Goal: Task Accomplishment & Management: Use online tool/utility

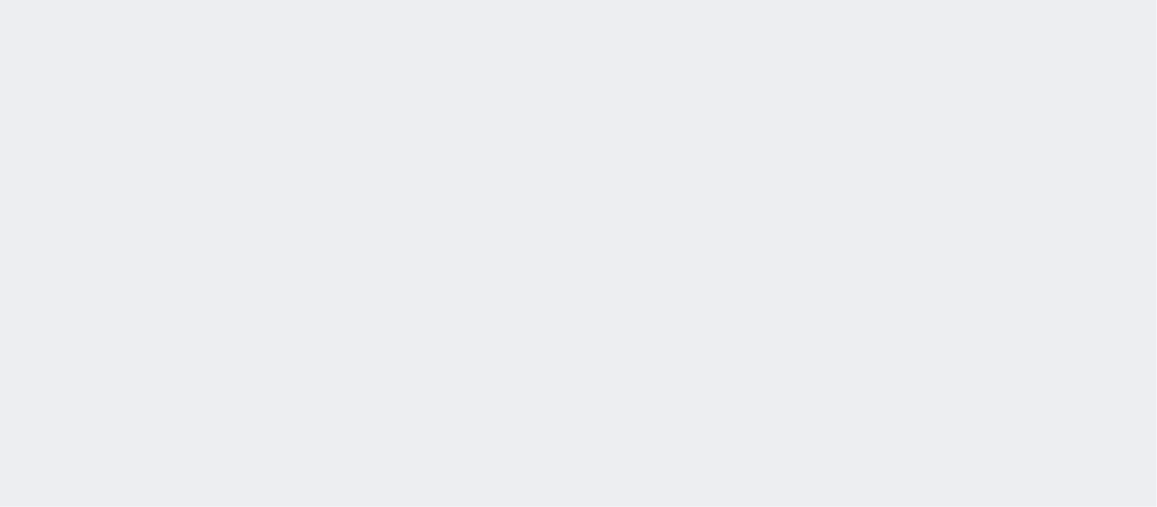
drag, startPoint x: 0, startPoint y: 0, endPoint x: 495, endPoint y: 199, distance: 533.0
click at [495, 199] on div at bounding box center [578, 253] width 1157 height 507
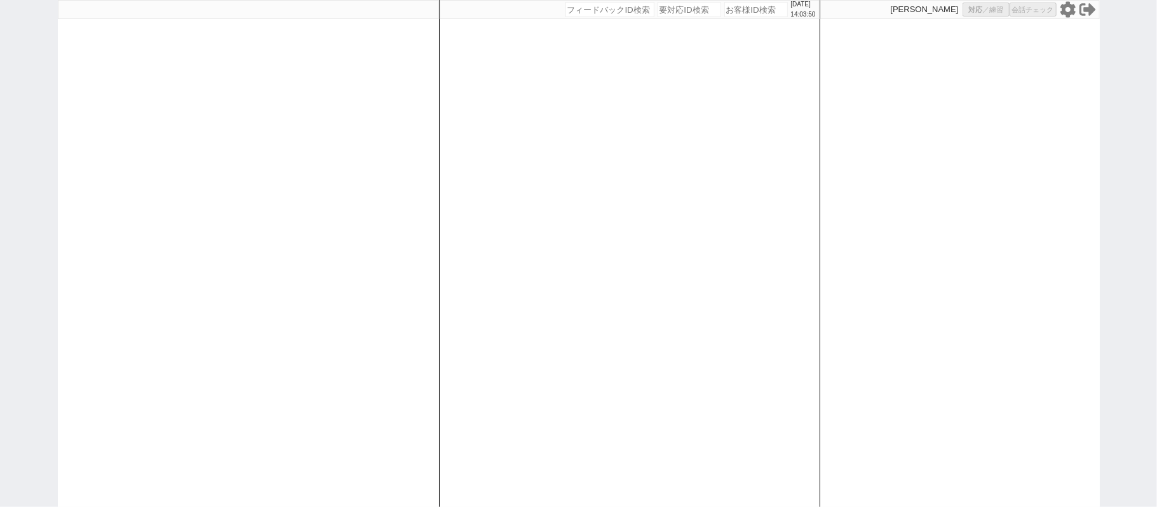
select select
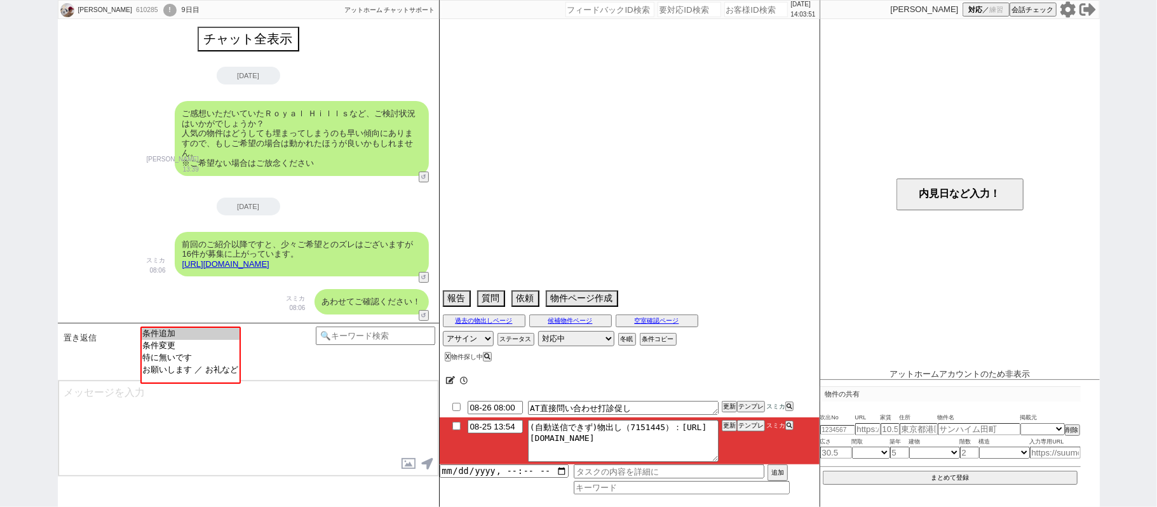
scroll to position [3092, 0]
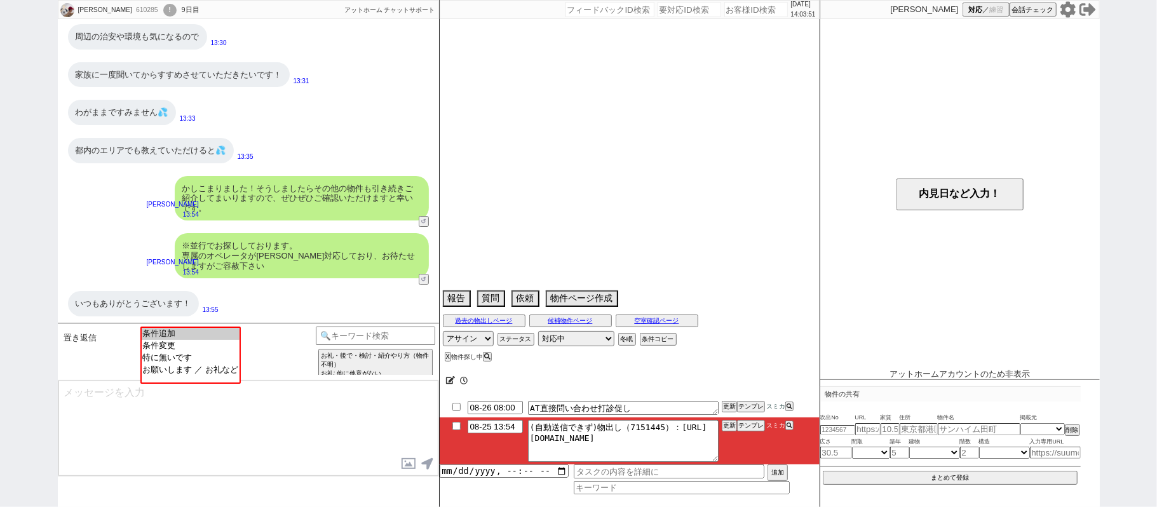
select select "2025"
select select "11"
select select "35"
select select "1"
select select "2"
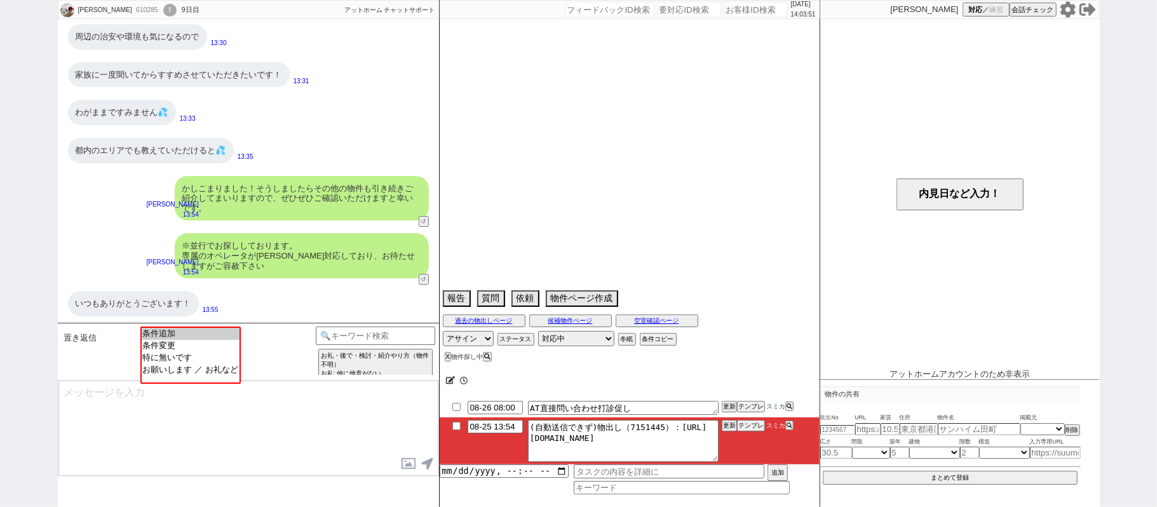
select select "3"
select select "4"
select select "5"
select select "6"
select select "7"
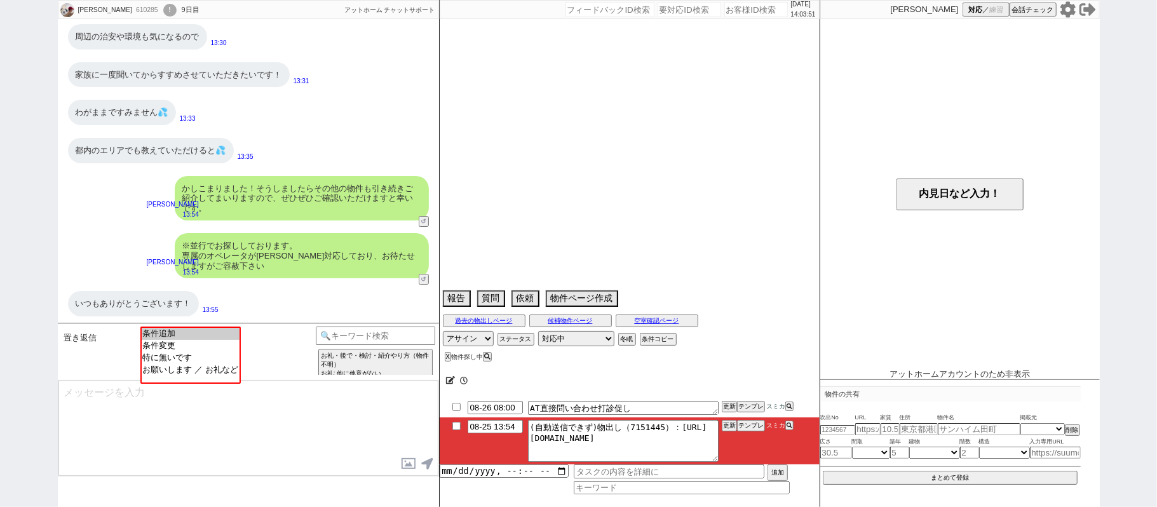
select select "8"
select select "9"
select select "10"
select select "11"
select select "12"
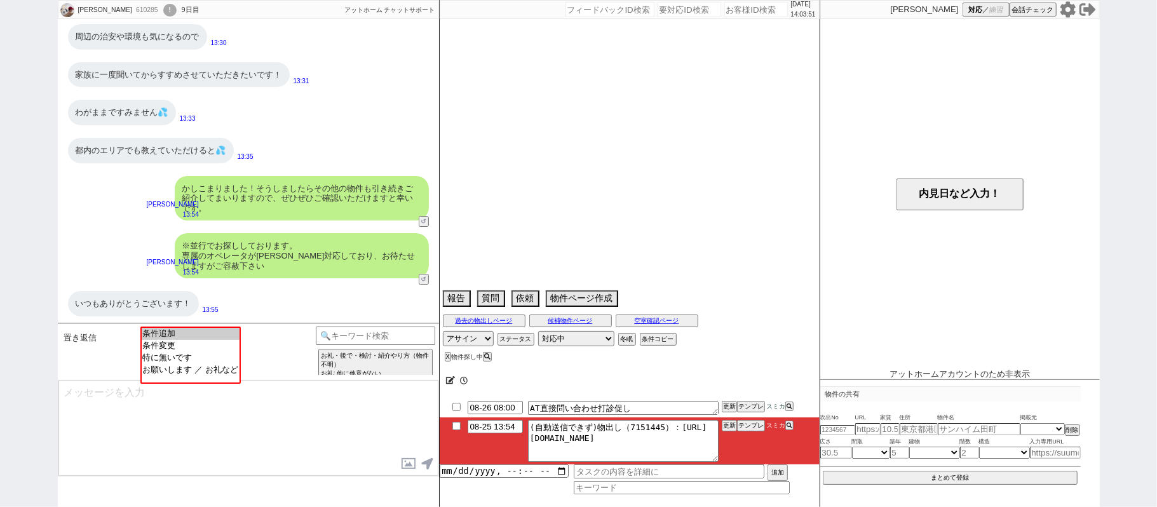
select select "13"
select select "14"
select select "15"
select select "16"
select select "17"
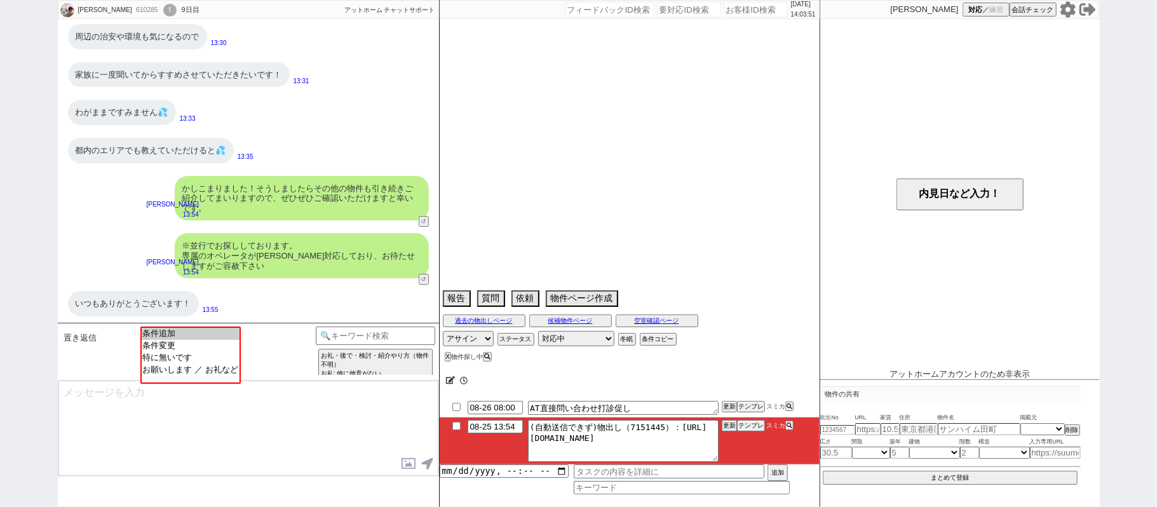
select select "18"
select select "19"
select select "20"
select select "21"
select select "22"
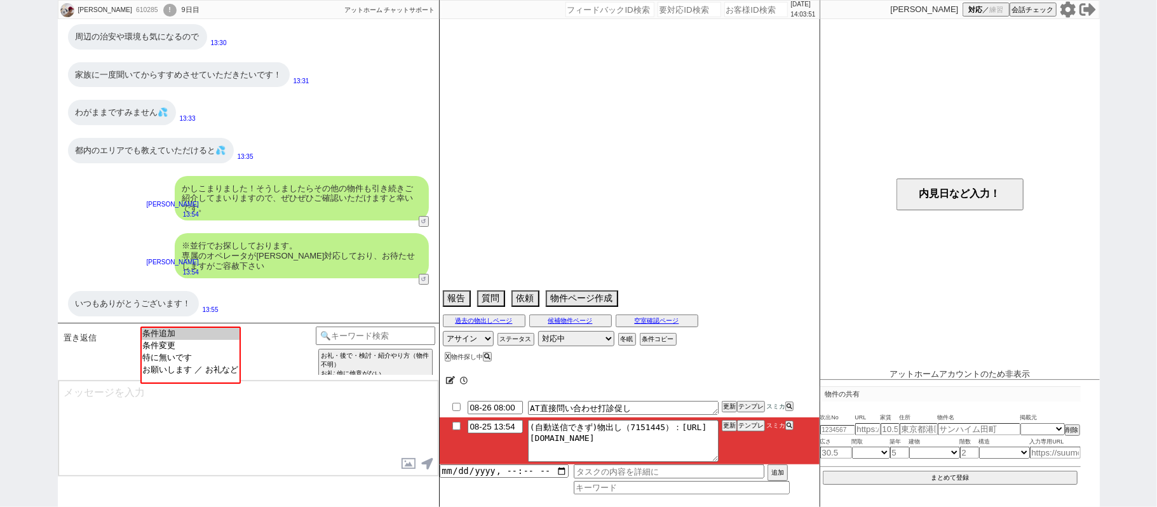
select select "23"
select select "24"
select select "25"
select select "26"
select select "27"
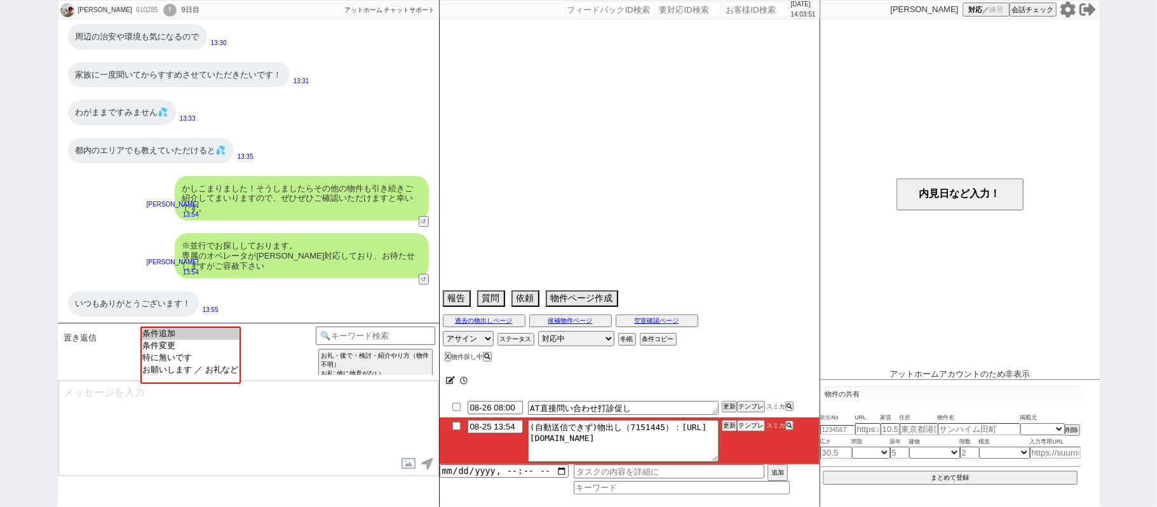
select select "28"
select select "29"
select select "30"
select select "31"
select select "32"
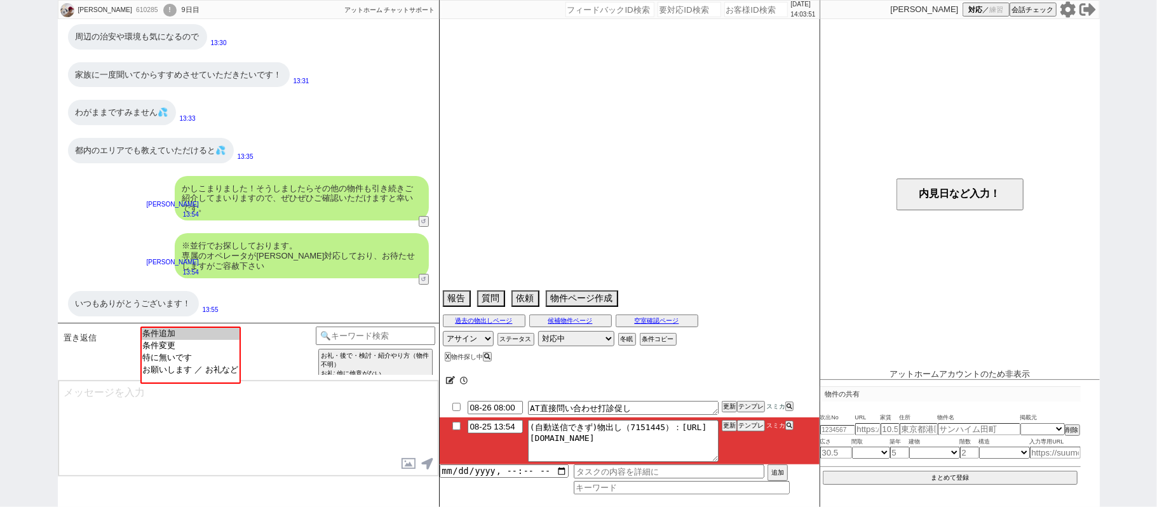
select select "33"
select select "34"
select select "35"
select select "36"
select select "37"
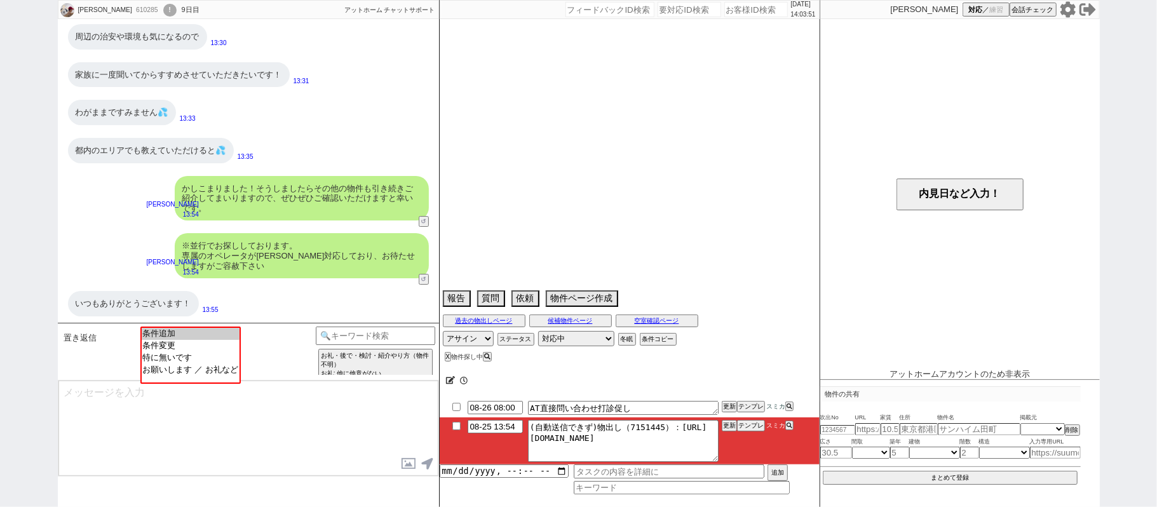
select select "38"
select select "39"
select select "40"
select select "41"
select select "42"
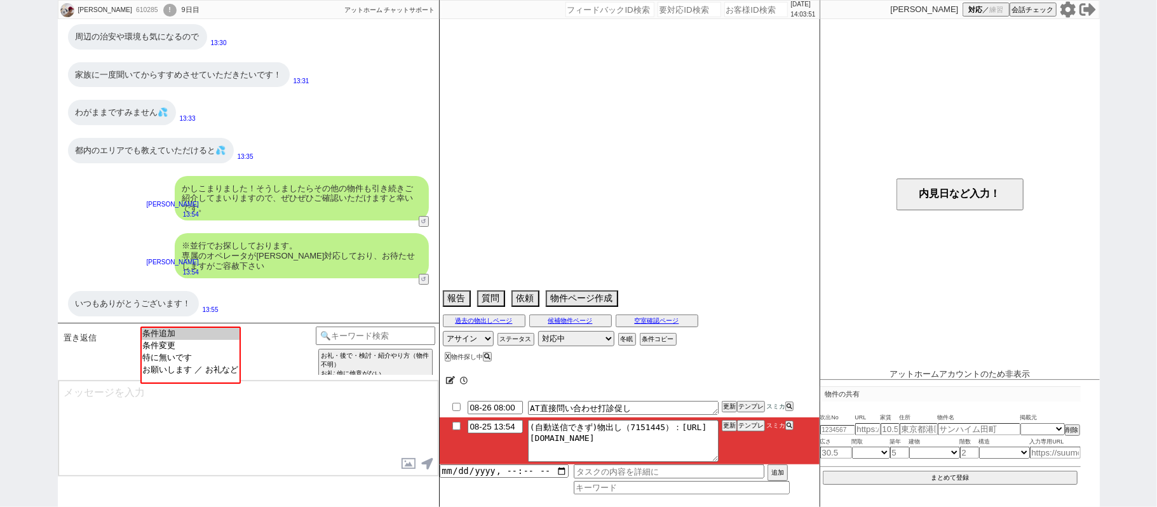
select select "43"
select select "44"
select select "49"
select select "64"
select select "66"
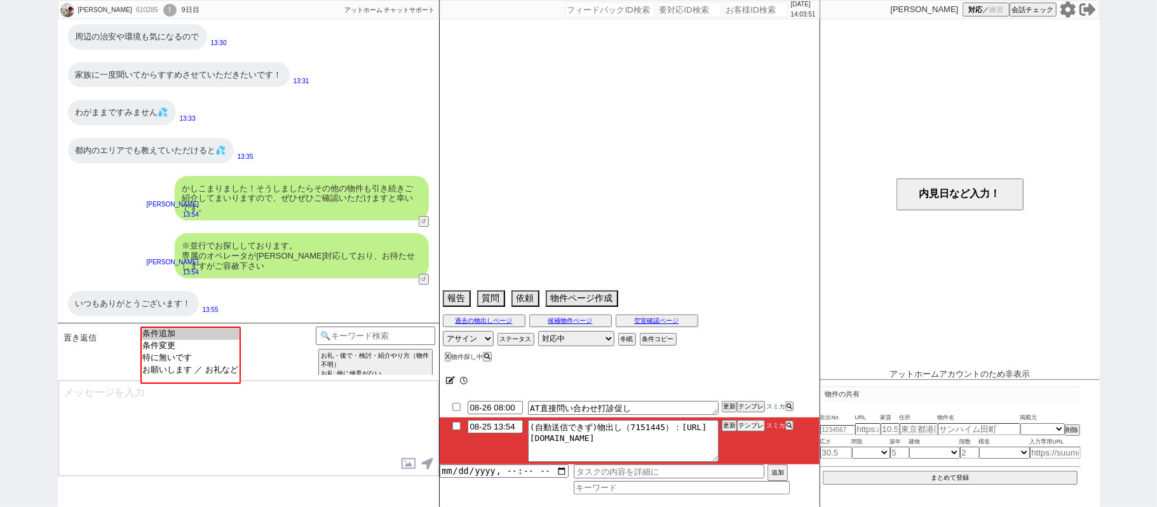
select select "59"
select select "75"
select select "14"
select select "53"
select select "48"
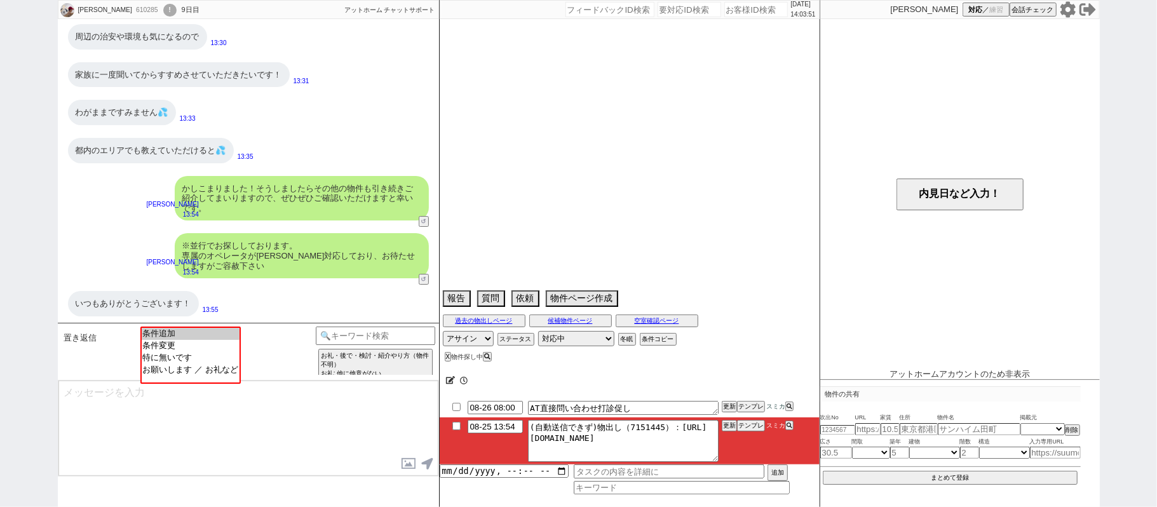
select select "23"
select select "730"
select select "60"
select select "65"
select select "70"
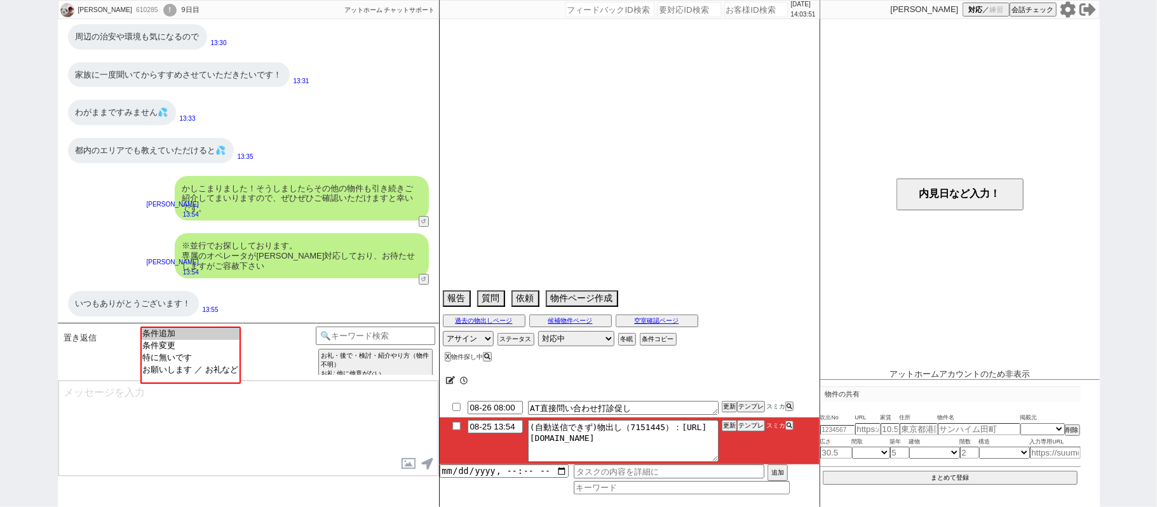
select select "1677"
select select "820"
select select "62"
select select "15"
select select "520"
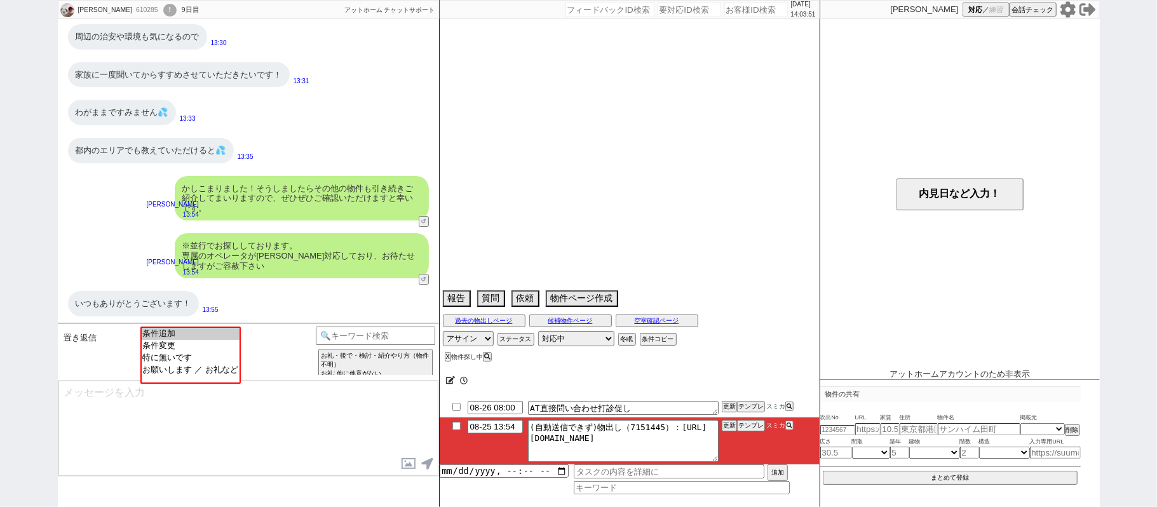
select select "69"
select select "63"
select select "71"
select select "67"
select select "52"
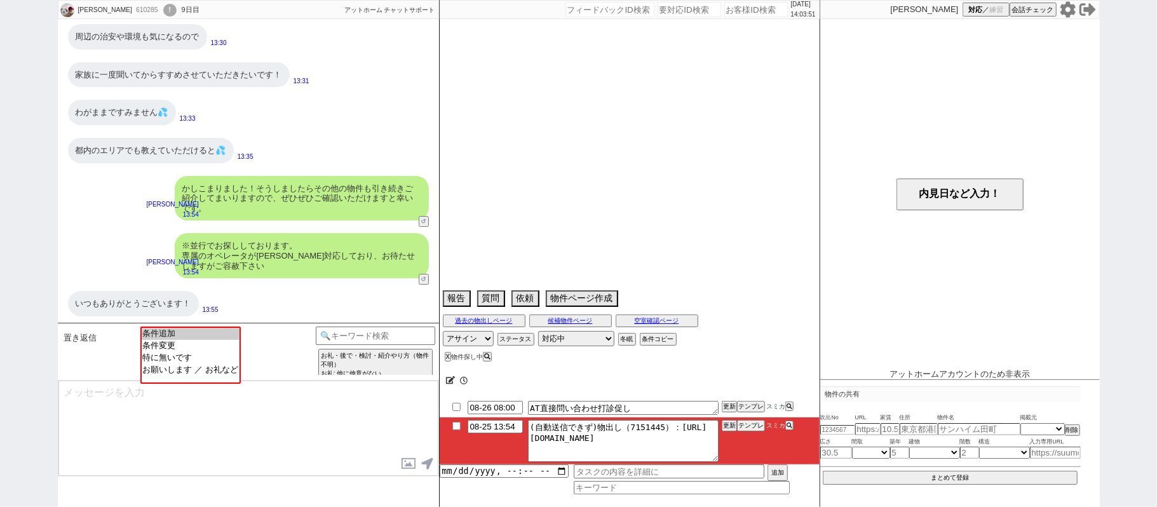
select select "72"
select select "50"
select select "47"
select select "68"
select select "25"
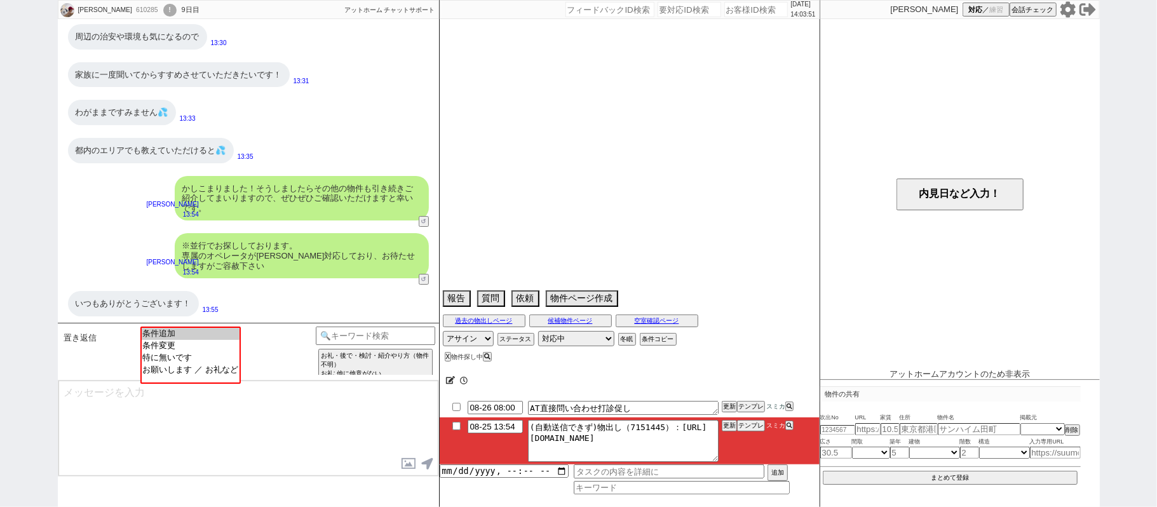
select select "3116"
select select "56"
select select "33"
select select "74"
select select "9"
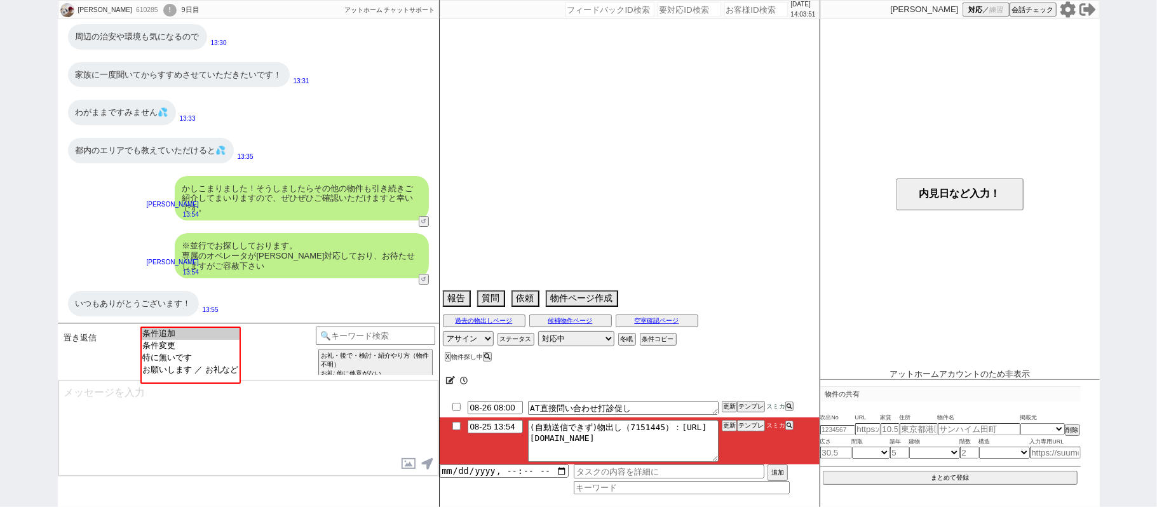
select select "333"
select select "55"
select select "29"
select select "76"
select select "7"
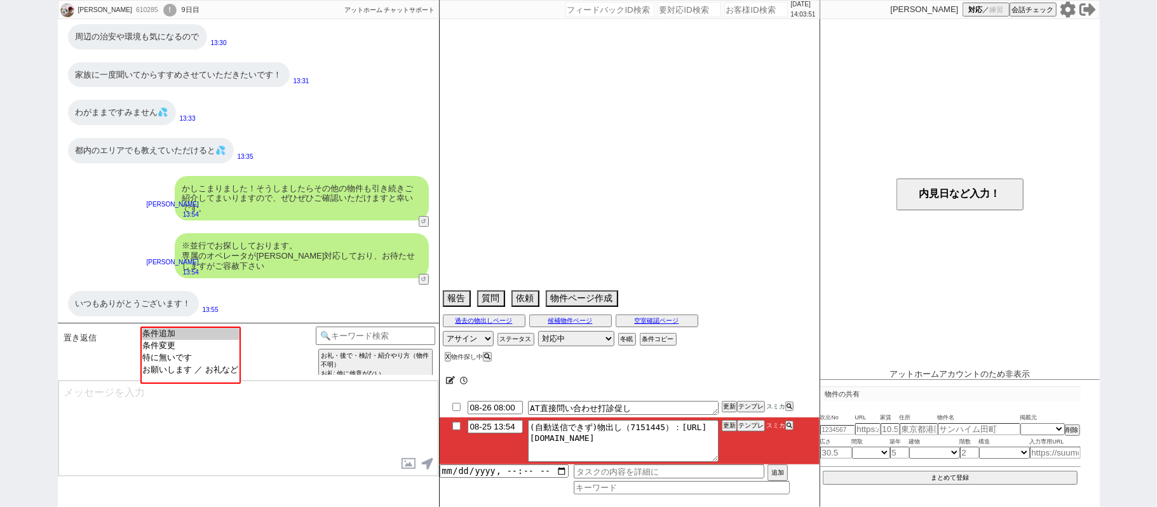
select select "44"
select select "57"
select select "12"
select select "27"
select select "30"
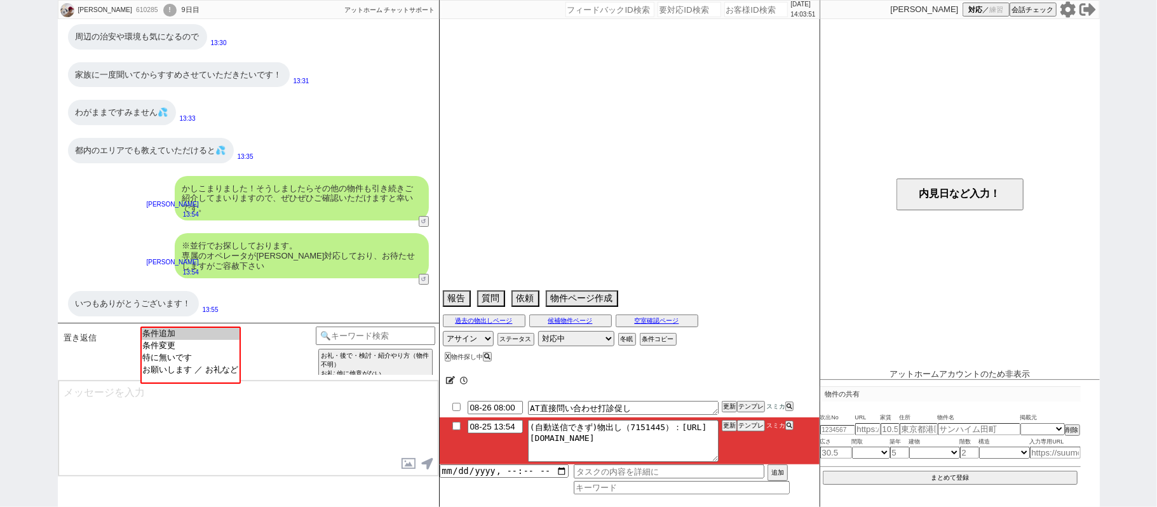
select select "11"
select select "17"
select select "564"
select select "24"
select select "61"
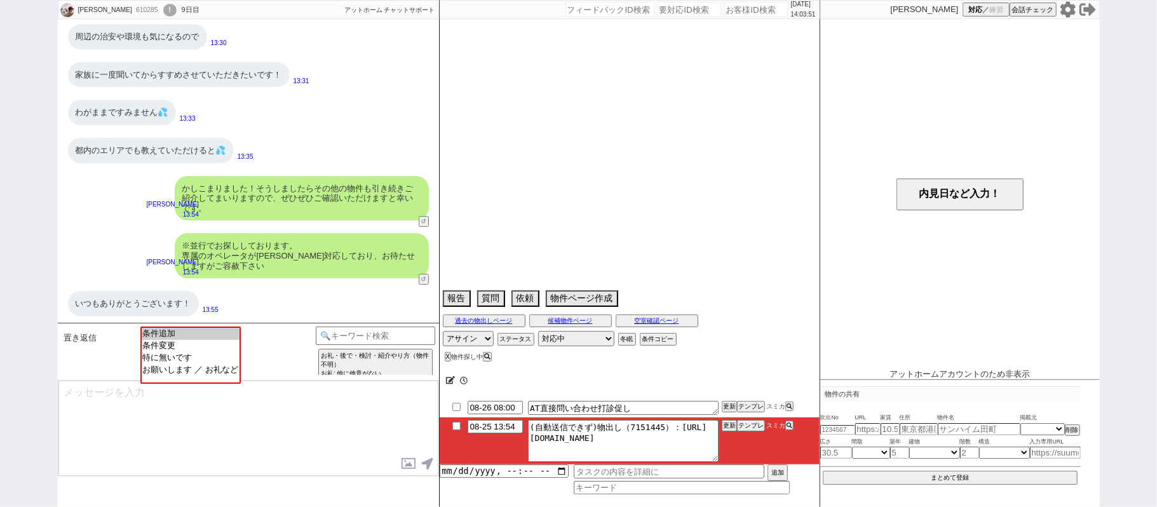
select select "38"
select select "35"
select select "46"
select select "1195"
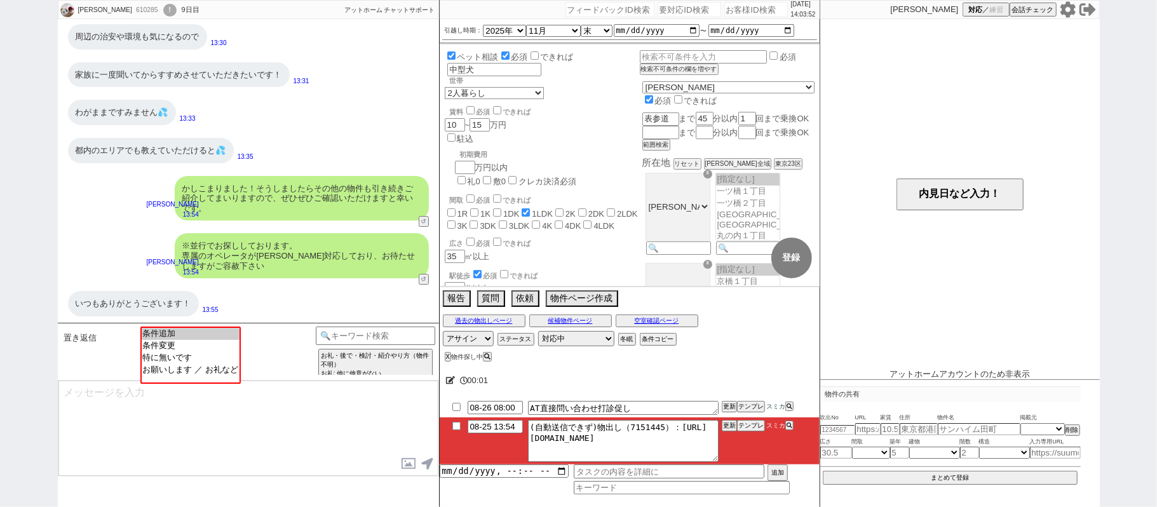
scroll to position [53, 0]
select select "お願いします ／ お礼など"
click at [217, 375] on option "お願いします ／ お礼など" at bounding box center [189, 369] width 98 height 12
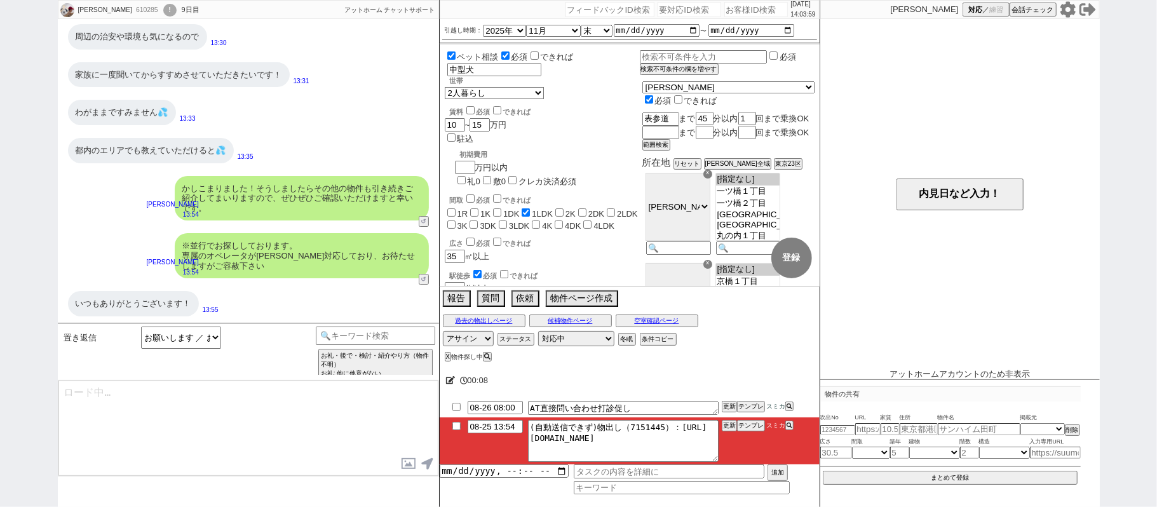
type textarea "@@【@@メッセージは打たず、以下やってください@@】@@ @@【@@@@@@特に返信不要です、そのまま次へ進んでください@@】@@"
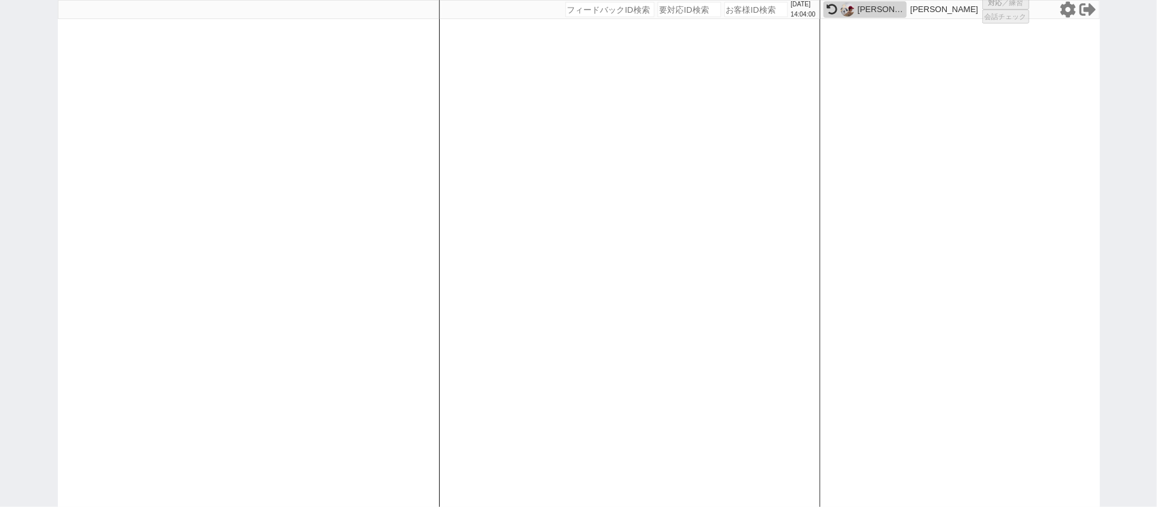
select select "1"
select select "6"
select select "2"
select select
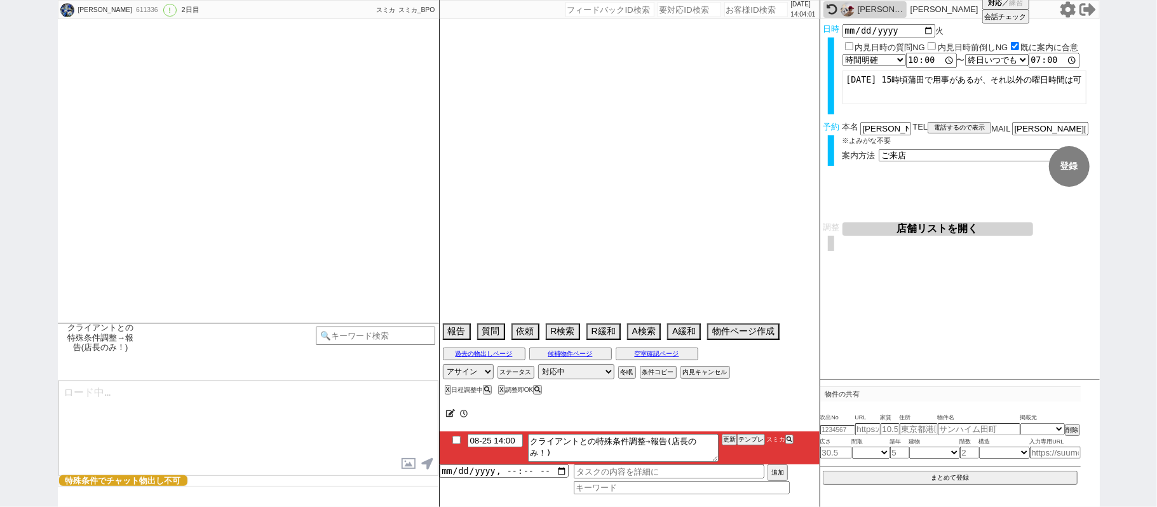
type textarea "旧ID：609915　条件から別IDと判断"
select select "2025"
select select "12"
select select "37"
select select "0"
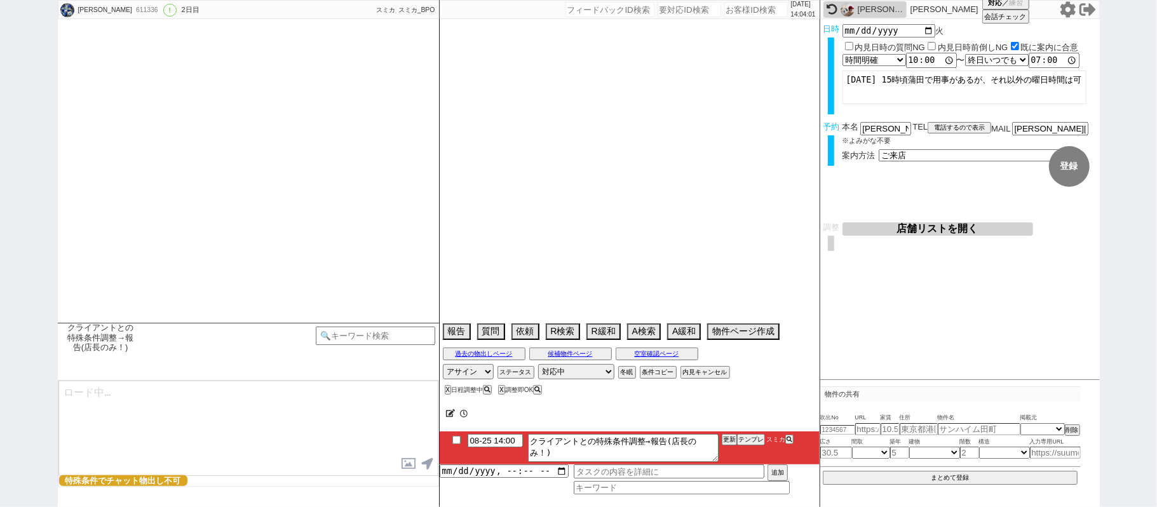
select select "58"
select select "57"
select select "1409"
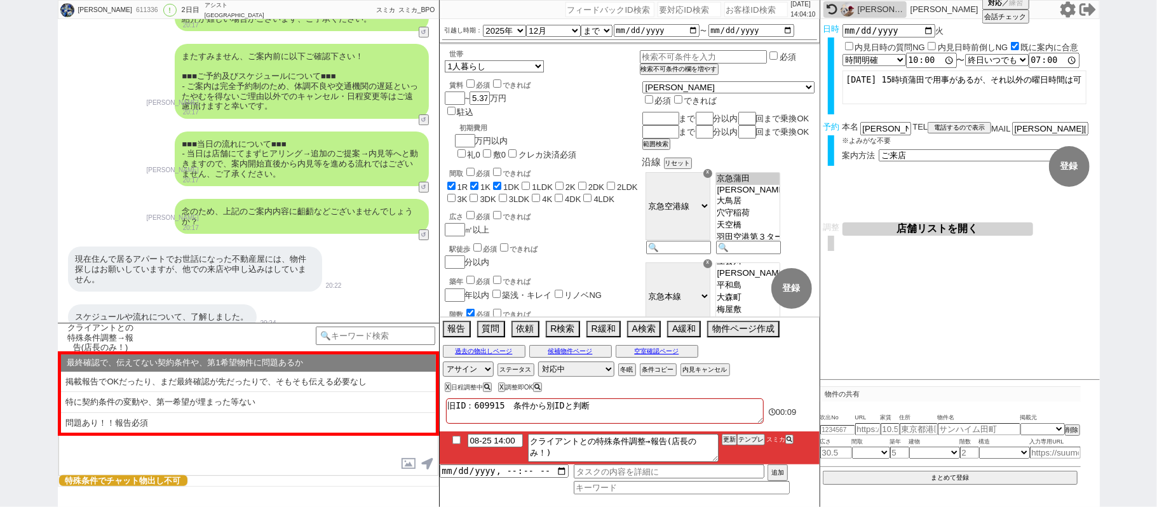
scroll to position [3004, 0]
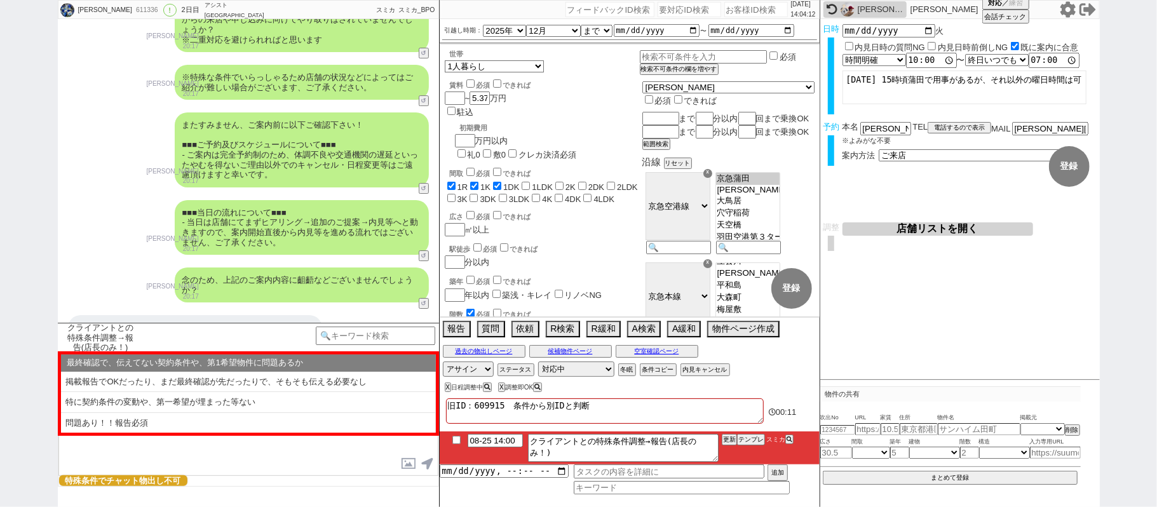
click at [900, 234] on button "店舗リストを開く" at bounding box center [938, 228] width 191 height 13
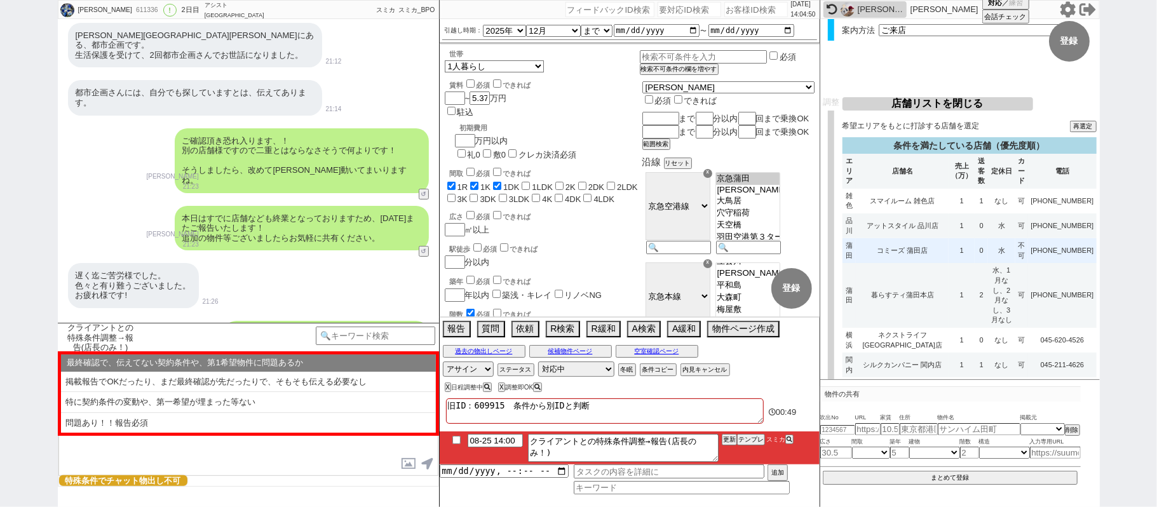
scroll to position [123, 0]
click at [887, 254] on td "コミーズ 蒲田店" at bounding box center [902, 252] width 93 height 25
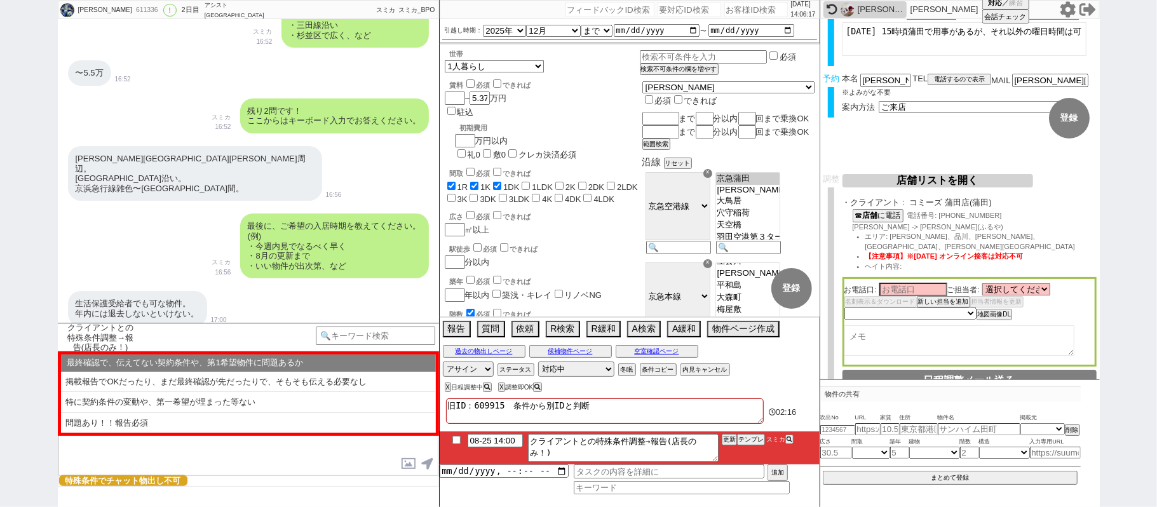
scroll to position [0, 0]
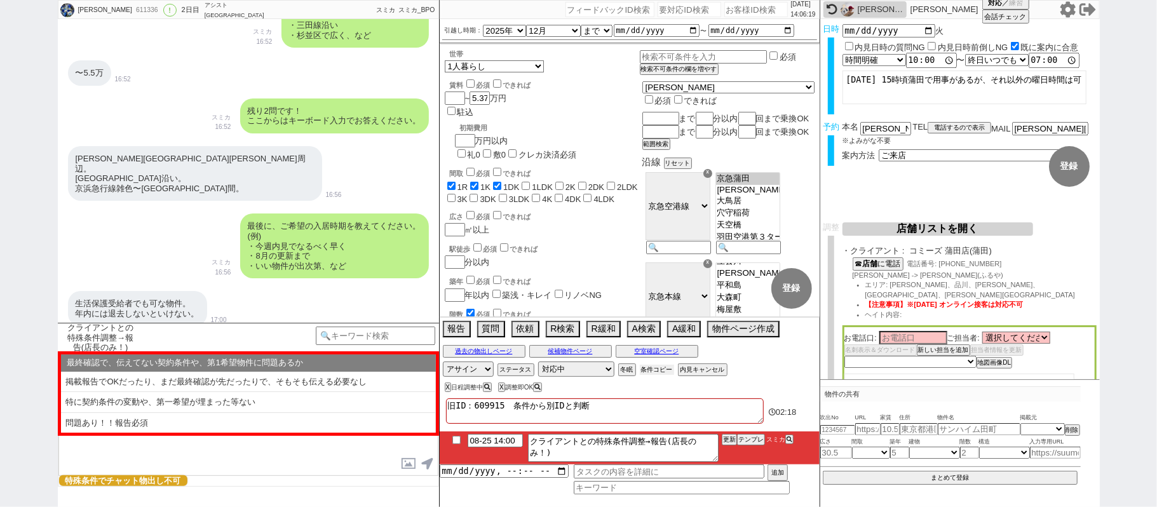
click at [661, 375] on button "条件コピー" at bounding box center [657, 370] width 34 height 10
click at [661, 375] on button "もう1回押してください" at bounding box center [675, 370] width 70 height 10
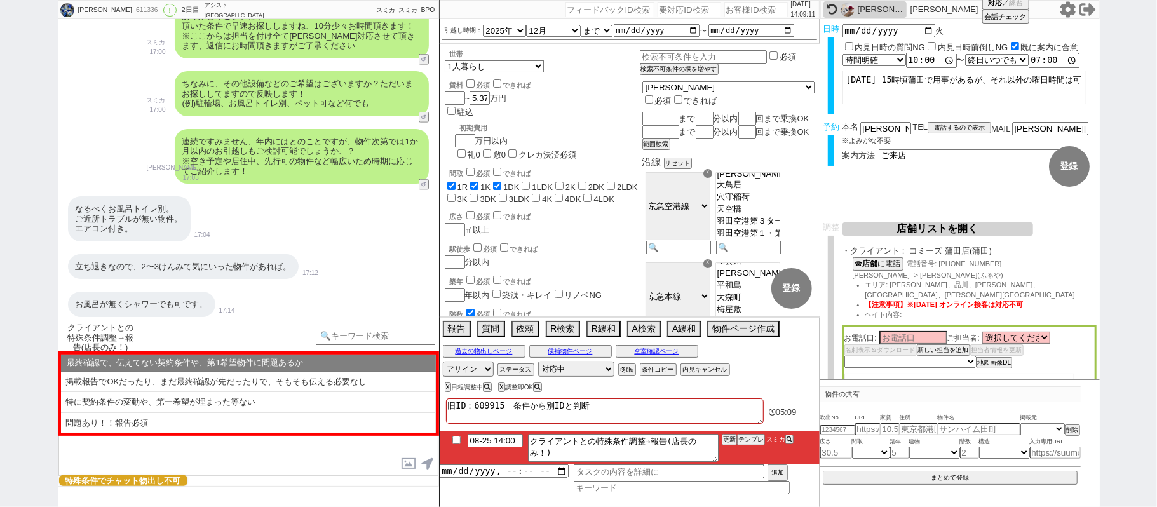
scroll to position [1142, 0]
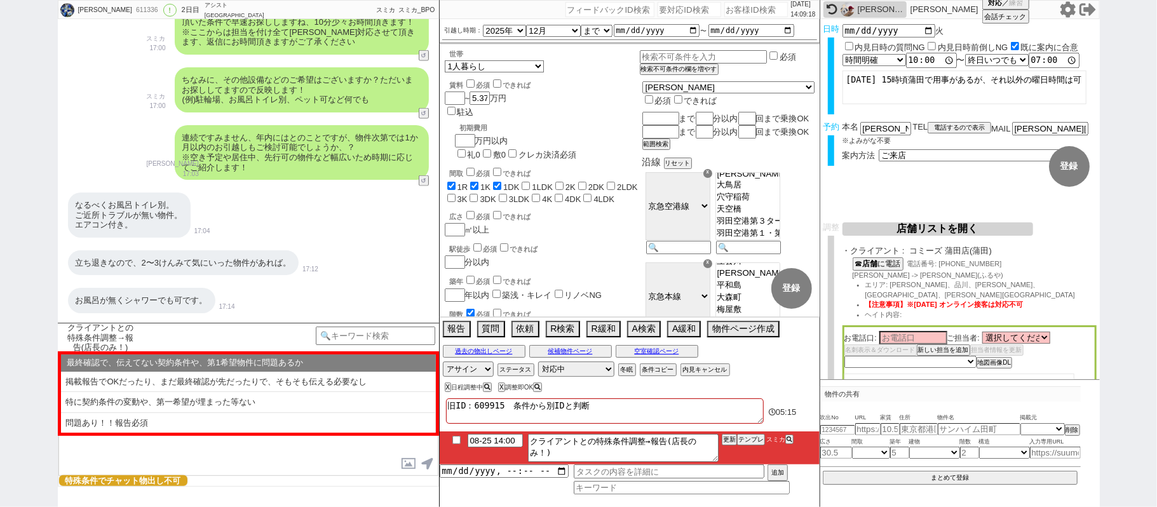
click at [1157, 214] on div "里美 611336 ! 0 2日目 アシスト武蔵小山店 冬眠中 自社客 スミカ スミカ_BPO チャット全表示 2025-08-24 ようこそLINE物件紹介…" at bounding box center [578, 253] width 1157 height 507
click at [891, 261] on button "☎ 店舗 に電話" at bounding box center [877, 262] width 48 height 11
click at [938, 332] on input at bounding box center [914, 337] width 68 height 11
type input "u"
type input "iwamoto"
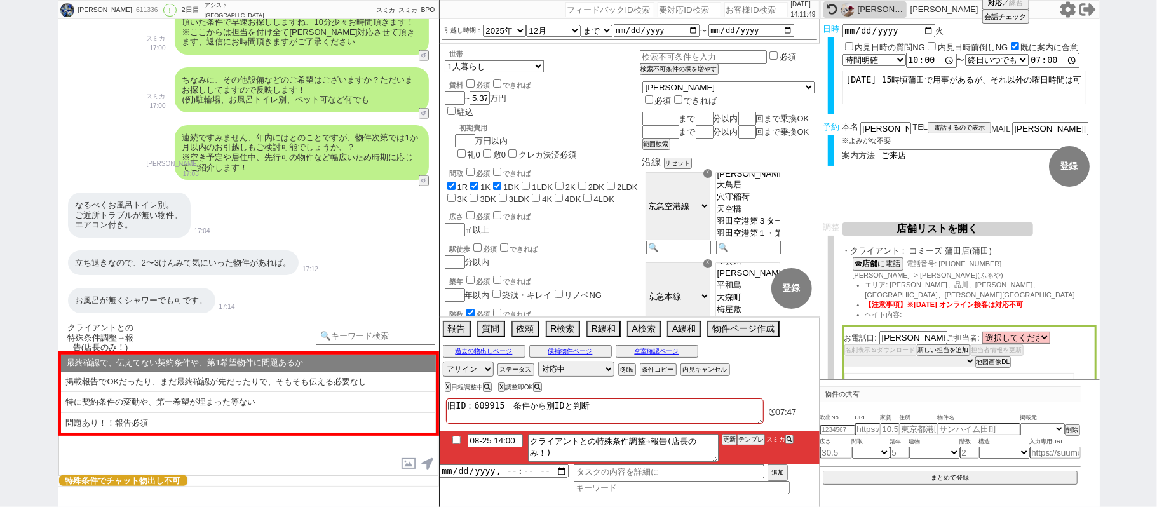
click at [939, 356] on select "未定 希望で最短でOK 最短以外でOK 日程がNG(直近で別日提案可) 日程がNG(直近はNG) お客様ごとNG 折返し待ち 店舗が定休/終業後で連絡取れず" at bounding box center [910, 361] width 131 height 11
select select "9"
click at [845, 356] on select "未定 希望で最短でOK 最短以外でOK 日程がNG(直近で別日提案可) 日程がNG(直近はNG) お客様ごとNG 折返し待ち 店舗が定休/終業後で連絡取れず" at bounding box center [910, 361] width 131 height 11
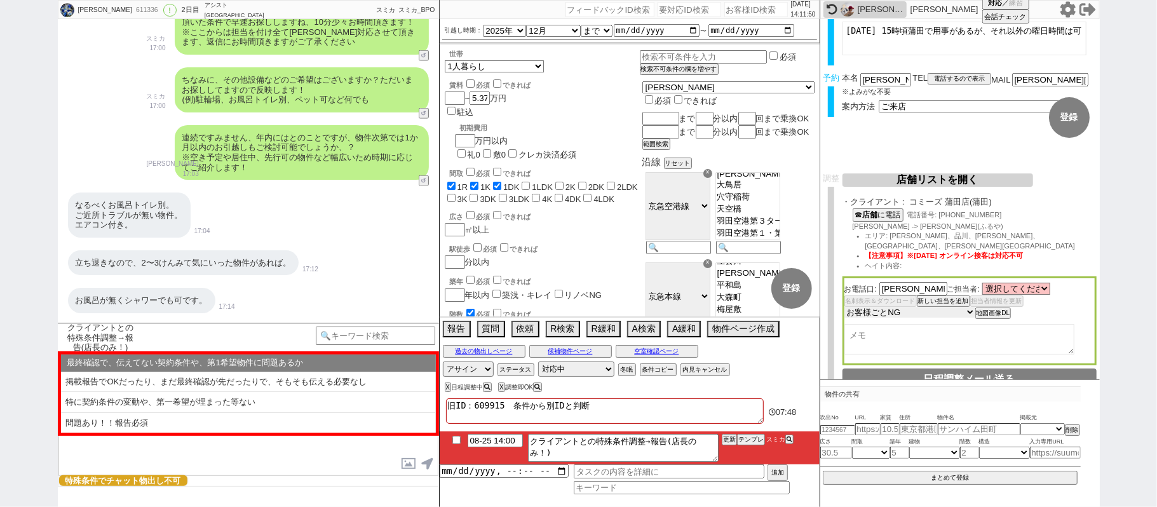
scroll to position [114, 0]
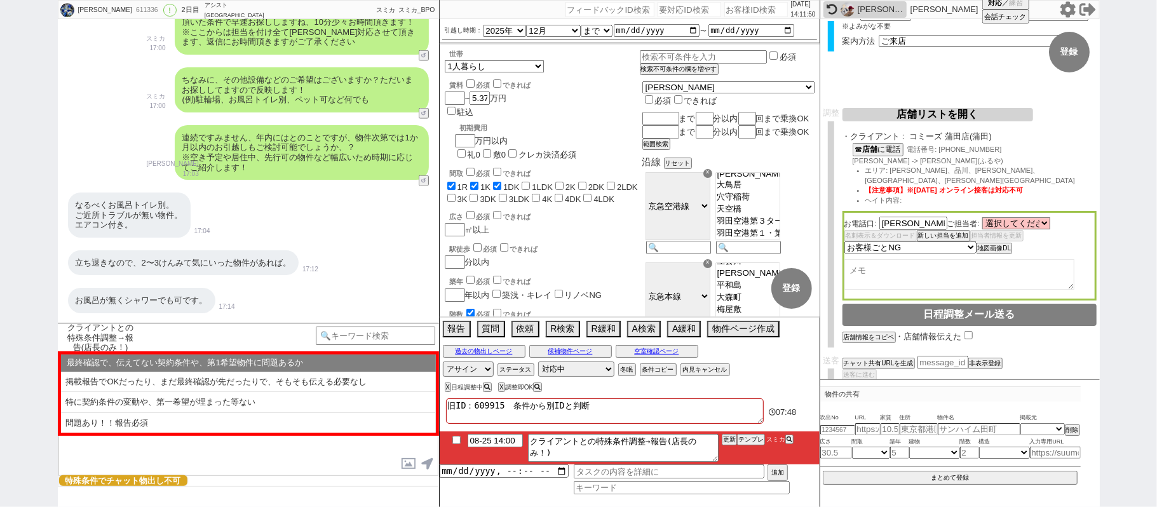
select select "9"
click at [937, 268] on textarea at bounding box center [960, 274] width 230 height 31
type textarea "城"
type textarea "条件NG"
click at [966, 113] on button "店舗リストを開く" at bounding box center [938, 114] width 191 height 13
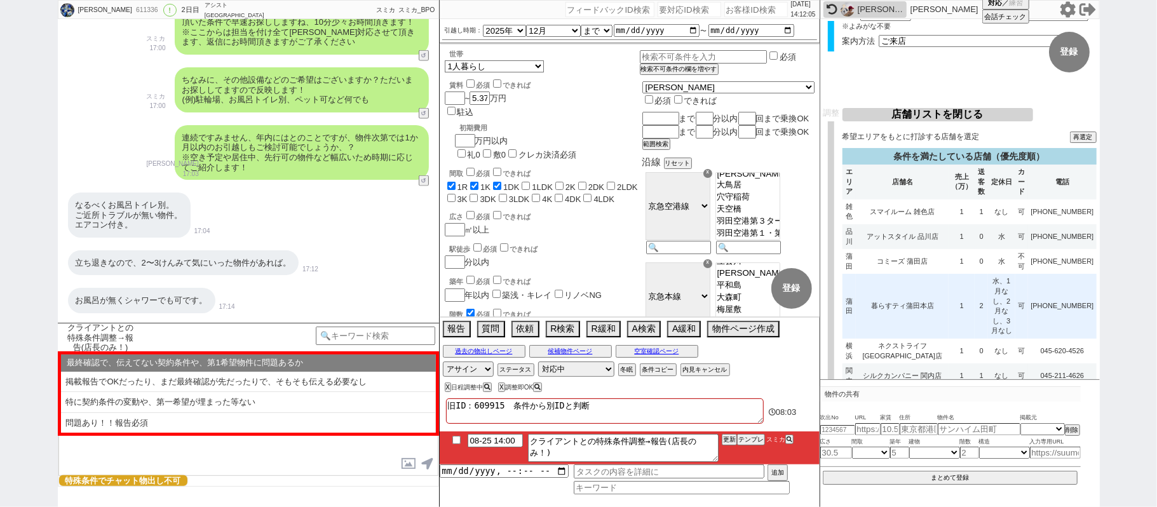
click at [949, 282] on td "1" at bounding box center [962, 306] width 26 height 65
select select
select select "9"
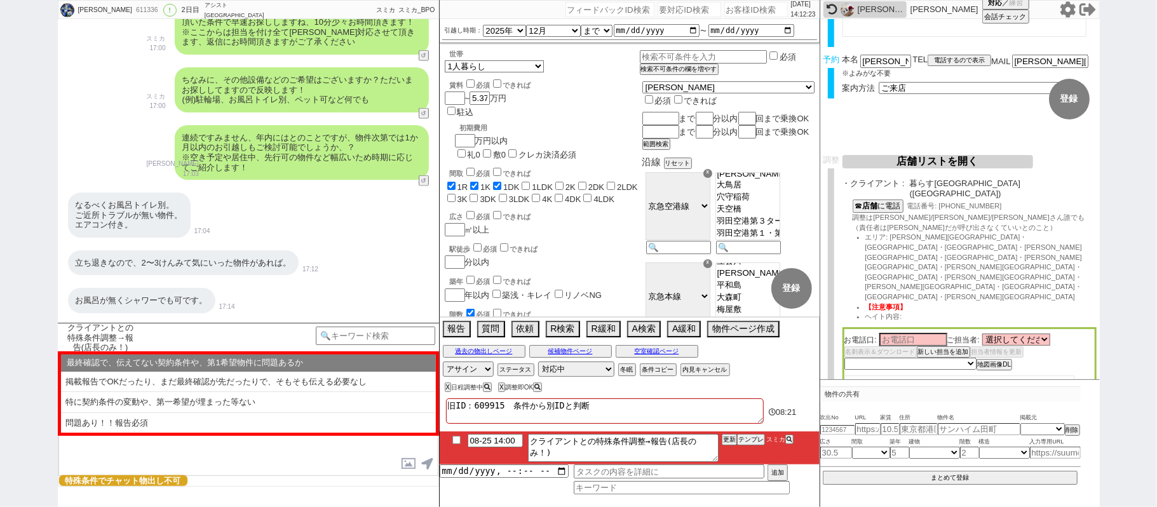
scroll to position [67, 0]
click at [895, 200] on button "☎ 店舗 に電話" at bounding box center [877, 205] width 48 height 11
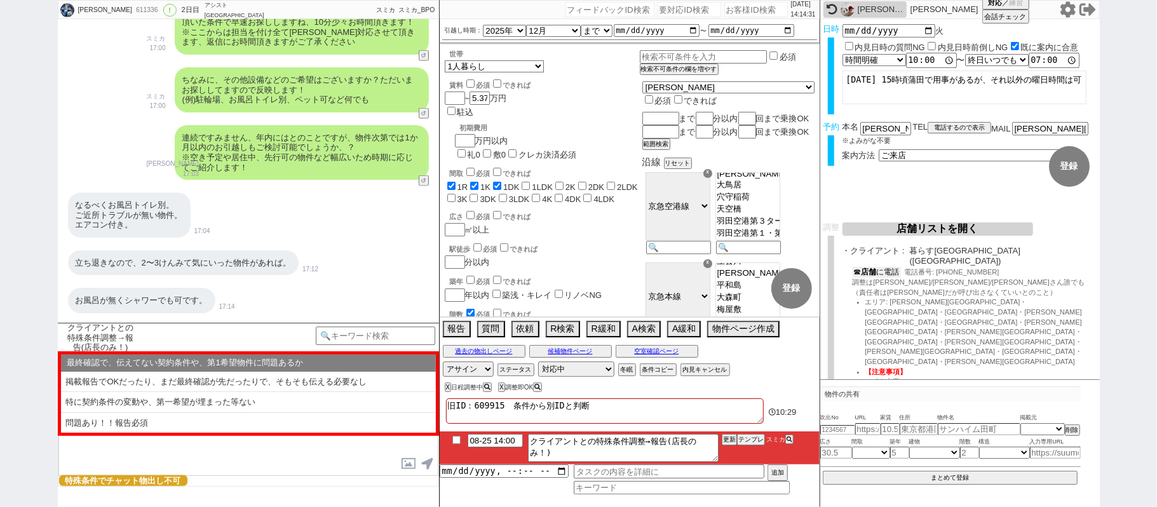
scroll to position [85, 0]
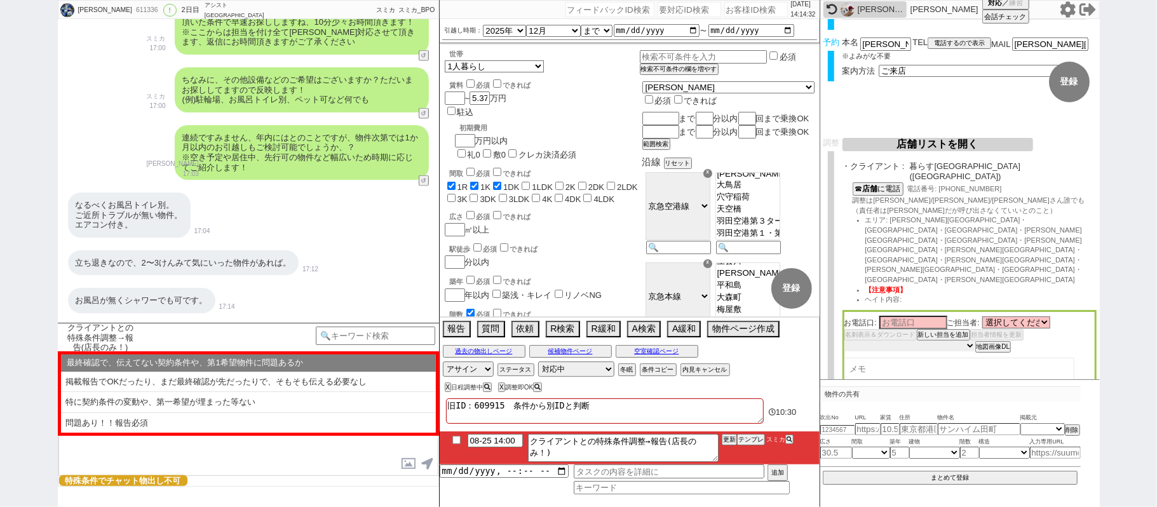
click at [961, 341] on select "未定 希望で最短でOK 最短以外でOK 日程がNG(直近で別日提案可) 日程がNG(直近はNG) お客様ごとNG 折返し待ち 店舗が定休/終業後で連絡取れず" at bounding box center [910, 346] width 131 height 11
click at [934, 317] on input at bounding box center [914, 322] width 68 height 11
type input "m"
type input "松"
type input "松本"
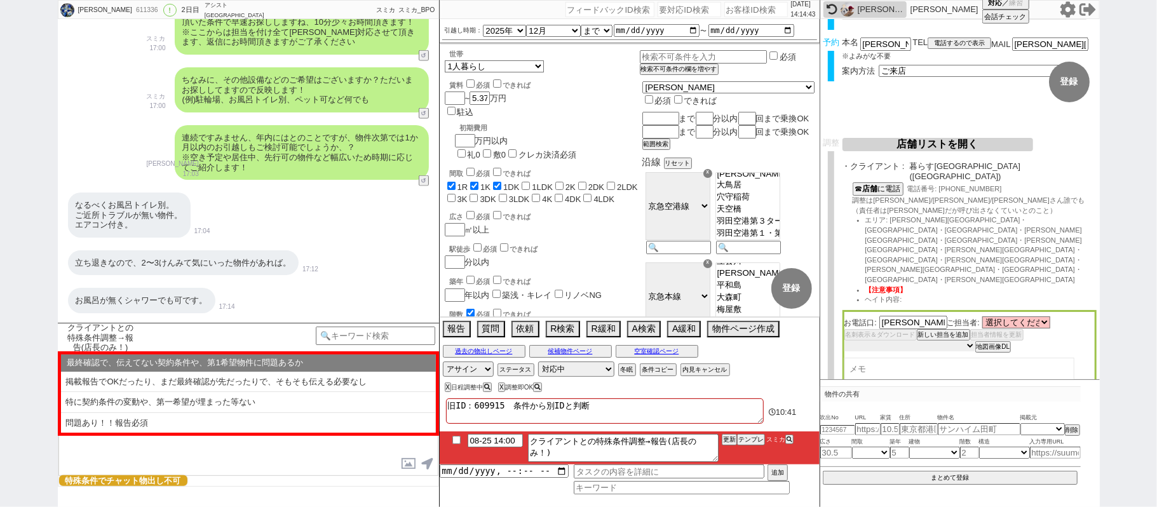
click at [961, 341] on select "未定 希望で最短でOK 最短以外でOK 日程がNG(直近で別日提案可) 日程がNG(直近はNG) お客様ごとNG 折返し待ち 店舗が定休/終業後で連絡取れず" at bounding box center [910, 346] width 131 height 11
select select "9"
click at [845, 341] on select "未定 希望で最短でOK 最短以外でOK 日程がNG(直近で別日提案可) 日程がNG(直近はNG) お客様ごとNG 折返し待ち 店舗が定休/終業後で連絡取れず" at bounding box center [910, 346] width 131 height 11
select select "9"
click at [923, 358] on textarea at bounding box center [960, 373] width 230 height 31
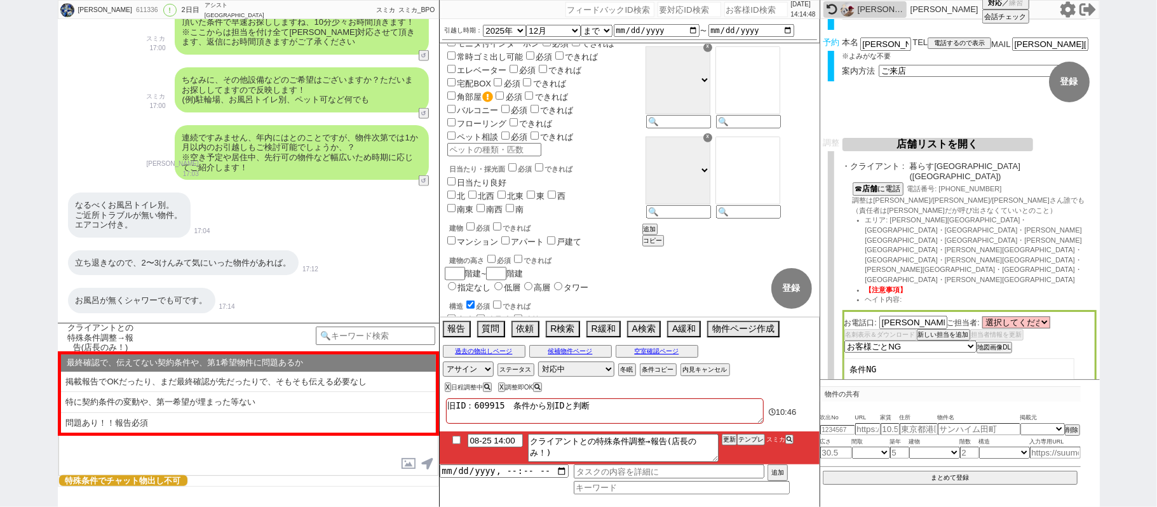
scroll to position [763, 0]
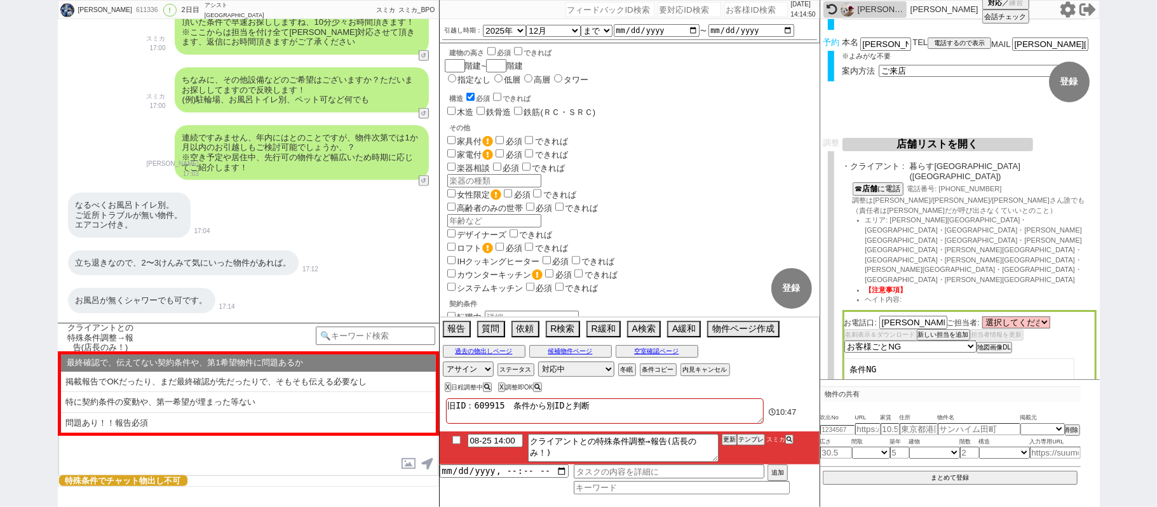
type textarea "条件NG"
click at [132, 8] on div "611336" at bounding box center [146, 10] width 29 height 10
copy div "611336"
click at [0, 173] on div "里美 611336 ! 0 2日目 アシスト武蔵小山店 冬眠中 自社客 スミカ スミカ_BPO チャット全表示 2025-08-24 ようこそLINE物件紹介…" at bounding box center [578, 253] width 1157 height 507
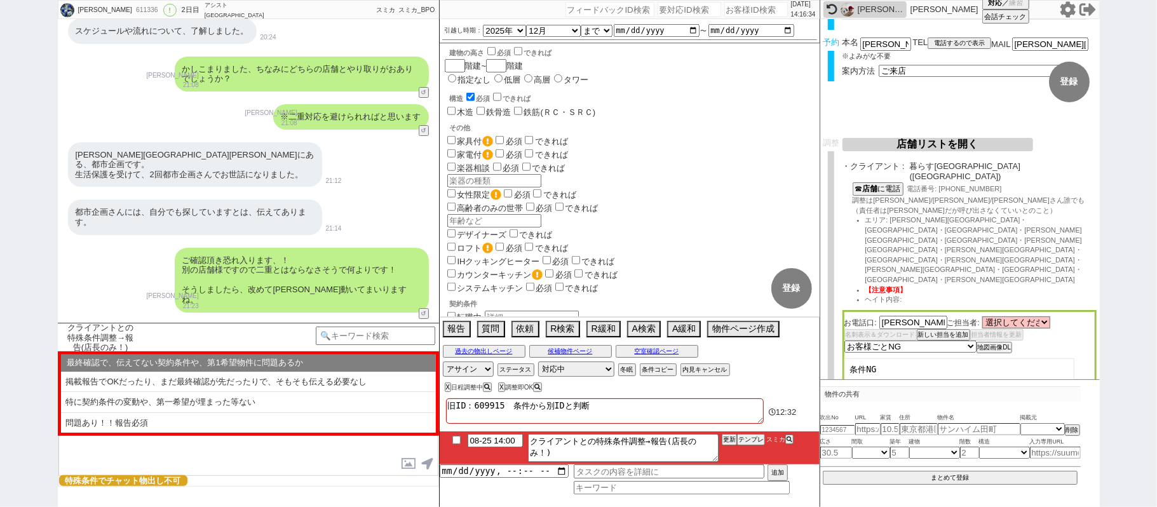
scroll to position [3478, 0]
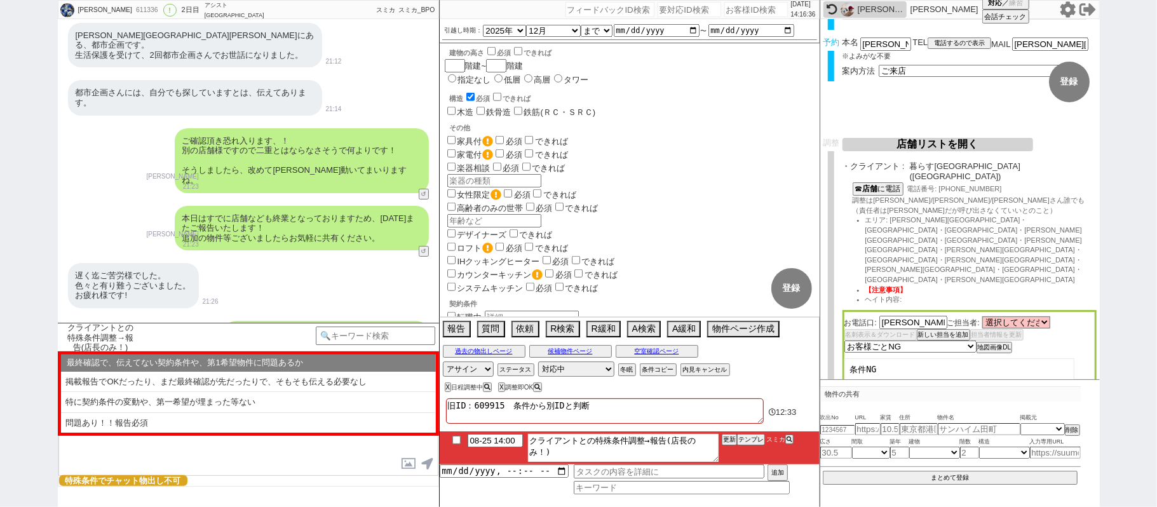
click at [572, 456] on textarea "クライアントとの特殊条件調整→報告(店長のみ！)" at bounding box center [623, 448] width 191 height 28
type textarea "クライアントとの特殊条件調整→報告(店長のみ！)　確認中"
click at [501, 444] on input "08-25 14:00" at bounding box center [495, 439] width 55 height 11
type input "08-25 16:00"
click at [731, 440] on button "更新" at bounding box center [728, 439] width 13 height 9
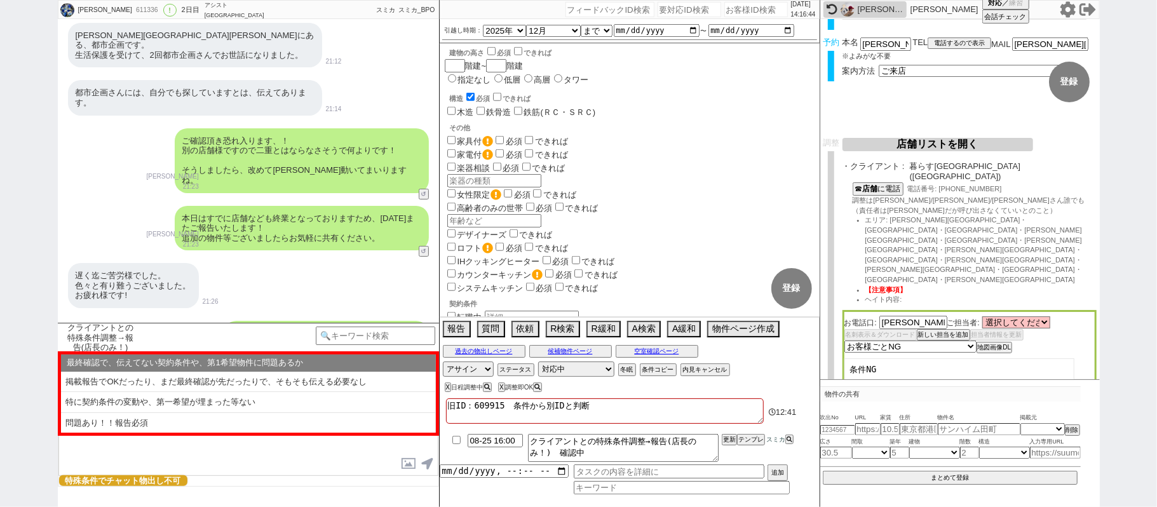
drag, startPoint x: 730, startPoint y: 456, endPoint x: 730, endPoint y: 446, distance: 10.2
click at [730, 454] on li "08-25 16:00 クライアントとの特殊条件調整→報告(店長のみ！)　確認中 更新 テンプレ スミカ" at bounding box center [630, 448] width 380 height 33
click at [730, 444] on button "更新" at bounding box center [728, 439] width 13 height 9
click at [730, 451] on li "08-25 16:00 クライアントとの特殊条件調整→報告(店長のみ！)　確認中 更新 テンプレ スミカ" at bounding box center [630, 448] width 380 height 33
drag, startPoint x: 730, startPoint y: 443, endPoint x: 730, endPoint y: 450, distance: 7.0
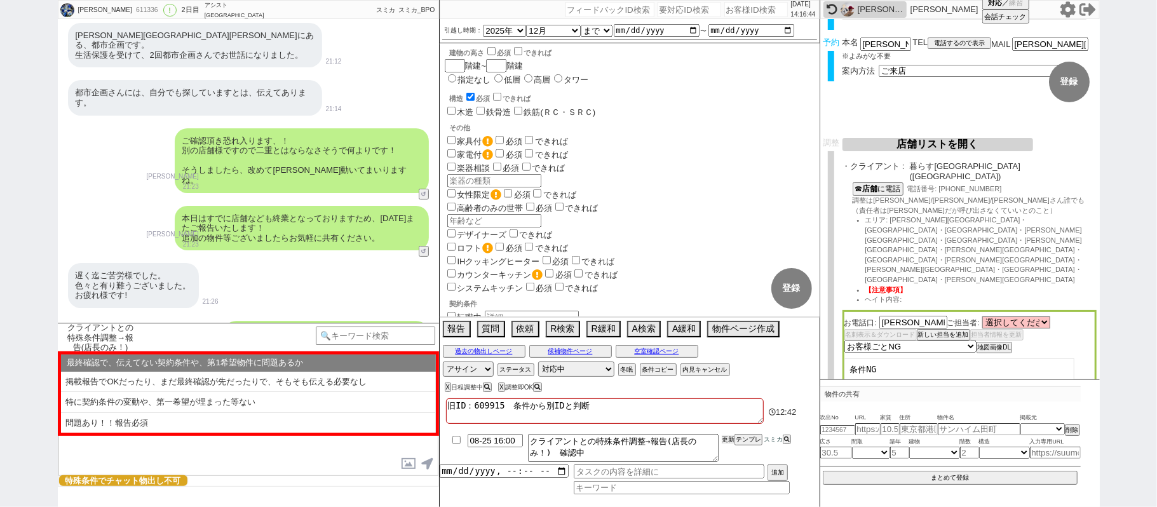
click at [730, 444] on button "更新" at bounding box center [728, 439] width 13 height 9
click at [730, 450] on li "08-25 16:00 クライアントとの特殊条件調整→報告(店長のみ！)　確認中 更新 テンプレ スミカ" at bounding box center [630, 448] width 380 height 33
drag, startPoint x: 728, startPoint y: 442, endPoint x: 728, endPoint y: 451, distance: 8.3
click at [728, 446] on li "08-25 16:00 クライアントとの特殊条件調整→報告(店長のみ！)　確認中 更新 テンプレ スミカ" at bounding box center [630, 448] width 380 height 33
drag, startPoint x: 728, startPoint y: 451, endPoint x: 728, endPoint y: 442, distance: 8.3
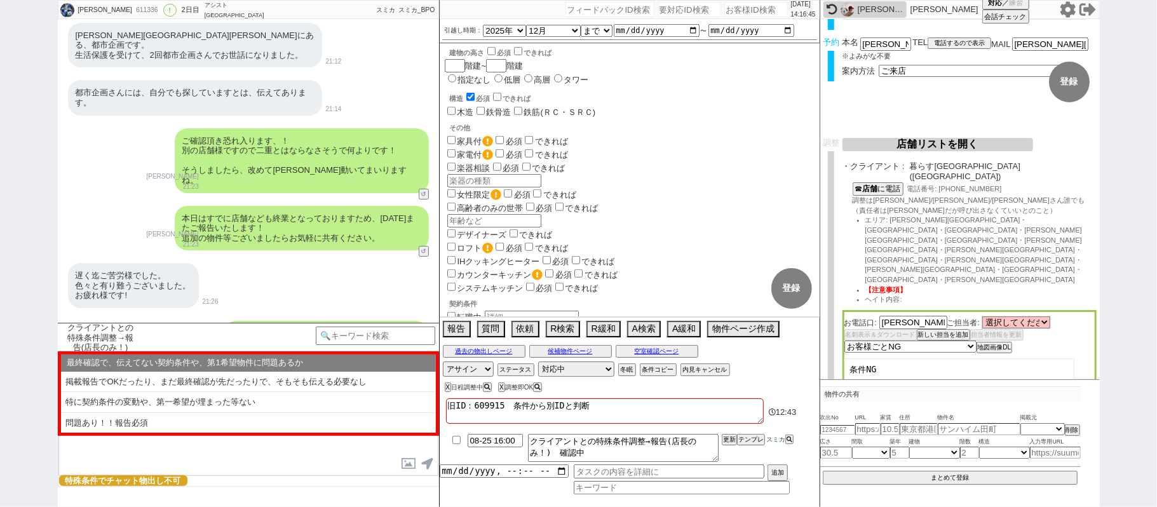
click at [728, 450] on li "08-25 16:00 クライアントとの特殊条件調整→報告(店長のみ！)　確認中 更新 テンプレ スミカ" at bounding box center [630, 448] width 380 height 33
click at [728, 442] on button "更新" at bounding box center [728, 439] width 13 height 9
click at [727, 444] on button "更新" at bounding box center [728, 439] width 13 height 9
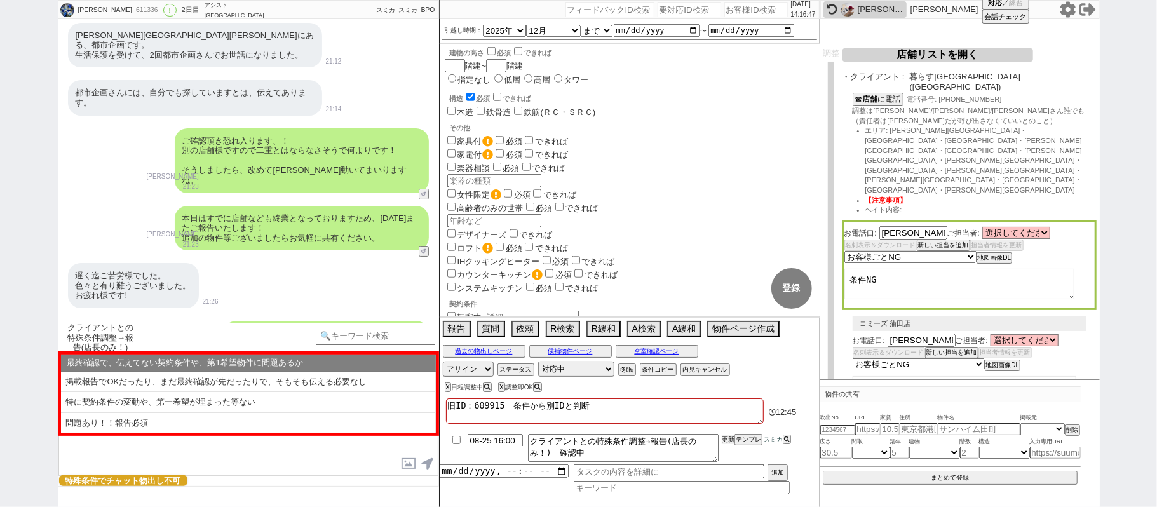
scroll to position [237, 0]
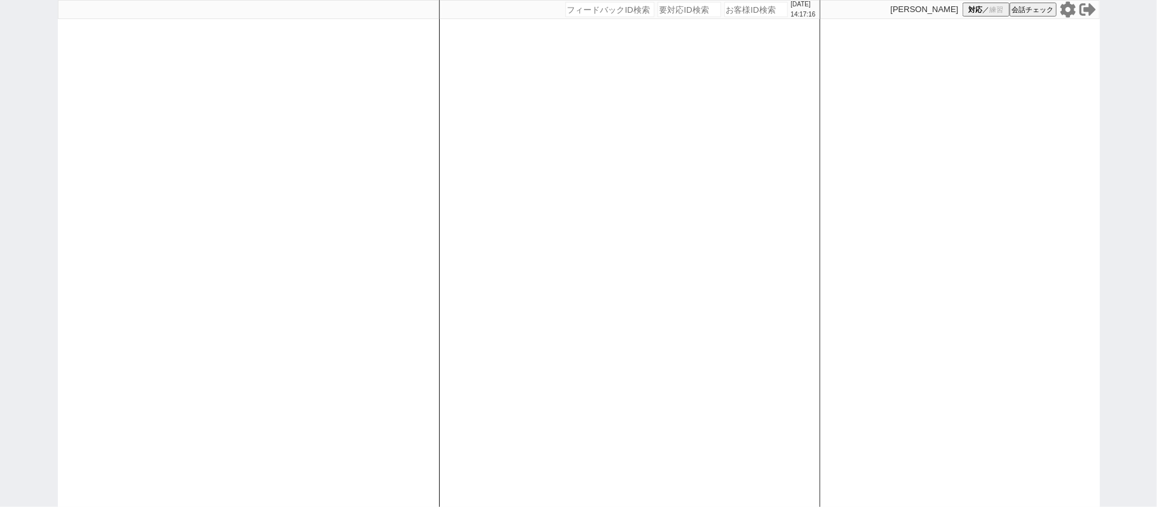
click at [471, 270] on div "[DATE] 14:17:16 候補物件を追加してしてください 紹介した物件一覧 他社物件を追加する 空室確認ページに追加・削除 紹介した物件一覧 他社物件を…" at bounding box center [629, 253] width 381 height 507
select select "1"
select select "2"
select select "3"
select select "8"
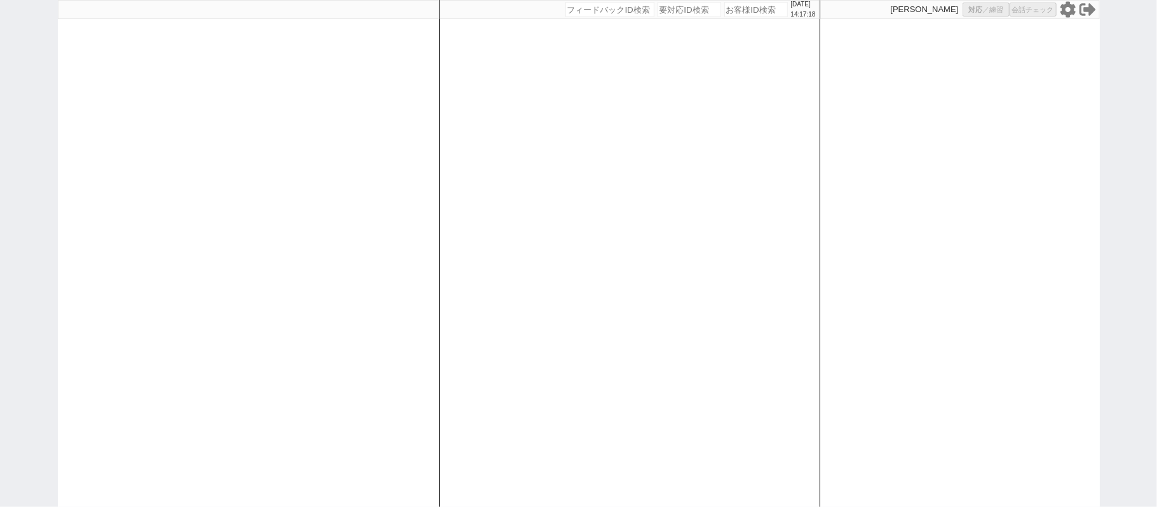
select select
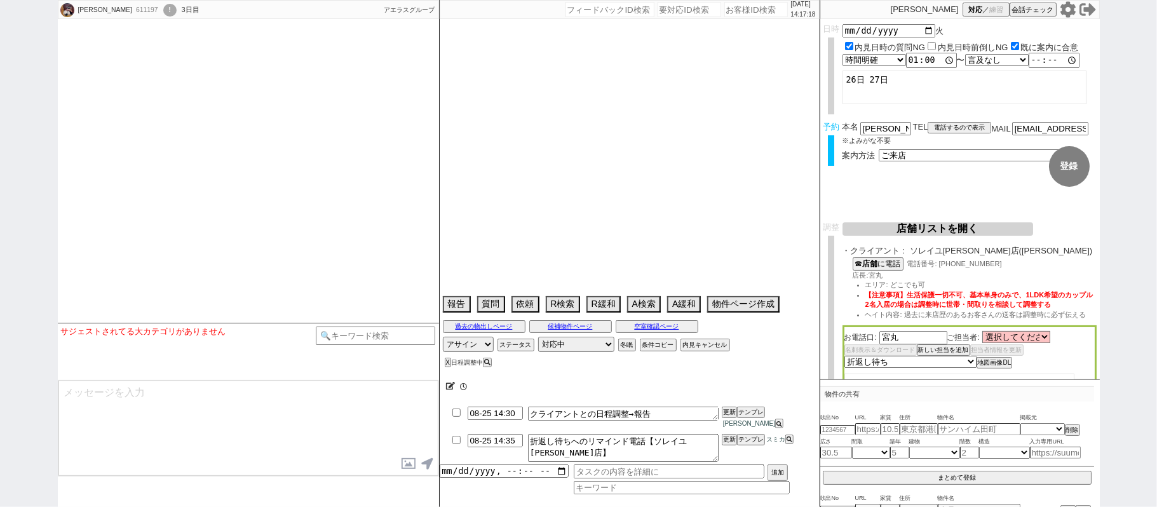
type textarea "45日圏内、他社なし"
select select "2025"
select select "10"
select select "36"
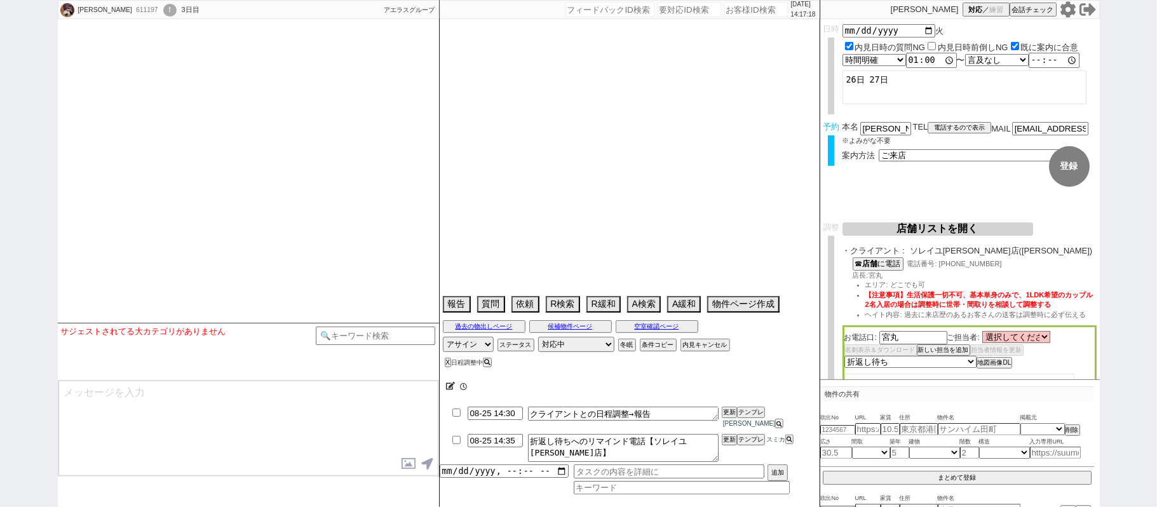
select select "1"
select select "16"
select select "543"
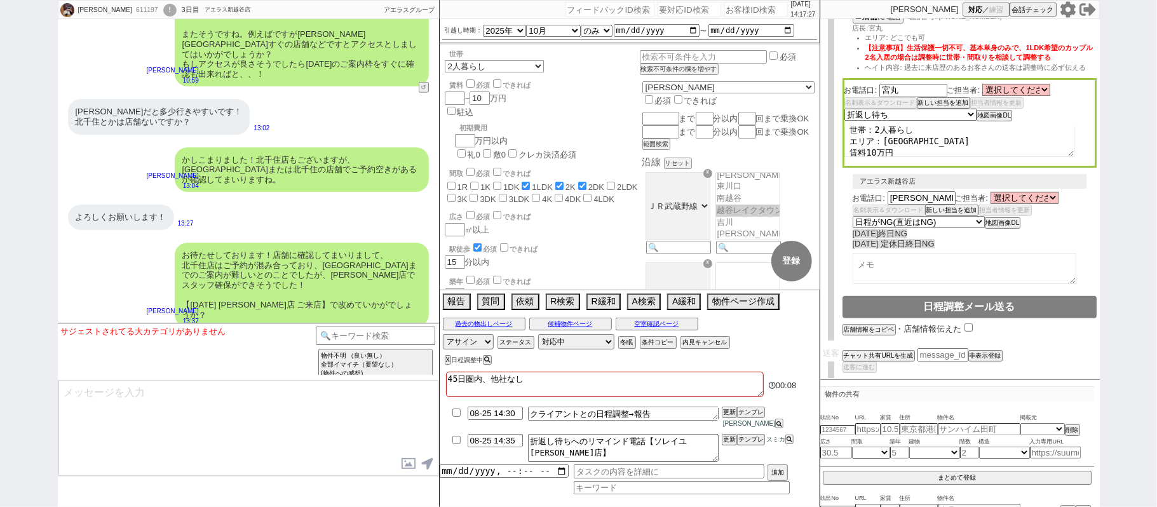
scroll to position [25, 0]
click at [161, 433] on textarea at bounding box center [248, 428] width 380 height 95
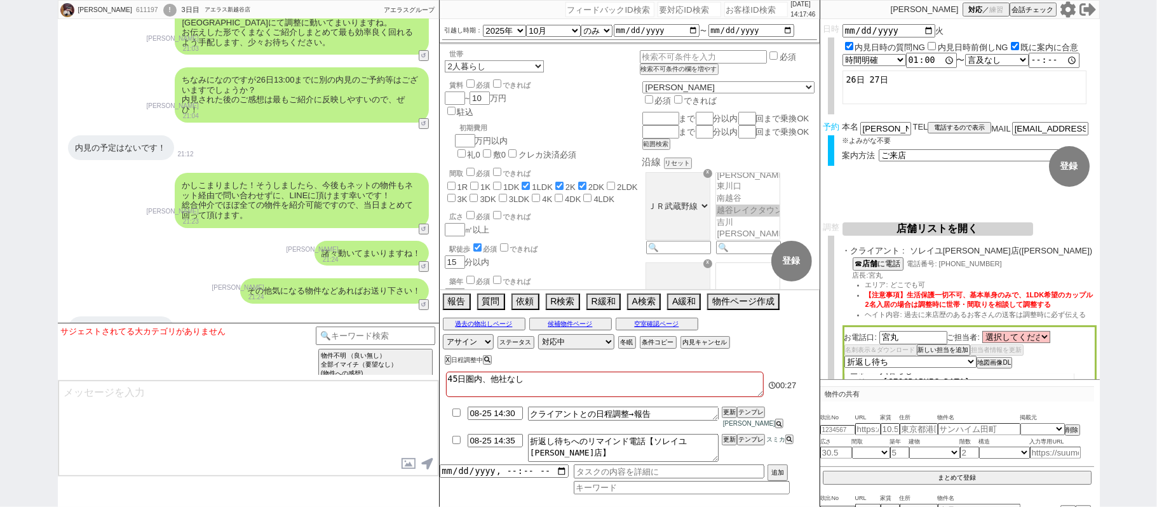
scroll to position [3548, 0]
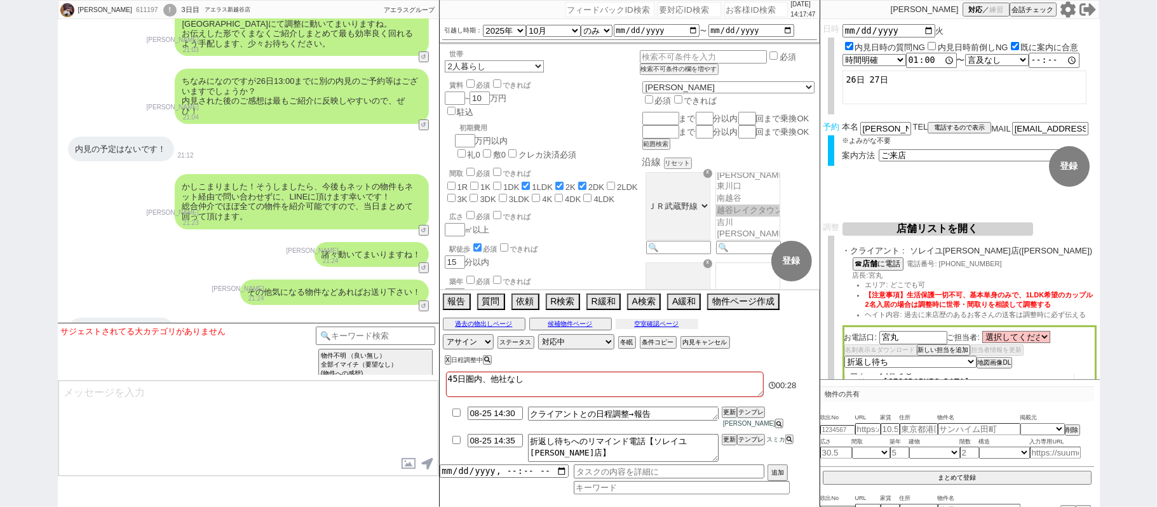
click at [667, 329] on button "空室確認ページ" at bounding box center [657, 324] width 83 height 10
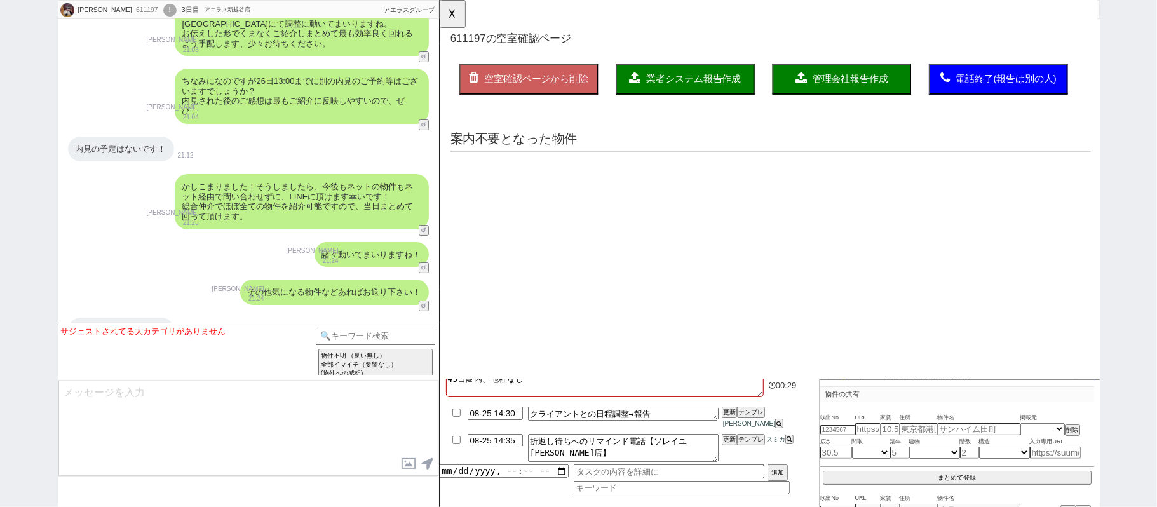
scroll to position [0, 0]
click at [460, 11] on button "☓" at bounding box center [452, 12] width 24 height 25
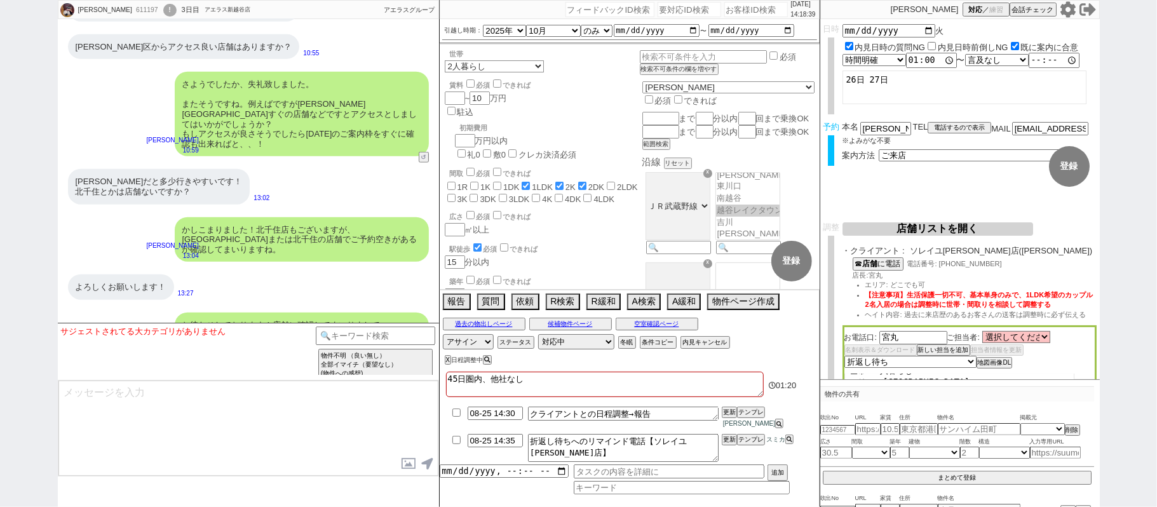
scroll to position [4310, 0]
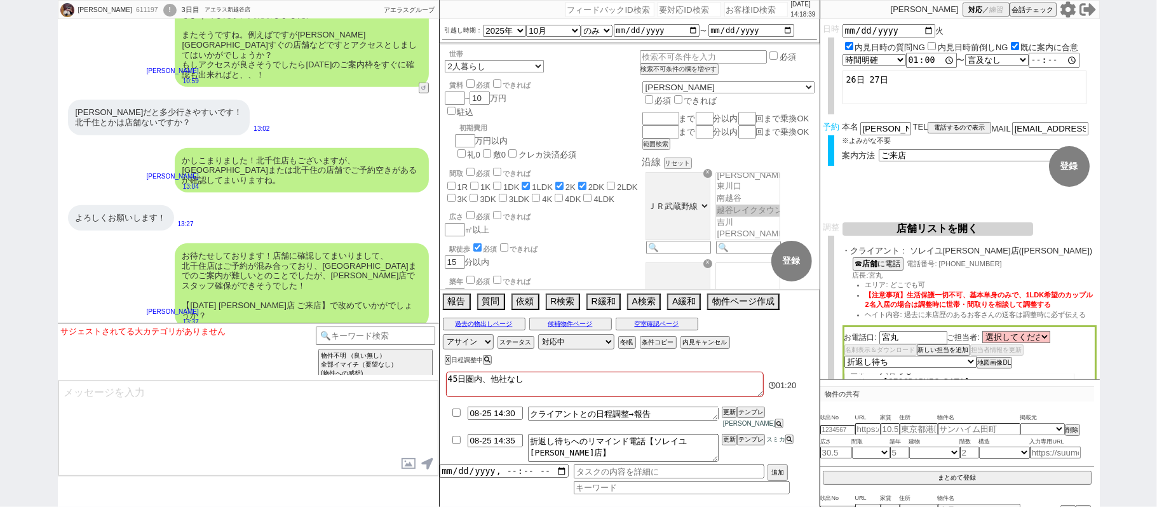
click at [175, 411] on textarea at bounding box center [248, 428] width 380 height 95
type textarea "そ"
click at [60, 465] on textarea "そうですね、、お日にち先のためまだシフト関係は固まっていないところが多いのですが、北千住は既にご予約が多く新越谷で組めるか" at bounding box center [248, 428] width 380 height 95
click at [325, 407] on textarea "そうですね、、お日にち先のためまだシフト関係は固まっていないところが多いのですが、北千住は既にご予約が多く新越谷で組めるか" at bounding box center [248, 428] width 380 height 95
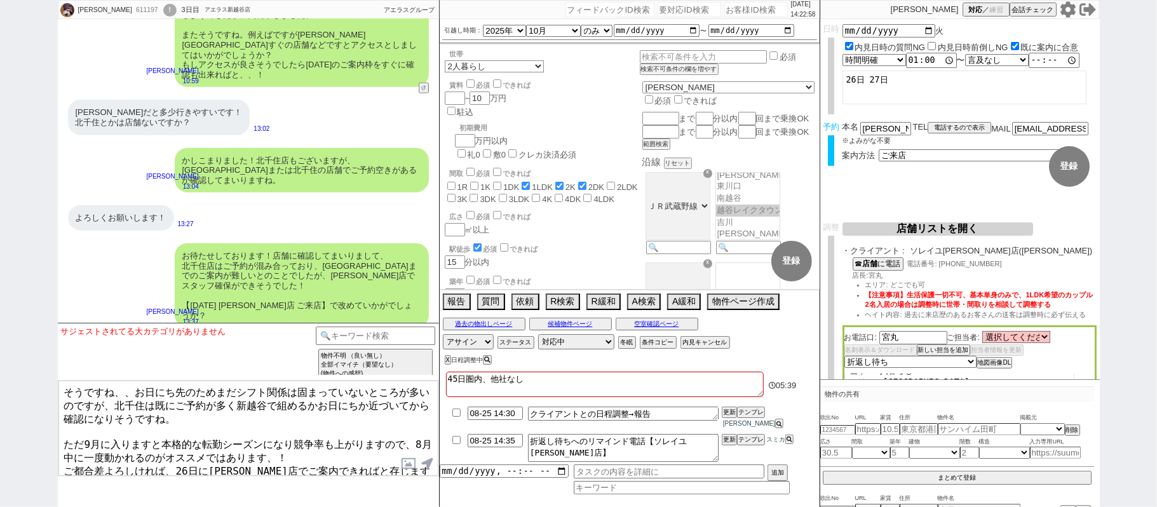
click at [65, 430] on textarea "そうですね、、お日にち先のためまだシフト関係は固まっていないところが多いのですが、北千住は既にご予約が多く新越谷で組めるかお日にちか近づいてから確認になりそう…" at bounding box center [248, 428] width 380 height 95
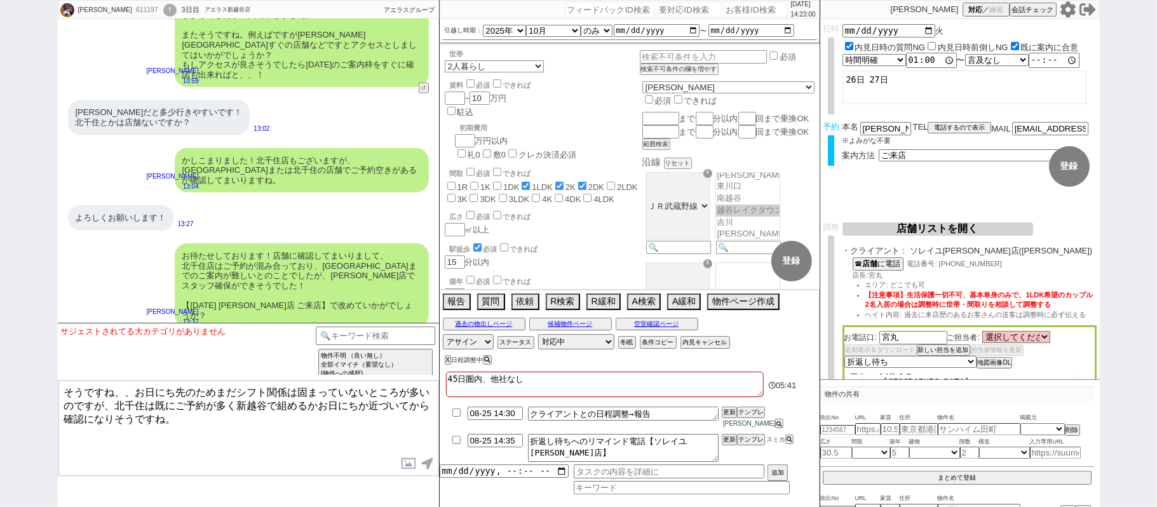
type textarea "そうですね、、お日にち先のためまだシフト関係は固まっていないところが多いのですが、北千住は既にご予約が多く新越谷で組めるかお日にちか近づいてから確認になりそう…"
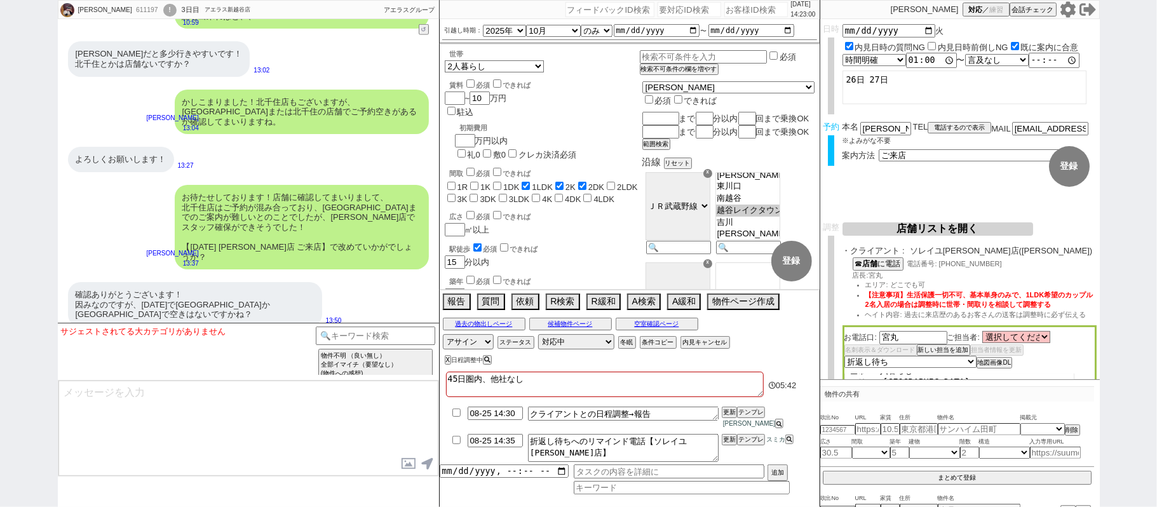
paste textarea "ただ9月に入りますと本格的な転勤シーズンになり競争率も上がりますので、8月中に一度動かれるのがオススメではあります、！ ご都合差よろしければ、26日に上野店で…"
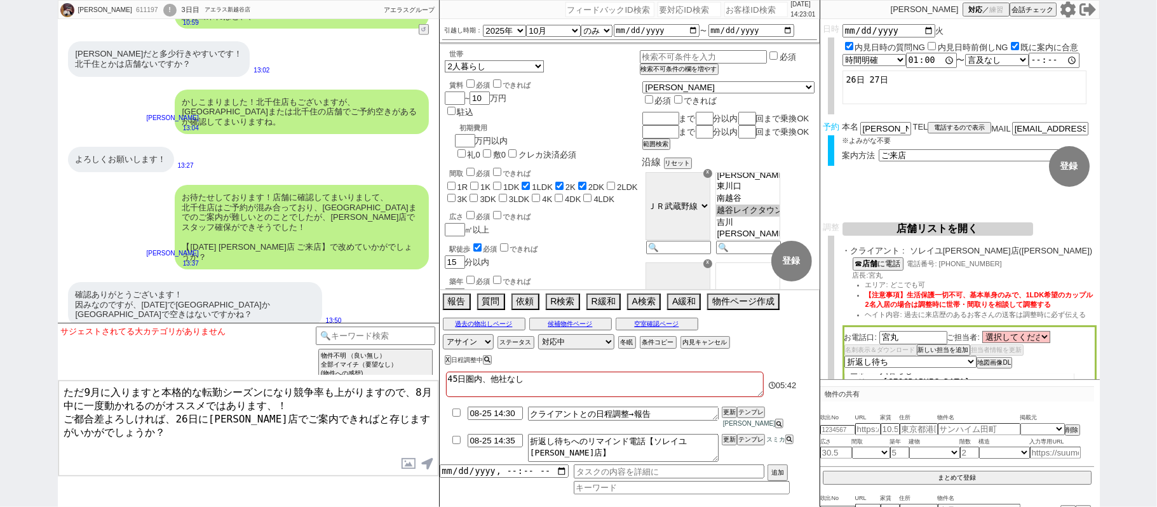
type textarea "ただ9月に入りますと本格的な転勤シーズンになり競争率も上がりますので、8月中に一度動かれるのがオススメではあります、！ ご都合差よろしければ、26日に上野店で…"
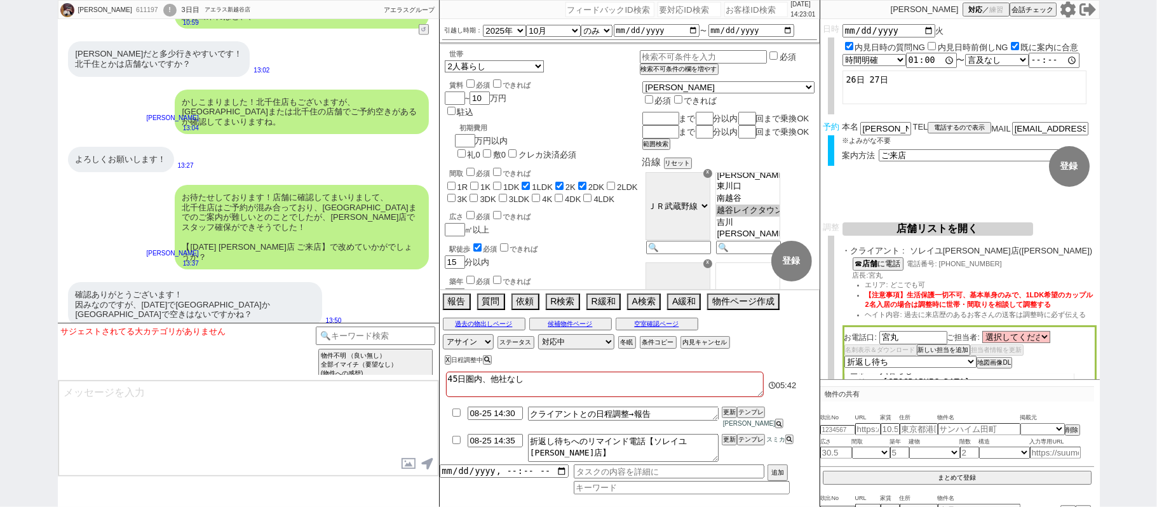
scroll to position [4446, 0]
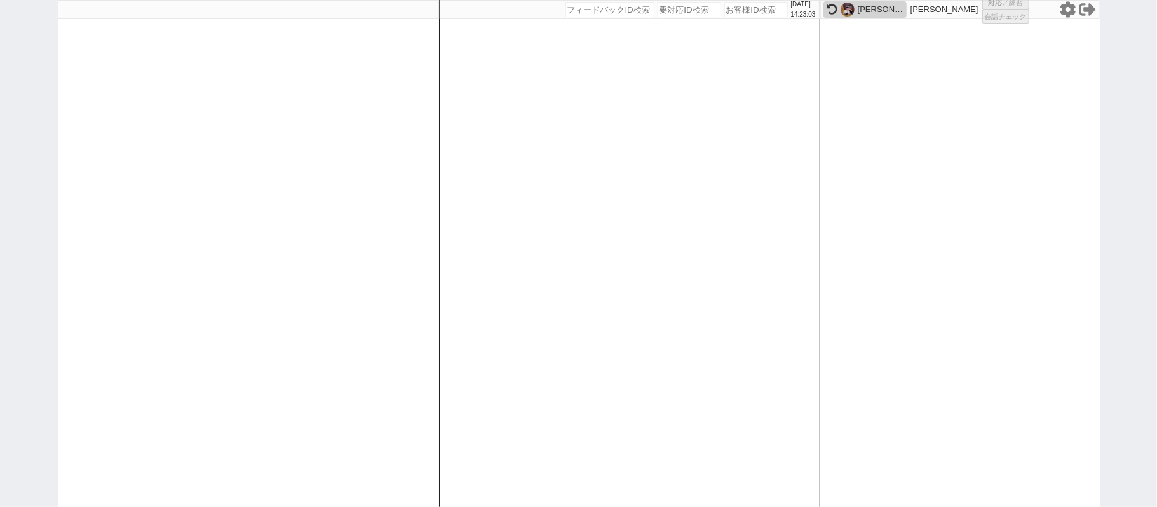
select select
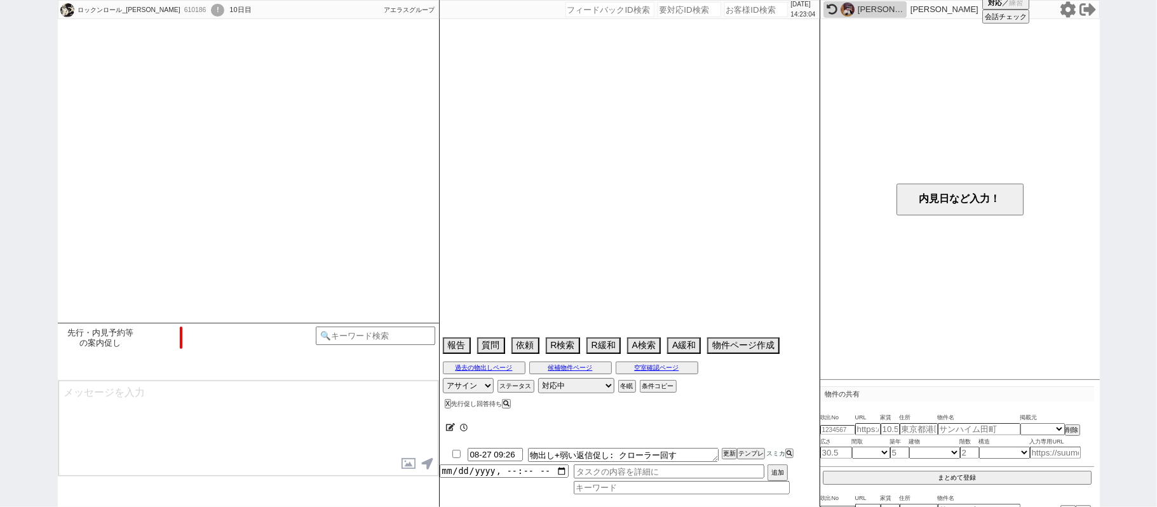
select select "2025"
select select "10"
select select "36"
select select "0"
select select "14"
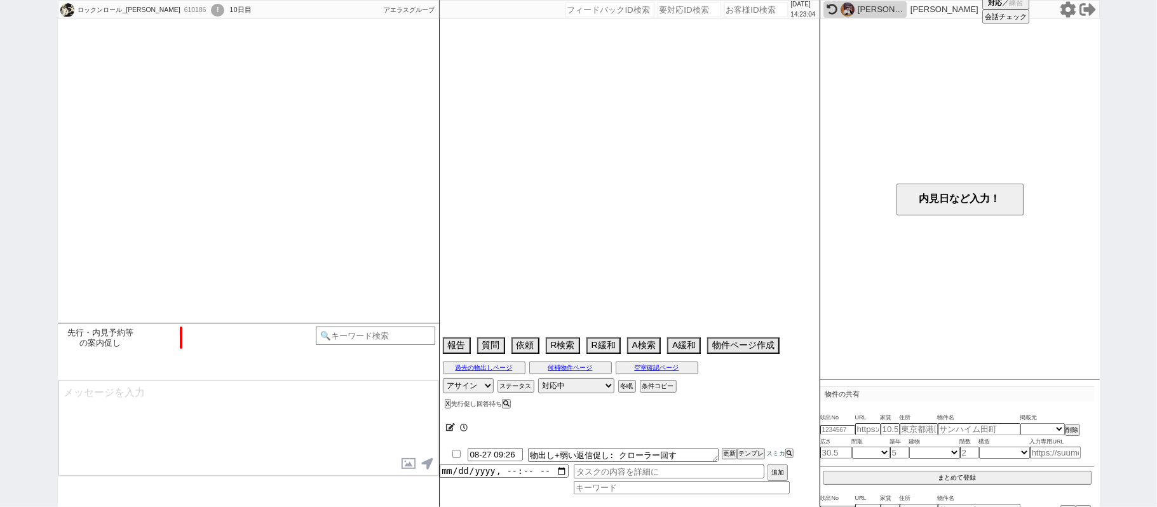
select select "484"
select select "25"
select select "790"
select select "65"
select select "[DATE]"
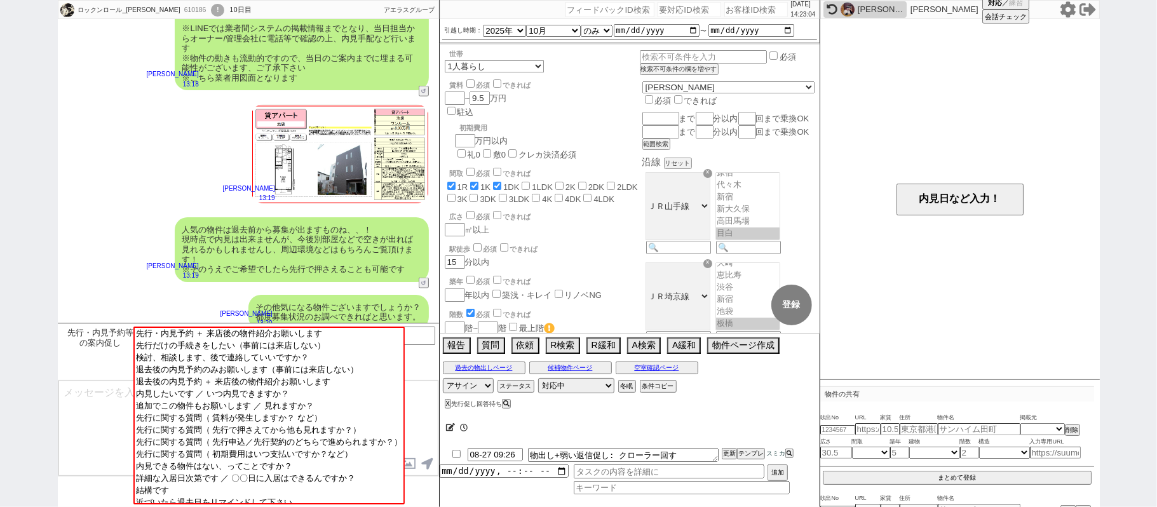
scroll to position [39, 0]
click at [870, 9] on div "榊原竜太" at bounding box center [881, 9] width 46 height 10
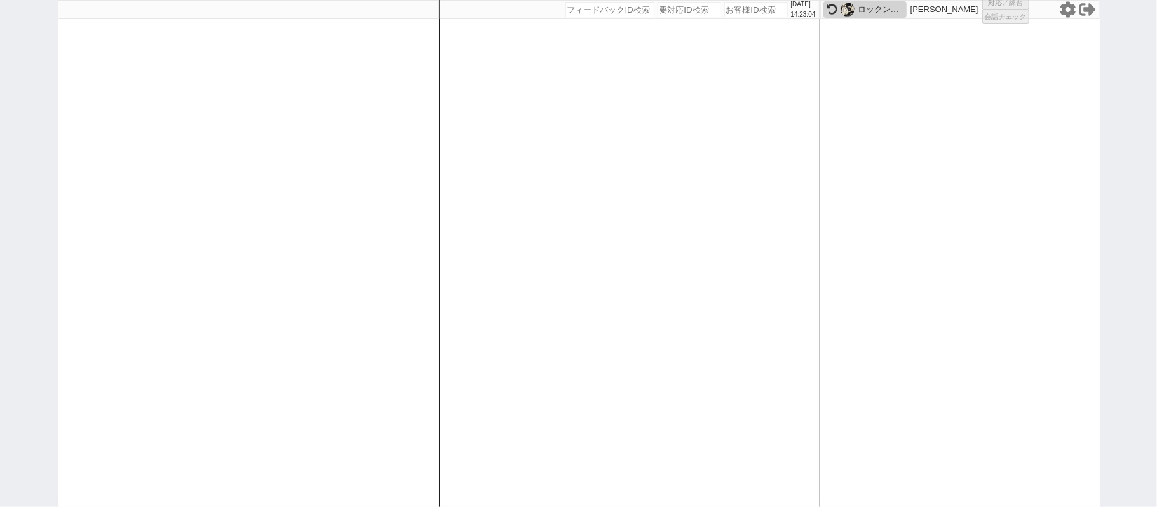
select select "1"
select select "2"
select select "3"
select select "8"
select select
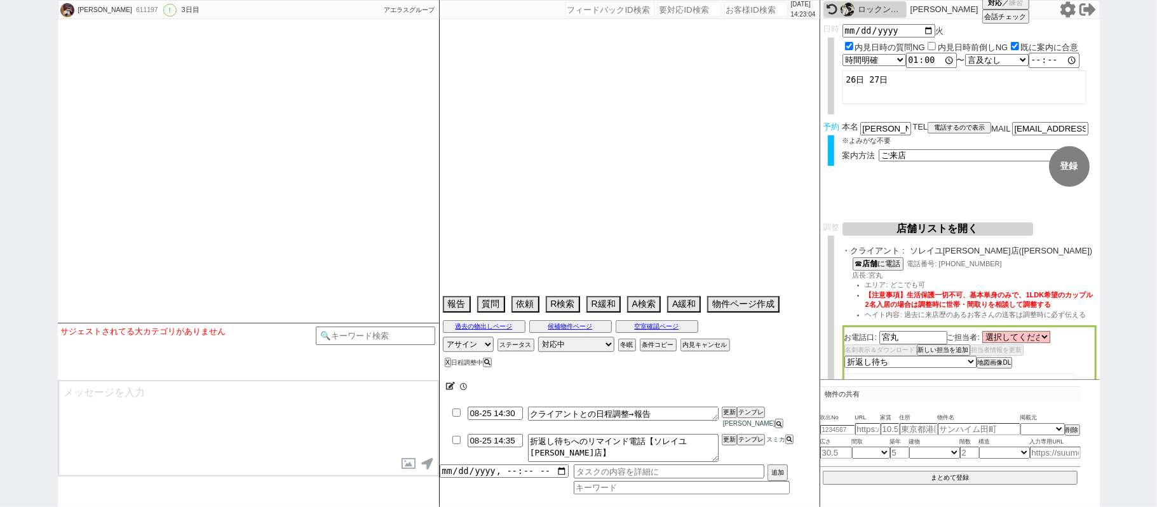
type textarea "45日圏内、他社なし"
select select "2025"
select select "10"
select select "36"
select select "1"
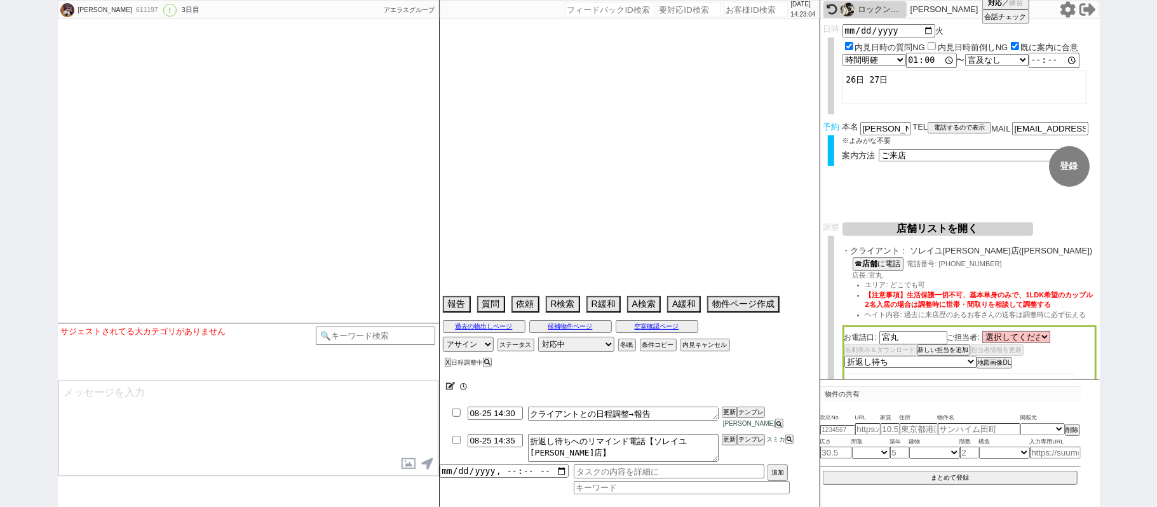
select select "16"
select select "543"
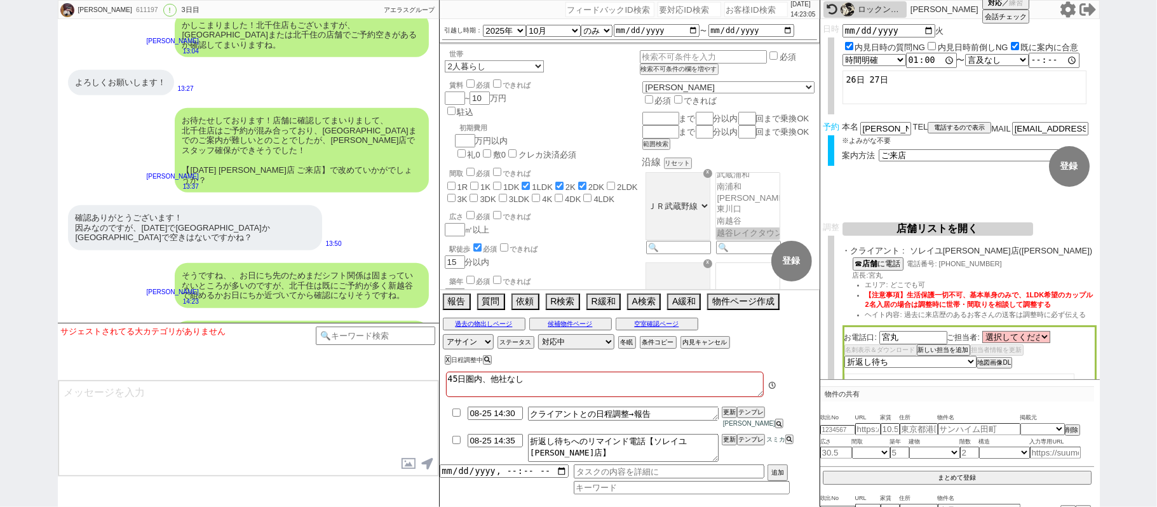
scroll to position [133, 0]
click at [132, 14] on div "611197" at bounding box center [146, 10] width 29 height 10
copy div "611197"
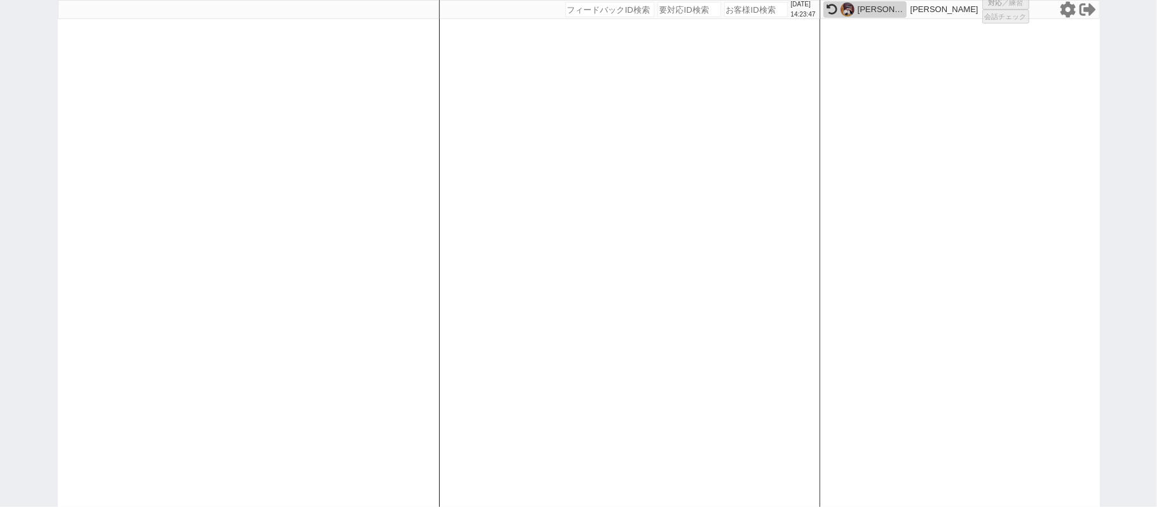
select select "1"
select select "2"
select select "5"
select select
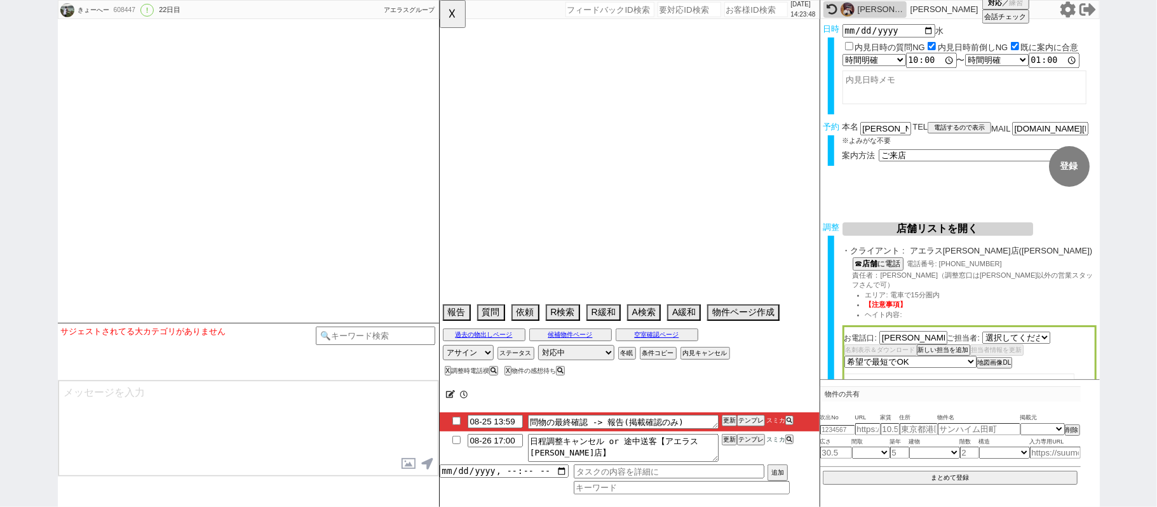
select select "2532"
type textarea "@当日までの予定なし＠問物の最終報告で水曜日の注意文言入れる！＠"
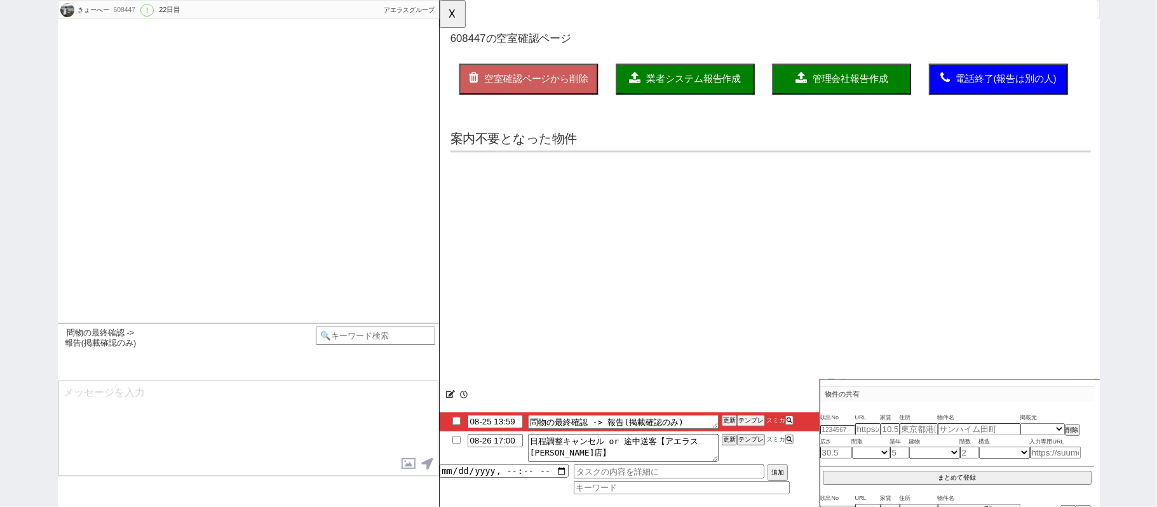
scroll to position [7518, 0]
select select "15"
select select "1"
select select "11"
select select "35"
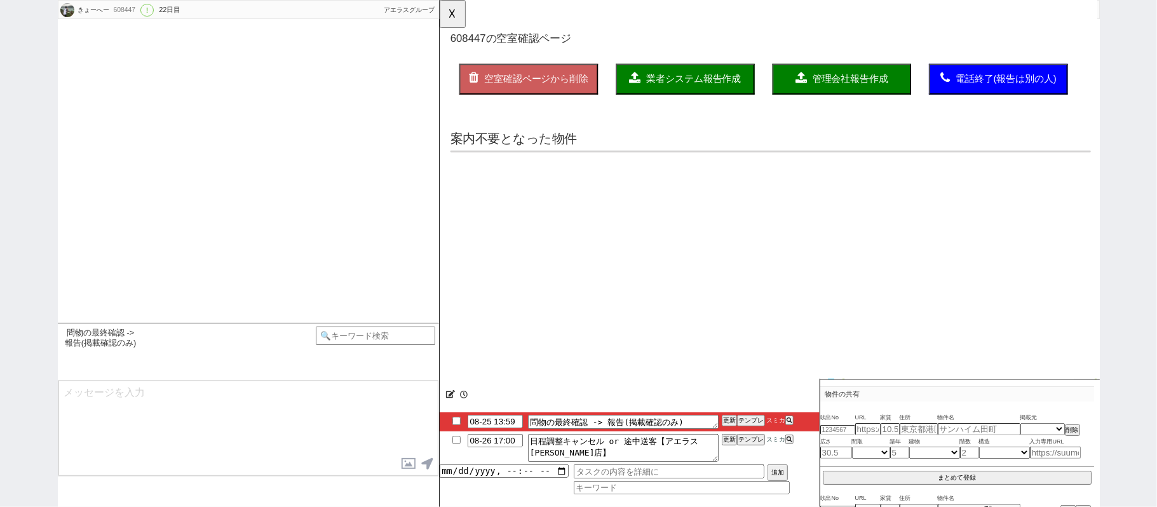
select select "1031"
select select "121"
select select "2967"
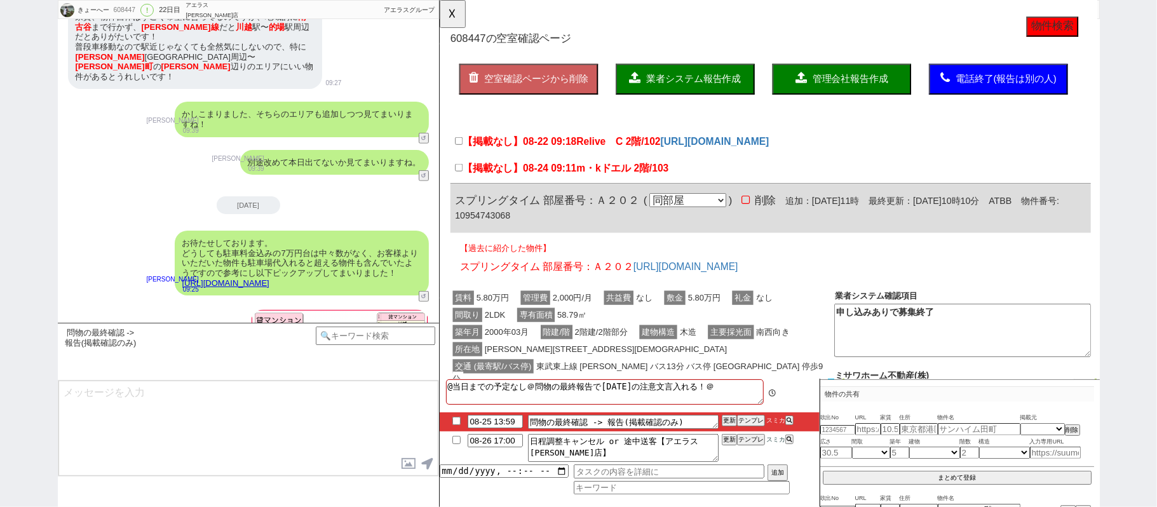
scroll to position [13, 0]
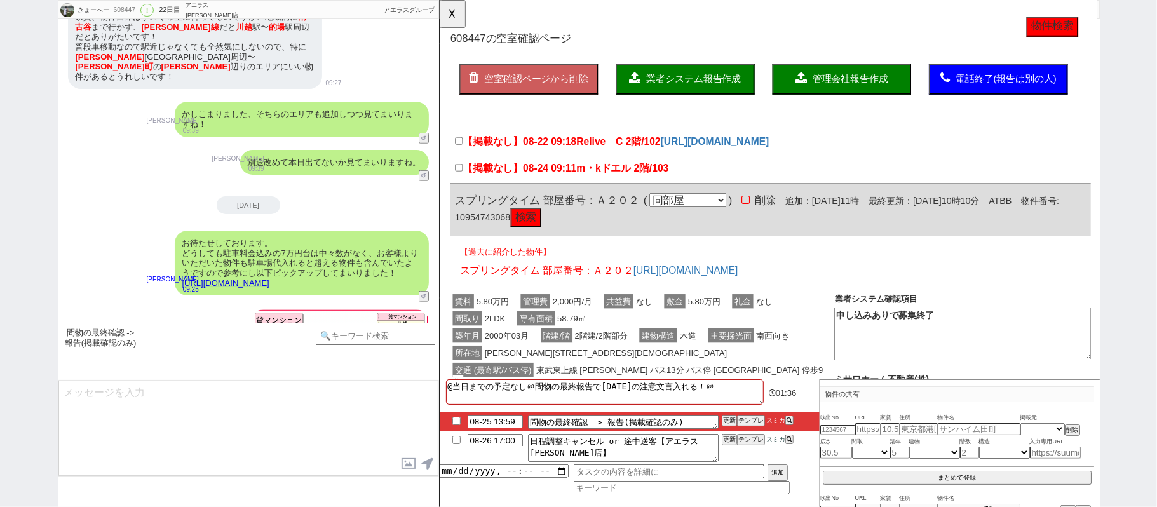
click at [1129, 113] on div "きょーへー 608447 ! 0 22日目 アエラス川越店 冬眠中 自社客 アエラスグループ スミカ_BPO チャット全表示 2025-08-04 新しくフォ…" at bounding box center [578, 253] width 1157 height 507
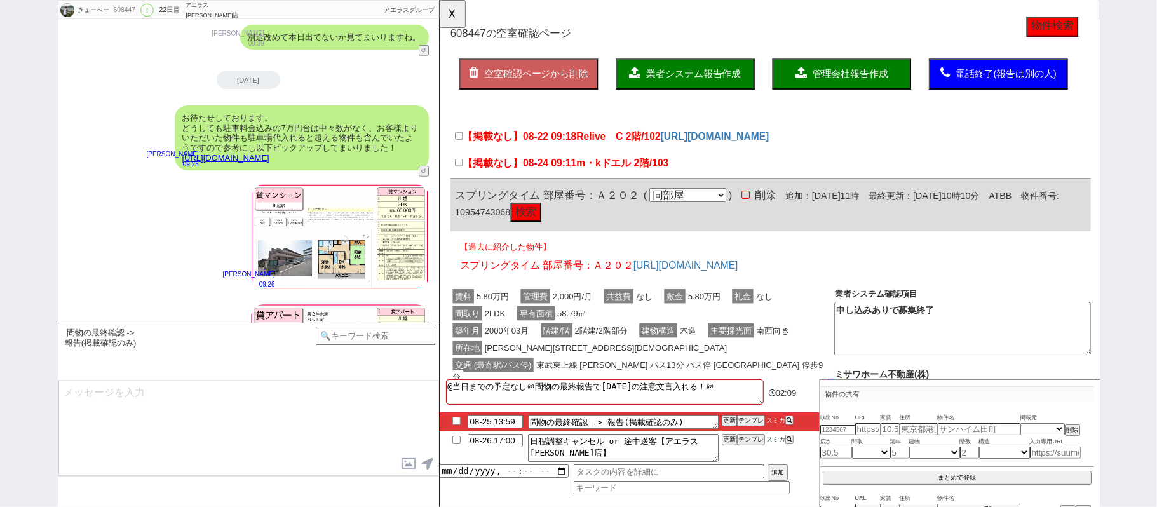
scroll to position [0, 0]
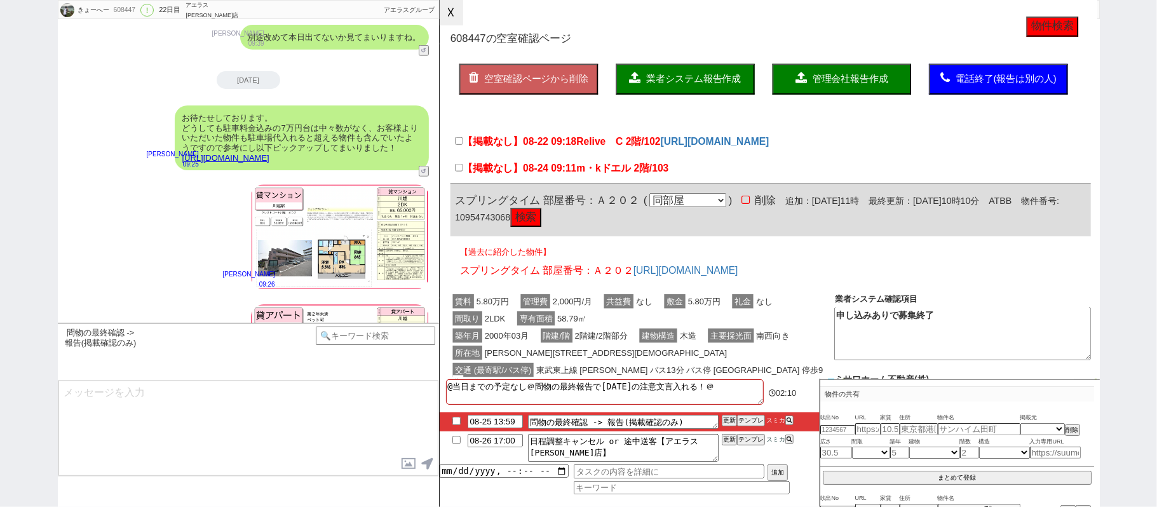
click at [455, 6] on button "☓" at bounding box center [452, 12] width 24 height 25
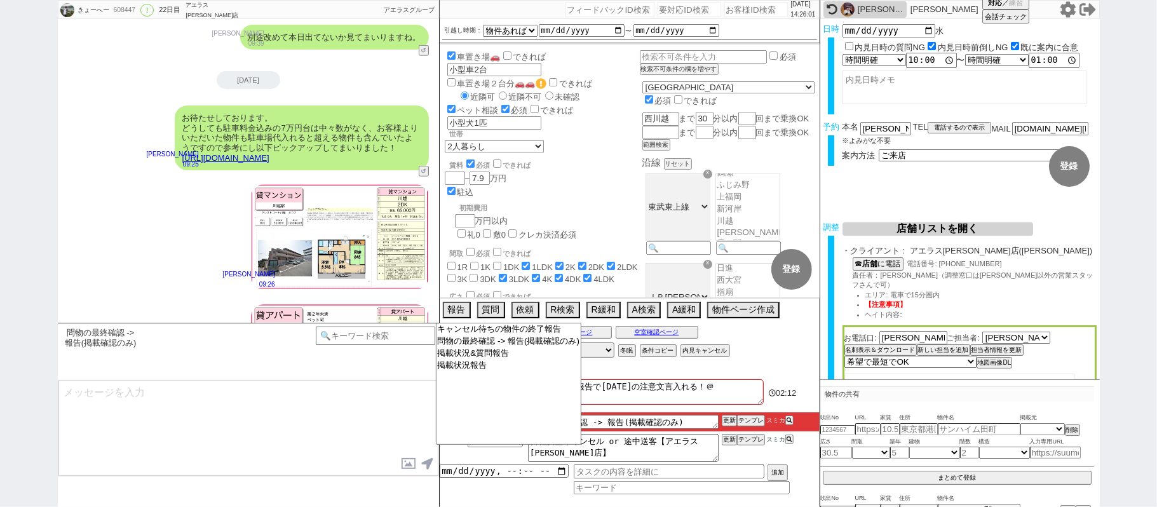
drag, startPoint x: 370, startPoint y: 426, endPoint x: 372, endPoint y: 416, distance: 10.3
click at [369, 426] on textarea at bounding box center [248, 428] width 380 height 95
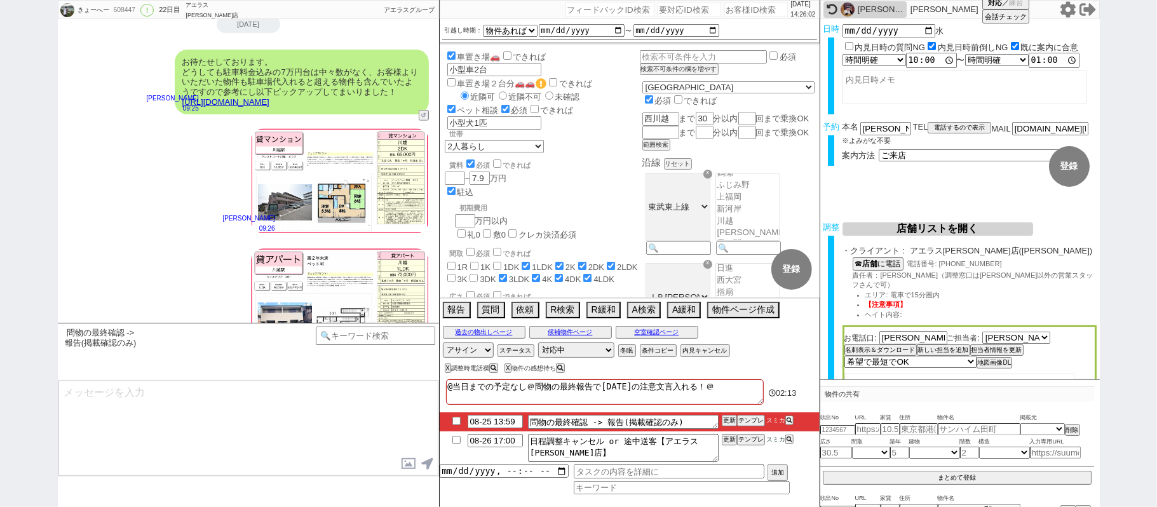
scroll to position [7728, 0]
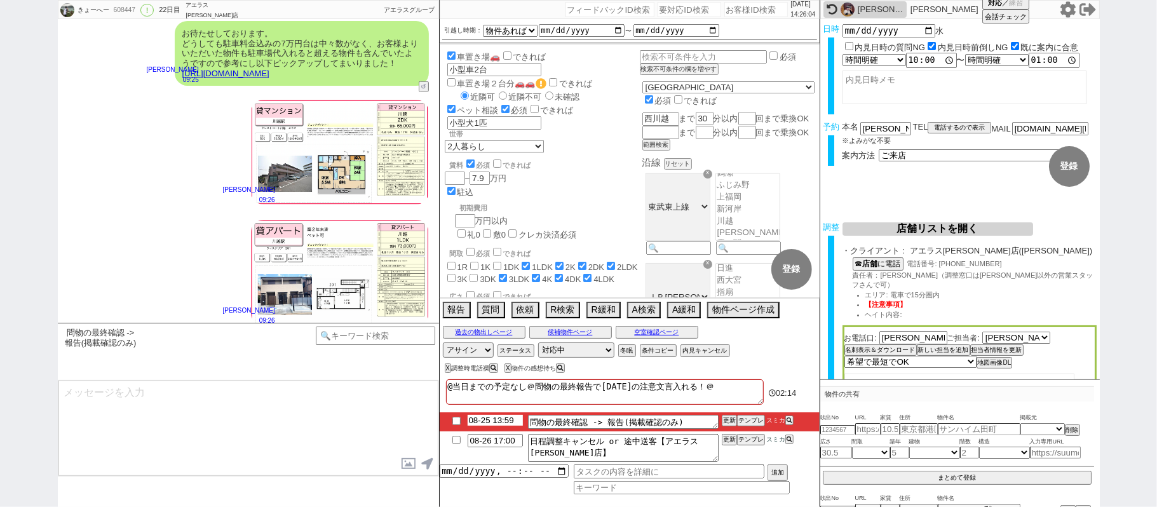
click at [502, 425] on input "08-25 13:59" at bounding box center [495, 420] width 55 height 11
type input "08-25 15:59"
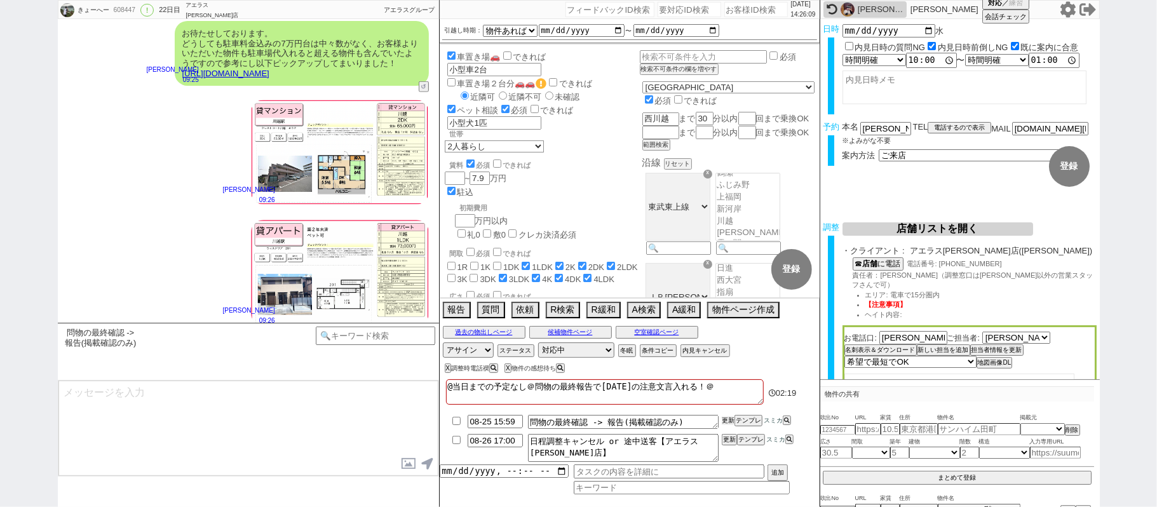
drag, startPoint x: 732, startPoint y: 418, endPoint x: 727, endPoint y: 408, distance: 11.4
click at [728, 413] on div "@当日までの予定なし＠問物の最終報告で水曜日の注意文言入れる！＠ 02:19 08-25 15:59 問物の最終確認 -> 報告(掲載確認のみ) 更新 テンプ…" at bounding box center [630, 441] width 380 height 131
drag, startPoint x: 727, startPoint y: 408, endPoint x: 728, endPoint y: 425, distance: 17.2
click at [727, 413] on div "@当日までの予定なし＠問物の最終報告で水曜日の注意文言入れる！＠ 02:20 08-25 15:59 問物の最終確認 -> 報告(掲載確認のみ) 更新 テンプ…" at bounding box center [630, 441] width 380 height 131
drag, startPoint x: 728, startPoint y: 425, endPoint x: 725, endPoint y: 420, distance: 6.5
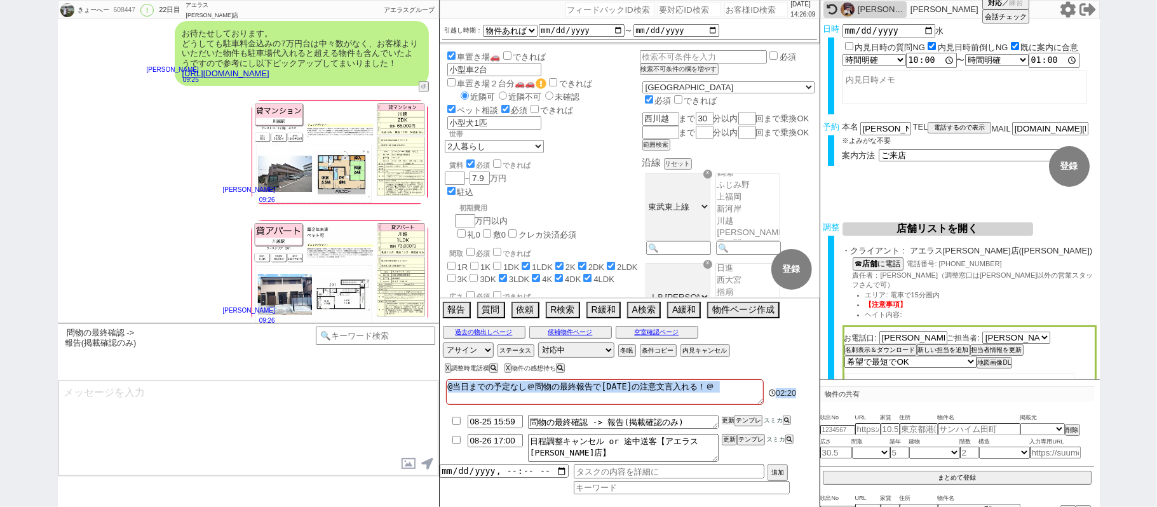
click at [727, 423] on button "更新" at bounding box center [728, 420] width 13 height 9
click at [725, 420] on button "更新" at bounding box center [728, 420] width 13 height 9
drag, startPoint x: 726, startPoint y: 420, endPoint x: 726, endPoint y: 413, distance: 7.0
click at [726, 420] on button "更新" at bounding box center [728, 420] width 13 height 9
click at [726, 413] on div at bounding box center [630, 409] width 380 height 5
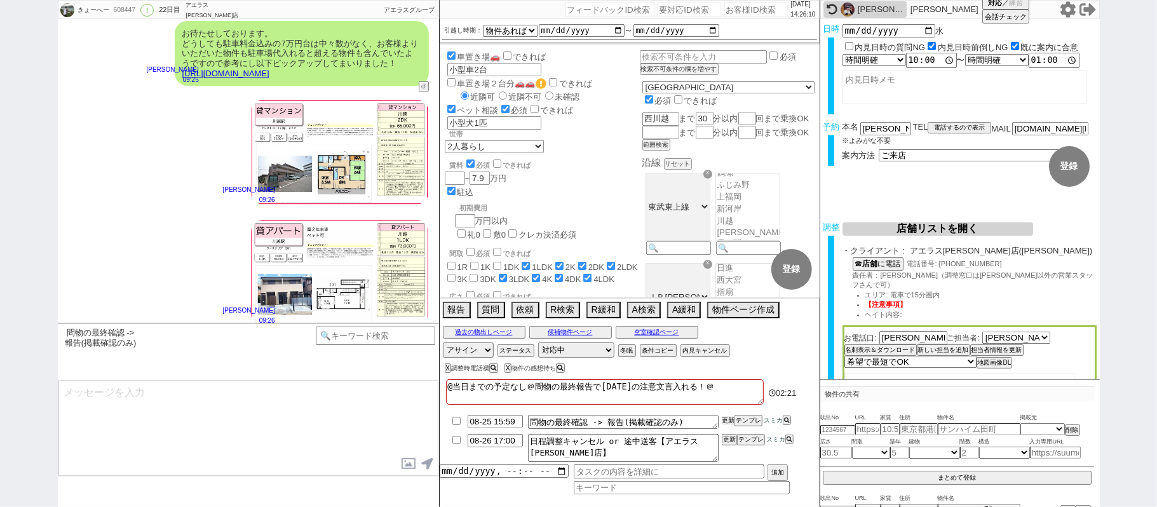
click at [727, 418] on button "更新" at bounding box center [728, 420] width 13 height 9
click at [727, 415] on li "08-25 15:59 問物の最終確認 -> 報告(掲載確認のみ) 更新 テンプレ スミカ" at bounding box center [630, 422] width 380 height 19
click at [726, 412] on div at bounding box center [630, 409] width 380 height 5
click at [725, 420] on button "更新" at bounding box center [728, 420] width 13 height 9
drag, startPoint x: 723, startPoint y: 414, endPoint x: 715, endPoint y: 390, distance: 25.9
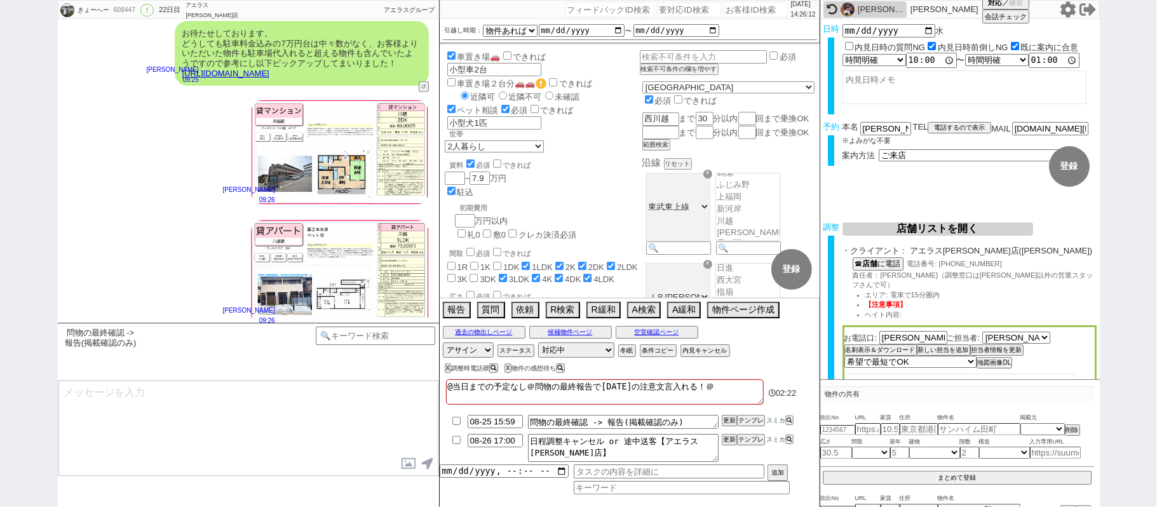
click at [715, 395] on div "@当日までの予定なし＠問物の最終報告で水曜日の注意文言入れる！＠ 02:22 08-25 15:59 問物の最終確認 -> 報告(掲載確認のみ) 更新 テンプ…" at bounding box center [630, 441] width 380 height 131
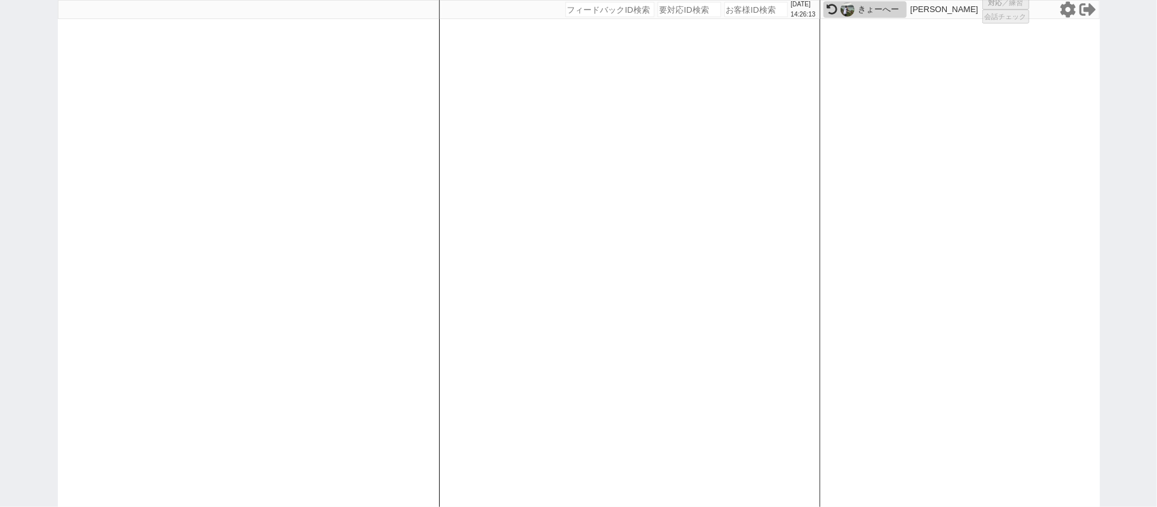
select select "100"
select select "1"
select select "2"
select select "5"
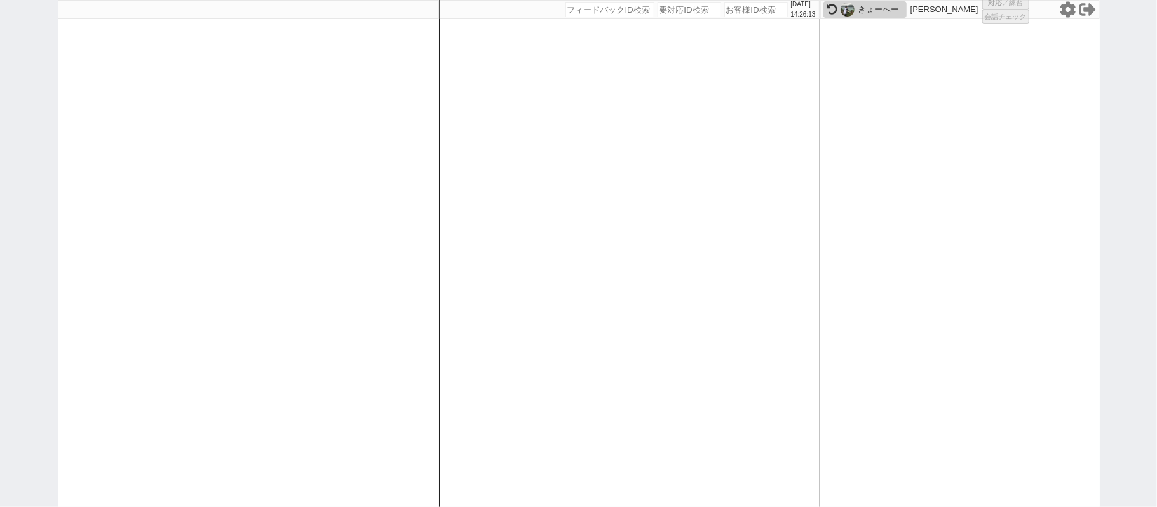
select select
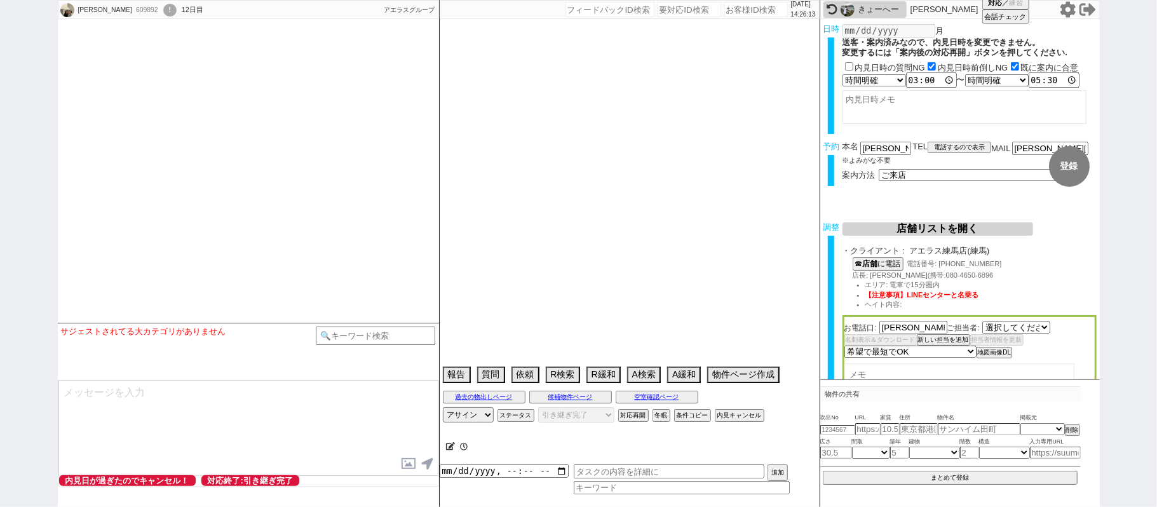
select select "419"
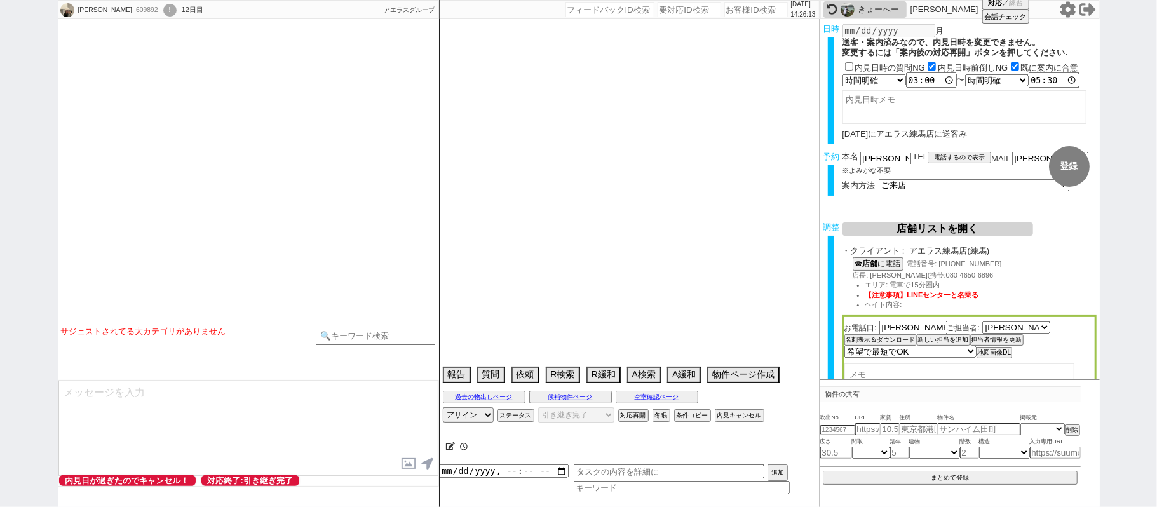
type textarea "他社なし @練馬から離れたエリアで物出ししないでください(一応エリアは寄せています)"
select select "15"
select select "0"
select select "72"
select select "38"
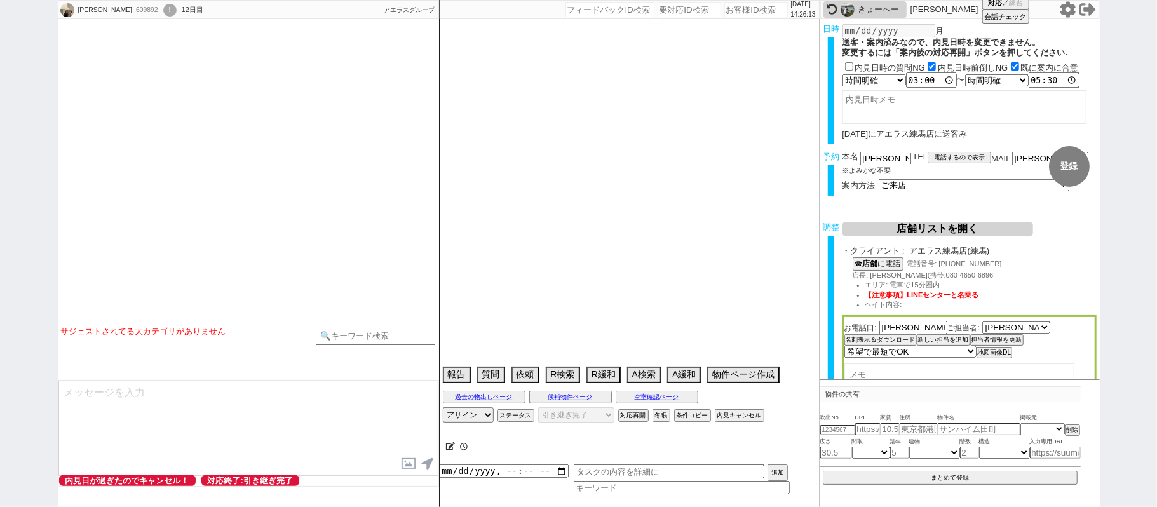
select select "29"
select select "35"
select select "36"
select select "76"
select select "34"
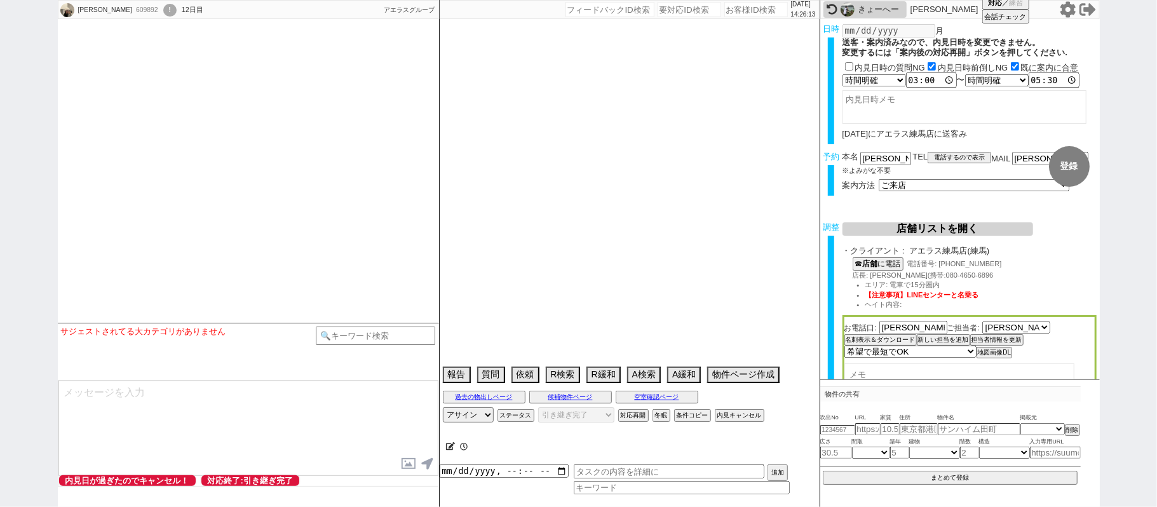
select select "37"
select select "31"
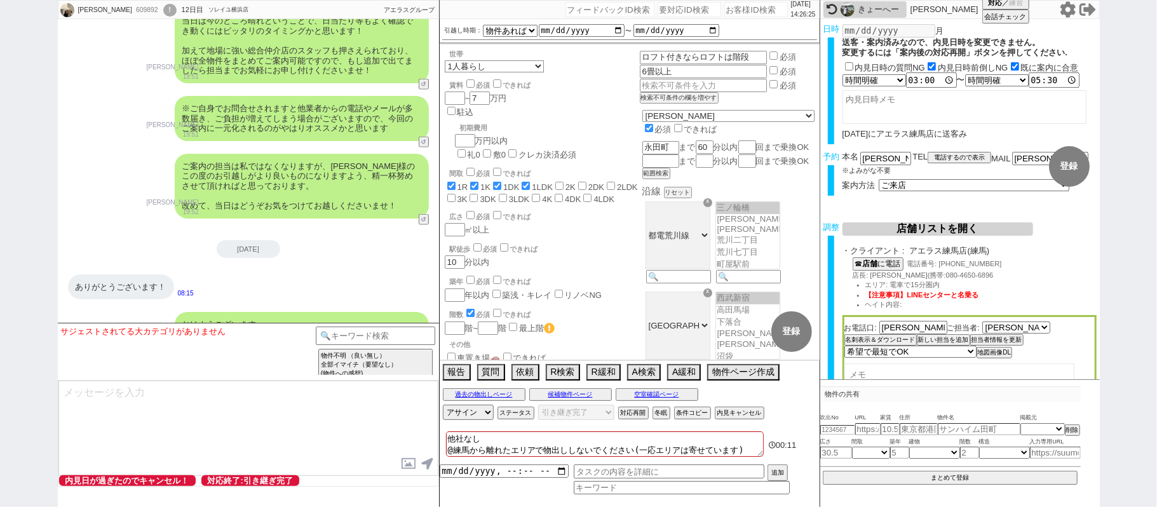
scroll to position [7934, 0]
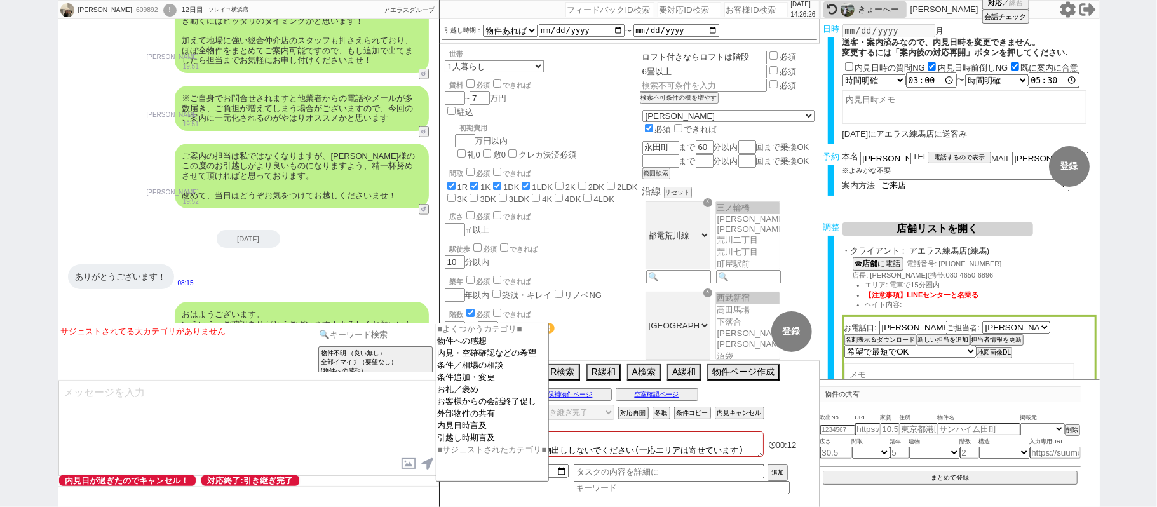
click at [353, 334] on input at bounding box center [376, 335] width 120 height 16
type input "記述"
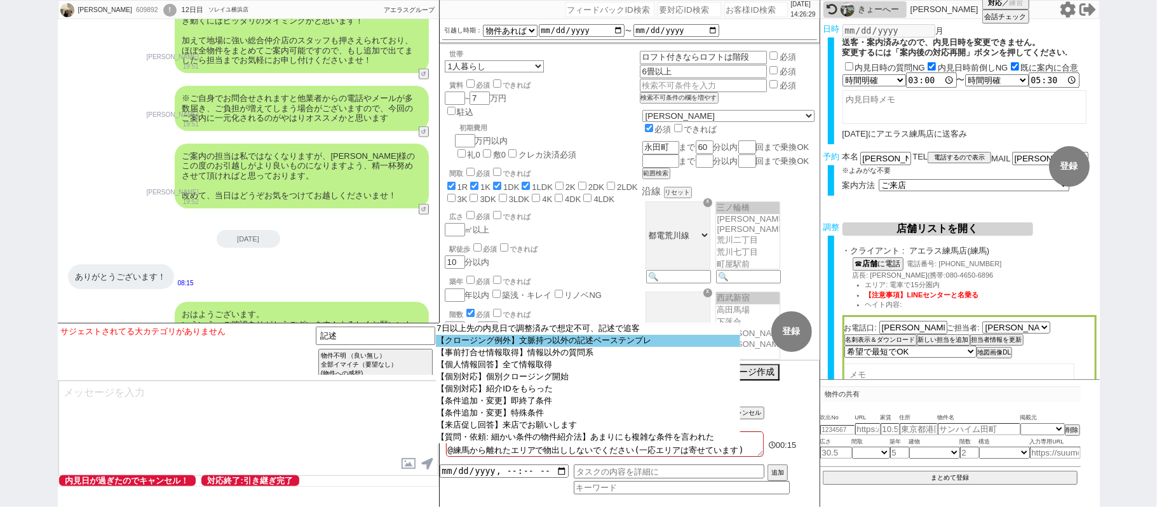
click at [454, 339] on option "【クロージング例外】文脈持つ以外の記述ベーステンプレ" at bounding box center [588, 341] width 304 height 12
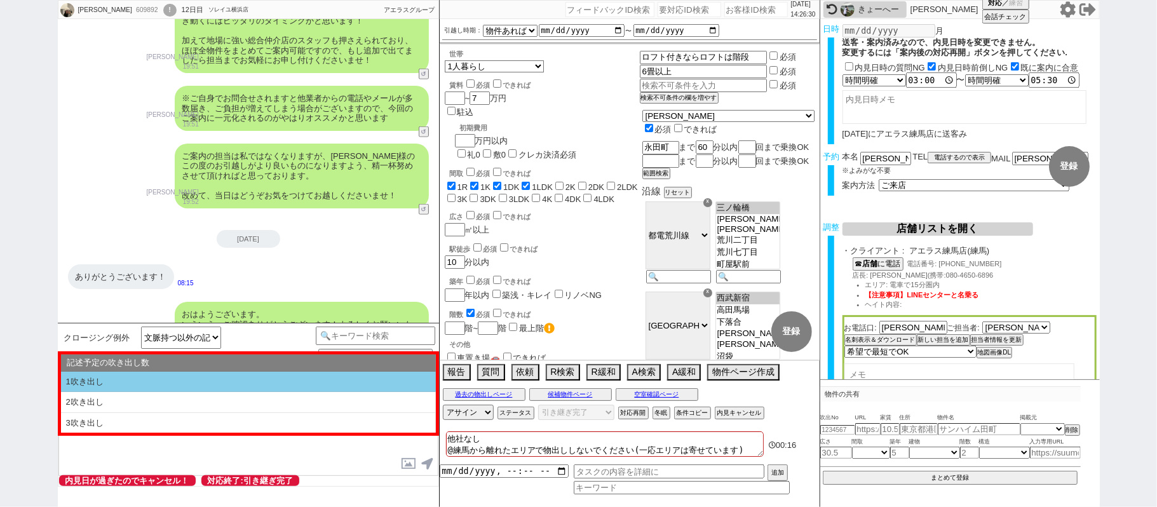
click at [289, 385] on li "1吹き出し" at bounding box center [248, 382] width 375 height 21
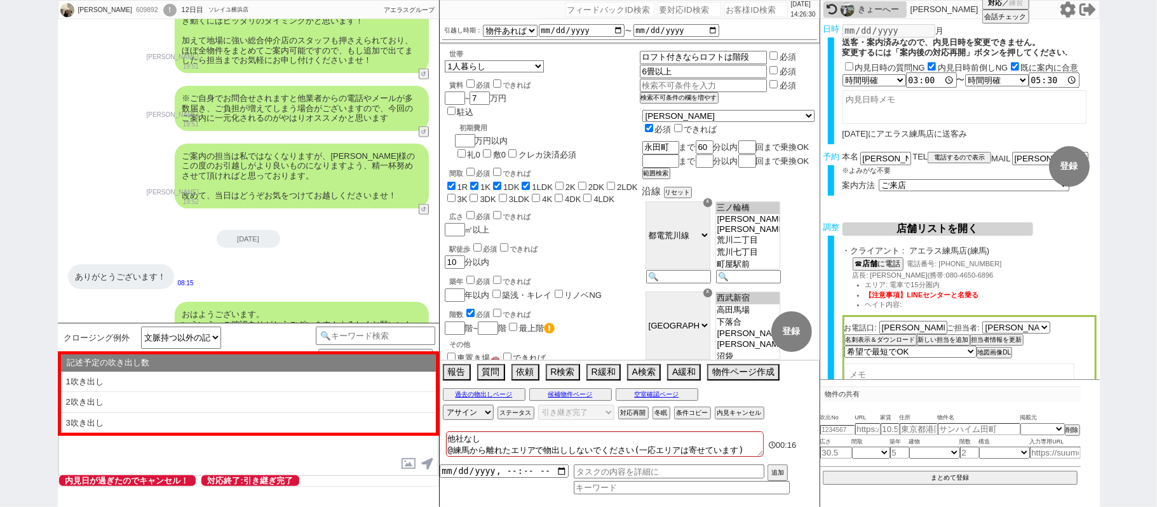
type textarea "@@【@@①記述したい内容を②の下に入力@@】@@ @@【@@②記述したい内容を入力後に①と②を@@ごと消して送信！！@@】@@"
select select "1吹き出し"
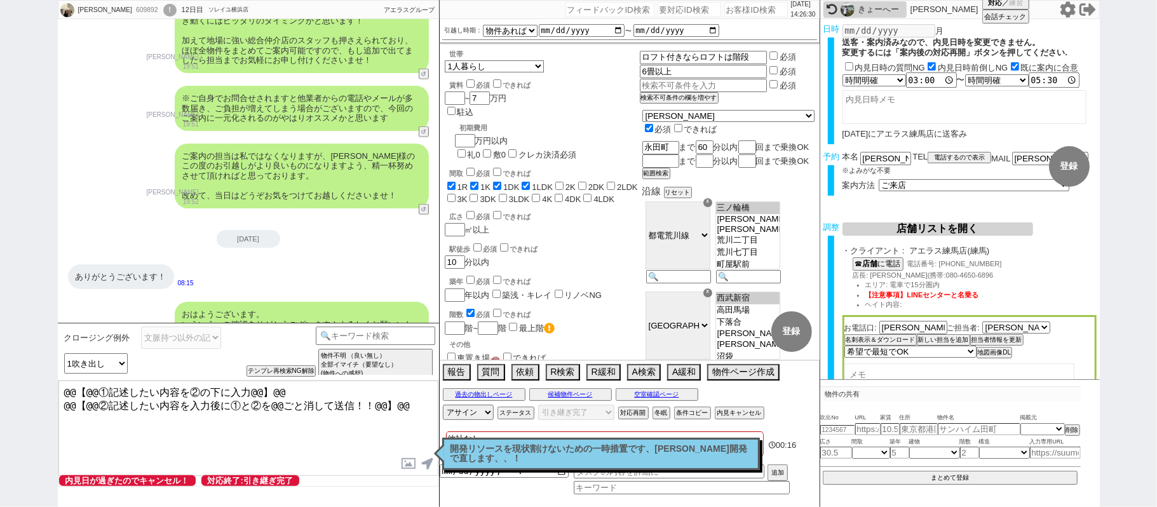
click at [428, 400] on textarea "@@【@@①記述したい内容を②の下に入力@@】@@ @@【@@②記述したい内容を入力後に①と②を@@ごと消して送信！！@@】@@" at bounding box center [248, 428] width 380 height 95
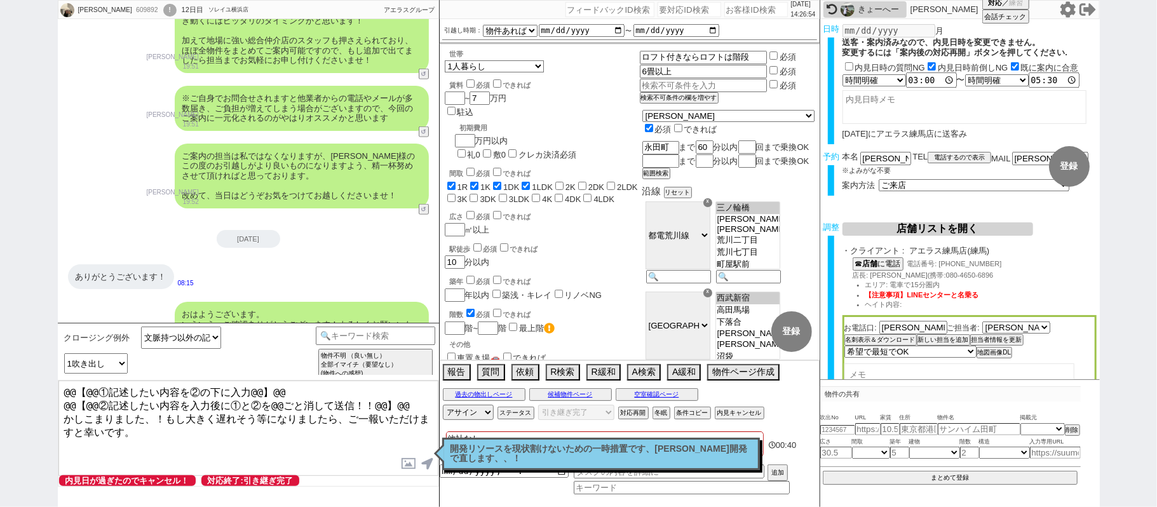
drag, startPoint x: 418, startPoint y: 400, endPoint x: 0, endPoint y: 116, distance: 505.1
click at [0, 207] on div "平﨑優夏 609892 ! 0 12日目 ソレイユ横浜店 冬眠中 自社客 アエラスグループ スミカ_BPO チャット全表示 2025-08-14 新しくフォロ…" at bounding box center [578, 253] width 1157 height 507
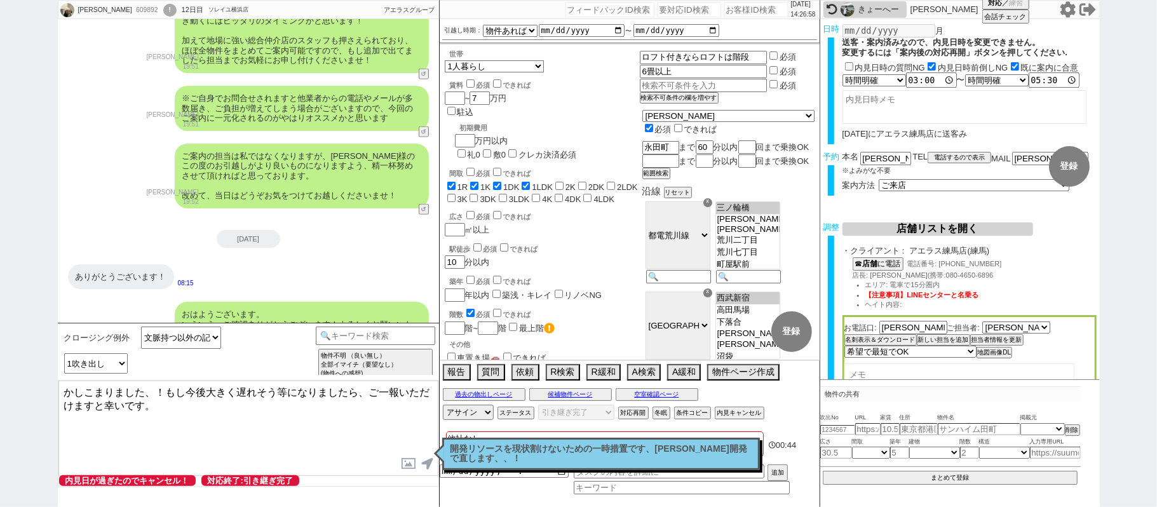
type textarea "かしこまりました、！もし今後大きく遅れそう等になりましたら、ご一報いただけますと幸いです。"
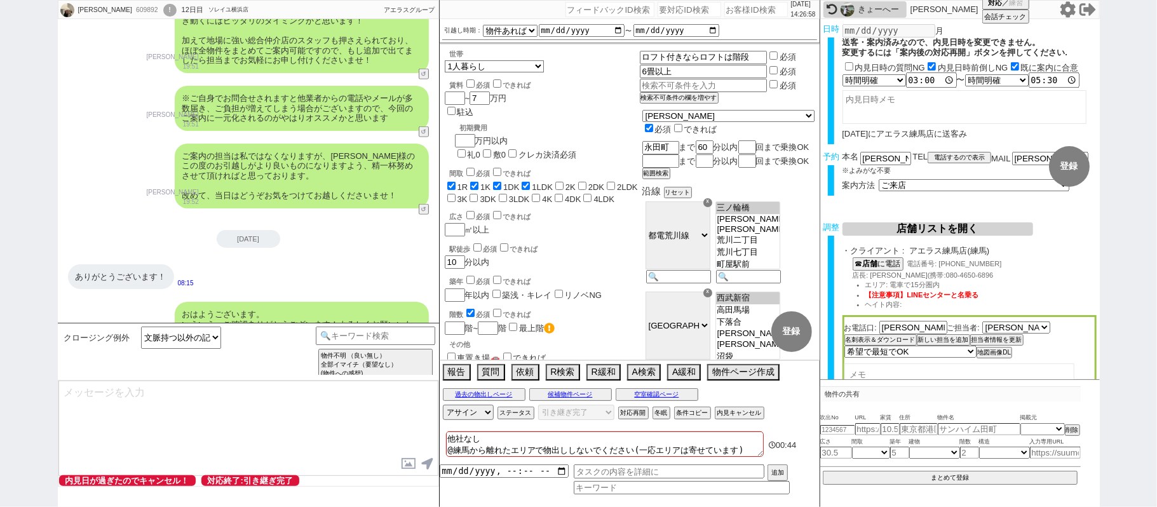
select select "431"
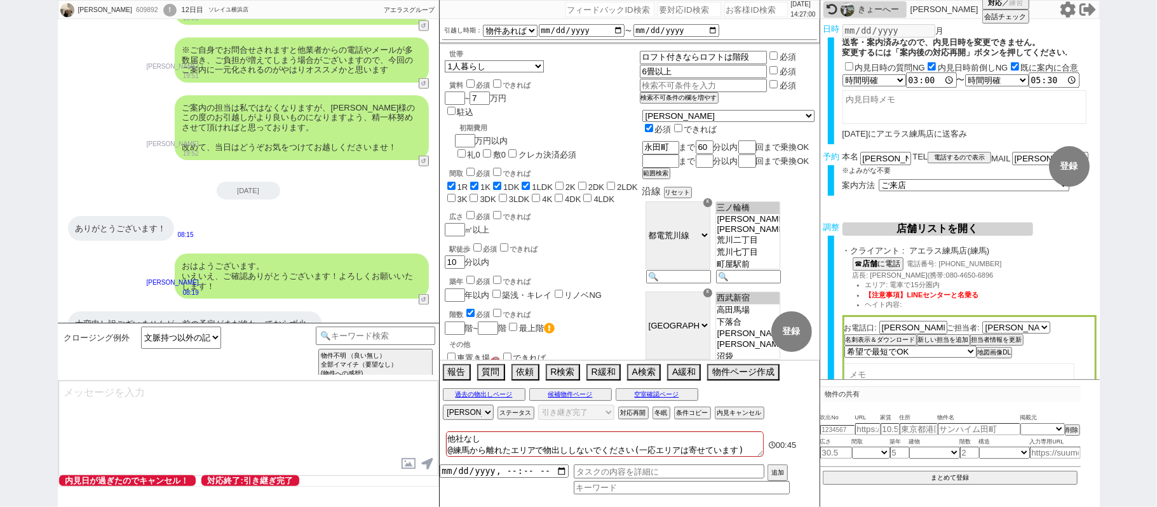
type textarea "@@【@@メッセージは打たず、以下やってください@@】@@ @@【@@タスク整理、追加、条件入力等のやるべきことはやりましたか？？全て終わったら自分に付いたア…"
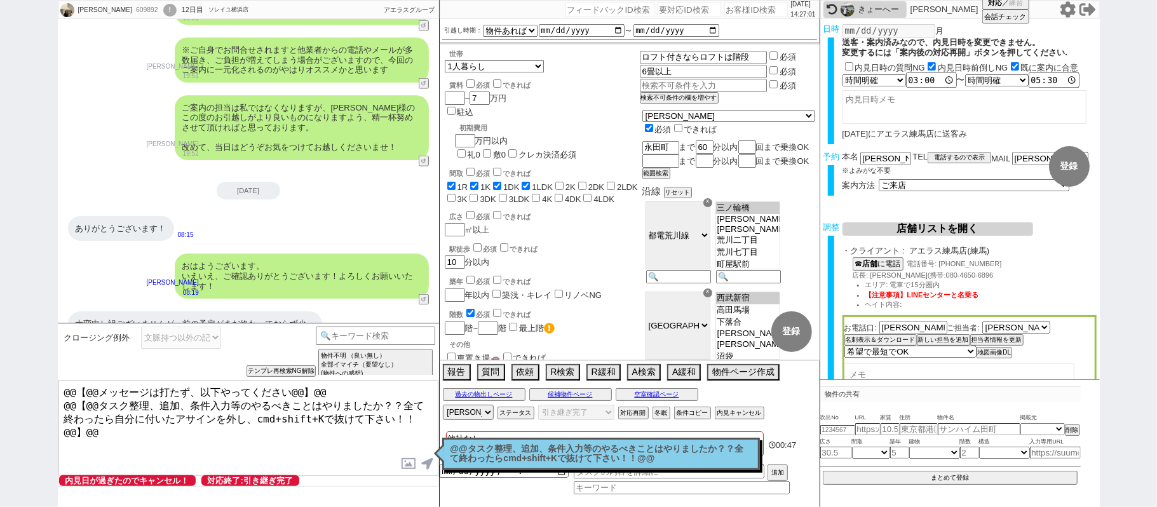
click at [510, 455] on p "@@タスク整理、追加、条件入力等のやるべきことはやりましたか？？全て終わったらcmd+shift+Kで抜けて下さい！！@@" at bounding box center [601, 454] width 301 height 20
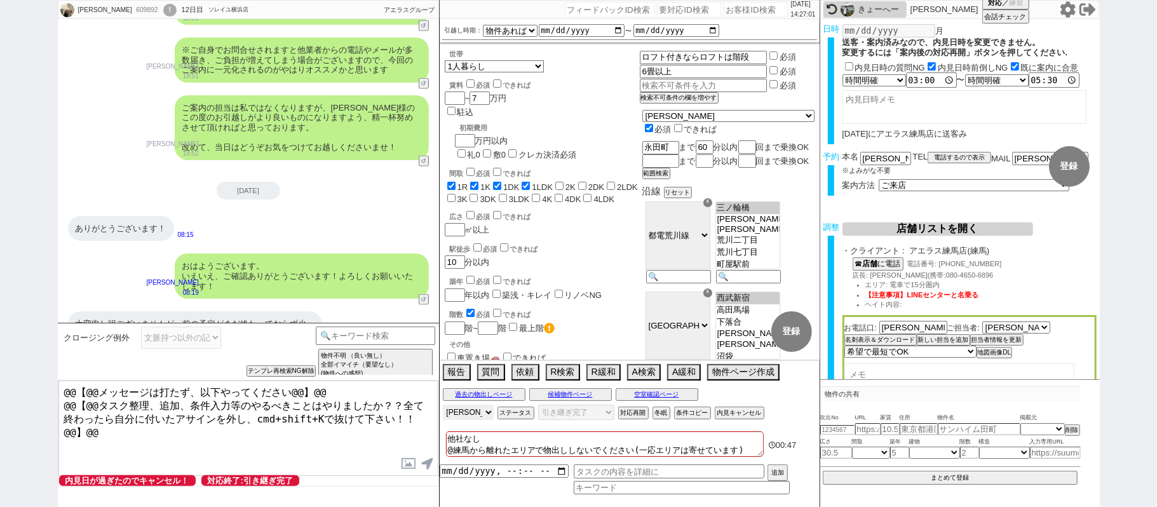
click at [474, 412] on select "アサイン 黒澤沙由里 松井健太朗 石谷彩音 小澤結 真鍋ひとみ" at bounding box center [468, 412] width 51 height 15
select select
click at [443, 406] on select "アサイン 黒澤沙由里 松井健太朗 石谷彩音 小澤結 真鍋ひとみ" at bounding box center [468, 412] width 51 height 15
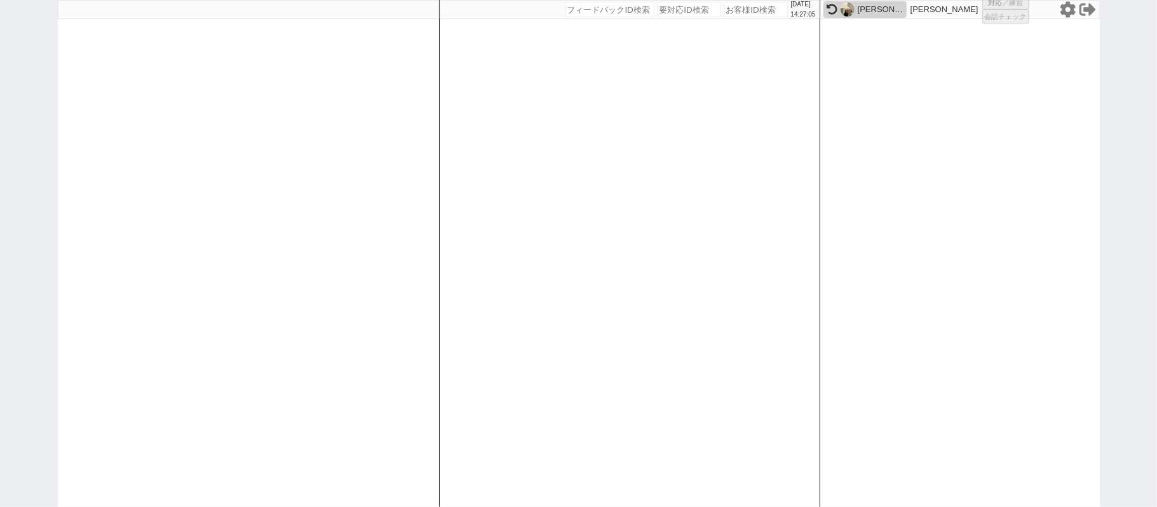
select select
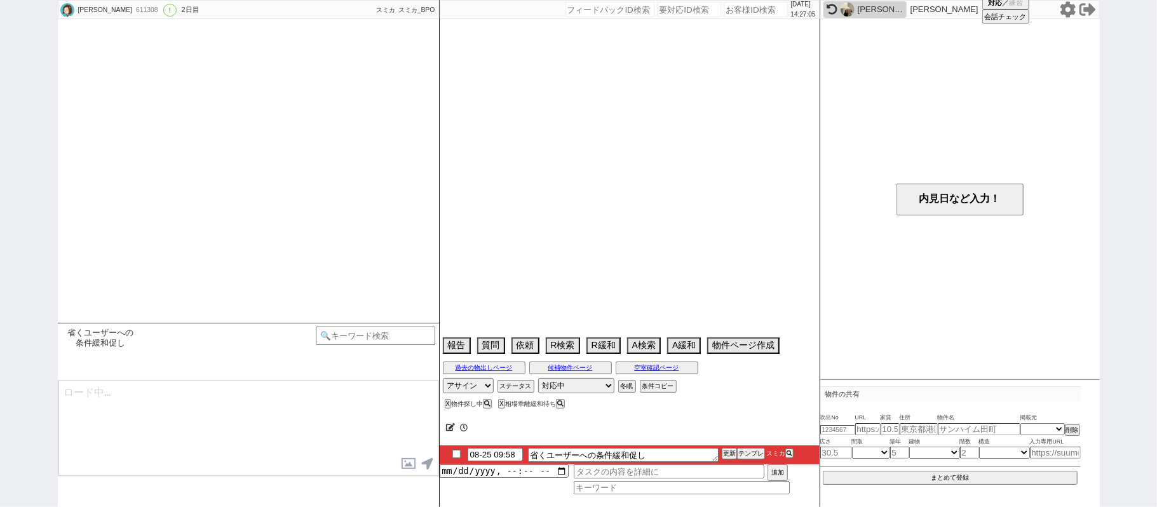
scroll to position [929, 0]
type textarea "先日おうかがいした条件のお話ですが、その後いかがでしょうか、、？ もし検討可能でしたら直ぐに物件をご紹介できそうではありますので、お手隙の際に頂けますと幸いで…"
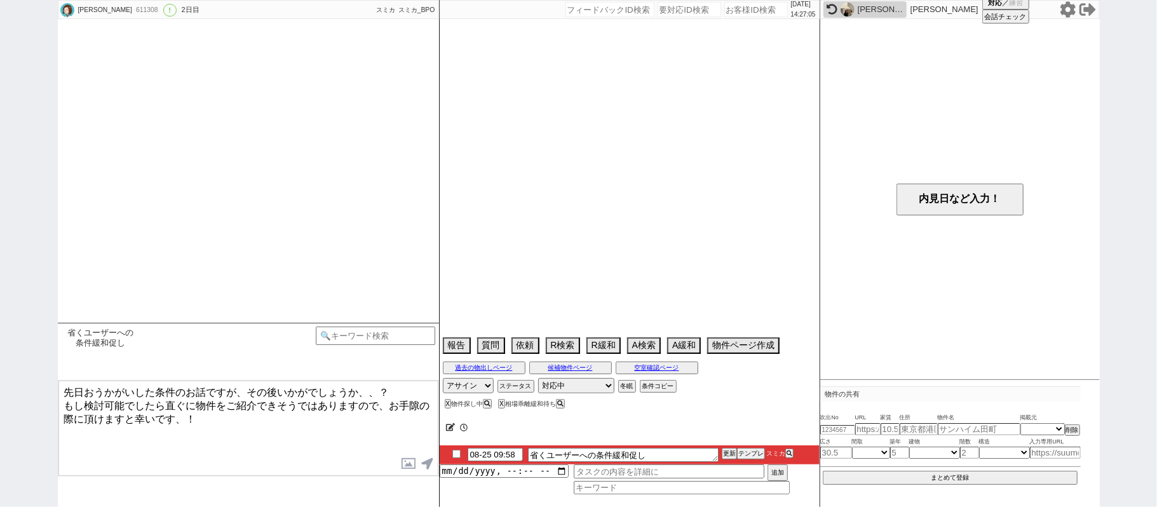
select select "2025"
select select "9"
select select "37"
select select "7"
select select "35"
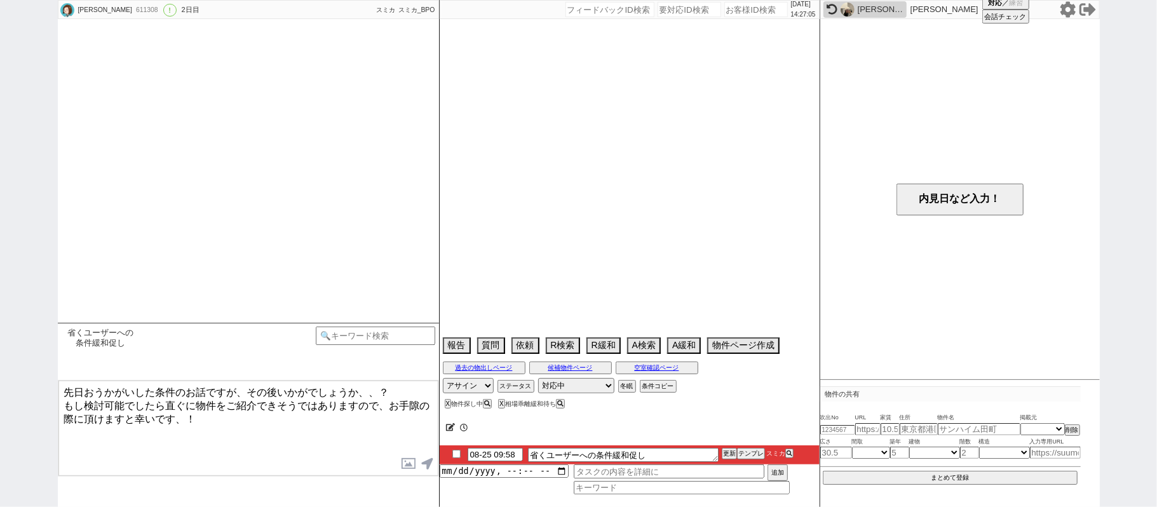
select select "1032"
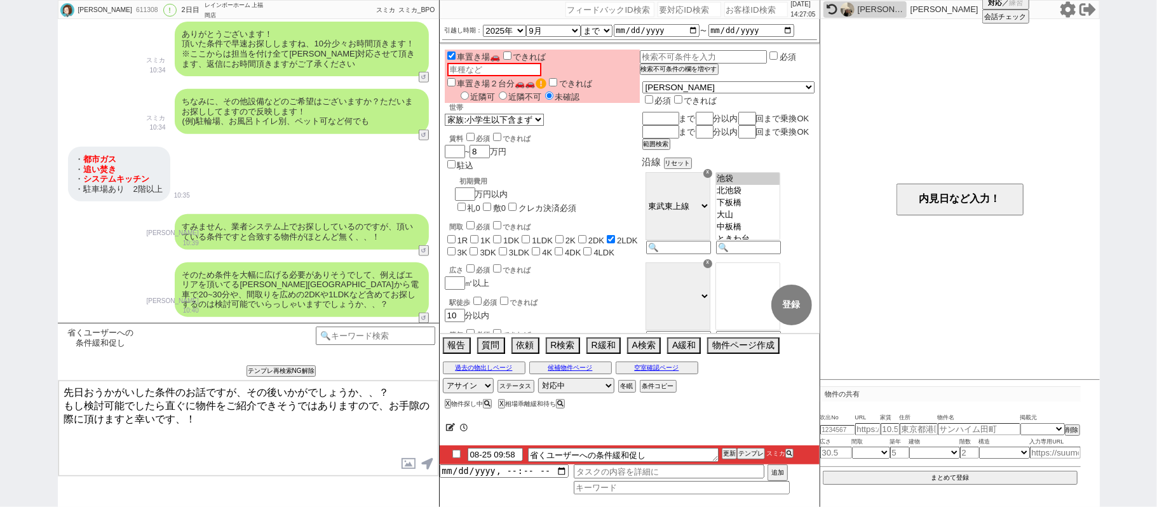
scroll to position [214, 0]
checkbox input "true"
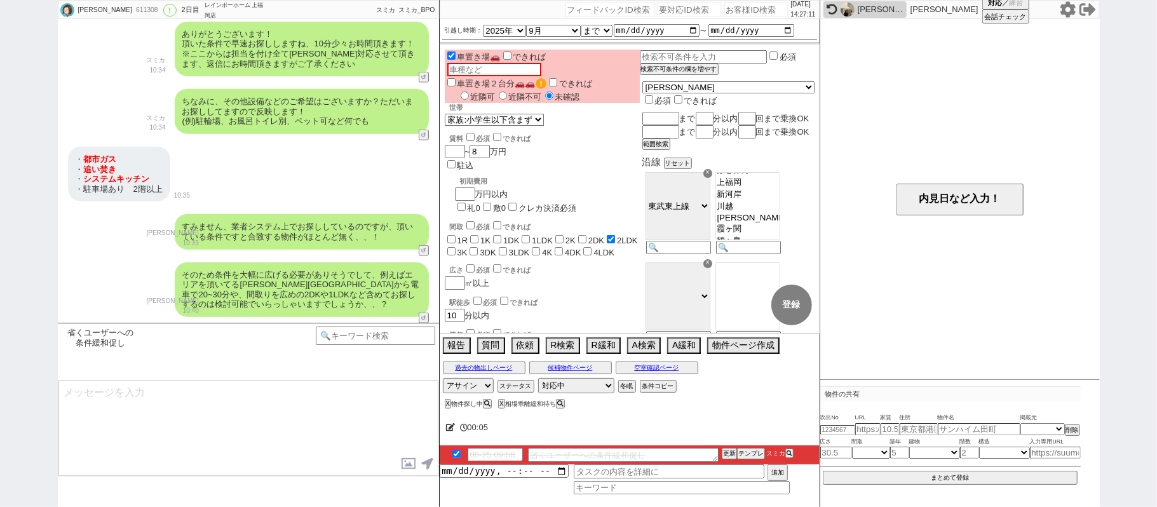
scroll to position [1040, 0]
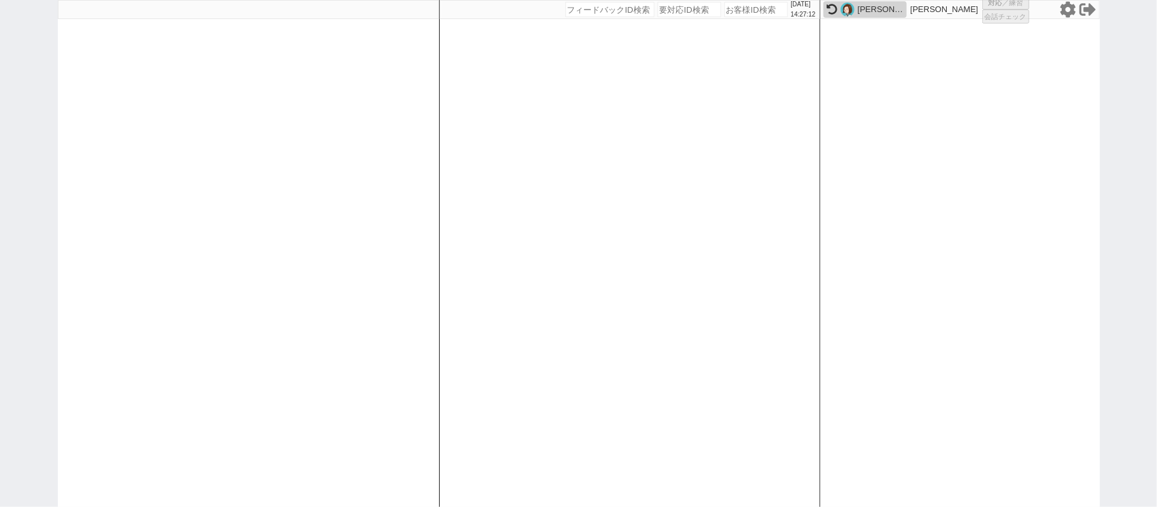
select select
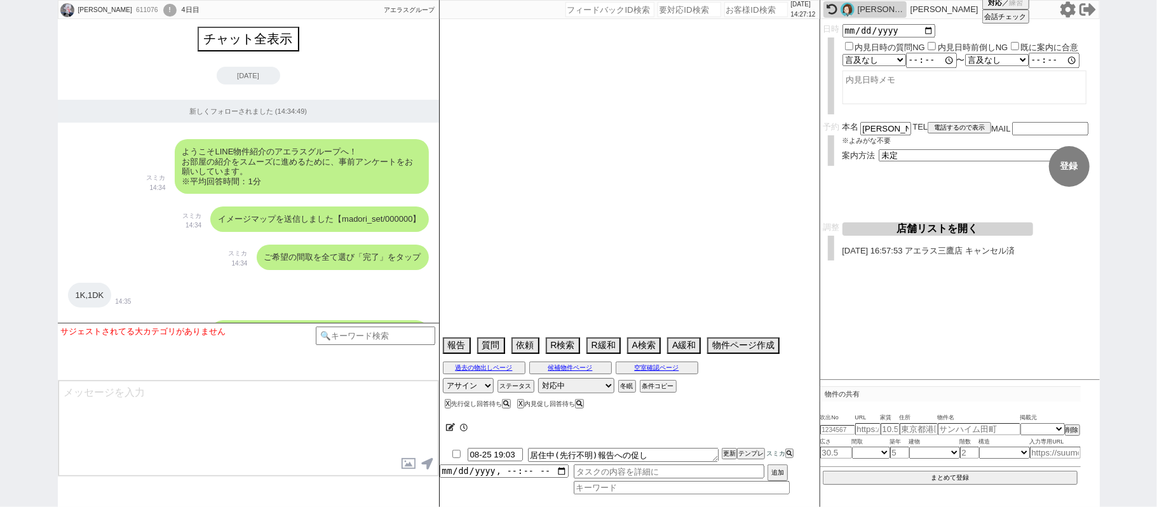
scroll to position [4997, 0]
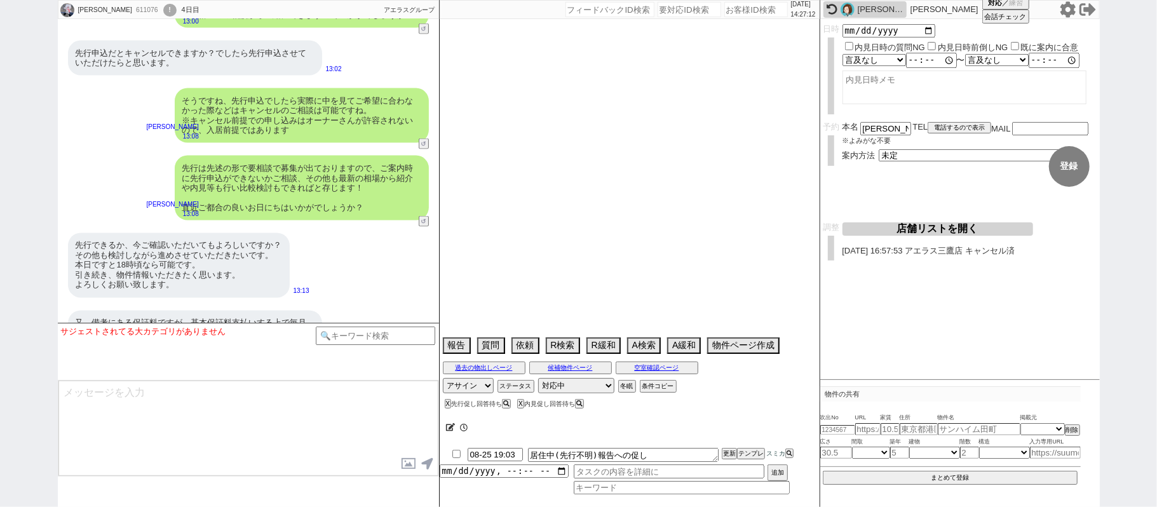
type textarea "費用交渉必須なら案内不可&値下げ幅大きすぎなので今後も続きそうなら対応終わる->対応継続OK"
select select "13"
select select "0"
select select "837"
select select "14"
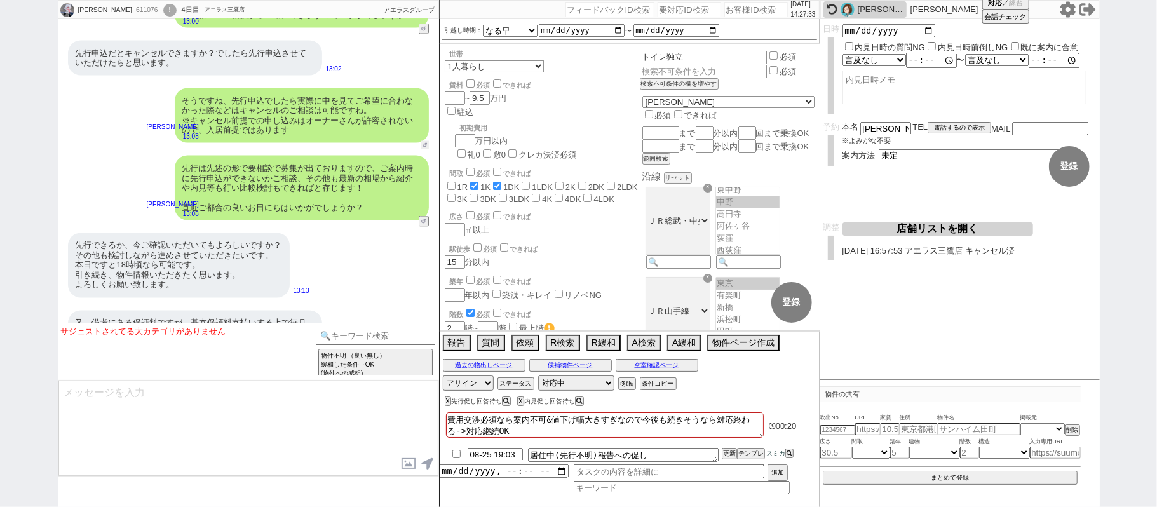
click at [422, 141] on button "↺" at bounding box center [425, 145] width 8 height 8
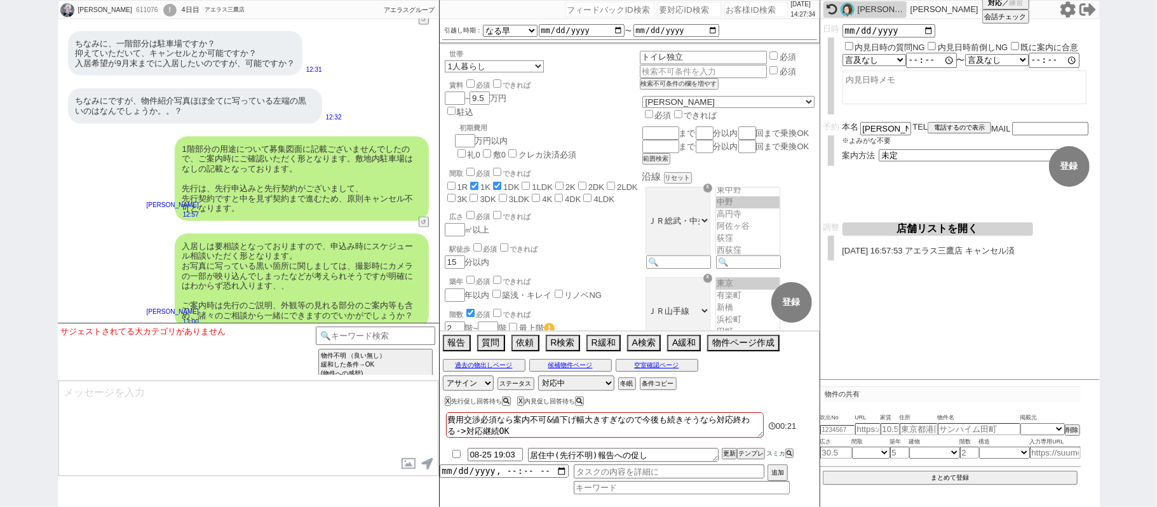
scroll to position [4574, 0]
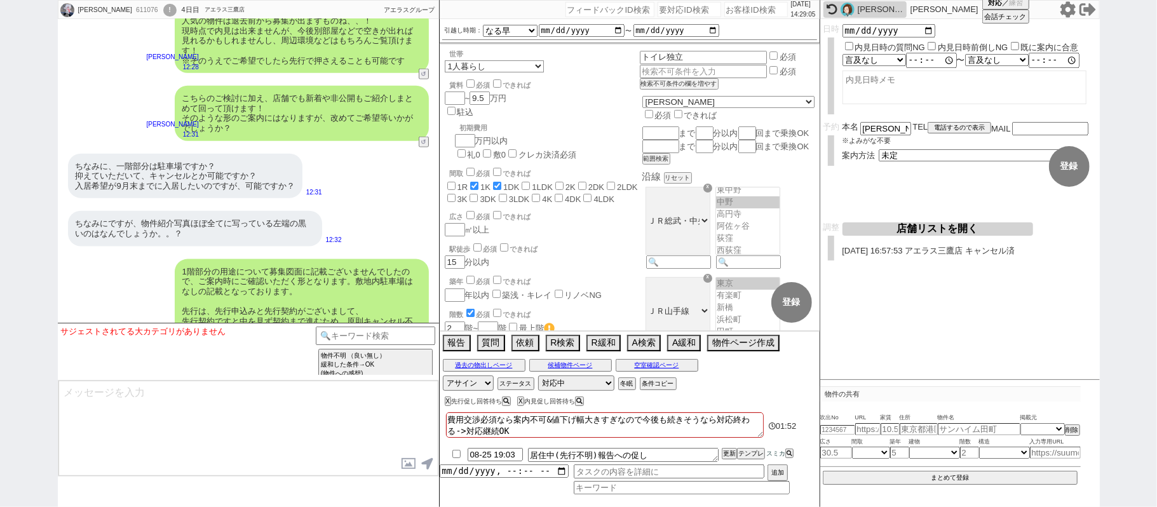
drag, startPoint x: 108, startPoint y: 201, endPoint x: 461, endPoint y: 62, distance: 379.8
click at [108, 211] on div "ちなみにですが、物件紹介写真ほぼ全てに写っている左端の黒いのはなんでしょうか。。？" at bounding box center [195, 228] width 254 height 35
click at [739, 10] on input "number" at bounding box center [757, 9] width 64 height 15
paste input "611197"
type input "611197"
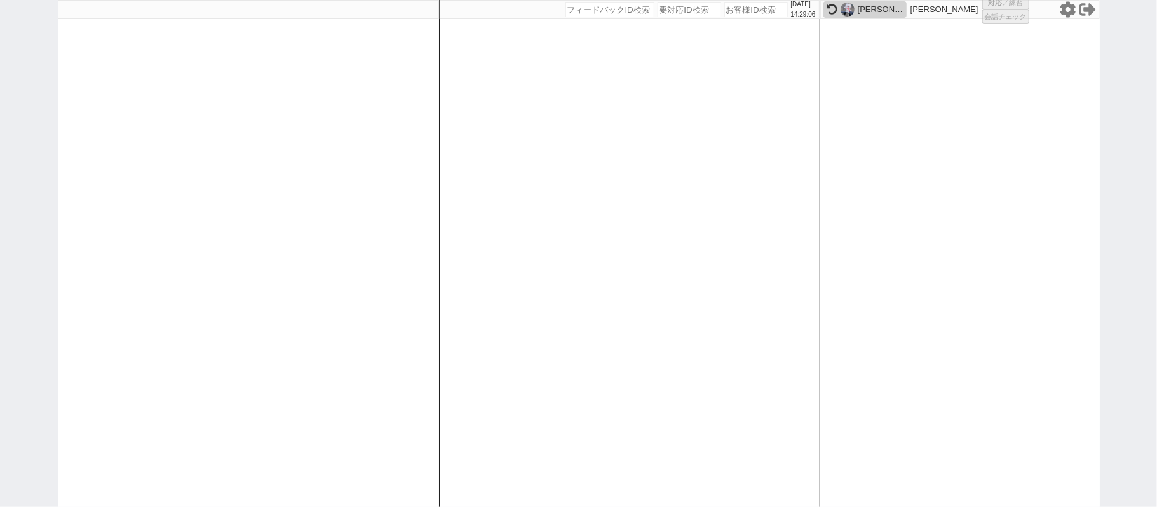
select select "1"
select select "2"
select select "3"
select select "8"
select select
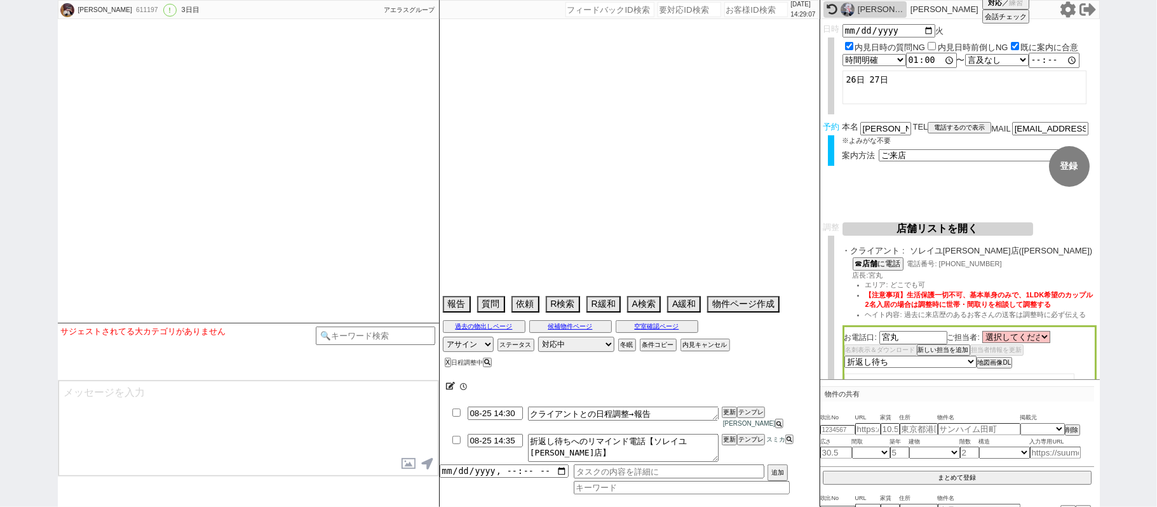
type textarea "45日圏内、他社なし"
select select "2025"
select select "10"
select select "36"
select select "1"
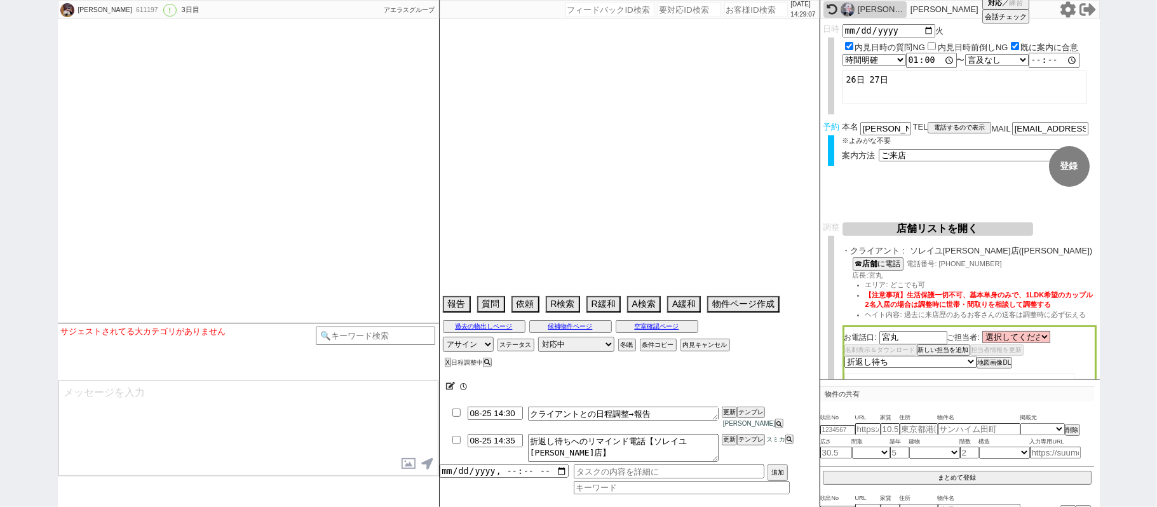
select select "16"
select select "543"
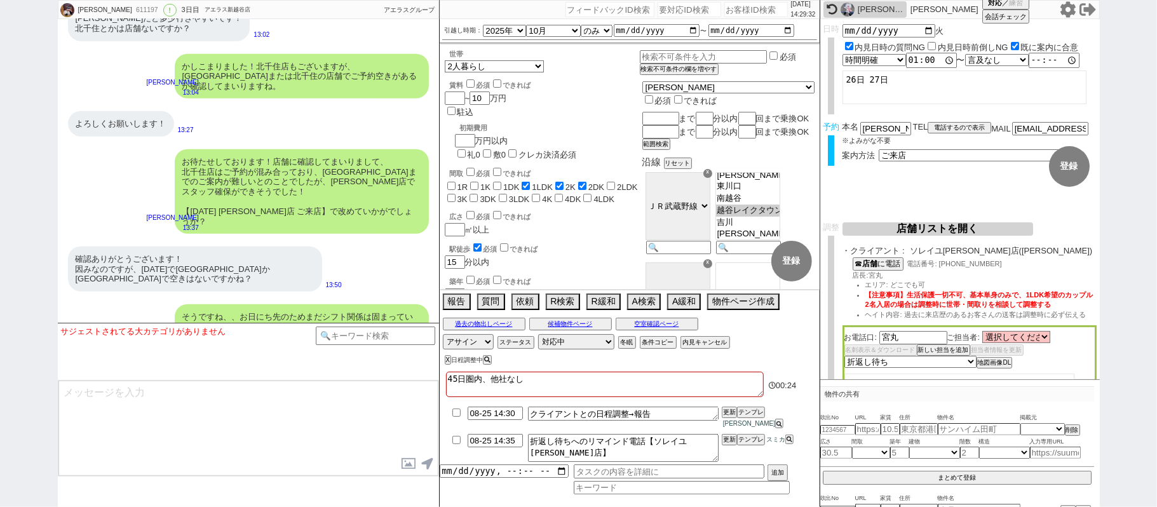
scroll to position [4446, 0]
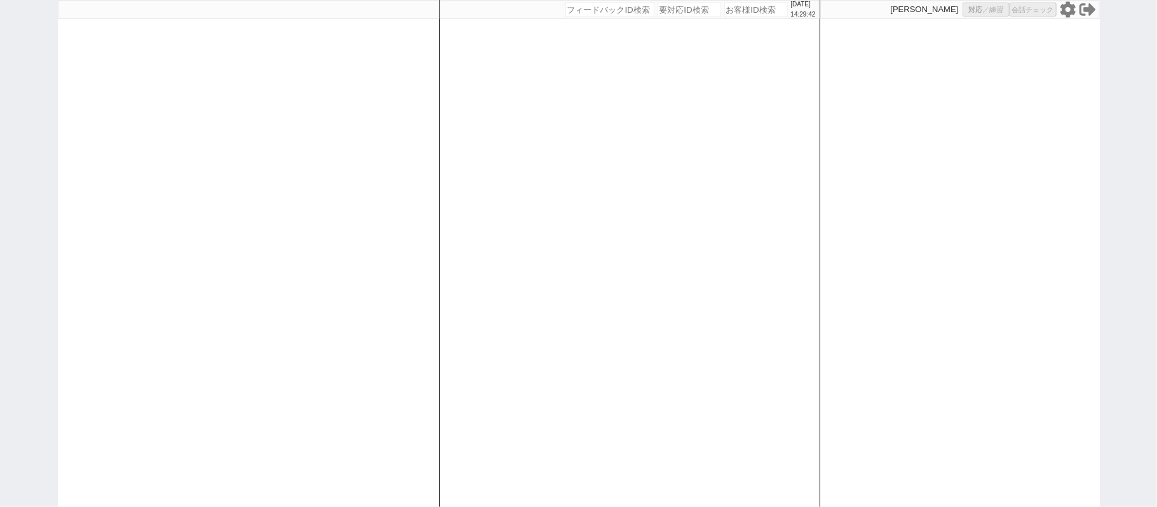
select select "6"
select select "2"
select select "5"
select select
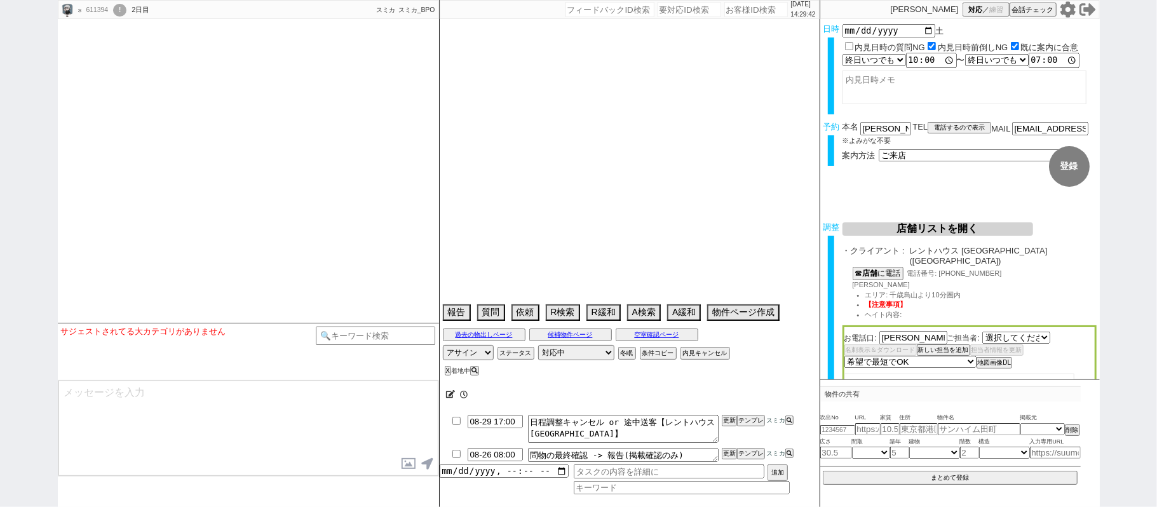
select select "2555"
type textarea "千歳船橋在住　他社なし"
select select "2025"
select select "10"
select select "35"
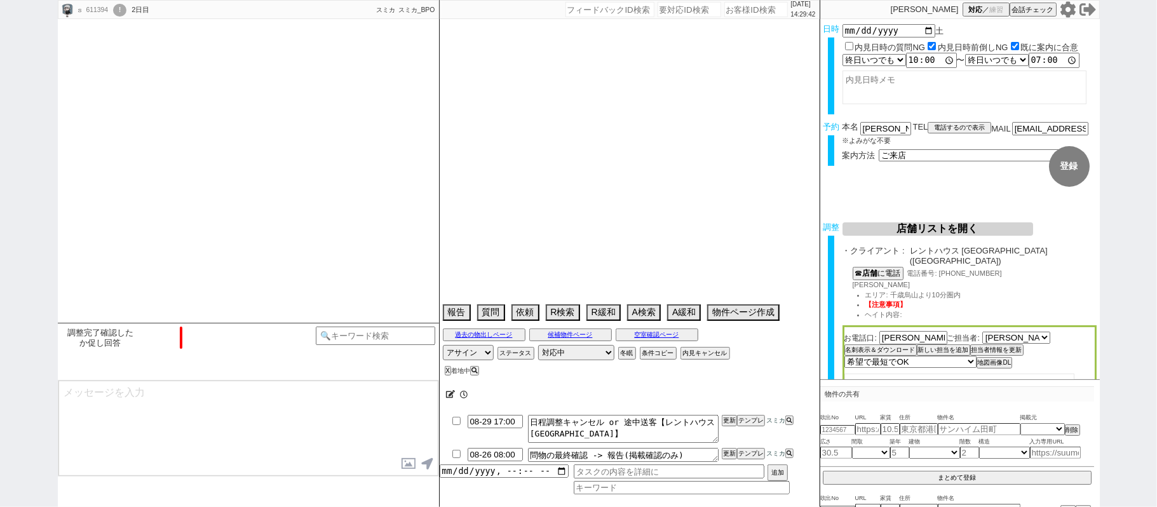
select select "0"
select select "44"
select select "[DATE]"
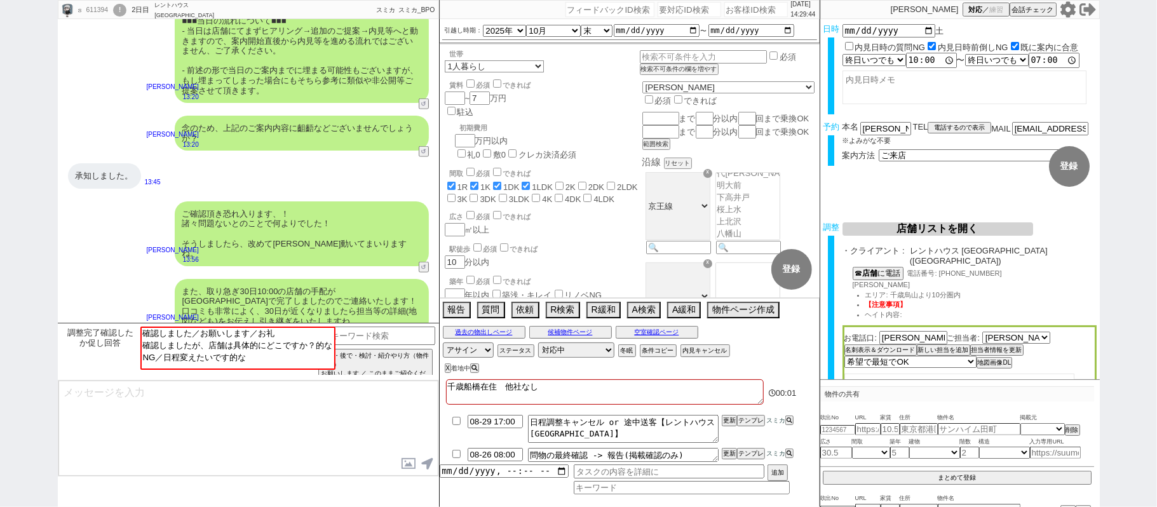
scroll to position [1030, 0]
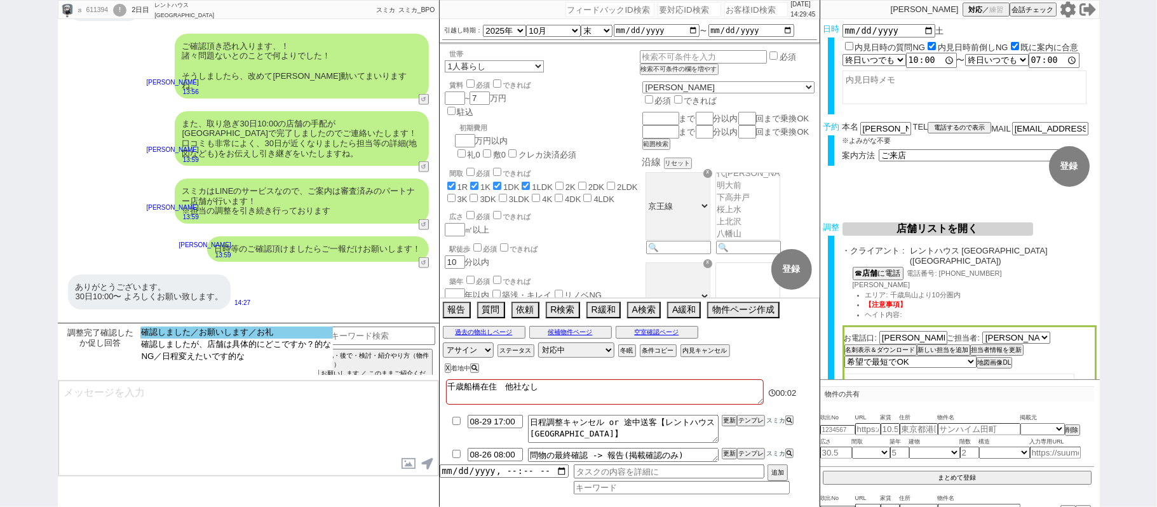
select select "確認しました／お願いします／お礼"
click at [272, 331] on option "確認しました／お願いします／お礼" at bounding box center [236, 333] width 193 height 12
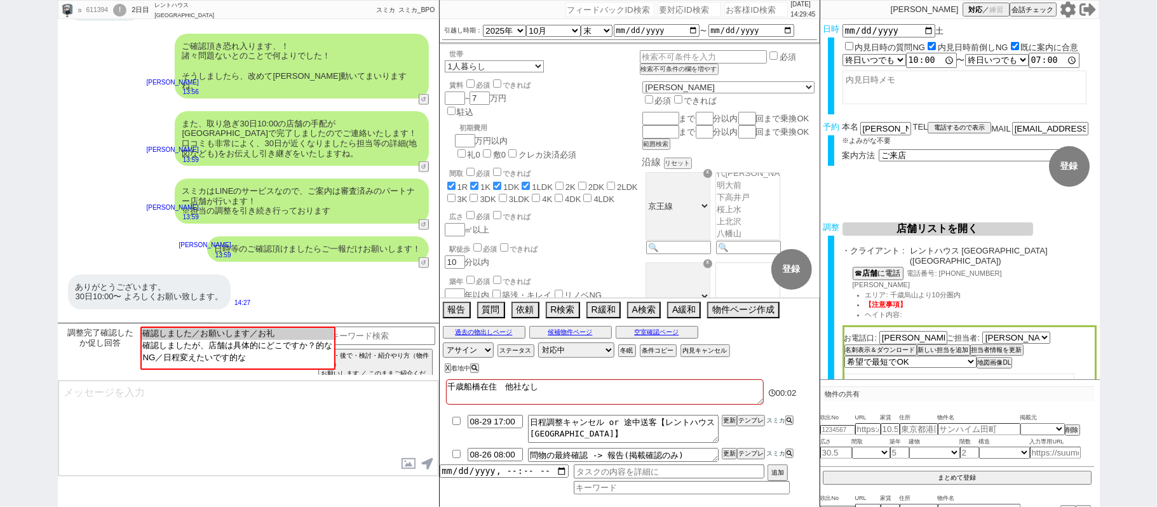
type textarea "ご確認ありがとうございます！当日までも動いてまいりますね。"
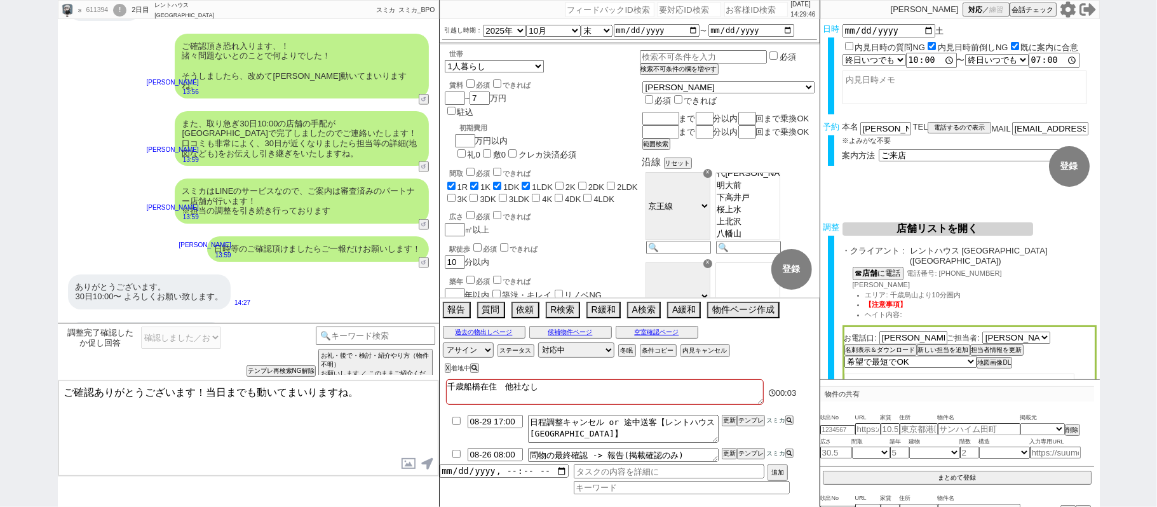
click at [233, 398] on textarea "ご確認ありがとうございます！当日までも動いてまいりますね。" at bounding box center [248, 428] width 380 height 95
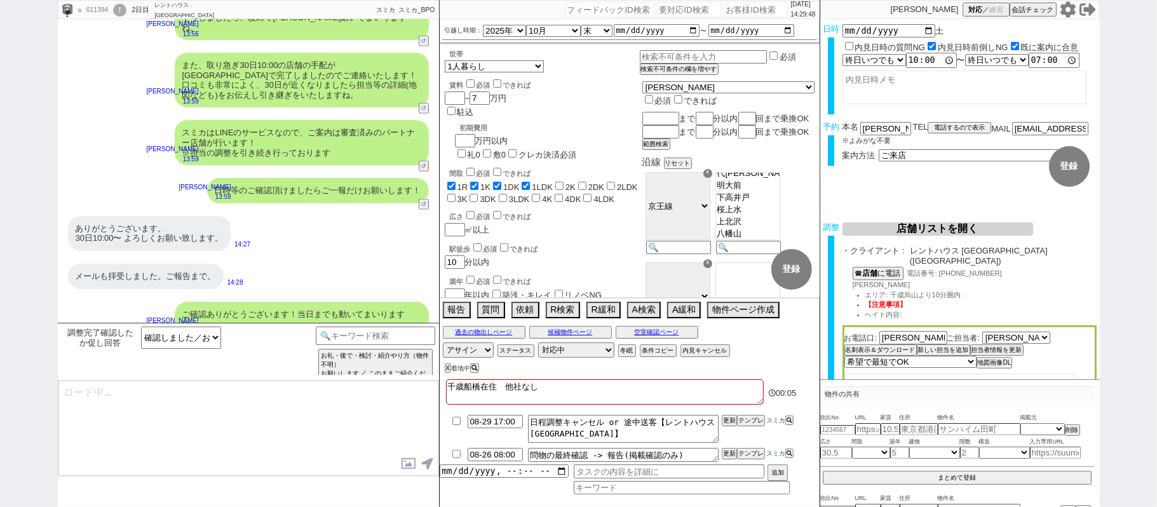
type textarea "また、他の方が並行でお客様の物件をお探しされている、ということはございますでしょうか？ (ご友人やご両親等にも探してもらってる等) 2重での手配となるとオーナ…"
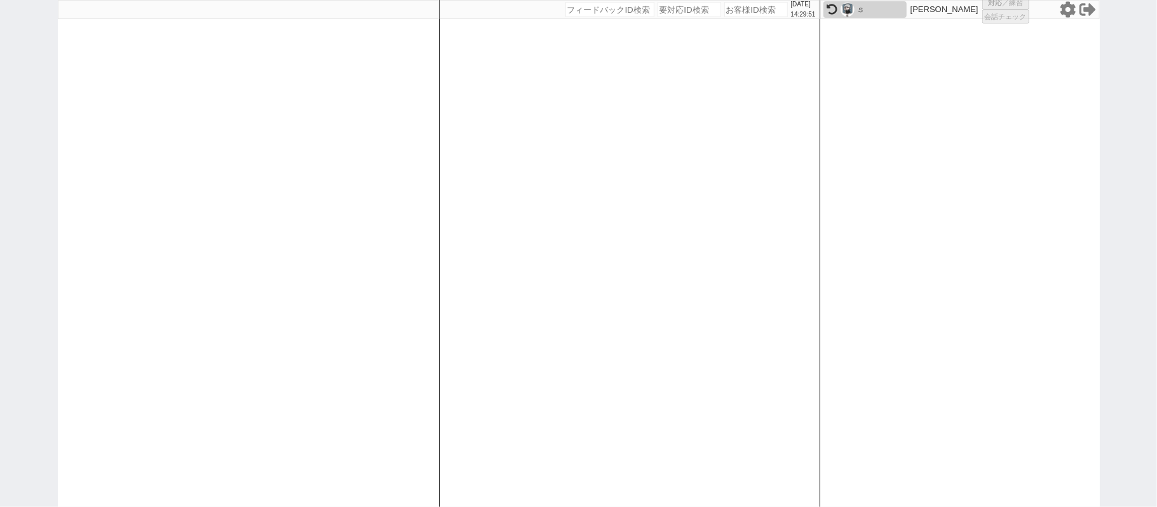
select select
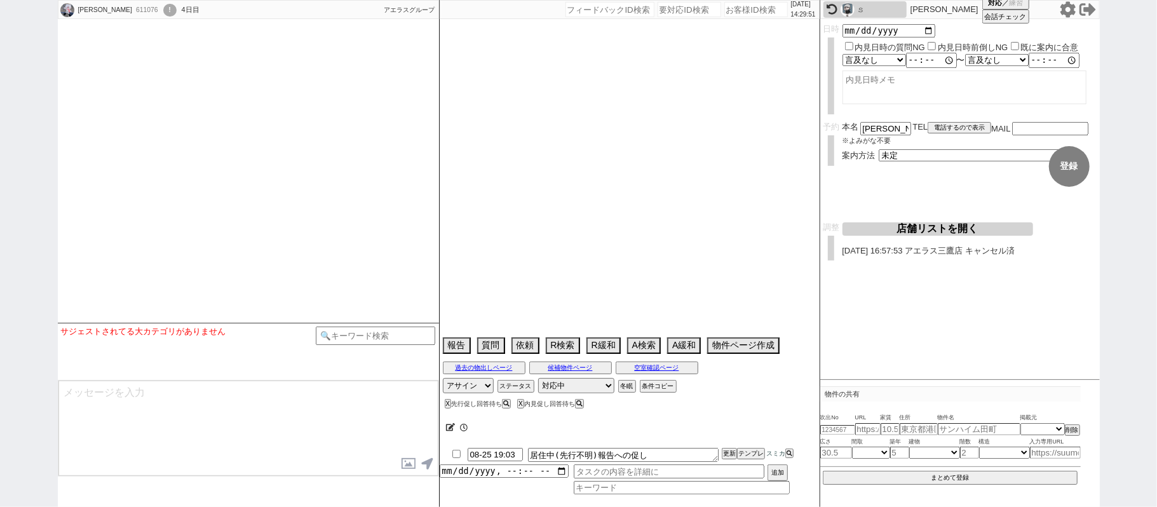
type textarea "費用交渉必須なら案内不可&値下げ幅大きすぎなので今後も続きそうなら対応終わる->対応継続OK"
select select "13"
select select "0"
select select "837"
select select "14"
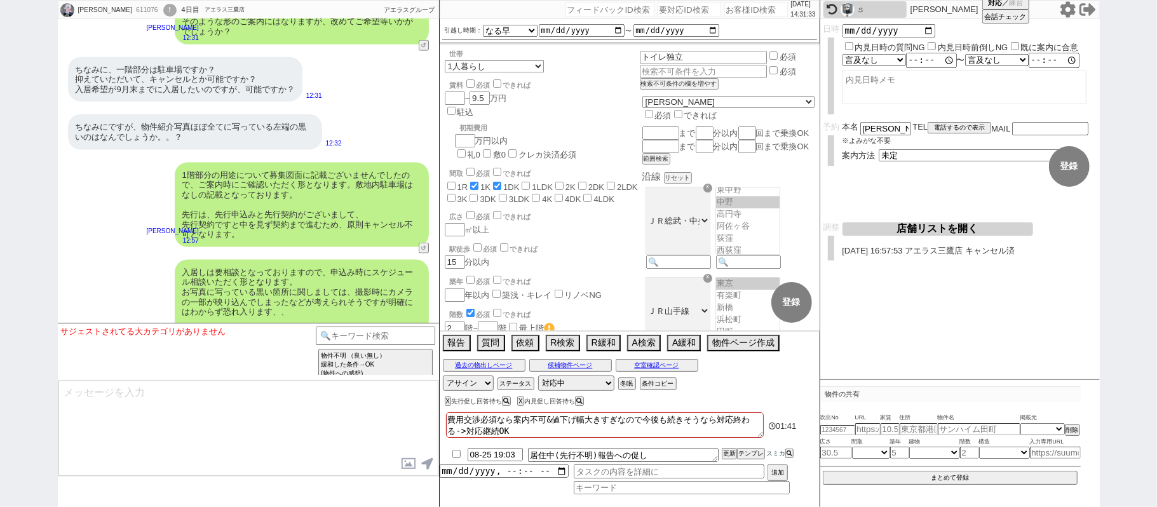
scroll to position [4489, 0]
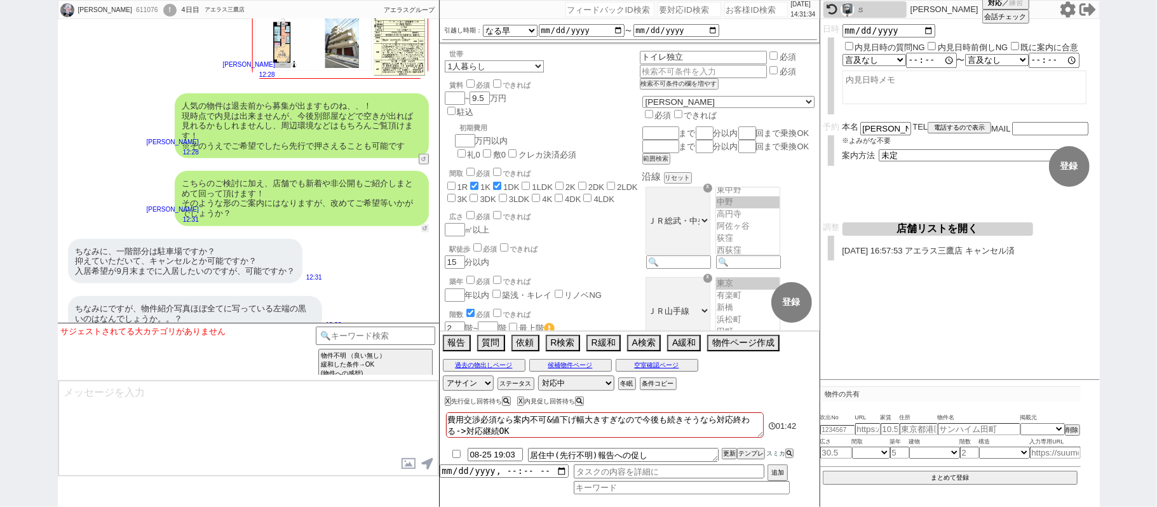
click at [423, 224] on button "↺" at bounding box center [425, 228] width 8 height 8
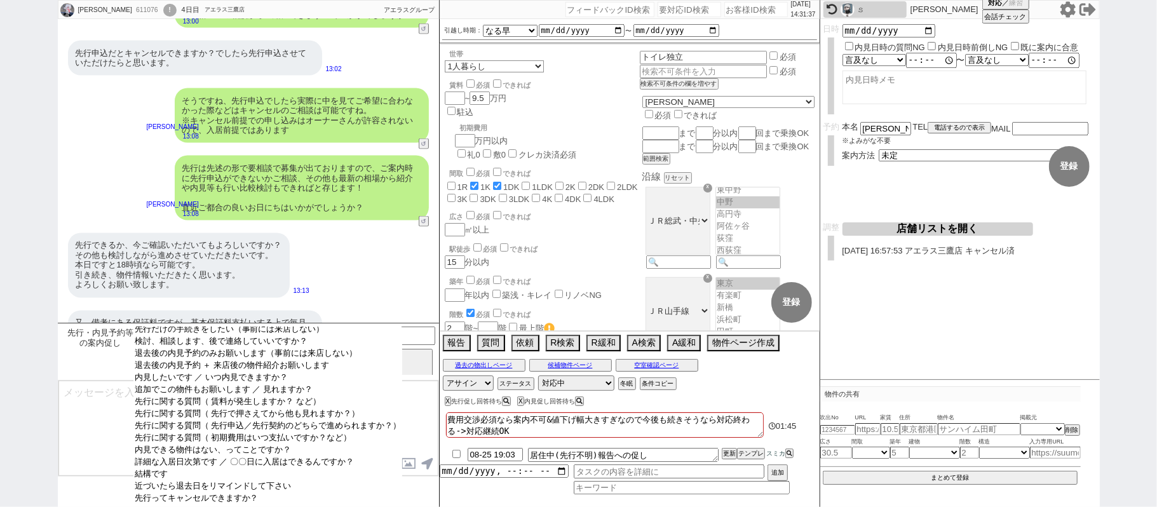
scroll to position [36, 0]
drag, startPoint x: 222, startPoint y: 466, endPoint x: 219, endPoint y: 440, distance: 25.7
select select "結構です"
click at [221, 468] on option "結構です" at bounding box center [268, 474] width 270 height 12
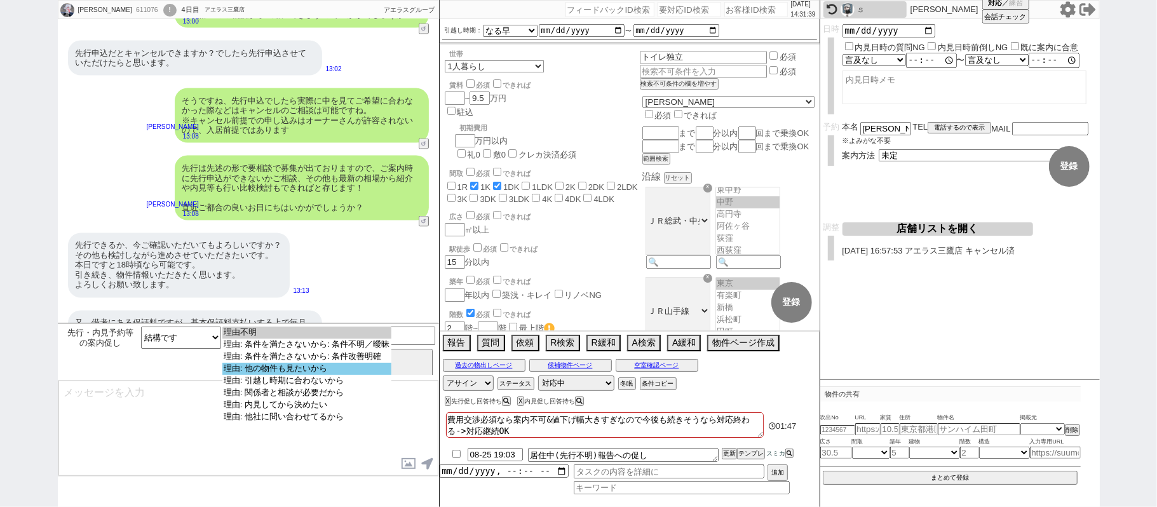
select select "理由: 他の物件も見たいから"
click at [313, 372] on option "理由: 他の物件も見たいから" at bounding box center [306, 369] width 169 height 12
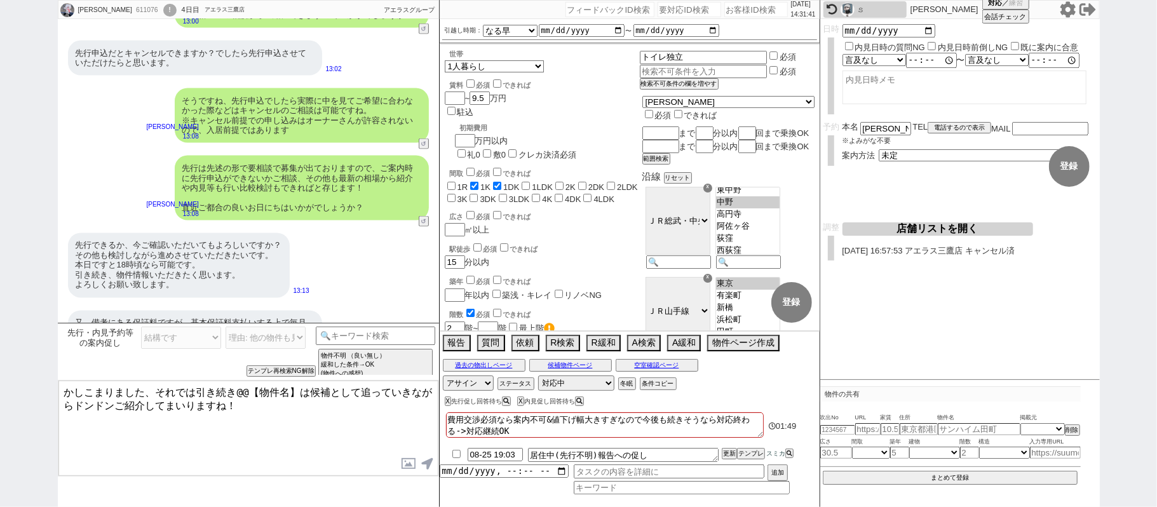
drag, startPoint x: 158, startPoint y: 389, endPoint x: 688, endPoint y: 461, distance: 534.3
click at [633, 454] on div "ツジコ 611076 ! 0 4日目 アエラス三鷹店 冬眠中 自社客 アエラスグループ スミカ_BPO チャット全表示 2025-08-22 新しくフォローさ…" at bounding box center [579, 253] width 1042 height 507
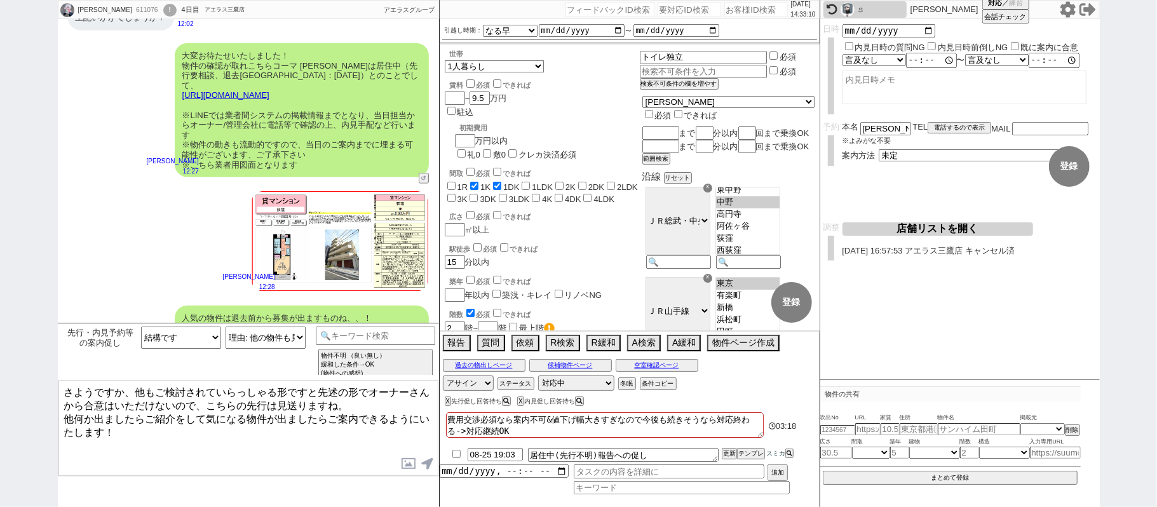
scroll to position [4234, 0]
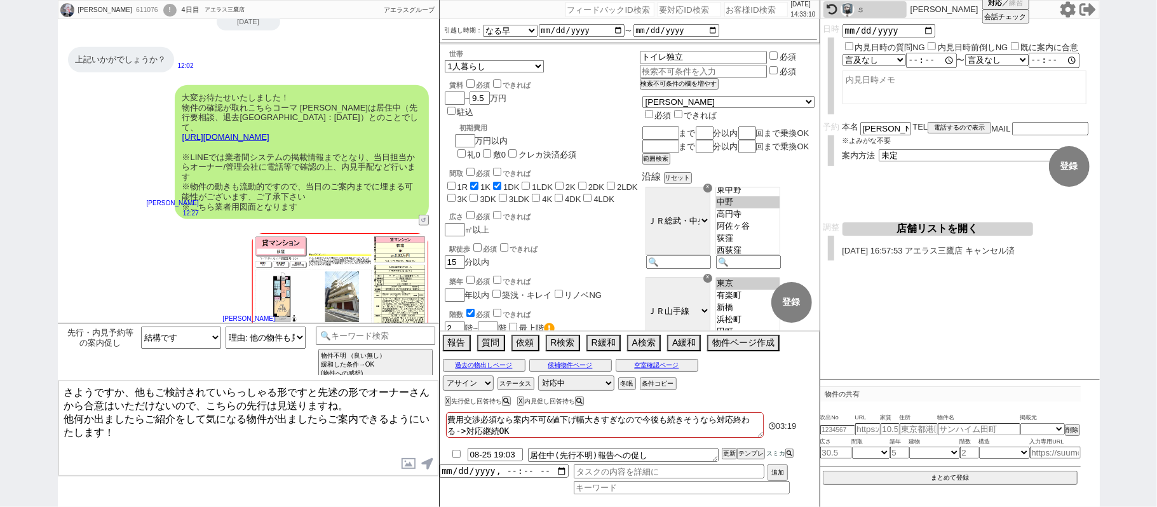
click at [270, 132] on link "https://tools.sumika.live/pages/qxx361i" at bounding box center [225, 137] width 87 height 10
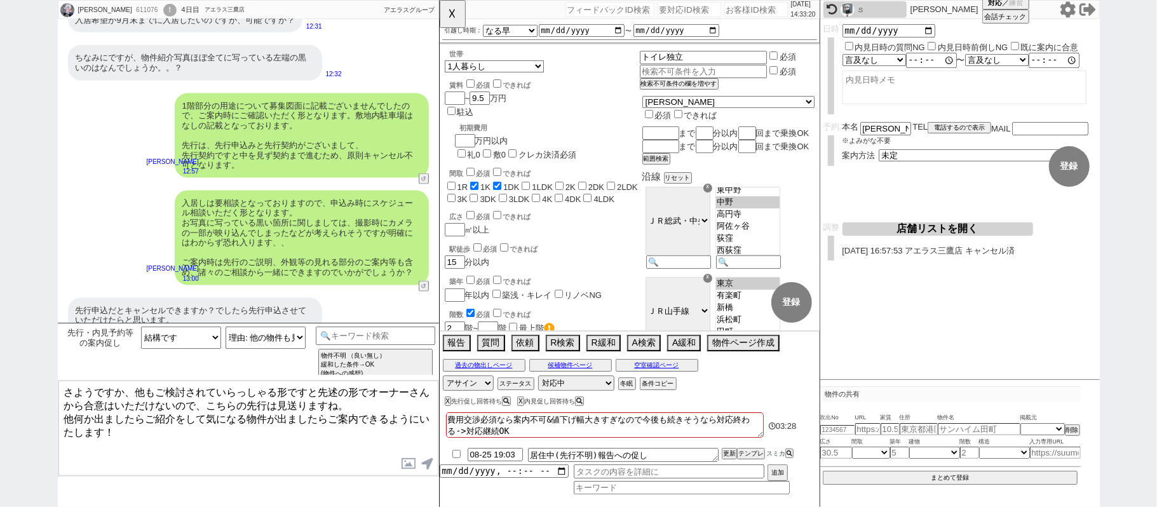
scroll to position [4997, 0]
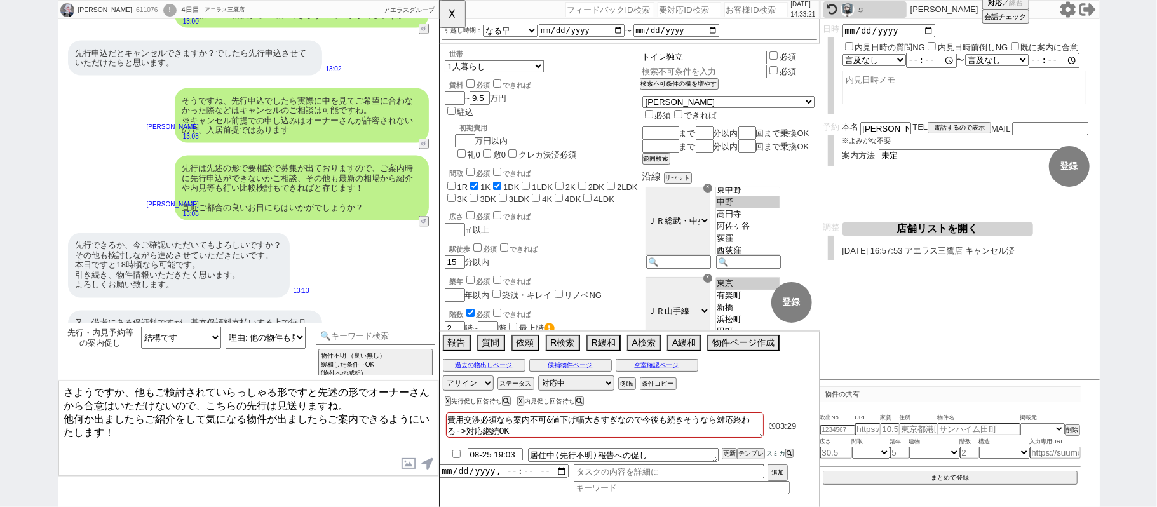
click at [109, 461] on textarea "さようですか、他もご検討されていらっしゃる形ですと先述の形でオーナーさんから合意はいただけないので、こちらの先行は見送りますね。 他何か出ましたらご紹介をして…" at bounding box center [248, 428] width 380 height 95
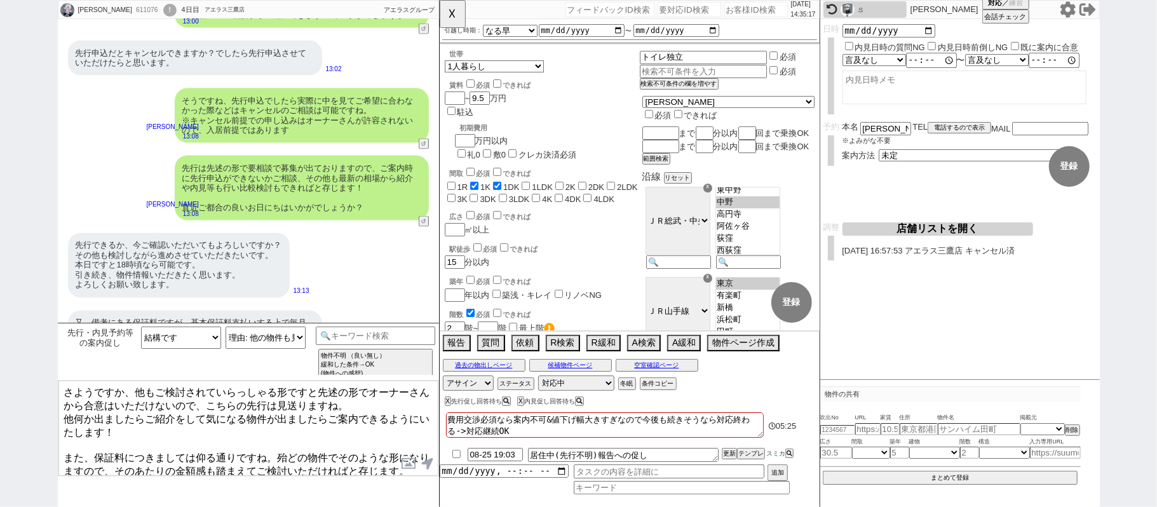
click at [66, 443] on textarea "さようですか、他もご検討されていらっしゃる形ですと先述の形でオーナーさんから合意はいただけないので、こちらの先行は見送りますね。 他何か出ましたらご紹介をして…" at bounding box center [248, 428] width 380 height 95
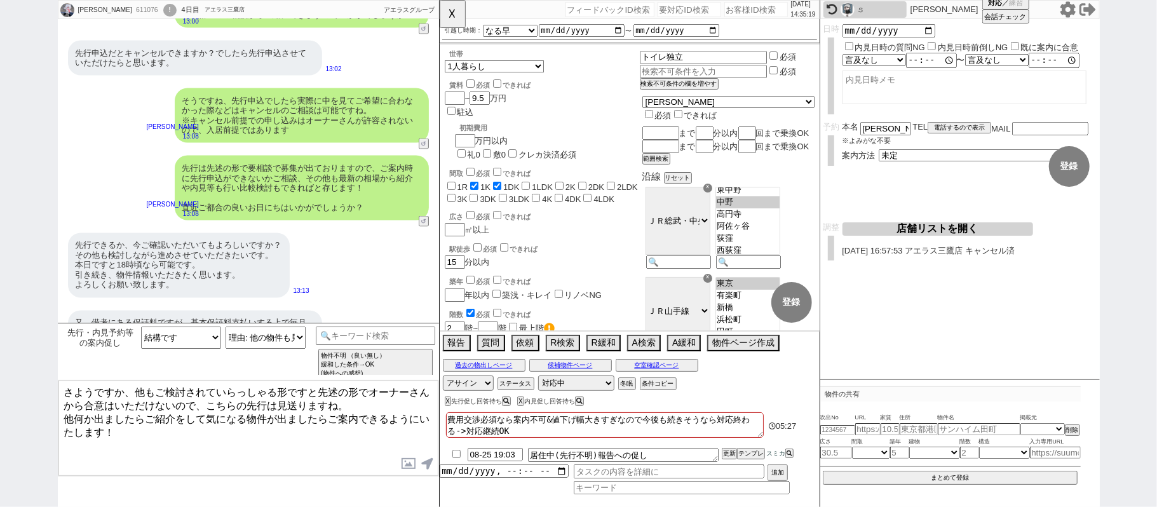
type textarea "さようですか、他もご検討されていらっしゃる形ですと先述の形でオーナーさんから合意はいただけないので、こちらの先行は見送りますね。 他何か出ましたらご紹介をして…"
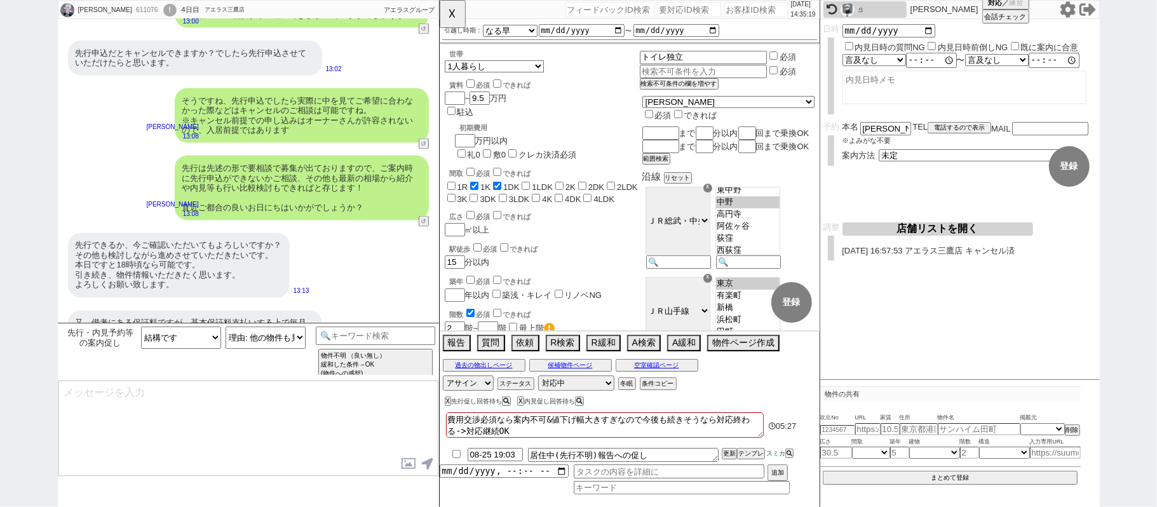
scroll to position [5075, 0]
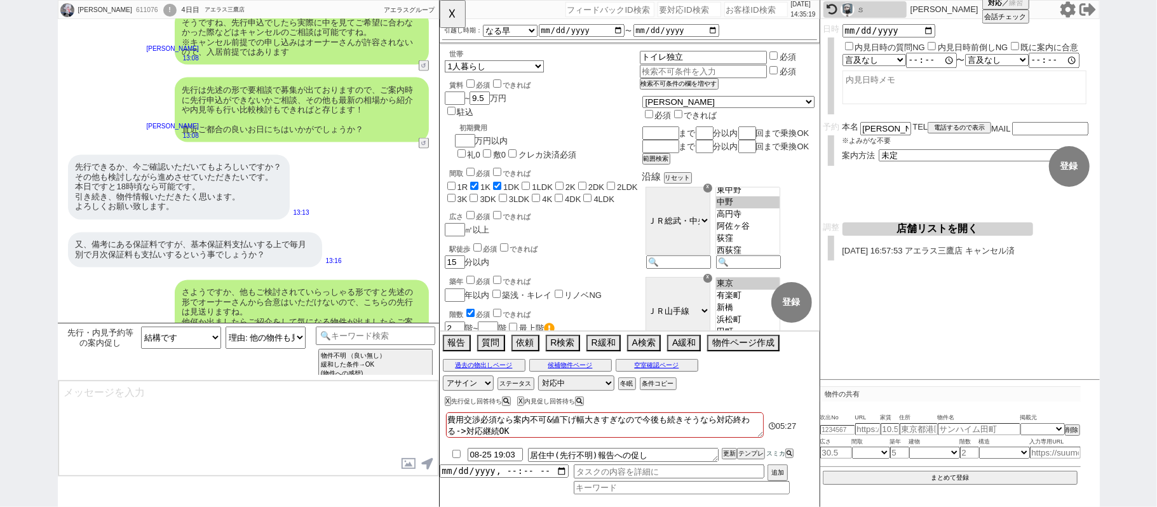
type input "08-26 19:03"
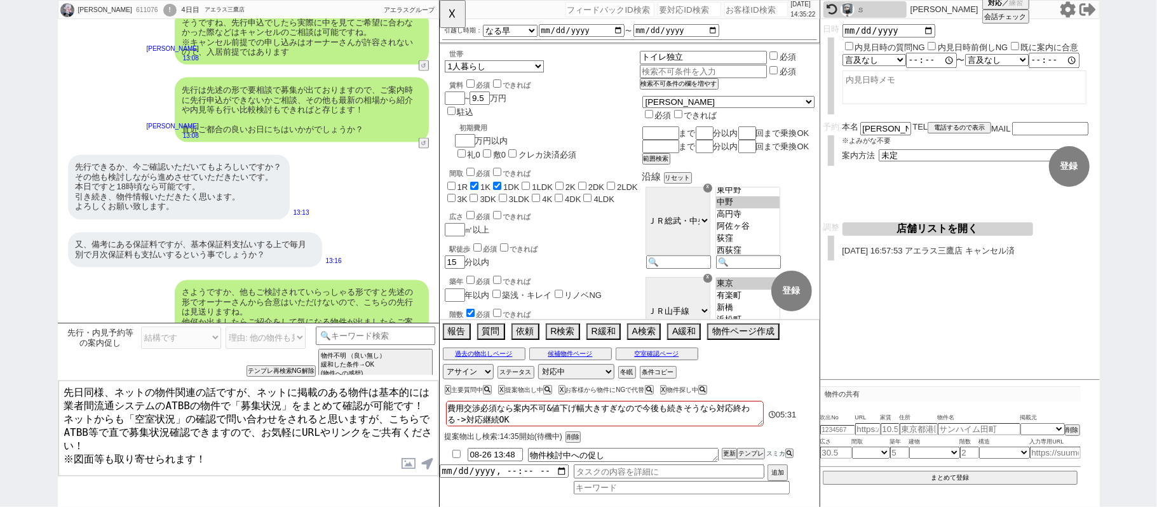
drag, startPoint x: 275, startPoint y: 448, endPoint x: 0, endPoint y: 308, distance: 308.1
click at [0, 328] on div "ツジコ 611076 ! 0 4日目 アエラス三鷹店 冬眠中 自社客 アエラスグループ スミカ_BPO チャット全表示 2025-08-22 新しくフォローさ…" at bounding box center [578, 253] width 1157 height 507
paste textarea "また、保証料につきましては仰る通りですね。殆どの物件でそのような形になりますので、そのあたりの金額感も踏まえてご検討いただければと存じます。"
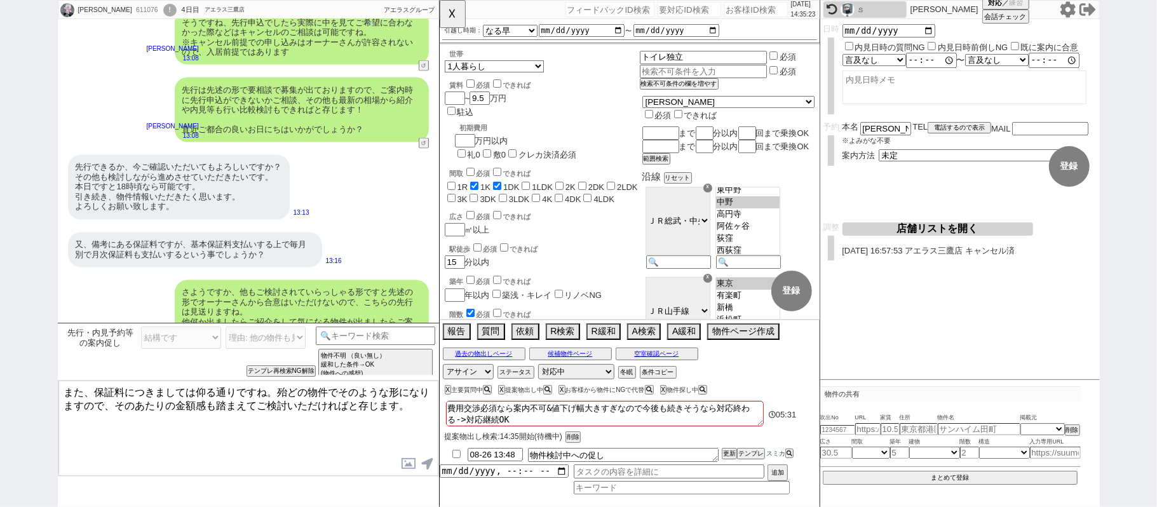
type textarea "また、保証料につきましては仰る通りですね。殆どの物件でそのような形になりますので、そのあたりの金額感も踏まえてご検討いただければと存じます。"
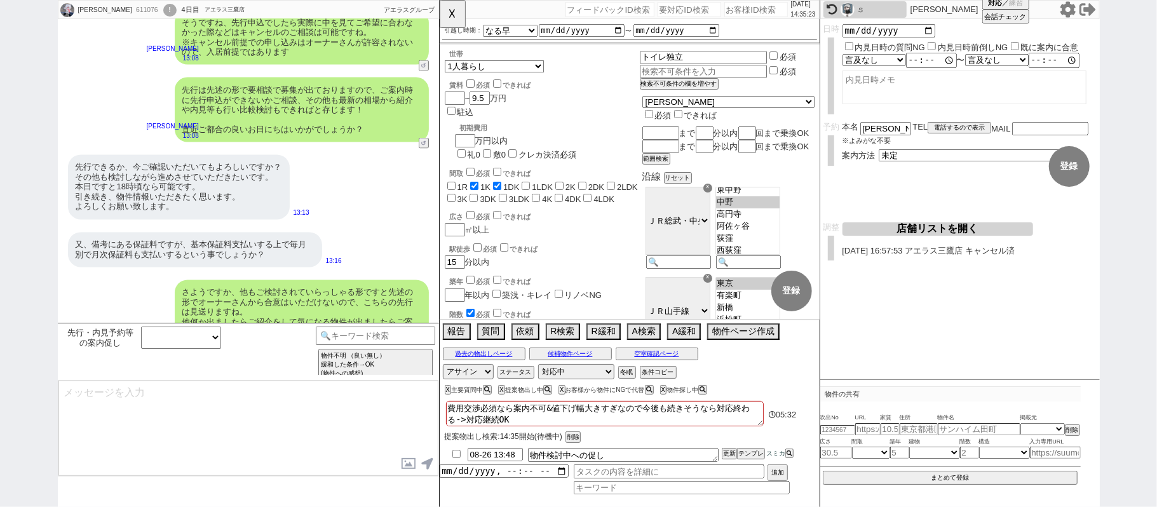
scroll to position [5133, 0]
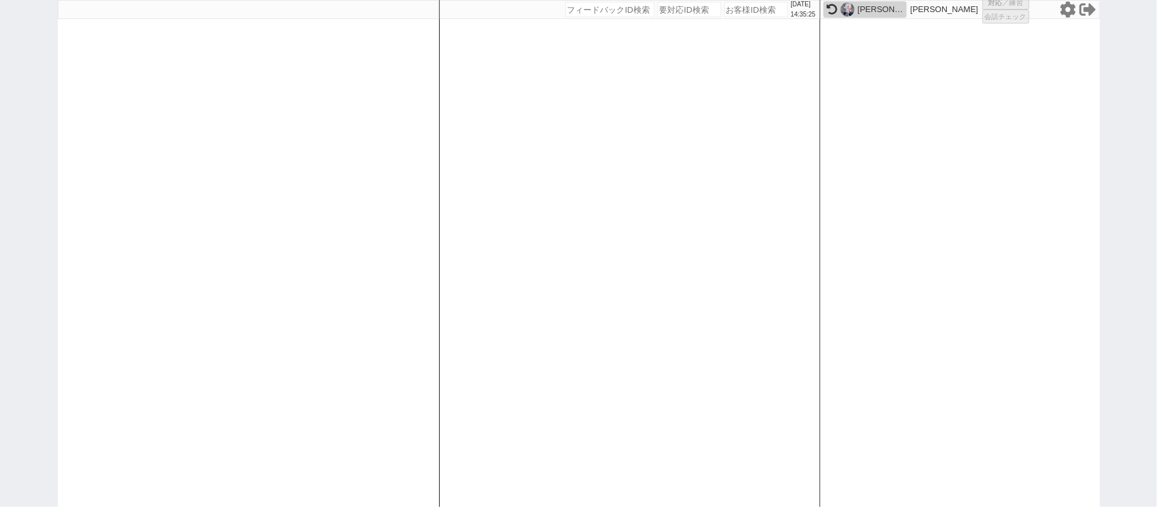
select select
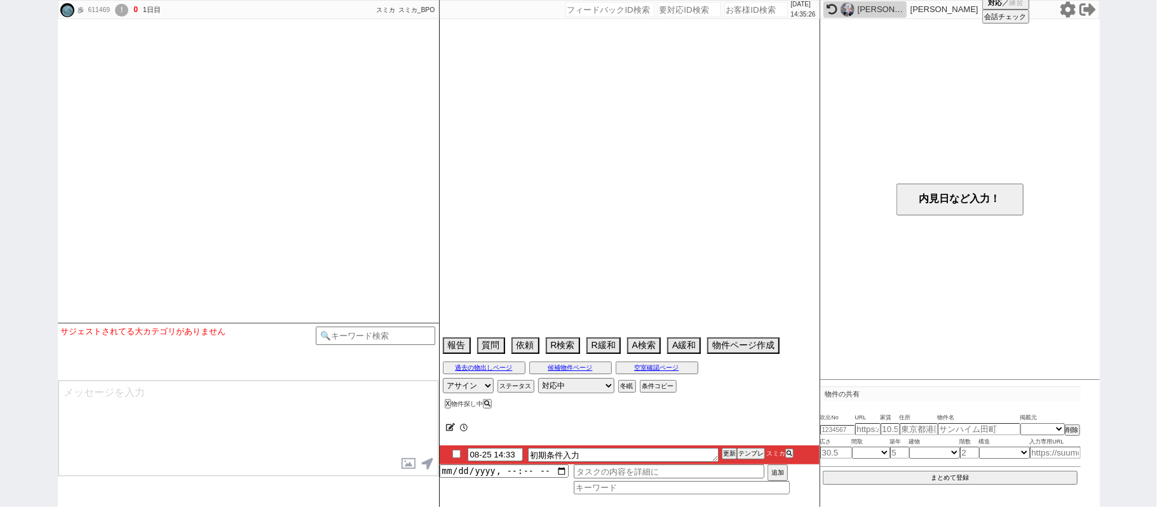
scroll to position [936, 0]
select select
select select "0"
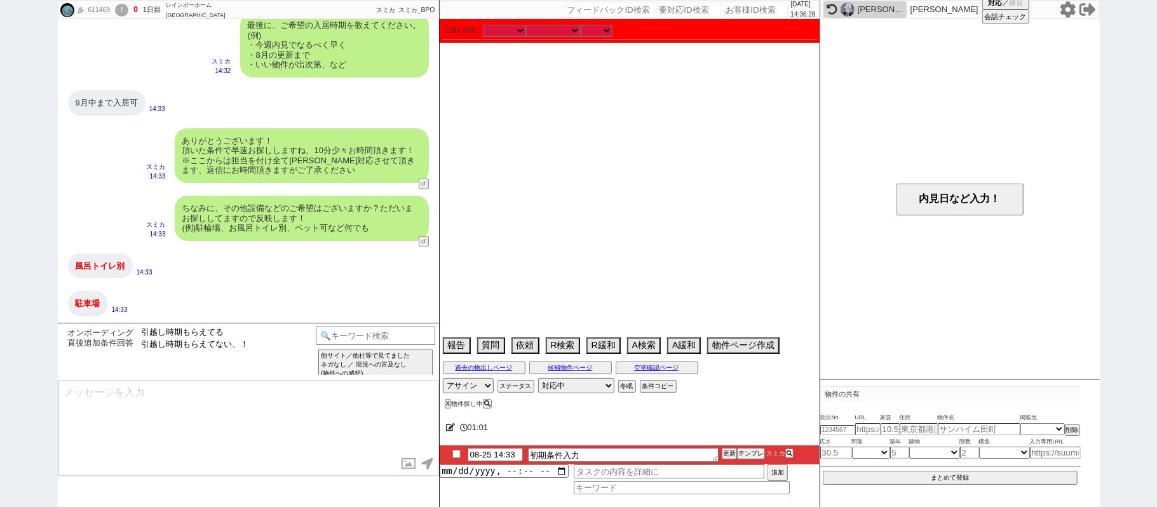
drag, startPoint x: 212, startPoint y: 334, endPoint x: 236, endPoint y: 339, distance: 25.3
click at [212, 331] on option "引越し時期もらえてる" at bounding box center [195, 333] width 110 height 12
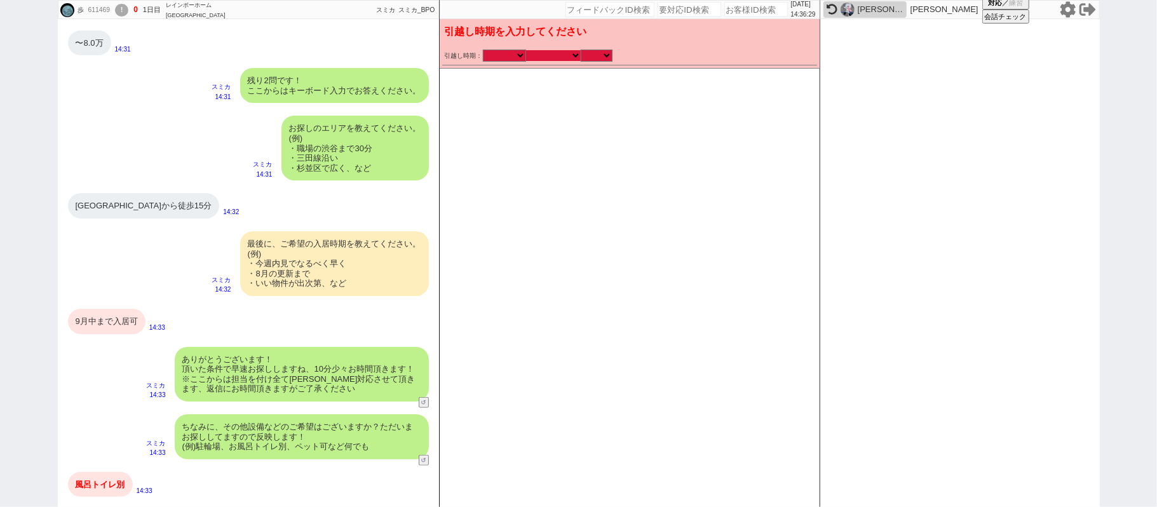
click at [575, 51] on select "なる早 未定 いつでも 物件あれば 年内 来年 1月 2月 3月 4月 5月 6月 7月 8月 9月 10月 11月 12月 春 夏 秋 冬" at bounding box center [553, 55] width 55 height 11
select select "9"
click at [526, 50] on select "なる早 未定 いつでも 物件あれば 年内 来年 1月 2月 3月 4月 5月 6月 7月 8月 9月 10月 11月 12月 春 夏 秋 冬" at bounding box center [553, 55] width 55 height 11
select select "2025"
checkbox input "true"
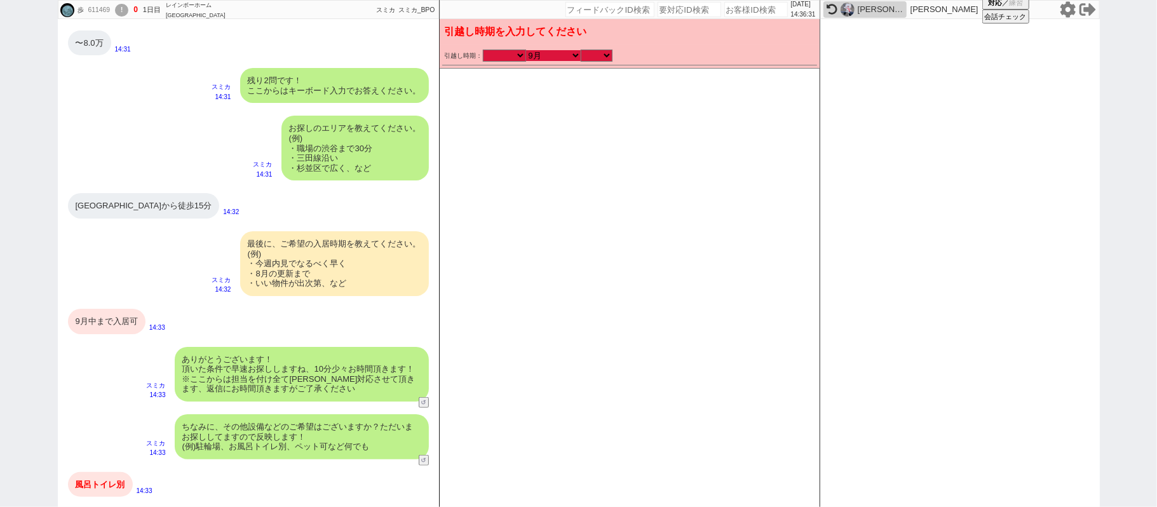
checkbox input "true"
checkbox input "false"
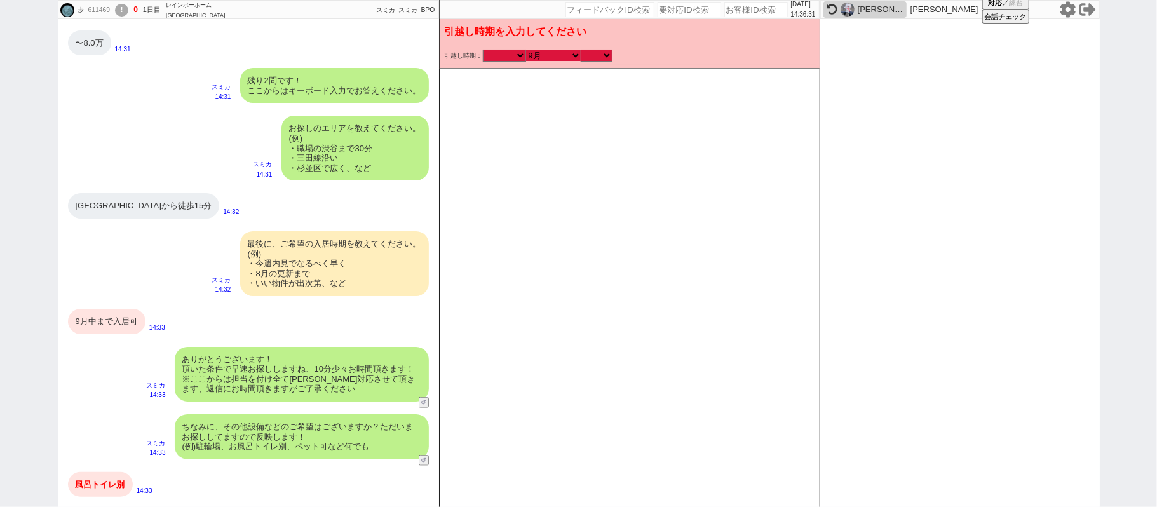
checkbox input "false"
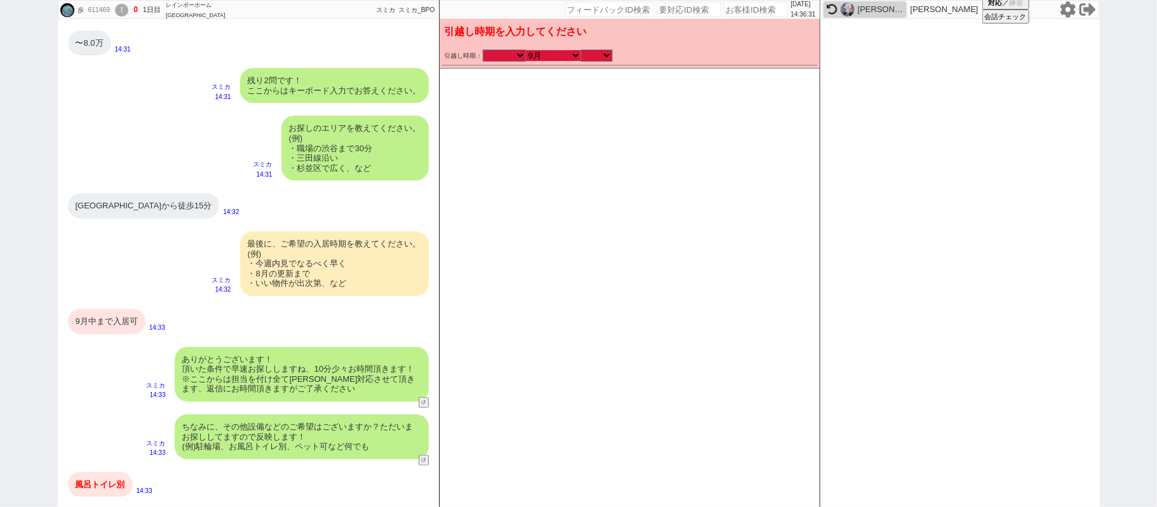
checkbox input "false"
click at [601, 58] on select "のみ 上旬 中旬 下旬 末 まで 1日 2日 3日 4日 5日 6日 7日 8日 9日 10日 11日 12日 13日 14日 15日 16日 17日 18日…" at bounding box center [597, 55] width 32 height 11
select select "36"
click at [581, 50] on select "のみ 上旬 中旬 下旬 末 まで 1日 2日 3日 4日 5日 6日 7日 8日 9日 10日 11日 12日 13日 14日 15日 16日 17日 18日…" at bounding box center [597, 55] width 32 height 11
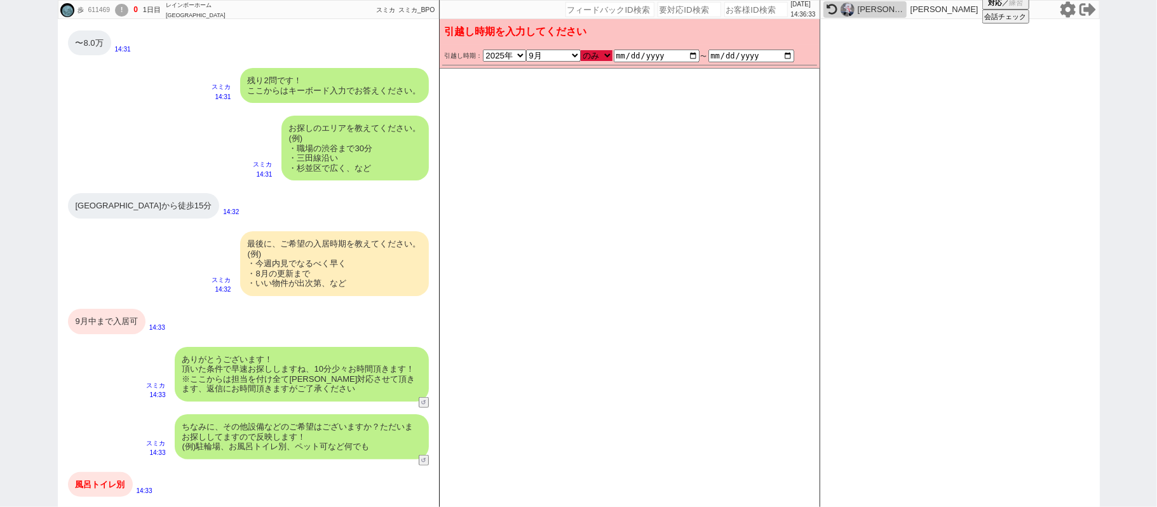
type input "2025-09-01"
type input "2025-09-30"
checkbox input "true"
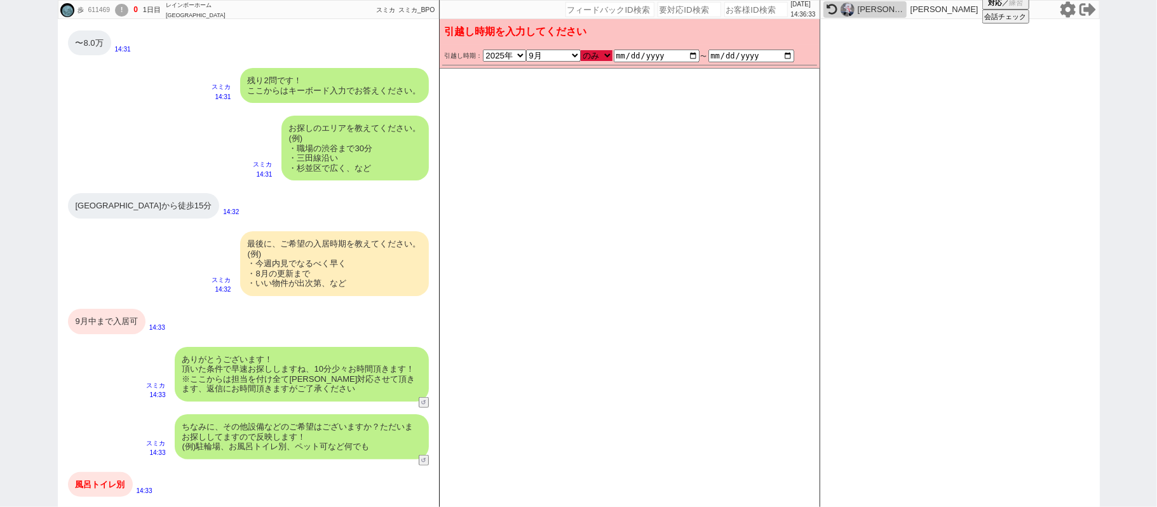
checkbox input "false"
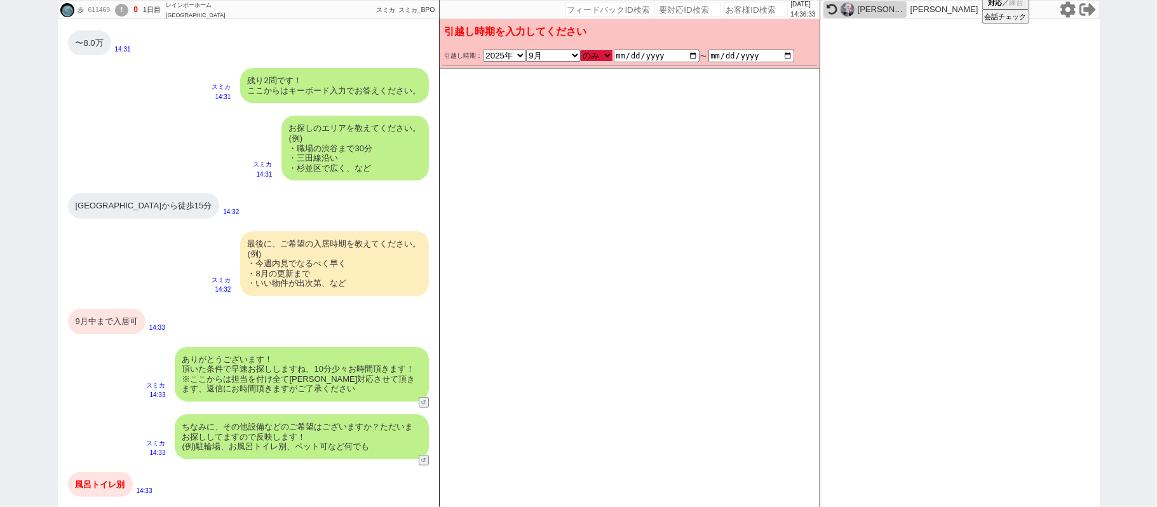
checkbox input "false"
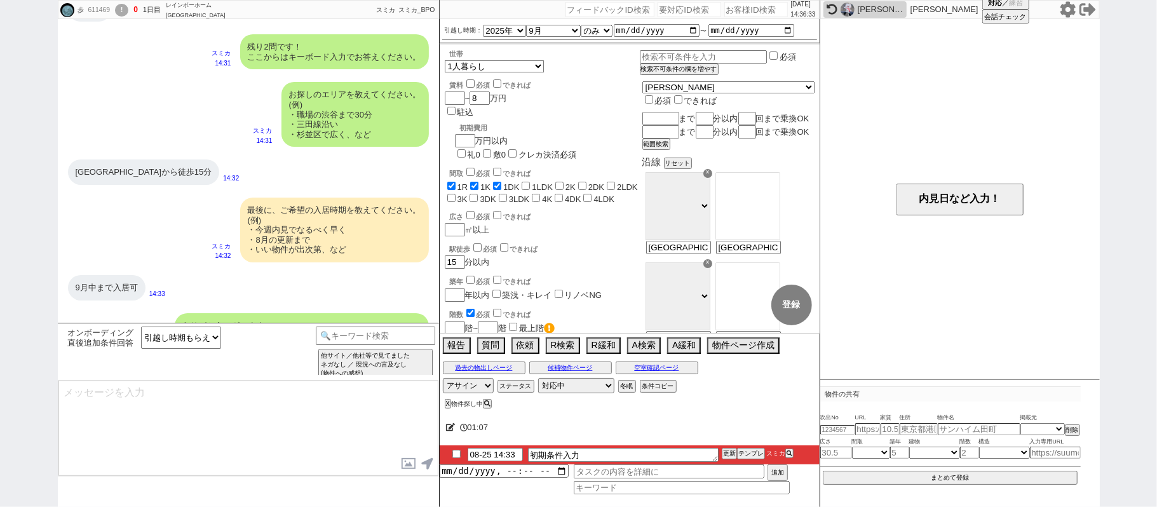
type textarea "かしこまりました！ただ今お探ししております、追加のご希望もお気軽にお願いします！"
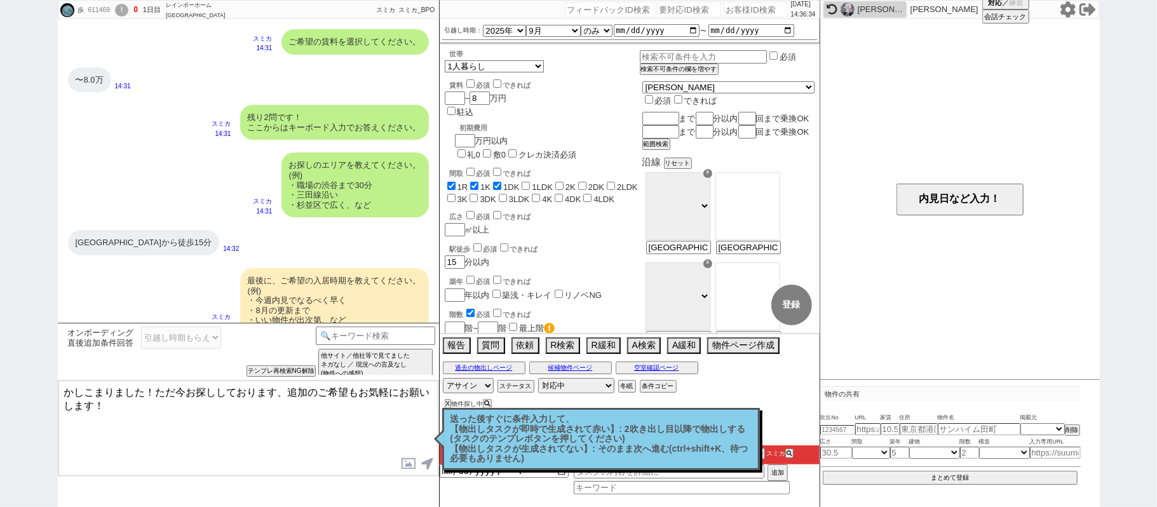
scroll to position [751, 0]
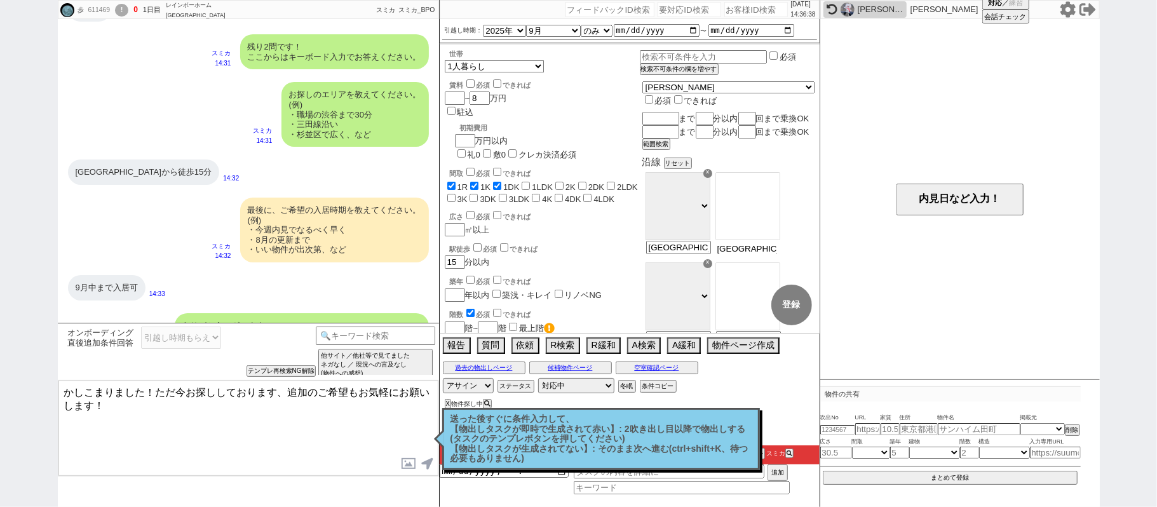
drag, startPoint x: 774, startPoint y: 261, endPoint x: 1157, endPoint y: 181, distance: 390.9
click at [1157, 189] on div "歩 611469 ! 0 1日目 レインボーホーム 大宮店 冬眠中 自社客 スミカ スミカ_BPO チャット全表示 2025-08-25 ようこそLINE物件…" at bounding box center [578, 253] width 1157 height 507
type input "大宮駅"
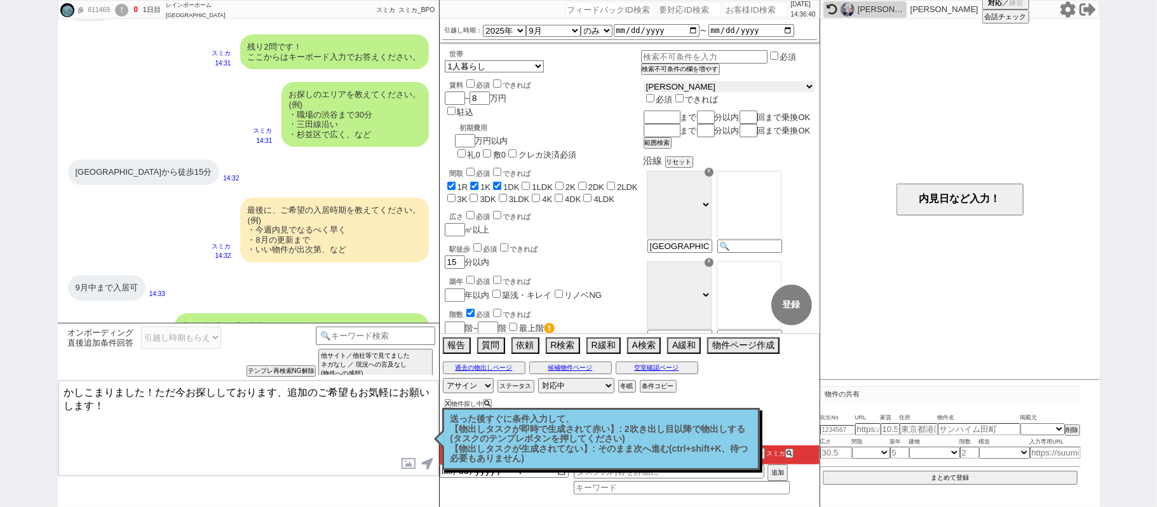
click at [720, 88] on select "東京都 神奈川県 埼玉県 千葉県 宮城県 愛知県 福岡県 京都府 大阪府 兵庫県" at bounding box center [729, 86] width 171 height 11
select select "11"
click at [674, 83] on select "東京都 神奈川県 埼玉県 千葉県 宮城県 愛知県 福岡県 京都府 大阪府 兵庫県" at bounding box center [729, 86] width 171 height 11
checkbox input "true"
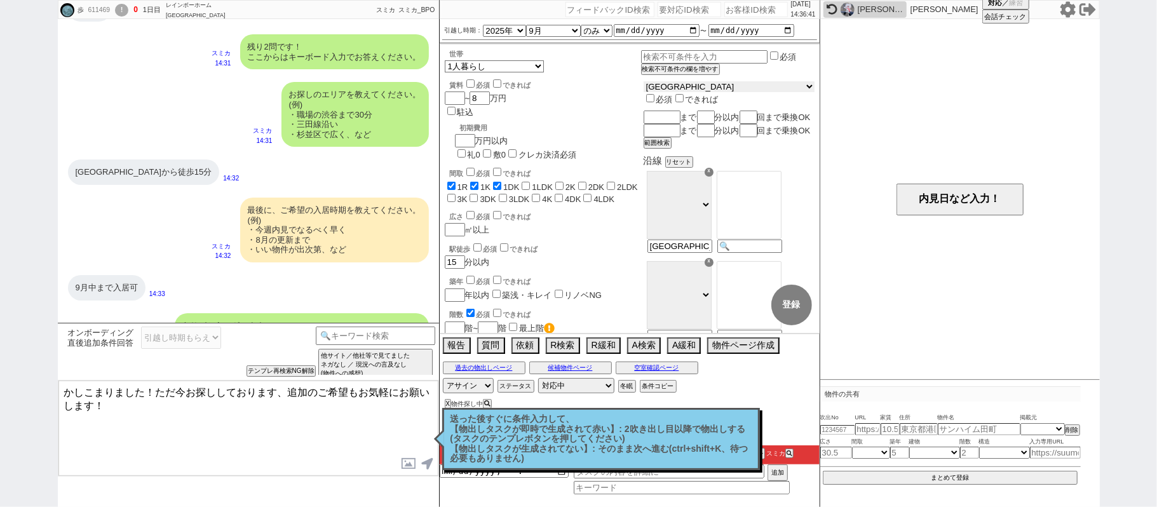
checkbox input "true"
checkbox input "false"
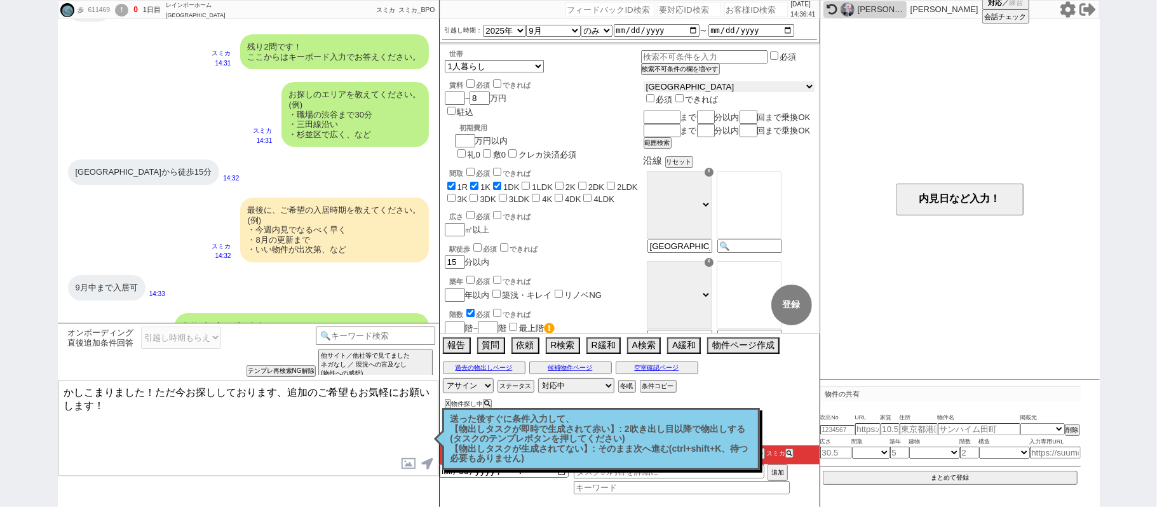
checkbox input "false"
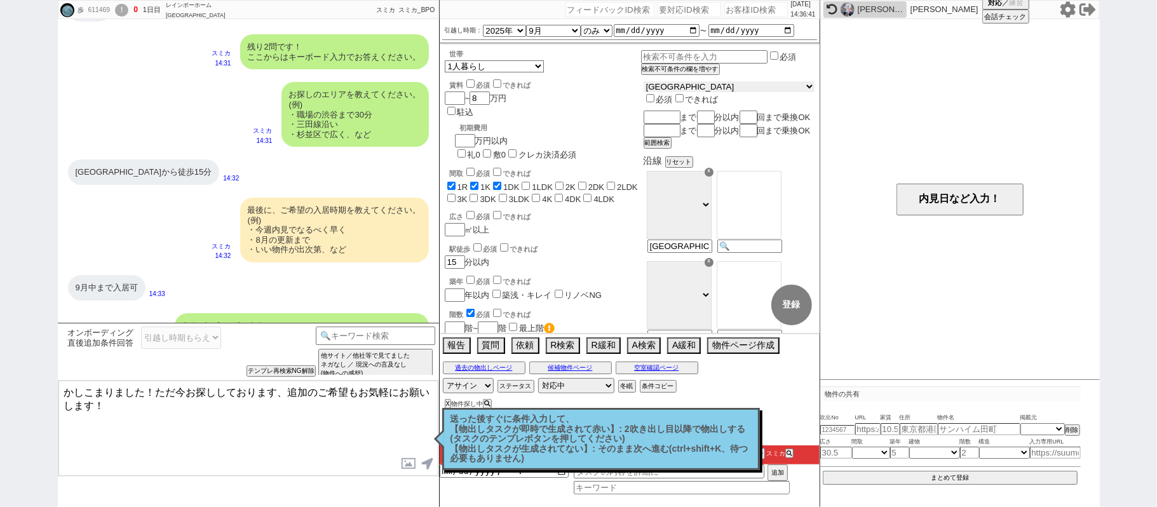
checkbox input "false"
drag, startPoint x: 768, startPoint y: 260, endPoint x: 1157, endPoint y: 169, distance: 399.5
click at [1157, 170] on div "歩 611469 ! 0 1日目 レインボーホーム 大宮店 冬眠中 自社客 スミカ スミカ_BPO チャット全表示 2025-08-25 ようこそLINE物件…" at bounding box center [578, 253] width 1157 height 507
type input "大宮"
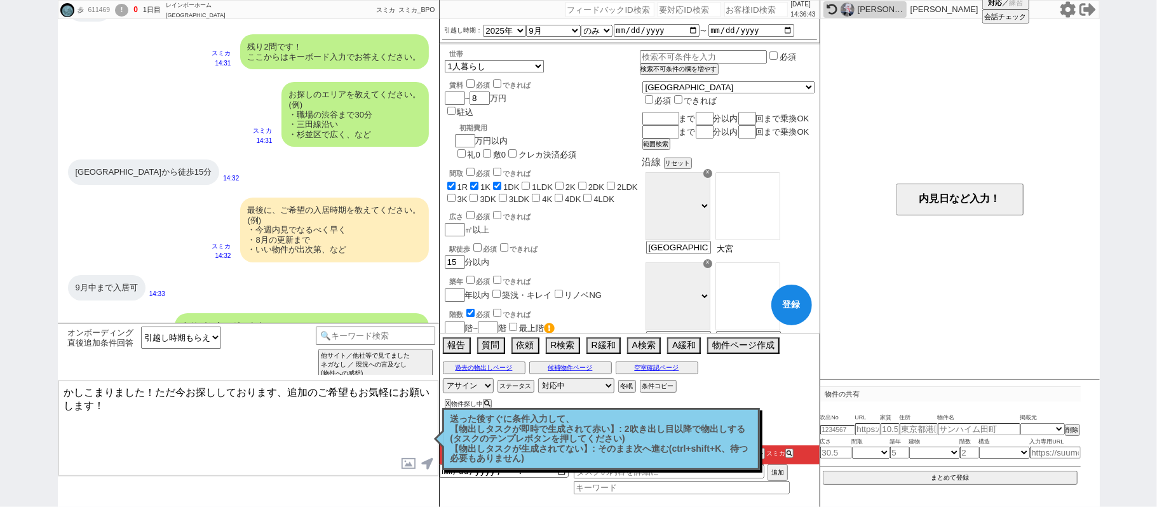
scroll to position [0, 0]
select select "23"
type input "大宮駅東口から徒歩15分"
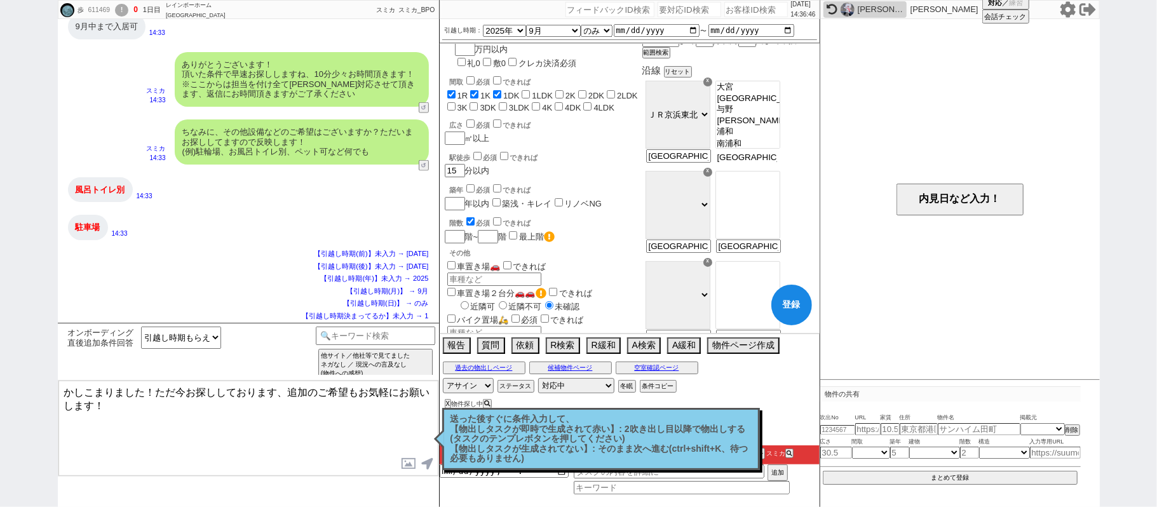
scroll to position [254, 0]
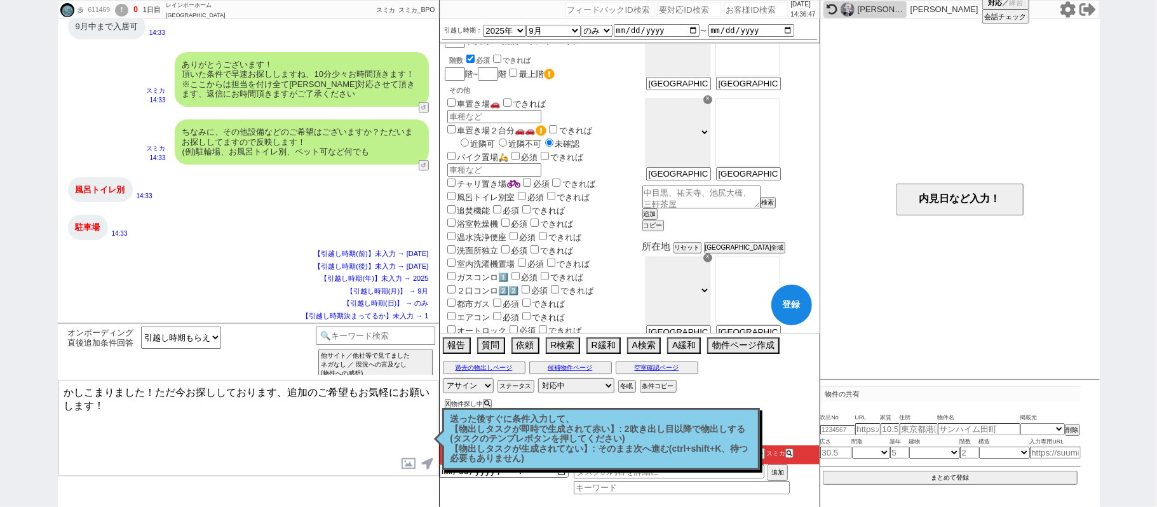
click at [487, 193] on label "風呂トイレ別室" at bounding box center [480, 198] width 71 height 10
click at [456, 192] on input "風呂トイレ別室" at bounding box center [451, 196] width 8 height 8
checkbox input "true"
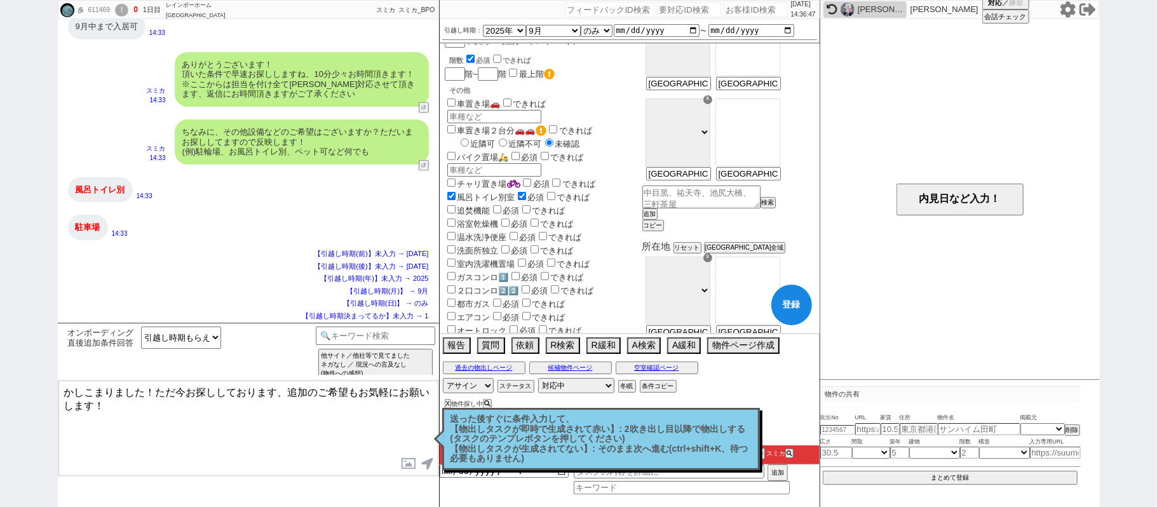
checkbox input "true"
checkbox input "false"
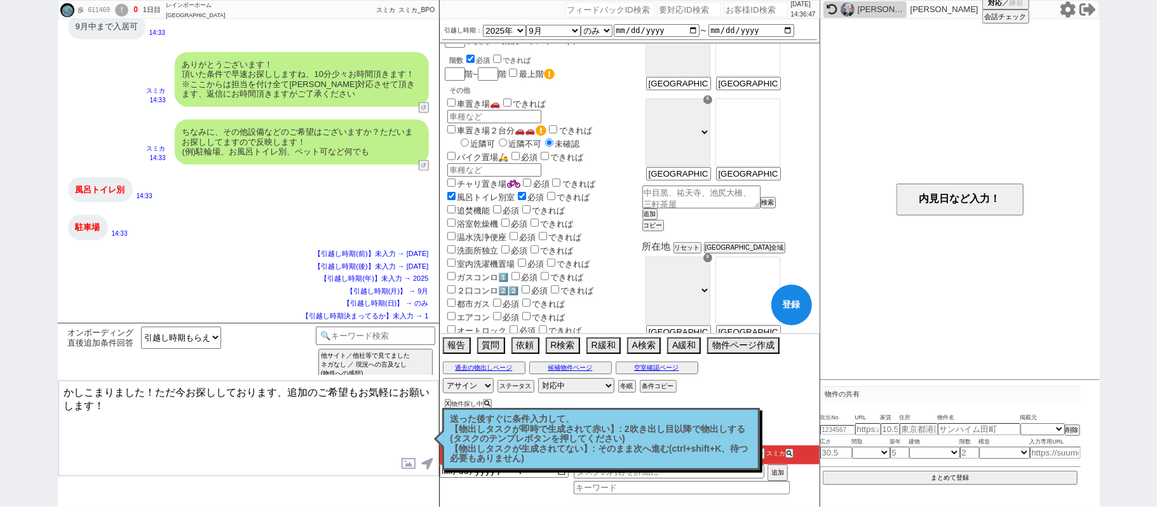
checkbox input "false"
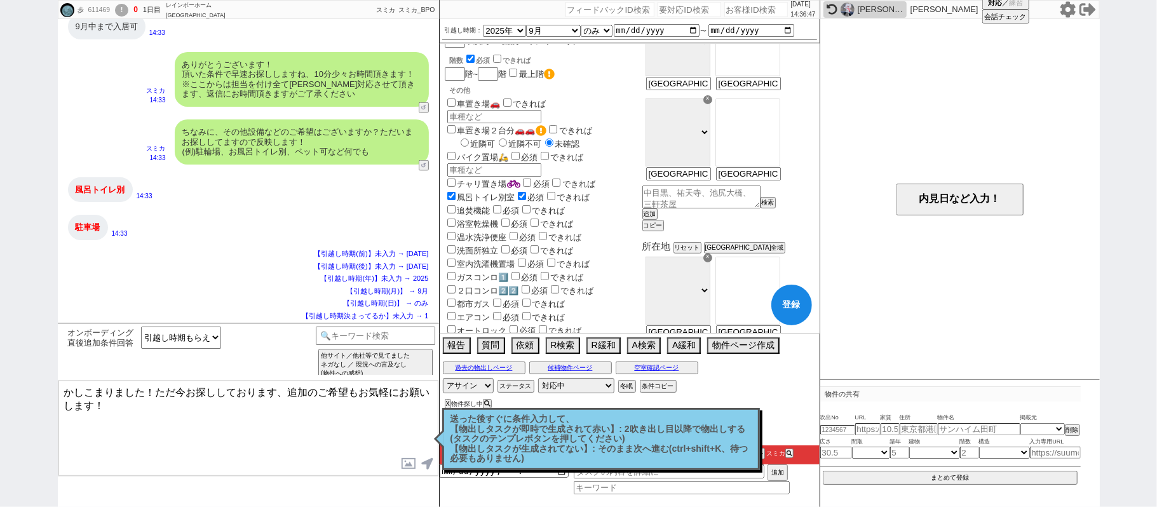
checkbox input "false"
checkbox input "true"
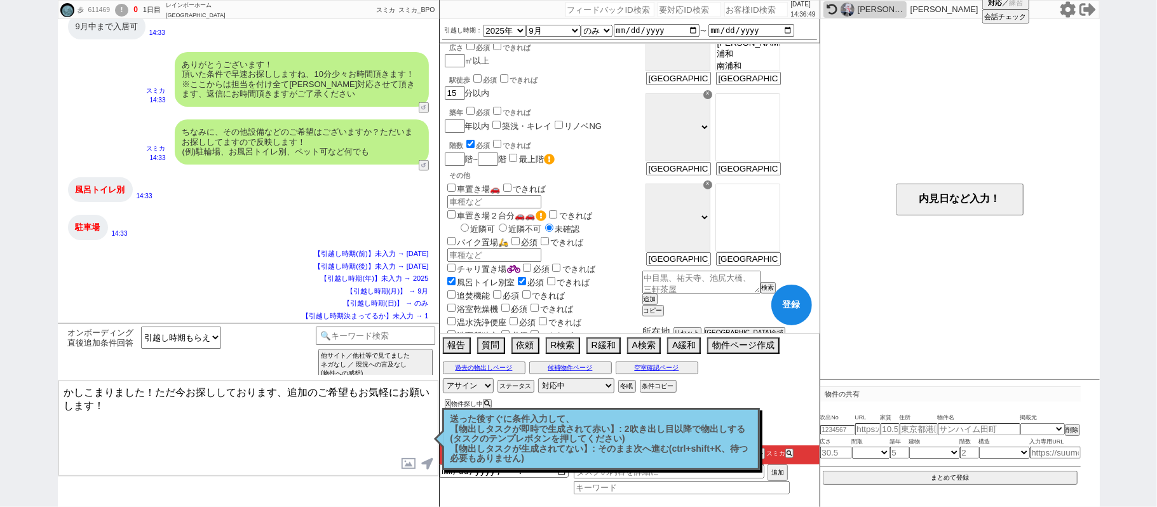
click at [469, 184] on label "車置き場🚗" at bounding box center [473, 189] width 56 height 10
click at [456, 184] on input "車置き場🚗" at bounding box center [451, 188] width 8 height 8
checkbox input "true"
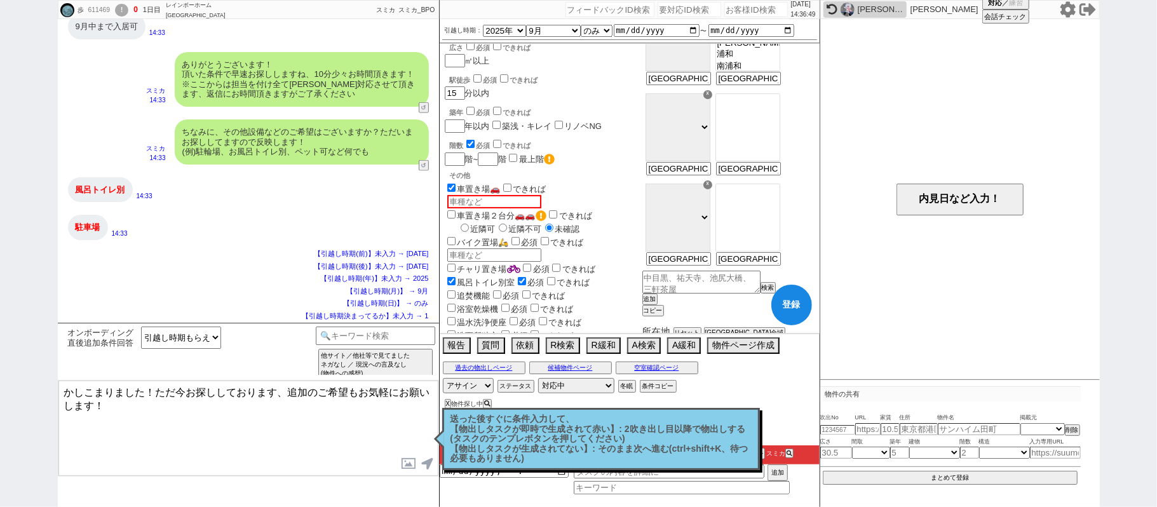
checkbox input "true"
checkbox input "false"
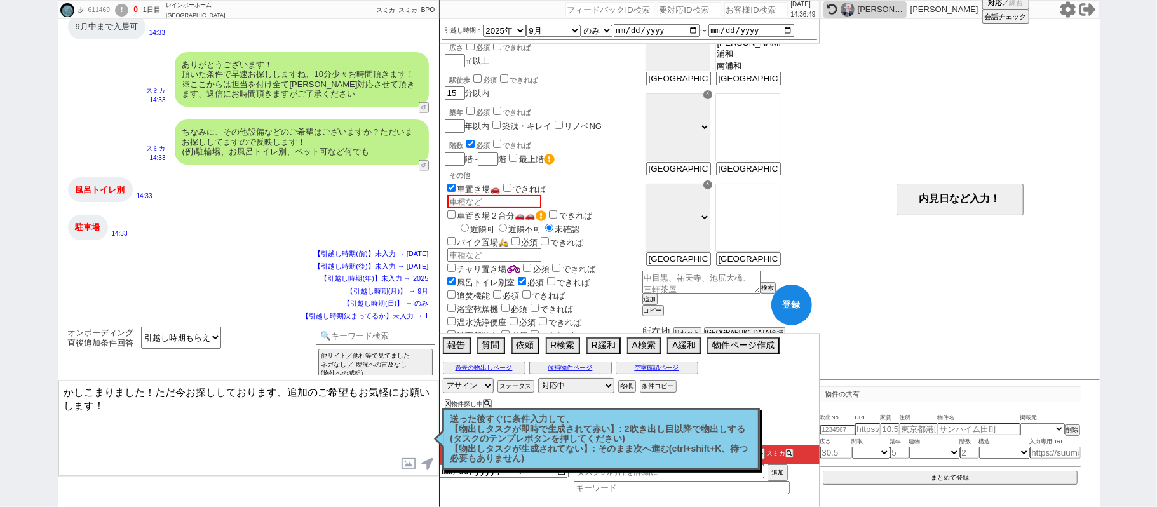
checkbox input "false"
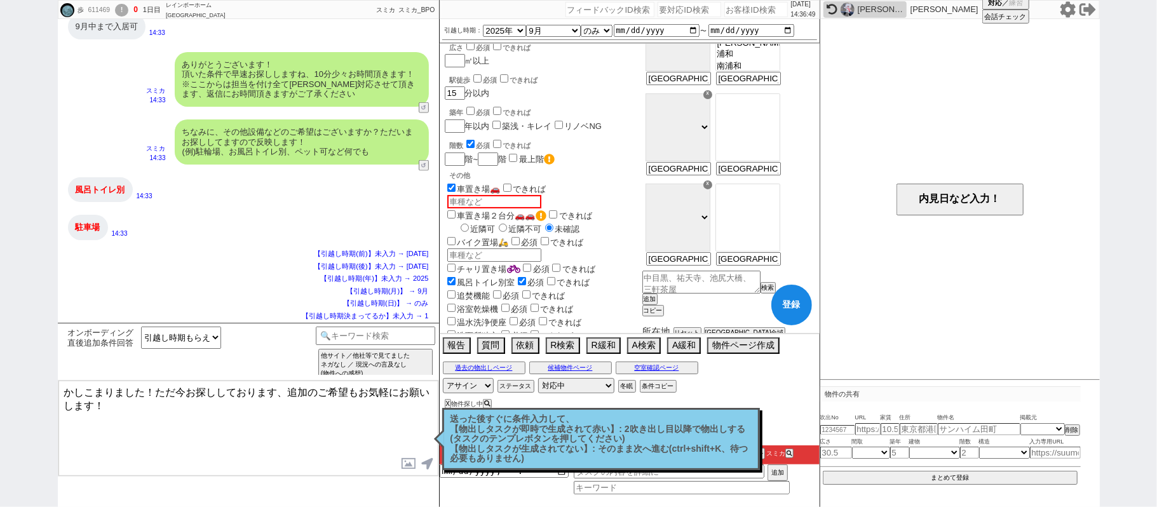
checkbox input "false"
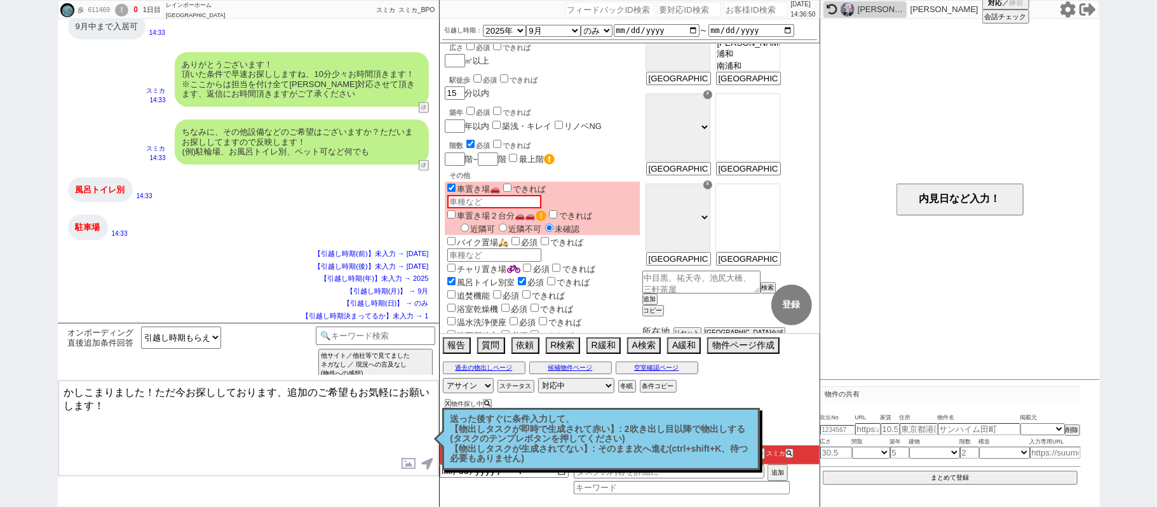
checkbox input "true"
checkbox input "false"
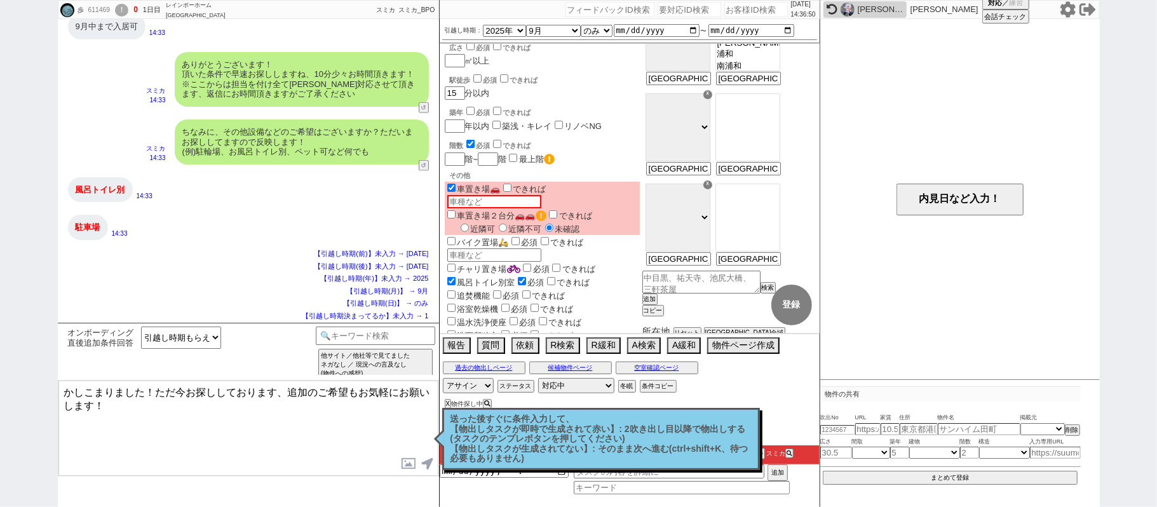
checkbox input "false"
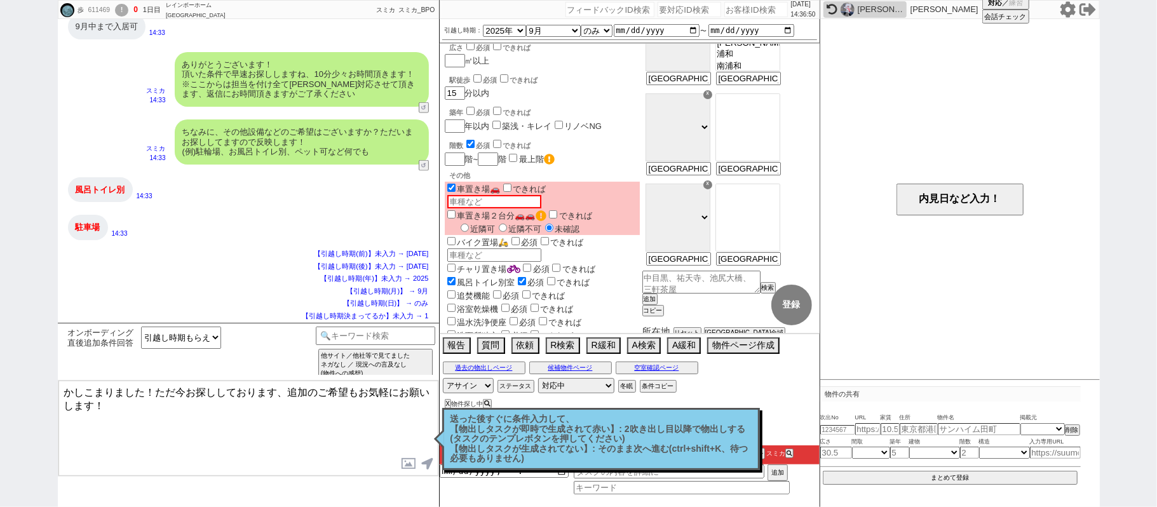
checkbox input "false"
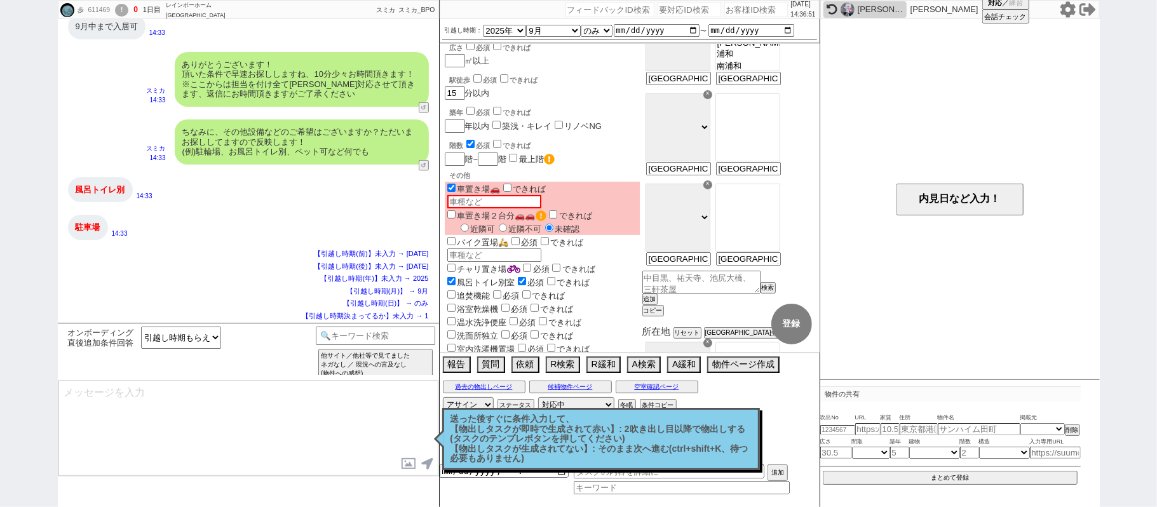
scroll to position [1013, 0]
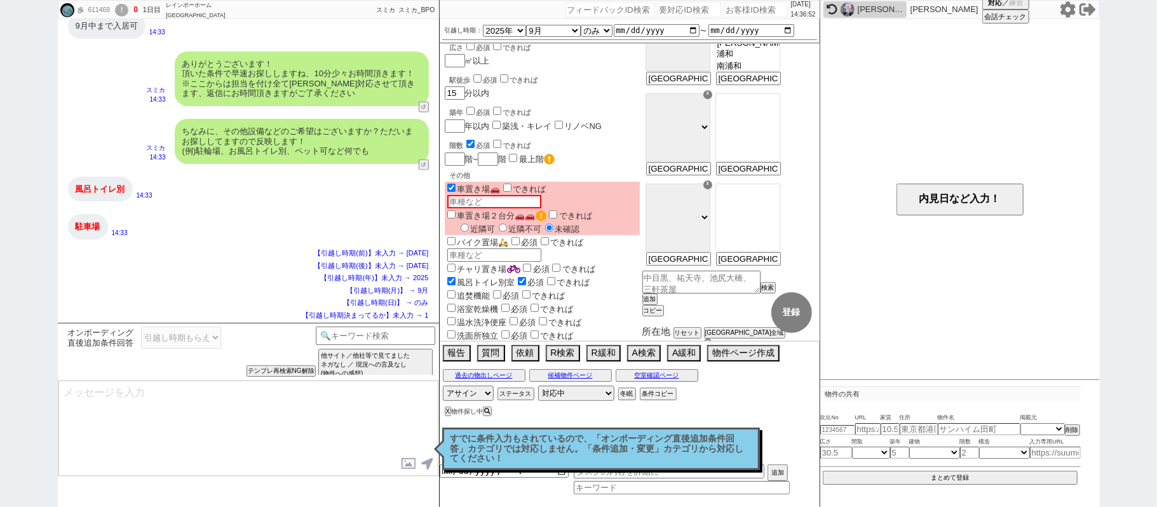
type textarea "@@【@@メッセージは打たず、以下やってください@@】@@ @@【@@すでに条件入力もされているので、「オンボーディング直後追加条件回答」カテゴリでは対応しま…"
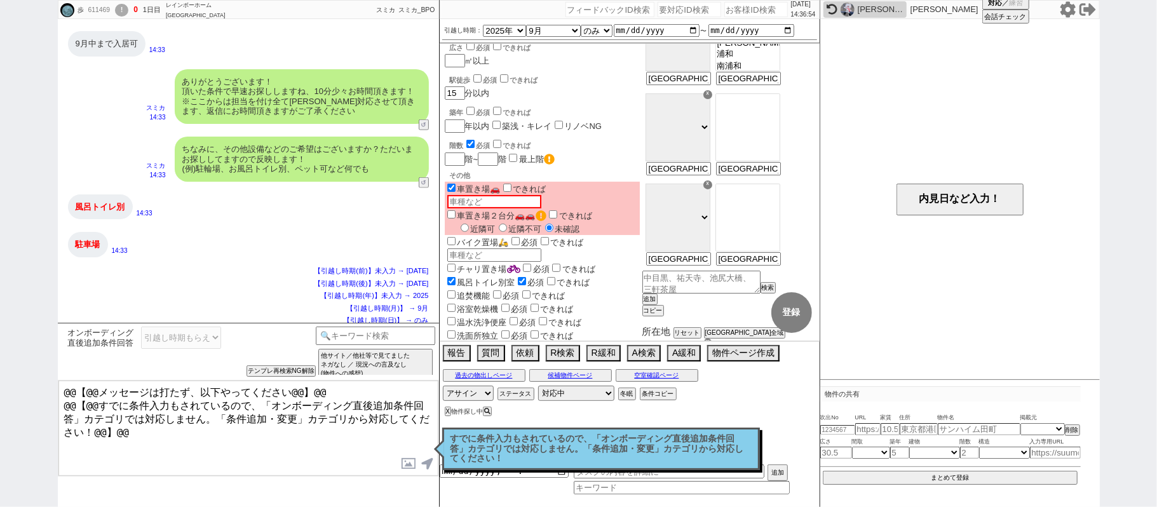
scroll to position [1086, 0]
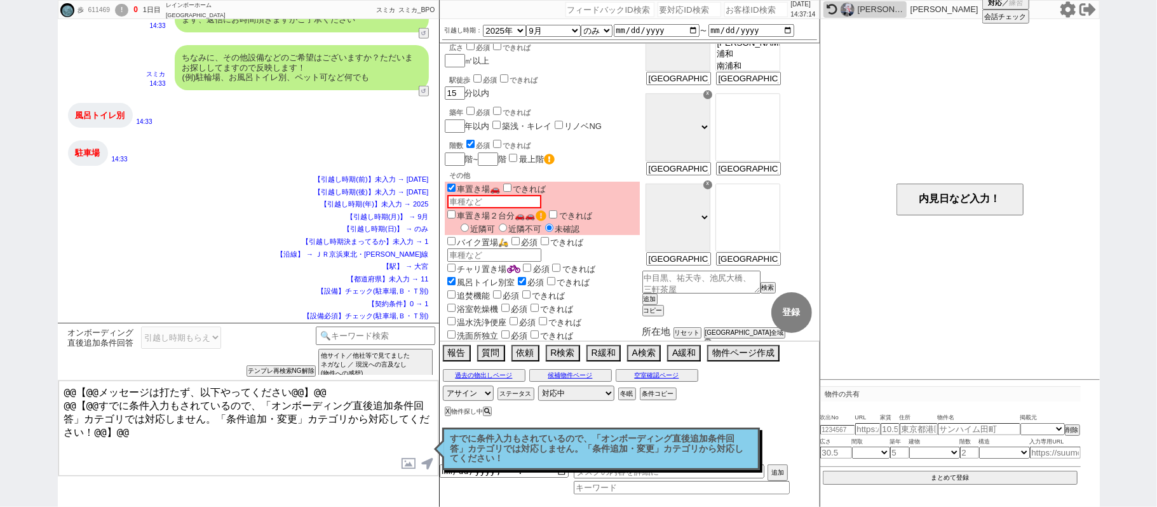
click at [603, 458] on p "すでに条件入力もされているので、「オンボーディング直後追加条件回答」カテゴリでは対応しません。「条件追加・変更」カテゴリから対応してください！" at bounding box center [601, 449] width 301 height 30
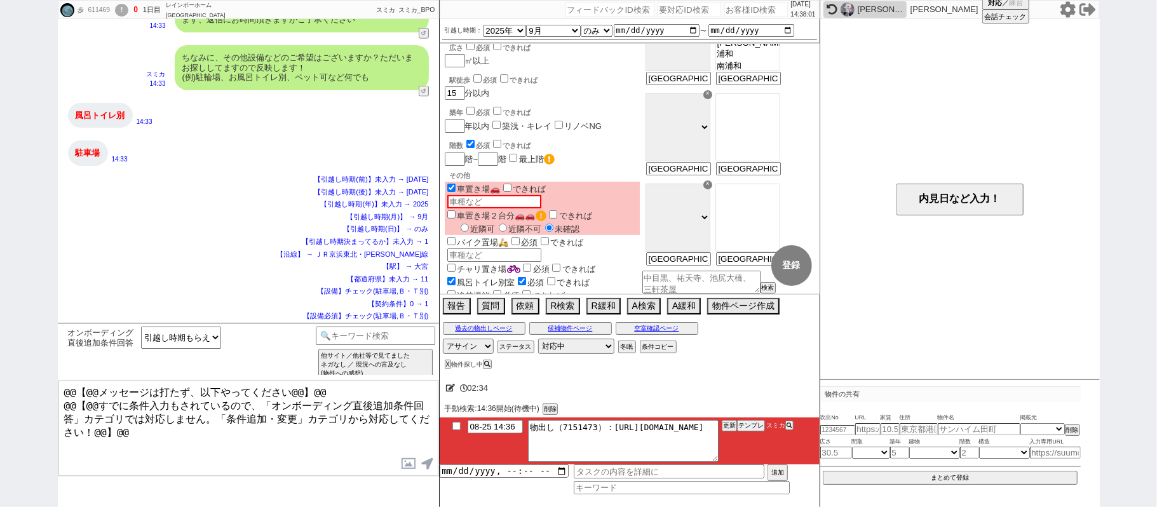
click at [142, 240] on div "【引越し時期決まってるか】未入力 → 1" at bounding box center [248, 242] width 361 height 10
click at [107, 9] on div "611469" at bounding box center [99, 10] width 29 height 10
copy div "611469"
click at [725, 8] on input "number" at bounding box center [757, 9] width 64 height 15
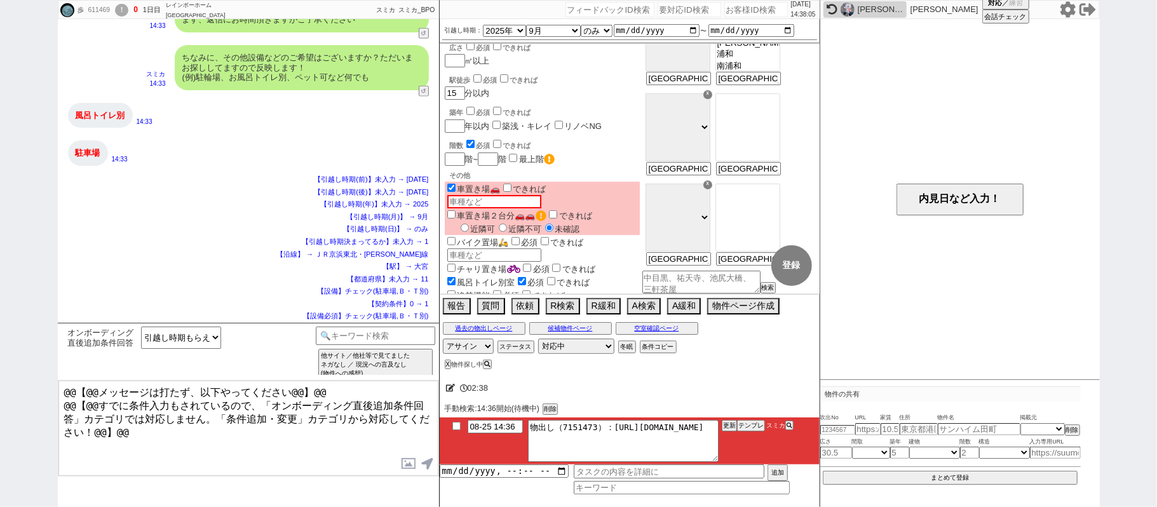
paste input "611469"
type input "611469"
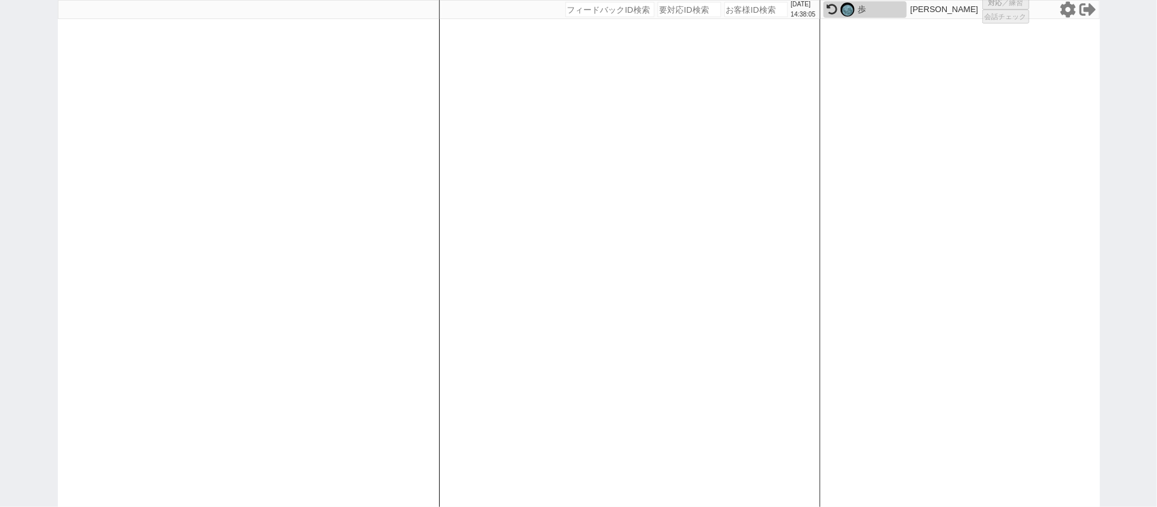
select select
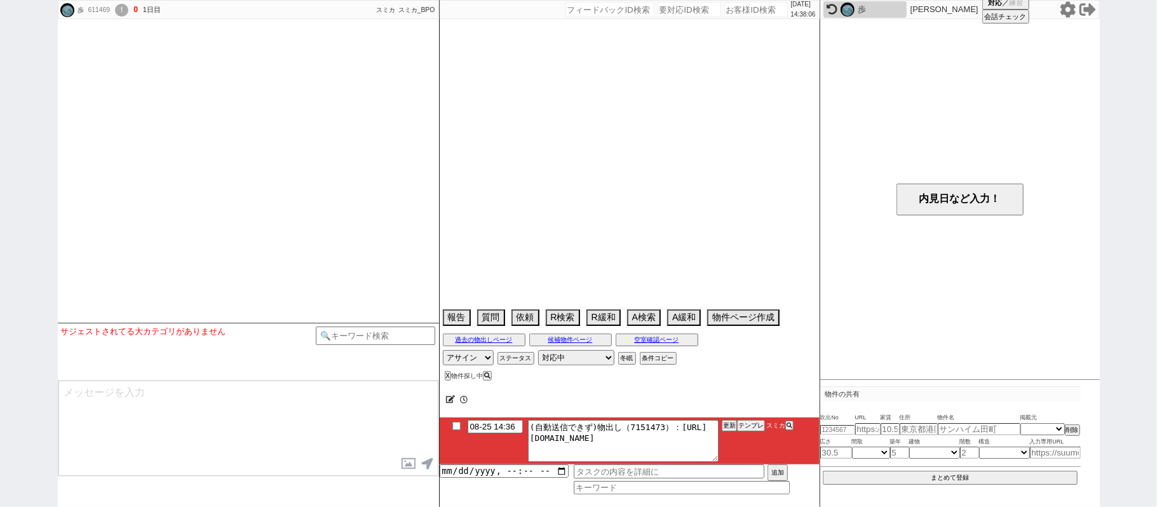
select select "2025"
select select "9"
select select "36"
select select "0"
select select "11"
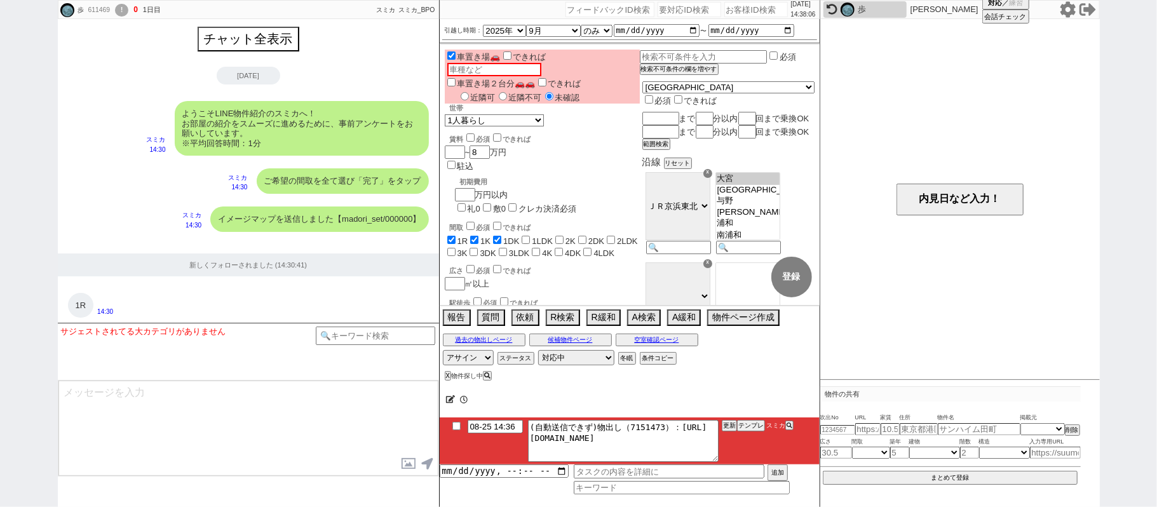
scroll to position [936, 0]
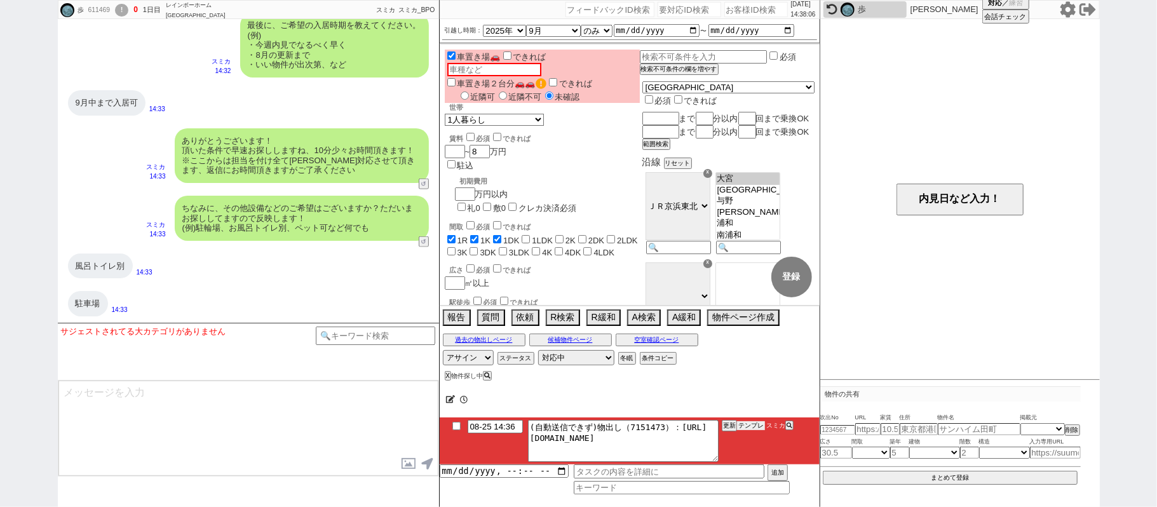
click at [756, 426] on button "テンプレ" at bounding box center [751, 425] width 28 height 9
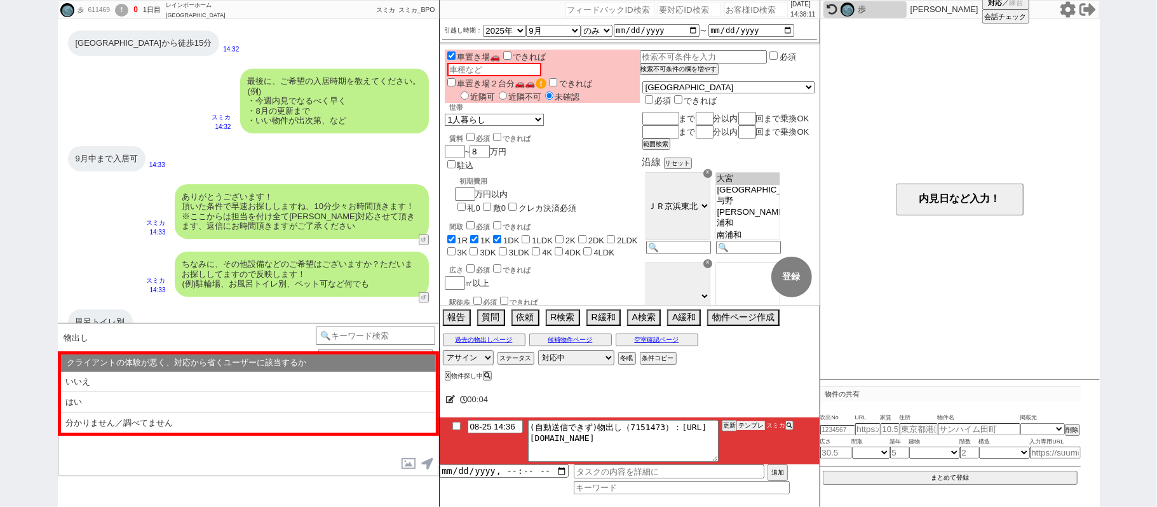
scroll to position [850, 0]
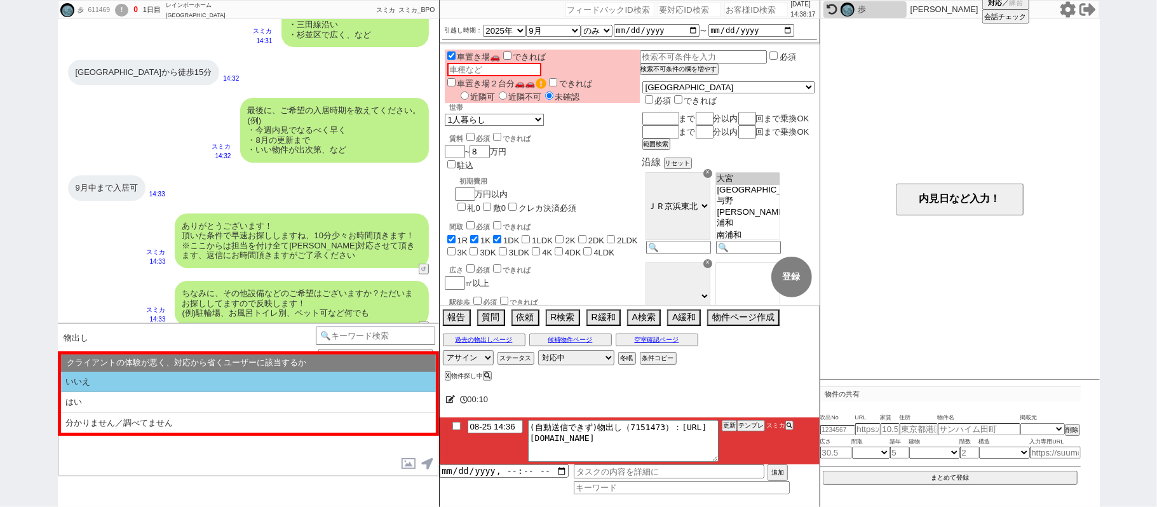
click at [264, 380] on li "いいえ" at bounding box center [248, 382] width 375 height 21
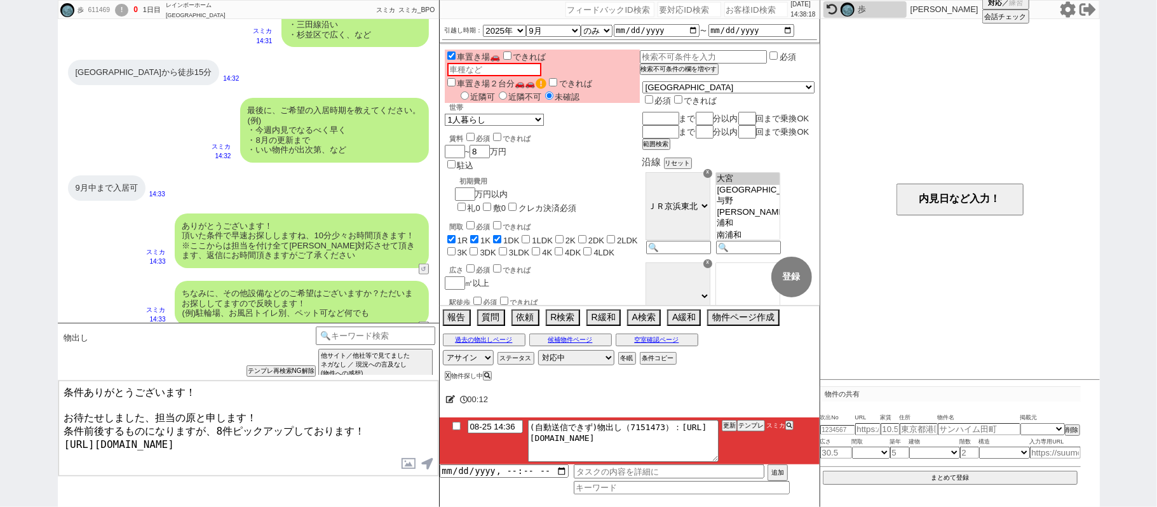
type textarea "条件ありがとうございます！ お待たせしました、担当の原と申します！ 条件前後するものになりますが、8件ピックアップしております！ https://tools.…"
checkbox input "true"
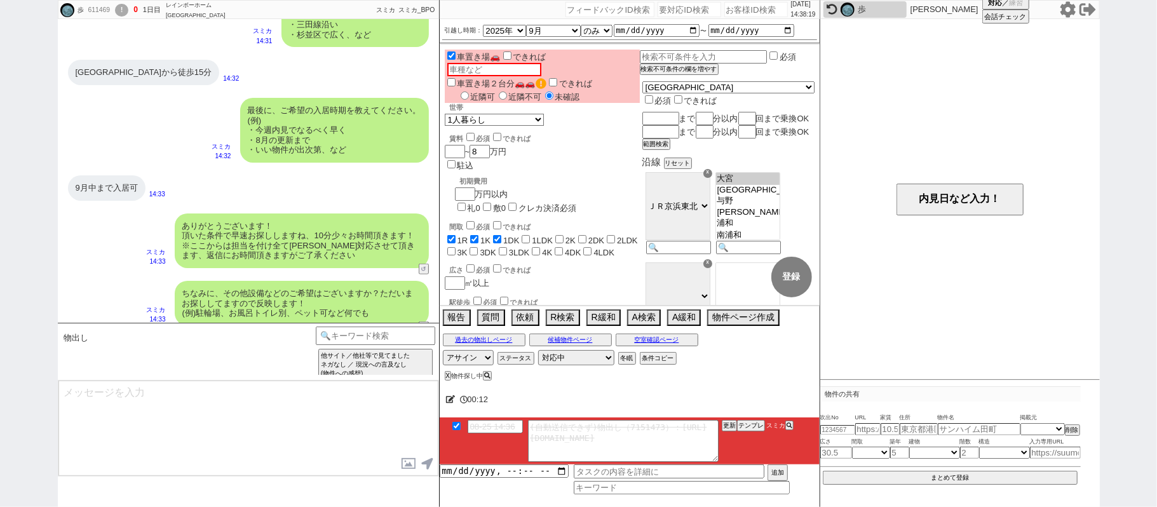
scroll to position [1023, 0]
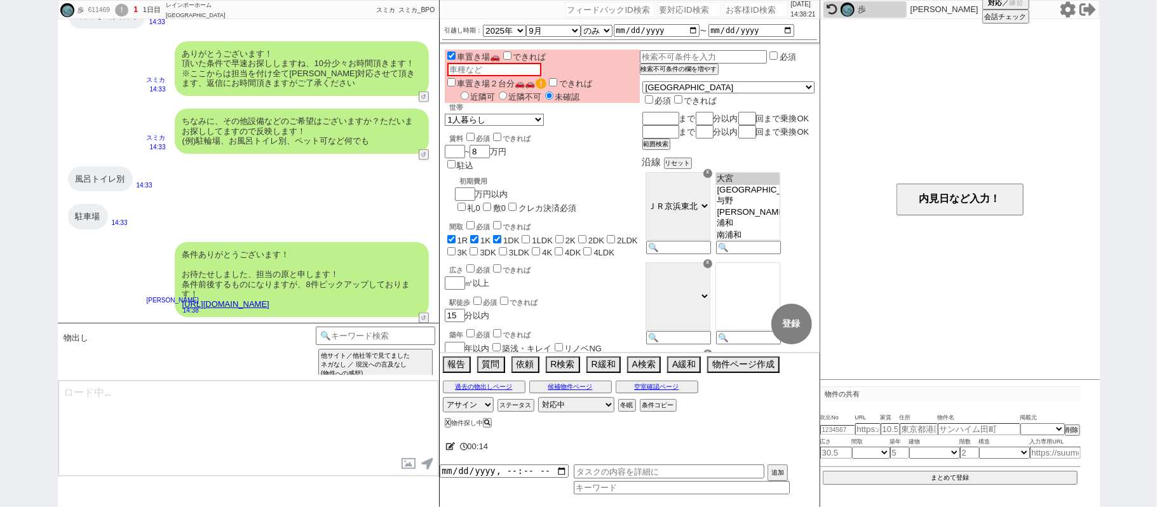
type textarea "条件ぴったりではないかもしれませんが、少しでもイメージに近い物件はございますか？ 反映しすぐに見てまいります！ ※自動応答ではなく直接ご紹介します！"
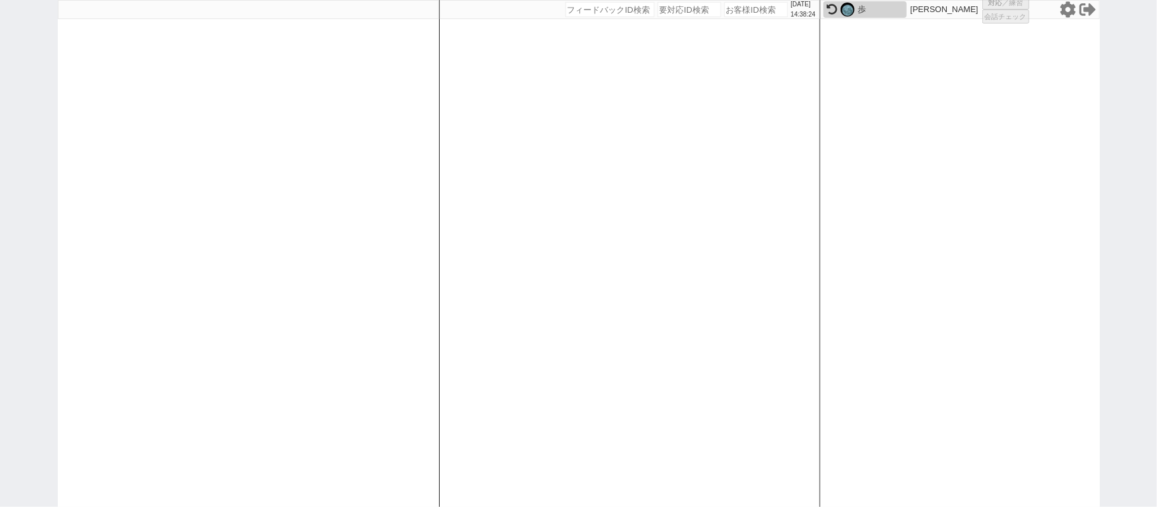
select select
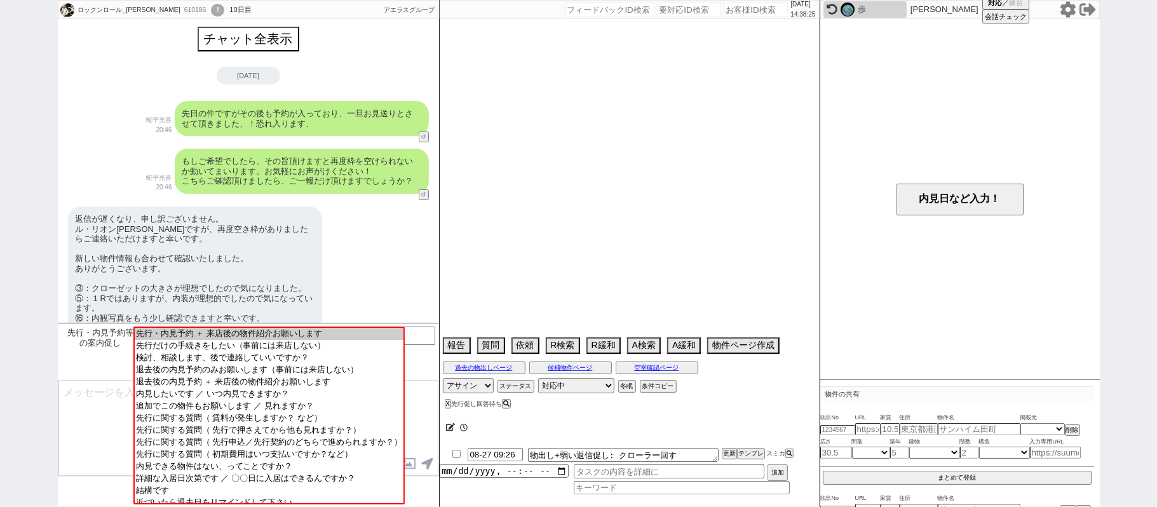
scroll to position [1191, 0]
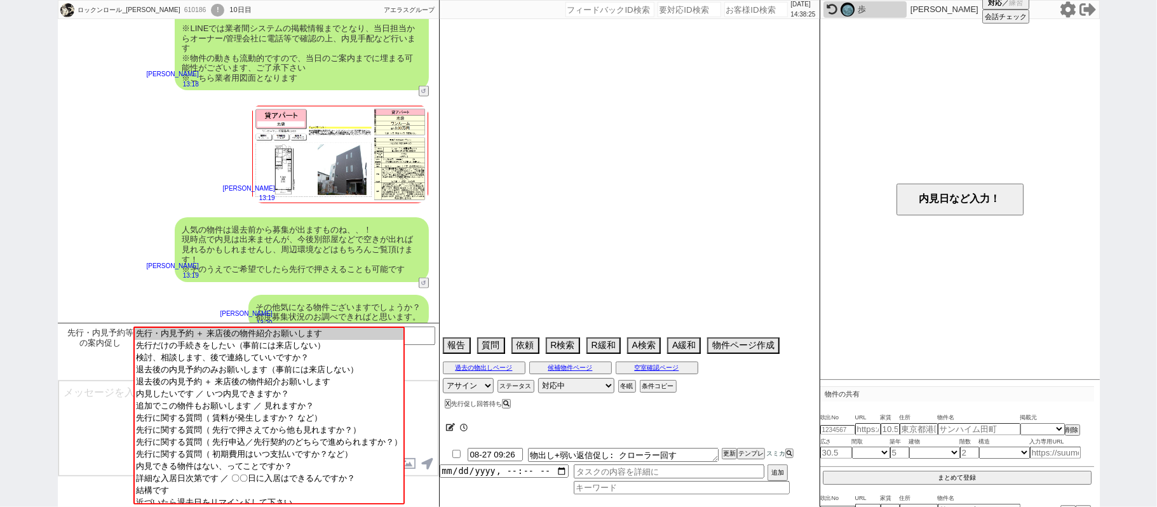
select select "2025"
select select "10"
select select "36"
select select "0"
select select "14"
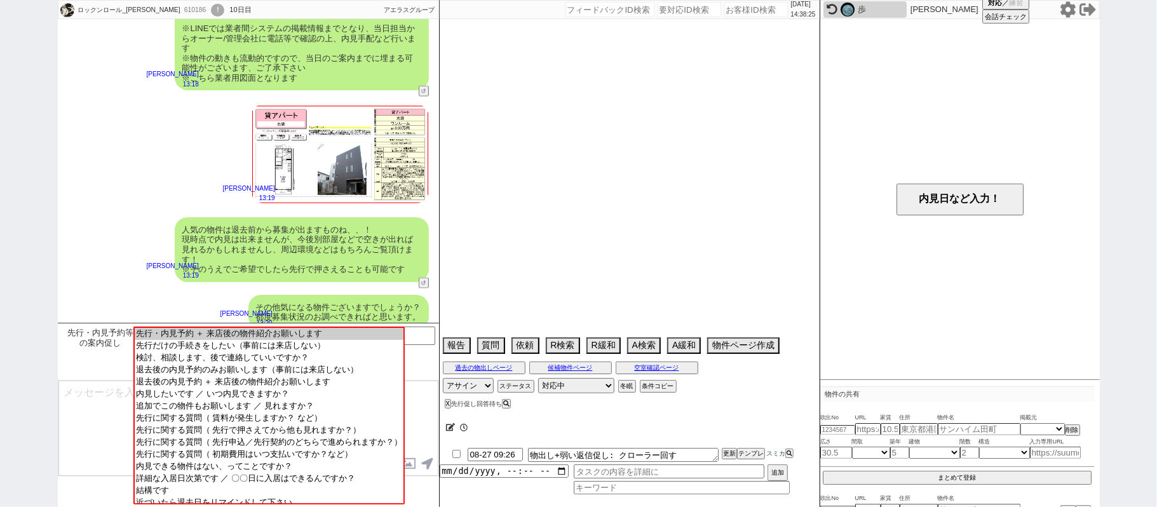
select select "484"
select select "25"
select select "790"
select select "65"
select select "1583"
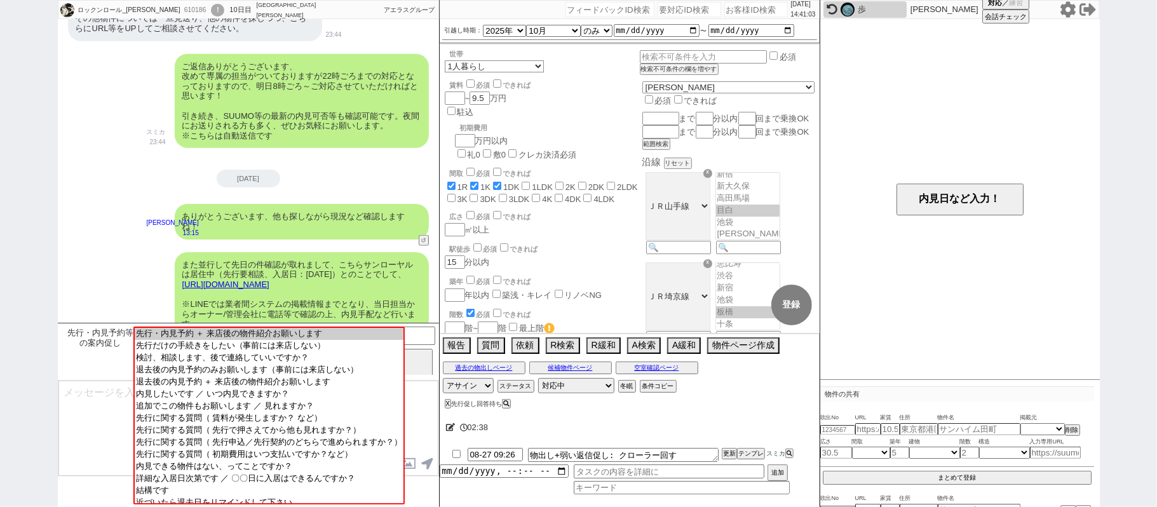
scroll to position [866, 0]
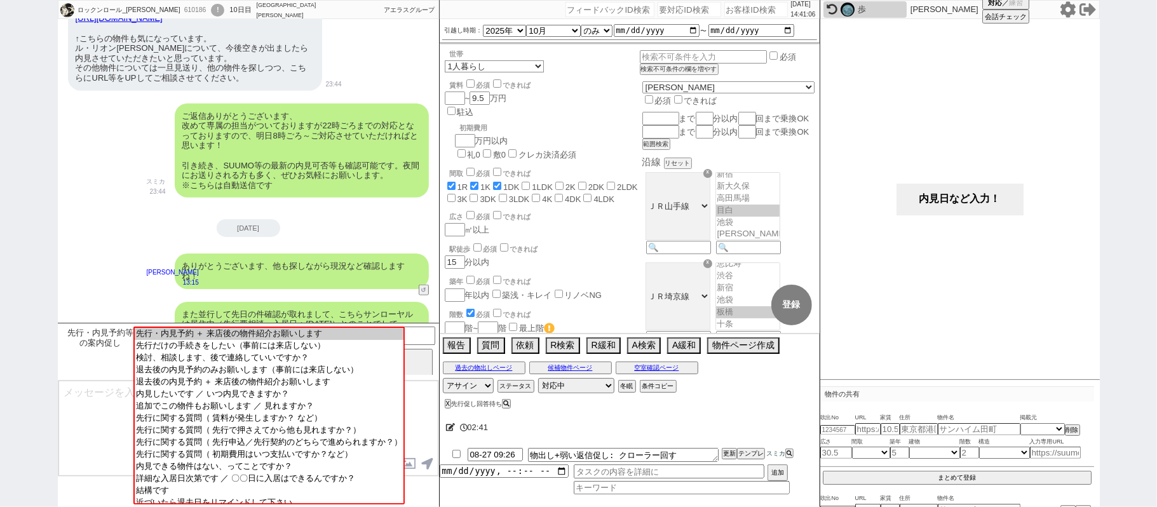
click at [945, 193] on button "内見日など入力！" at bounding box center [960, 200] width 127 height 32
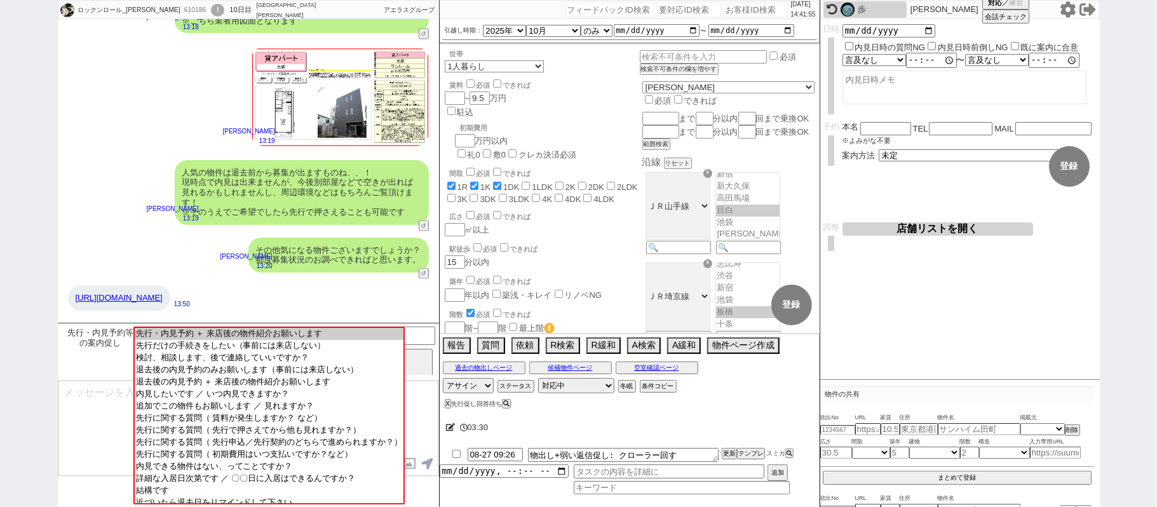
scroll to position [1290, 0]
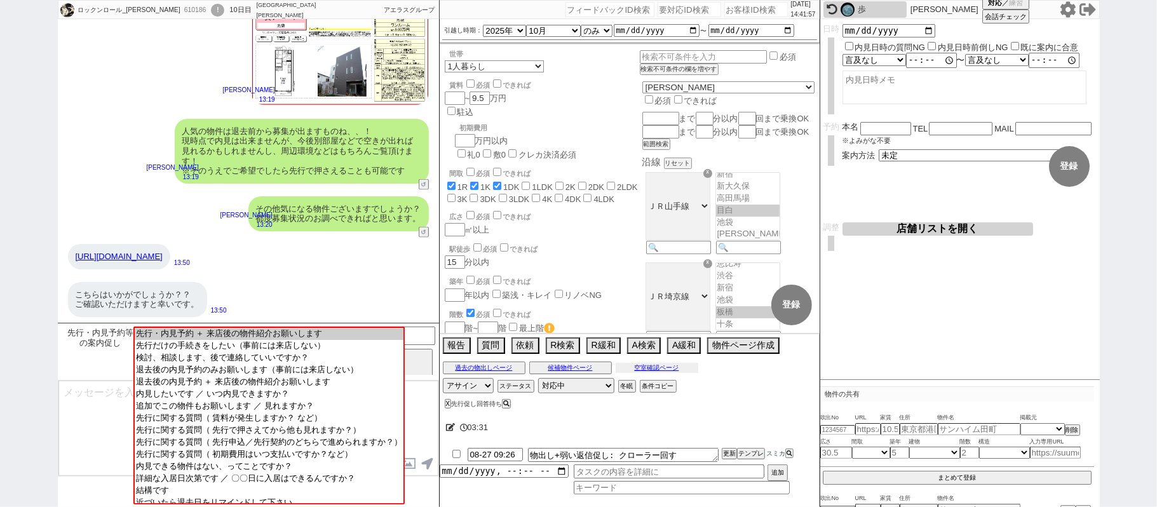
click at [684, 371] on button "空室確認ページ" at bounding box center [657, 368] width 83 height 10
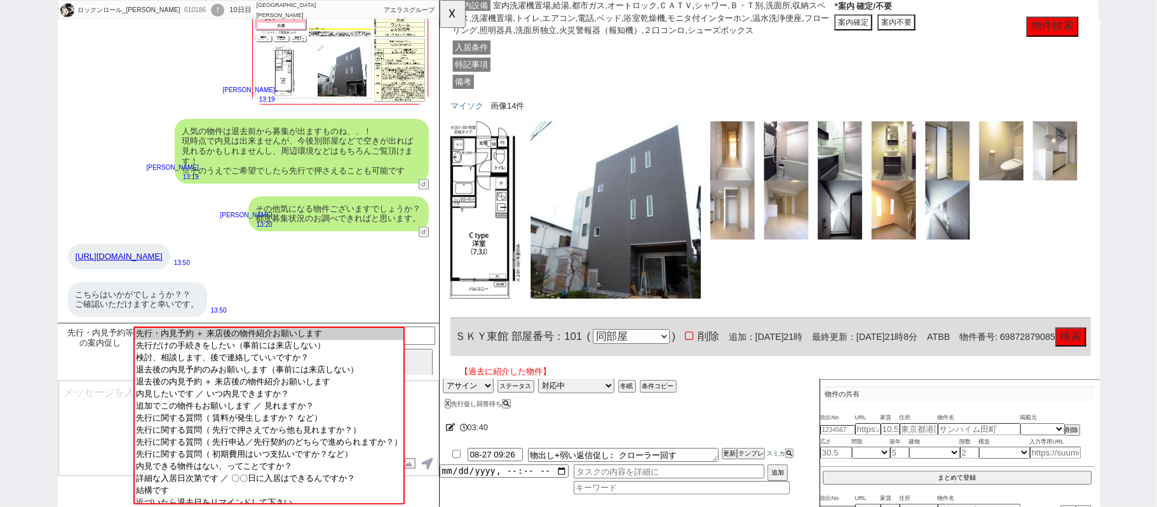
scroll to position [678, 0]
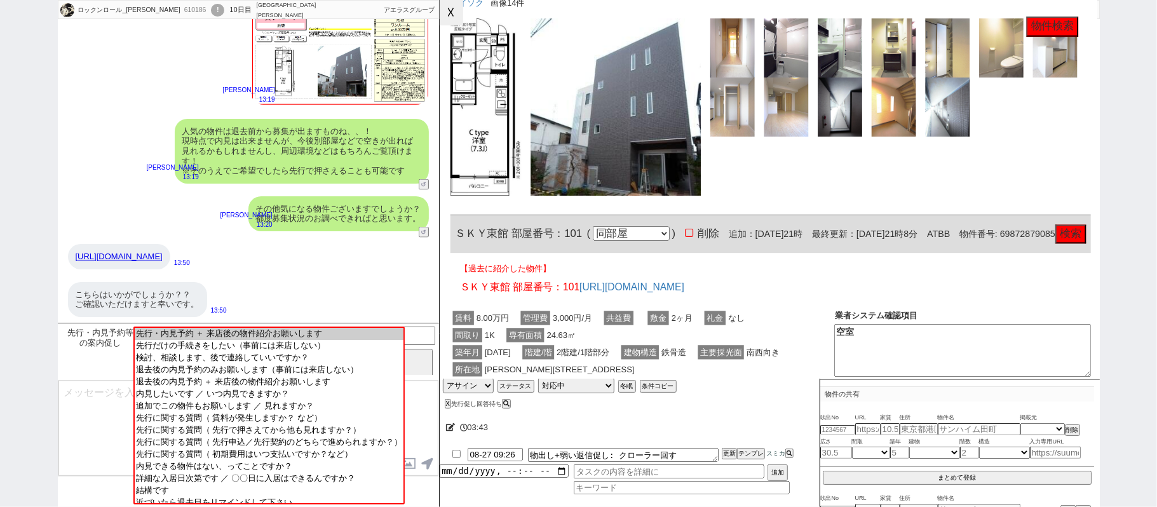
click at [454, 17] on button "☓" at bounding box center [452, 12] width 24 height 25
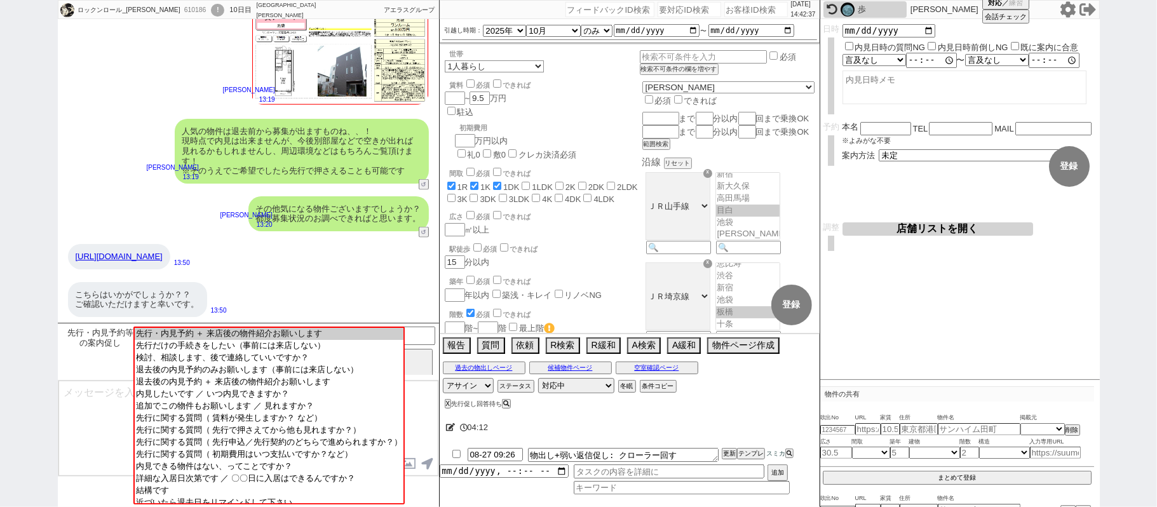
click at [24, 159] on div "ロックンロール_桑江 610186 ! 0 10日目 アエラス大山店 冬眠中 自社客 アエラスグループ スミカ_BPO チャット全表示 2025-08-24 …" at bounding box center [578, 253] width 1157 height 507
click at [1071, 13] on icon at bounding box center [1067, 9] width 15 height 16
click at [163, 253] on link "https://www.aeras-group.jp/detail/a344460/r57625648/" at bounding box center [119, 257] width 87 height 10
click at [1071, 453] on input at bounding box center [1055, 452] width 51 height 11
paste input "https://www.homes.co.jp/chintai/room/ec63660c8daf29cfe62f3b28599cd05555dee474/?…"
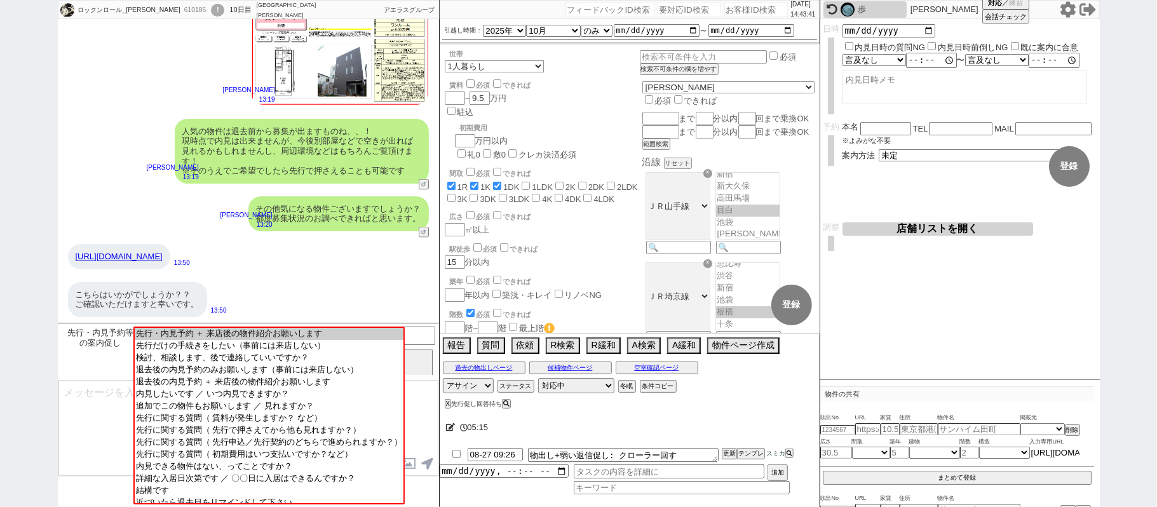
scroll to position [0, 357]
type input "https://www.homes.co.jp/chintai/room/ec63660c8daf29cfe62f3b28599cd05555dee474/?…"
click at [1157, 456] on div "ロックンロール_桑江 610186 ! 0 10日目 アエラス大山店 冬眠中 自社客 アエラスグループ スミカ_BPO チャット全表示 2025-08-24 …" at bounding box center [578, 253] width 1157 height 507
type input "8.15"
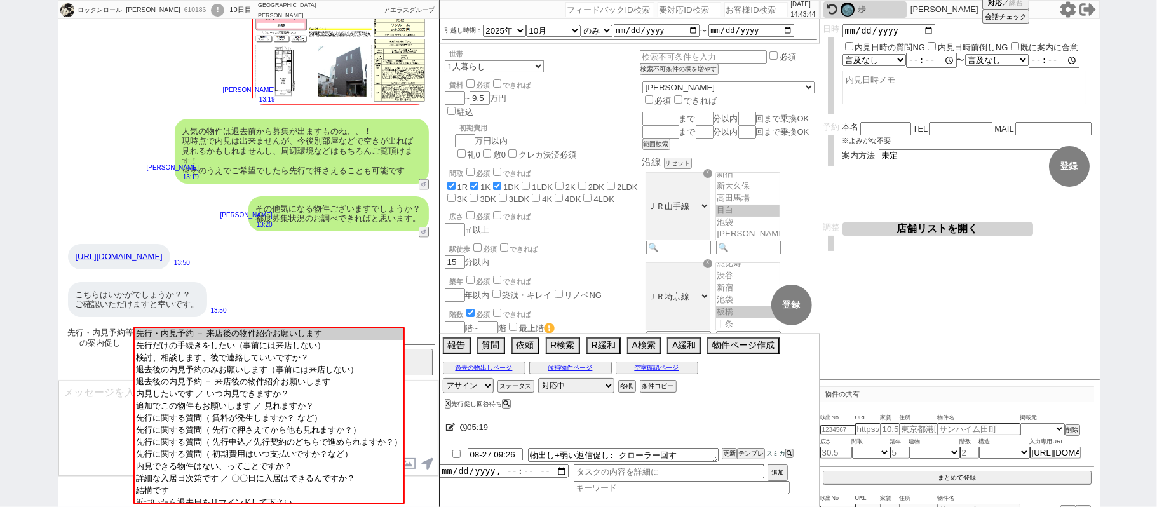
type input "東京都板橋区板橋4丁目"
type input "都営三田線 新板橋駅 徒歩7分"
type input "25.34"
select select "1"
type input "10"
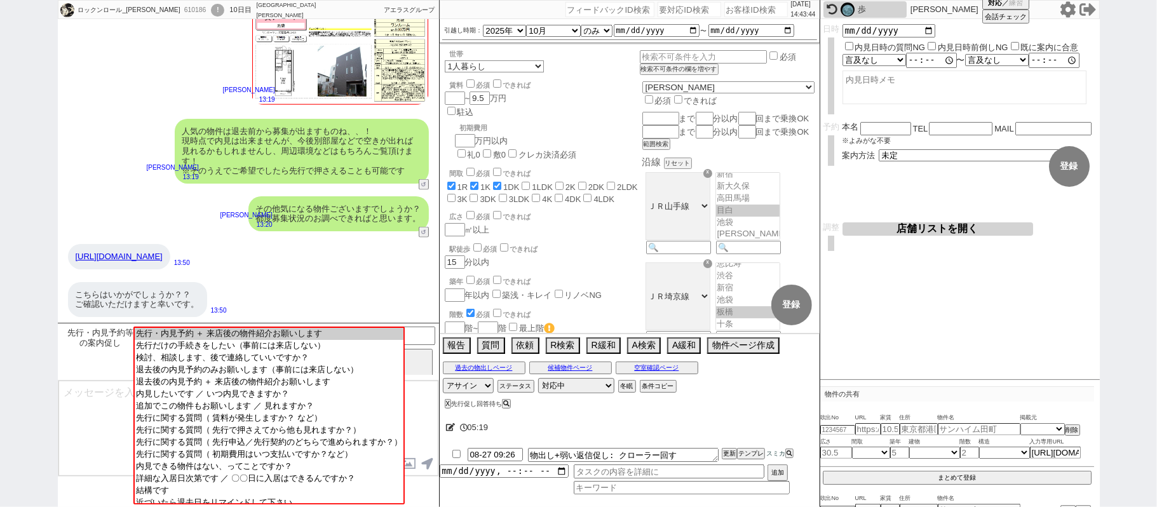
select select "0"
type input "4"
select select "4"
click at [997, 433] on input "都営三田線 新板橋駅 徒歩7分" at bounding box center [979, 429] width 83 height 11
select select
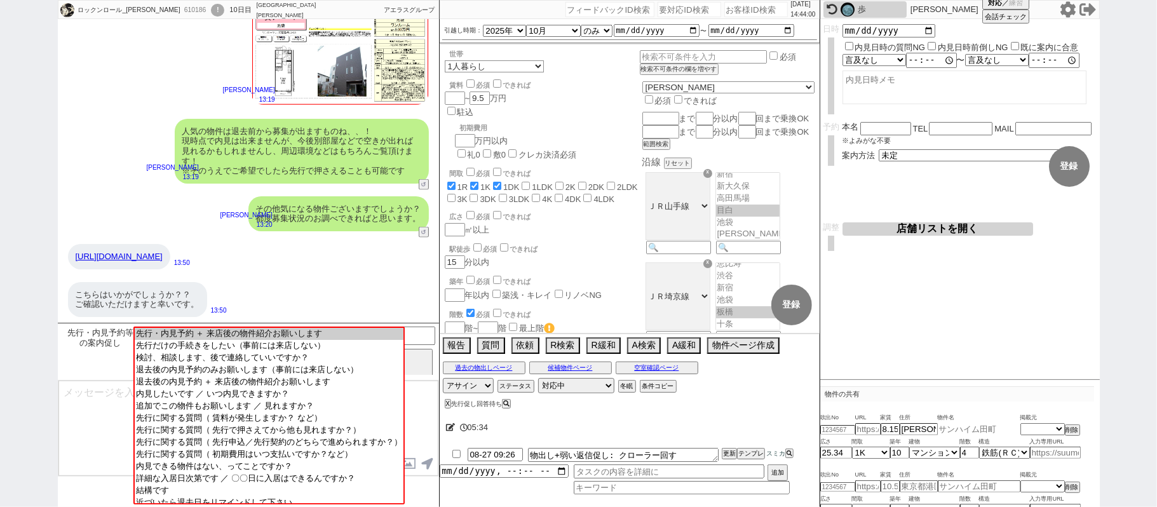
paste input "ジェノヴィア板橋スカイガーデン"
type input "ジェノヴィア板橋スカイガーデン"
click at [1051, 435] on div "8.15 東京都板橋区板橋4丁目 ジェノヴィア板橋スカイガーデン 掲載元 SUUMO HOMEs sumaity yahoo goo at home smoc…" at bounding box center [958, 429] width 274 height 13
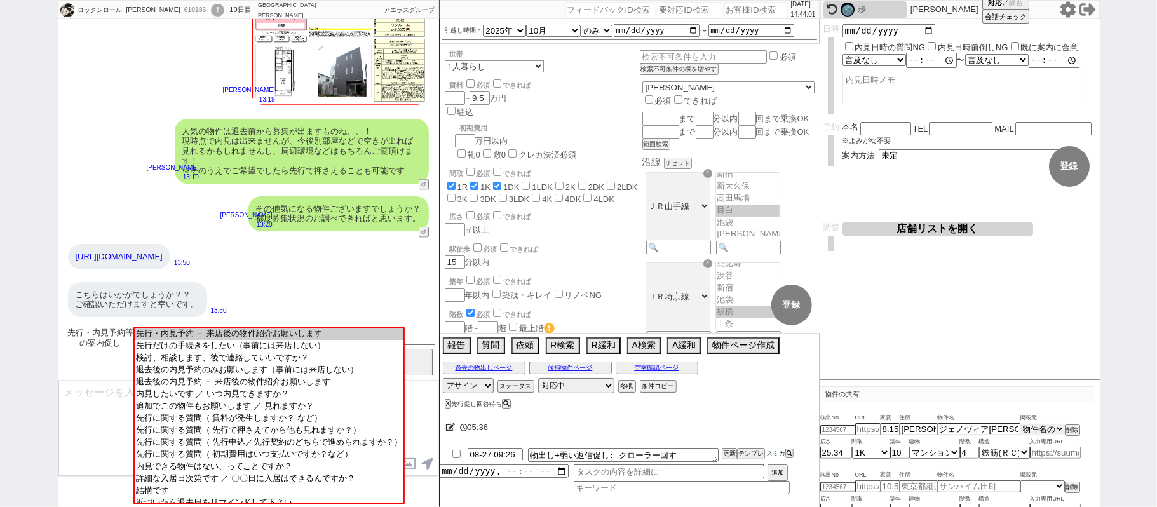
click at [1021, 425] on select "掲載元 SUUMO HOMEs sumaity yahoo goo at home smocca nifty chintai goodrooms r-stor…" at bounding box center [1043, 429] width 44 height 11
click at [192, 303] on div "こちらはいかがでしょうか？？ ご確認いただけますと幸いです。" at bounding box center [137, 299] width 139 height 35
click at [1038, 423] on div "8.15 東京都板橋区板橋4丁目 ジェノヴィア板橋スカイガーデン 掲載元 SUUMO HOMEs sumaity yahoo goo at home smoc…" at bounding box center [958, 429] width 274 height 13
select select "17"
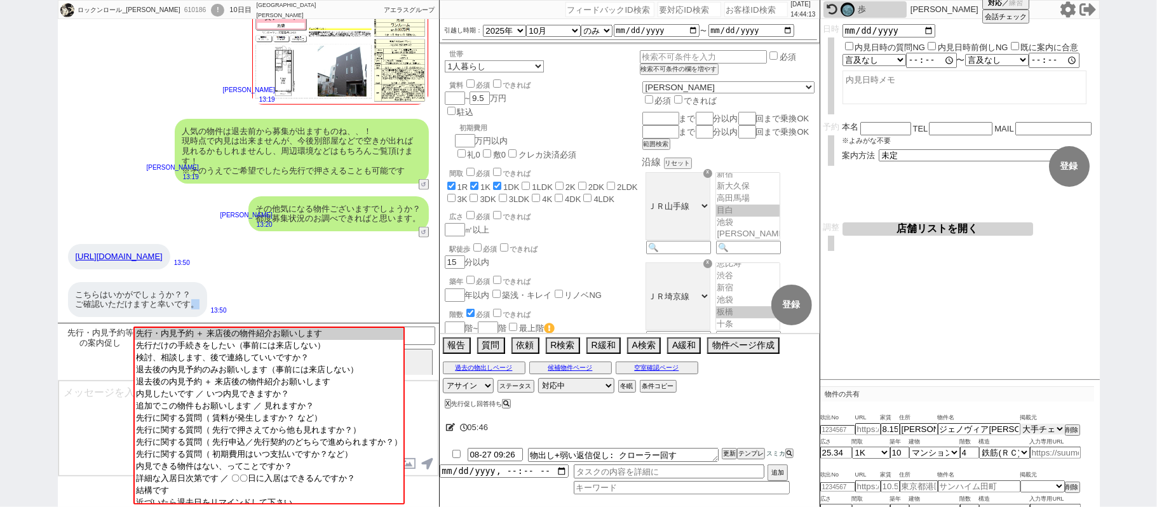
click at [1021, 425] on select "掲載元 SUUMO HOMEs sumaity yahoo goo at home smocca nifty chintai goodrooms r-stor…" at bounding box center [1043, 429] width 44 height 11
click at [829, 427] on input "number" at bounding box center [838, 430] width 35 height 8
paste input "36857726"
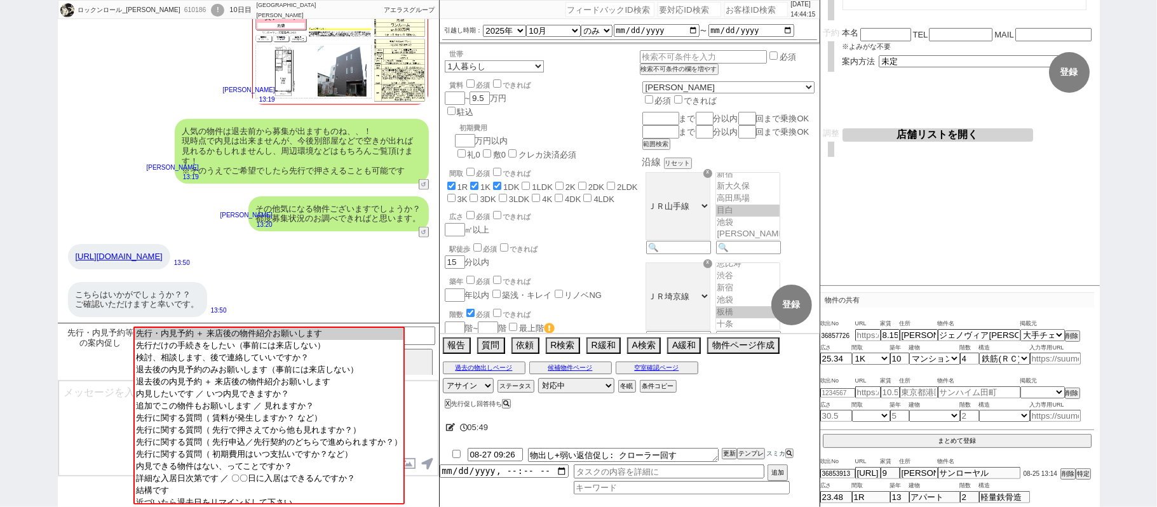
type input "36857726"
drag, startPoint x: 962, startPoint y: 440, endPoint x: 941, endPoint y: 423, distance: 27.1
click at [962, 439] on button "まとめて登録" at bounding box center [957, 440] width 269 height 11
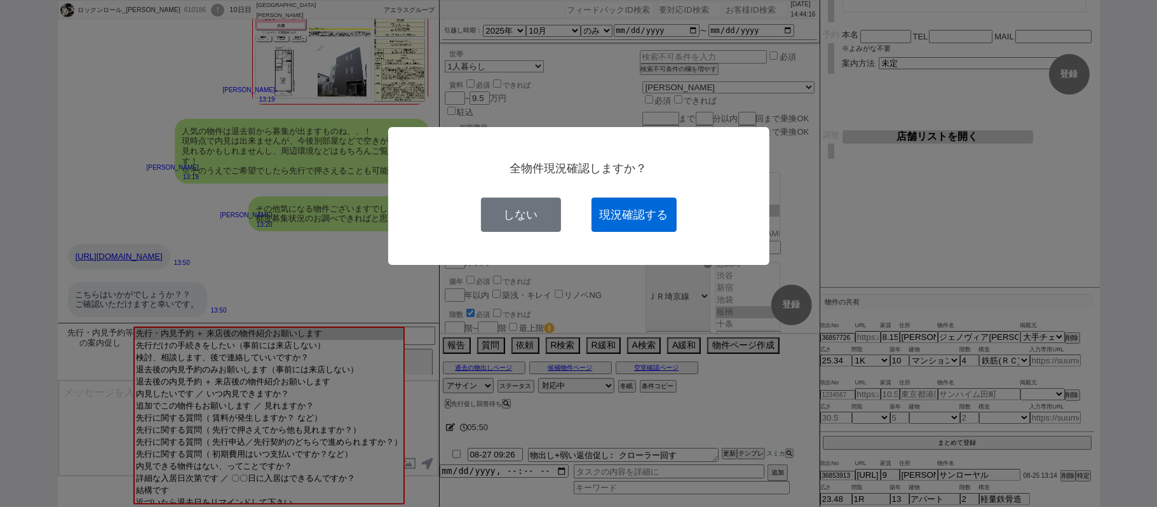
click at [665, 225] on button "現況確認する" at bounding box center [634, 215] width 85 height 34
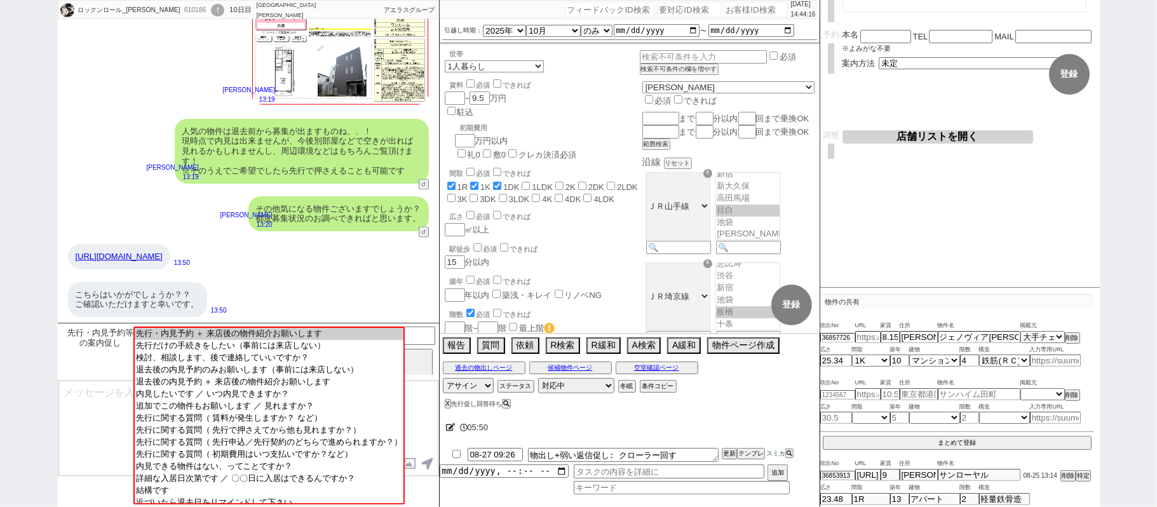
select select
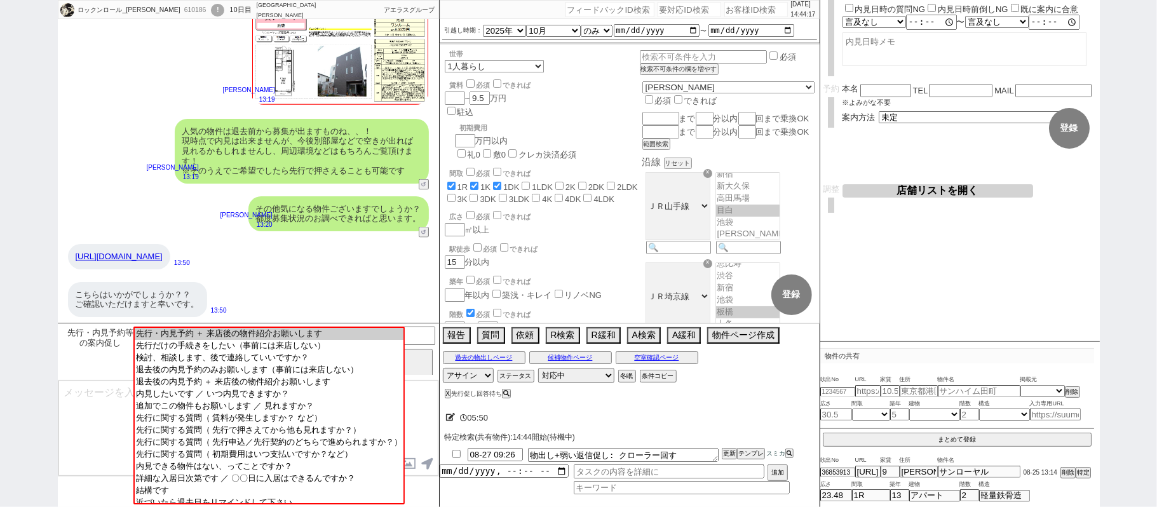
scroll to position [80, 0]
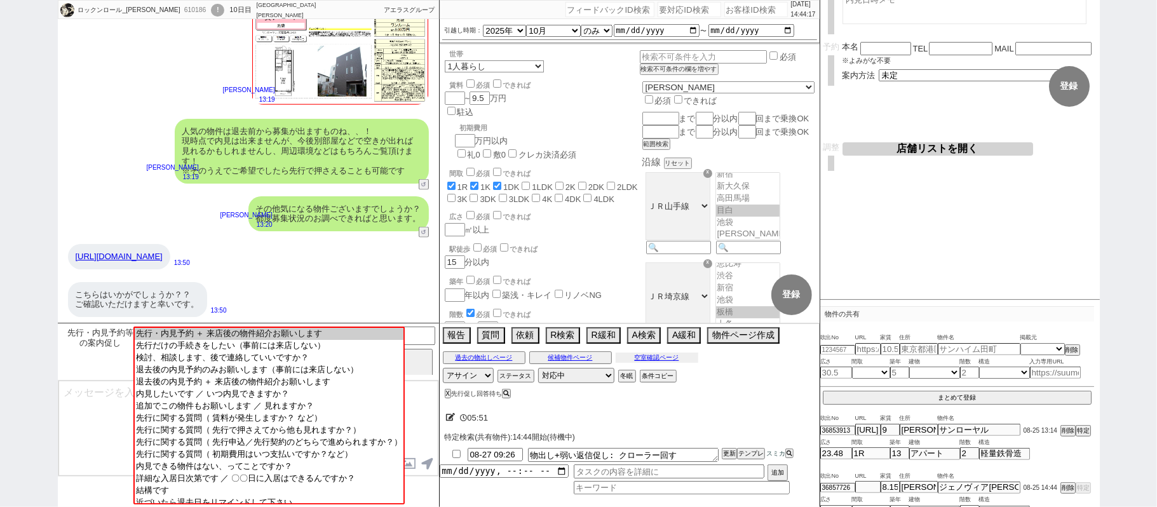
click at [685, 361] on button "空室確認ページ" at bounding box center [657, 358] width 83 height 10
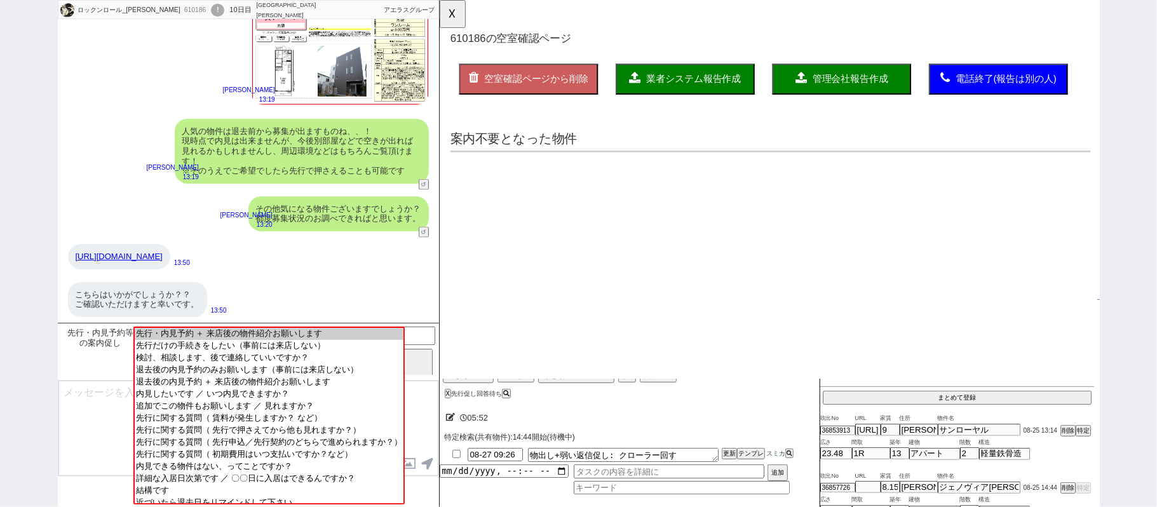
scroll to position [0, 0]
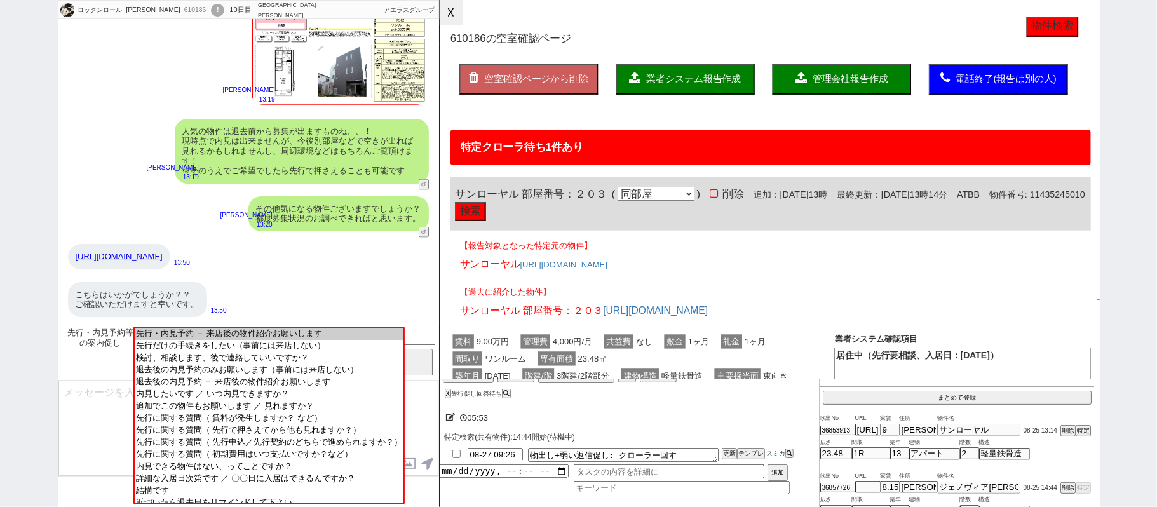
click at [450, 18] on button "☓" at bounding box center [452, 12] width 24 height 25
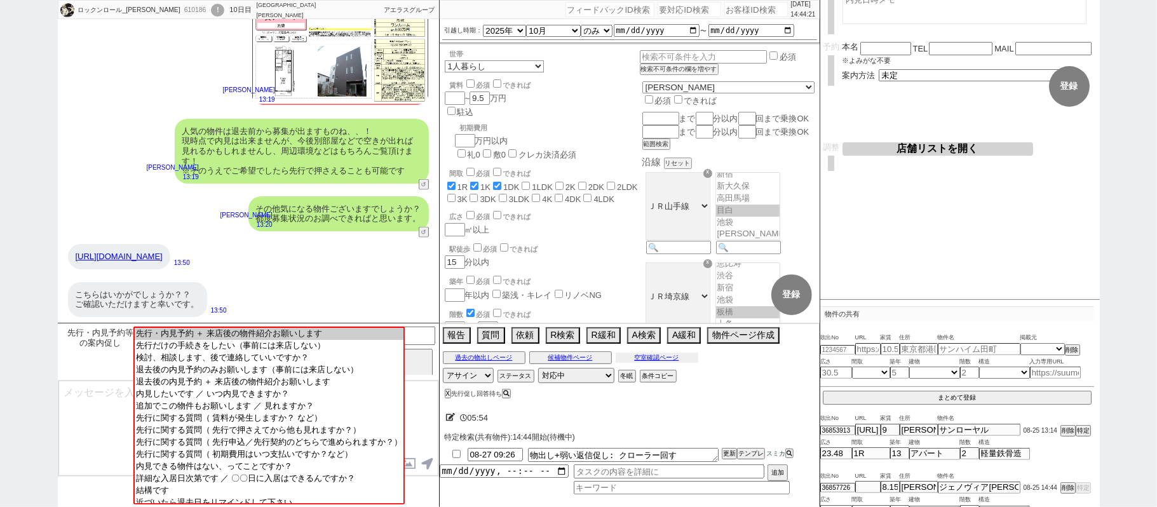
click at [672, 361] on button "空室確認ページ" at bounding box center [657, 358] width 83 height 10
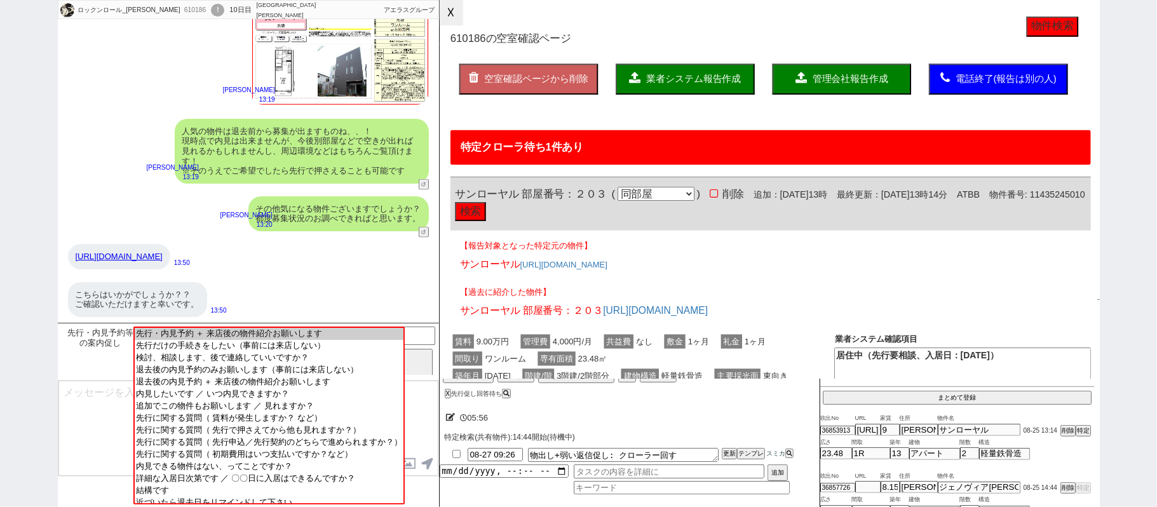
click at [450, 14] on button "☓" at bounding box center [452, 12] width 24 height 25
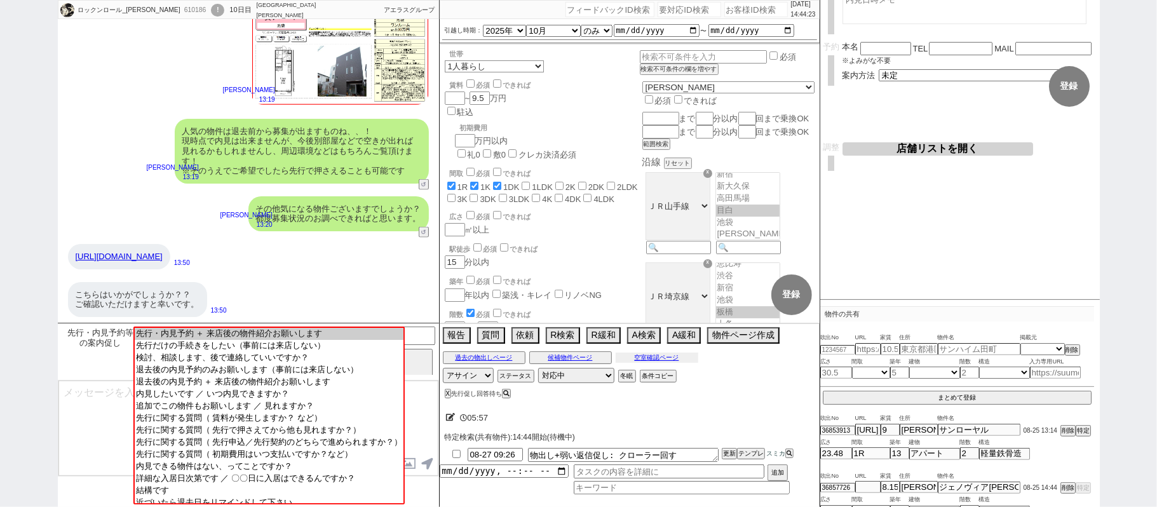
click at [646, 361] on button "空室確認ページ" at bounding box center [657, 358] width 83 height 10
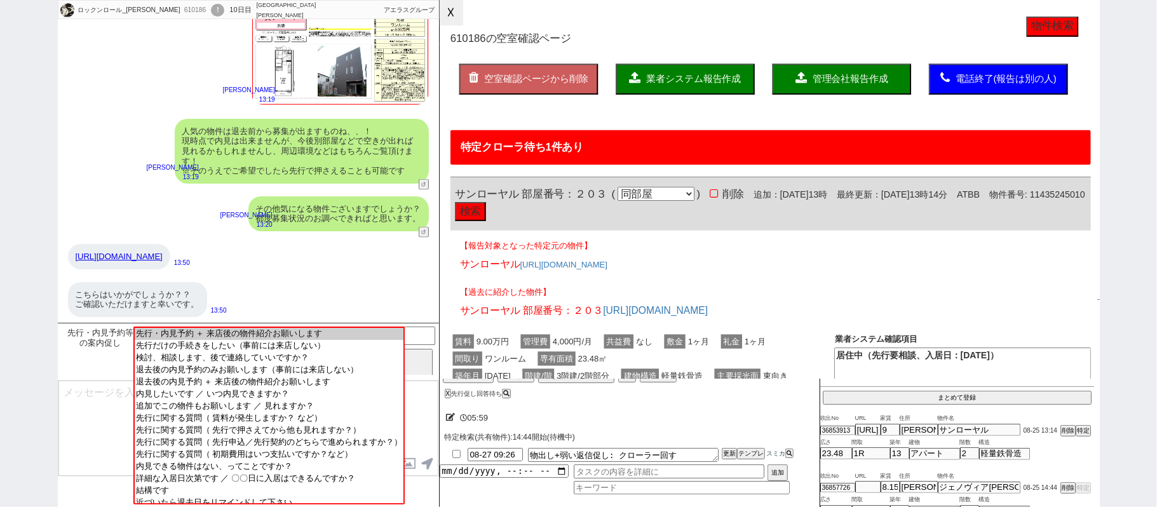
click at [449, 18] on button "☓" at bounding box center [452, 12] width 24 height 25
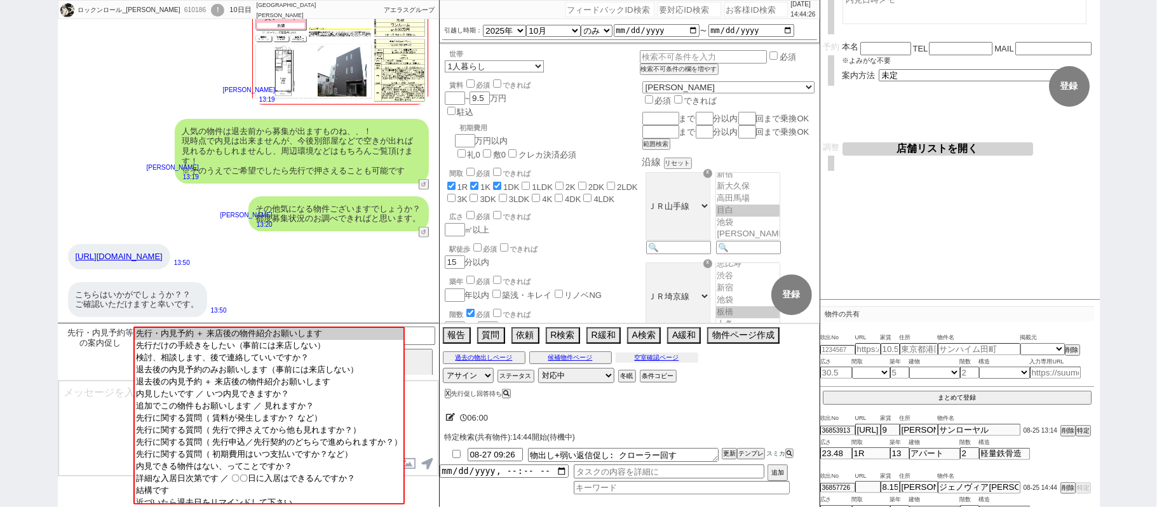
click at [687, 362] on button "空室確認ページ" at bounding box center [657, 358] width 83 height 10
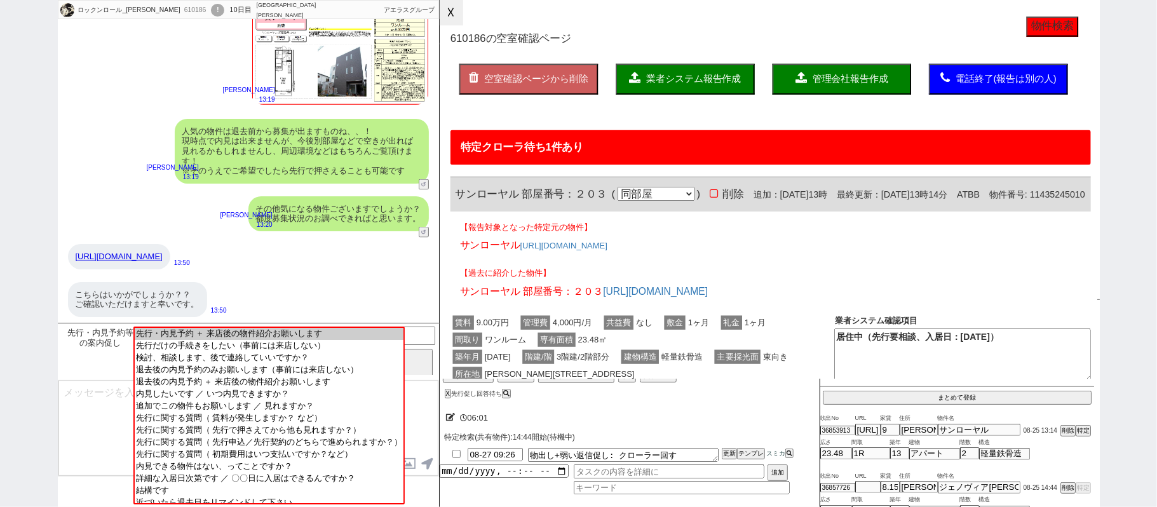
click at [450, 11] on button "☓" at bounding box center [452, 12] width 24 height 25
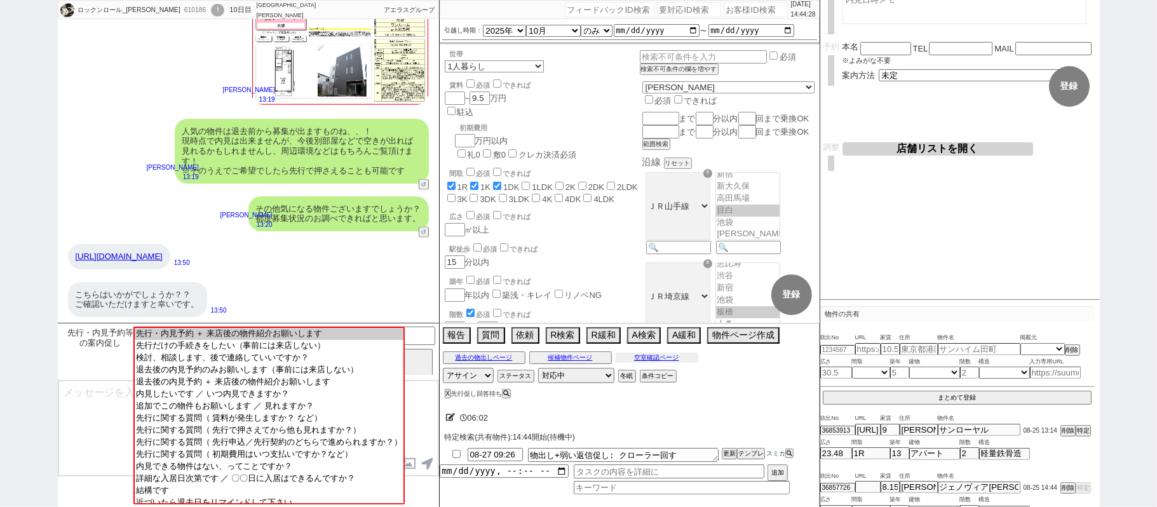
click at [665, 360] on button "空室確認ページ" at bounding box center [657, 358] width 83 height 10
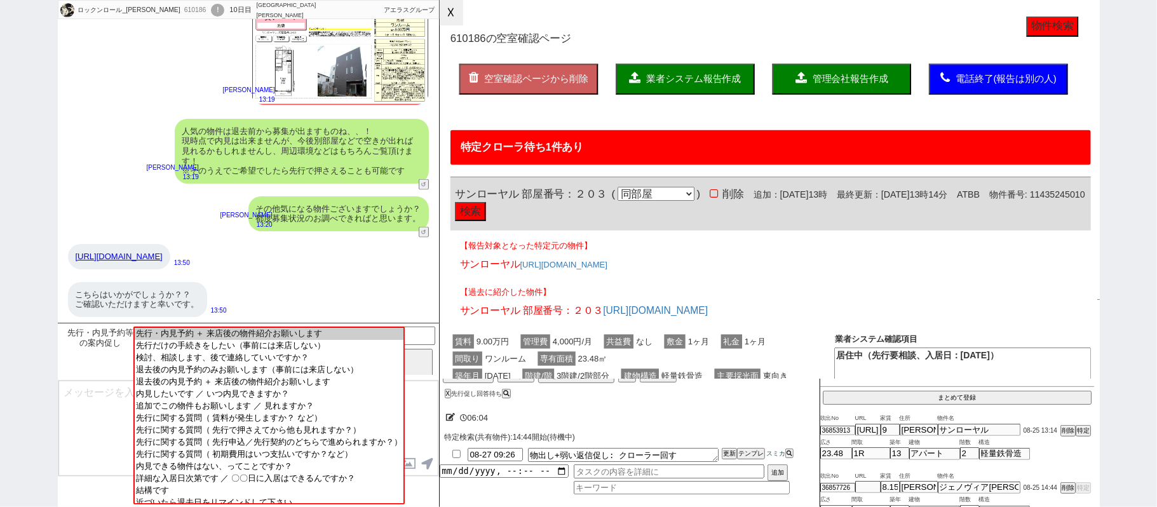
click at [453, 18] on button "☓" at bounding box center [452, 12] width 24 height 25
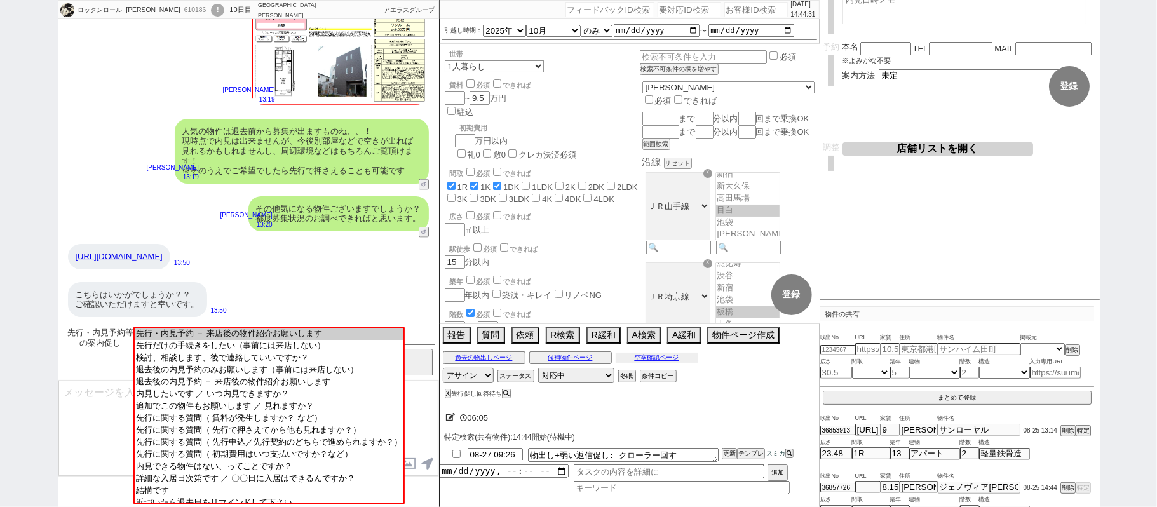
click at [666, 359] on button "空室確認ページ" at bounding box center [657, 358] width 83 height 10
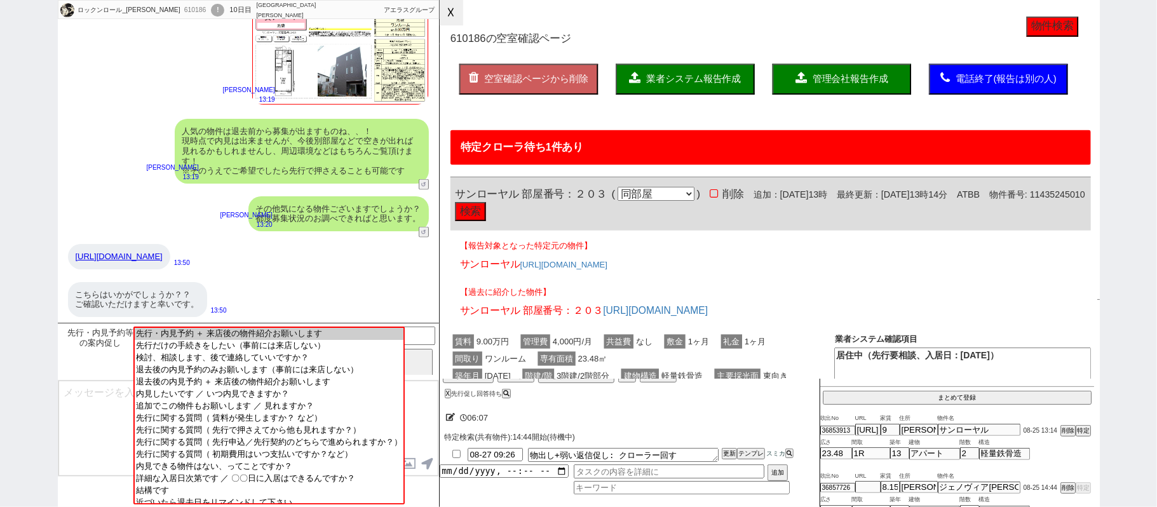
click at [451, 15] on button "☓" at bounding box center [452, 12] width 24 height 25
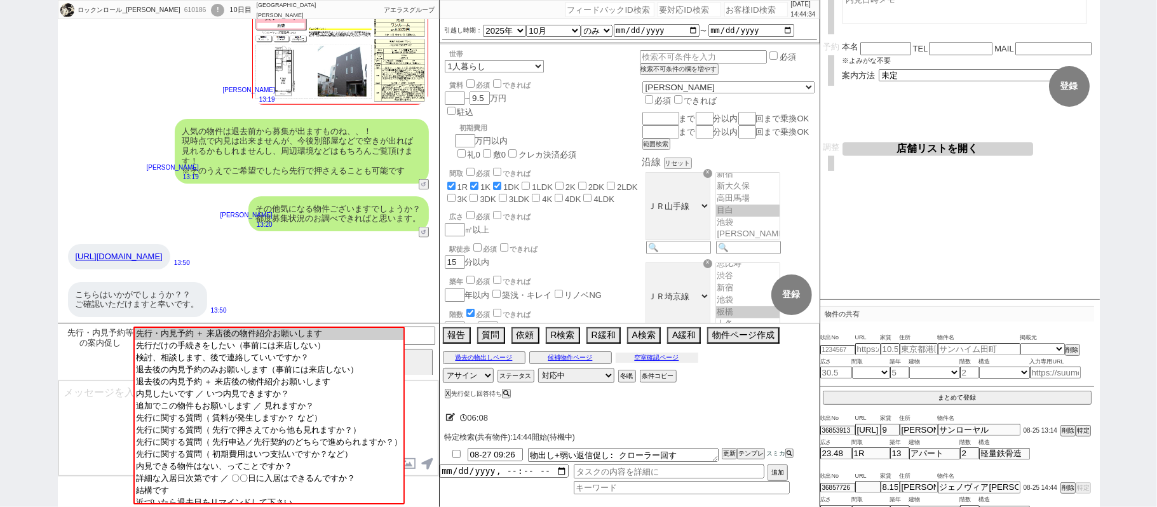
click at [672, 362] on button "空室確認ページ" at bounding box center [657, 358] width 83 height 10
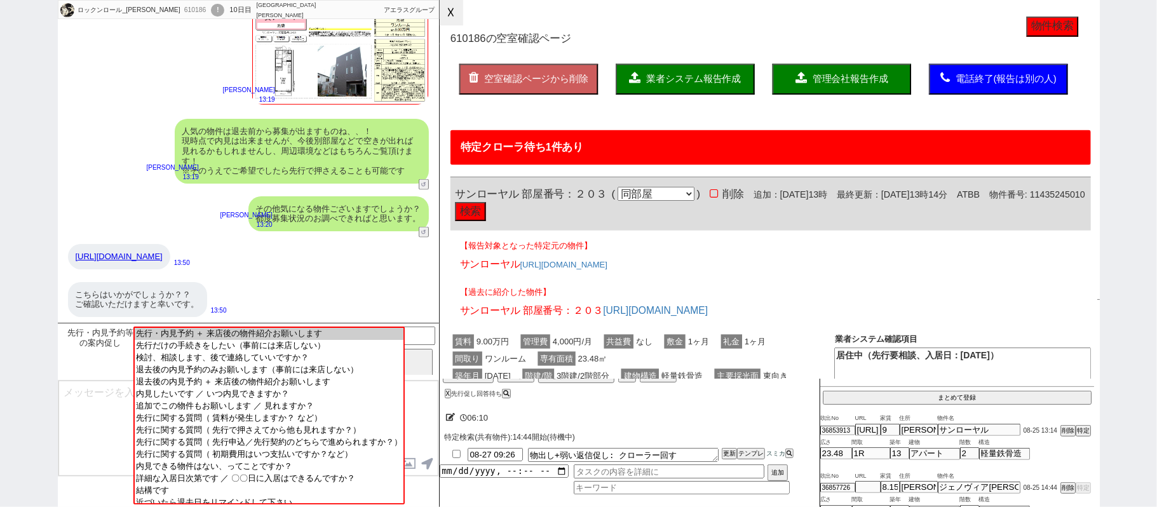
click at [441, 13] on button "☓" at bounding box center [452, 12] width 24 height 25
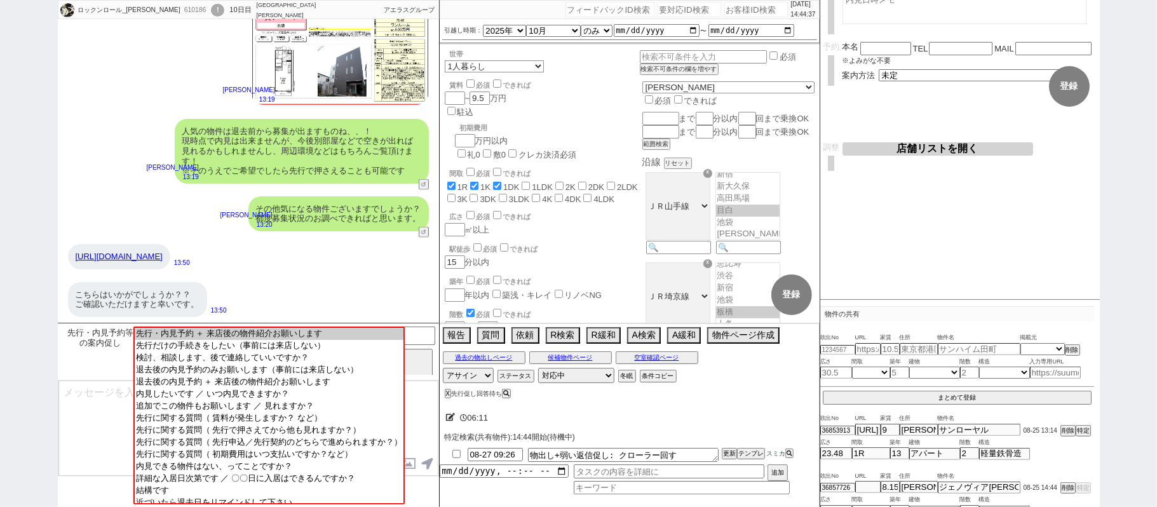
drag, startPoint x: 107, startPoint y: 420, endPoint x: 276, endPoint y: 346, distance: 184.5
click at [105, 420] on textarea at bounding box center [248, 428] width 380 height 95
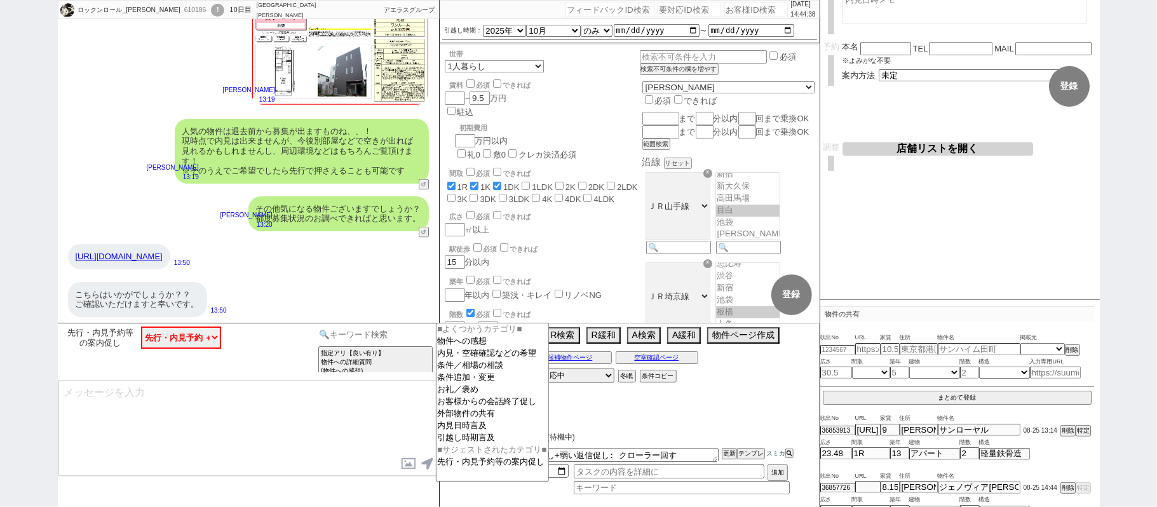
click at [329, 337] on input at bounding box center [376, 335] width 120 height 16
type input "k"
type input "記述"
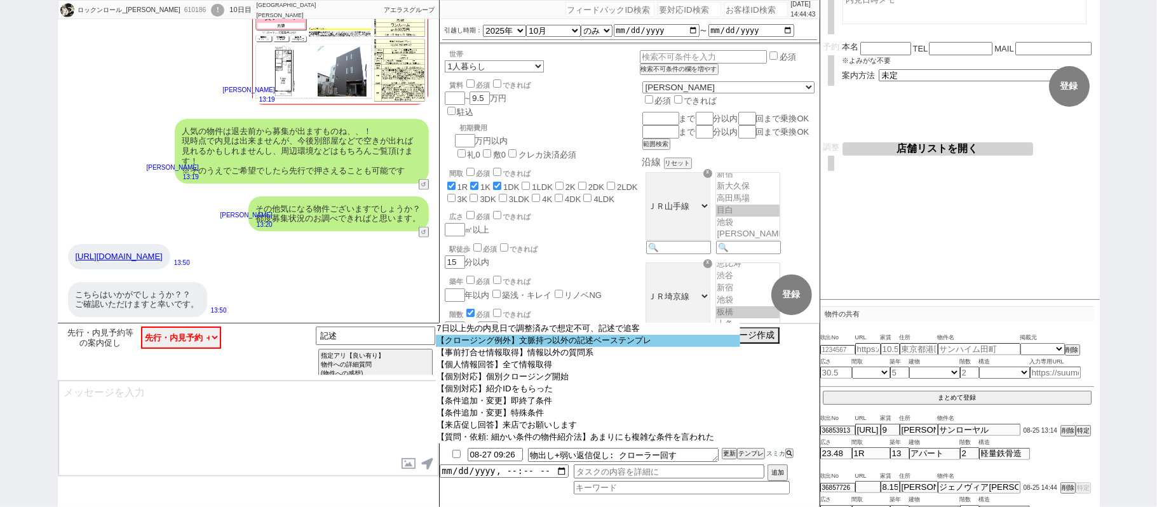
click at [629, 338] on option "【クロージング例外】文脈持つ以外の記述ベーステンプレ" at bounding box center [588, 341] width 304 height 12
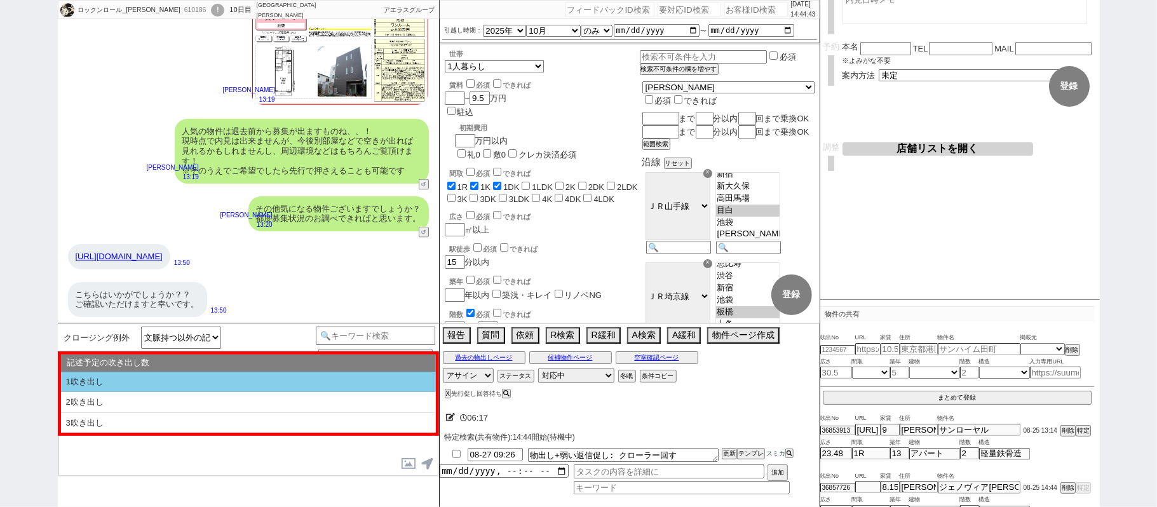
click at [280, 379] on li "1吹き出し" at bounding box center [248, 382] width 375 height 21
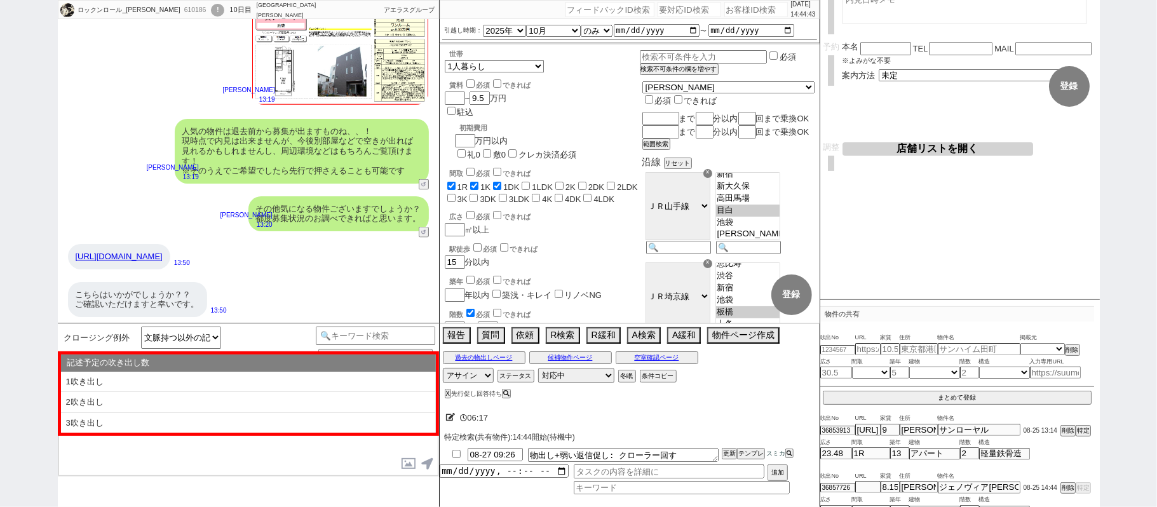
select select "1吹き出し"
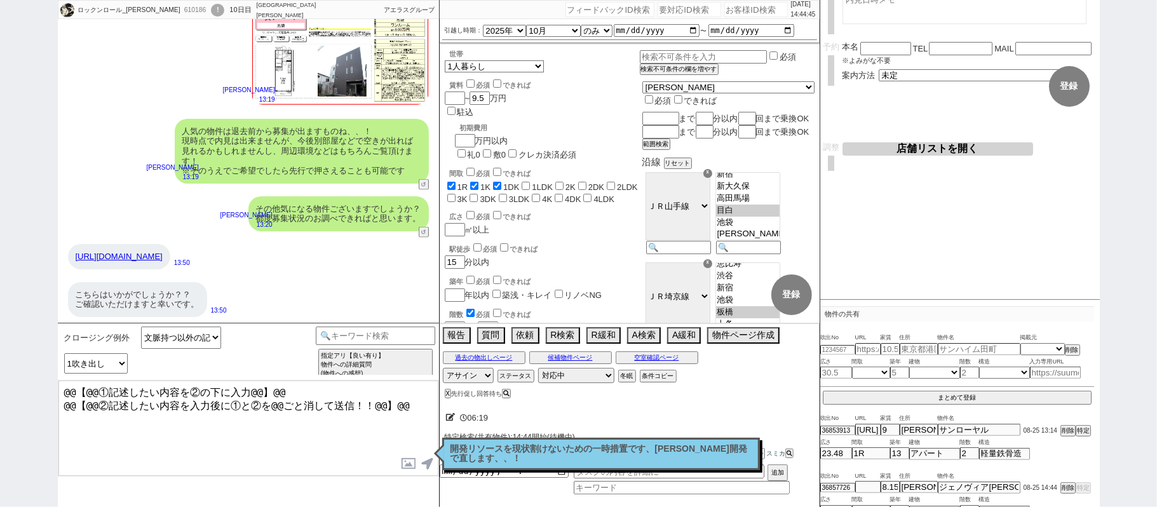
click at [407, 402] on textarea "@@【@@①記述したい内容を②の下に入力@@】@@ @@【@@②記述したい内容を入力後に①と②を@@ごと消して送信！！@@】@@" at bounding box center [248, 428] width 380 height 95
type textarea "@@【@@①記述したい内容を②の下に入力@@】@@ @@【@@②記述したい内容を入力後に①と②を@@ごと消して送信！！@@】@@ かしこまりました、確認でき次…"
click at [684, 356] on button "空室確認ページ" at bounding box center [657, 358] width 83 height 10
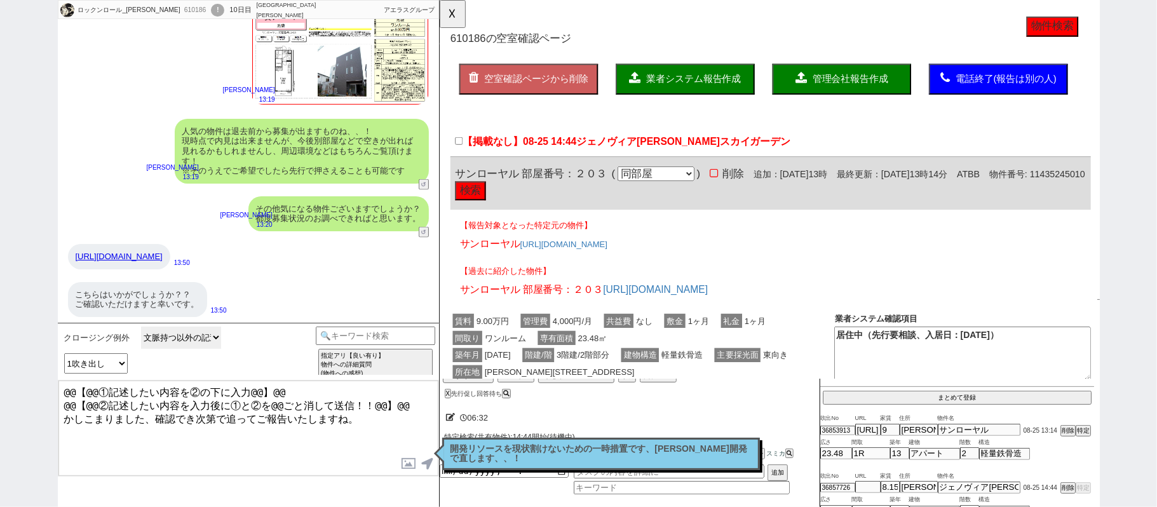
click at [194, 339] on select "文脈持つ以外の記述ベーステンプレ" at bounding box center [181, 338] width 80 height 22
click at [451, 14] on button "☓" at bounding box center [452, 12] width 24 height 25
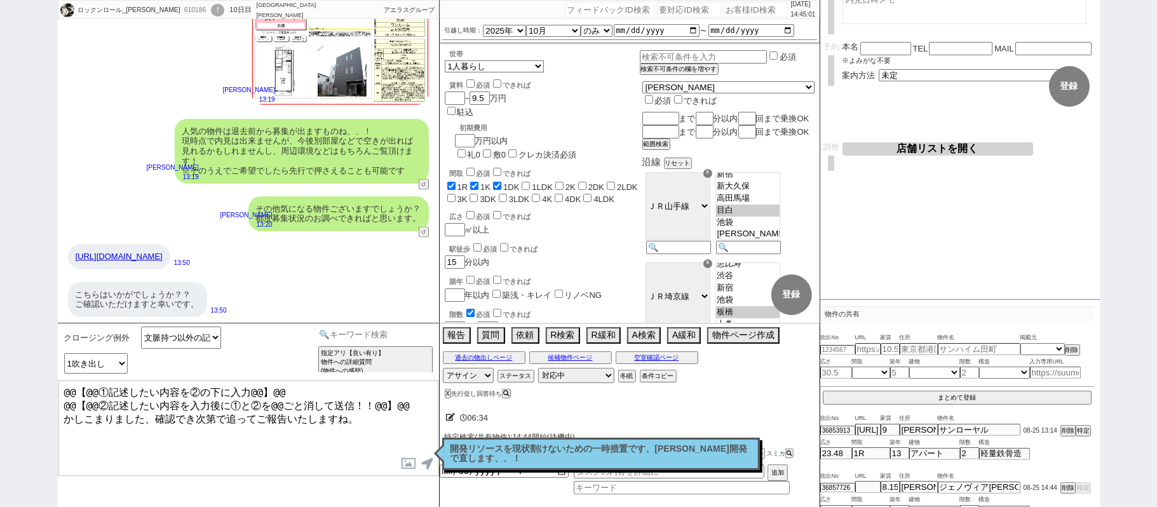
click at [407, 331] on input at bounding box center [376, 335] width 120 height 16
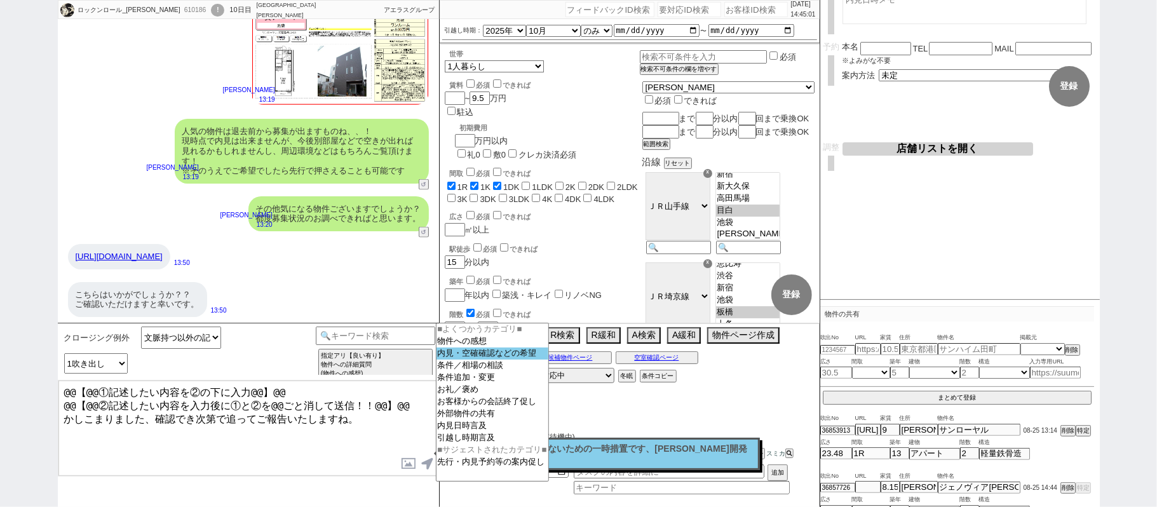
click at [491, 358] on option "内見・空確確認などの希望" at bounding box center [493, 354] width 112 height 12
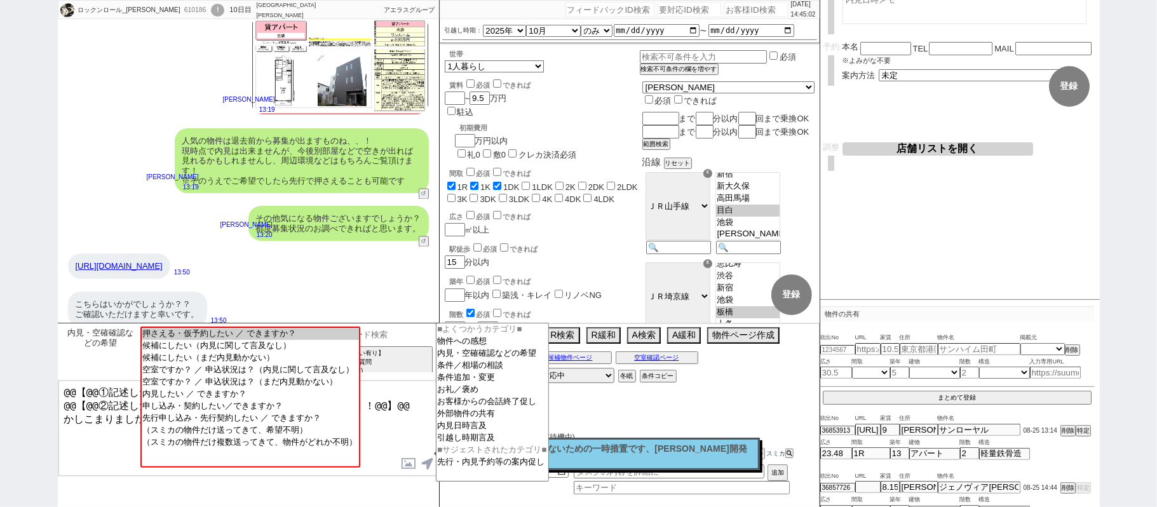
click at [404, 339] on input at bounding box center [376, 335] width 120 height 16
drag, startPoint x: 489, startPoint y: 427, endPoint x: 417, endPoint y: 412, distance: 73.4
click at [488, 420] on option "外部物件の共有" at bounding box center [493, 414] width 112 height 12
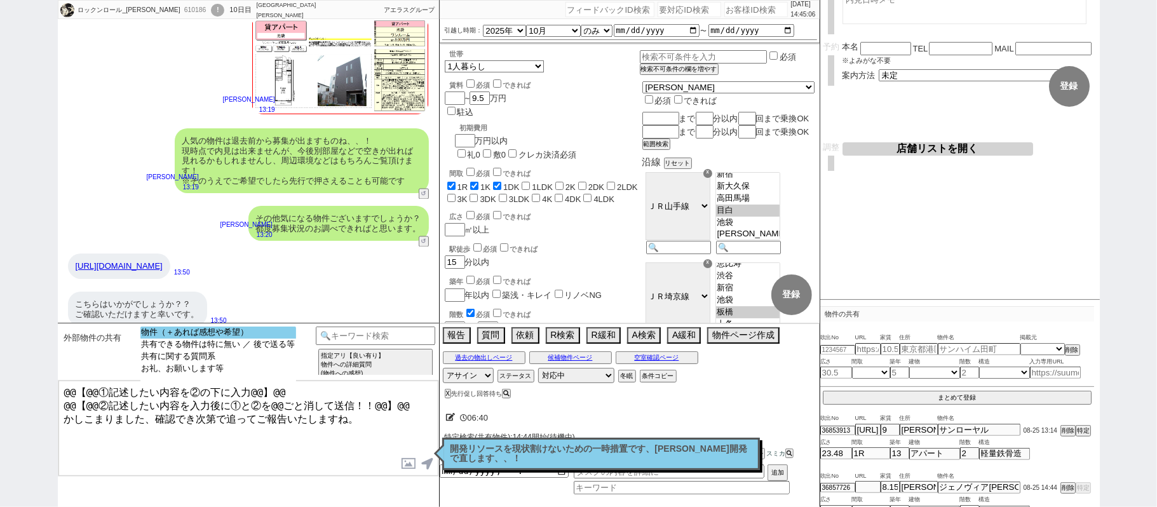
select select "物件（＋あれば感想や希望）"
click at [247, 337] on option "物件（＋あれば感想や希望）" at bounding box center [218, 333] width 156 height 12
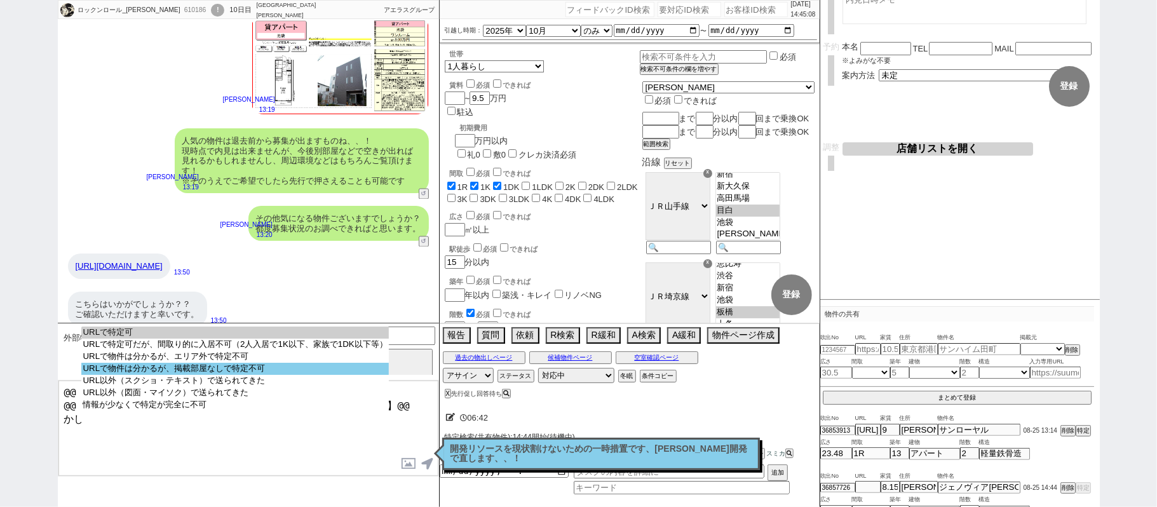
select select "URLで物件は分かるが、掲載部屋なしで特定不可"
click at [294, 375] on option "URLで物件は分かるが、掲載部屋なしで特定不可" at bounding box center [234, 369] width 307 height 12
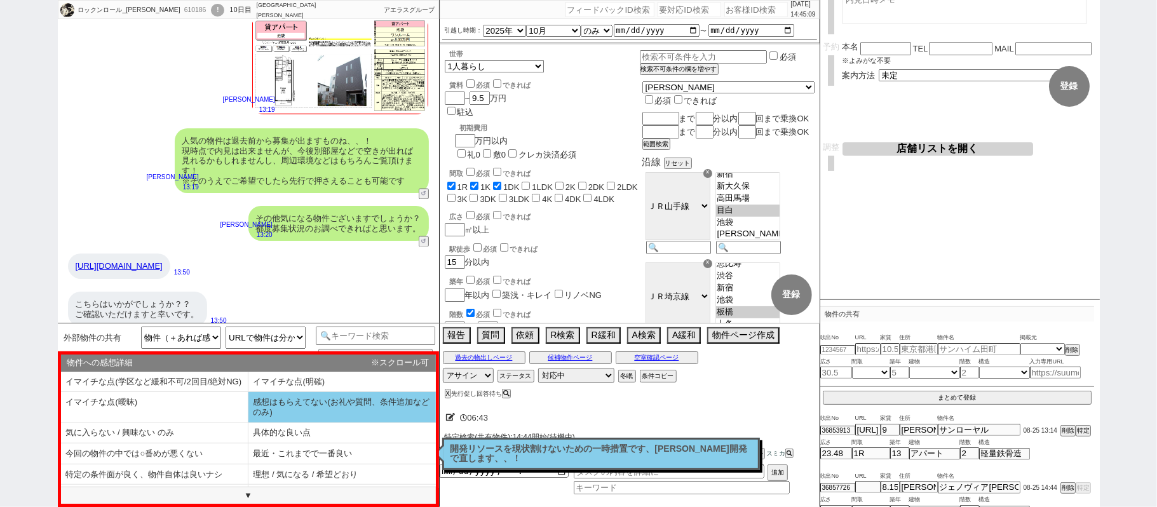
click at [288, 405] on li "感想はもらえてない(お礼や質問、条件追加などのみ)" at bounding box center [343, 407] width 188 height 31
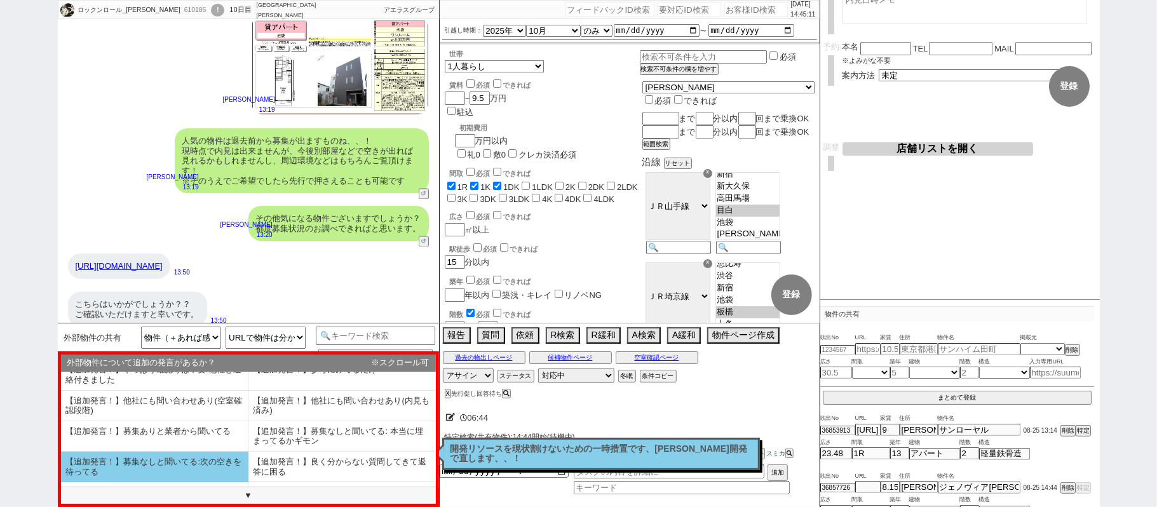
scroll to position [79, 0]
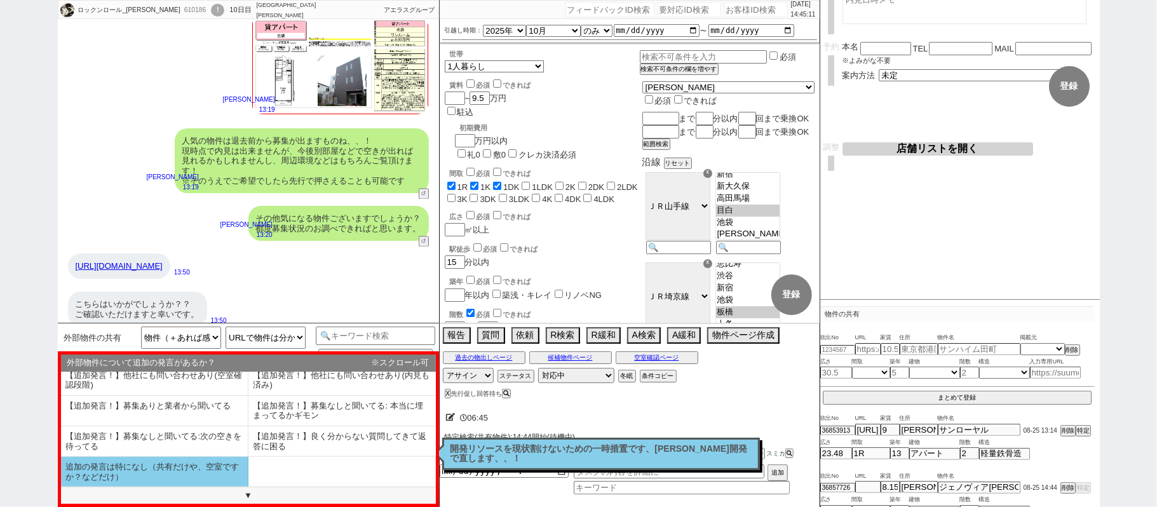
click at [161, 477] on li "追加の発言は特になし（共有だけや、空室ですか？などだけ）" at bounding box center [155, 472] width 188 height 30
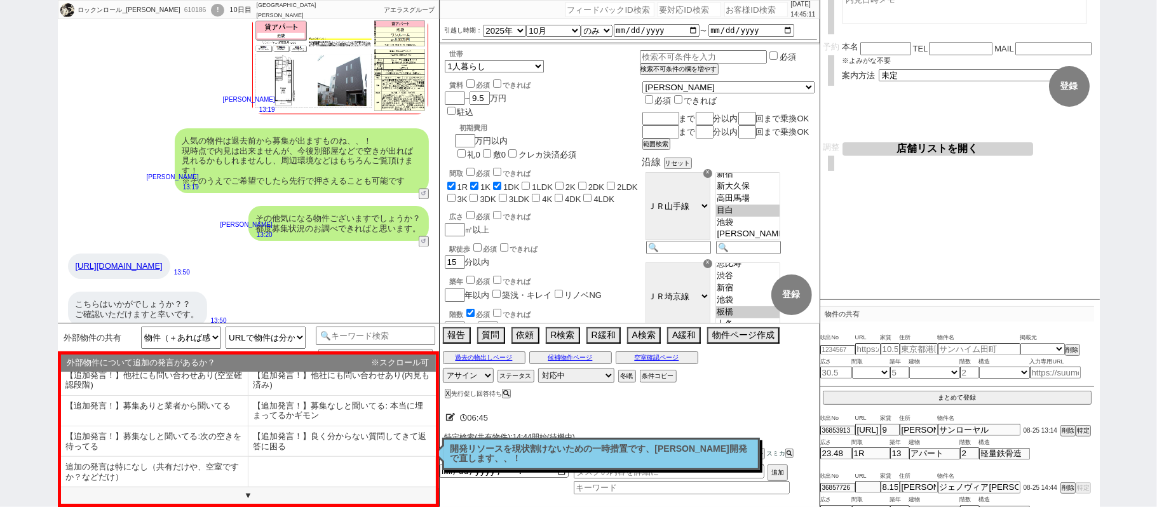
type textarea "物件ありがとうございます、！ ただ取り急ぎお調べしたところ、現時点で募集掲載が残っているお部屋は無いようですね、、"
select select "感想はもらえてない(お礼や質問、条件追加などのみ)"
select select "追加の発言は特になし（共有だけや、空室ですか？などだけ）"
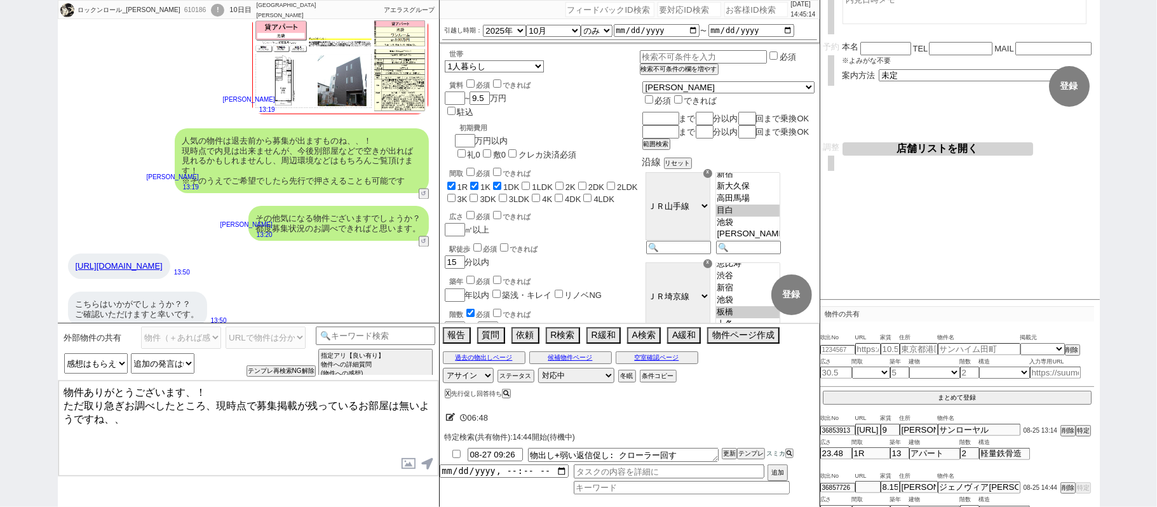
drag, startPoint x: 219, startPoint y: 390, endPoint x: 0, endPoint y: 358, distance: 221.5
click at [0, 362] on div "ロックンロール_桑江 610186 ! 0 10日目 アエラス大山店 冬眠中 自社客 アエラスグループ スミカ_BPO チャット全表示 2025-08-22 …" at bounding box center [578, 253] width 1157 height 507
click at [165, 450] on textarea "かしこまりました、 ただ取り急ぎお調べしたところ、現時点で募集掲載が残っているお部屋は無いようですね、、" at bounding box center [248, 428] width 380 height 95
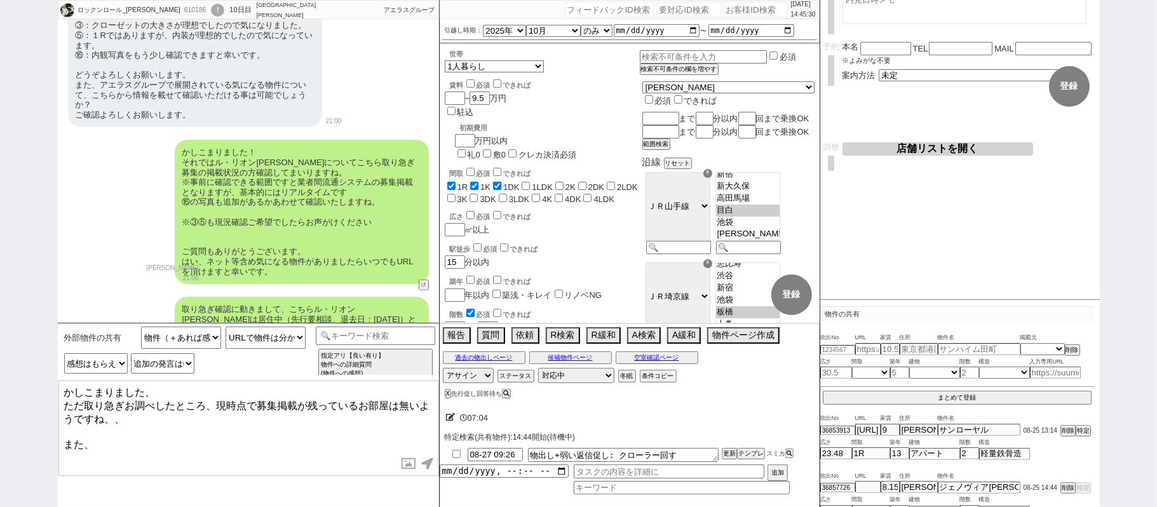
scroll to position [720, 0]
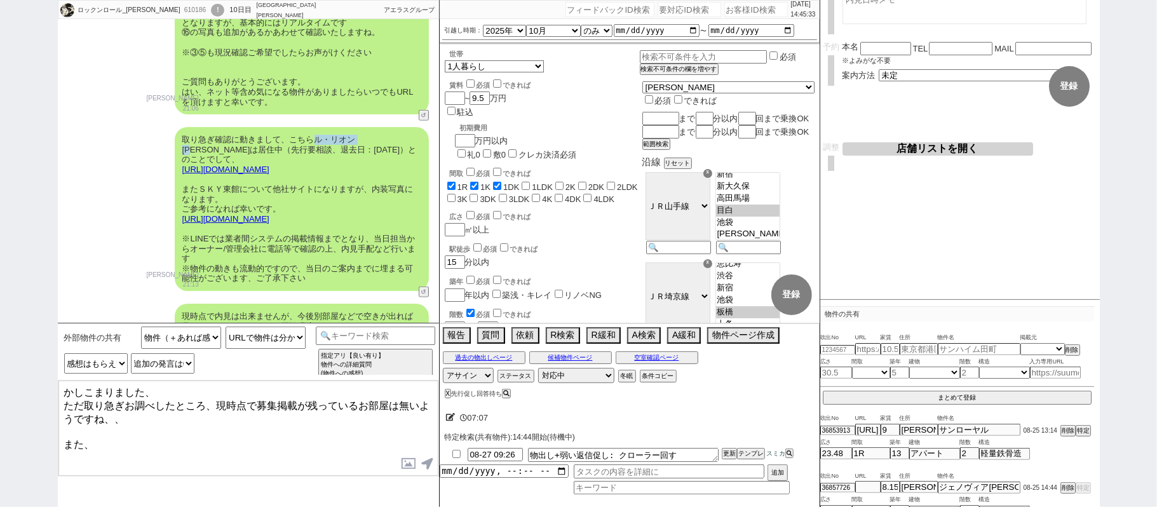
drag, startPoint x: 311, startPoint y: 128, endPoint x: 372, endPoint y: 128, distance: 60.4
click at [372, 128] on div "取り急ぎ確認に動きまして、こちらル・リオン大塚は居住中（先行要相談、退去日：2025年9月3日）とのことでして、 https://tools.sumika.l…" at bounding box center [302, 209] width 254 height 164
copy div "ル・リオン大塚"
click at [168, 433] on textarea "かしこまりました、 ただ取り急ぎお調べしたところ、現時点で募集掲載が残っているお部屋は無いようですね、、 また、" at bounding box center [248, 428] width 380 height 95
paste textarea "ル・リオン大塚"
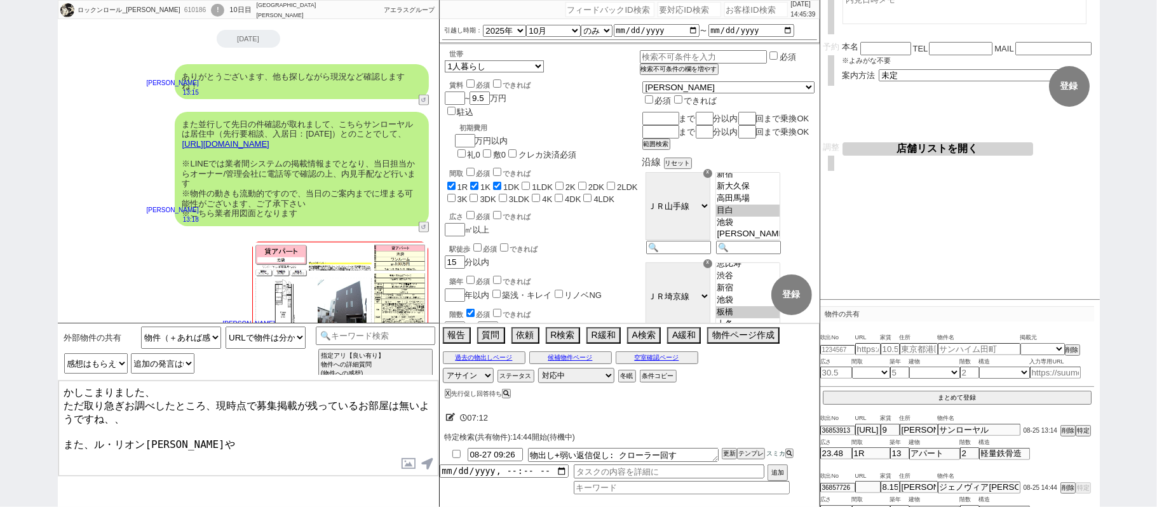
scroll to position [1313, 0]
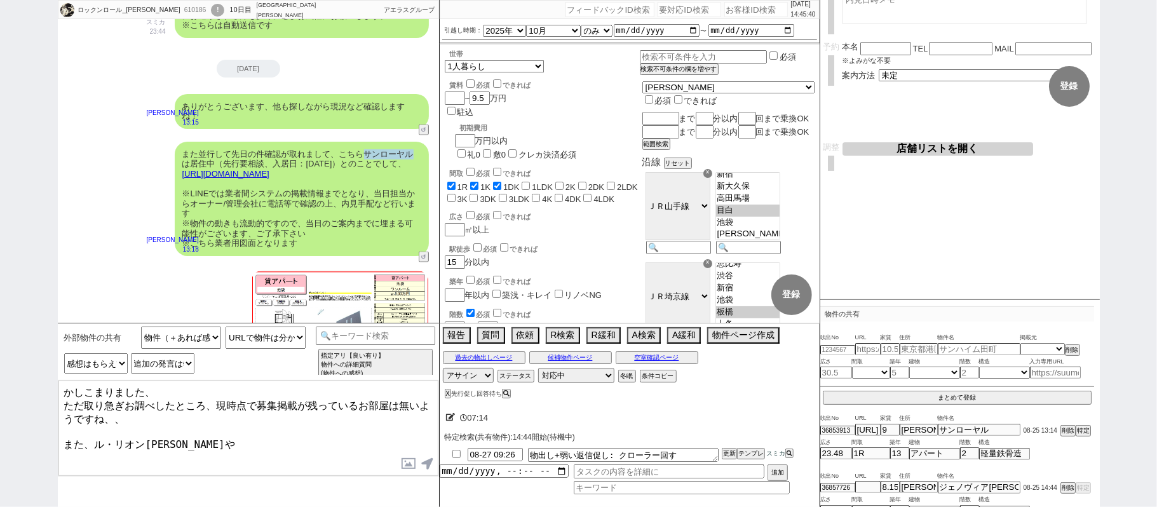
drag, startPoint x: 365, startPoint y: 130, endPoint x: 414, endPoint y: 135, distance: 49.8
click at [414, 142] on div "また並行して先日の件確認が取れまして、こちらサンローヤルは居住中（先行要相談、入居日：2025年9月4日）とのことでして、 https://tools.sum…" at bounding box center [302, 199] width 254 height 114
copy div "サンローヤル"
click at [299, 432] on textarea "かしこまりました、 ただ取り急ぎお調べしたところ、現時点で募集掲載が残っているお部屋は無いようですね、、 また、ル・リオン大塚や" at bounding box center [248, 428] width 380 height 95
paste textarea "サンローヤル"
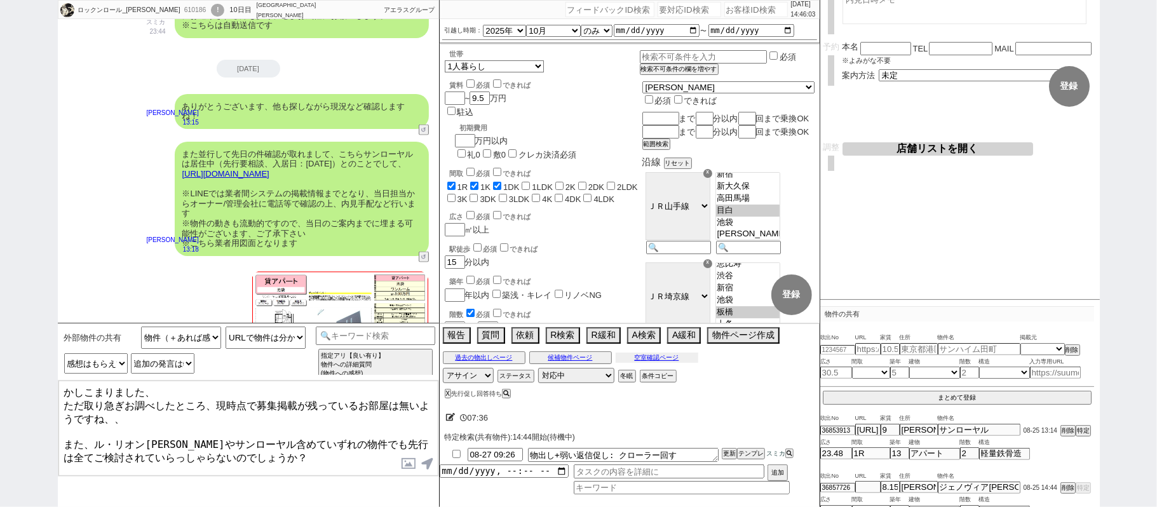
click at [659, 357] on button "空室確認ページ" at bounding box center [657, 358] width 83 height 10
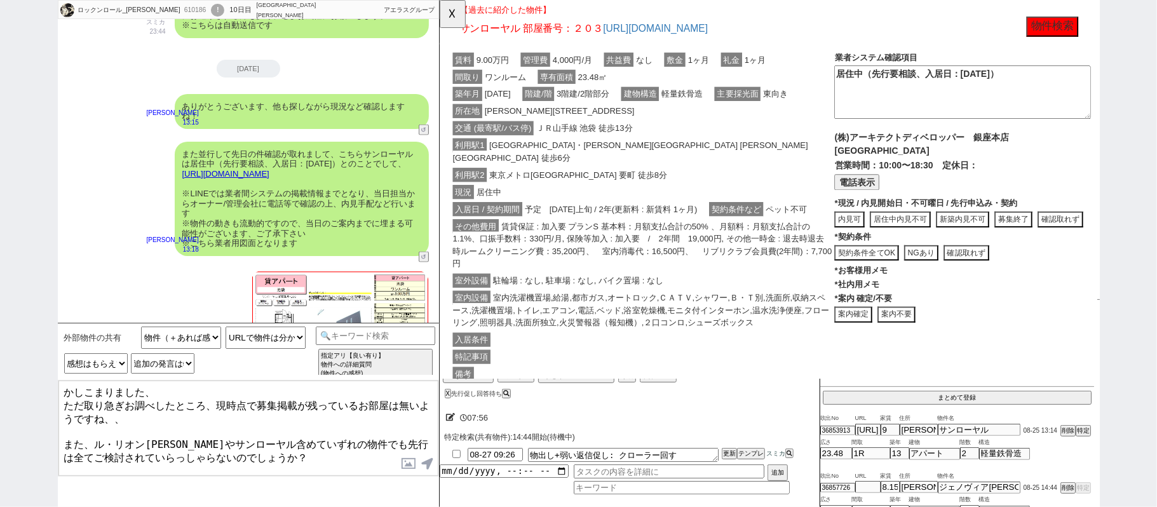
scroll to position [169, 0]
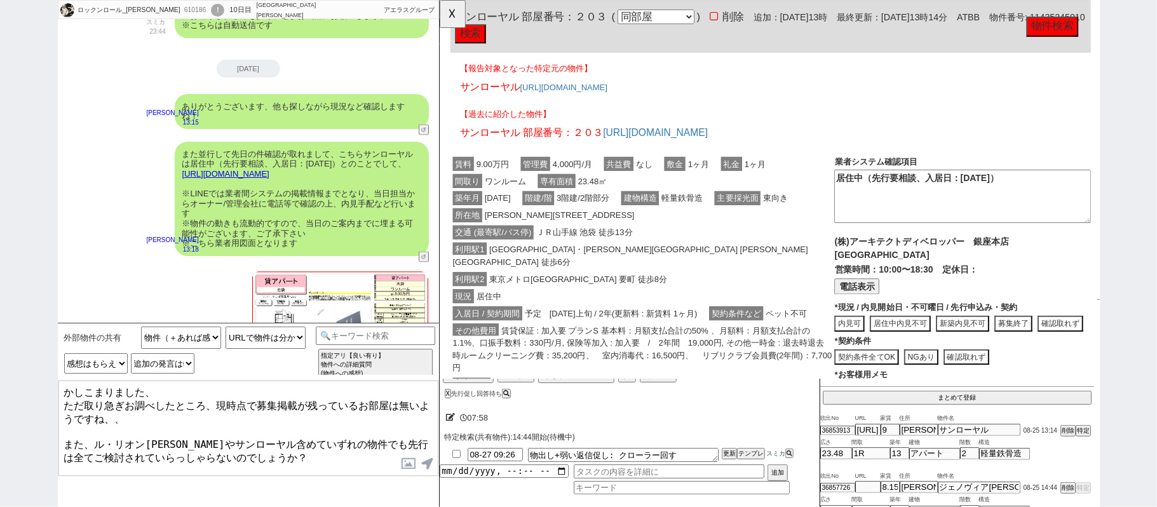
click at [117, 467] on textarea "かしこまりました、 ただ取り急ぎお調べしたところ、現時点で募集掲載が残っているお部屋は無いようですね、、 また、ル・リオン大塚やサンローヤル含めていずれの物件…" at bounding box center [248, 428] width 380 height 95
click at [325, 459] on textarea "かしこまりました、 ただ取り急ぎお調べしたところ、現時点で募集掲載が残っているお部屋は無いようですね、、 また、ル・リオン大塚やサンローヤル含めていずれの物件…" at bounding box center [248, 428] width 380 height 95
click at [329, 454] on textarea "かしこまりました、 ただ取り急ぎお調べしたところ、現時点で募集掲載が残っているお部屋は無いようですね、、 また、ル・リオン大塚やサンローヤル含めていずれの物件…" at bounding box center [248, 428] width 380 height 95
click at [67, 435] on textarea "かしこまりました、 ただ取り急ぎお調べしたところ、現時点で募集掲載が残っているお部屋は無いようですね、、 また、ル・リオン大塚やサンローヤル含めていずれの物件…" at bounding box center [248, 428] width 380 height 95
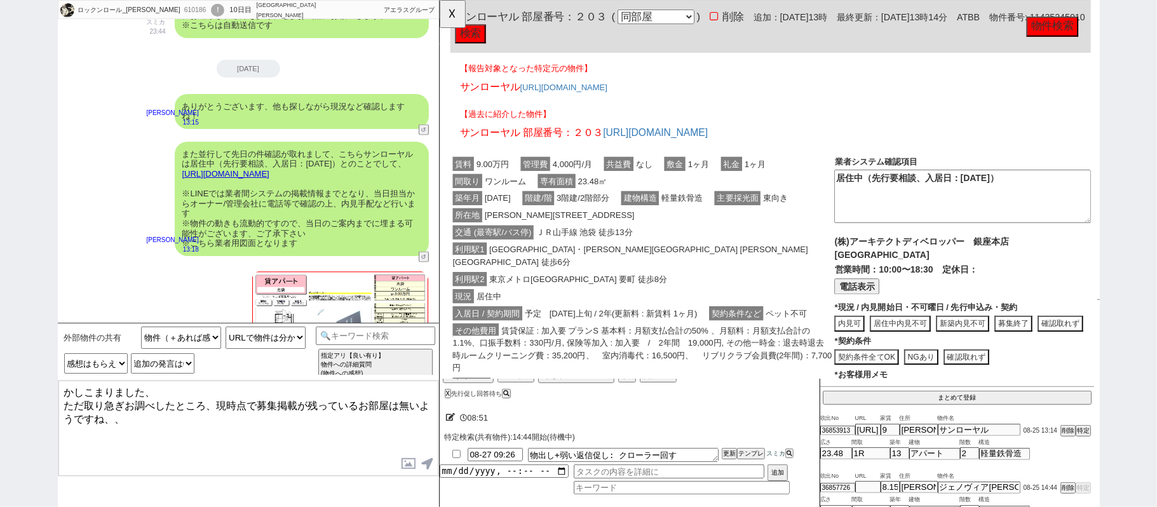
type textarea "かしこまりました、 ただ取り急ぎお調べしたところ、現時点で募集掲載が残っているお部屋は無いようですね、、"
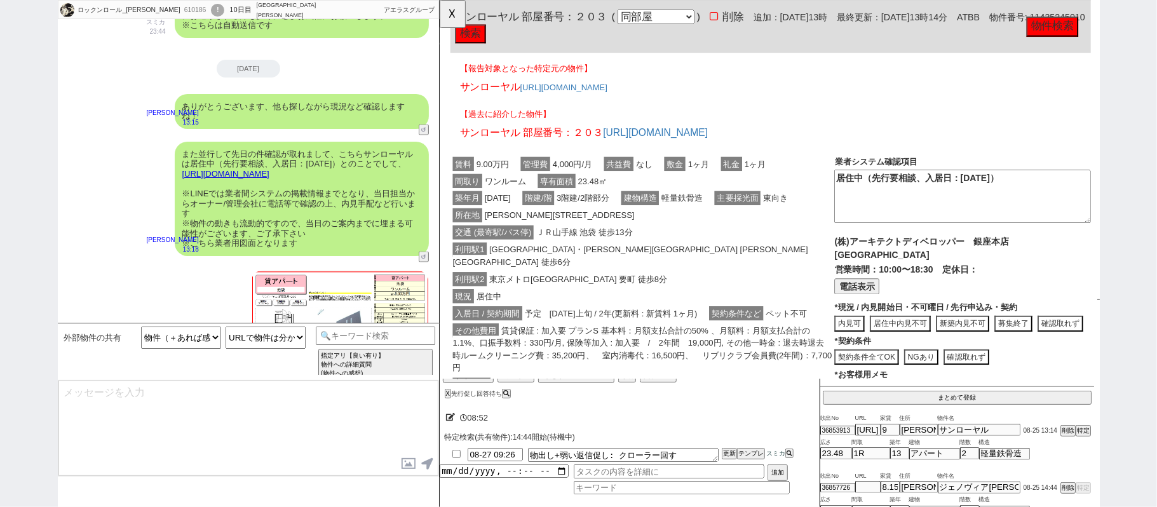
scroll to position [1486, 0]
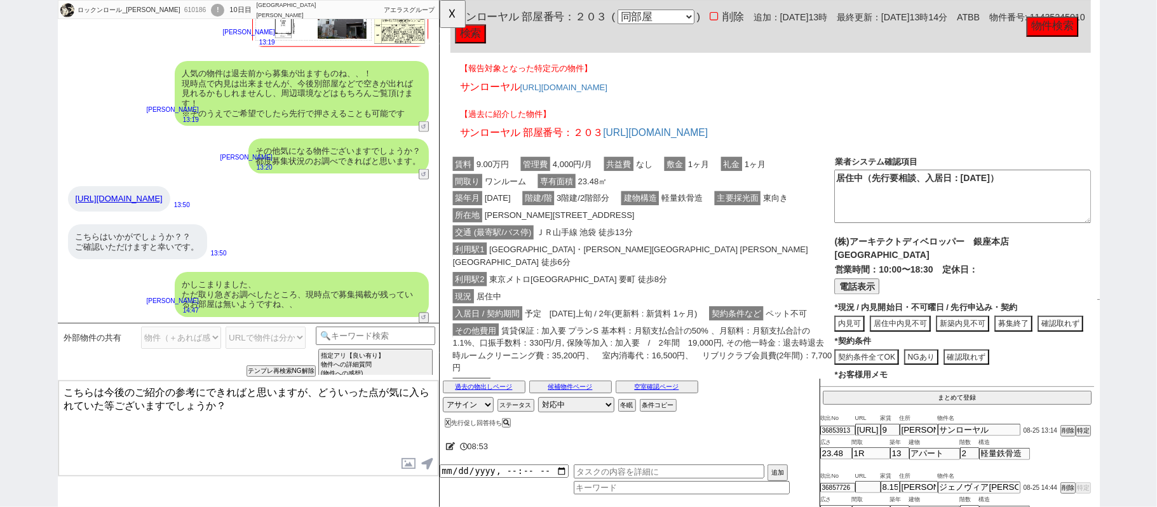
drag, startPoint x: 283, startPoint y: 417, endPoint x: 0, endPoint y: 262, distance: 323.1
click at [0, 324] on div "ロックンロール_桑江 610186 ! 0 10日目 アエラス大山店 冬眠中 自社客 アエラスグループ スミカ_BPO チャット全表示 2025-08-23 …" at bounding box center [578, 253] width 1157 height 507
paste textarea "た、ル・リオン大塚やサンローヤル含めていずれの物件でも先行は全てご検討されていらっしゃらないのでしょうか？ 人気の物件は内見開始前に先行で埋まる可能性が高く、…"
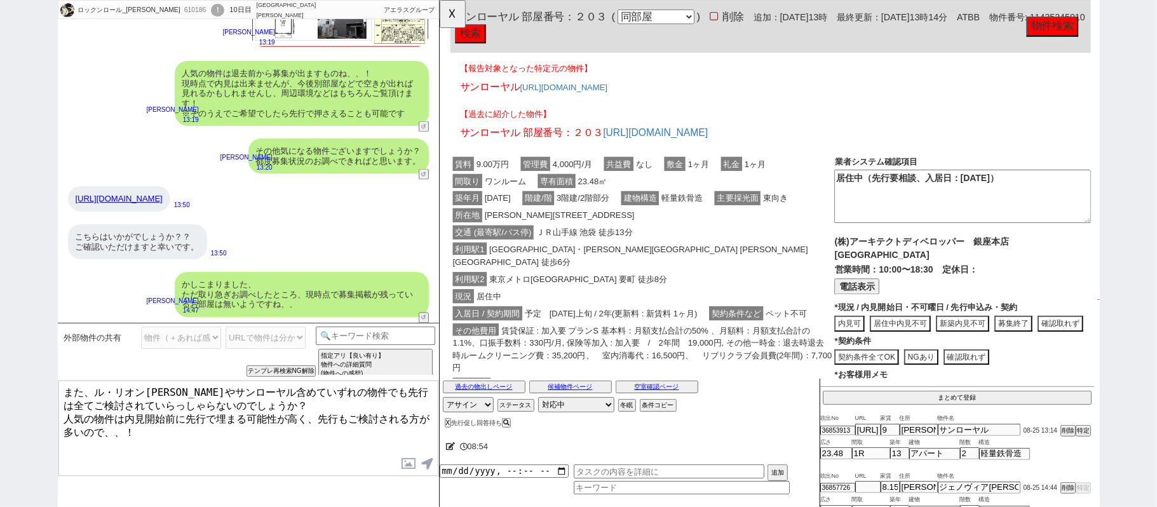
type textarea "また、ル・リオン大塚やサンローヤル含めていずれの物件でも先行は全てご検討されていらっしゃらないのでしょうか？ 人気の物件は内見開始前に先行で埋まる可能性が高く…"
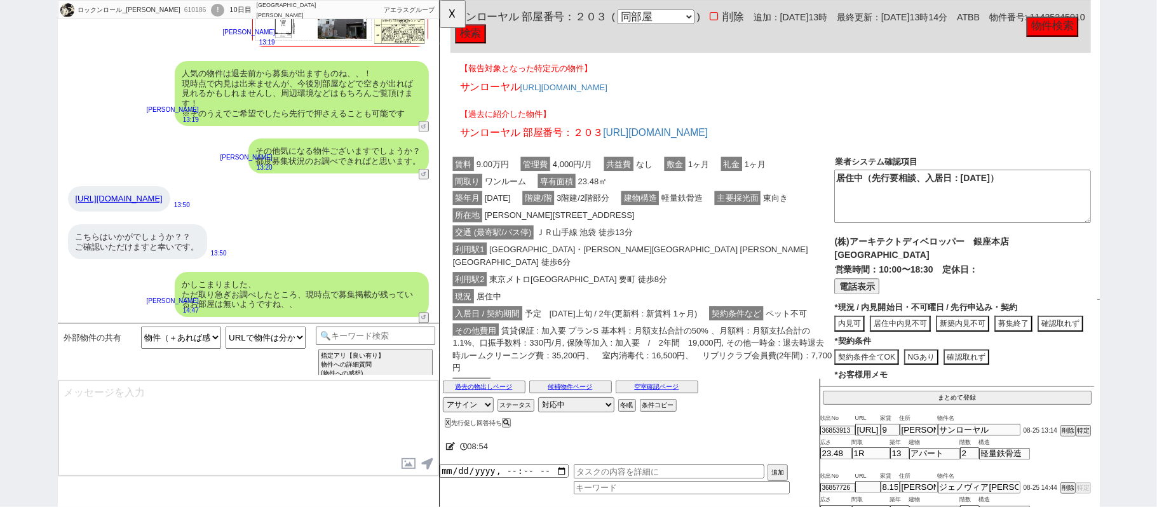
scroll to position [1554, 0]
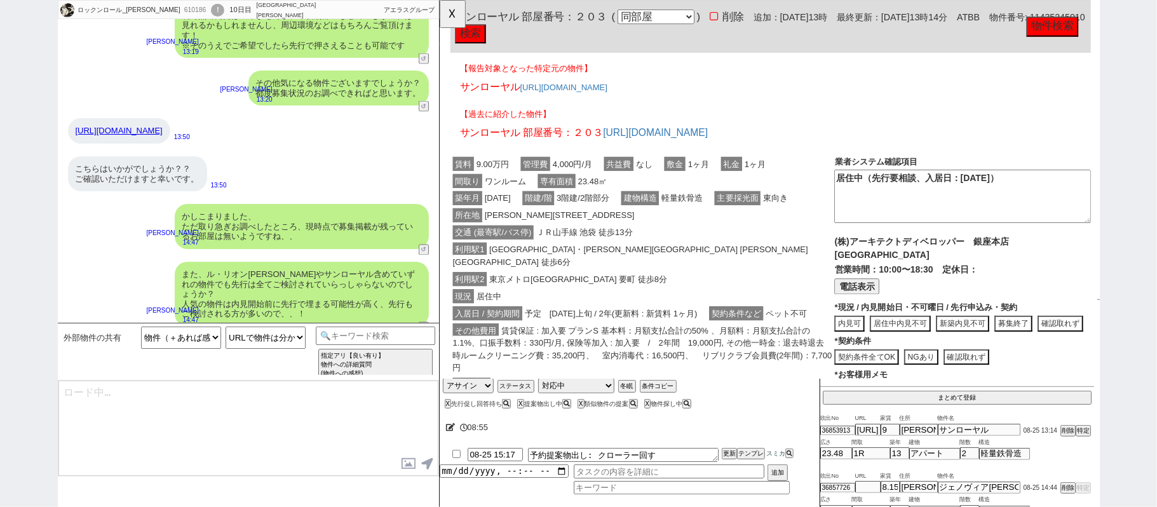
type textarea "@@この文字をクリック"
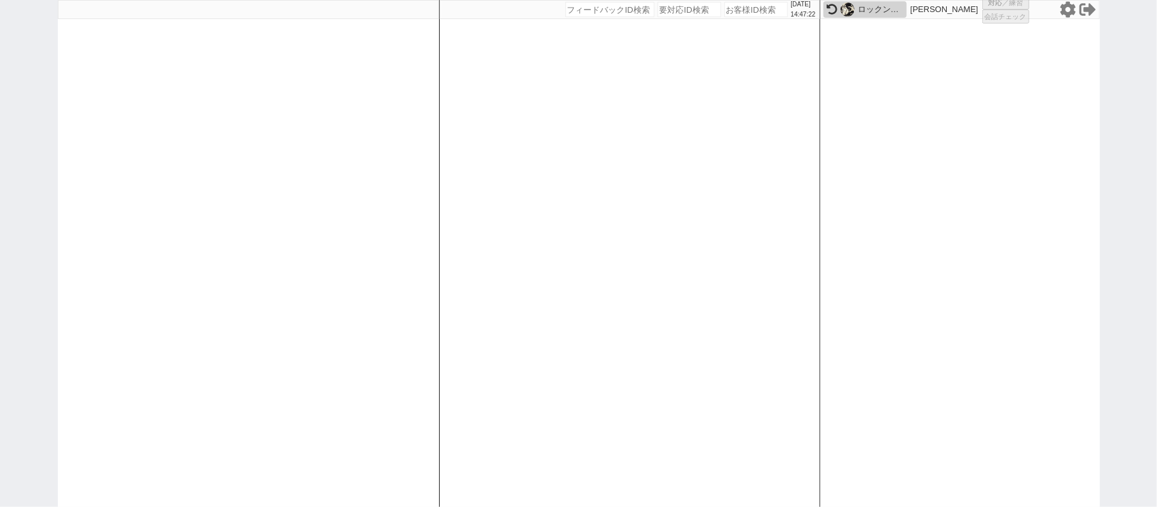
scroll to position [0, 0]
select select "100"
select select "1"
select select "2"
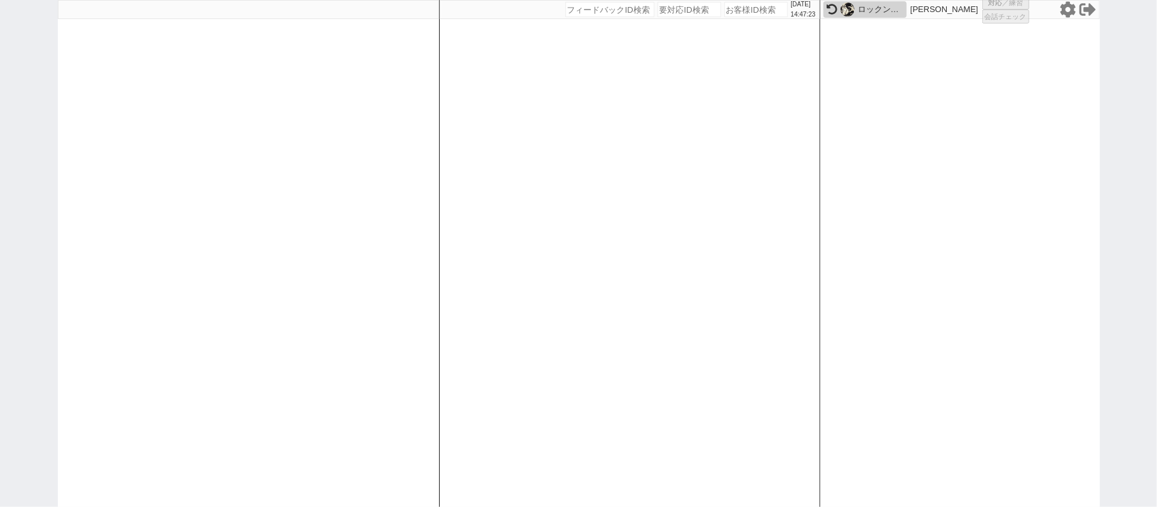
select select "5"
select select
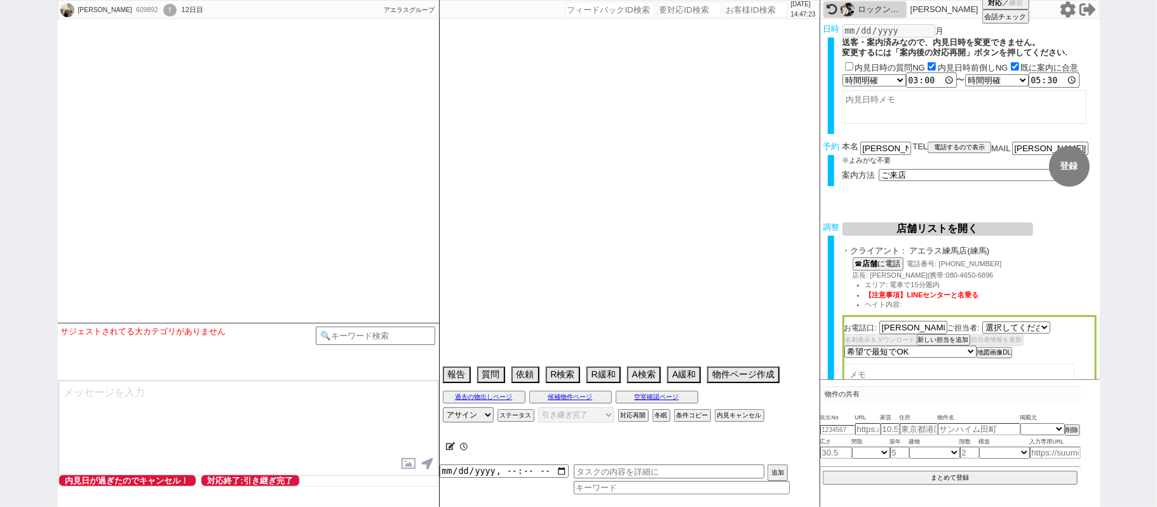
select select "419"
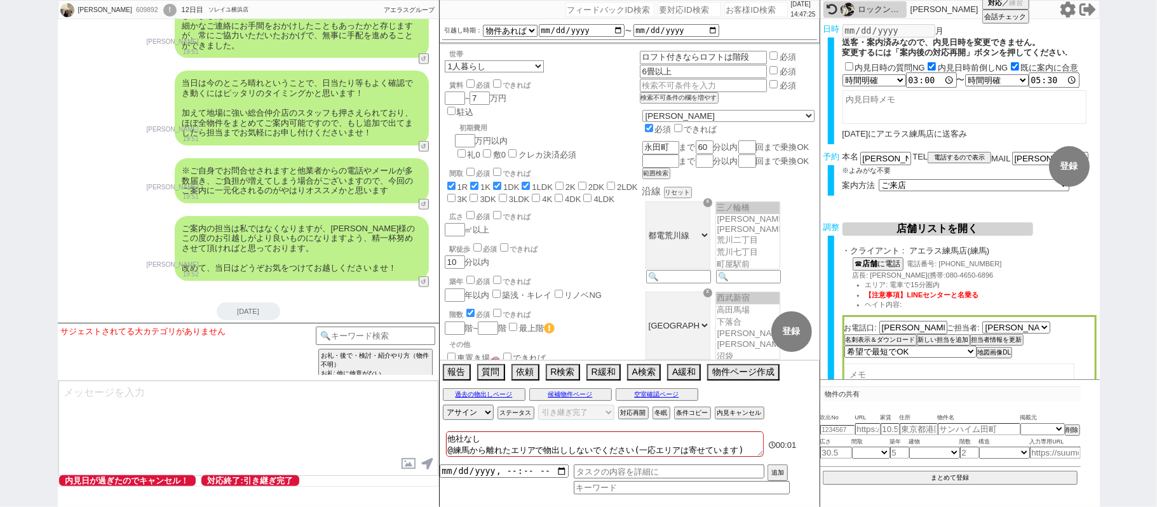
scroll to position [8116, 0]
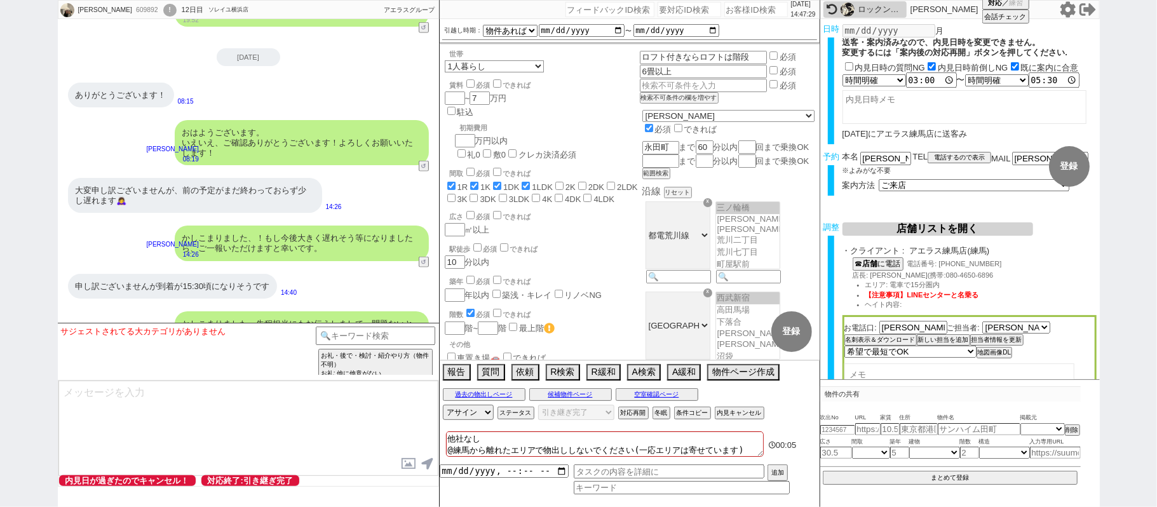
click at [163, 9] on div "!" at bounding box center [169, 10] width 13 height 13
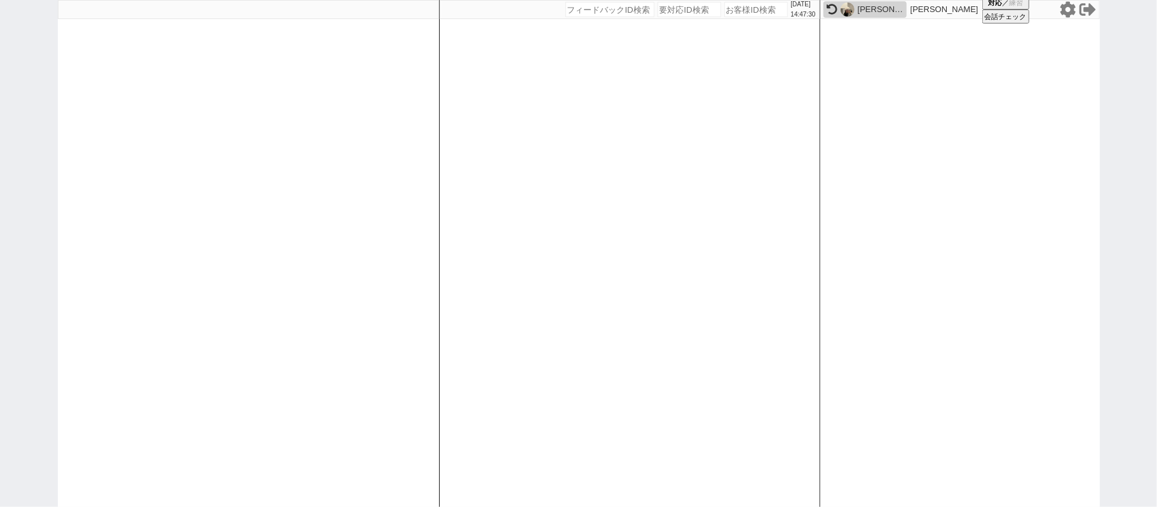
click at [216, 159] on div at bounding box center [248, 253] width 381 height 507
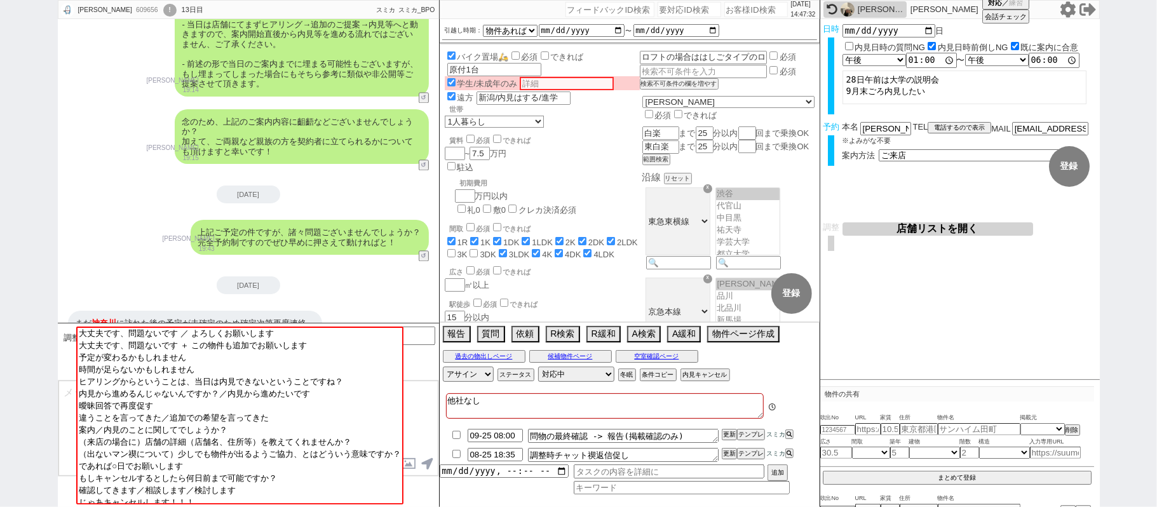
scroll to position [294, 0]
click at [113, 214] on div "上記ご予定の件ですが、諸々問題ございませんでしょうか？ 完全予約制ですのでぜひ早めに押さえて動ければと！ 小澤結 19:43 26721-A1" at bounding box center [248, 238] width 381 height 48
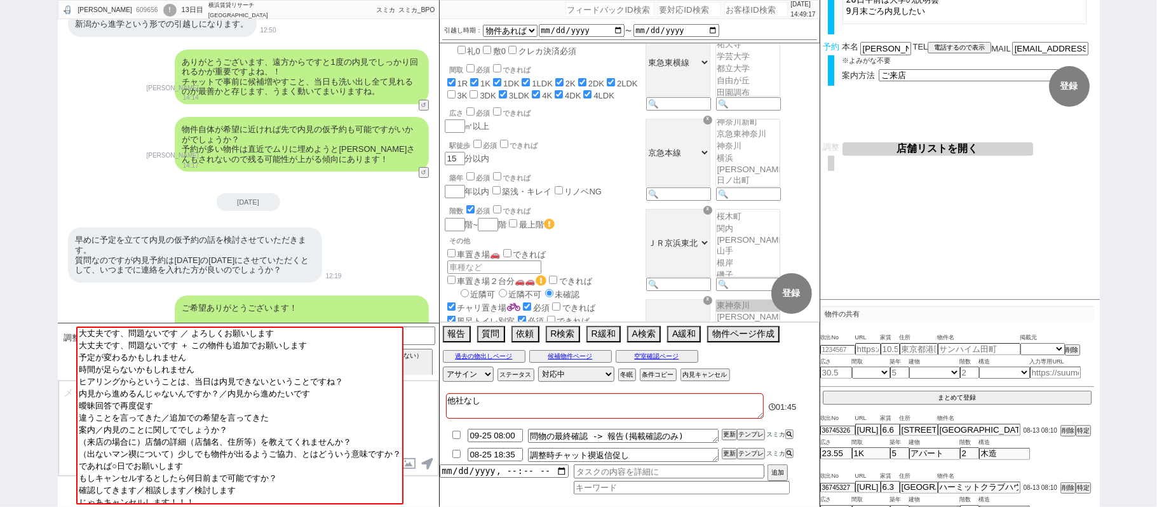
scroll to position [0, 0]
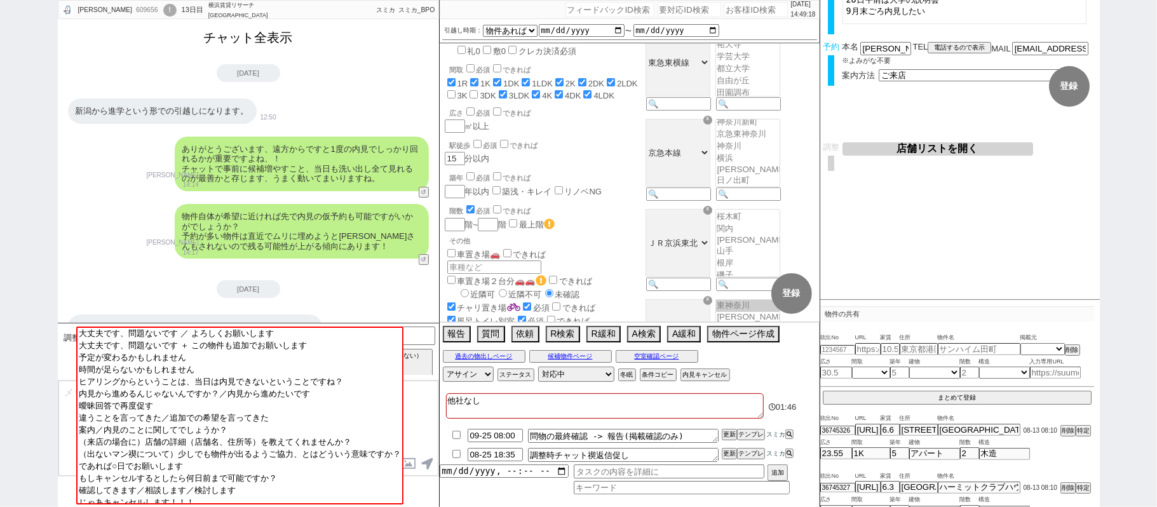
click at [250, 37] on button "チャット全表示" at bounding box center [248, 38] width 99 height 22
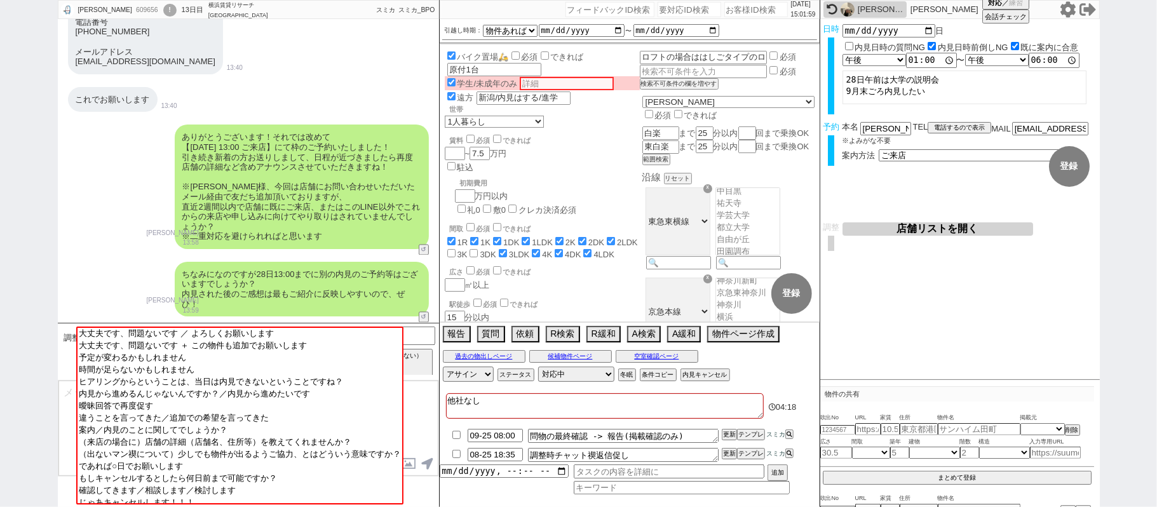
scroll to position [5281, 0]
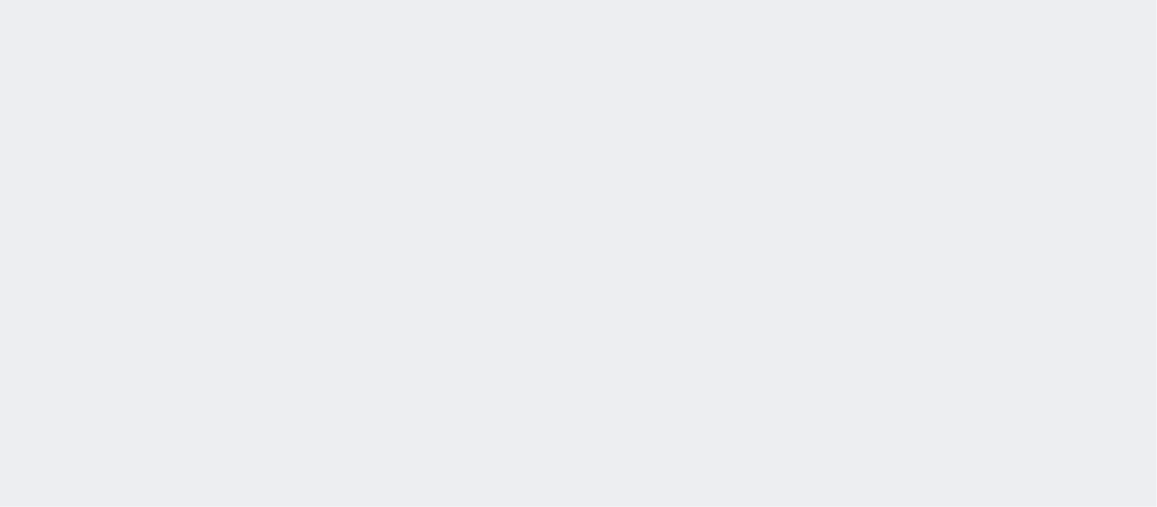
click at [388, 222] on div "2025/08/25 15:02:02 候補物件を追加してしてください 紹介した物件一覧 他社物件を追加する 空室確認ページに追加・削除 紹介した物件一覧 他…" at bounding box center [578, 253] width 1157 height 507
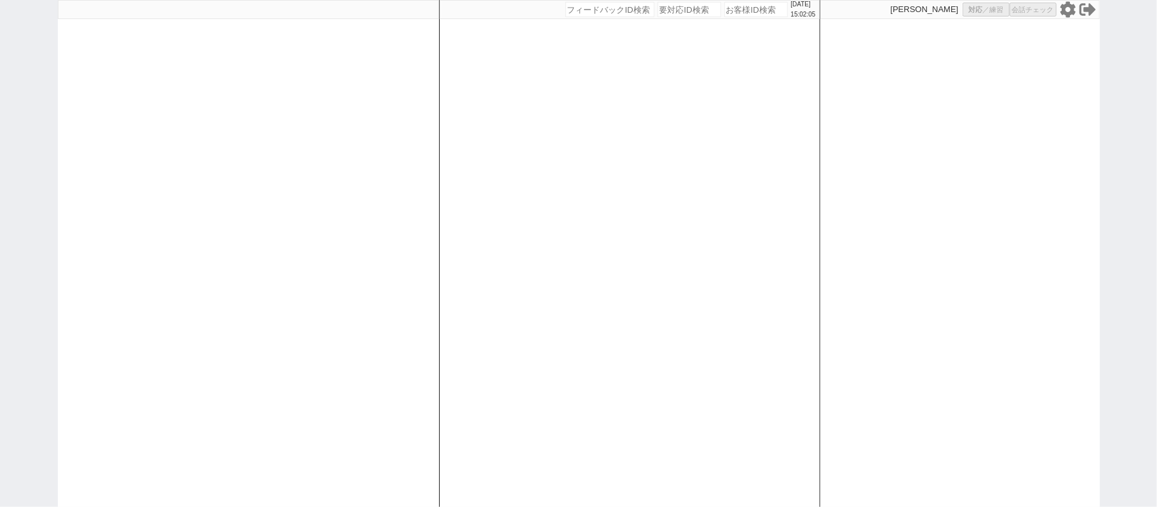
select select "1"
select select "2"
select select
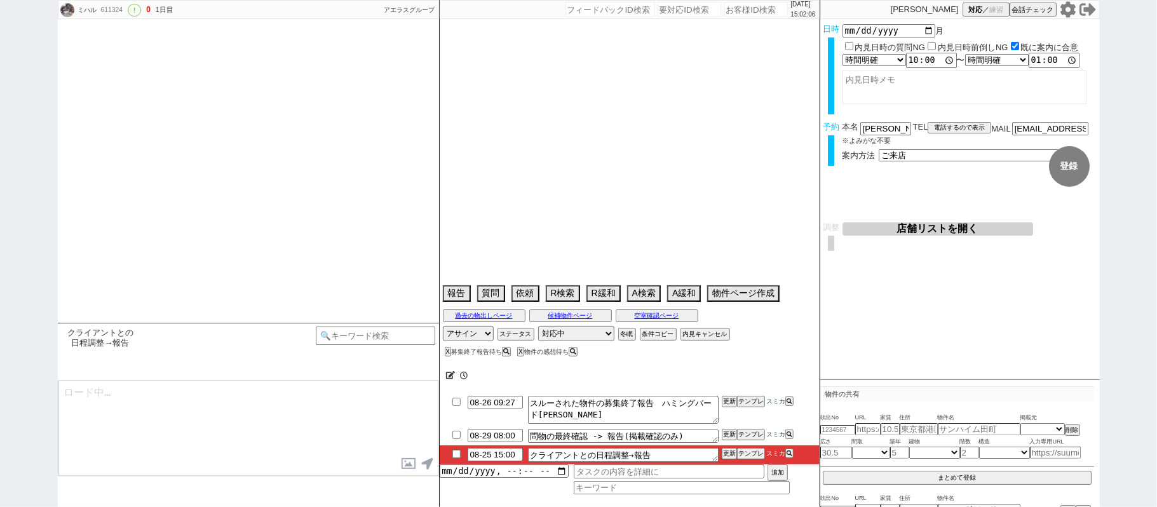
type textarea "他社なし、親ID:610039"
select select "2025"
select select "9"
select select "34"
select select "0"
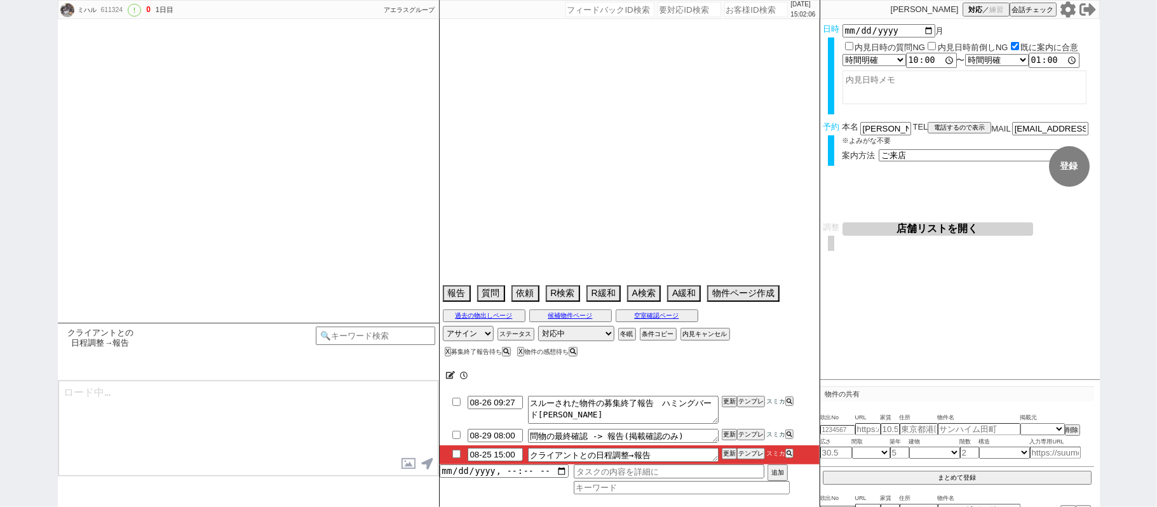
select select "12"
select select "118"
select select "2923"
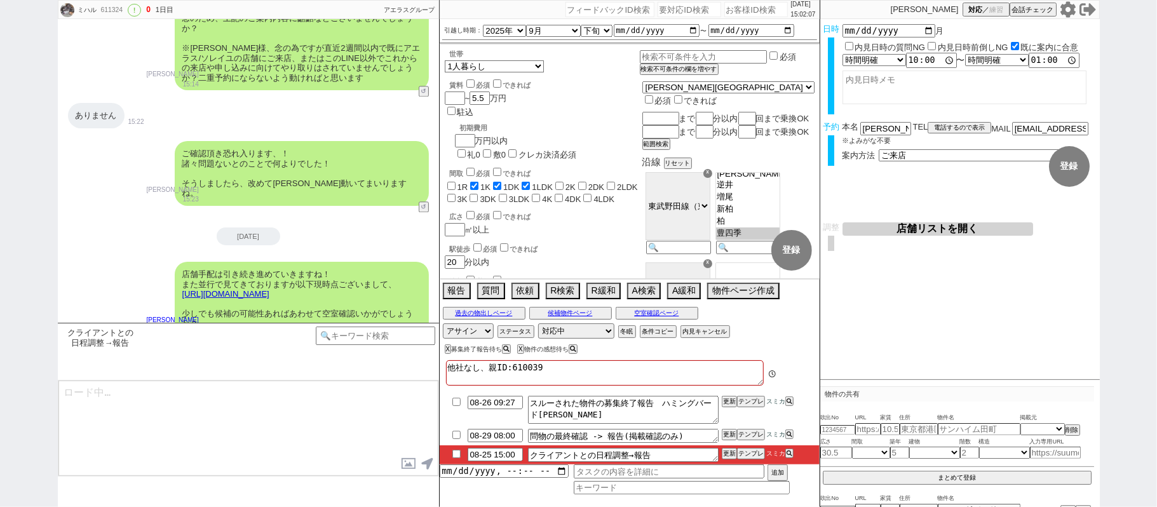
scroll to position [107, 0]
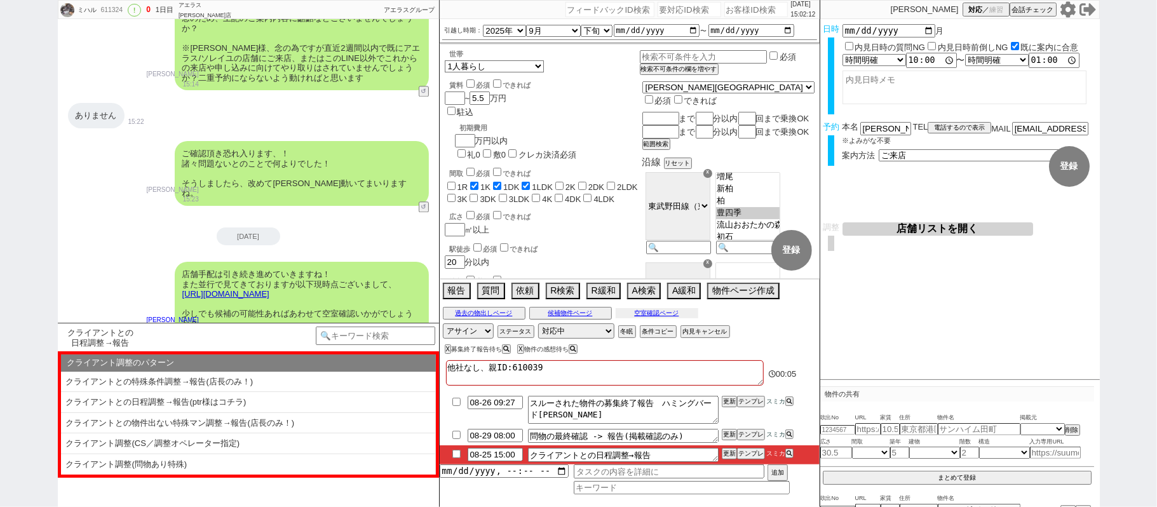
click at [654, 314] on button "空室確認ページ" at bounding box center [657, 313] width 83 height 10
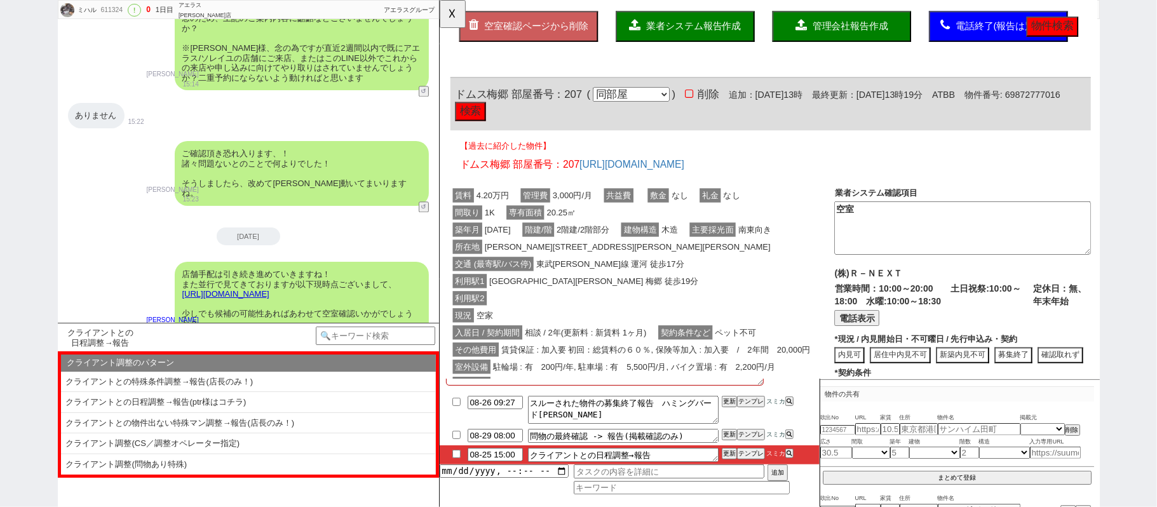
scroll to position [85, 0]
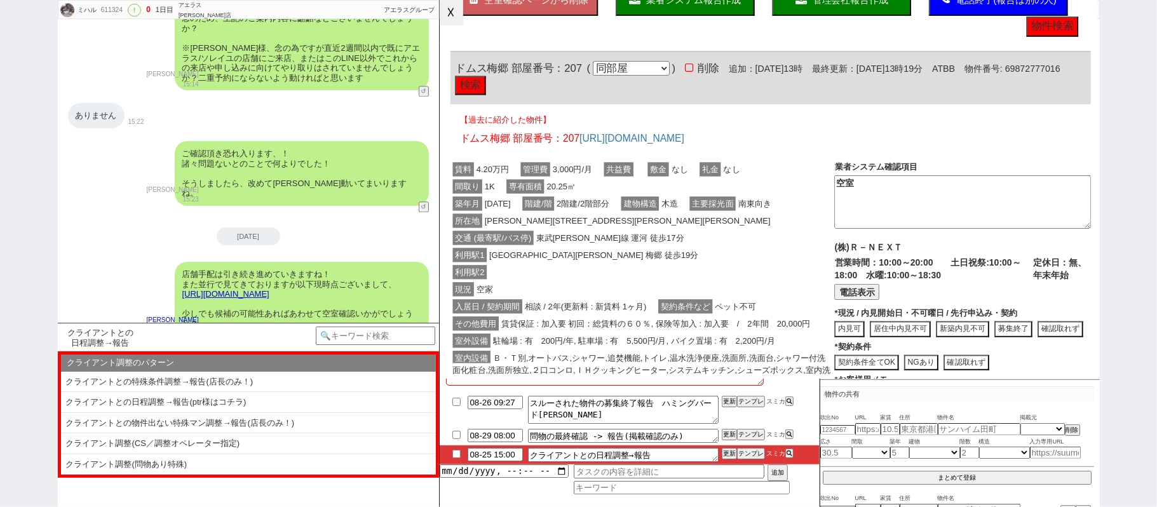
click at [456, 15] on button "☓" at bounding box center [452, 12] width 24 height 25
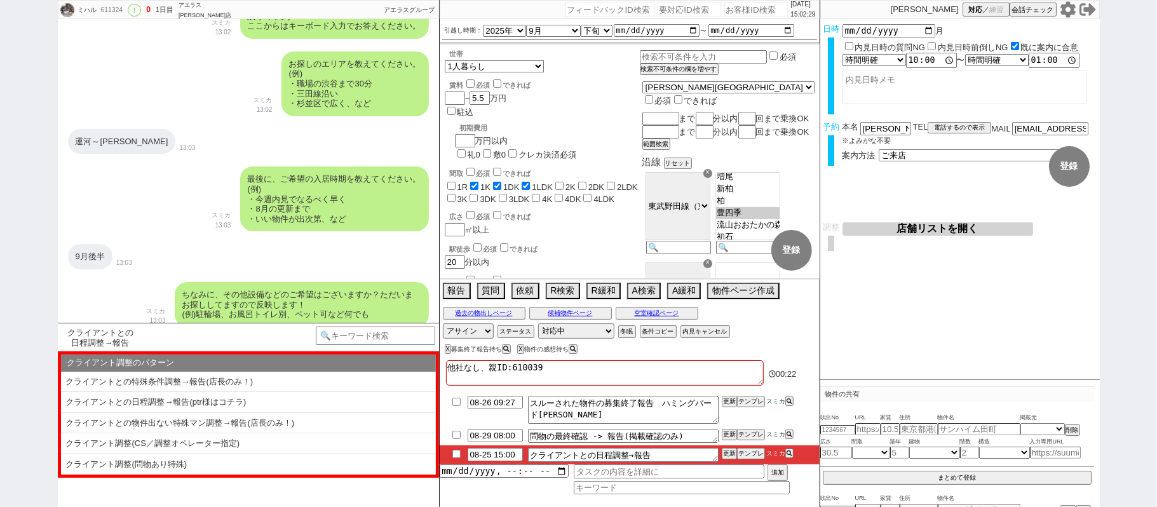
scroll to position [737, 0]
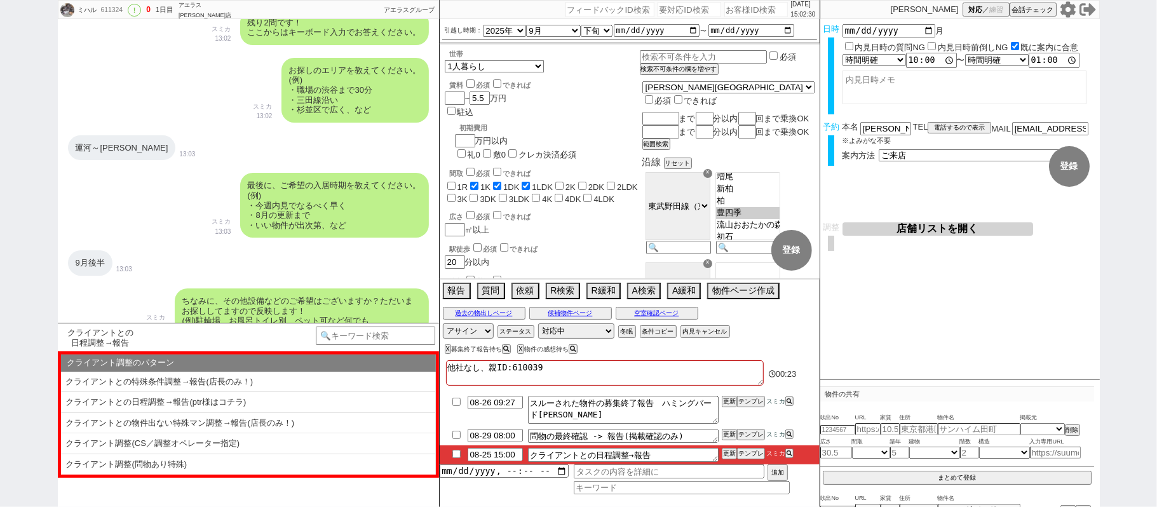
click at [862, 228] on button "店舗リストを開く" at bounding box center [938, 228] width 191 height 13
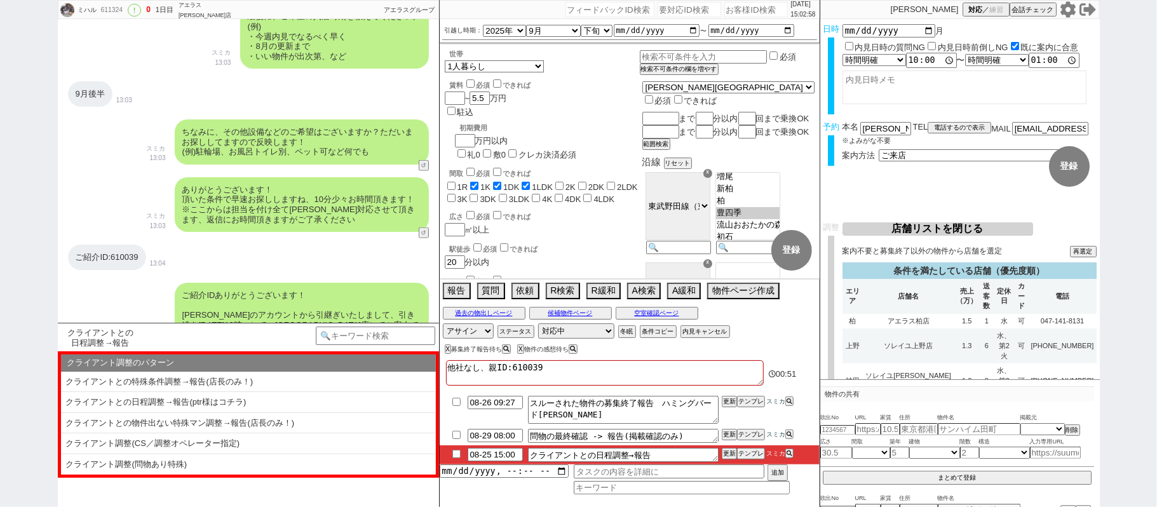
scroll to position [992, 0]
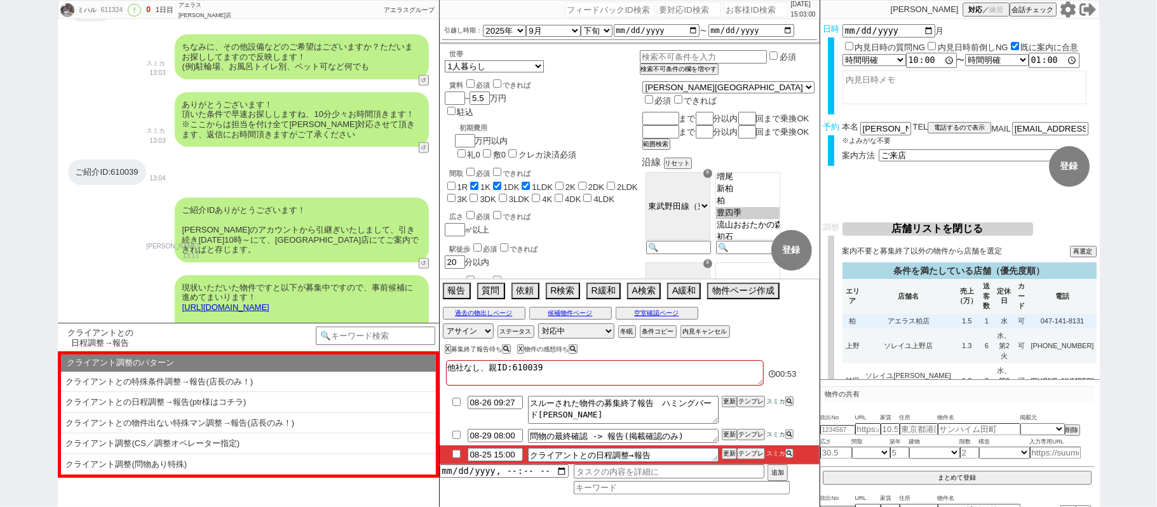
click at [859, 314] on td "柏" at bounding box center [853, 321] width 21 height 15
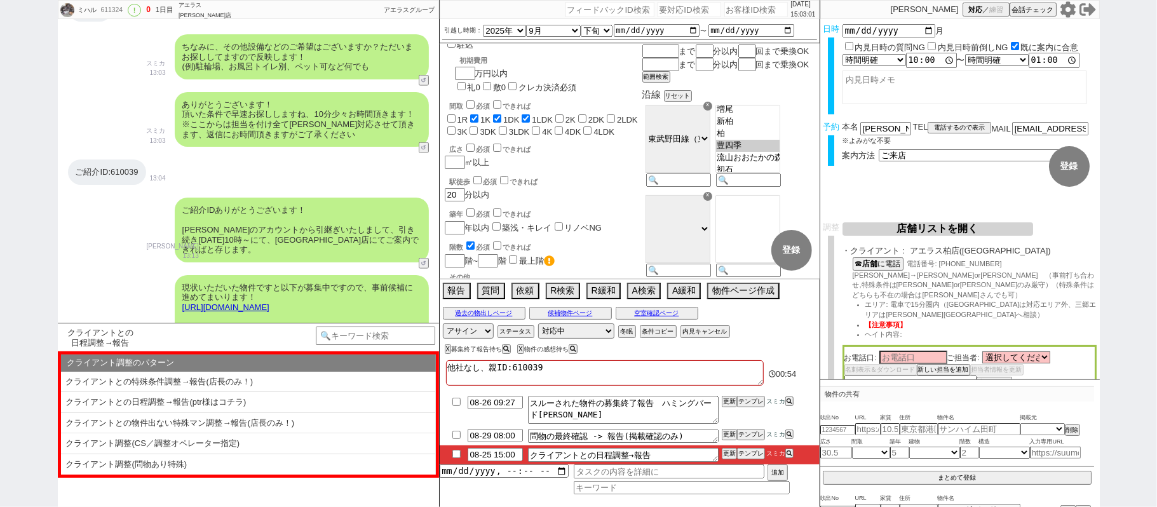
type input "08-25 10:00"
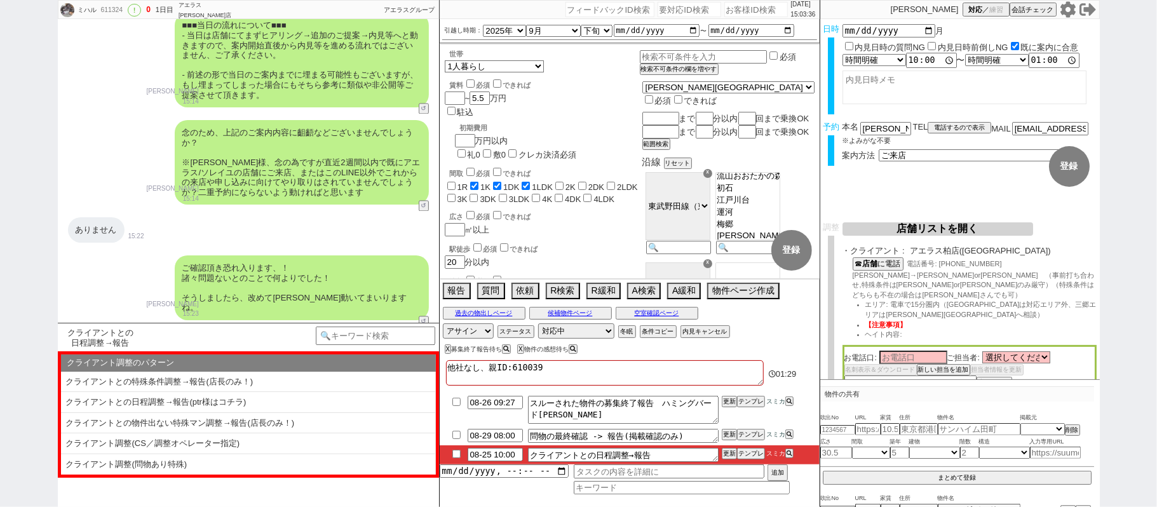
scroll to position [2093, 0]
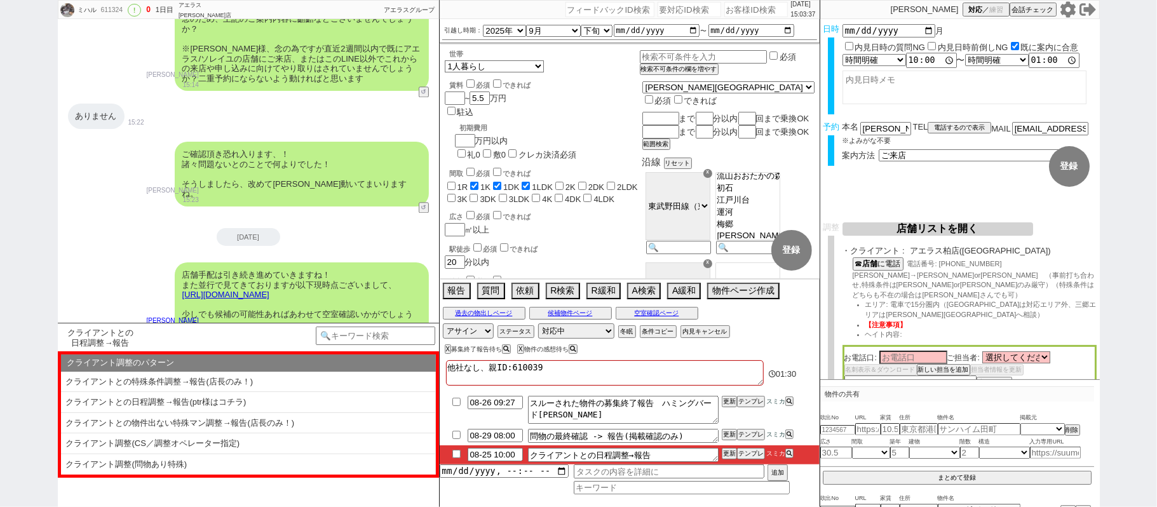
click at [314, 228] on div "2025-08-25 店舗手配は引き続き進めていきますね！ また並行で見てきておりますが以下現時点ございまして、 https://tools.sumika.l…" at bounding box center [248, 286] width 381 height 116
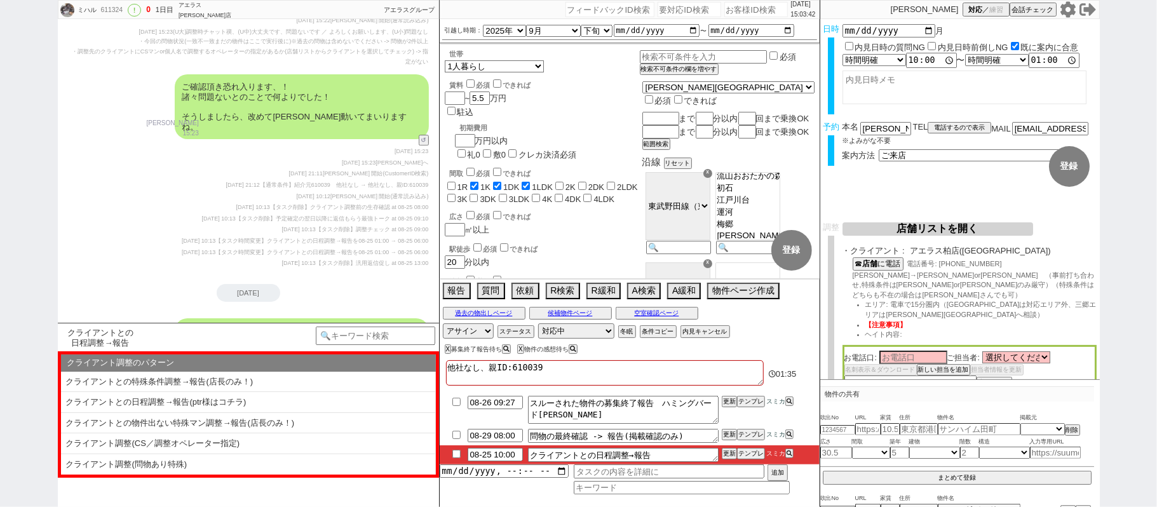
scroll to position [2838, 0]
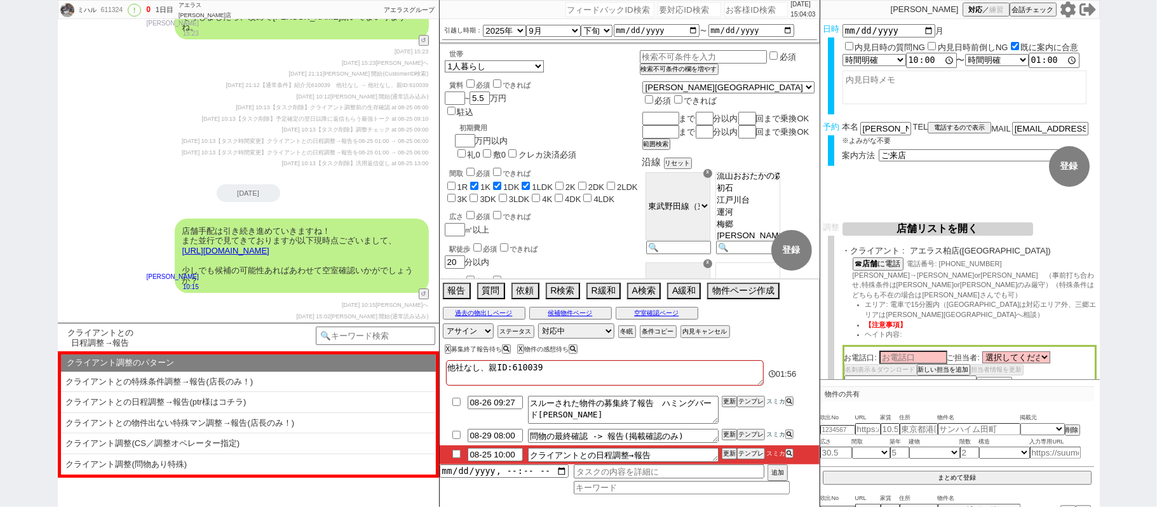
click at [117, 13] on div "611324" at bounding box center [111, 10] width 29 height 10
copy div "611324"
click at [138, 113] on div "2025-08-25 10:13 【タスク削除】クライアント調整前の生存確認 at 08-25 08:00" at bounding box center [248, 108] width 361 height 10
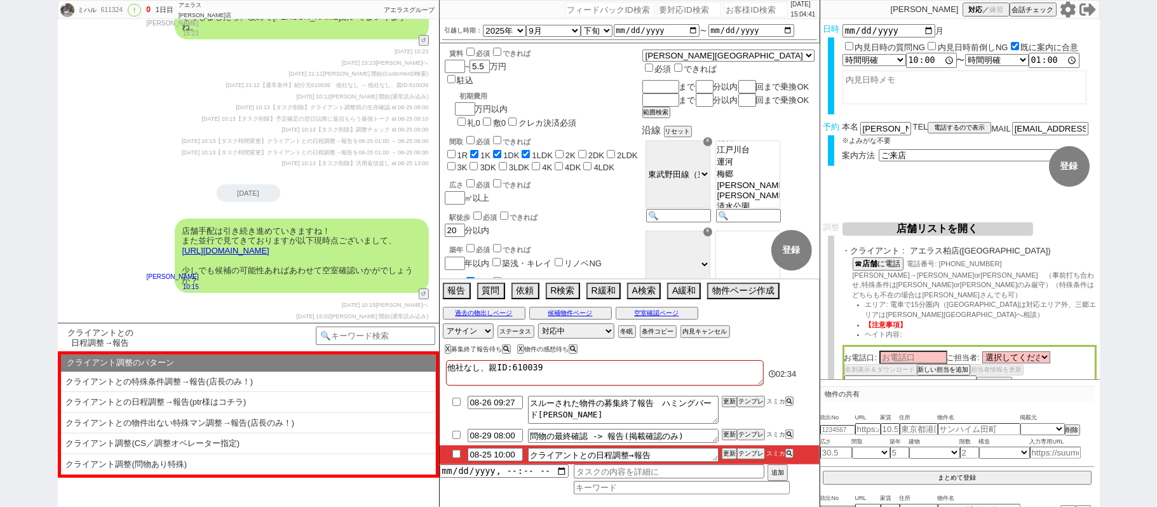
scroll to position [175, 0]
click at [877, 266] on b "店舗" at bounding box center [869, 262] width 15 height 9
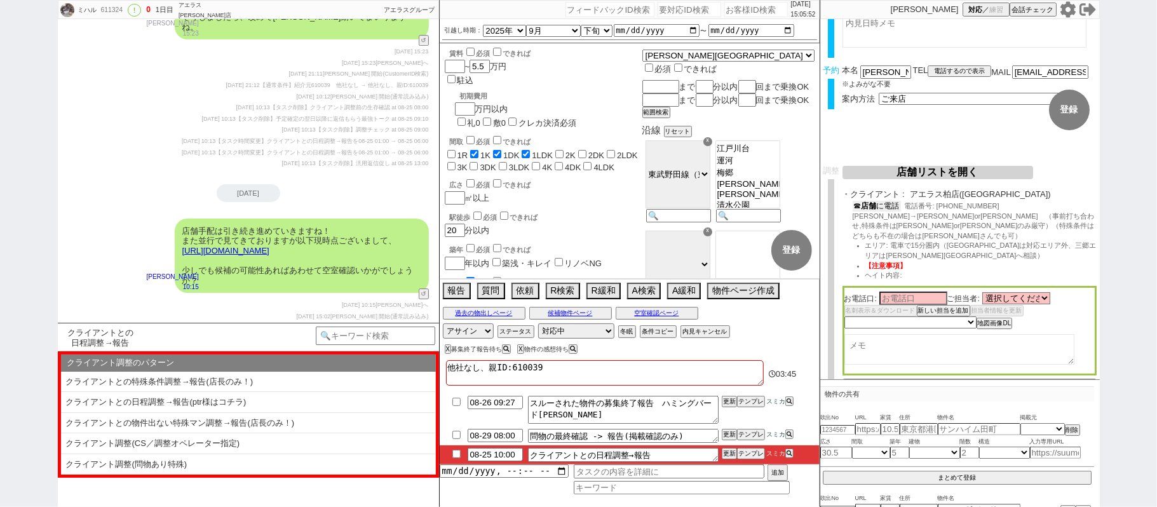
scroll to position [133, 0]
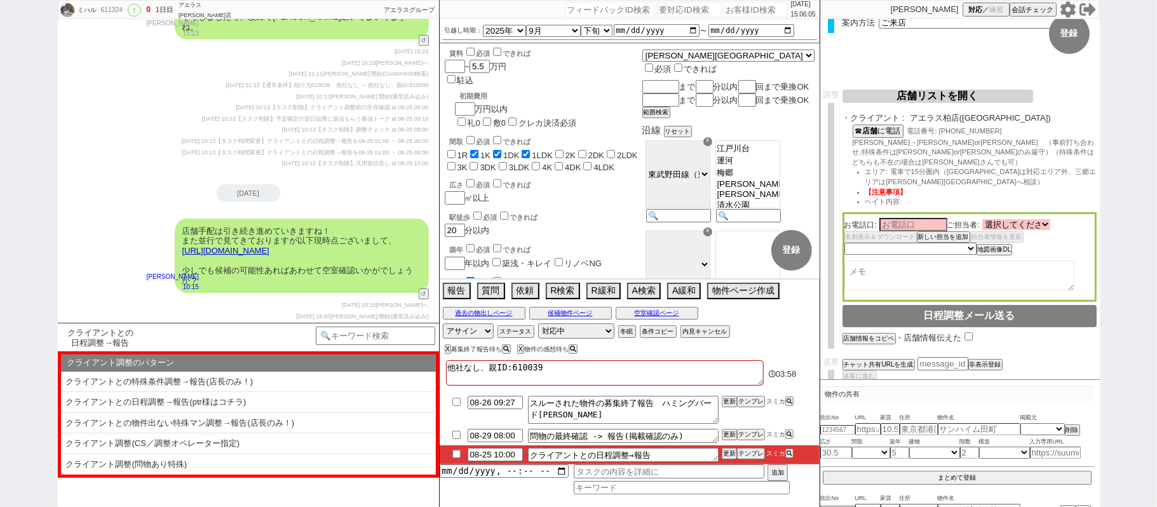
click at [1040, 219] on select "選択してください 松本 雄大 望月 裕貴 内藤 義一 髙木 駿登 横田 恵介 設樂 綾香 近藤 千尋 長谷川 遼 平 淳一 花澤 彰和 髙橋 亮介" at bounding box center [1017, 224] width 68 height 11
select select "409"
click at [985, 219] on select "選択してください 松本 雄大 望月 裕貴 内藤 義一 髙木 駿登 横田 恵介 設樂 綾香 近藤 千尋 長谷川 遼 平 淳一 花澤 彰和 髙橋 亮介" at bounding box center [1017, 224] width 68 height 11
click at [926, 219] on input at bounding box center [914, 224] width 68 height 11
drag, startPoint x: 875, startPoint y: 144, endPoint x: 886, endPoint y: 145, distance: 11.5
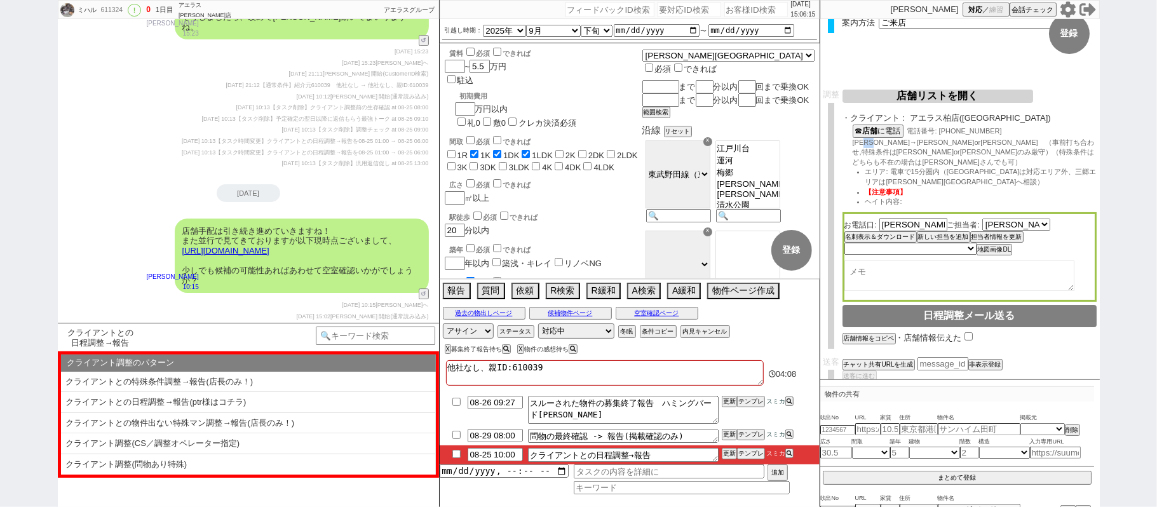
click at [886, 145] on span "望月→髙木or設樂　（事前打ち合わせ,特殊条件は望月or高木さんのみ厳守）（特殊条件はどちらも不在の場合は設樂さんでも可）" at bounding box center [974, 152] width 242 height 27
copy span "髙木"
drag, startPoint x: 913, startPoint y: 214, endPoint x: 814, endPoint y: 201, distance: 100.7
click at [829, 201] on div "調整 店舗リストを開く 案内不要と募集終了以外の物件から店舗を選定 再選定 条件を満たしている店舗（優先度順） エリア 店舗名 売上 （万） 送客数 定休日 …" at bounding box center [961, 223] width 280 height 266
paste input
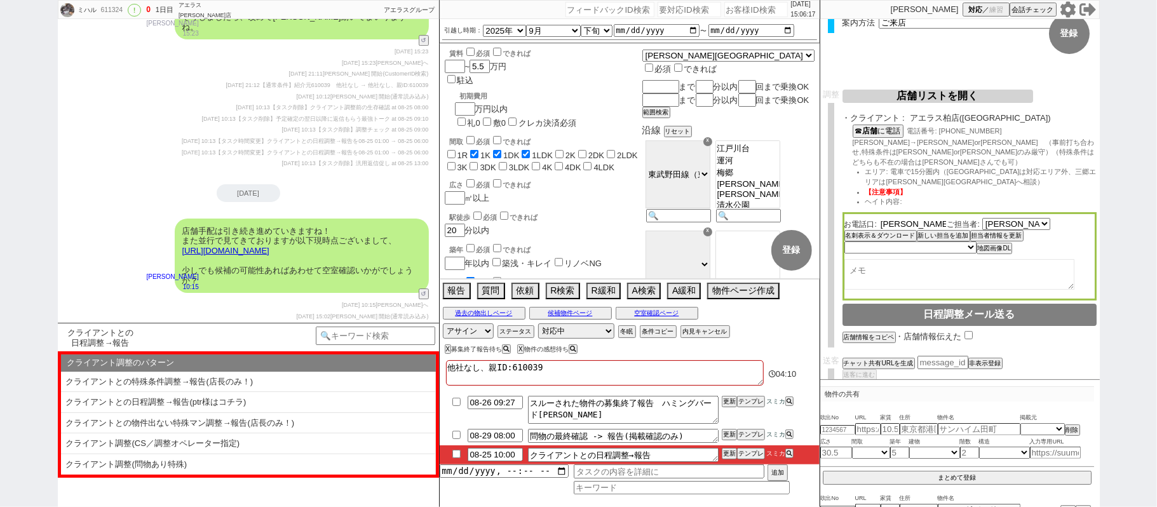
type input "髙木"
drag, startPoint x: 979, startPoint y: 159, endPoint x: 979, endPoint y: 171, distance: 12.1
click at [981, 168] on span "エリア: 電車で15分圏内（埼玉県は対応エリア外、三郷エリアは松戸店へ相談）" at bounding box center [981, 177] width 231 height 18
click at [932, 243] on select "未定 希望で最短でOK 最短以外でOK 日程がNG(直近で別日提案可) 日程がNG(直近はNG) お客様ごとNG 折返し待ち 店舗が定休/終業後で連絡取れず" at bounding box center [910, 248] width 131 height 11
select select "5"
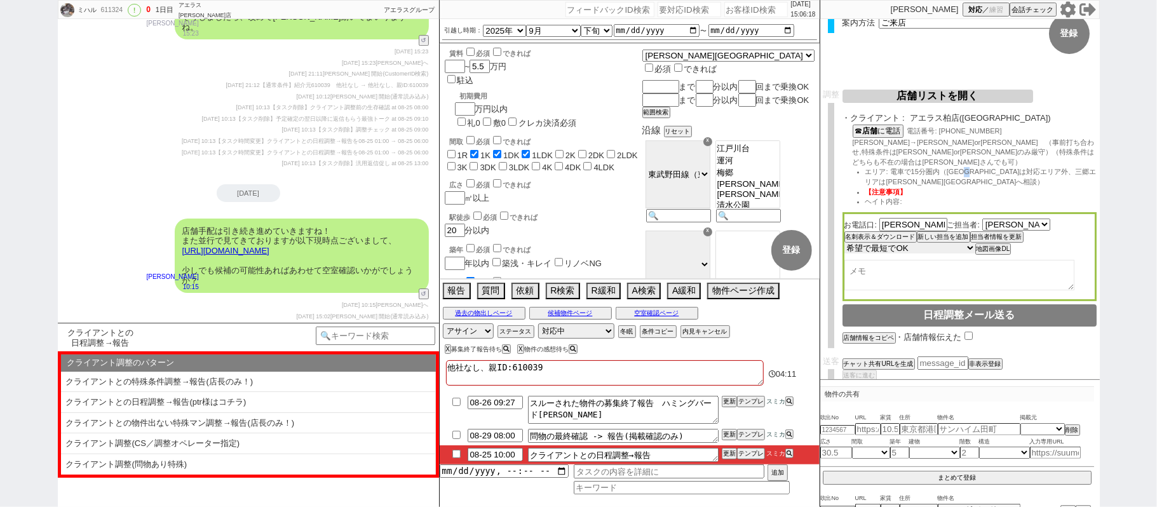
click at [845, 243] on select "未定 希望で最短でOK 最短以外でOK 日程がNG(直近で別日提案可) 日程がNG(直近はNG) お客様ごとNG 折返し待ち 店舗が定休/終業後で連絡取れず" at bounding box center [910, 248] width 131 height 11
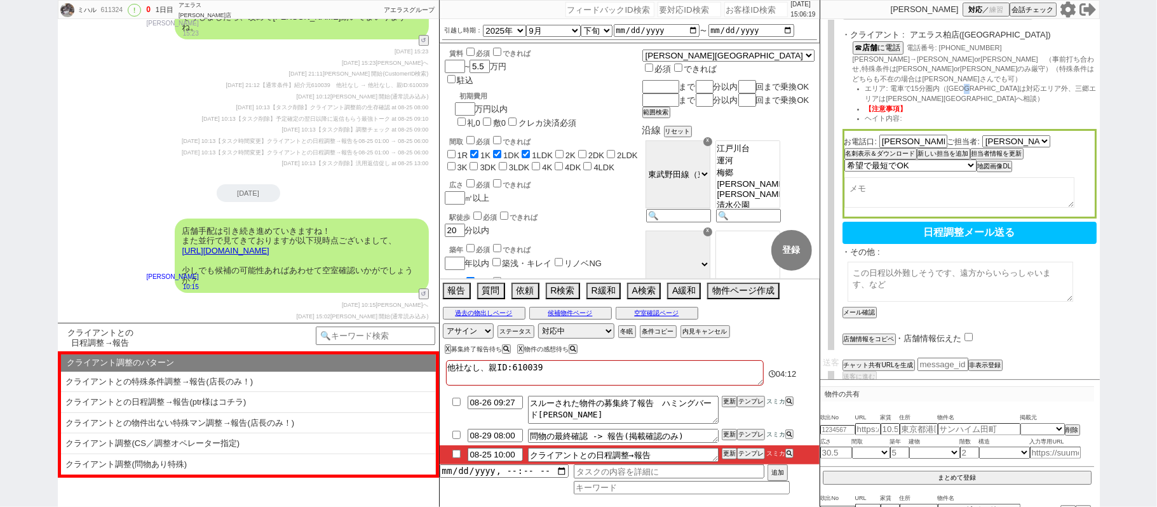
select select "409"
select select "5"
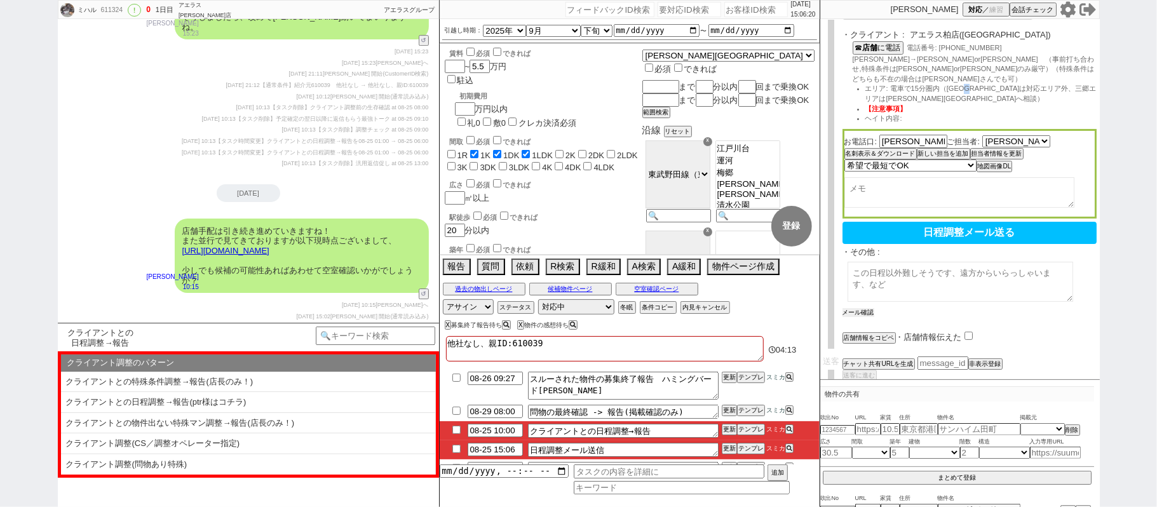
click at [860, 308] on button "メール確認" at bounding box center [859, 312] width 32 height 9
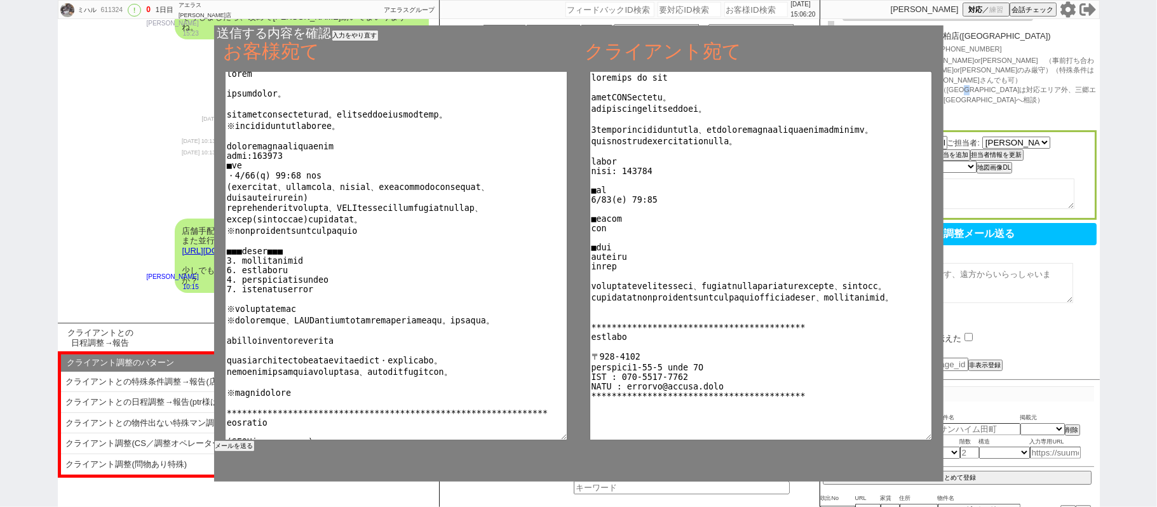
scroll to position [6, 0]
drag, startPoint x: 247, startPoint y: 445, endPoint x: 238, endPoint y: 448, distance: 9.4
click at [242, 446] on button "メールを送る" at bounding box center [233, 446] width 38 height 9
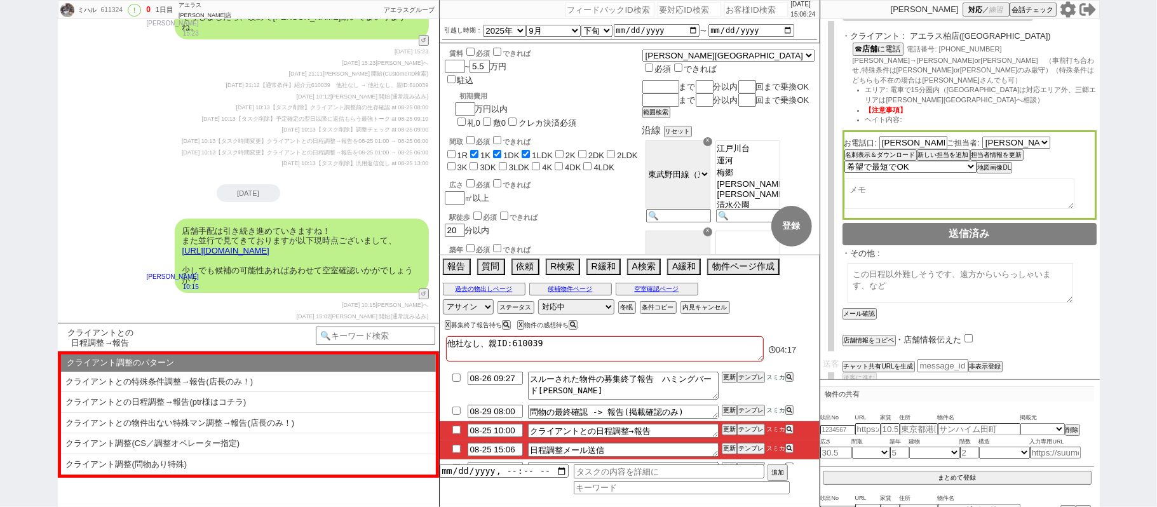
click at [456, 455] on li "08-25 15:06 日程調整メール送信 更新 テンプレ スミカ" at bounding box center [630, 449] width 380 height 19
click at [458, 450] on input "checkbox" at bounding box center [456, 449] width 18 height 8
checkbox input "true"
click at [749, 428] on button "テンプレ" at bounding box center [751, 429] width 28 height 9
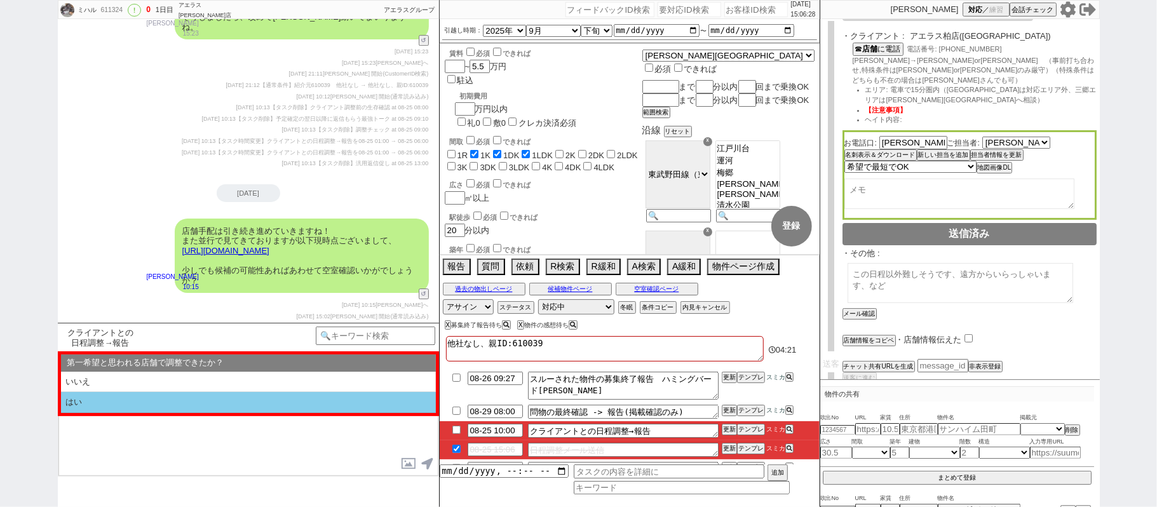
click at [222, 400] on li "はい" at bounding box center [248, 402] width 375 height 21
click at [222, 400] on li "近い" at bounding box center [248, 402] width 375 height 21
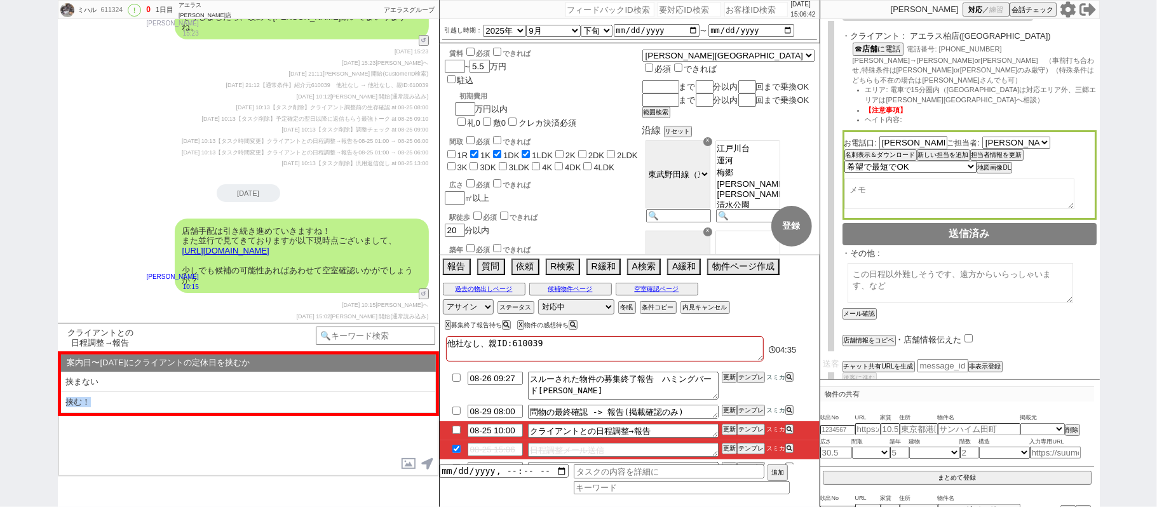
click at [110, 407] on li "挟む！" at bounding box center [248, 402] width 375 height 21
select select "はい"
select select "近い"
select select "挟む！"
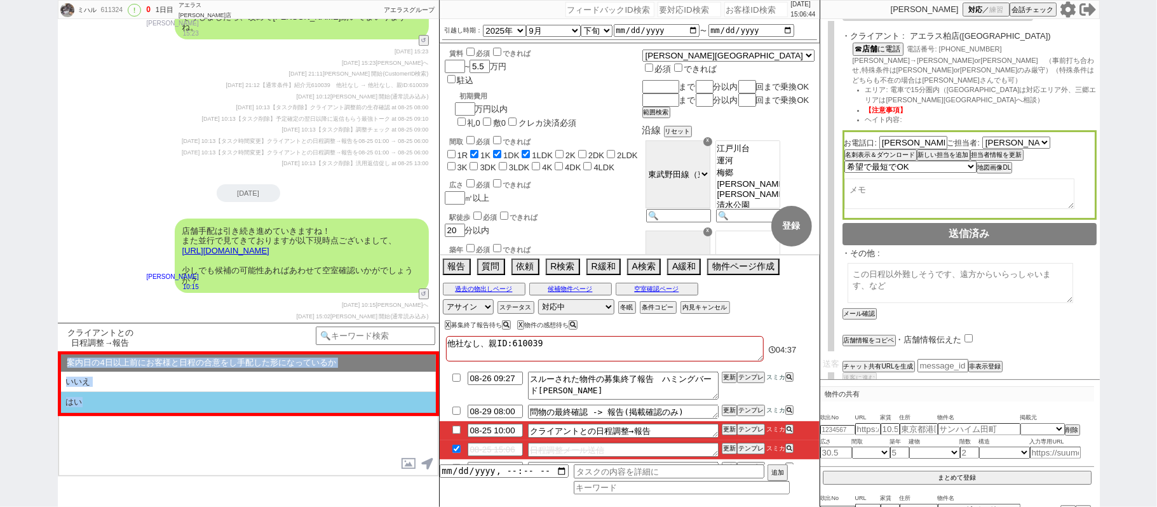
click at [147, 405] on li "はい" at bounding box center [248, 402] width 375 height 21
select select "はい"
select select "近い"
select select "挟む！"
select select "はい"
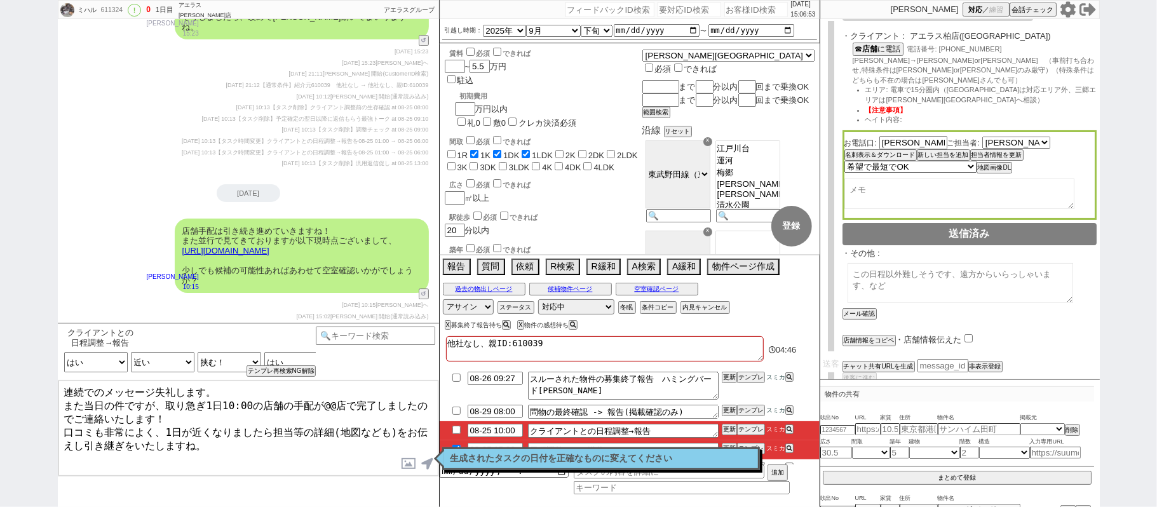
click at [328, 402] on textarea "連続でのメッセージ失礼します。 また当日の件ですが、取り急ぎ1日10:00の店舗の手配が@@店で完了しましたのでご連絡いたします！ 口コミも非常によく、1日が…" at bounding box center [248, 428] width 380 height 95
type textarea "連続でのメッセージ失礼します。 また当日の件ですが、取り急ぎ1日10:00の店舗の手配が柏店で完了しましたのでご連絡いたします！ 口コミも非常によく、1日が近…"
checkbox input "true"
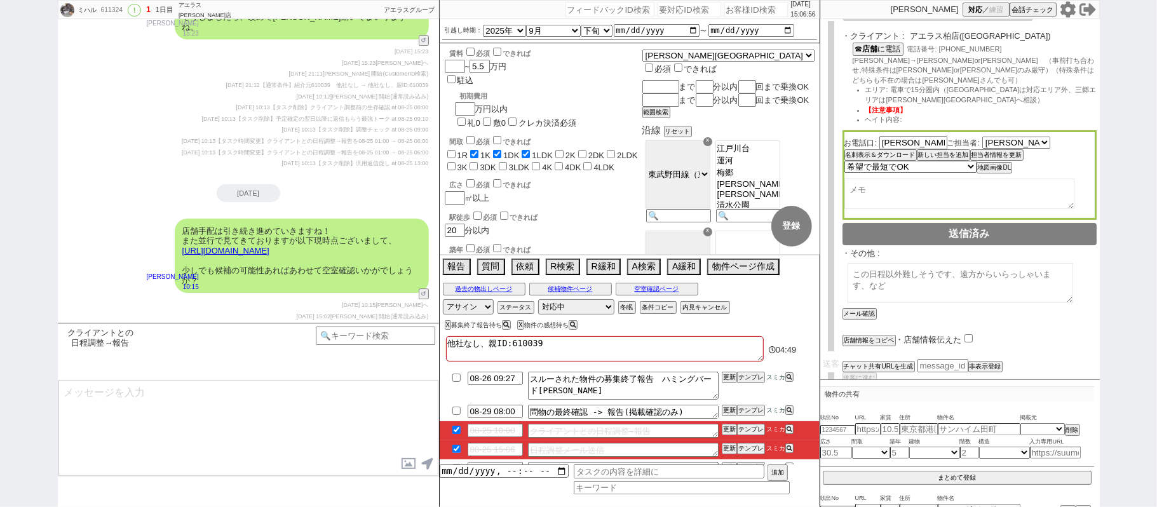
scroll to position [2929, 0]
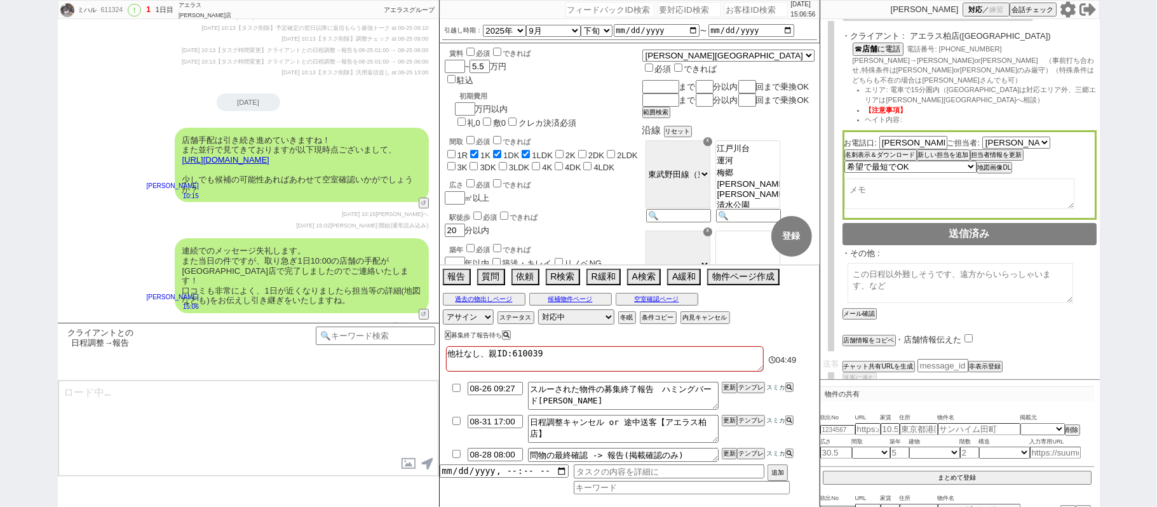
type textarea "日時等のご確認頂けましたらご一報だけお願いします！"
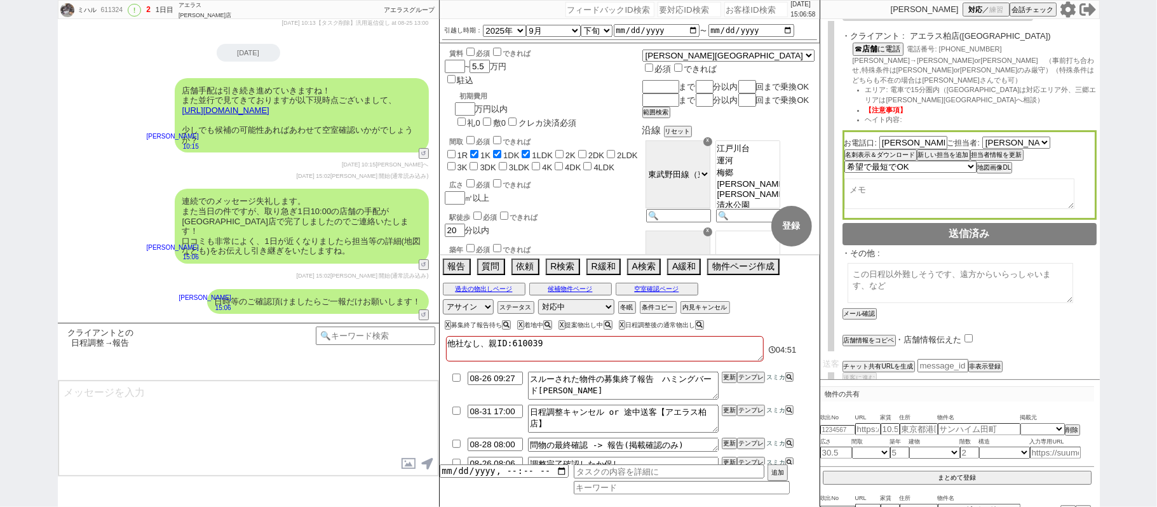
type textarea "@@この文字をクリック"
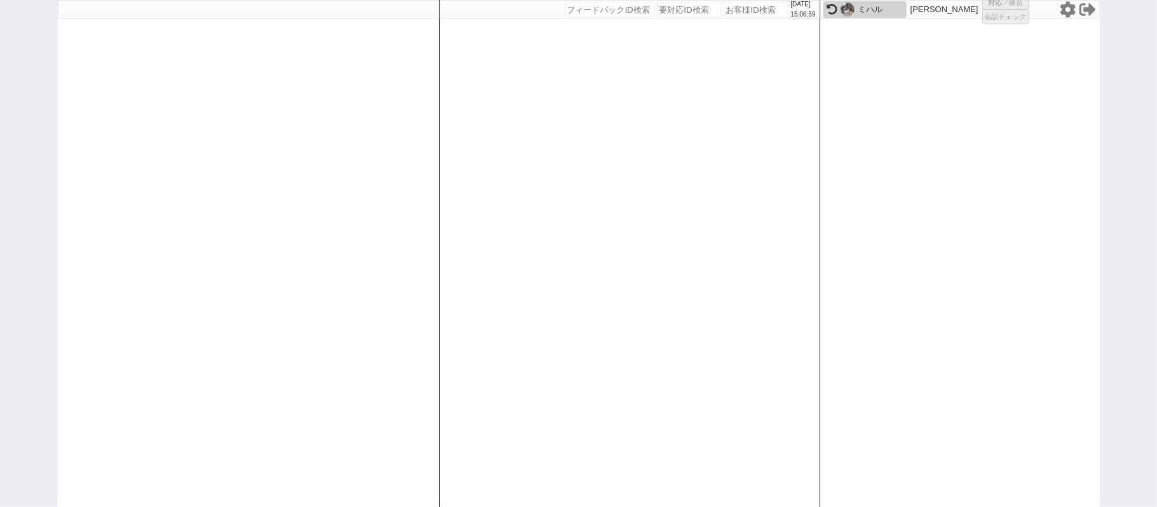
select select "100"
select select "1"
select select "6"
select select "2"
select select "5"
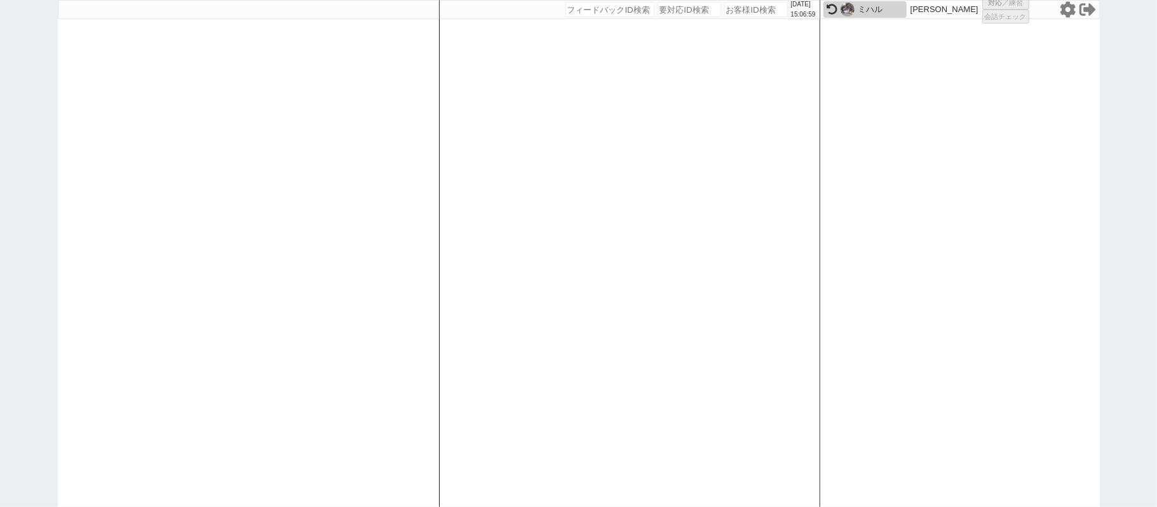
select select "9"
select select
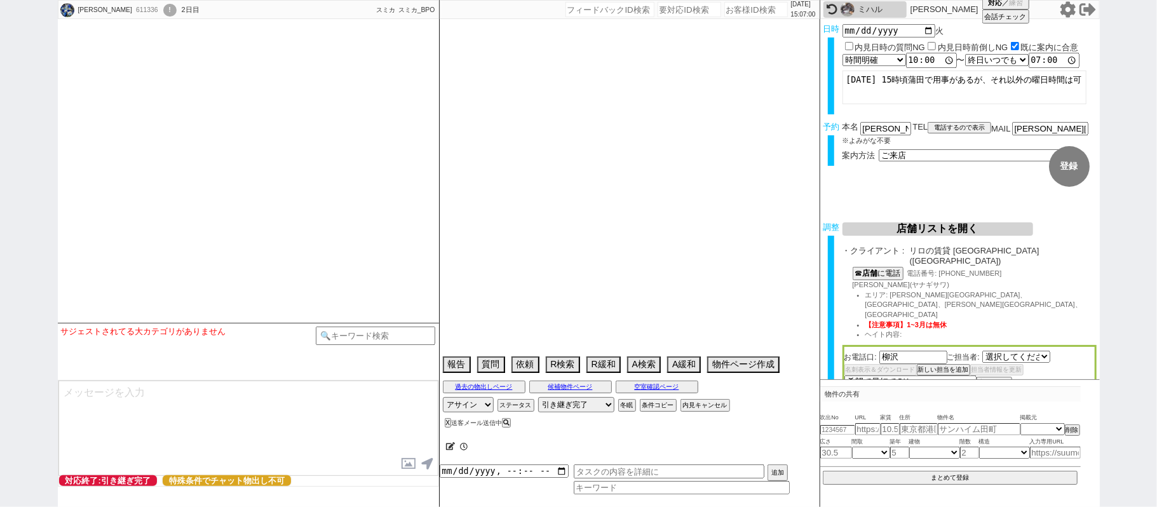
select select "2052"
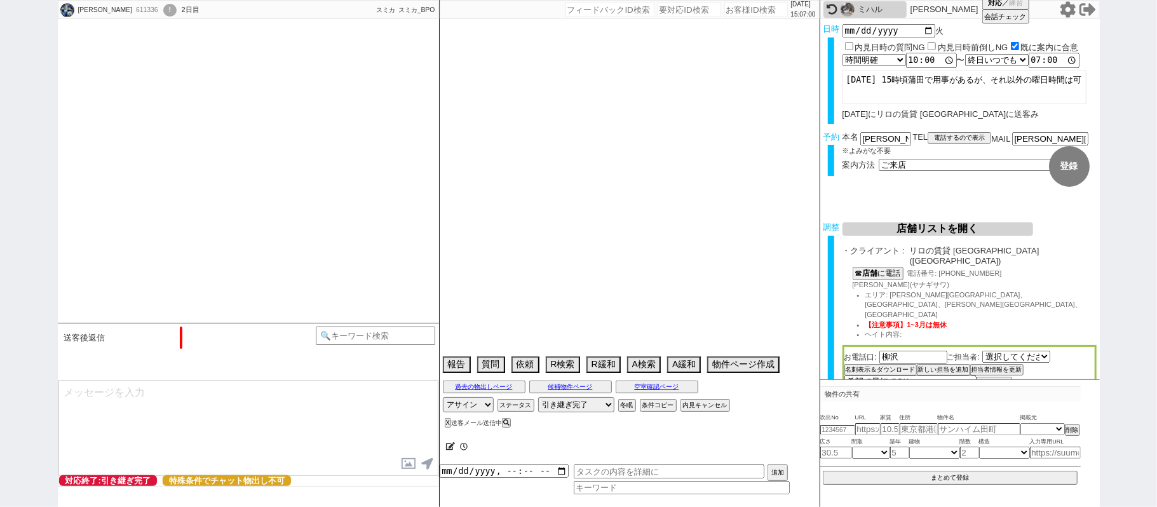
type textarea "旧ID：609915　条件から別IDと判断"
select select "2025"
select select "12"
select select "37"
select select "0"
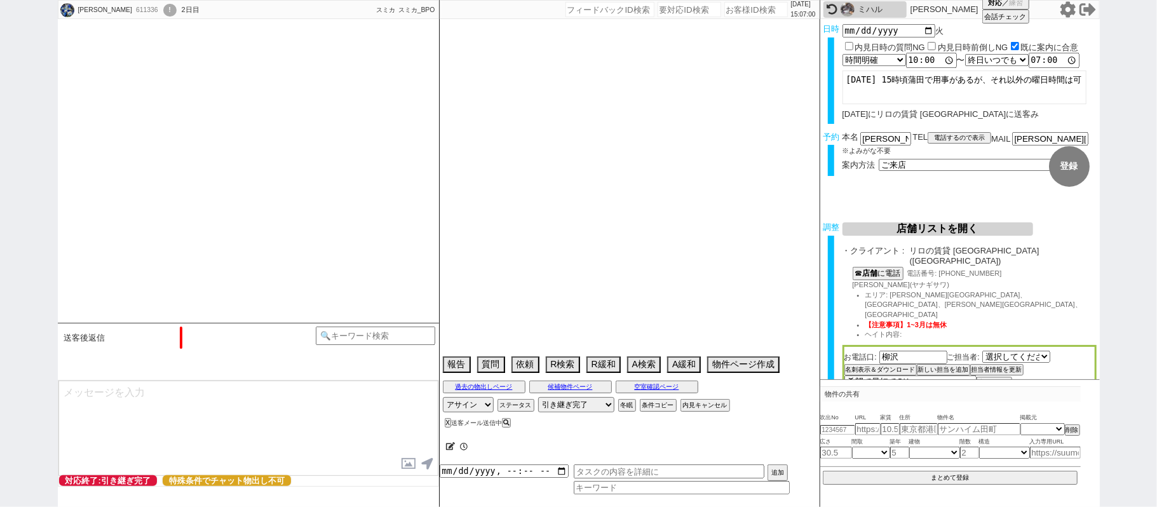
select select "58"
select select "57"
select select "1409"
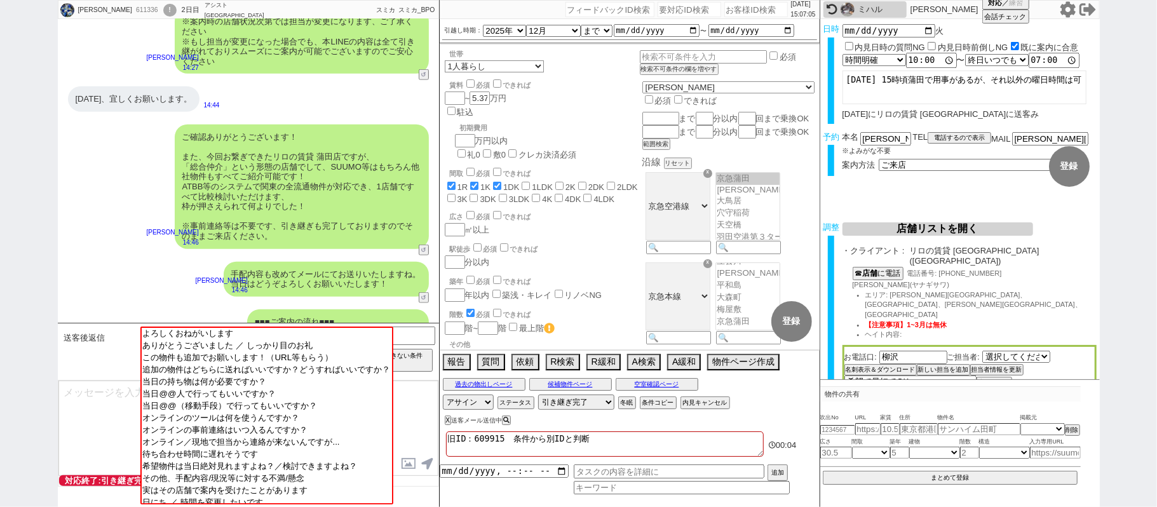
scroll to position [913, 0]
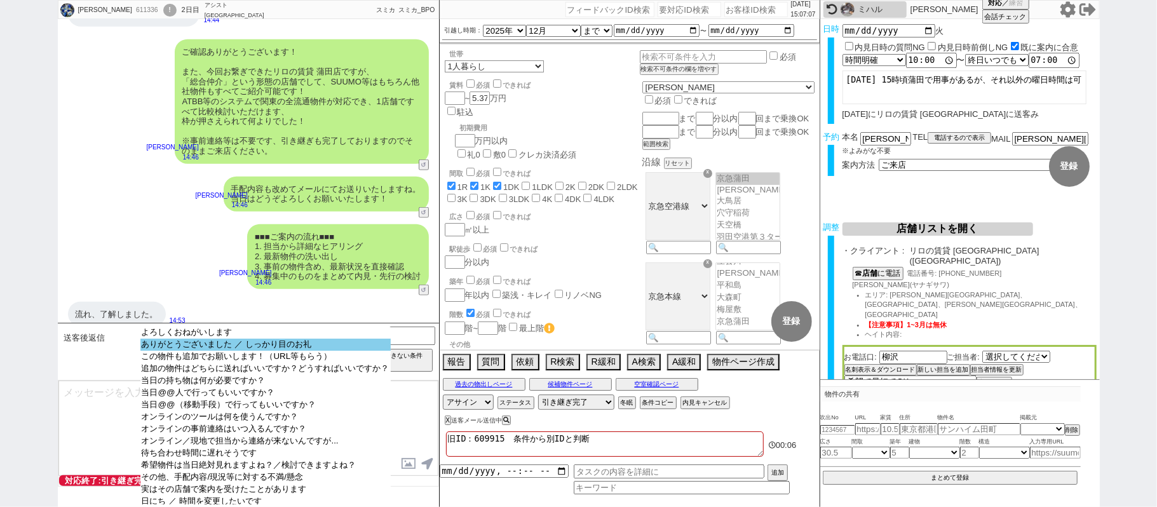
select select "ありがとうございました ／ しっかり目のお礼"
click at [215, 346] on option "ありがとうございました ／ しっかり目のお礼" at bounding box center [265, 345] width 250 height 12
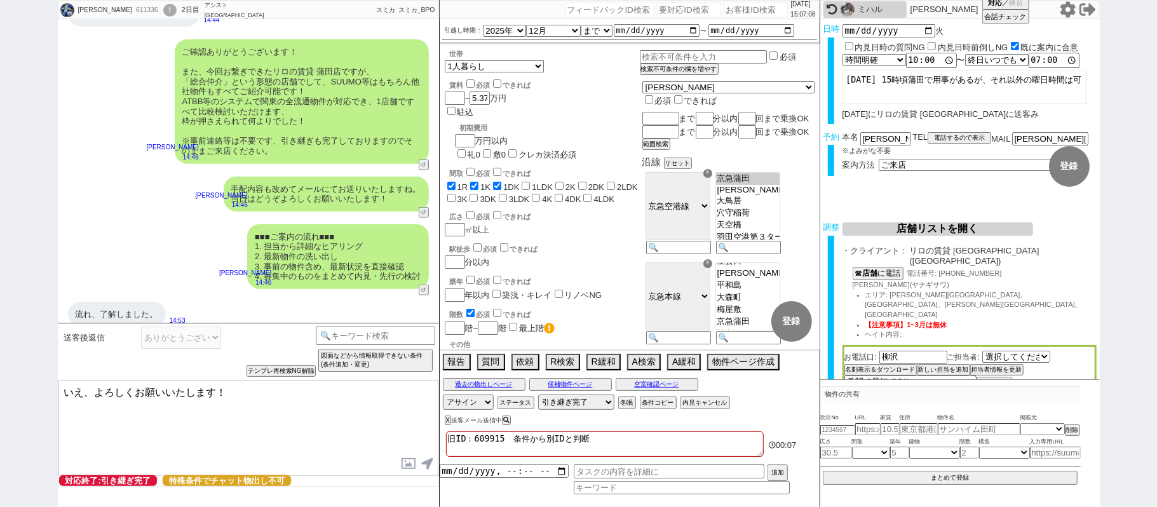
drag, startPoint x: 92, startPoint y: 392, endPoint x: 0, endPoint y: 282, distance: 142.6
click at [0, 354] on div "里美 611336 ! 0 2日目 アシスト武蔵小山店 冬眠中 自社客 スミカ スミカ_BPO チャット全表示 2025-08-24 遅く迄ご苦労様でした。 …" at bounding box center [578, 253] width 1157 height 507
type textarea "ご確認ありがとうございます、よろしくお願いいたします！"
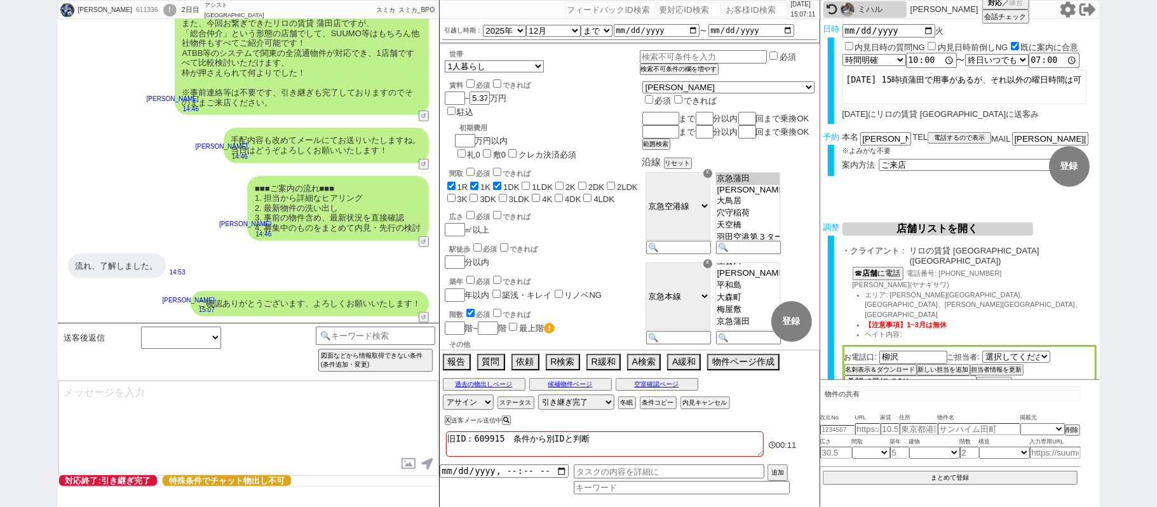
scroll to position [782, 0]
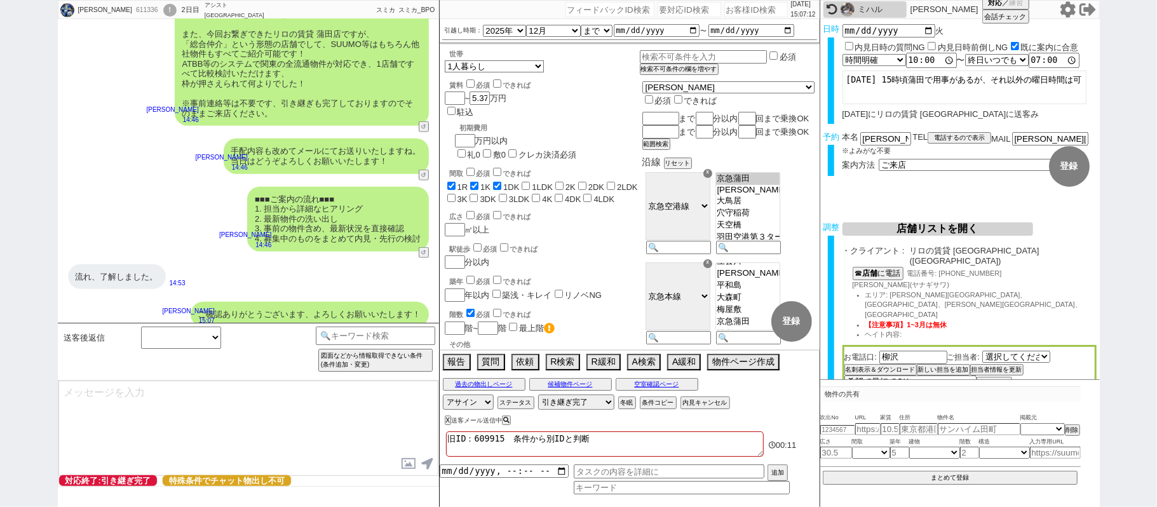
select select "431"
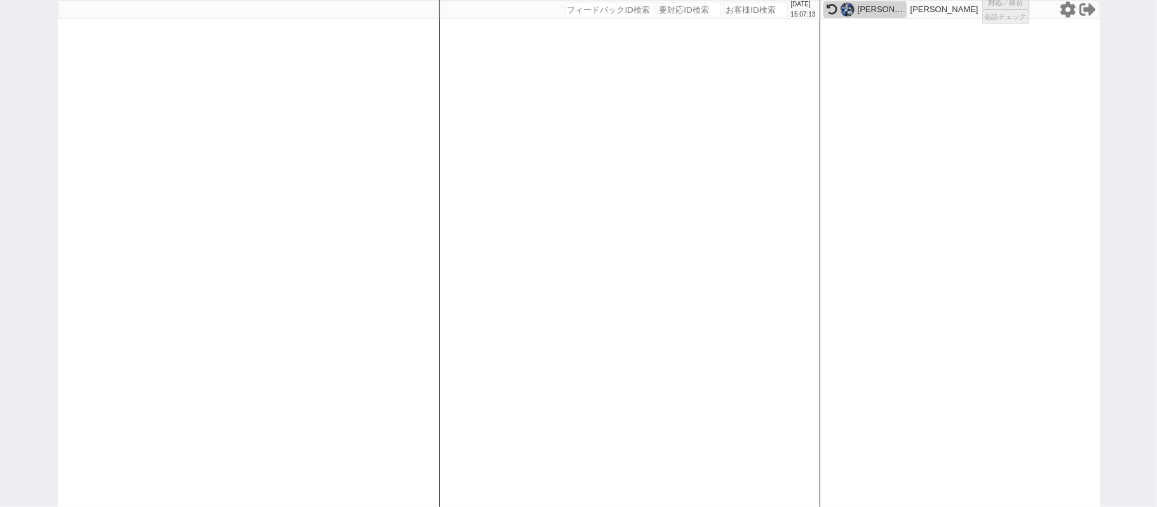
select select "1"
select select "6"
select select "2"
select select "8"
select select
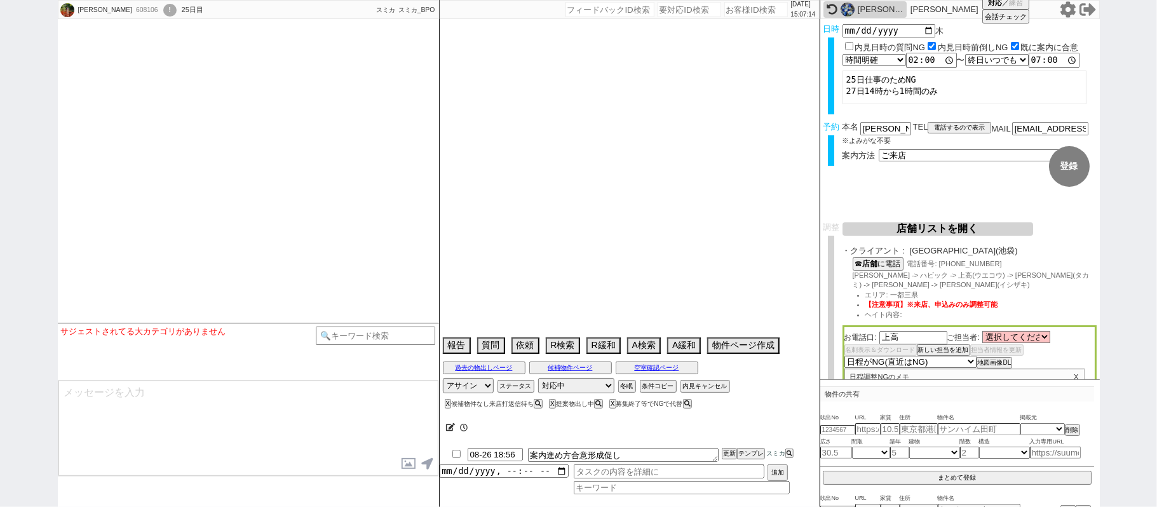
scroll to position [939, 0]
select select
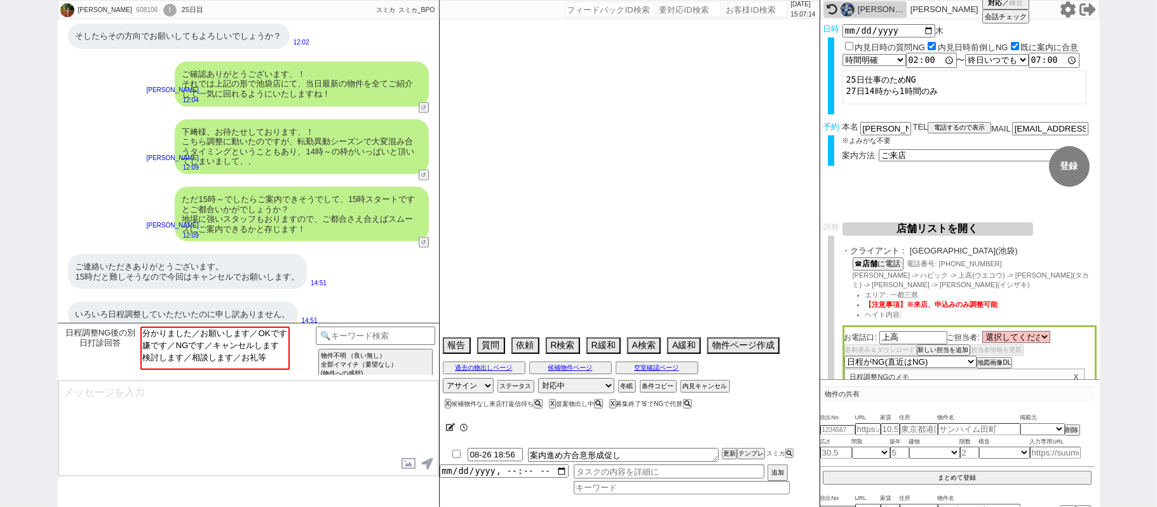
click at [854, 9] on img at bounding box center [848, 10] width 14 height 14
type textarea "急いでいない　とりあえず見たいマンなので現地飲まない＠＠ →CS店には送らないようにする"
select select "15"
select select "1"
select select "14"
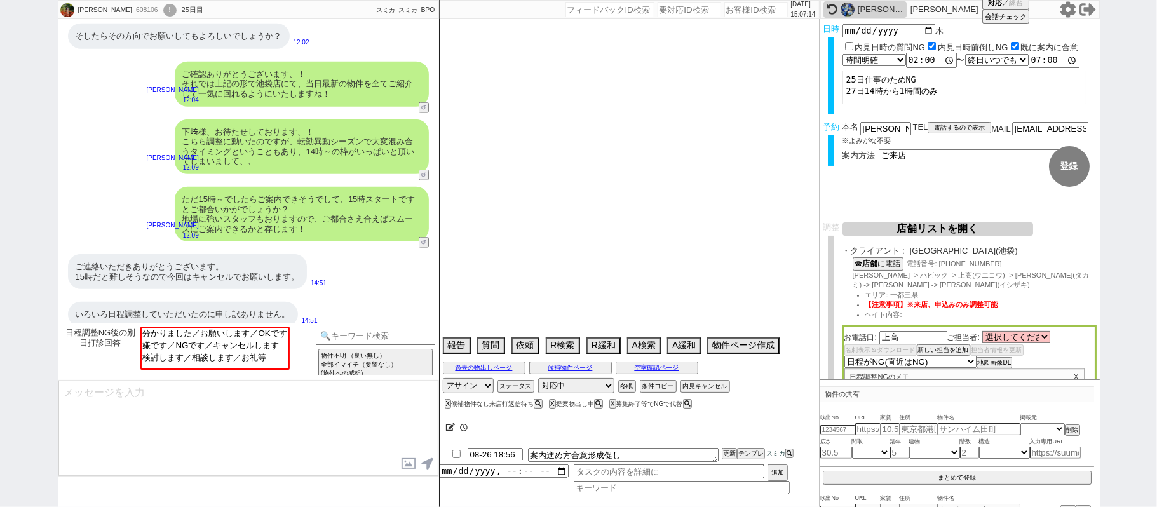
select select "65"
select select "60"
select select "75"
select select "68"
select select "825"
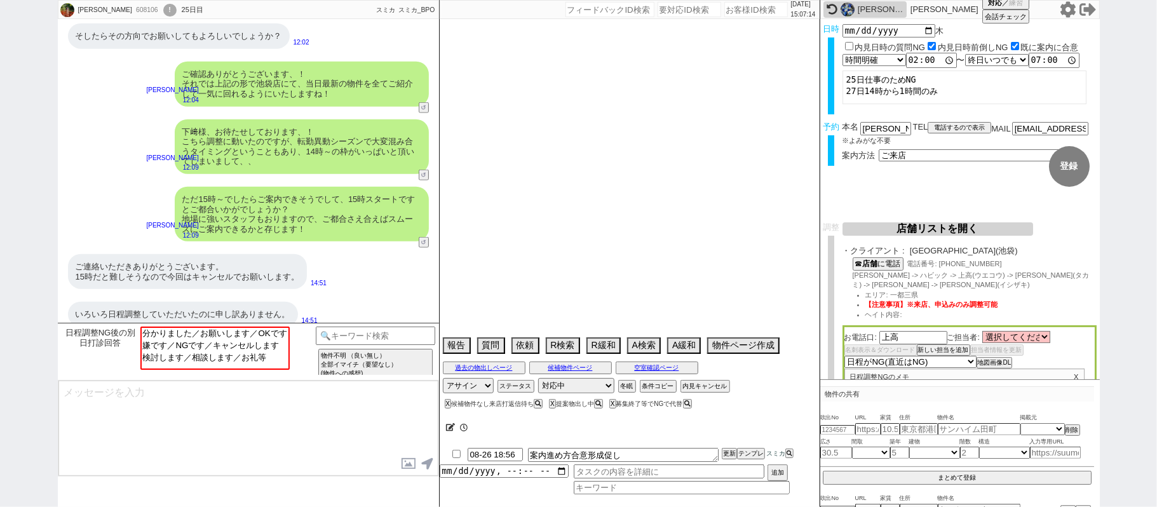
select select "23"
select select "729"
select select "70"
select select "1680"
select select "72"
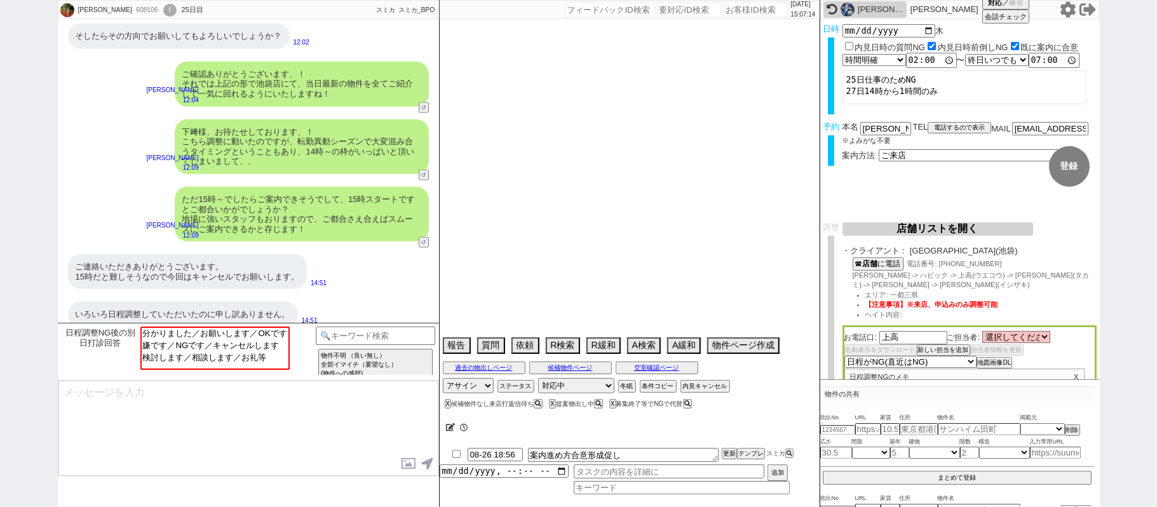
select select "1740"
select select "25"
select select "785"
select select "67"
select select "36"
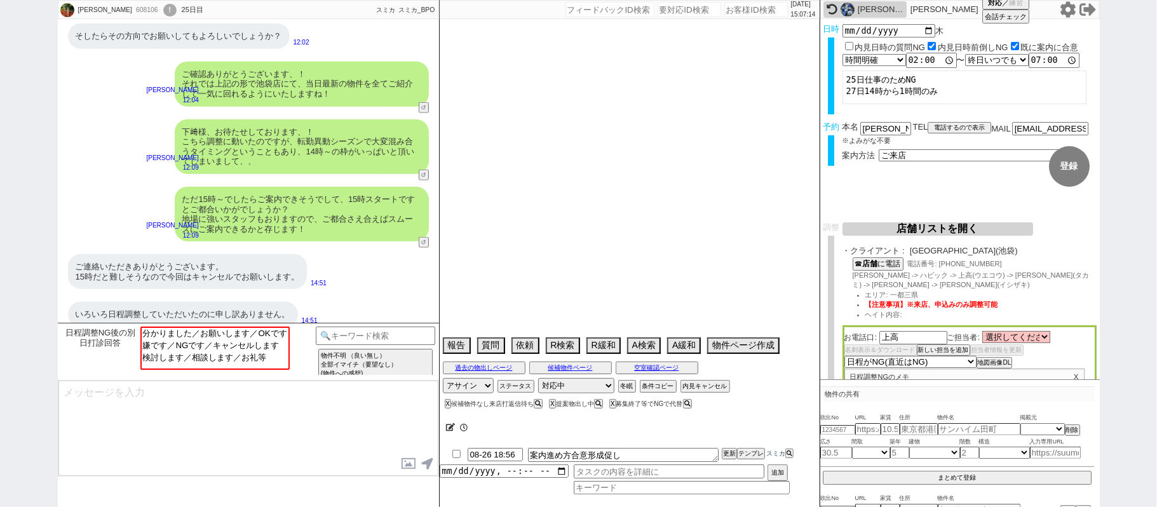
select select "64"
select select "1557"
select select "63"
select select "71"
select select "38"
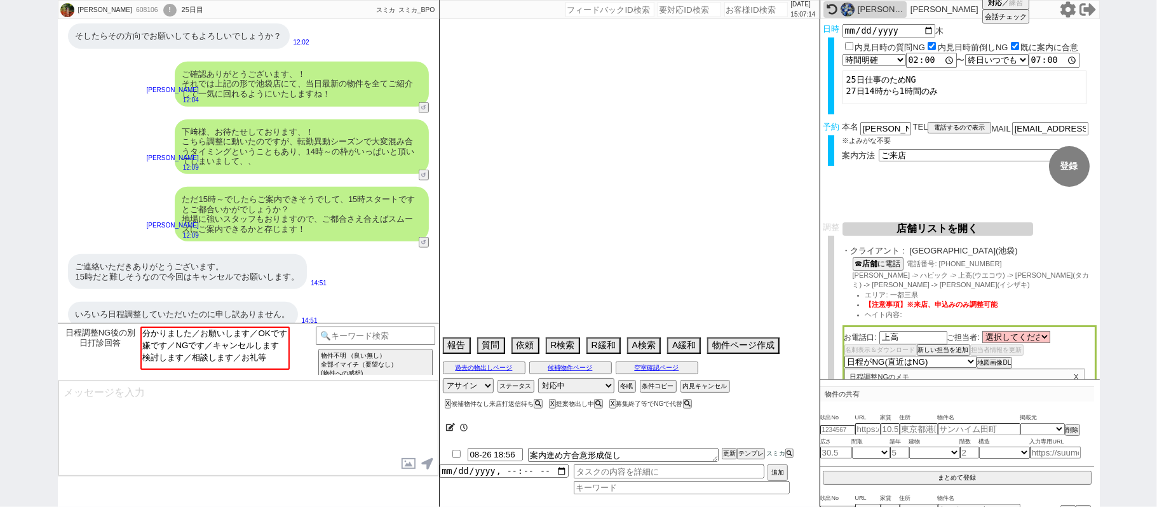
select select "48"
select select "37"
select select "44"
select select "35"
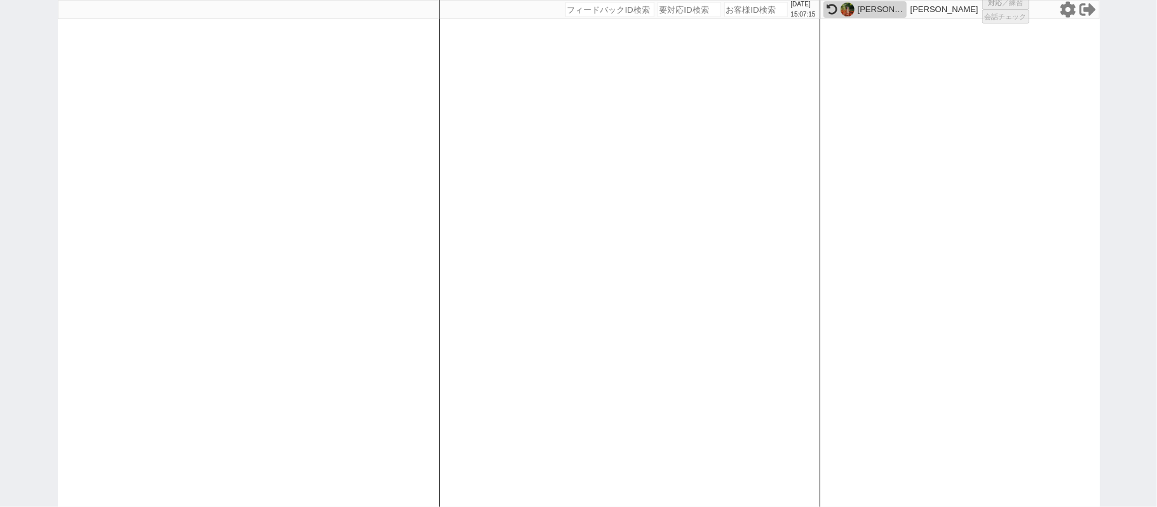
select select "431"
select select "100"
select select "1"
select select "6"
select select "2"
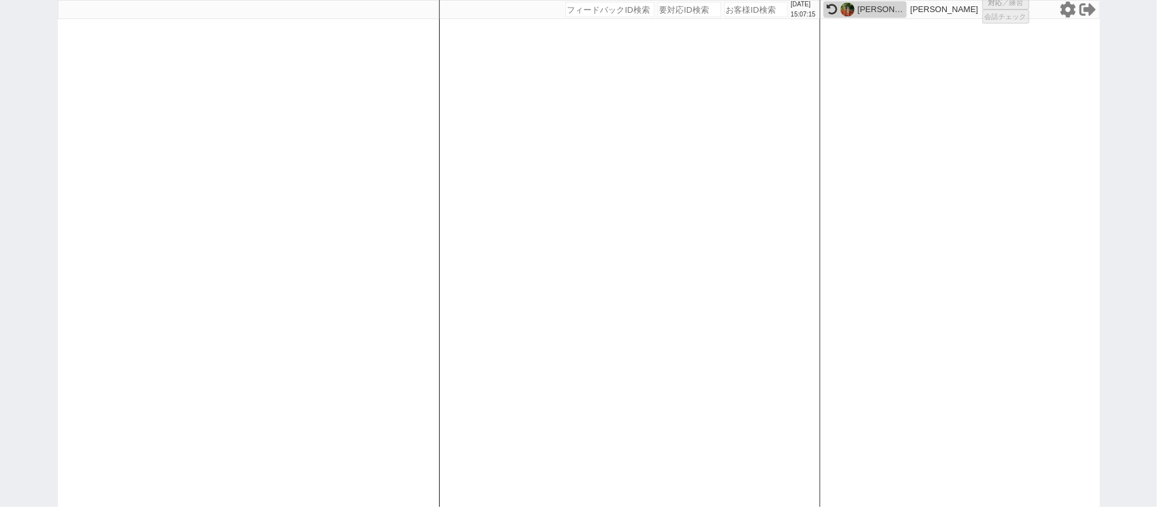
select select "5"
select select "9"
select select
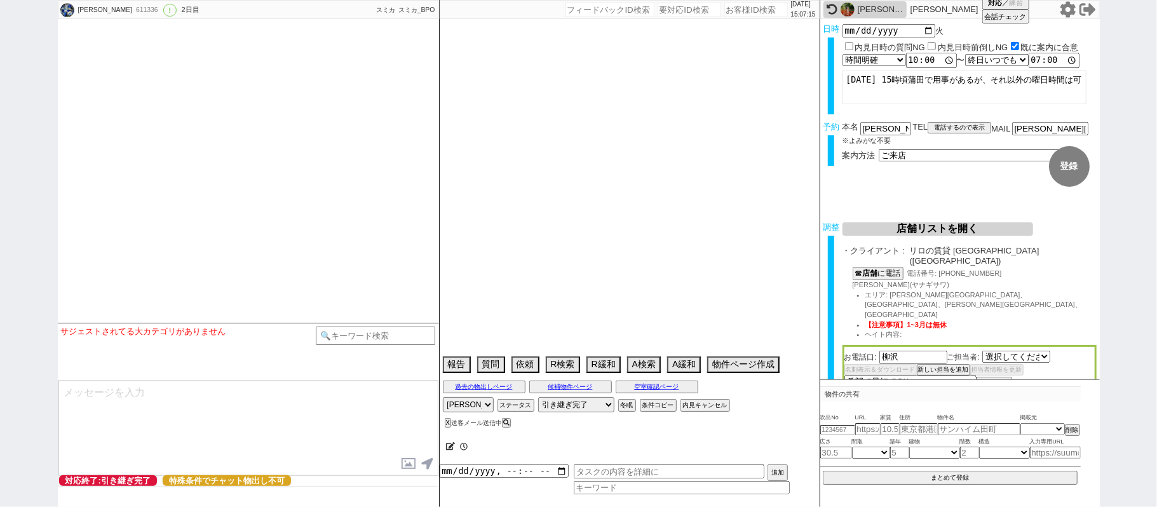
select select "2052"
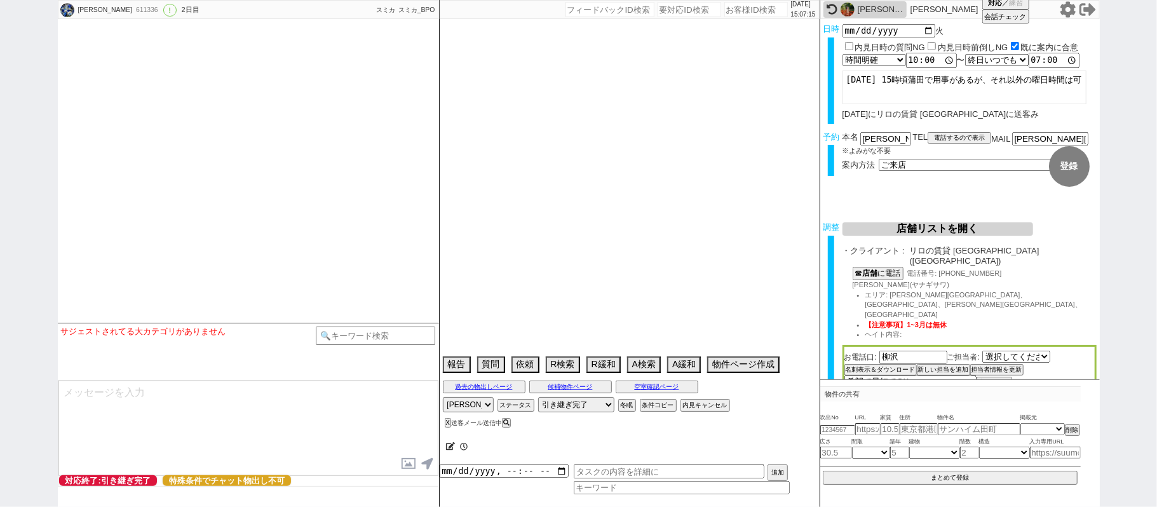
type textarea "旧ID：609915　条件から別IDと判断"
select select "2025"
select select "12"
select select "37"
select select "0"
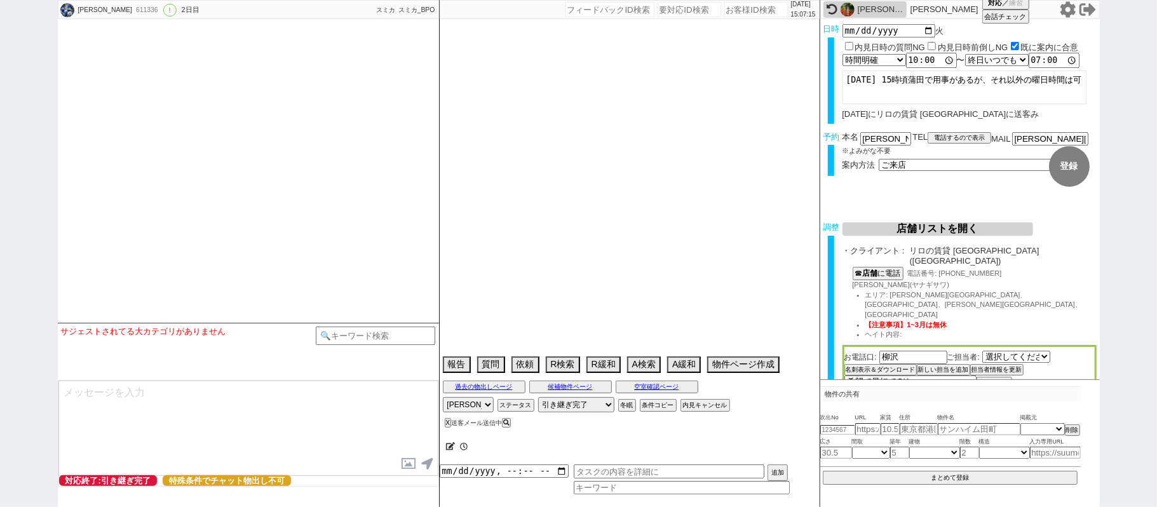
select select "58"
select select "57"
select select "1409"
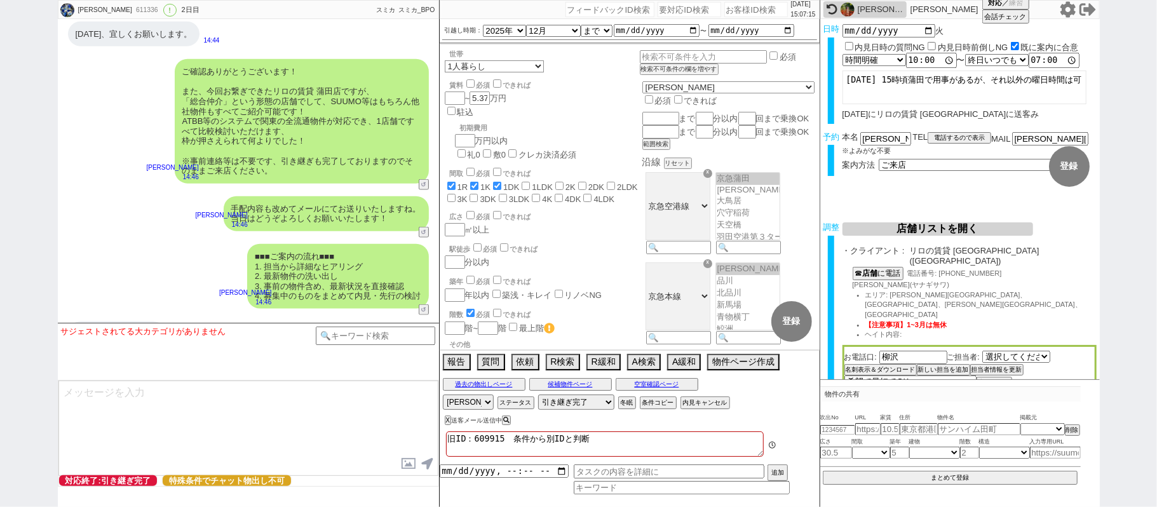
scroll to position [80, 0]
click at [486, 407] on select "[PERSON_NAME] [PERSON_NAME] [PERSON_NAME] [PERSON_NAME] [PERSON_NAME]" at bounding box center [468, 402] width 51 height 15
select select
click at [443, 396] on select "[PERSON_NAME] [PERSON_NAME] [PERSON_NAME] [PERSON_NAME] [PERSON_NAME]" at bounding box center [468, 402] width 51 height 15
click at [847, 14] on img at bounding box center [848, 10] width 14 height 14
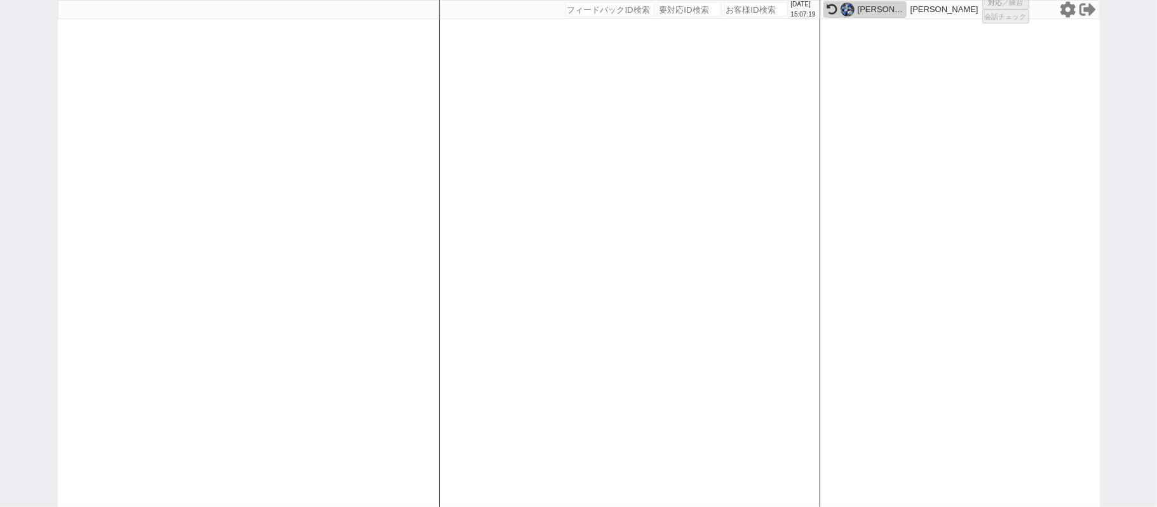
select select "1"
select select "6"
select select "2"
select select "8"
select select
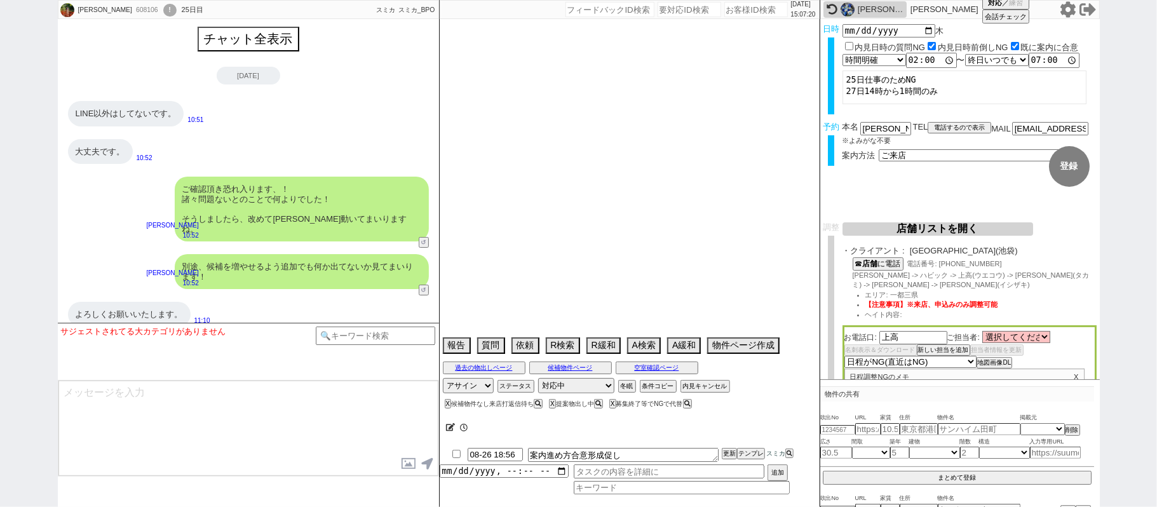
scroll to position [939, 0]
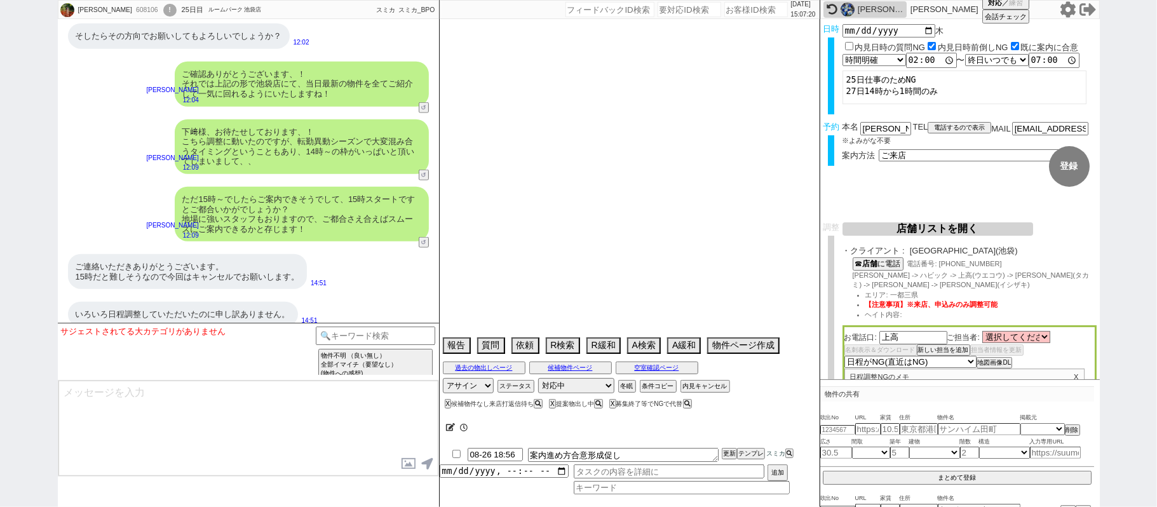
type textarea "急いでいない　とりあえず見たいマンなので現地飲まない＠＠ →CS店には送らないようにする"
select select "15"
select select "1"
select select "14"
select select "65"
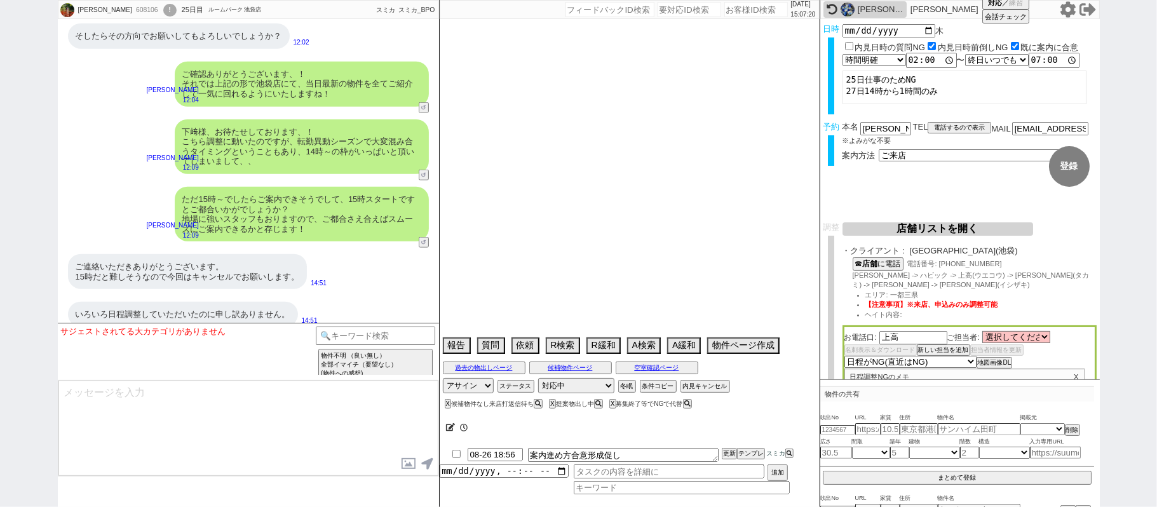
select select "60"
select select "75"
select select "68"
select select "825"
select select "23"
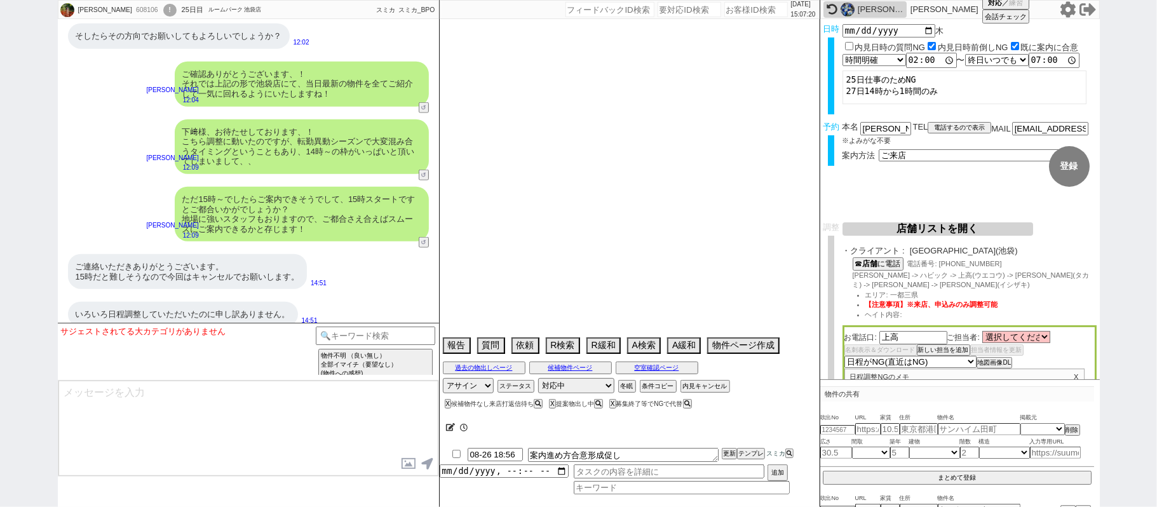
select select "729"
select select "70"
select select "1680"
select select "72"
select select "1740"
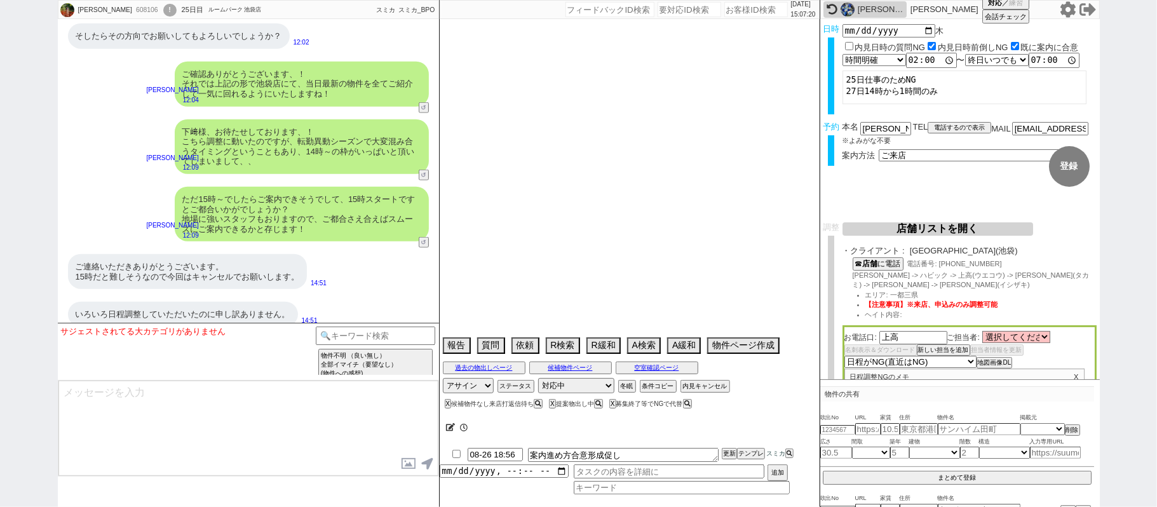
select select "25"
select select "785"
select select "67"
select select "36"
select select "64"
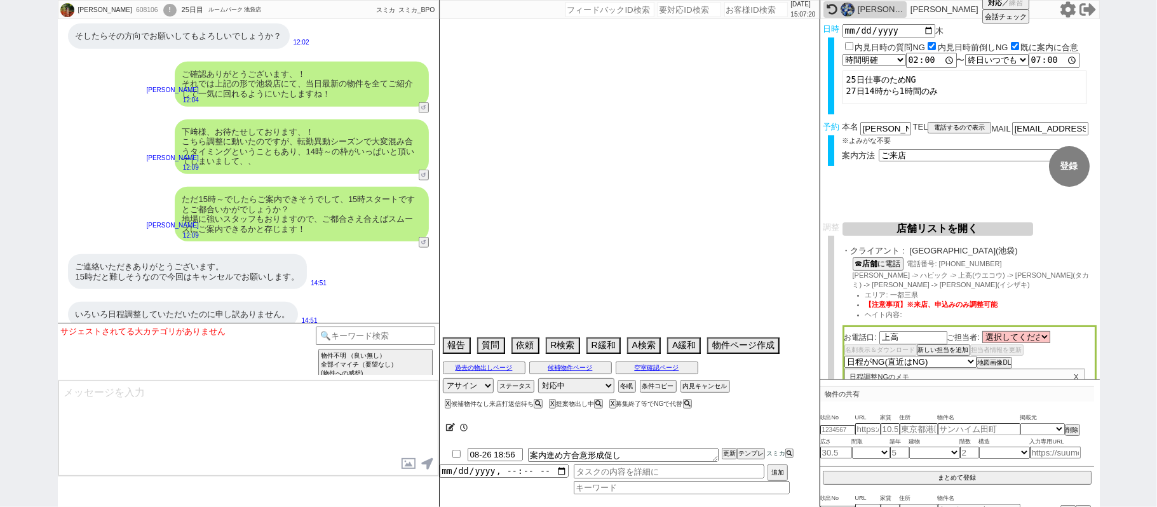
select select "1557"
select select "63"
select select "71"
select select "38"
select select "48"
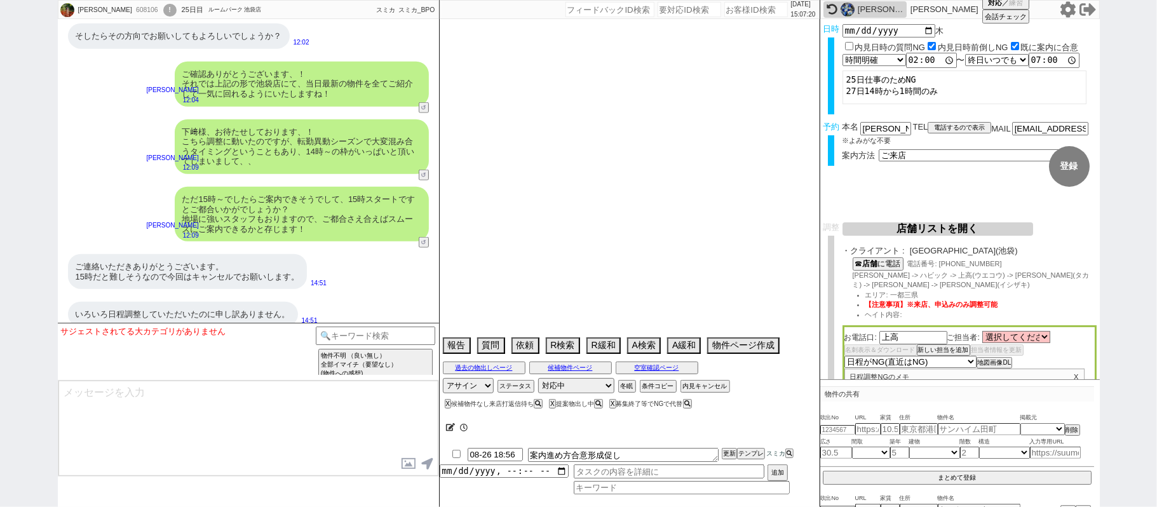
select select "37"
select select "44"
select select "35"
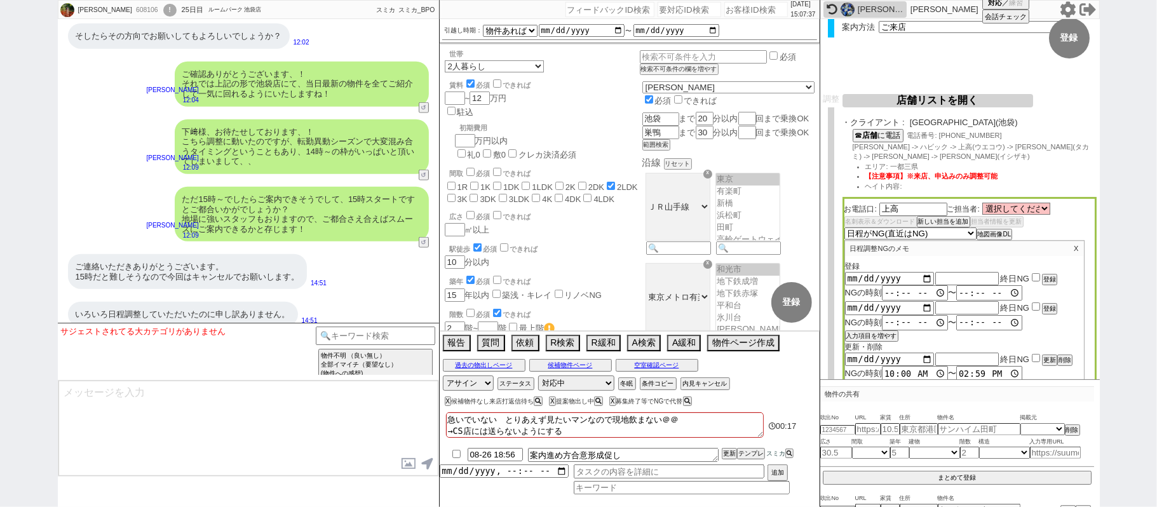
scroll to position [169, 0]
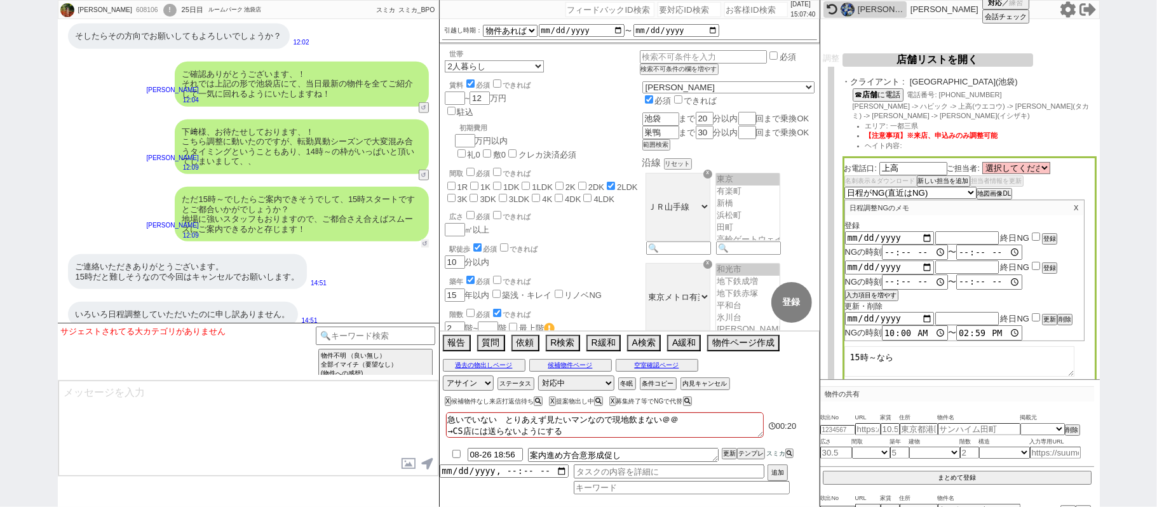
click at [423, 240] on button "↺" at bounding box center [425, 244] width 8 height 8
select select "嫌です／NGです／キャンセルします"
click at [248, 345] on option "嫌です／NGです／キャンセルします" at bounding box center [213, 345] width 147 height 12
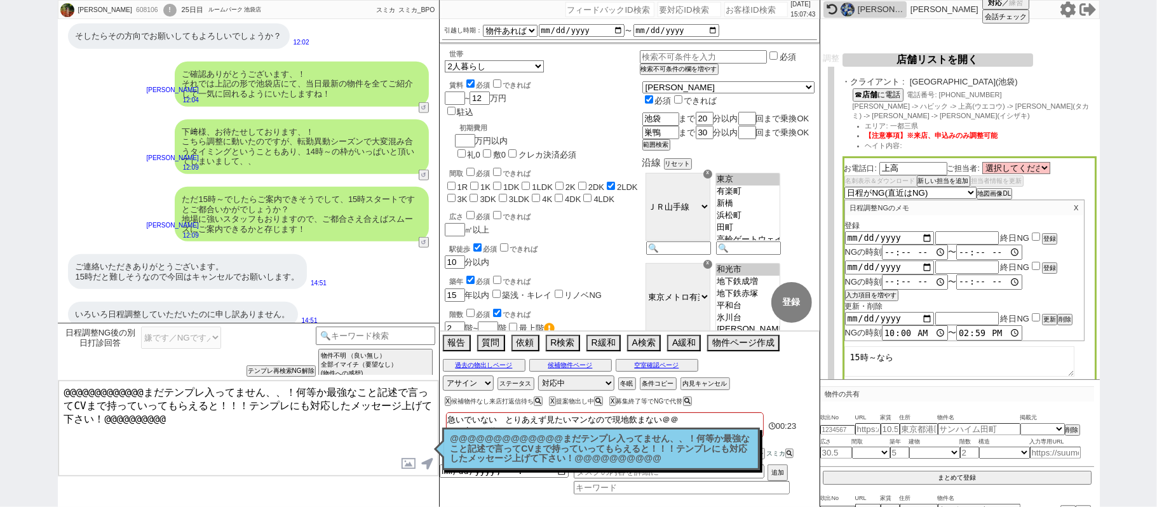
click at [535, 439] on p "@@@@@@@@@@@@@まだテンプレ入ってません、、！何等か最強なこと記述で言ってCVまで持っていってもらえると！！！テンプレにも対応したメッセージ上げて下…" at bounding box center [601, 449] width 301 height 30
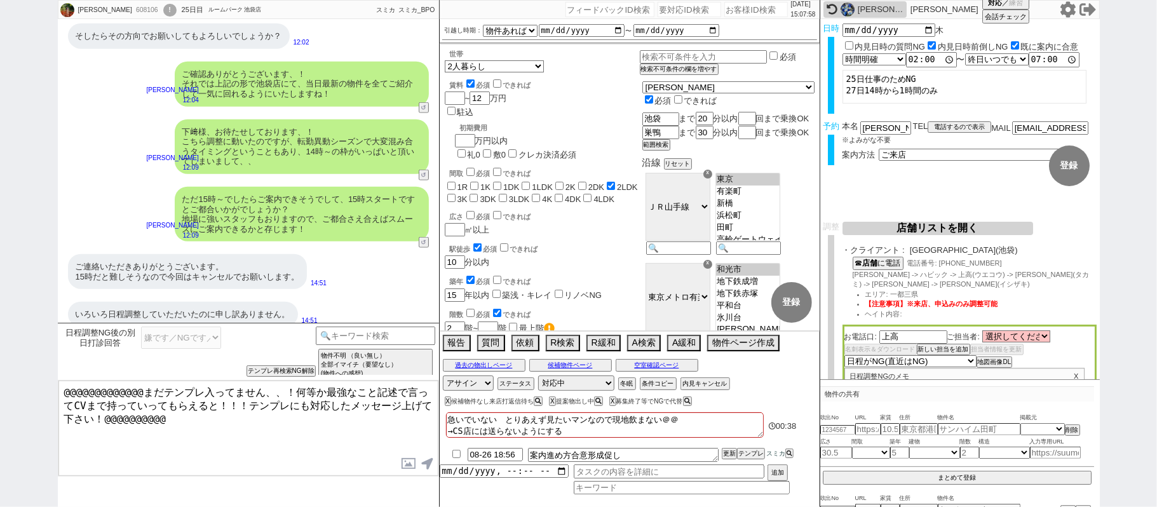
scroll to position [0, 0]
click at [659, 371] on button "空室確認ページ" at bounding box center [657, 365] width 83 height 10
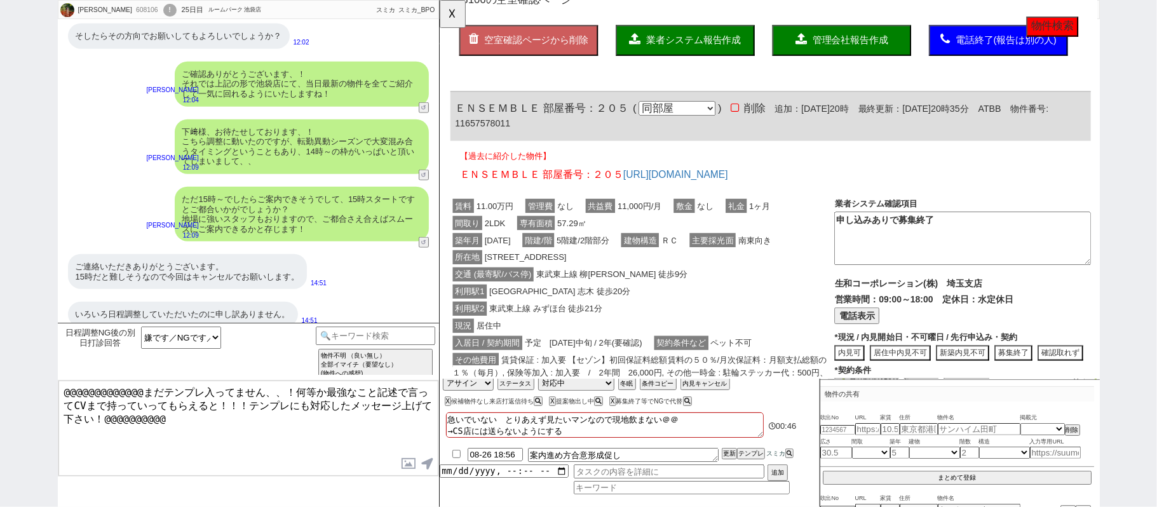
scroll to position [85, 0]
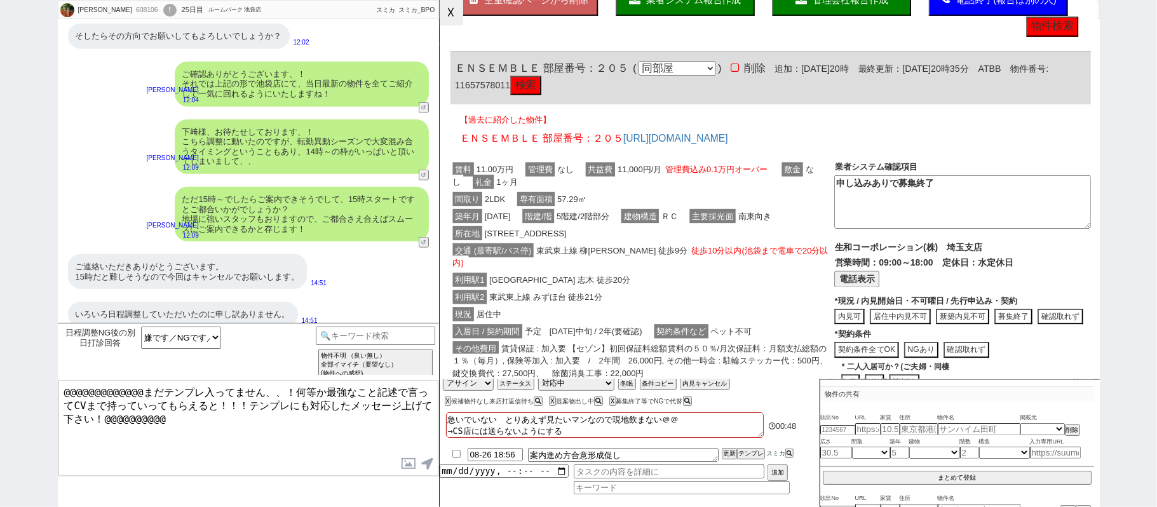
click at [447, 22] on button "☓" at bounding box center [452, 12] width 24 height 25
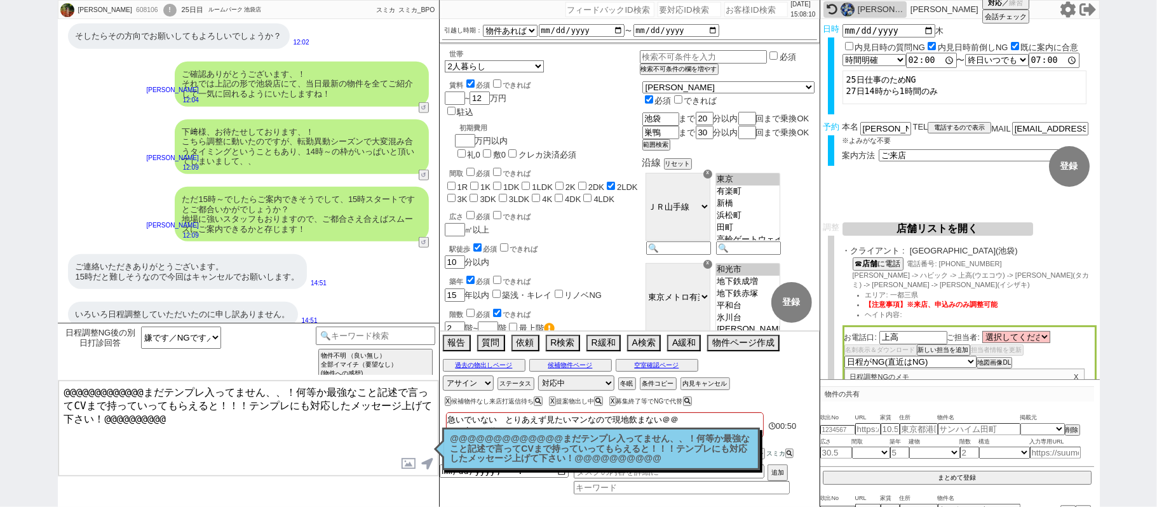
drag, startPoint x: 261, startPoint y: 390, endPoint x: 0, endPoint y: 323, distance: 269.0
click at [79, 356] on div "日程調整NG後の別日打診回答 分かりました／お願いします／OKです 嫌です／NGです／キャンセルします 検討します／相談します／お礼等 チャンネルサービス名 …" at bounding box center [248, 415] width 381 height 184
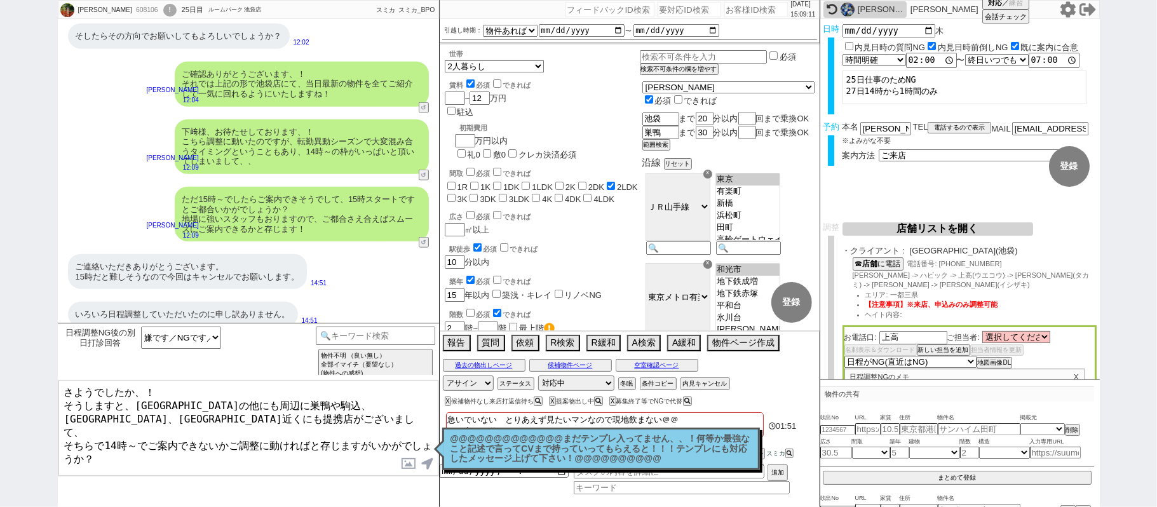
type textarea "さようでしたか、！ そうしますと、池袋店の他にも周辺に巣鴨や駒込、板橋、目白駅近くにも提携店がございまして、 そちらで14時～でご案内できないかご調整に動けれ…"
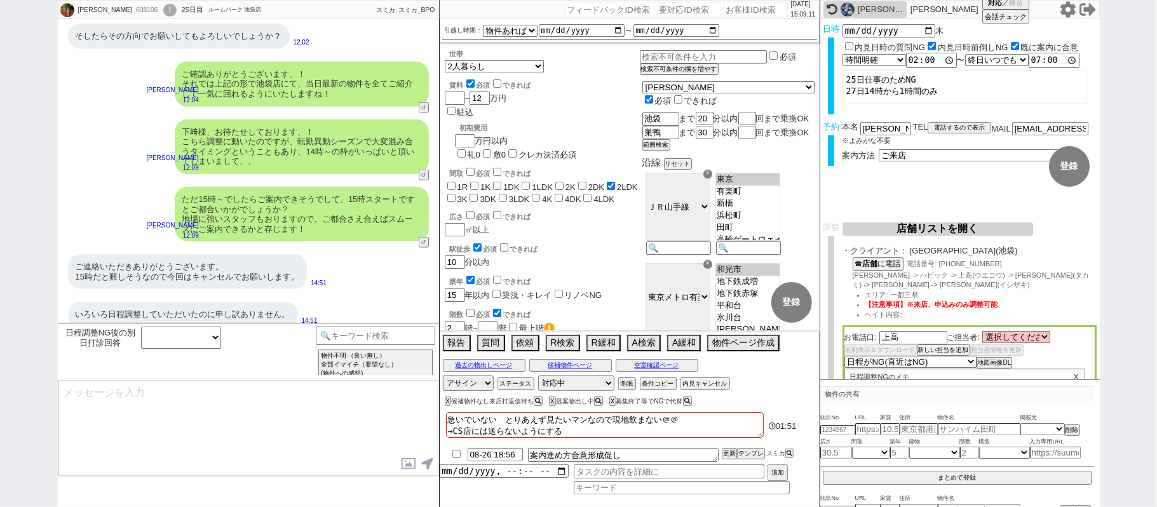
scroll to position [826, 0]
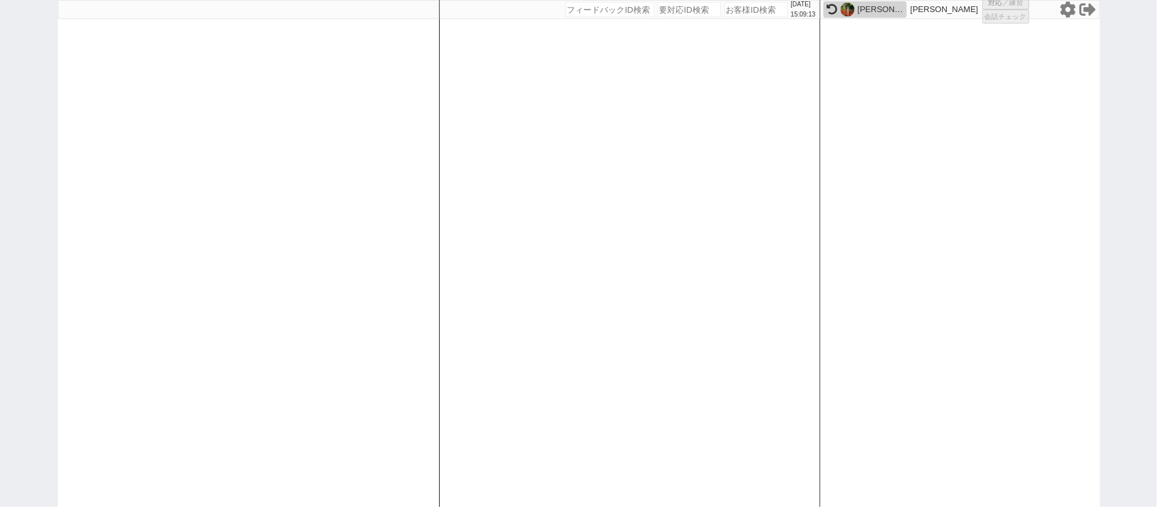
select select "100"
select select "1"
select select "2"
select select "5"
select select
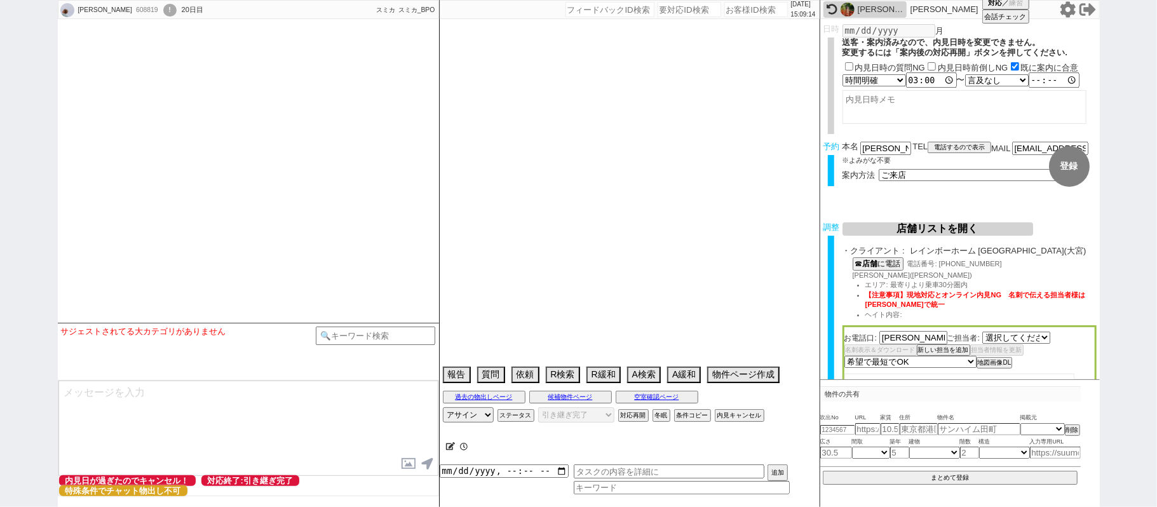
select select "1785"
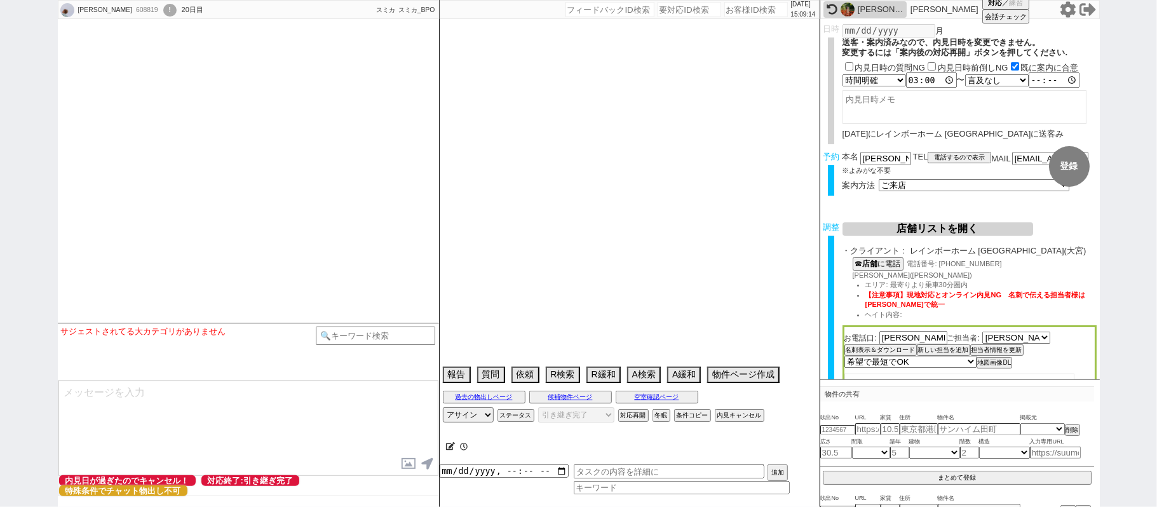
type textarea "調整前キャンセル"
select select "2025"
select select "9"
select select "37"
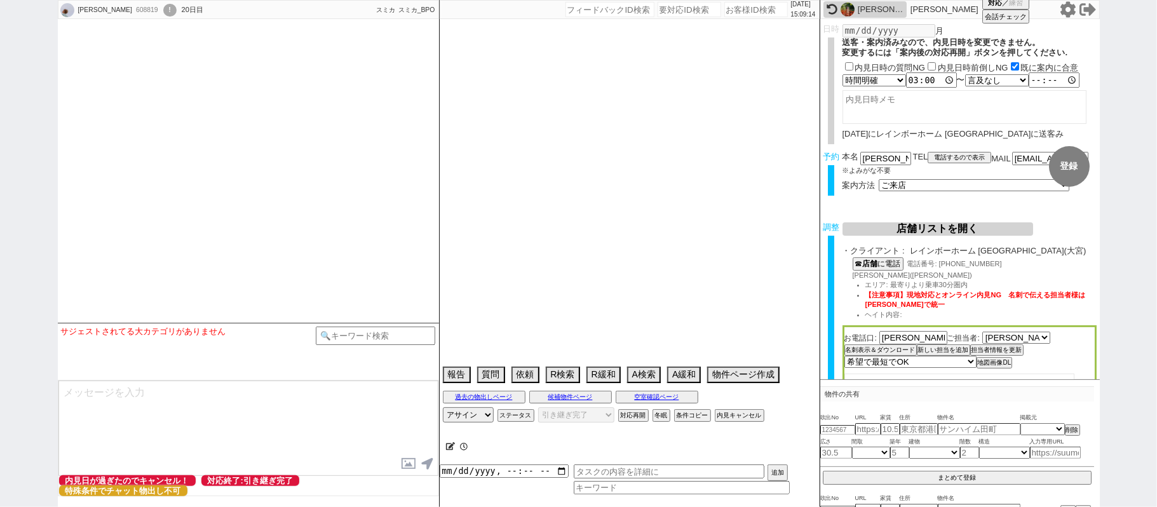
select select "1"
select select "9"
select select "325"
select select "33"
select select "981"
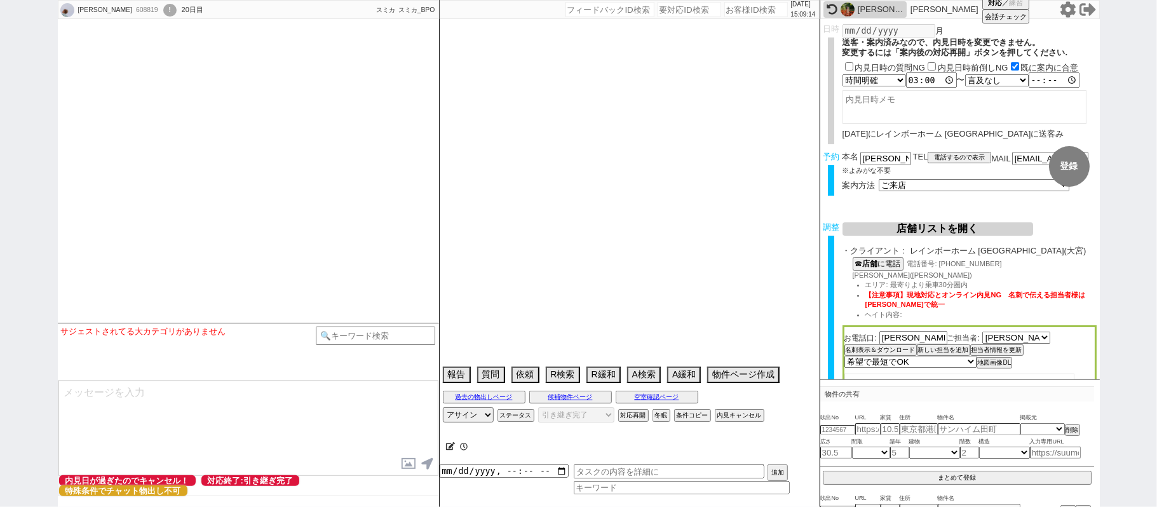
select select "8"
select select "300"
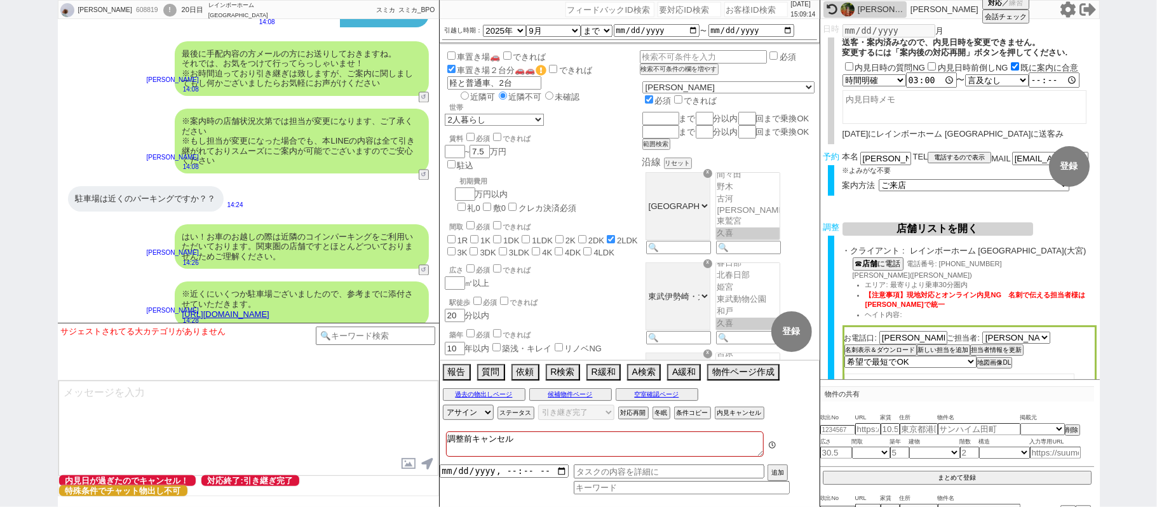
scroll to position [107, 0]
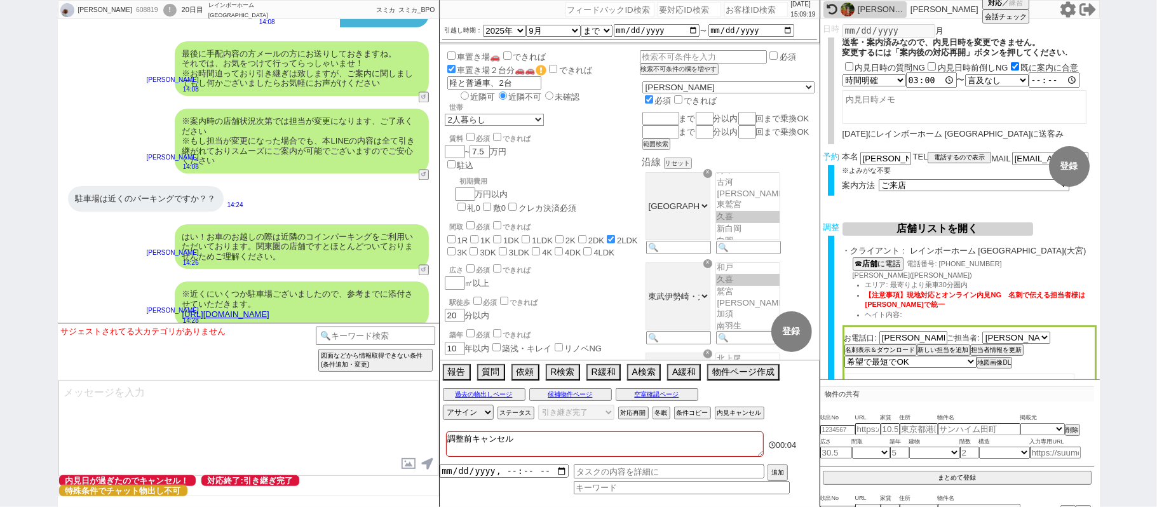
click at [840, 6] on div "ゆか" at bounding box center [865, 9] width 83 height 17
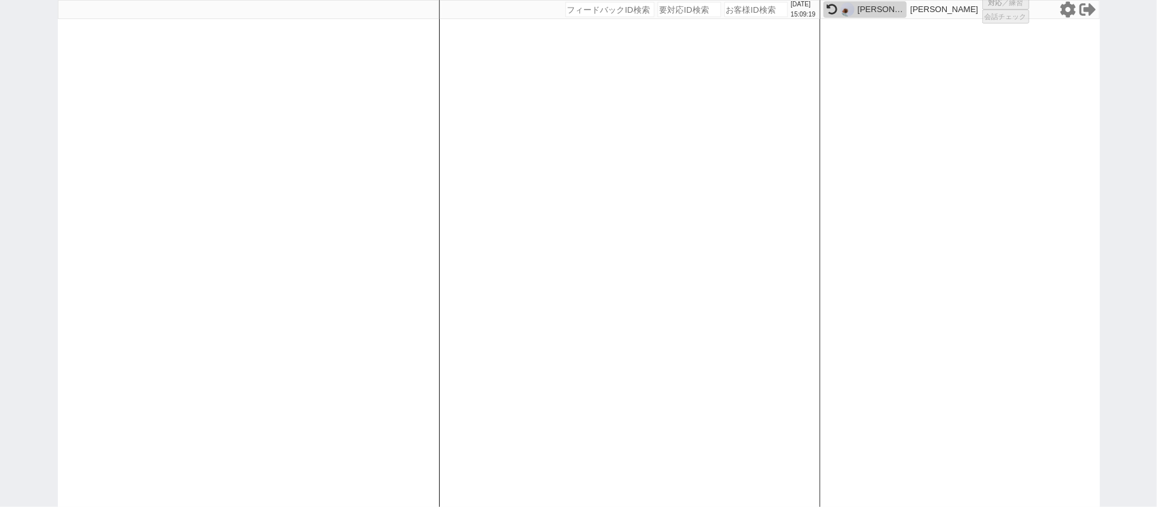
select select "1"
select select "6"
select select "2"
select select "8"
select select
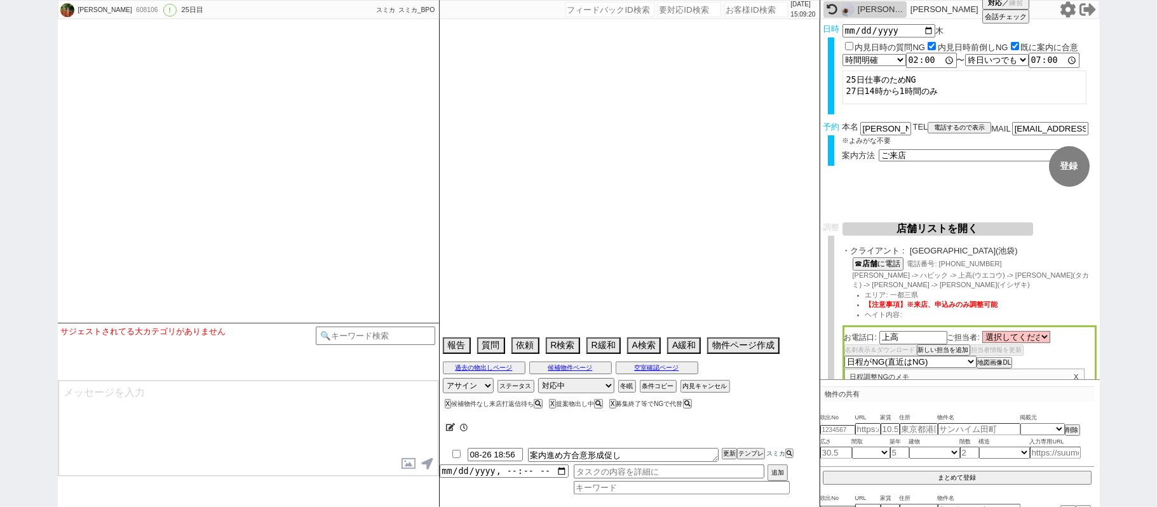
scroll to position [8166, 0]
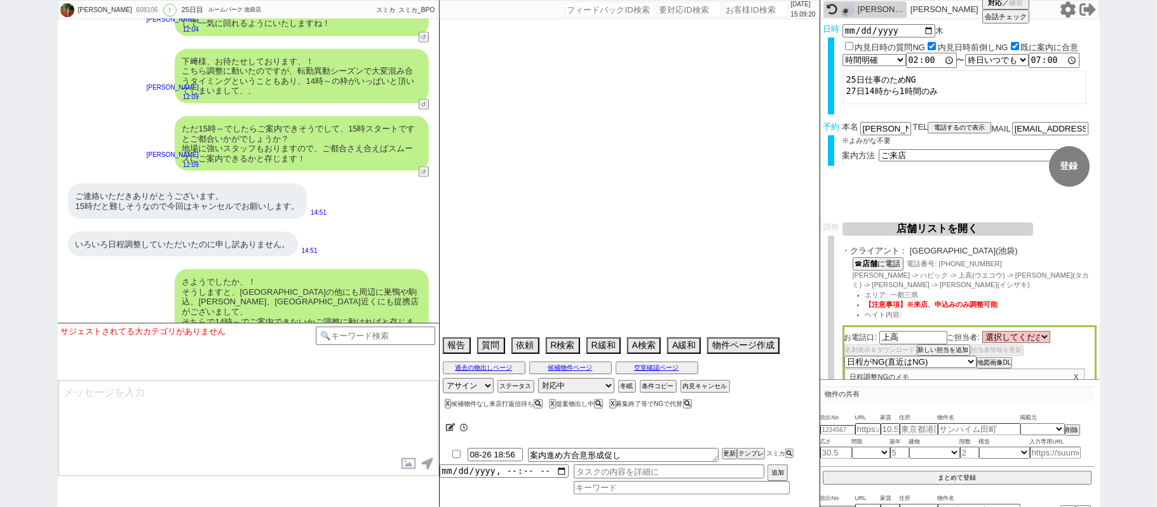
click at [273, 421] on textarea at bounding box center [248, 428] width 380 height 95
type textarea "急いでいない　とりあえず見たいマンなので現地飲まない＠＠ →CS店には送らないようにする"
select select "15"
select select "1"
select select "14"
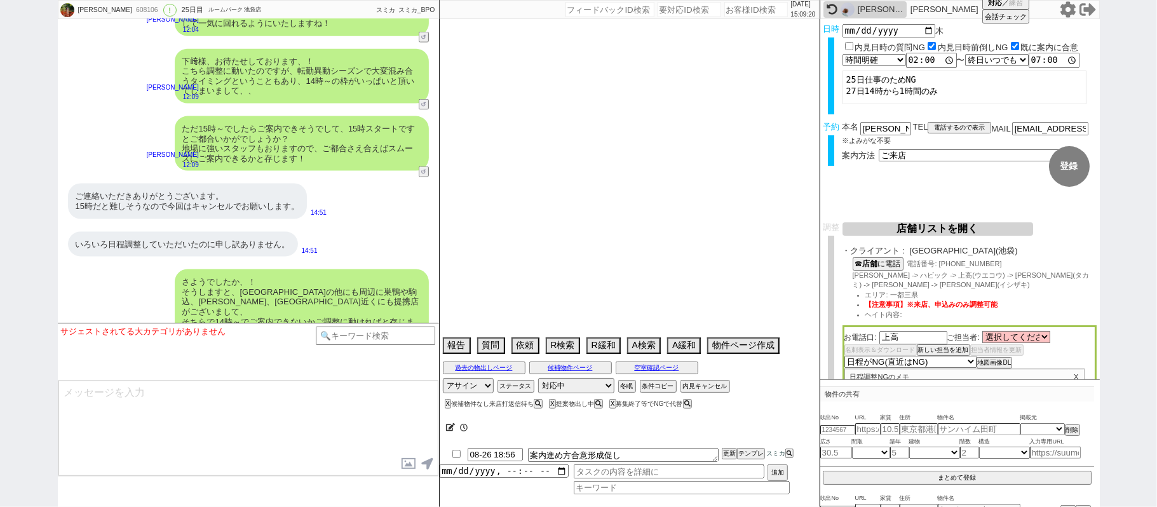
select select "65"
select select "60"
select select "75"
select select "68"
select select "825"
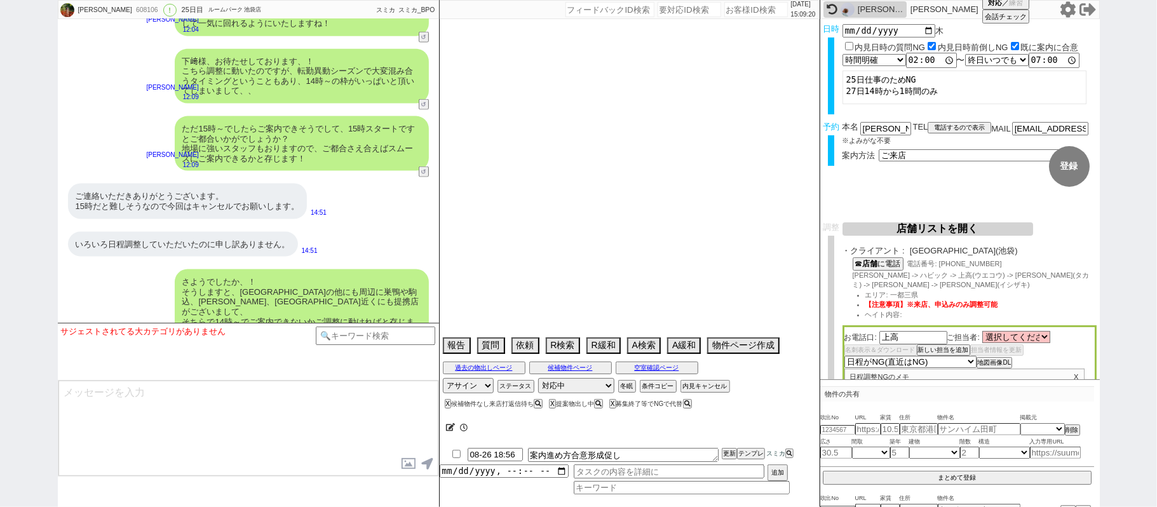
select select "23"
select select "729"
select select "70"
select select "1680"
select select "72"
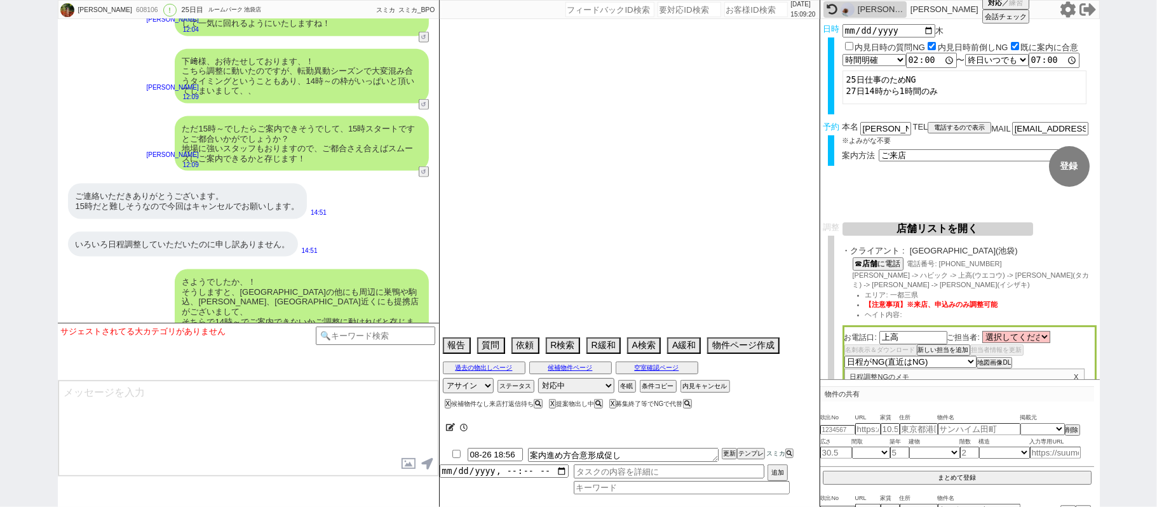
select select "1740"
select select "25"
select select "785"
select select "67"
select select "36"
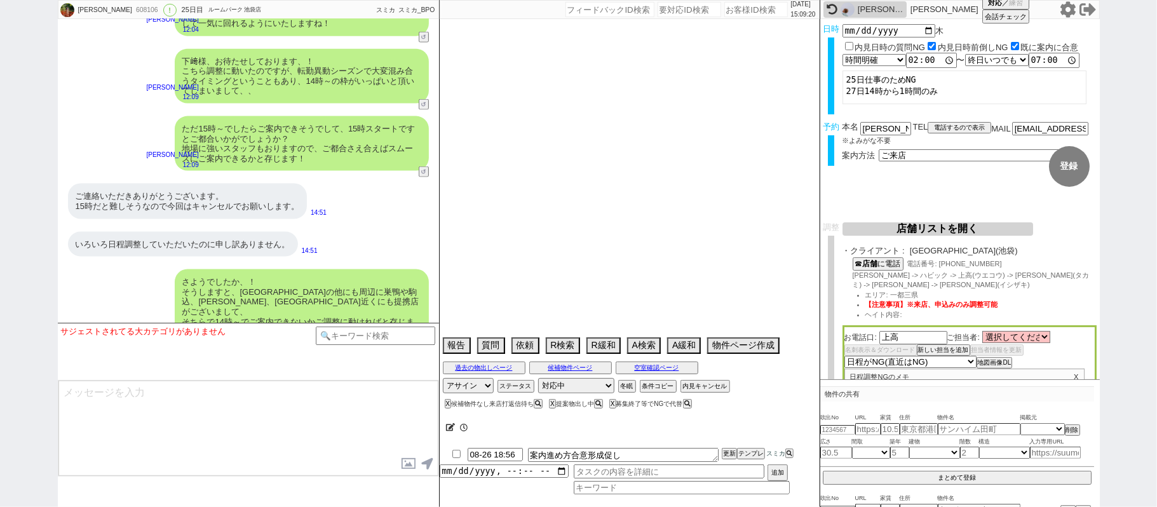
select select "64"
select select "1557"
select select "63"
select select "71"
select select "38"
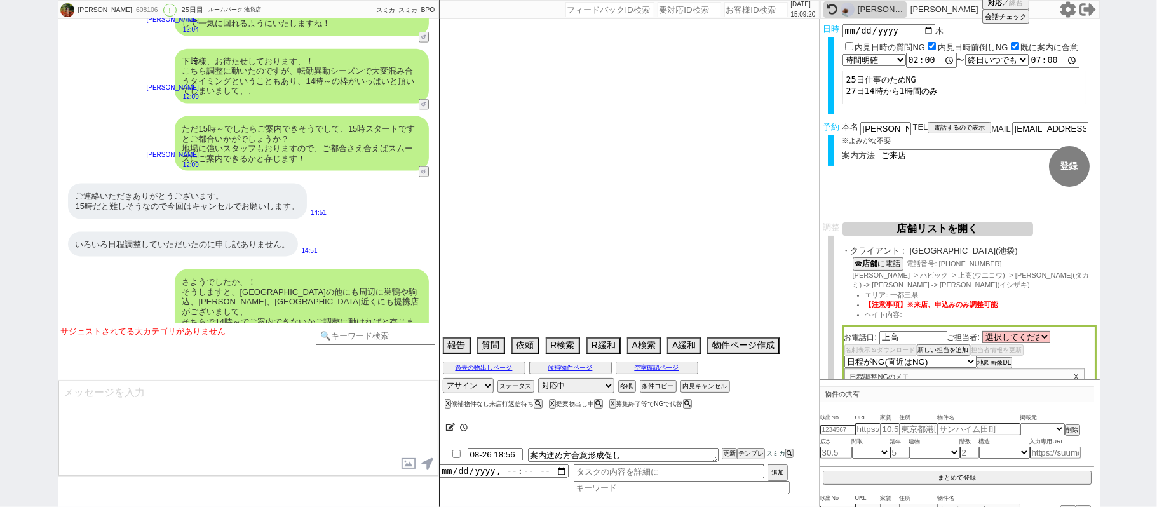
select select "48"
select select "37"
select select "44"
select select "35"
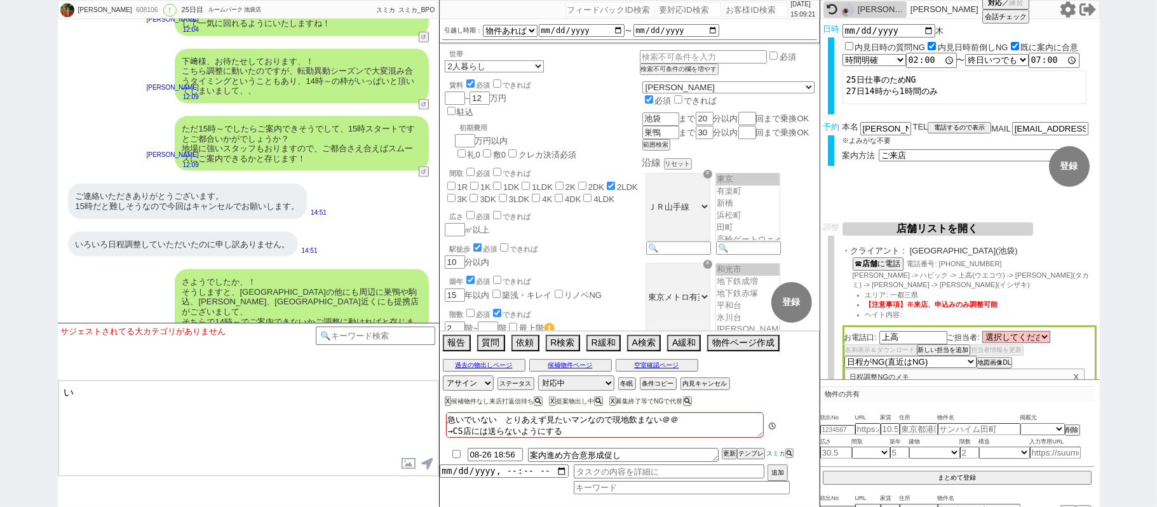
scroll to position [160, 0]
type textarea "いずれもいただいたエリアに強い担当をお付けいたします！"
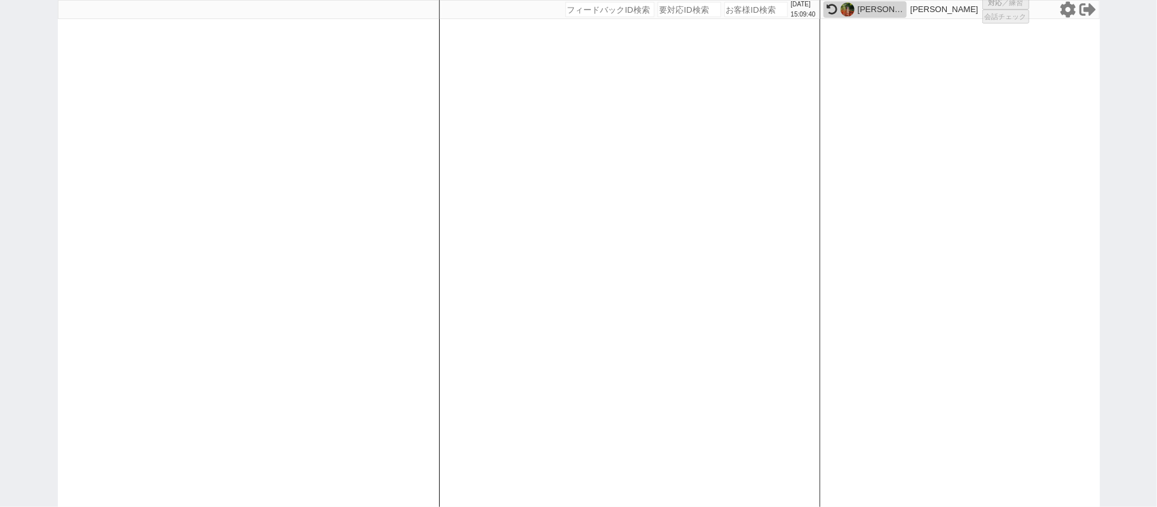
select select "100"
select select "1"
select select "2"
select select "5"
select select
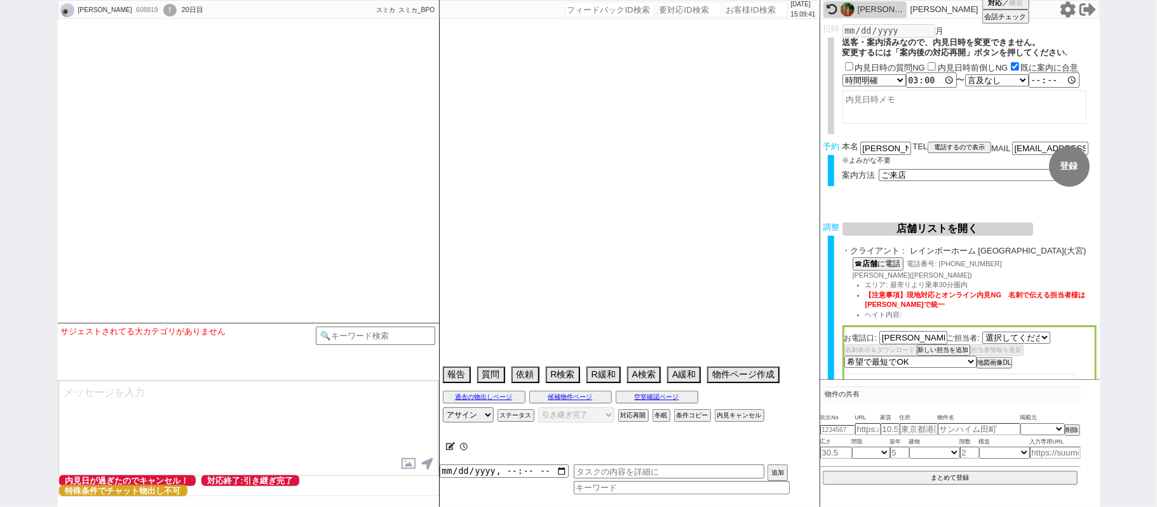
select select "1785"
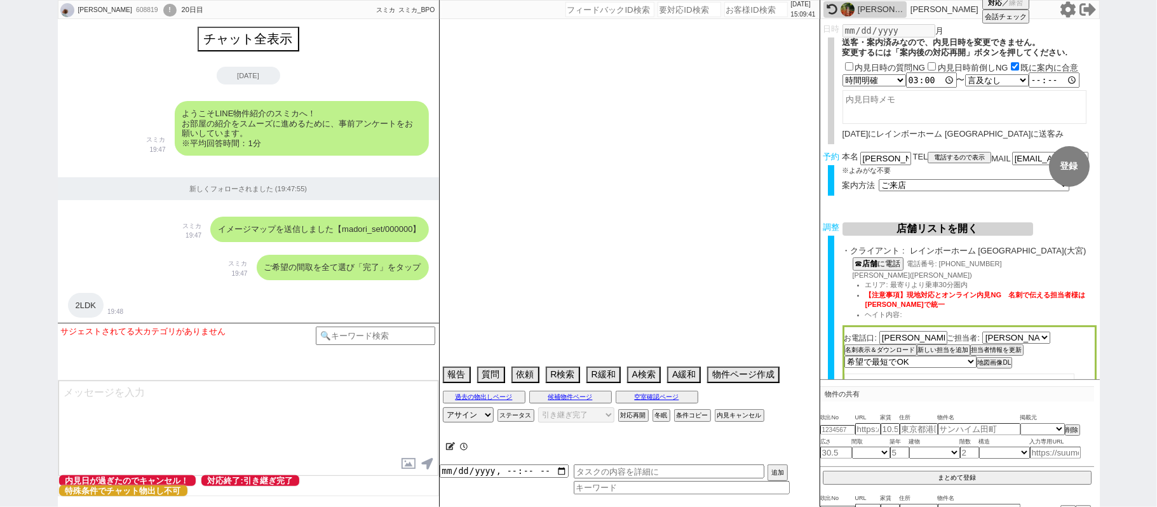
type textarea "調整前キャンセル"
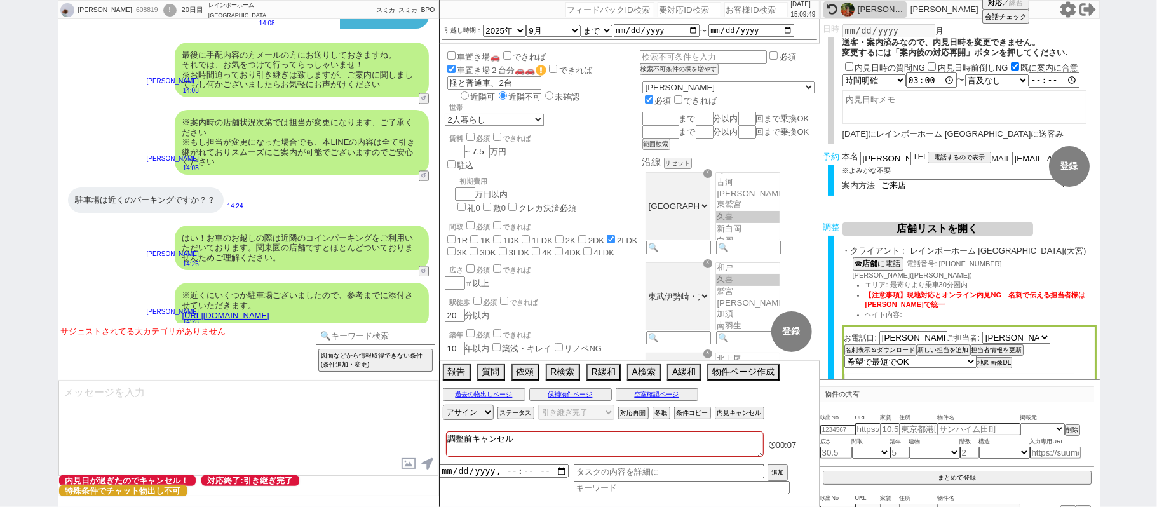
scroll to position [4979, 0]
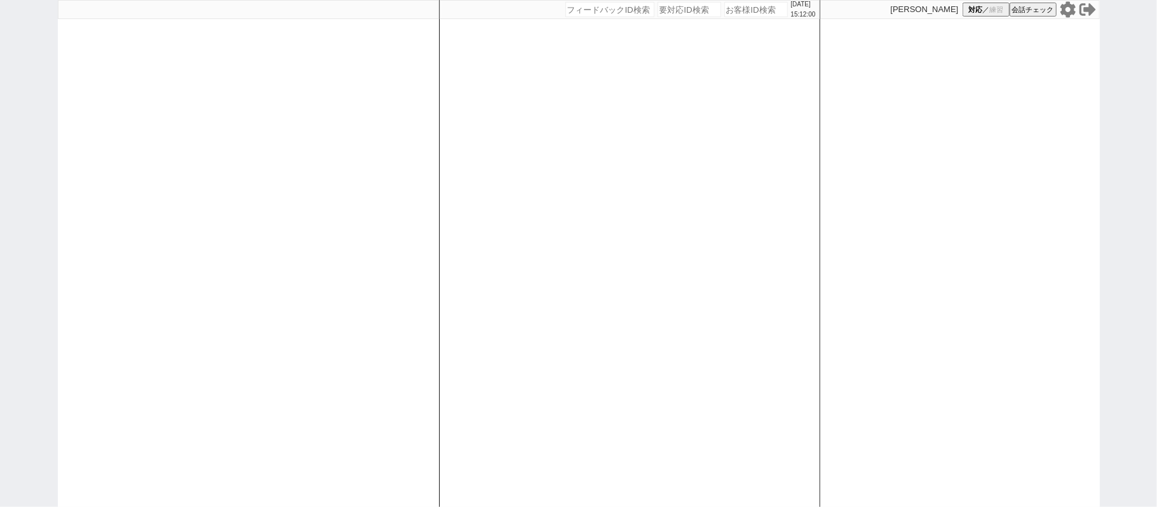
drag, startPoint x: 144, startPoint y: 183, endPoint x: 179, endPoint y: 181, distance: 35.6
click at [144, 181] on div at bounding box center [248, 253] width 381 height 507
click at [310, 181] on div at bounding box center [248, 253] width 381 height 507
select select
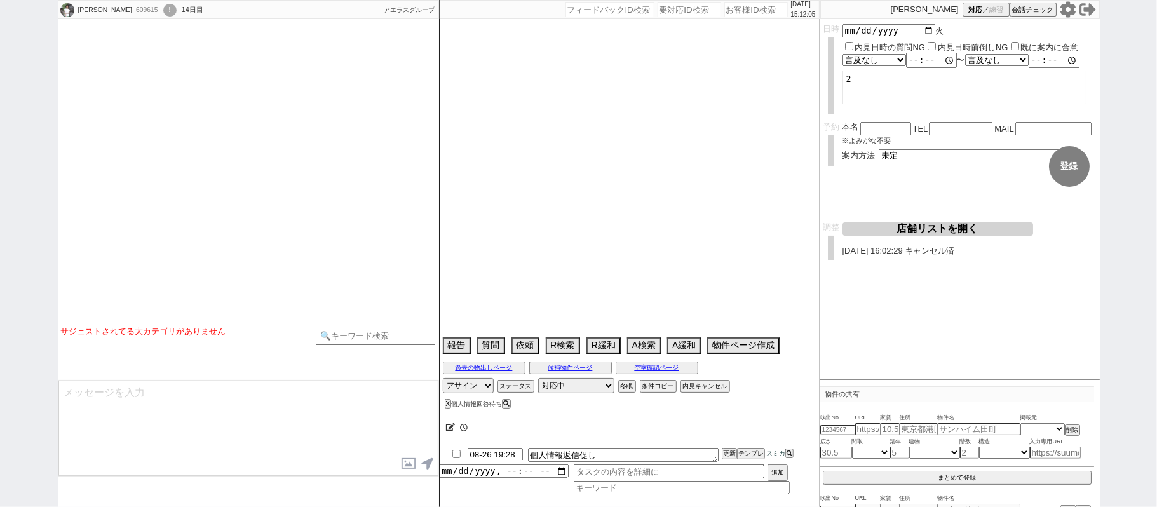
select select "2025"
select select "9"
select select "33"
select select "0"
select select "11"
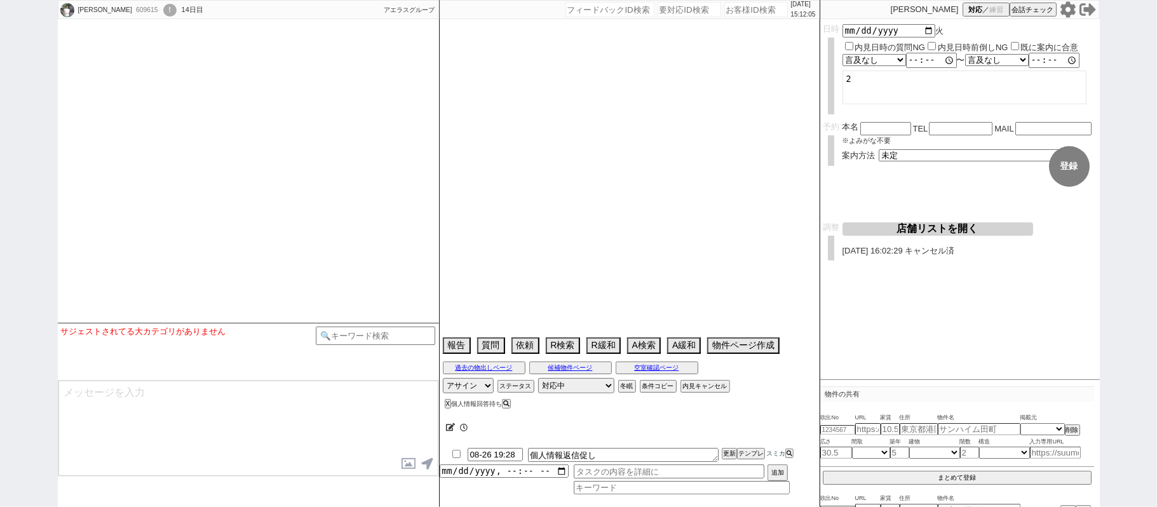
select select "33"
select select "965"
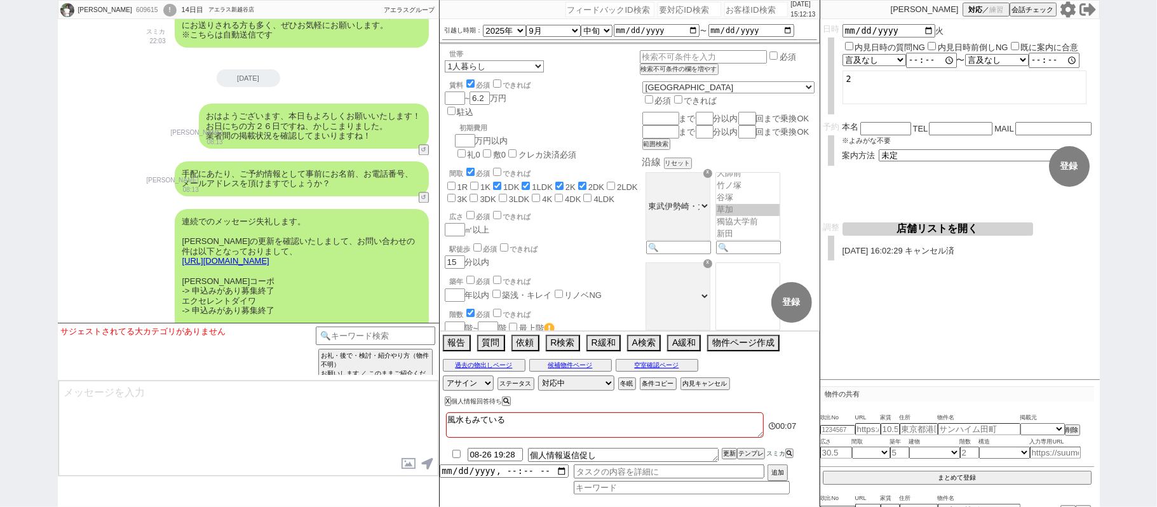
scroll to position [9294, 0]
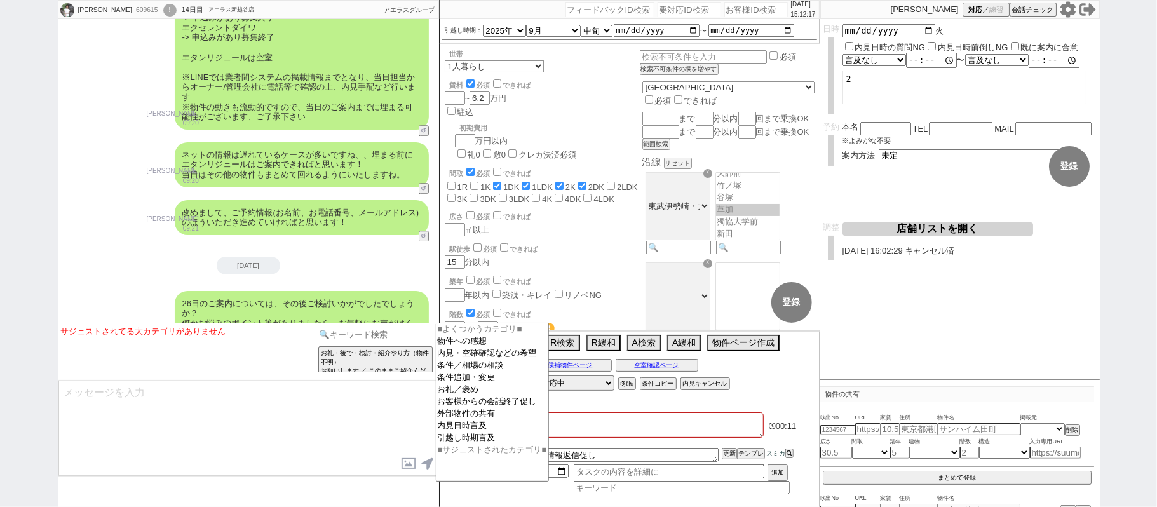
click at [376, 336] on input at bounding box center [376, 335] width 120 height 16
drag, startPoint x: 294, startPoint y: 451, endPoint x: 404, endPoint y: 420, distance: 114.9
click at [292, 451] on textarea at bounding box center [248, 428] width 380 height 95
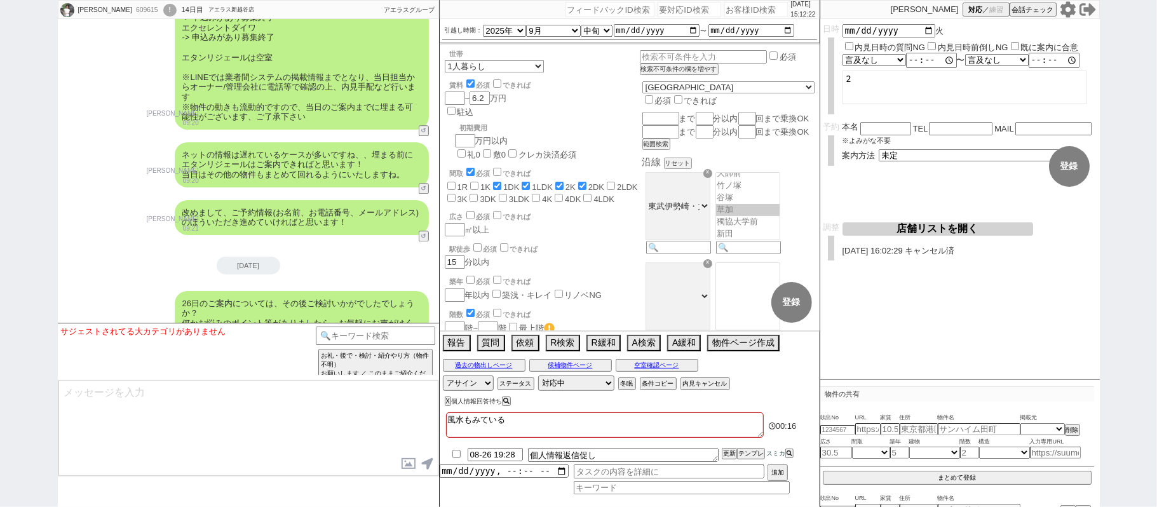
click at [524, 420] on textarea "風水もみている" at bounding box center [605, 425] width 318 height 25
type textarea "風水もみている"
checkbox input "false"
checkbox input "true"
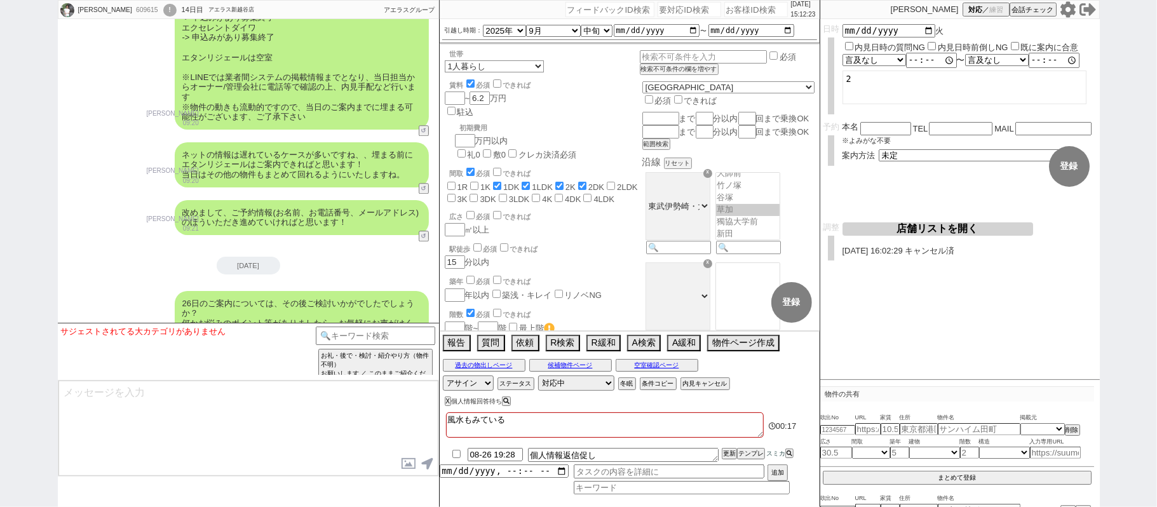
checkbox input "true"
checkbox input "false"
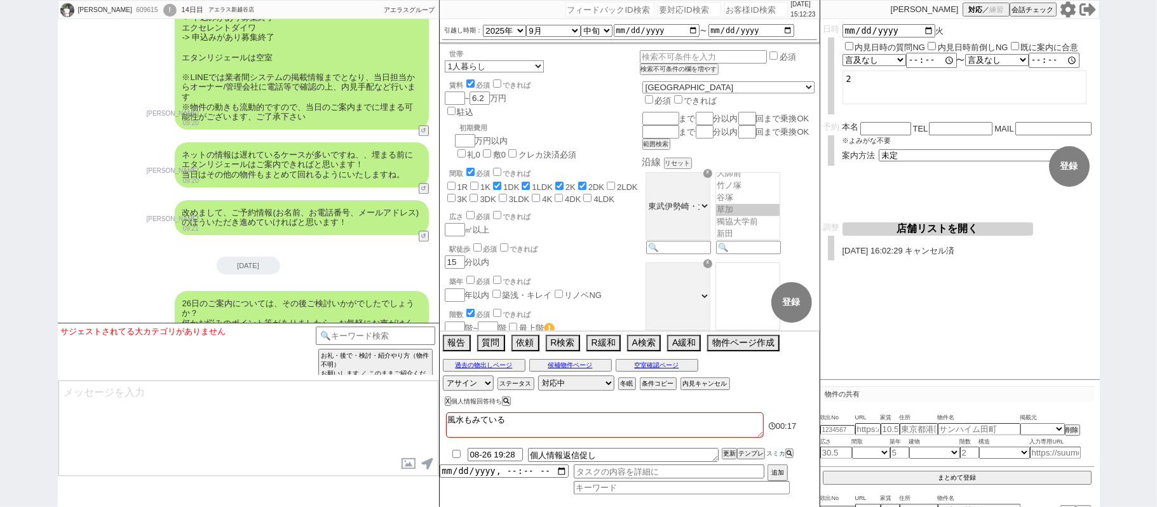
checkbox input "false"
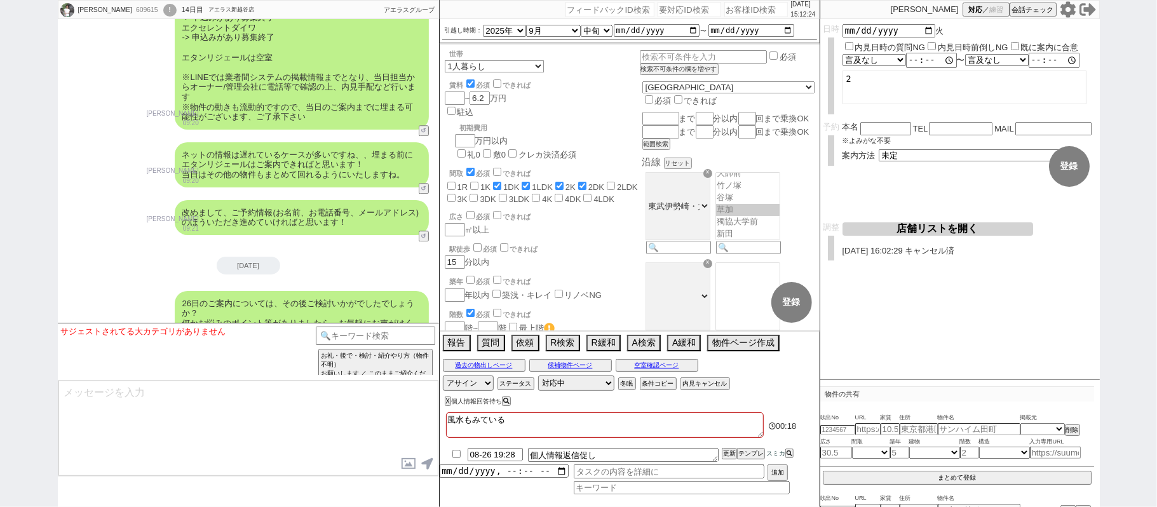
type textarea "風水もみている　ｔ"
checkbox input "false"
checkbox input "true"
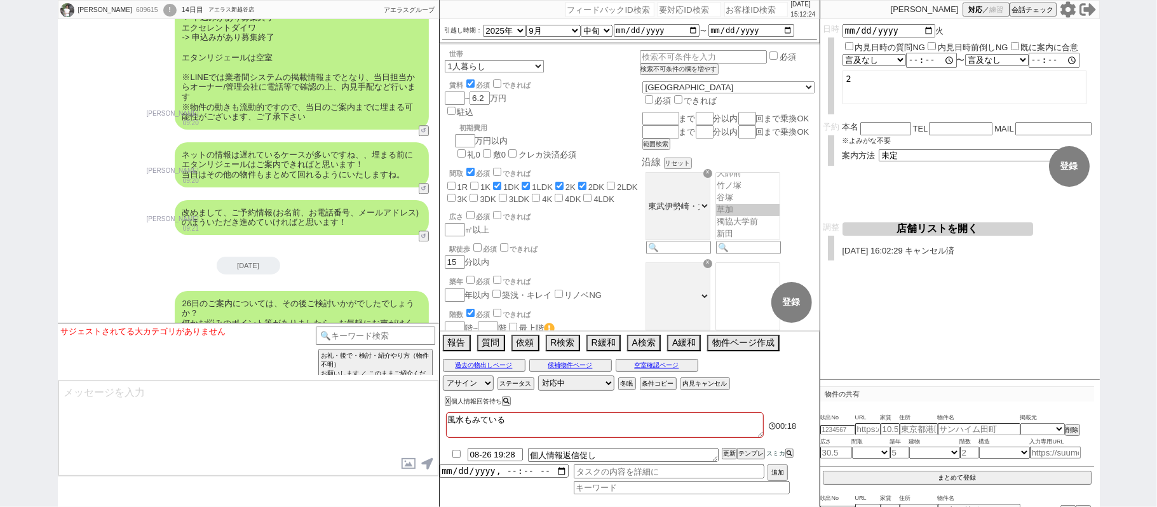
checkbox input "true"
checkbox input "false"
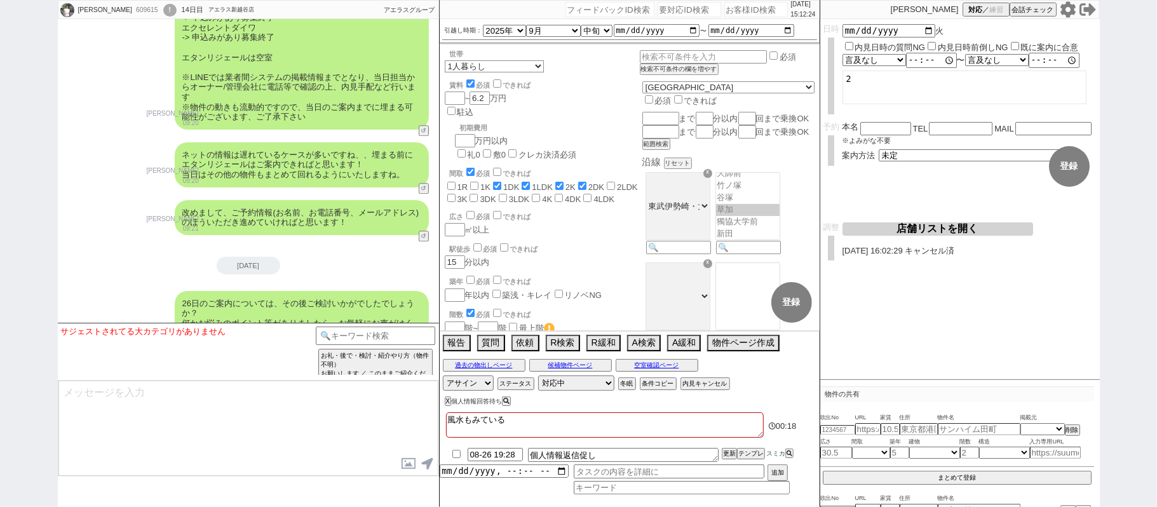
checkbox input "false"
type textarea "風水もみている　ｔｙ"
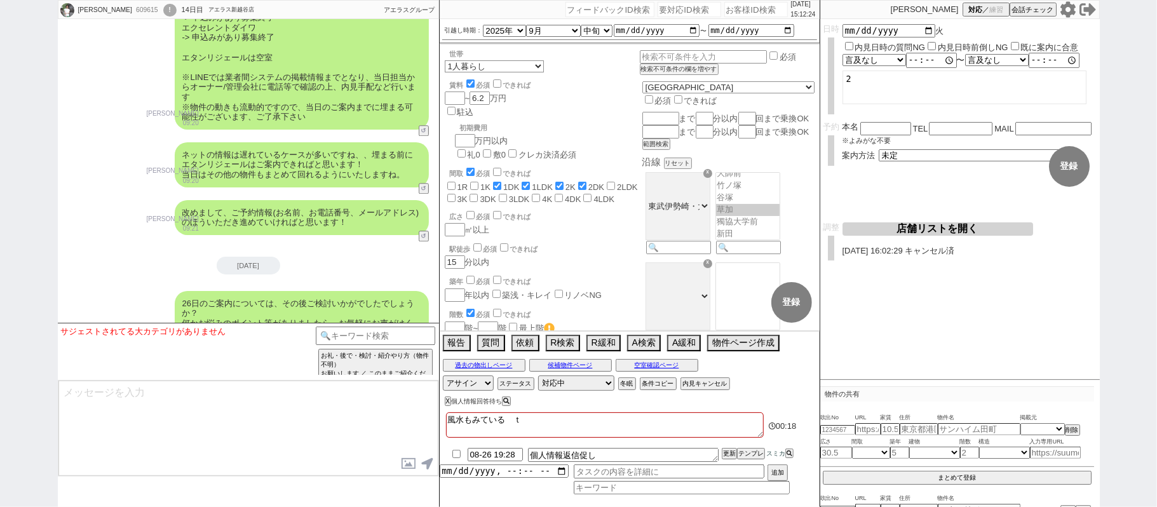
checkbox input "false"
checkbox input "true"
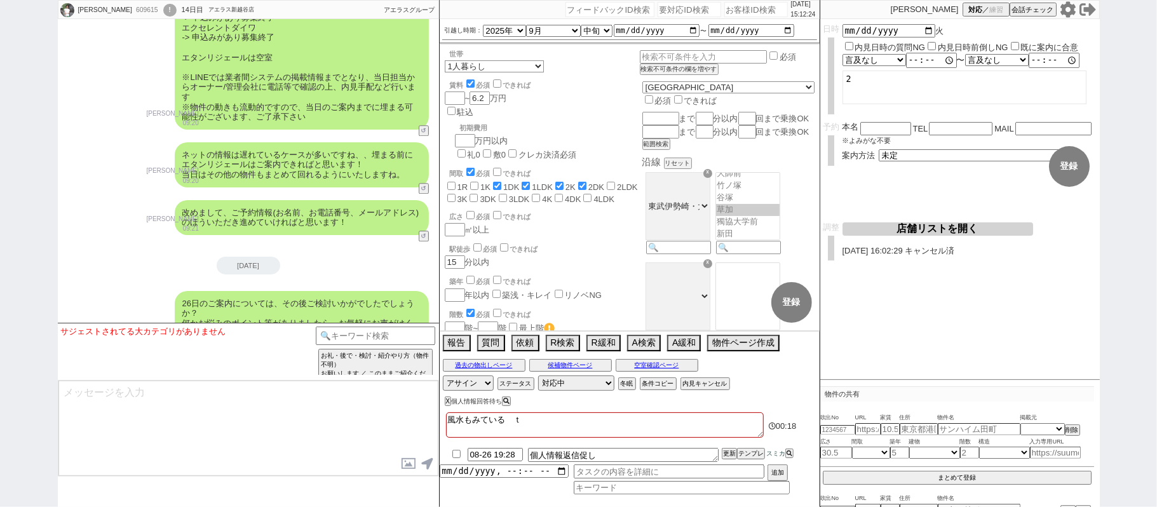
checkbox input "true"
checkbox input "false"
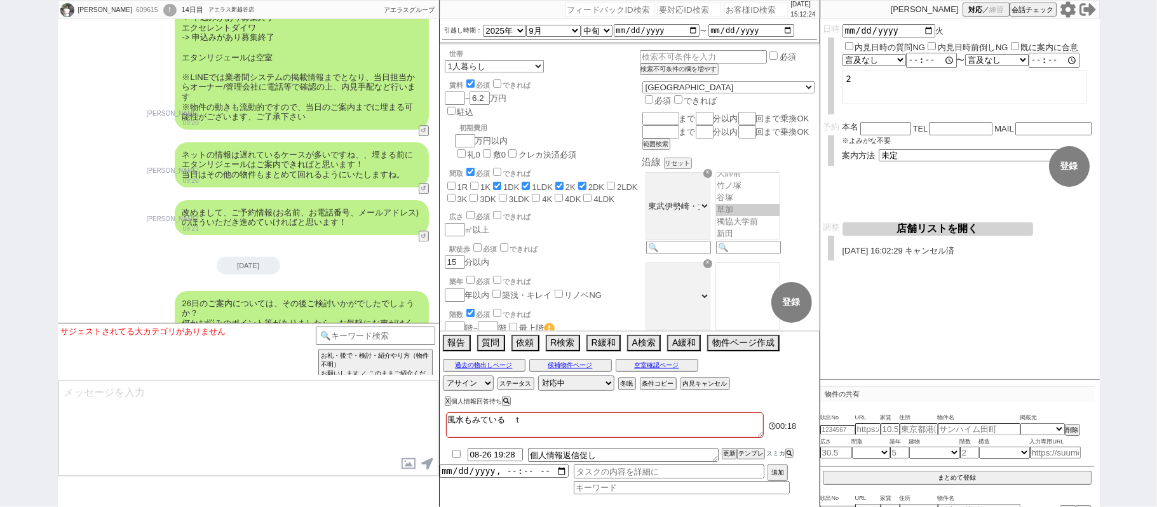
checkbox input "false"
type textarea "風水もみている　ちょ"
checkbox input "false"
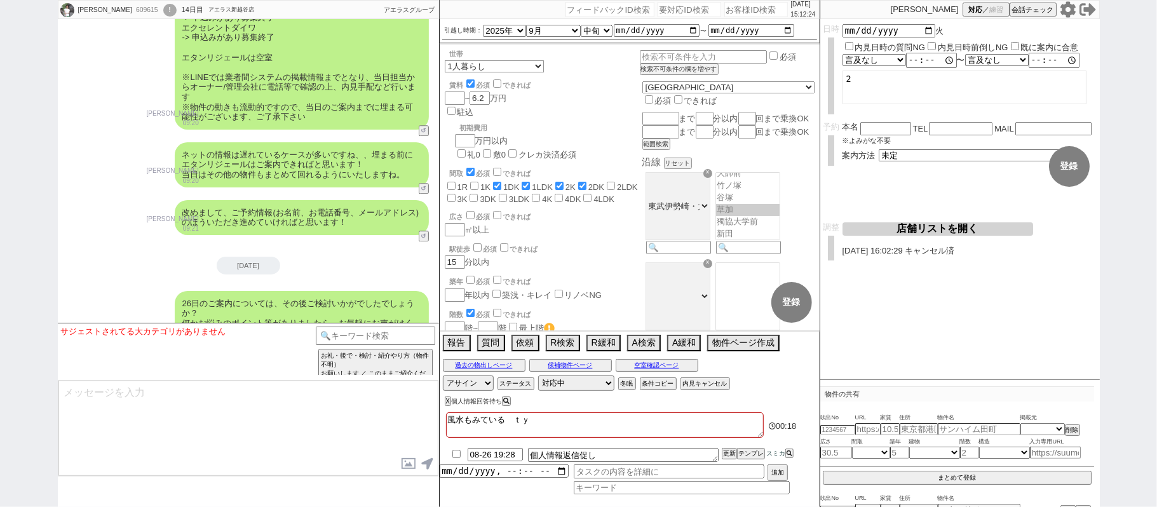
checkbox input "false"
checkbox input "true"
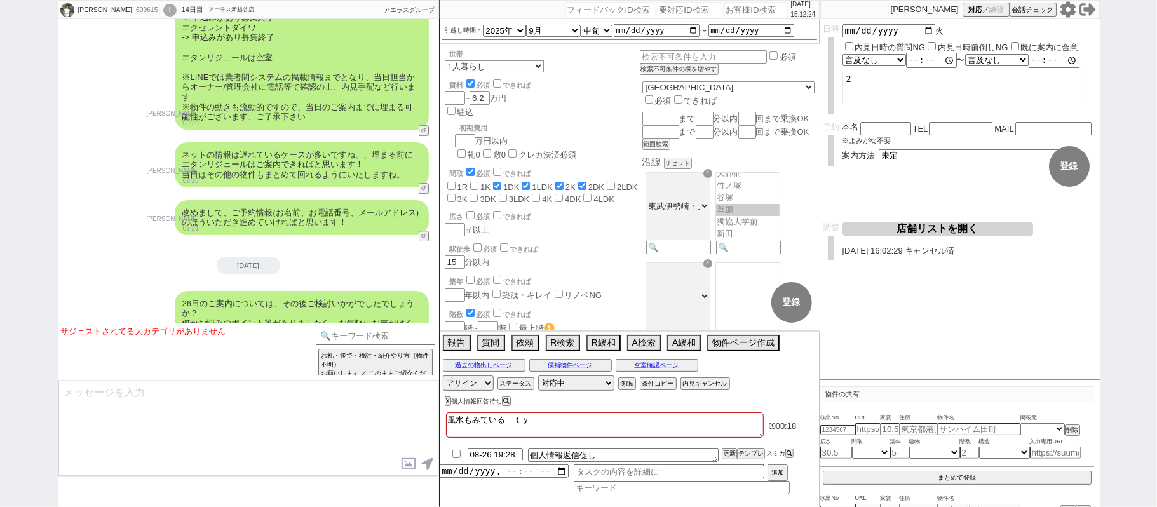
checkbox input "false"
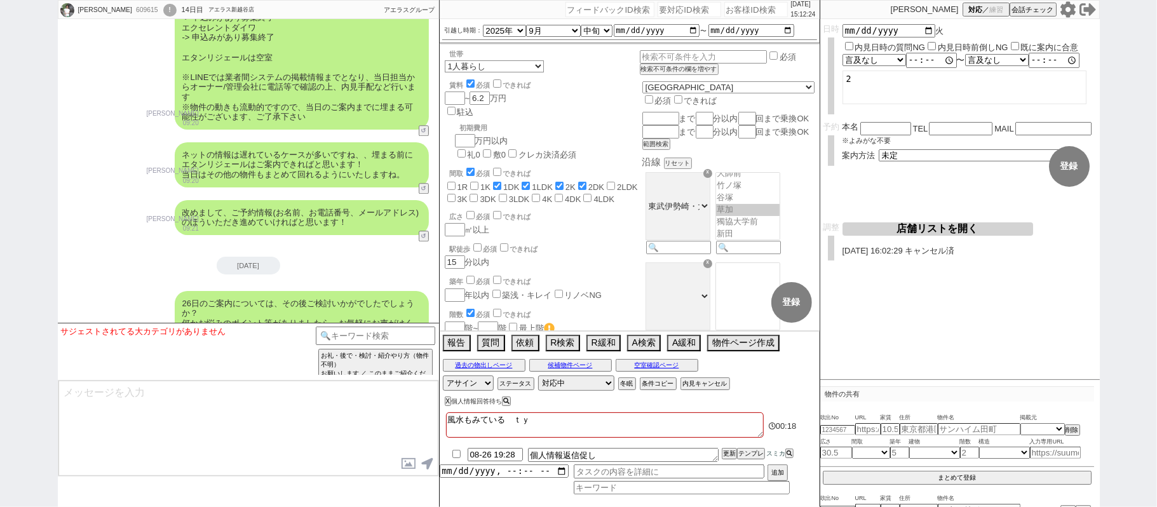
checkbox input "false"
type textarea "風水もみている　ちょう"
checkbox input "false"
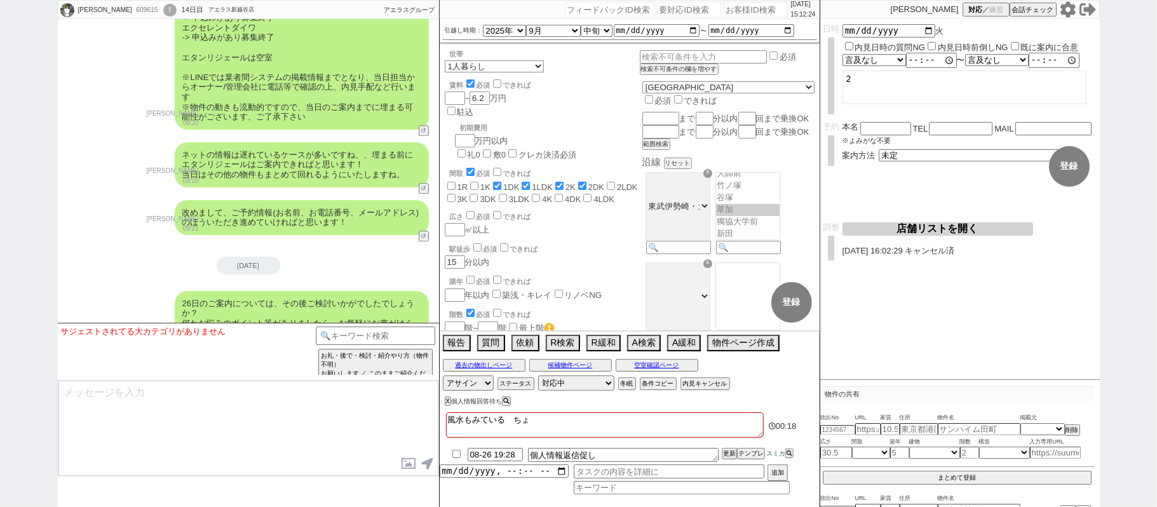
checkbox input "true"
checkbox input "false"
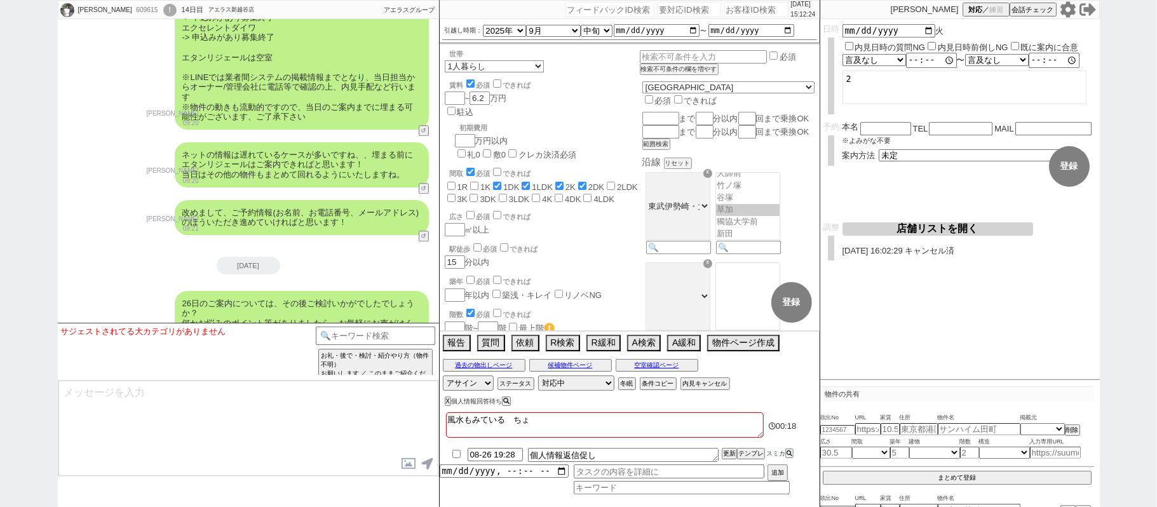
checkbox input "false"
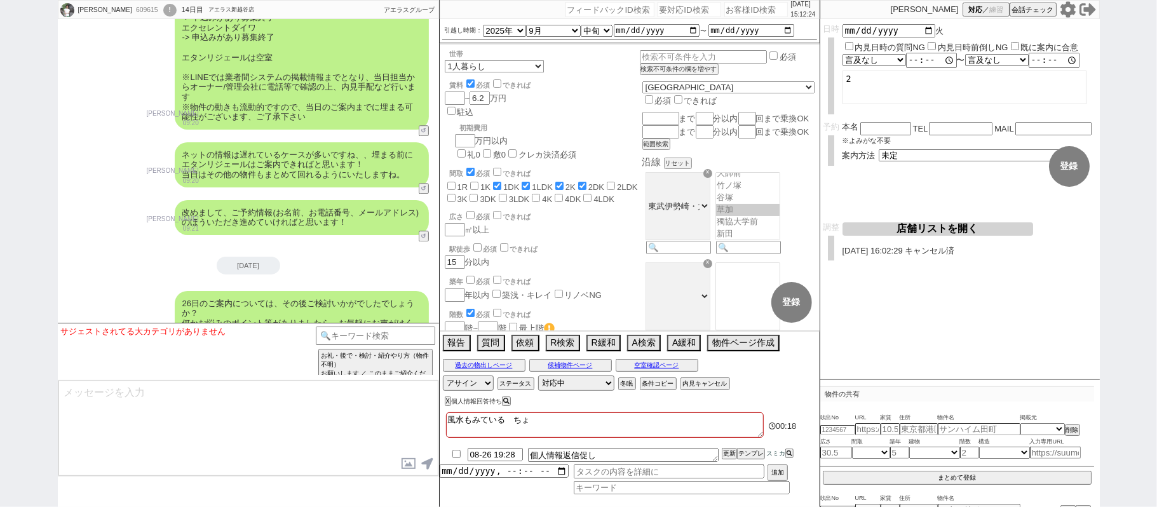
checkbox input "false"
type textarea "風水もみている　ちょうｓ"
checkbox input "false"
checkbox input "true"
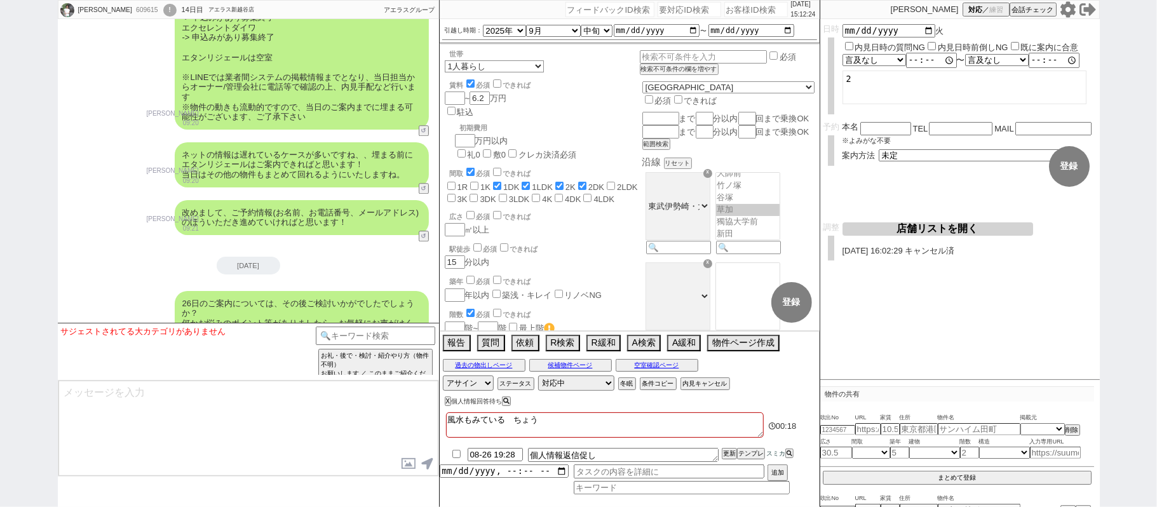
checkbox input "true"
checkbox input "false"
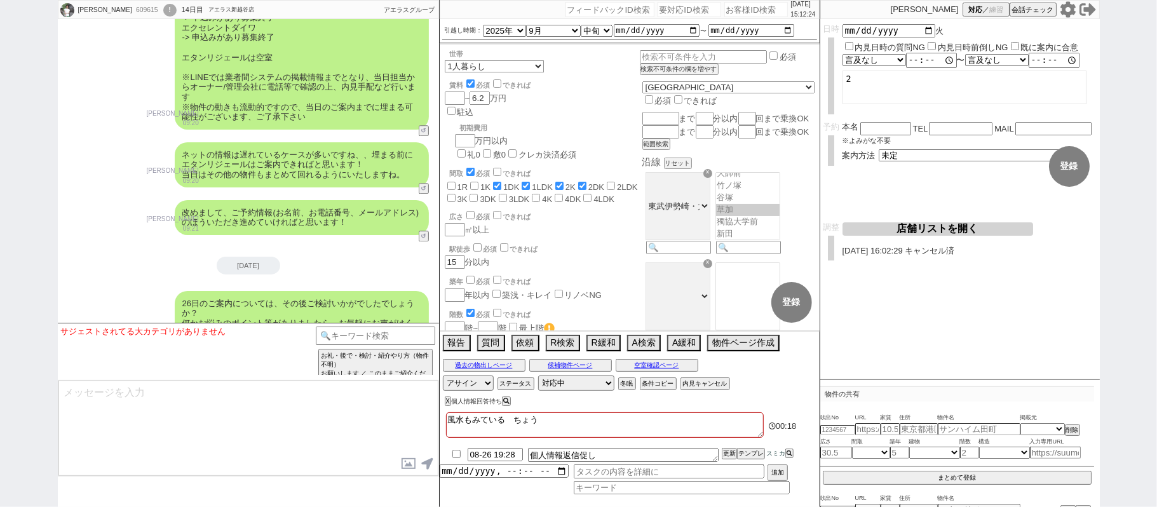
checkbox input "false"
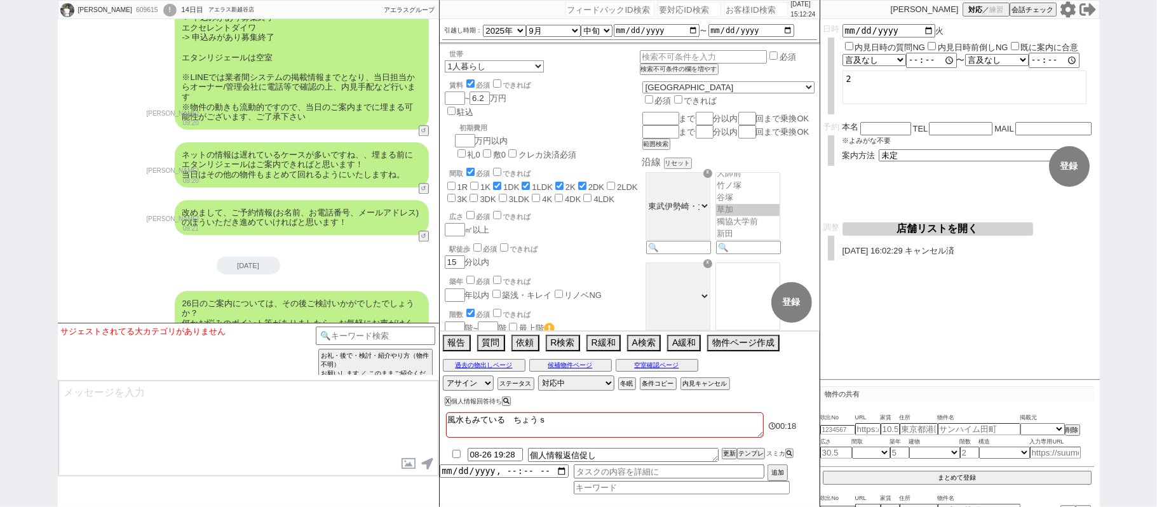
type textarea "風水もみている　ちょうせ"
checkbox input "false"
checkbox input "true"
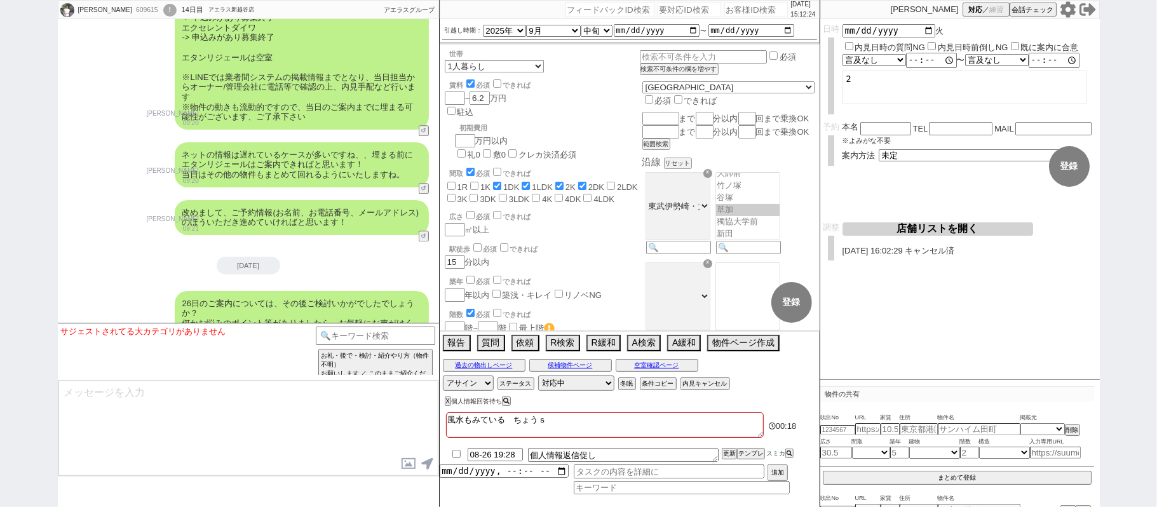
checkbox input "true"
checkbox input "false"
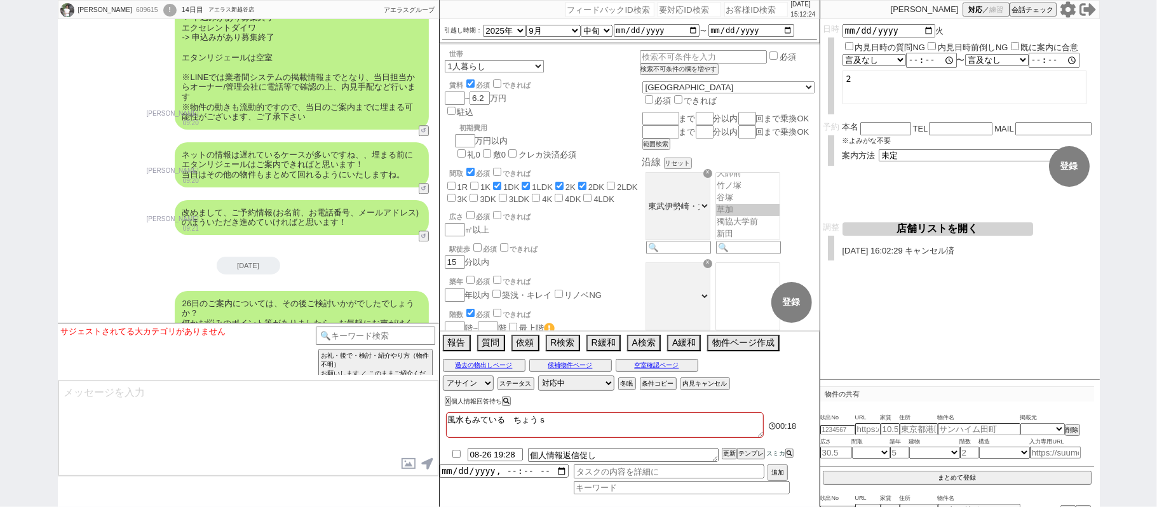
checkbox input "false"
type textarea "風水もみている　ちょうせい"
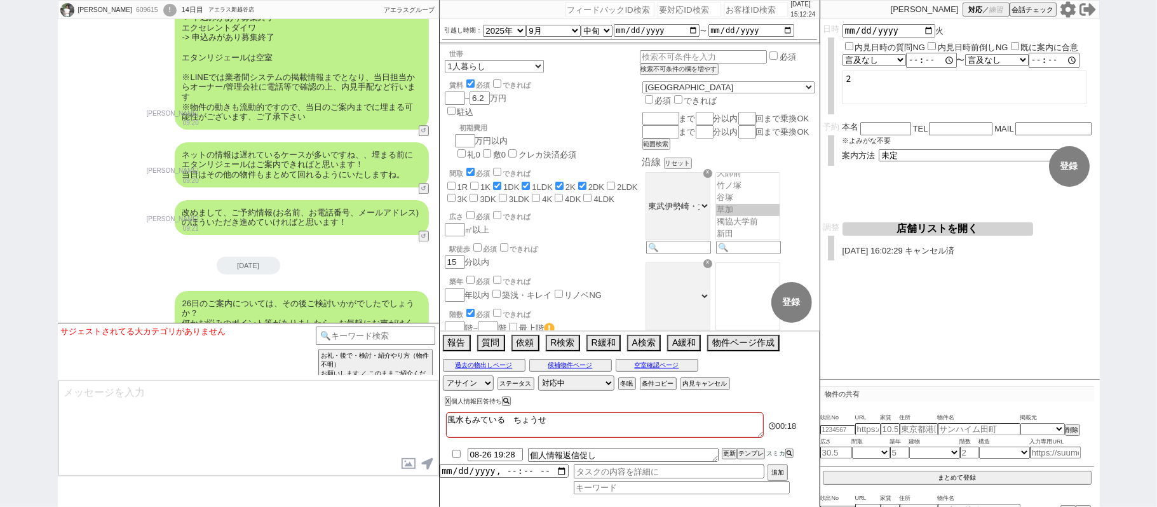
checkbox input "false"
checkbox input "true"
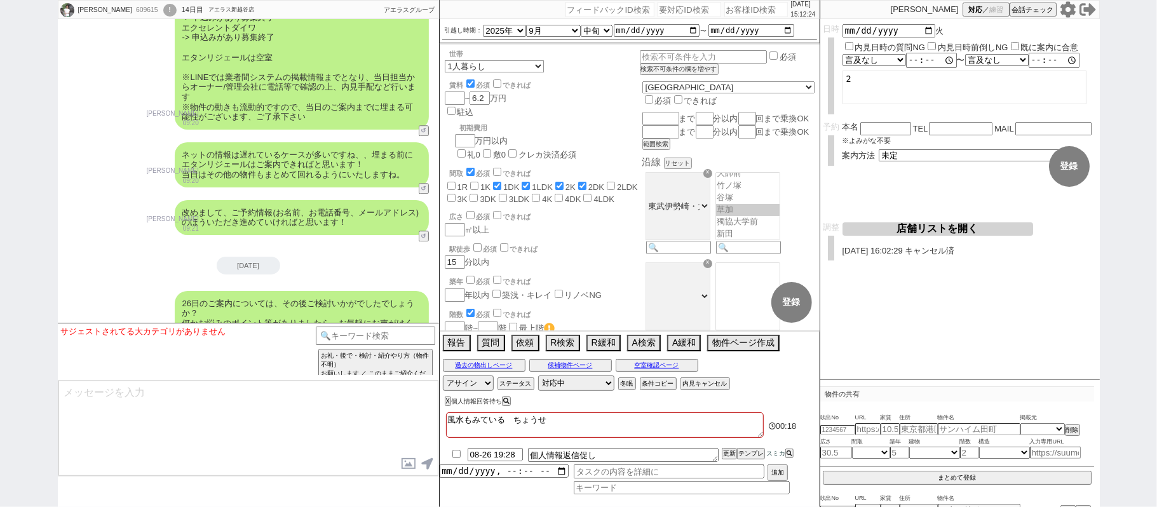
checkbox input "true"
checkbox input "false"
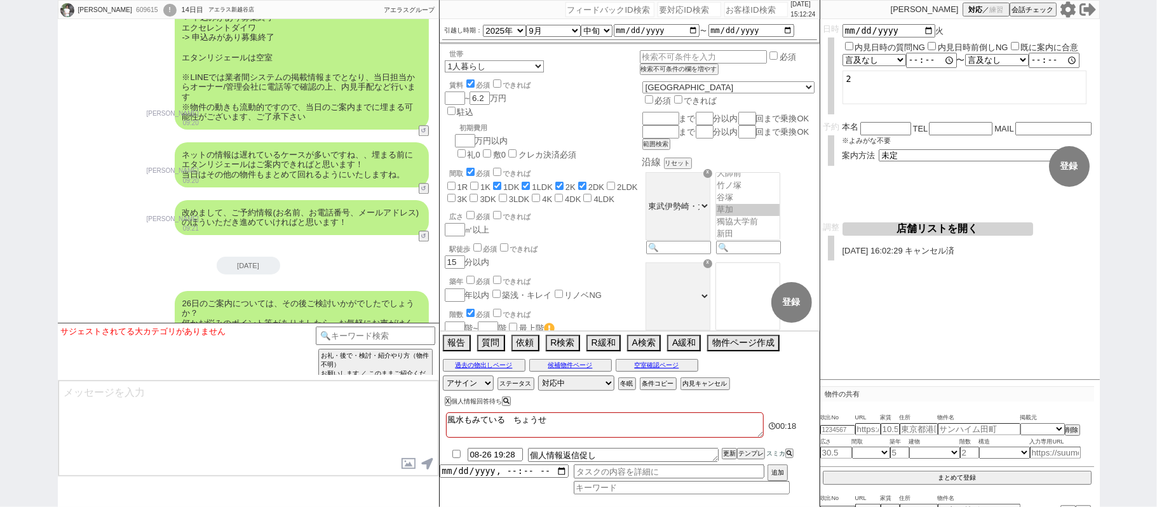
checkbox input "false"
type textarea "風水もみている　調整"
checkbox input "false"
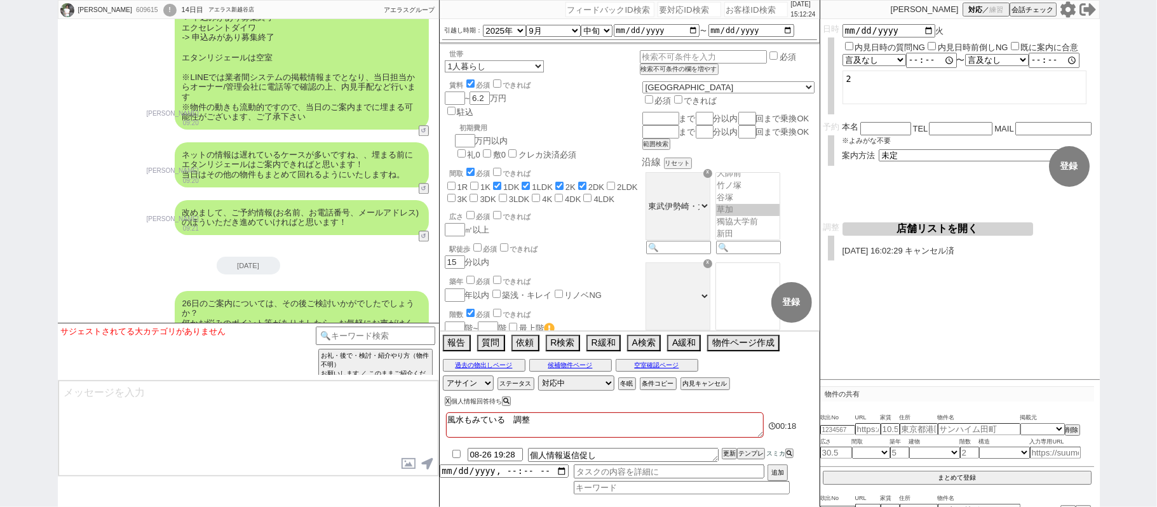
checkbox input "false"
checkbox input "true"
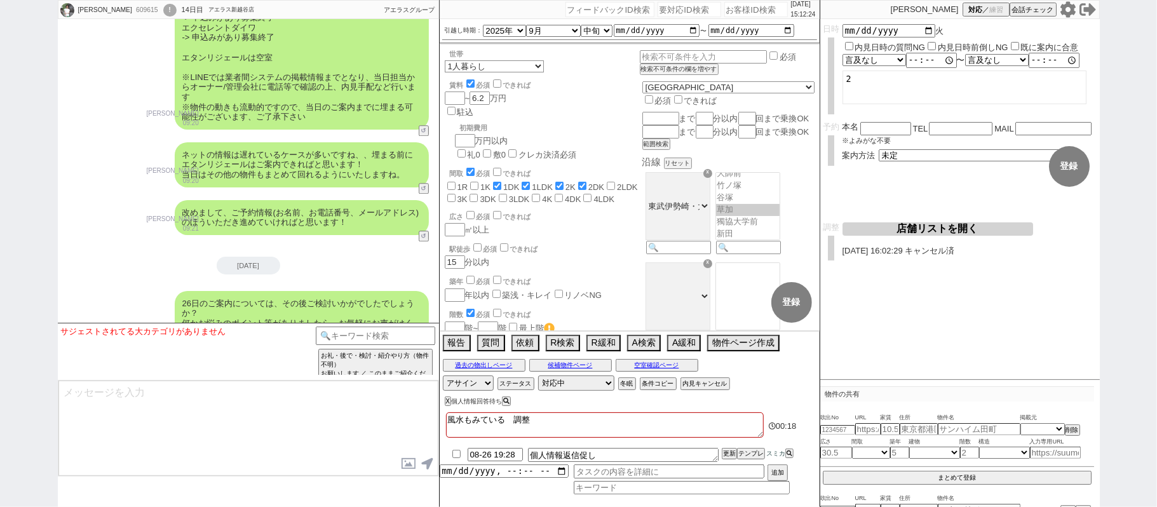
checkbox input "false"
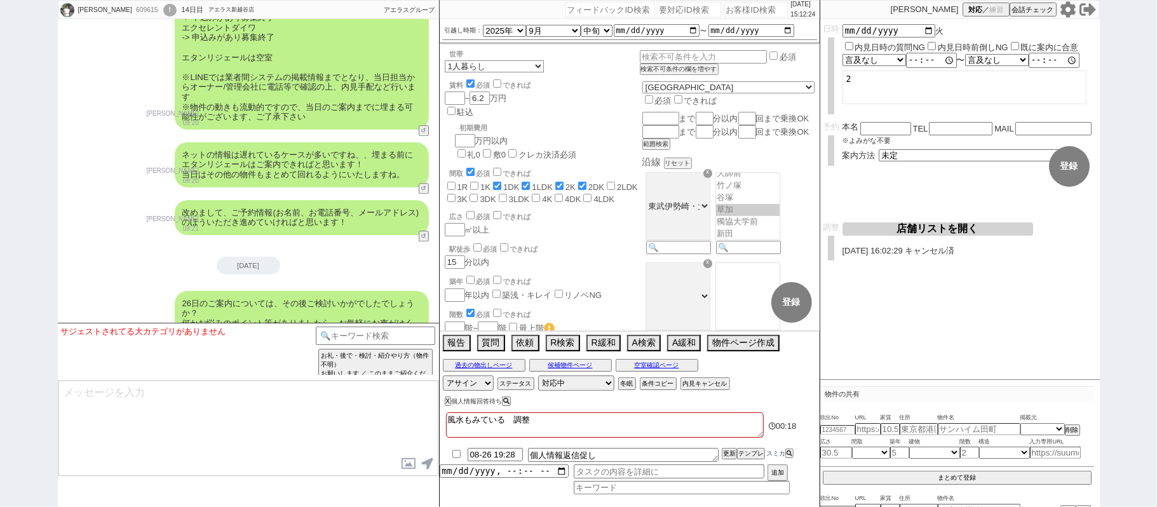
checkbox input "false"
type textarea "風水もみている　調整ｍ"
checkbox input "false"
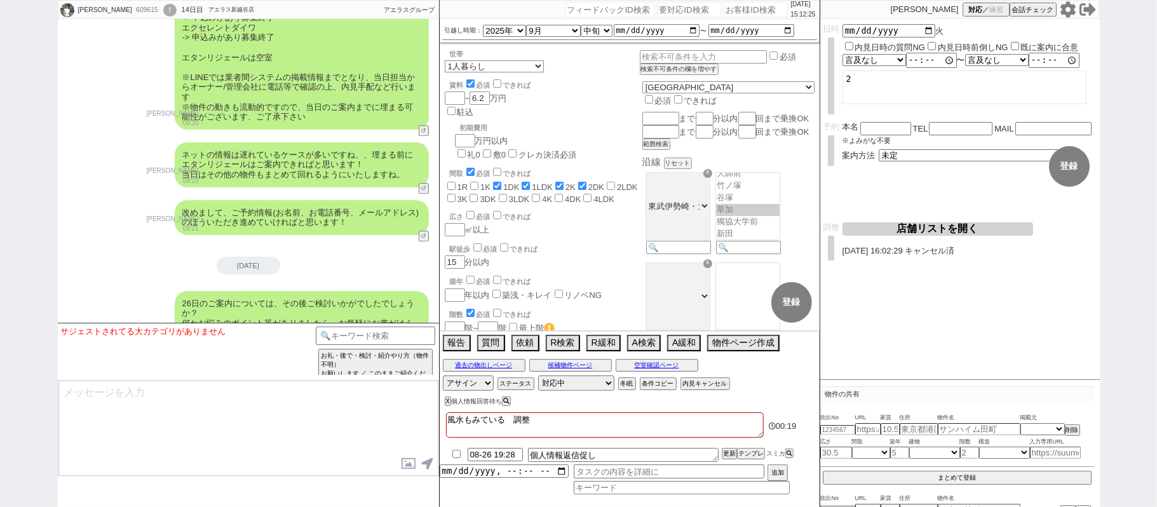
checkbox input "true"
checkbox input "false"
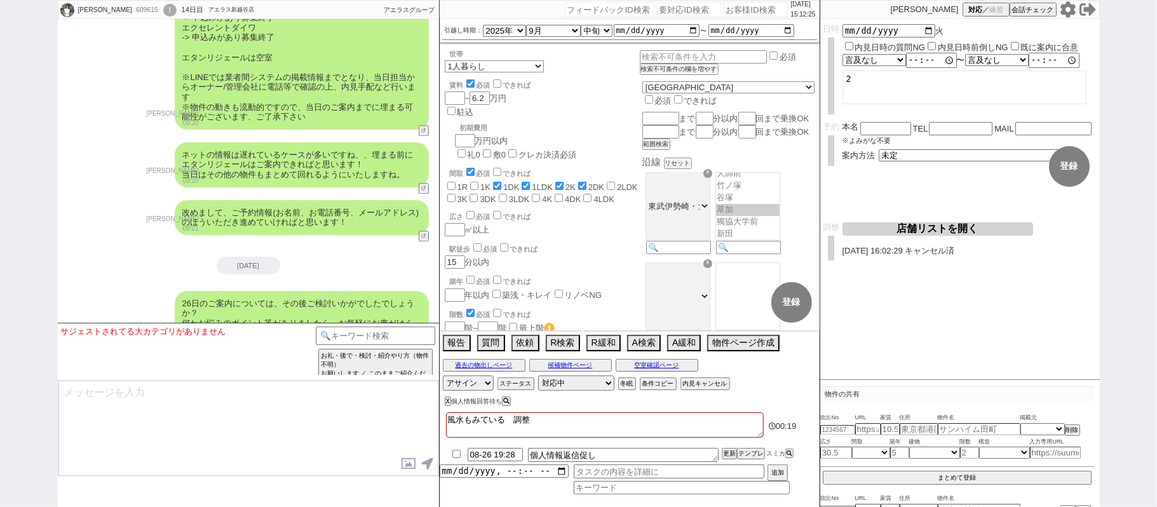
checkbox input "false"
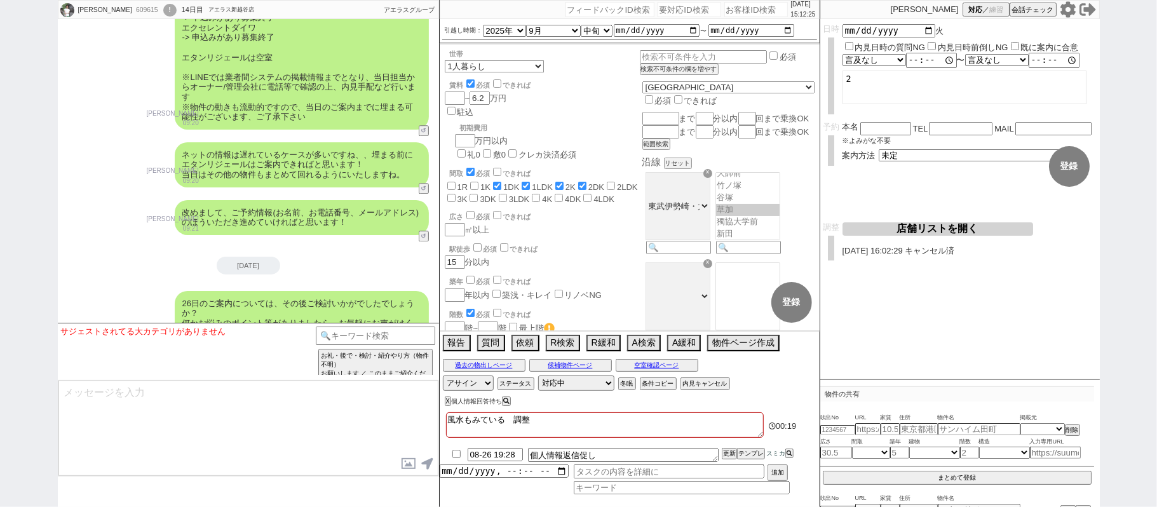
checkbox input "false"
type textarea "風水もみている　調整ま"
checkbox input "false"
checkbox input "true"
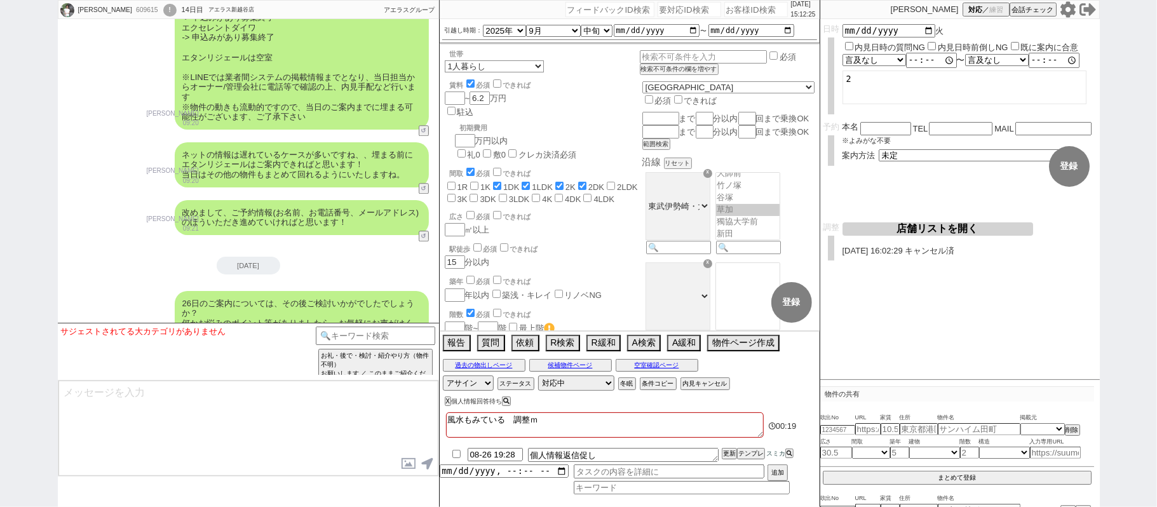
checkbox input "true"
checkbox input "false"
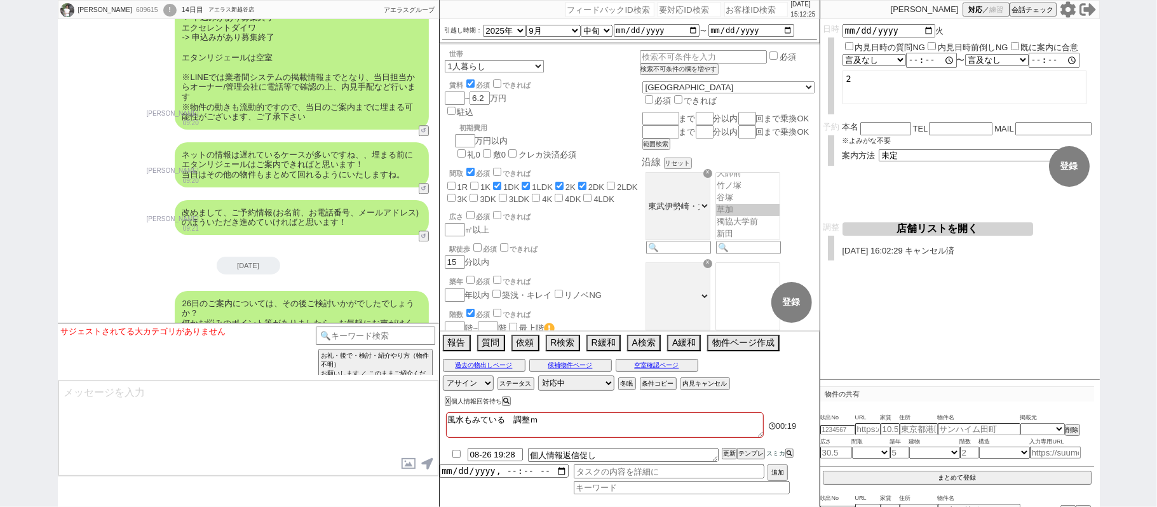
checkbox input "false"
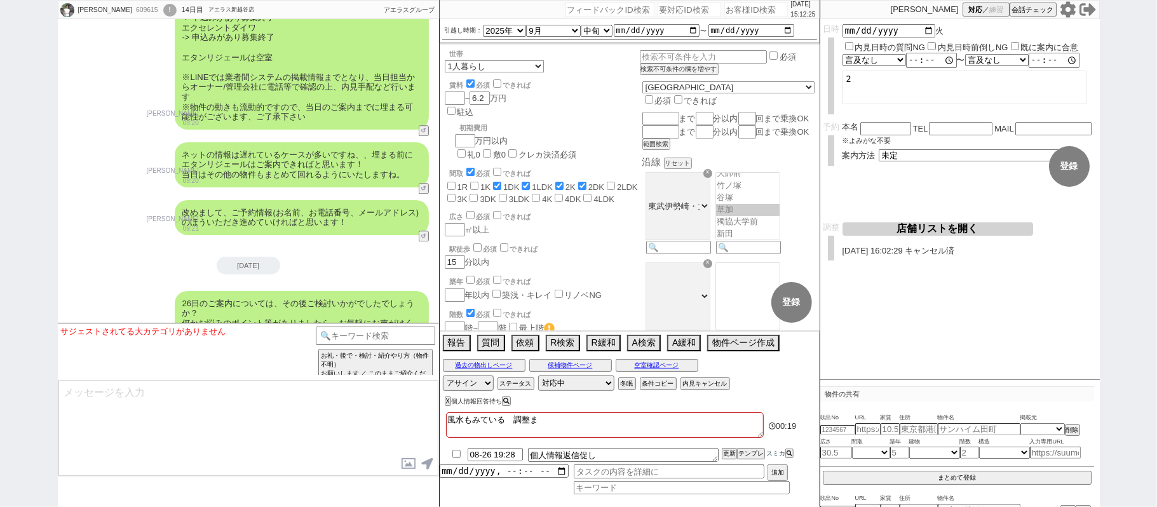
type textarea "風水もみている　調整まえ"
checkbox input "false"
checkbox input "true"
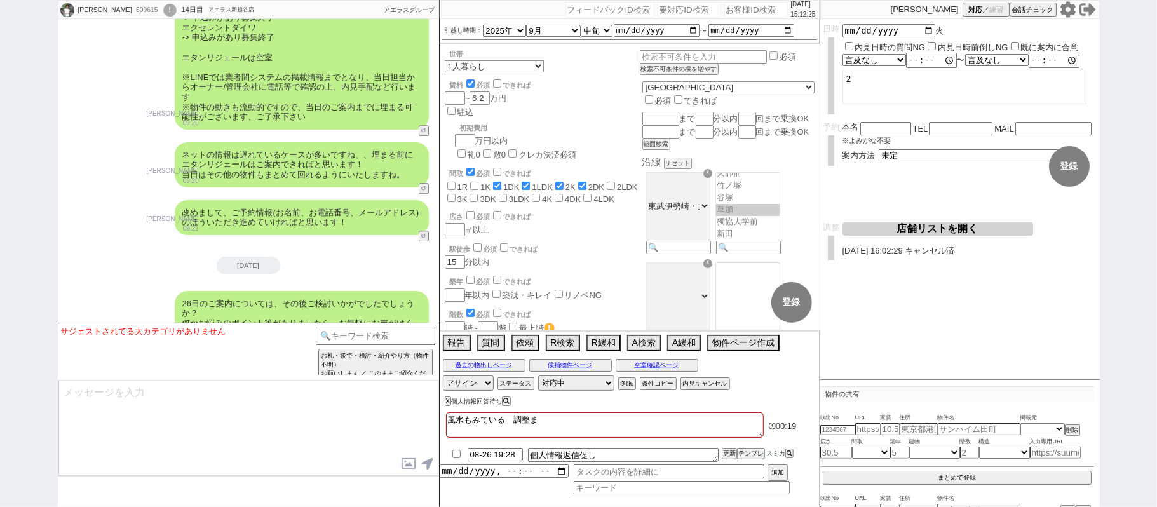
checkbox input "true"
checkbox input "false"
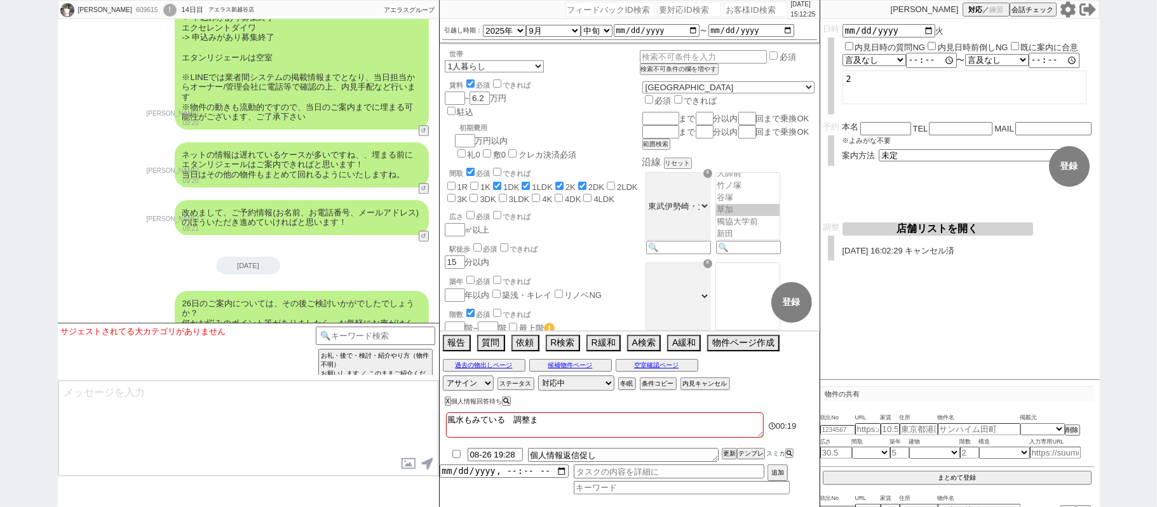
checkbox input "false"
type textarea "風水もみている　調整前"
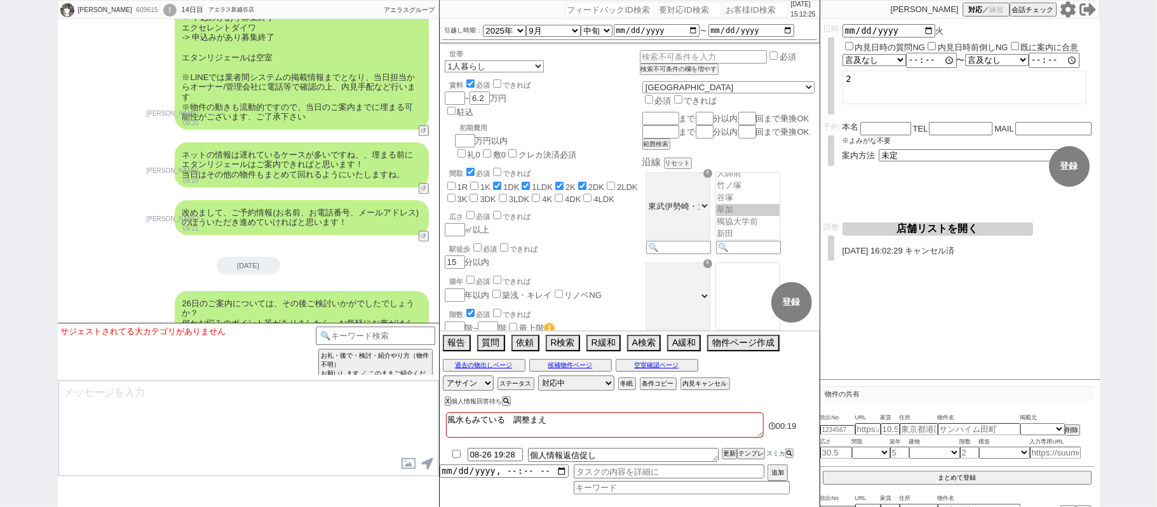
checkbox input "false"
checkbox input "true"
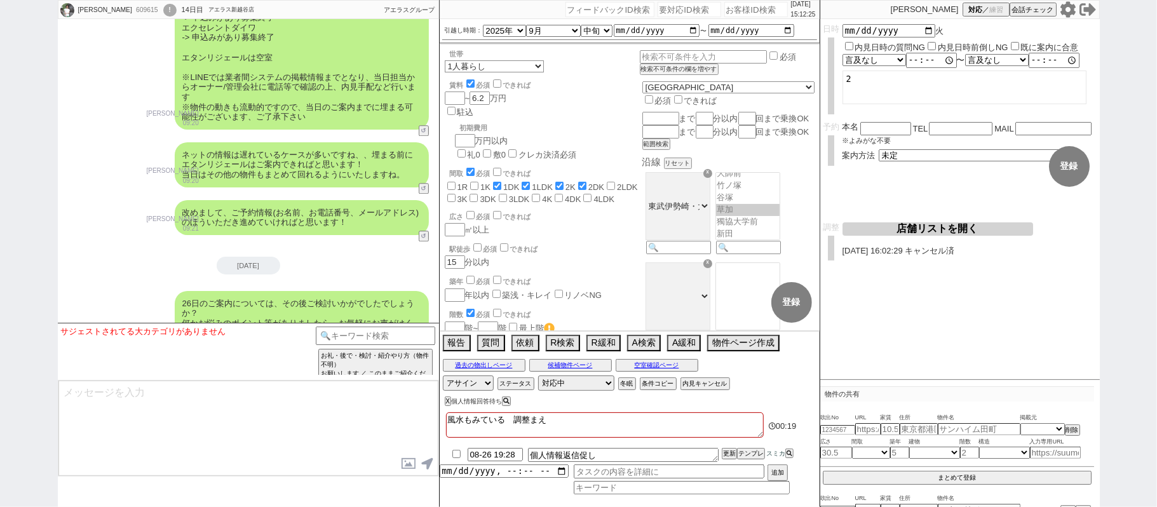
checkbox input "true"
checkbox input "false"
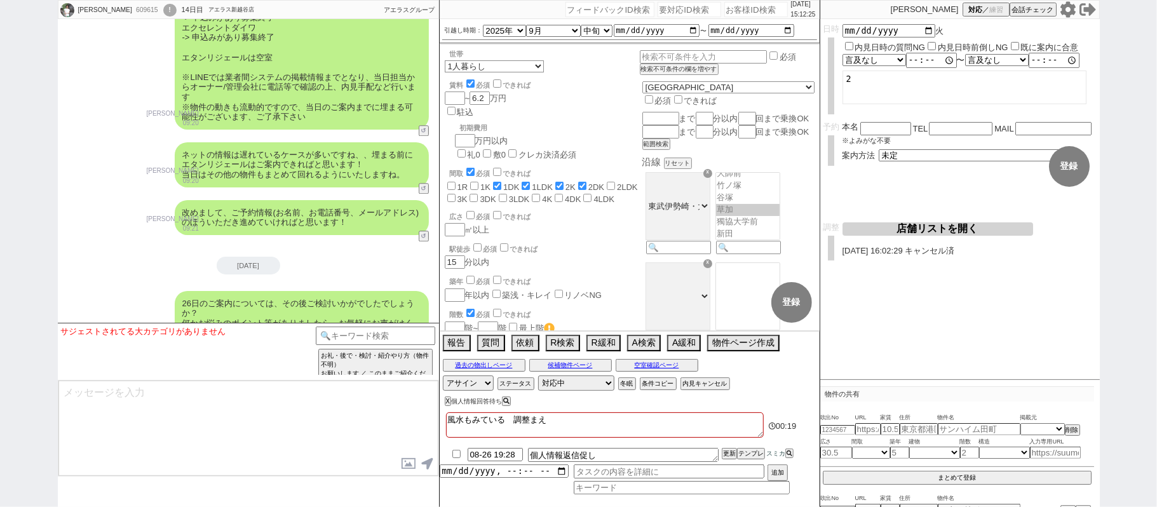
checkbox input "false"
type textarea "風水もみている　調整前ｋ"
checkbox input "false"
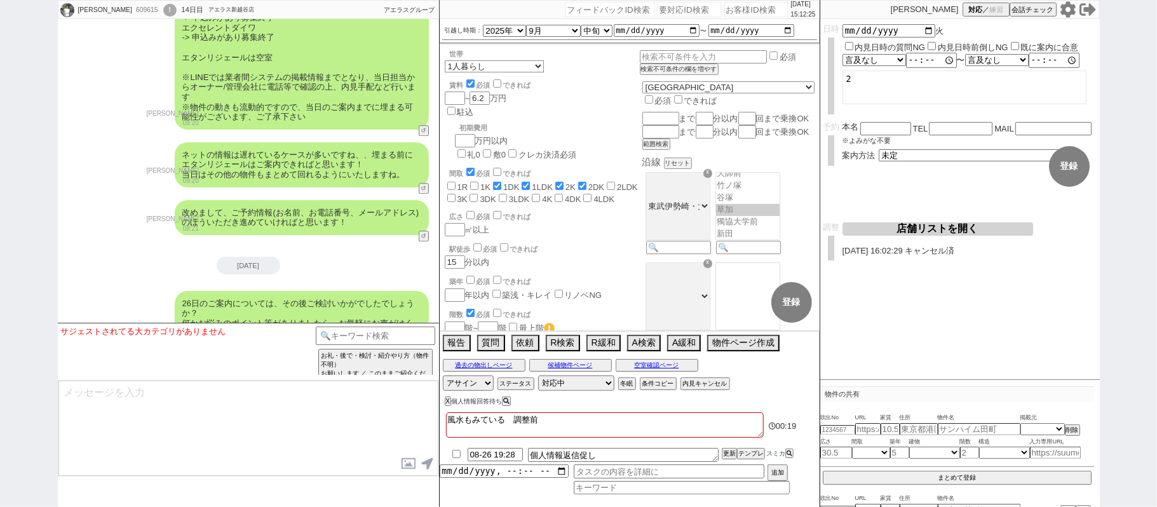
checkbox input "false"
checkbox input "true"
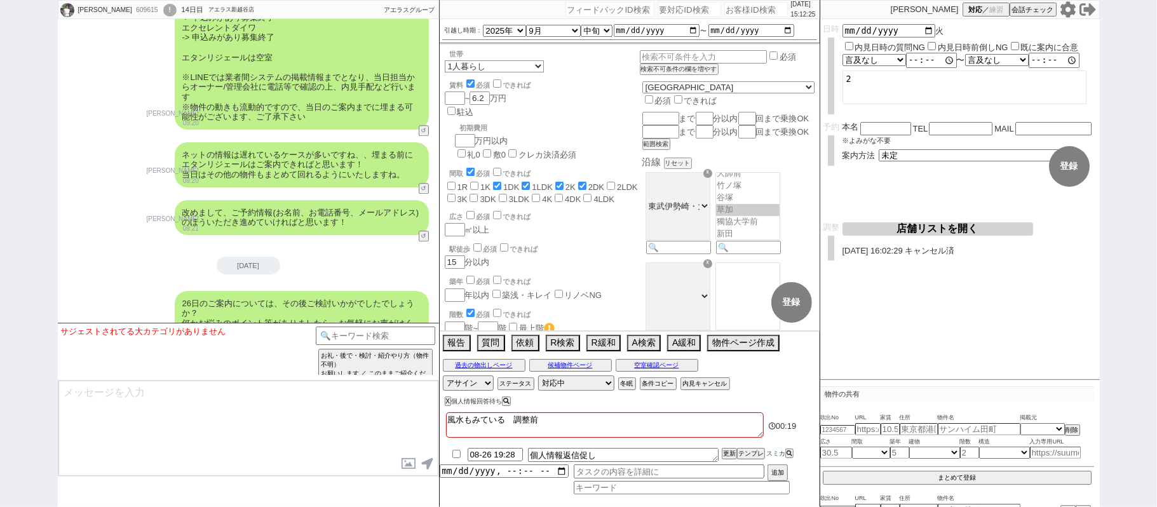
checkbox input "false"
click at [399, 331] on input at bounding box center [376, 335] width 120 height 16
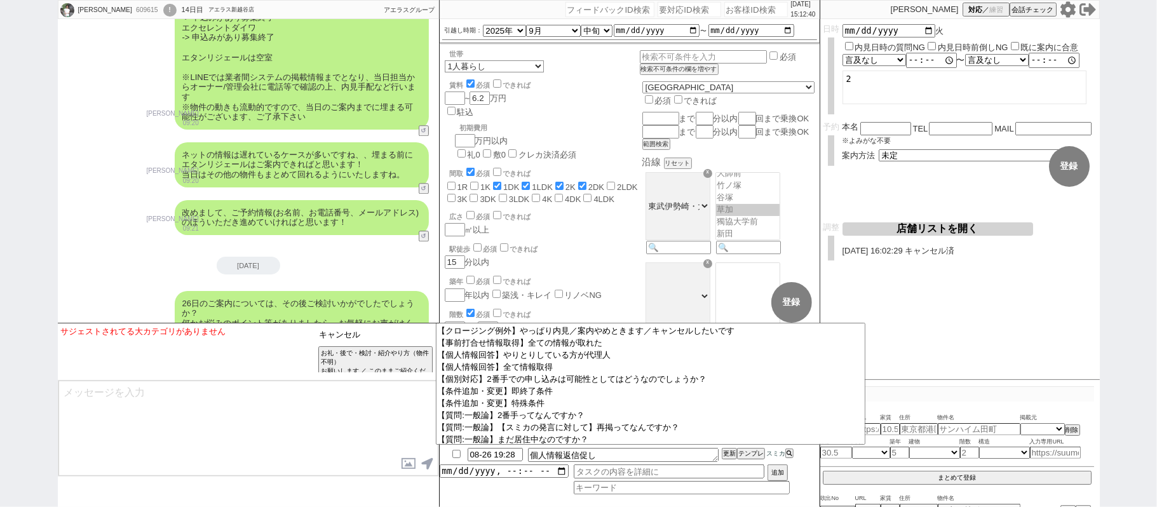
scroll to position [203, 0]
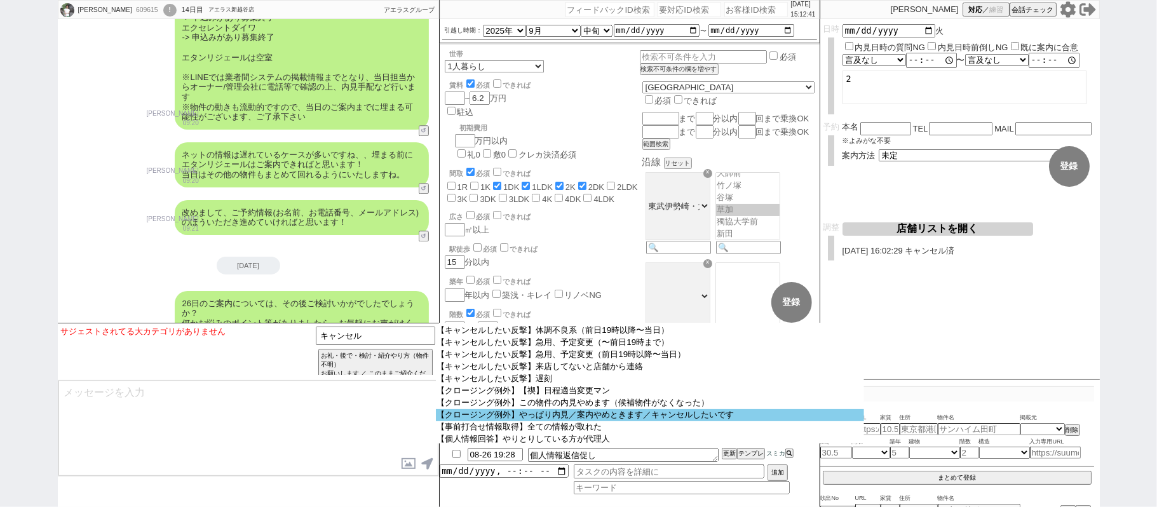
click at [637, 421] on option "【クロージング例外】やっぱり内見／案内やめときます／キャンセルしたいです" at bounding box center [650, 415] width 428 height 12
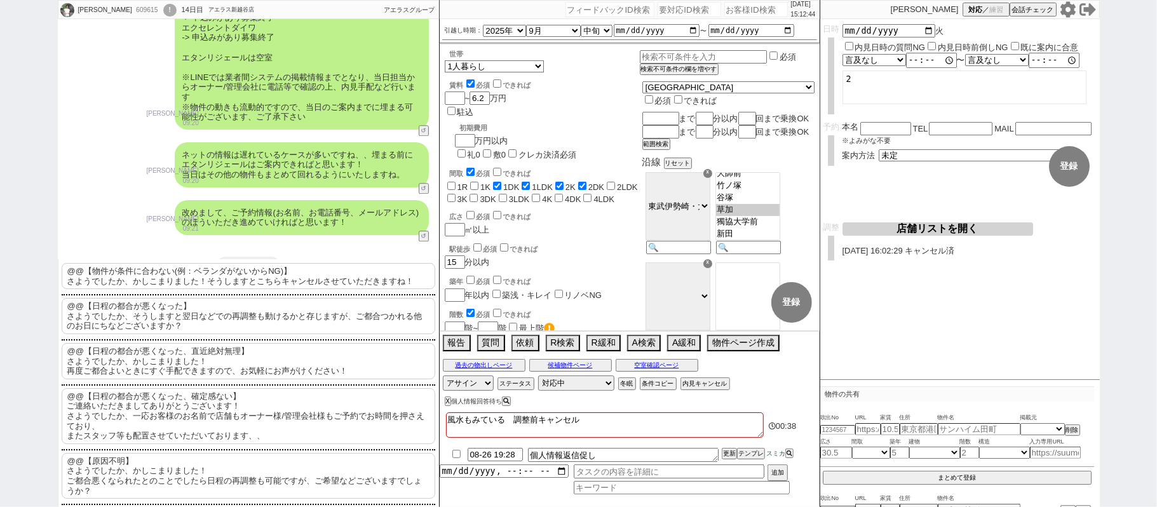
scroll to position [159, 0]
click at [260, 479] on p "@@【原因不明】 さようでしたか、かしこまりました！ ご都合悪くなられたとのことでしたら日程の再調整も可能ですが、ご希望などございますでしょうか？" at bounding box center [249, 472] width 374 height 46
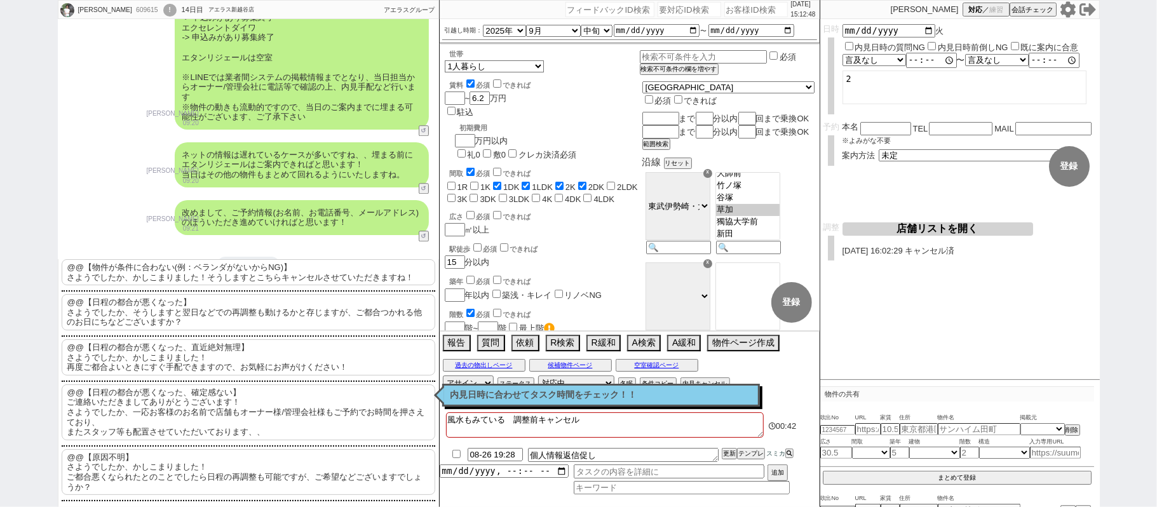
scroll to position [0, 0]
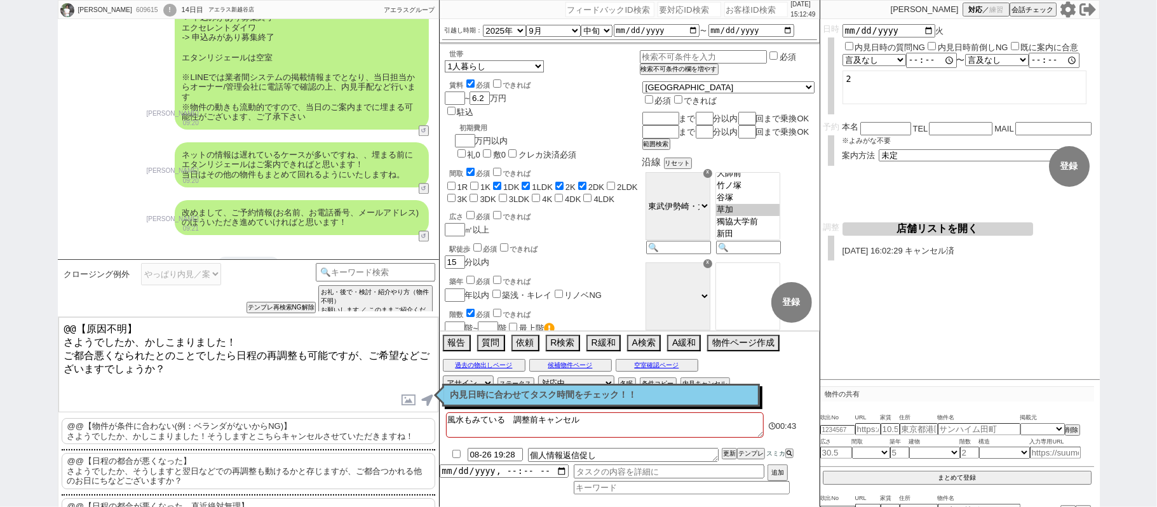
drag, startPoint x: 197, startPoint y: 309, endPoint x: 0, endPoint y: 189, distance: 230.8
click at [0, 229] on div "[PERSON_NAME] 609615 ! 0 14日目 アエラス新越谷店 冬眠中 自社客 アエラスグループ スミカ_BPO チャット全表示 [DATE] …" at bounding box center [578, 253] width 1157 height 507
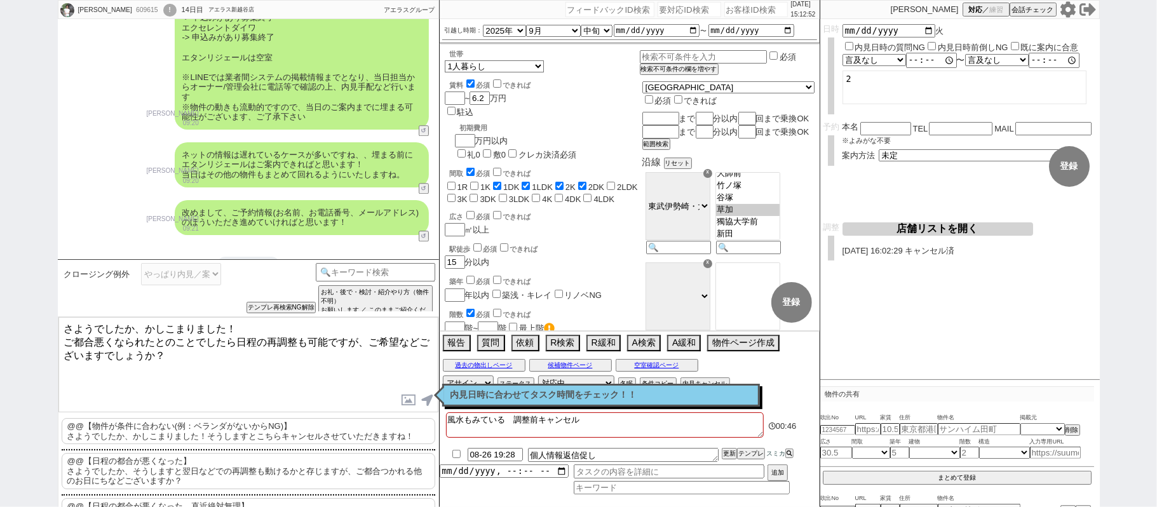
click at [228, 341] on textarea "さようでしたか、かしこまりました！ ご都合悪くなられたとのことでしたら日程の再調整も可能ですが、ご希望などございますでしょうか？" at bounding box center [248, 364] width 380 height 95
click at [553, 393] on p "内見日時に合わせてタスク時間をチェック！！" at bounding box center [601, 395] width 301 height 10
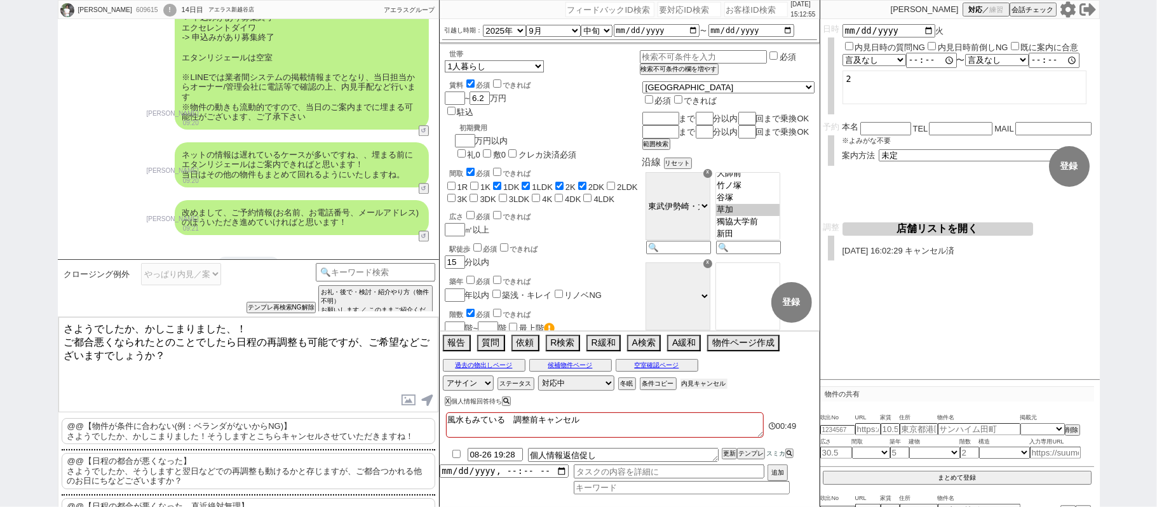
drag, startPoint x: 713, startPoint y: 384, endPoint x: 705, endPoint y: 379, distance: 9.4
click at [713, 383] on button "内見キャンセル" at bounding box center [704, 384] width 47 height 10
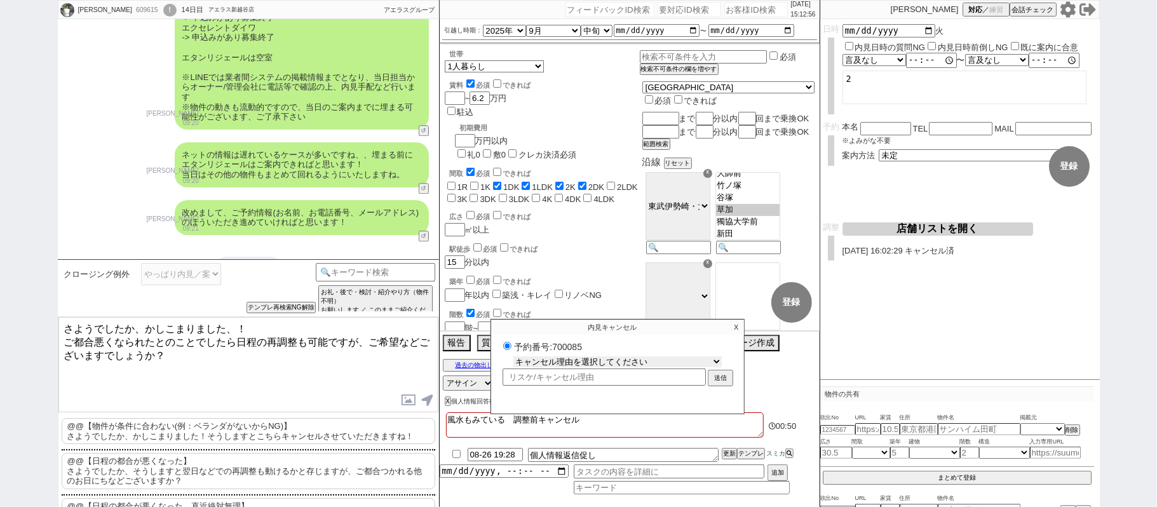
click at [664, 362] on select "キャンセル理由を選択してください 希望物件が出なかった 希望物件が見れなかった 返信がこなくなった 他決(日程調整前) 引越し自体消滅(日程調整前) 都合が変…" at bounding box center [618, 362] width 208 height 11
click at [514, 359] on select "キャンセル理由を選択してください 希望物件が出なかった 希望物件が見れなかった 返信がこなくなった 他決(日程調整前) 引越し自体消滅(日程調整前) 都合が変…" at bounding box center [618, 362] width 208 height 11
click at [720, 378] on button "送信" at bounding box center [720, 379] width 23 height 14
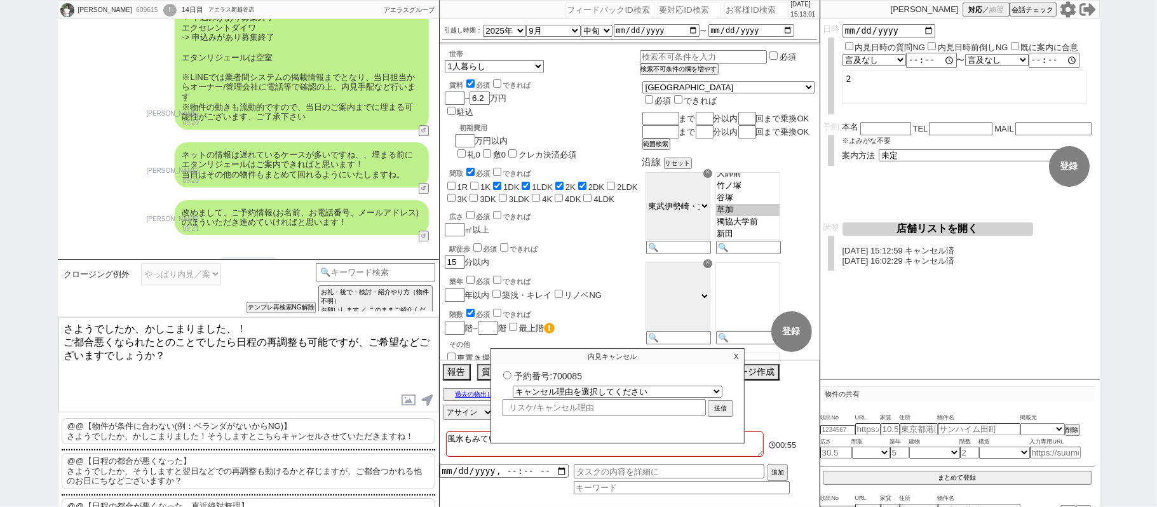
click at [230, 392] on textarea "さようでしたか、かしこまりました、！ ご都合悪くなられたとのことでしたら日程の再調整も可能ですが、ご希望などございますでしょうか？" at bounding box center [248, 364] width 380 height 95
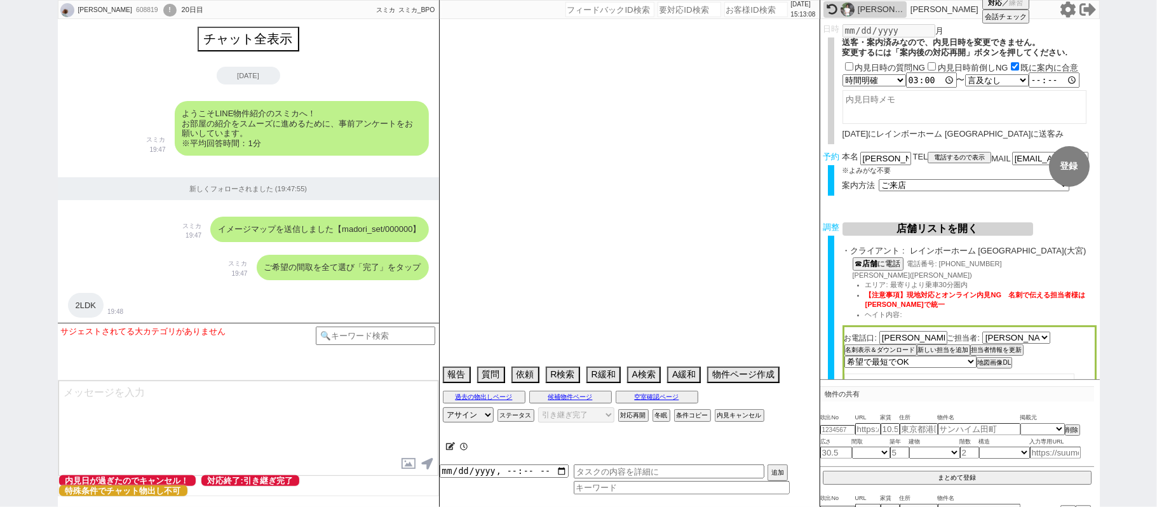
scroll to position [5235, 0]
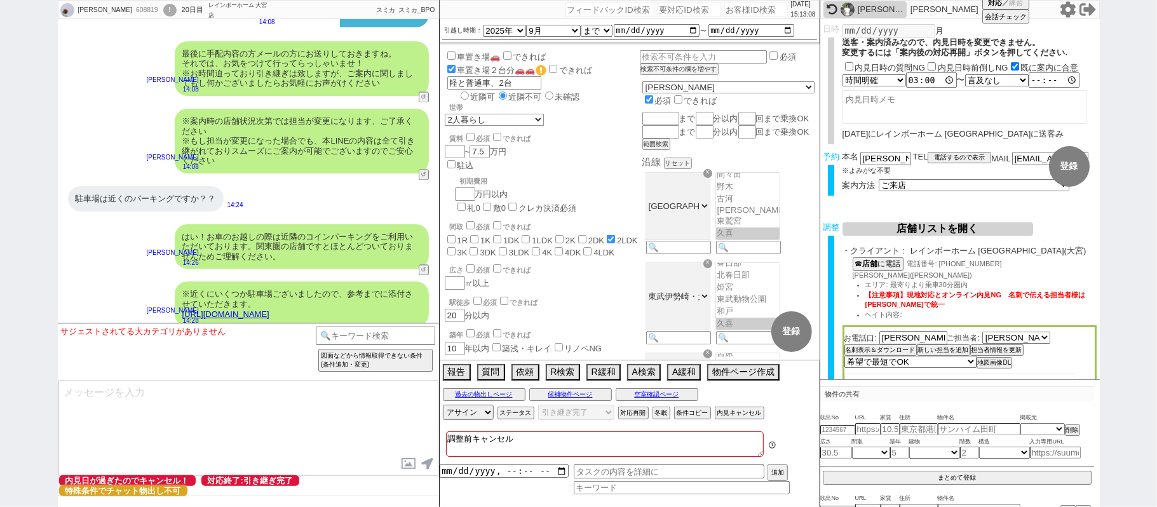
click at [876, 5] on div "[PERSON_NAME]" at bounding box center [881, 9] width 46 height 10
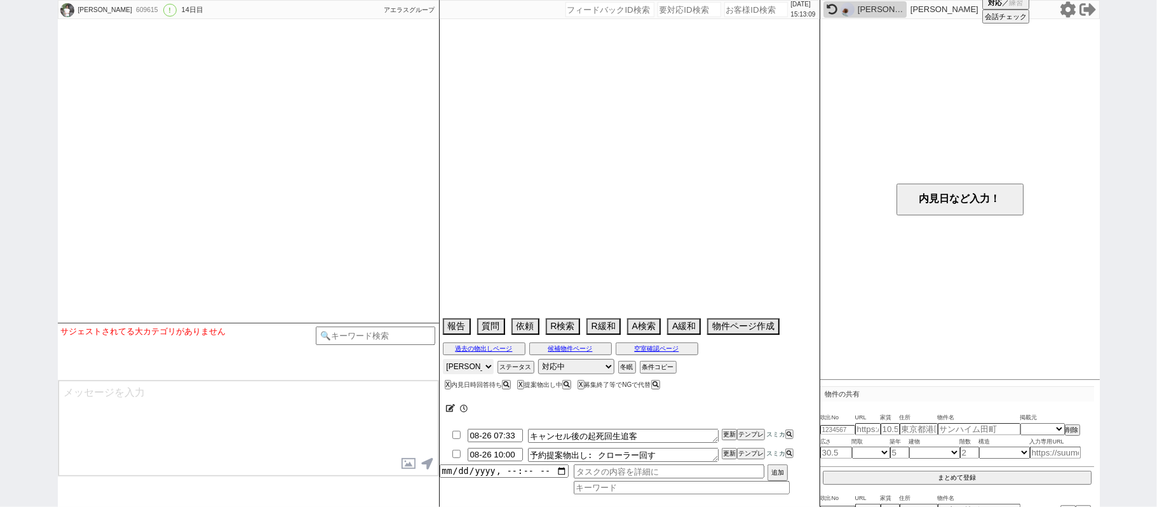
click at [482, 366] on select "[PERSON_NAME] [PERSON_NAME] [PERSON_NAME] [PERSON_NAME] [PERSON_NAME]" at bounding box center [468, 366] width 51 height 15
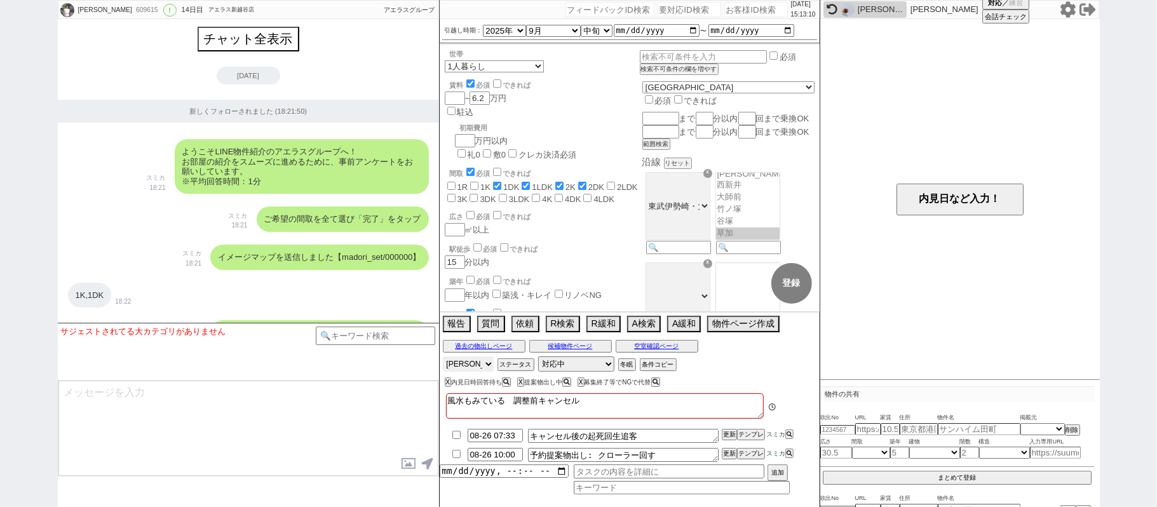
scroll to position [9352, 0]
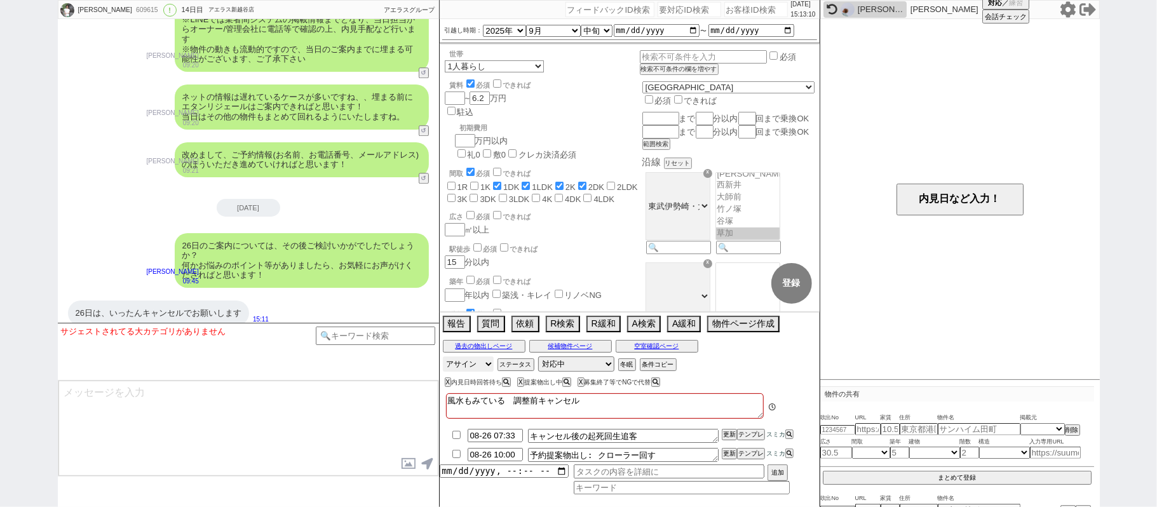
click at [443, 358] on select "[PERSON_NAME] [PERSON_NAME] [PERSON_NAME] [PERSON_NAME] [PERSON_NAME]" at bounding box center [468, 364] width 51 height 15
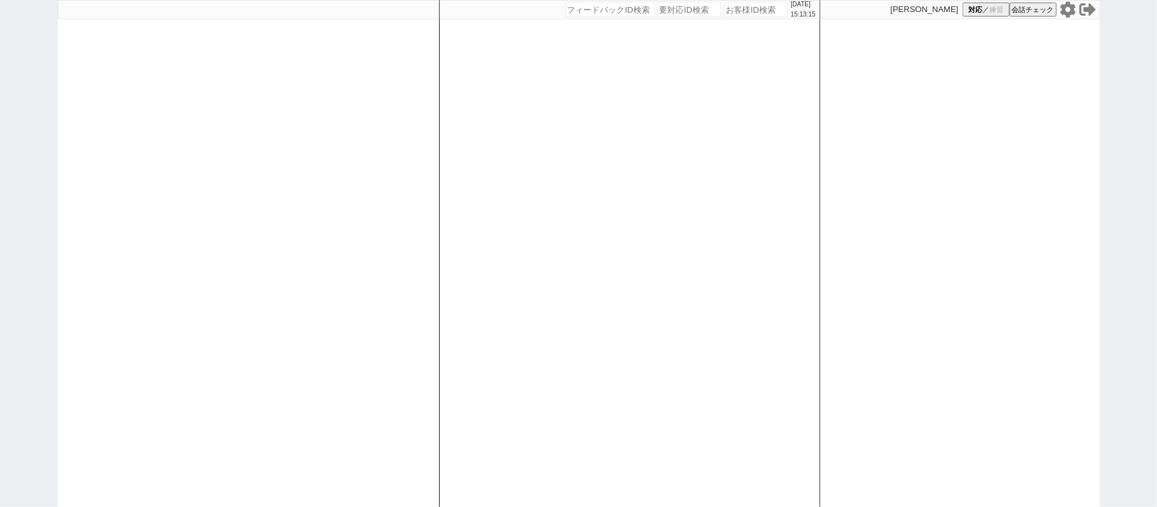
click at [86, 235] on div at bounding box center [248, 253] width 381 height 507
click at [150, 227] on div at bounding box center [248, 253] width 381 height 507
select select "100"
select select "1"
select select "2"
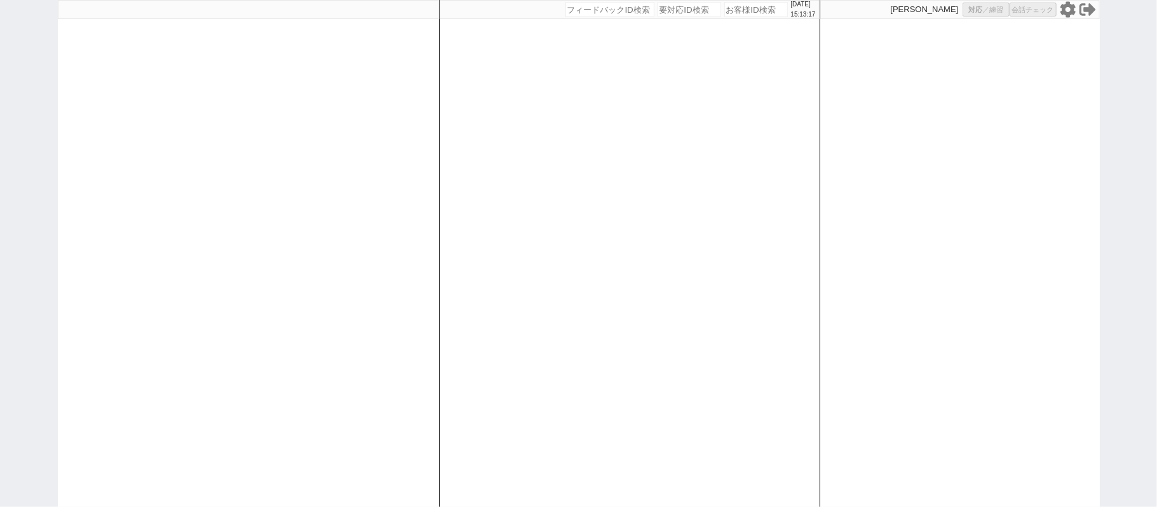
select select "5"
select select
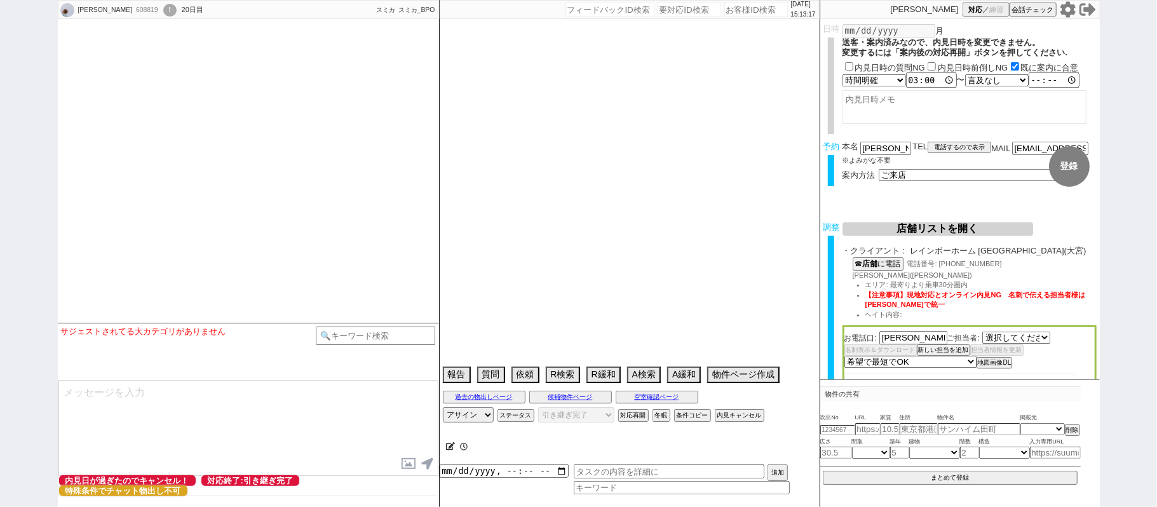
select select "1785"
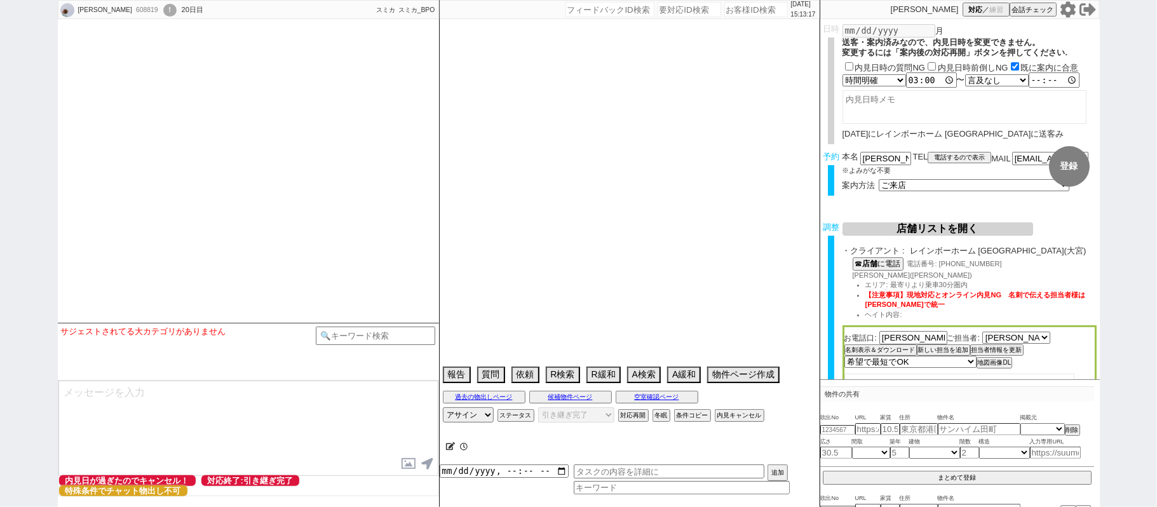
select select "2025"
select select "9"
select select "37"
select select "1"
select select "9"
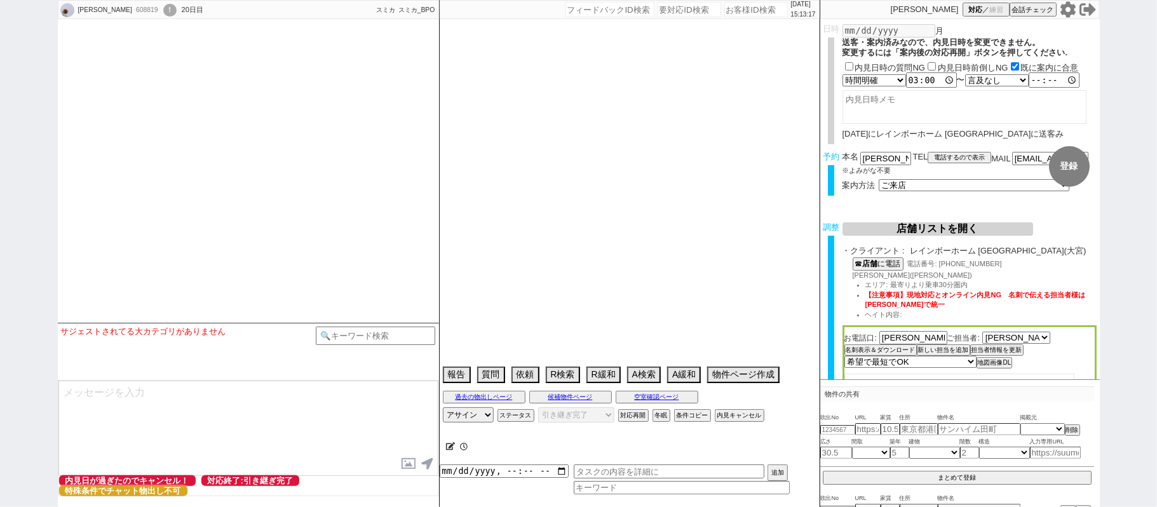
select select "325"
select select "33"
select select "981"
select select "8"
select select "300"
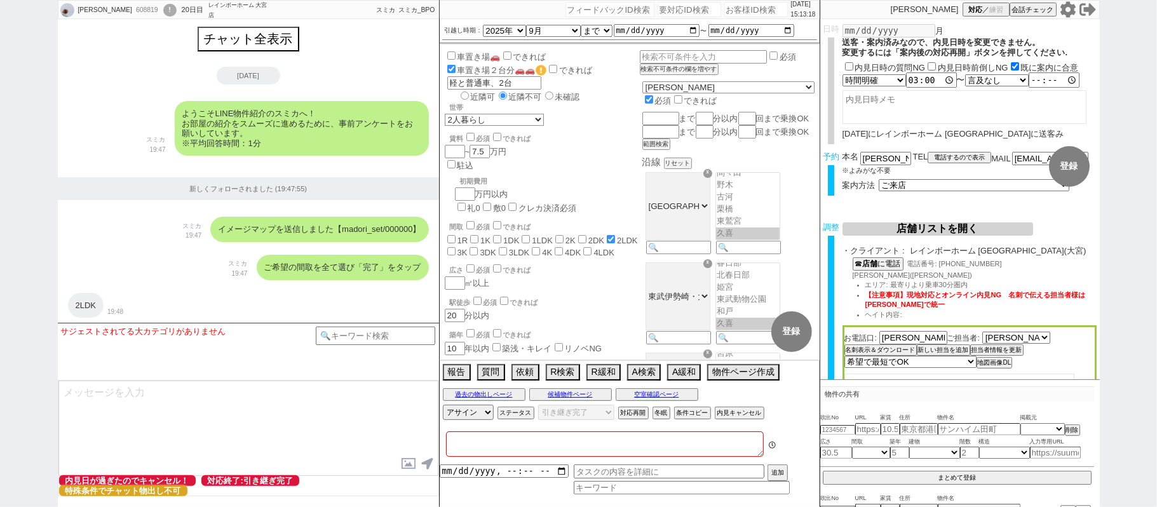
type textarea "調整前キャンセル"
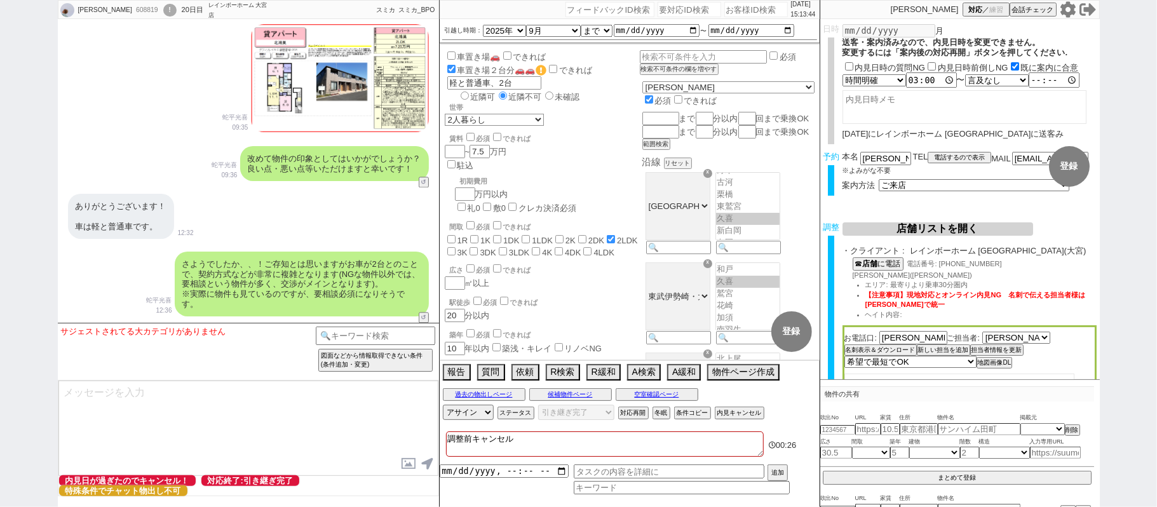
scroll to position [2014, 0]
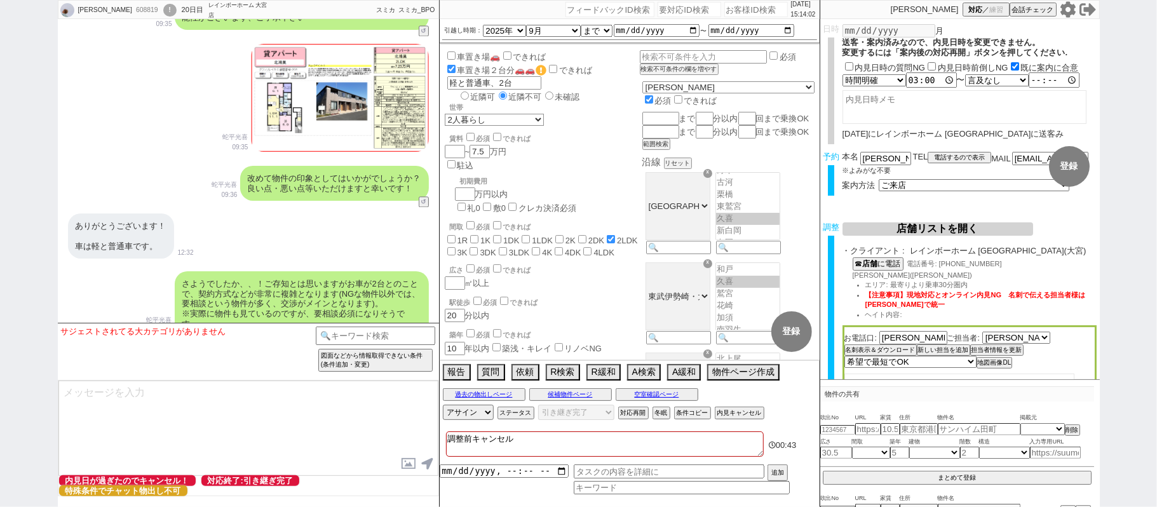
click at [127, 214] on div "ありがとうございます！ 車は軽と普通車です。" at bounding box center [121, 236] width 106 height 45
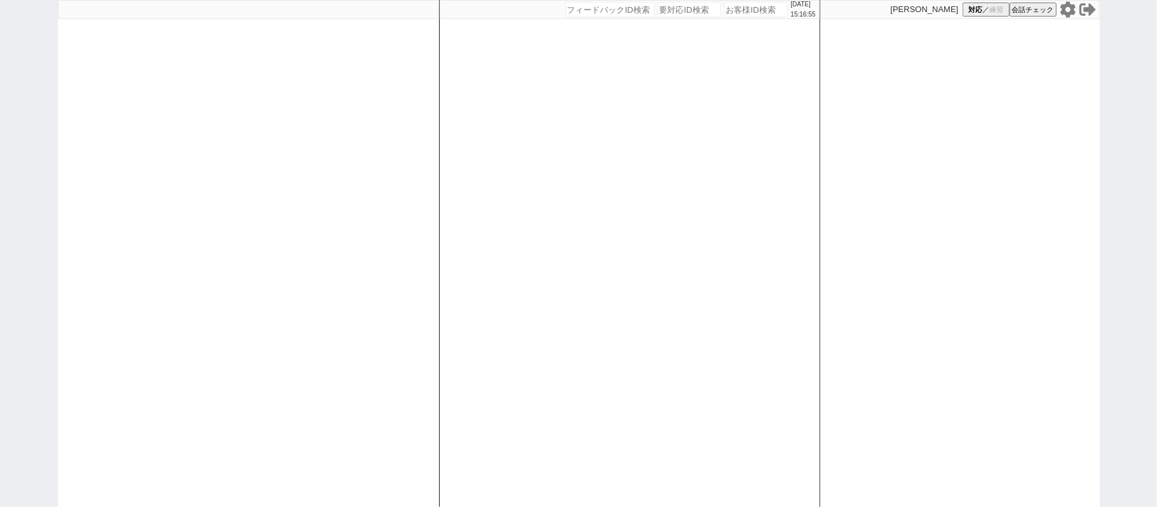
drag, startPoint x: 778, startPoint y: 346, endPoint x: 778, endPoint y: 339, distance: 7.0
click at [778, 341] on div "[DATE] 15:16:55 候補物件を追加してしてください 紹介した物件一覧 他社物件を追加する 空室確認ページに追加・削除 紹介した物件一覧 他社物件を…" at bounding box center [629, 253] width 381 height 507
select select
select select "100"
select select "1"
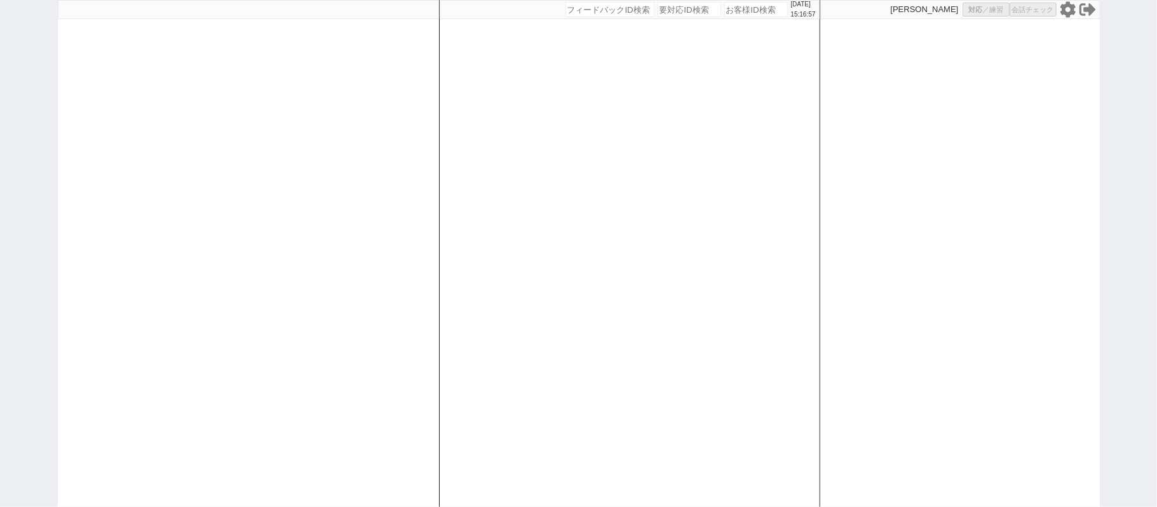
select select "2"
select select "5"
select select
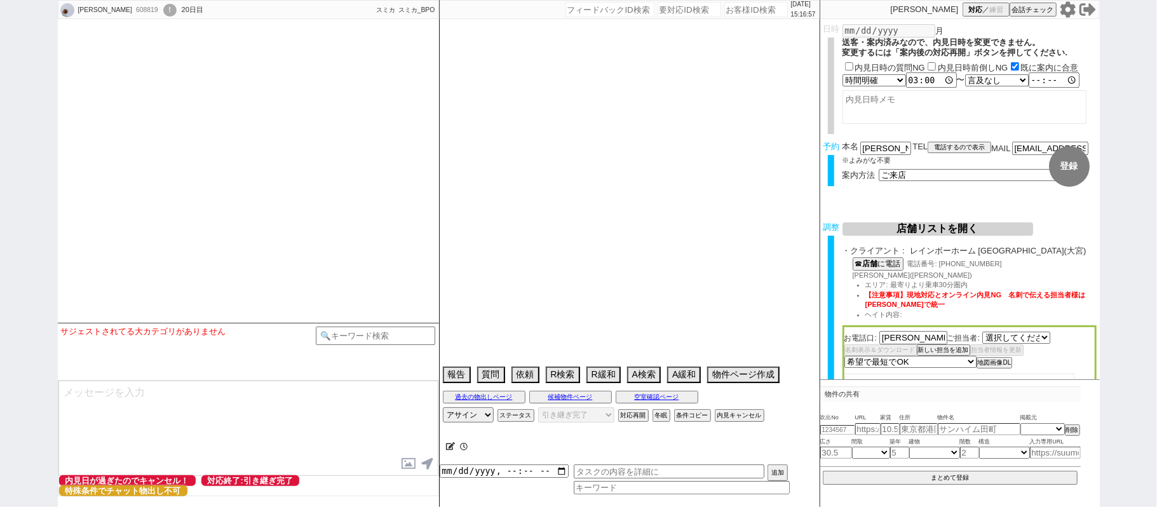
select select "1785"
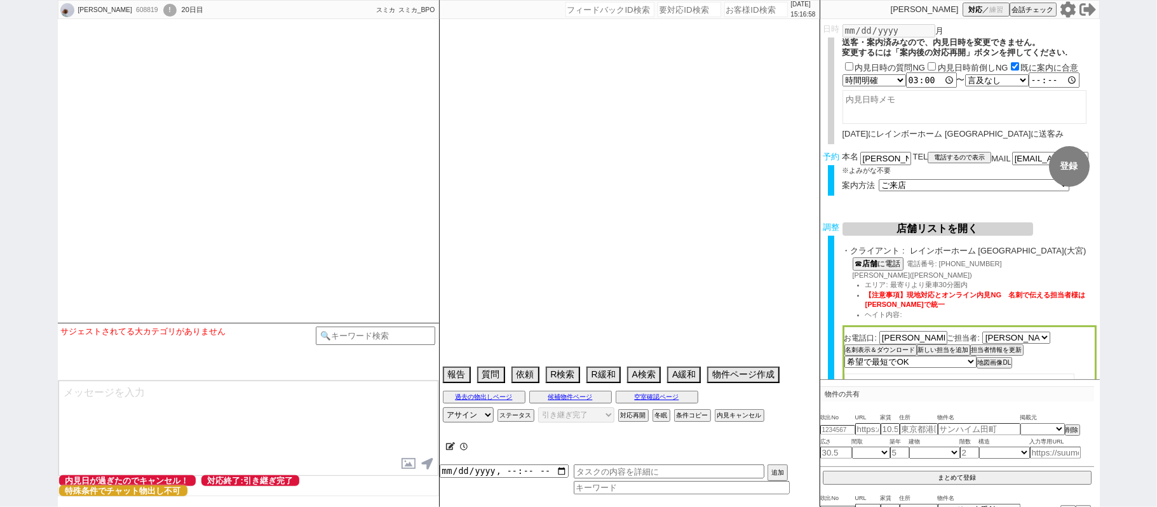
select select "2025"
select select "9"
select select "37"
select select "1"
select select "9"
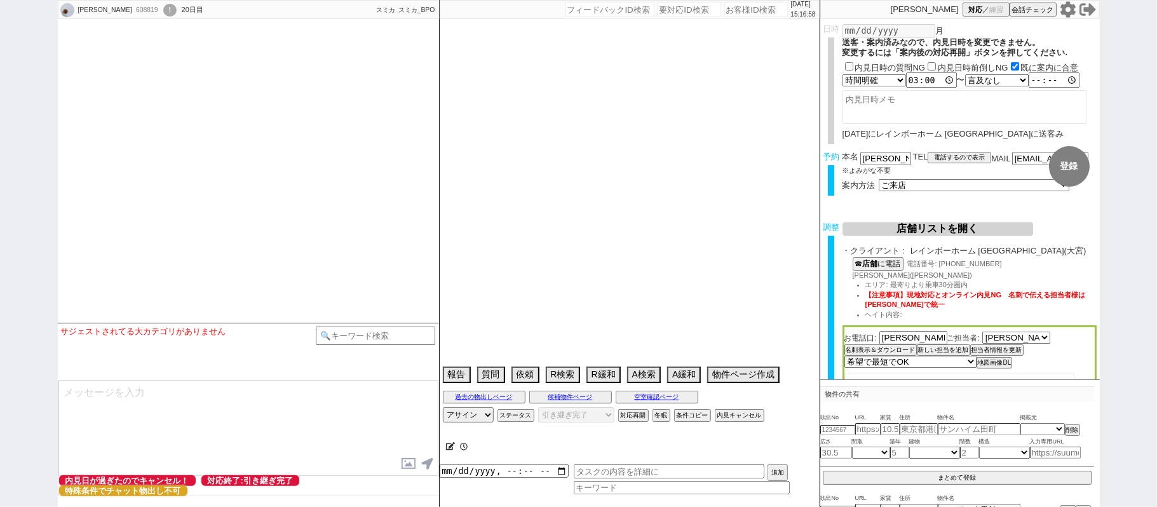
select select "325"
select select "33"
select select "981"
select select "8"
select select "300"
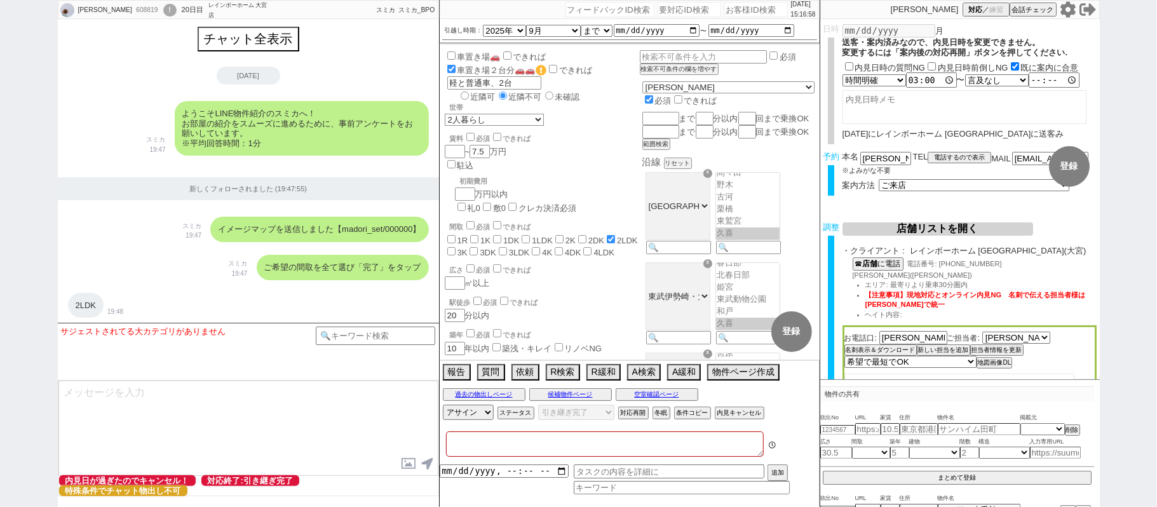
type textarea "調整前キャンセル"
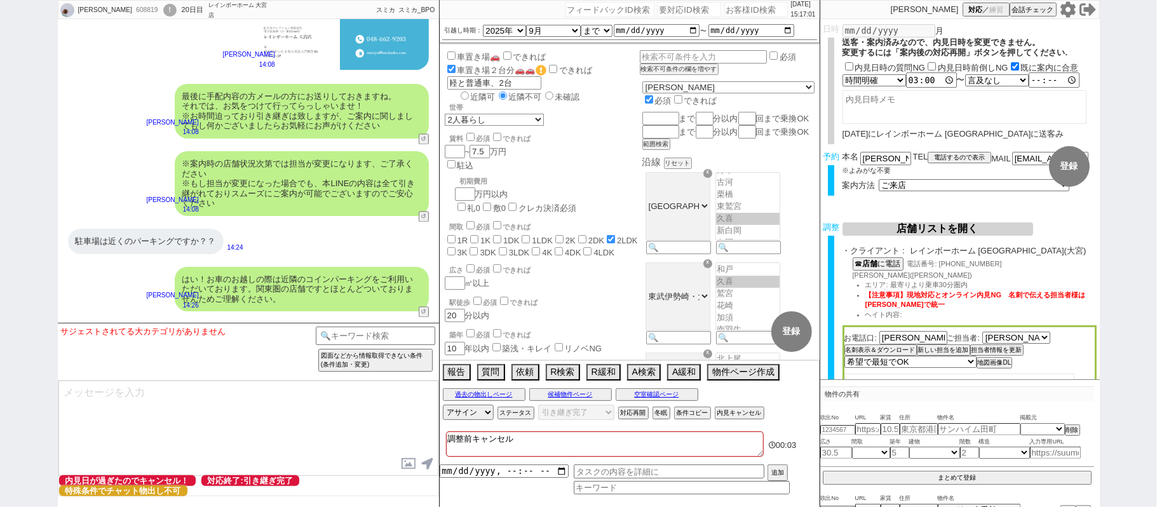
scroll to position [5234, 0]
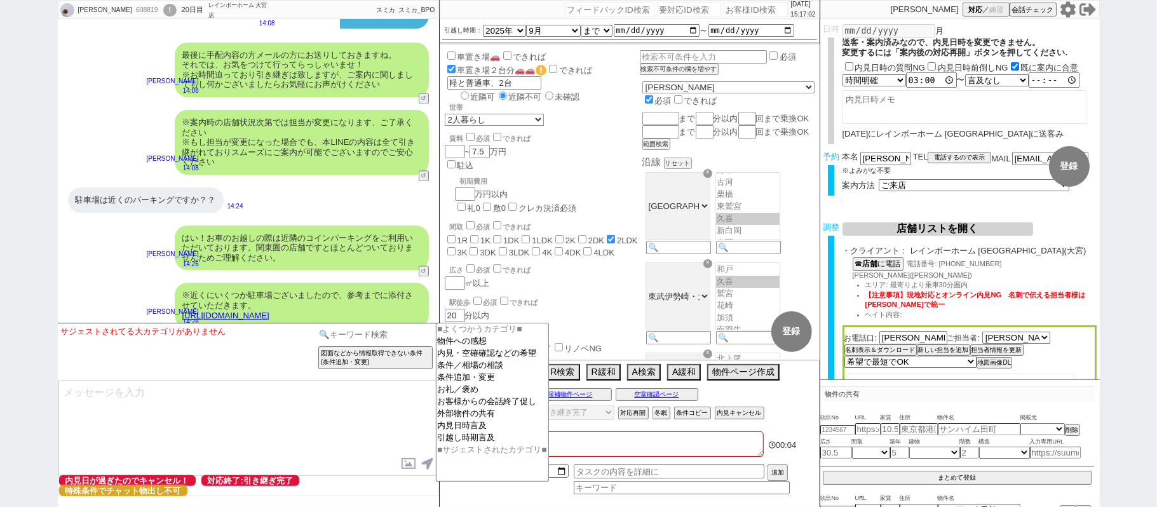
click at [359, 331] on input at bounding box center [376, 335] width 120 height 16
type input "記述"
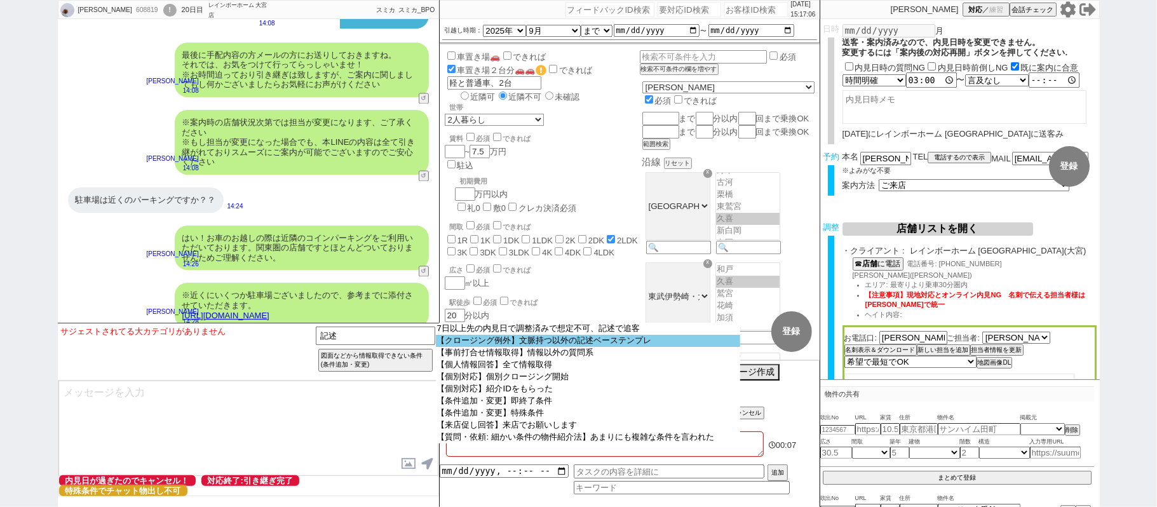
click at [539, 347] on option "【クロージング例外】文脈持つ以外の記述ベーステンプレ" at bounding box center [588, 341] width 304 height 12
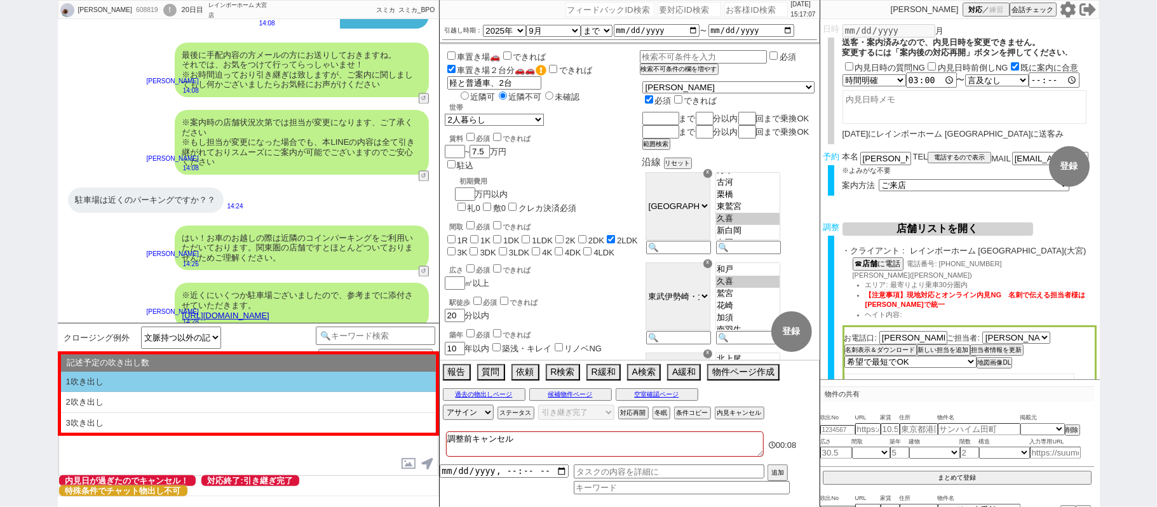
click at [276, 389] on li "1吹き出し" at bounding box center [248, 382] width 375 height 21
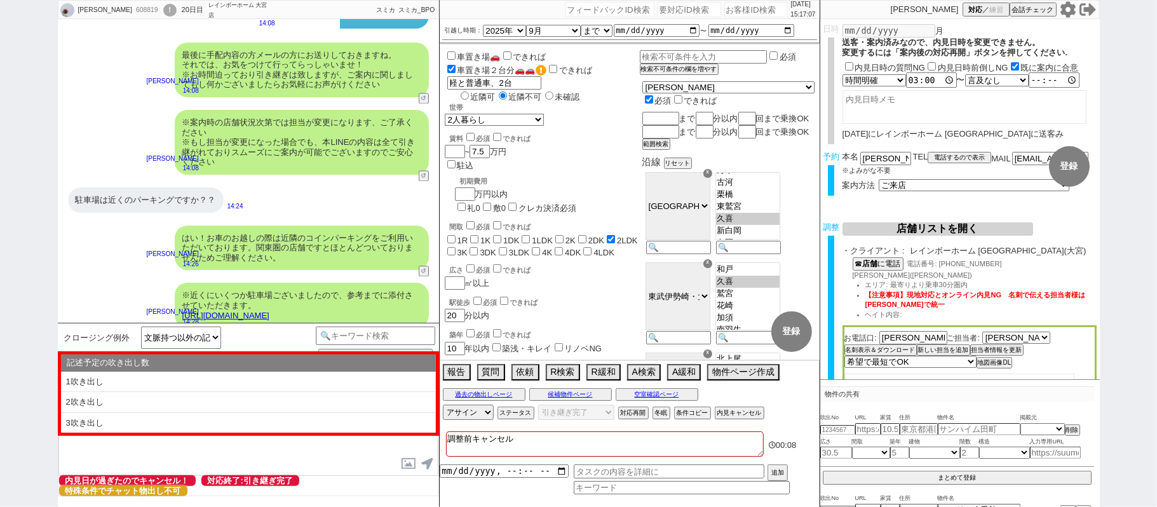
type textarea "@@【@@①記述したい内容を②の下に入力@@】@@ @@【@@②記述したい内容を入力後に①と②を@@ごと消して送信！！@@】@@"
select select "1吹き出し"
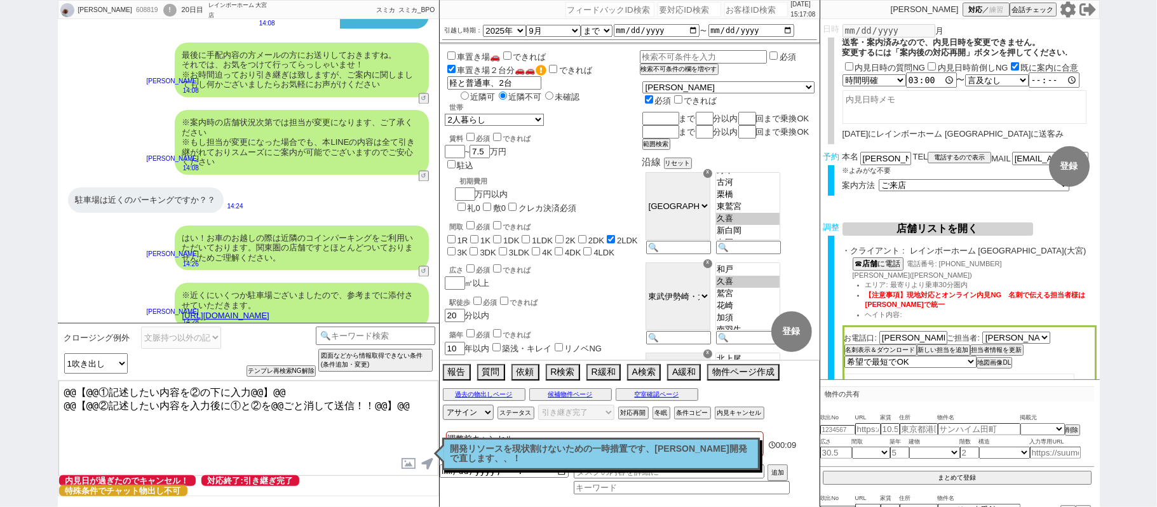
click at [405, 400] on textarea "@@【@@①記述したい内容を②の下に入力@@】@@ @@【@@②記述したい内容を入力後に①と②を@@ごと消して送信！！@@】@@" at bounding box center [248, 428] width 380 height 95
click at [143, 423] on textarea "@@【@@①記述したい内容を②の下に入力@@】@@ @@【@@②記述したい内容を入力後に①と②を@@ごと消して送信！！@@】@@ 引継ぎ後で" at bounding box center [248, 428] width 380 height 95
click at [146, 453] on textarea "@@【@@①記述したい内容を②の下に入力@@】@@ @@【@@②記述したい内容を入力後に①と②を@@ごと消して送信！！@@】@@ 引継ぎ後で" at bounding box center [248, 428] width 380 height 95
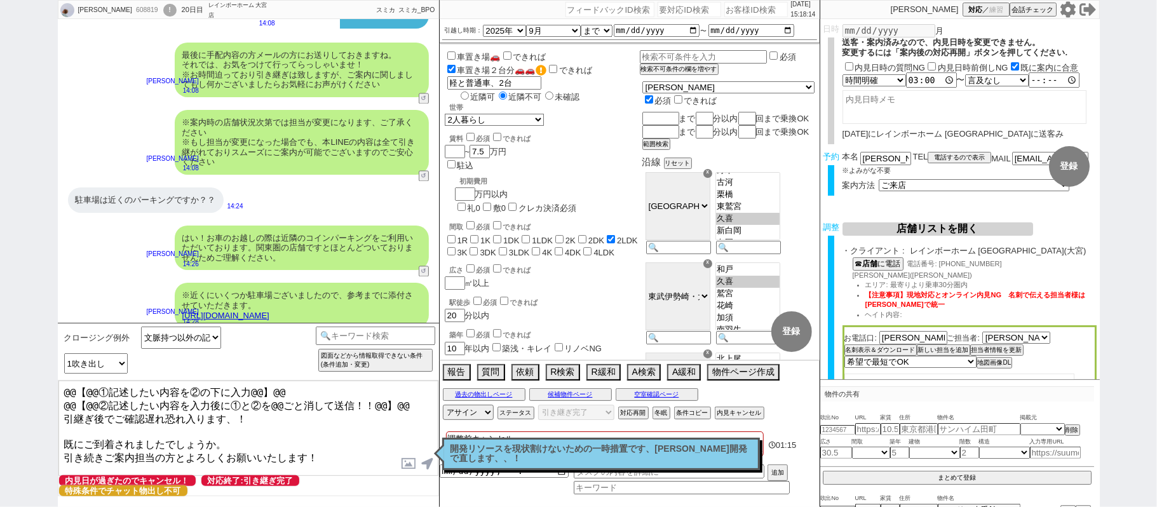
drag, startPoint x: 416, startPoint y: 403, endPoint x: 0, endPoint y: 82, distance: 525.2
click at [0, 189] on div "[PERSON_NAME] 608819 ! 0 20日目 レインボーホーム 大宮店 冬眠中 自社客 スミカ スミカ_BPO チャット全表示 [DATE] よ…" at bounding box center [578, 253] width 1157 height 507
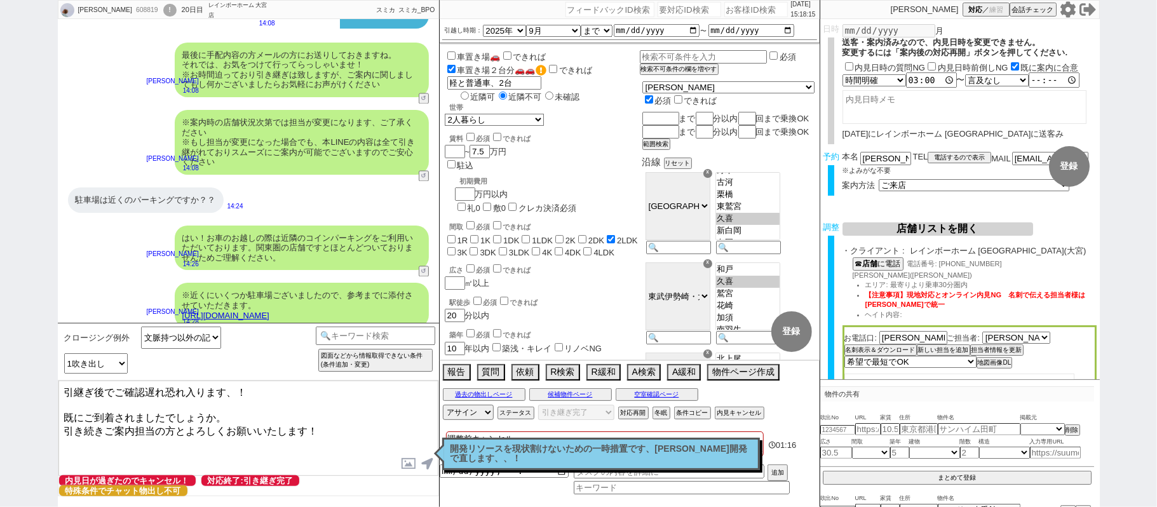
type textarea "引継ぎ後でご確認遅れ恐れ入ります、！ 既にご到着されましたでしょうか。 引き続きご案内担当の方とよろしくお願いいたします！"
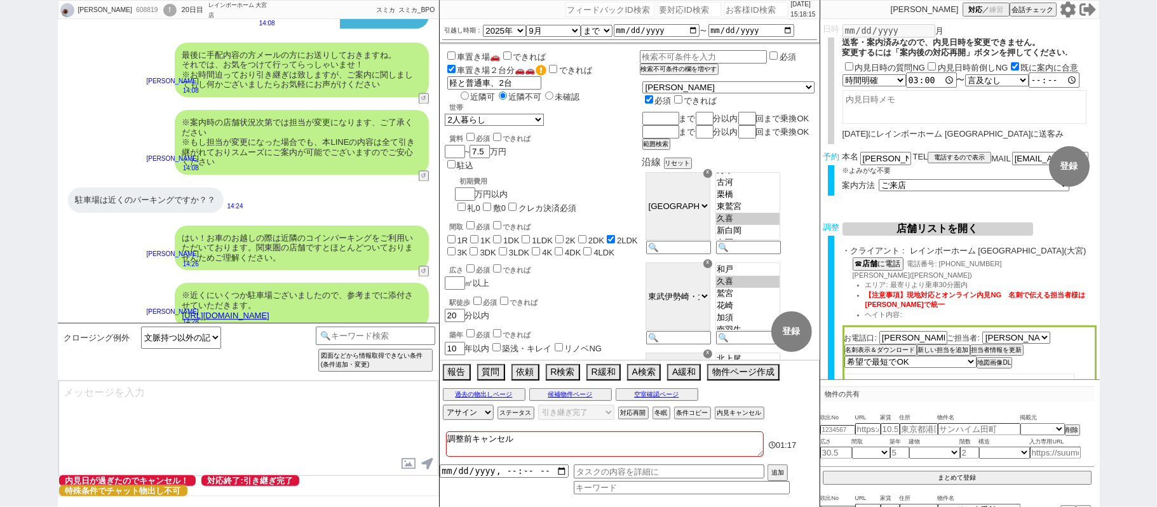
select select "431"
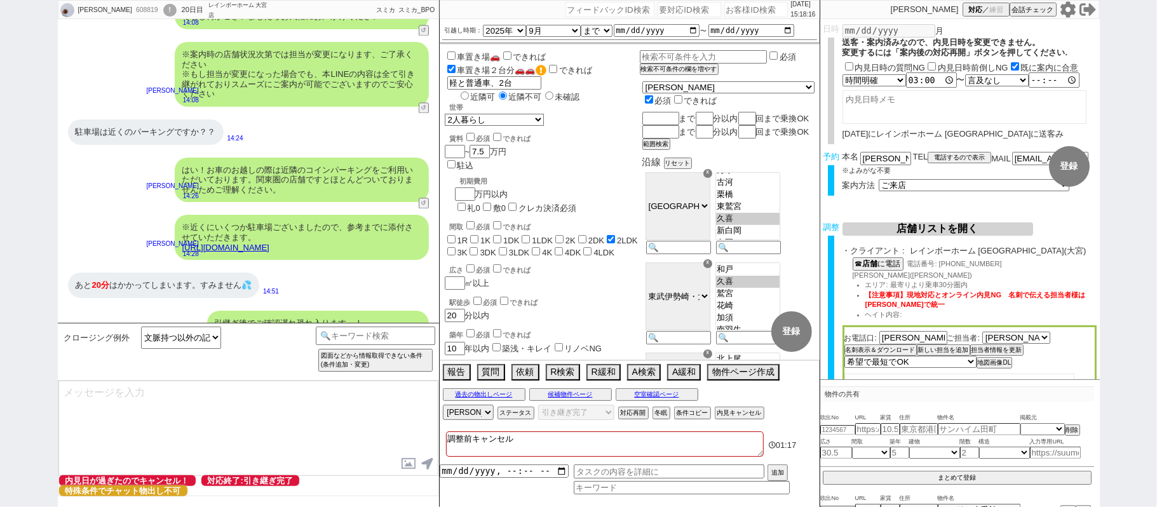
type textarea "@@【@@メッセージは打たず、以下やってください@@】@@ @@【@@タスク整理、追加、条件入力等のやるべきことはやりましたか？？全て終わったら自分に付いたア…"
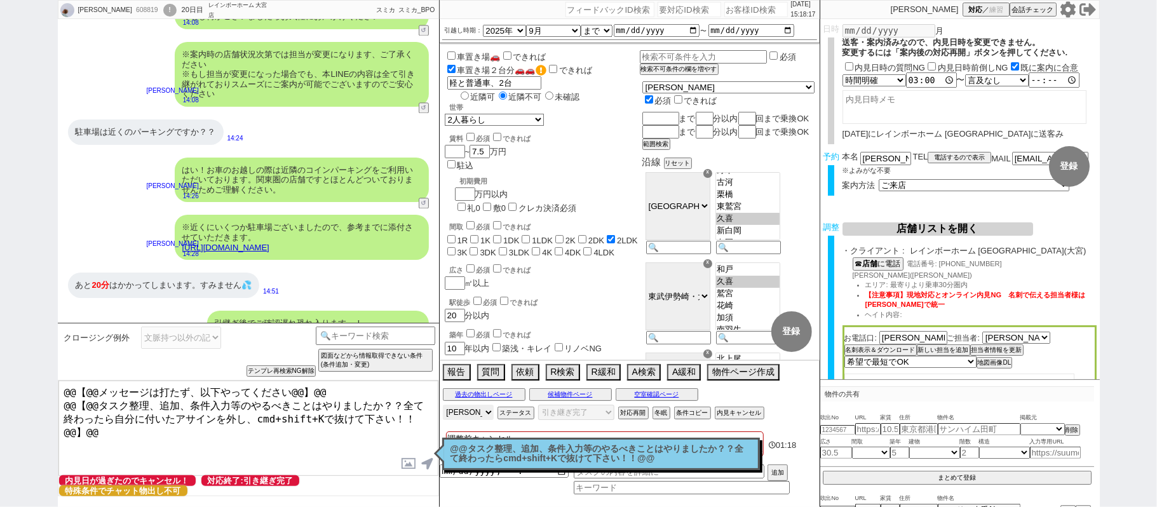
click at [484, 409] on select "[PERSON_NAME] [PERSON_NAME] [PERSON_NAME] [PERSON_NAME] [PERSON_NAME]" at bounding box center [468, 412] width 51 height 15
select select
click at [443, 406] on select "[PERSON_NAME] [PERSON_NAME] [PERSON_NAME] [PERSON_NAME] [PERSON_NAME]" at bounding box center [468, 412] width 51 height 15
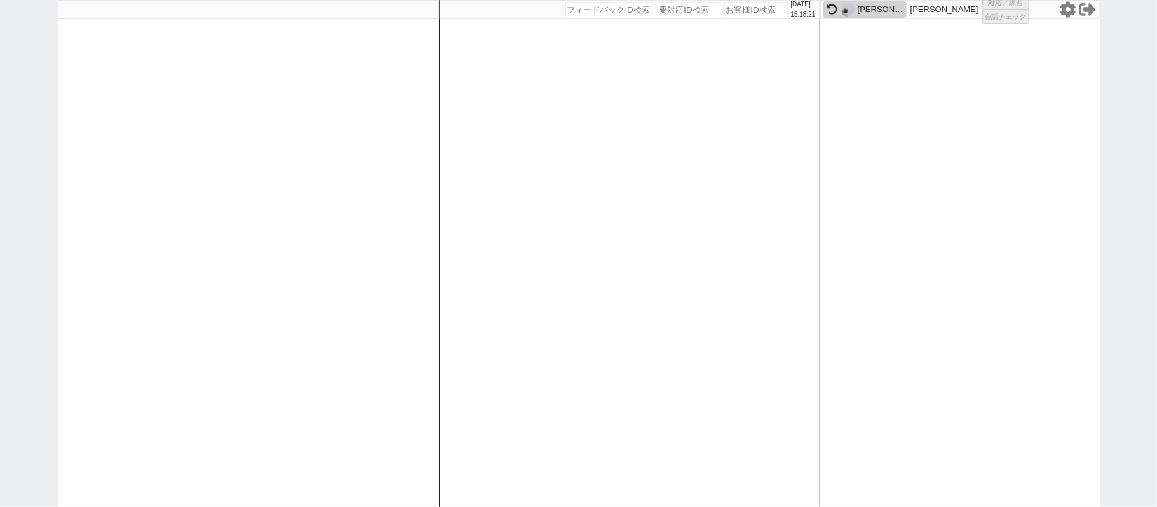
select select "1"
select select "2"
select select "5"
select select "8"
select select
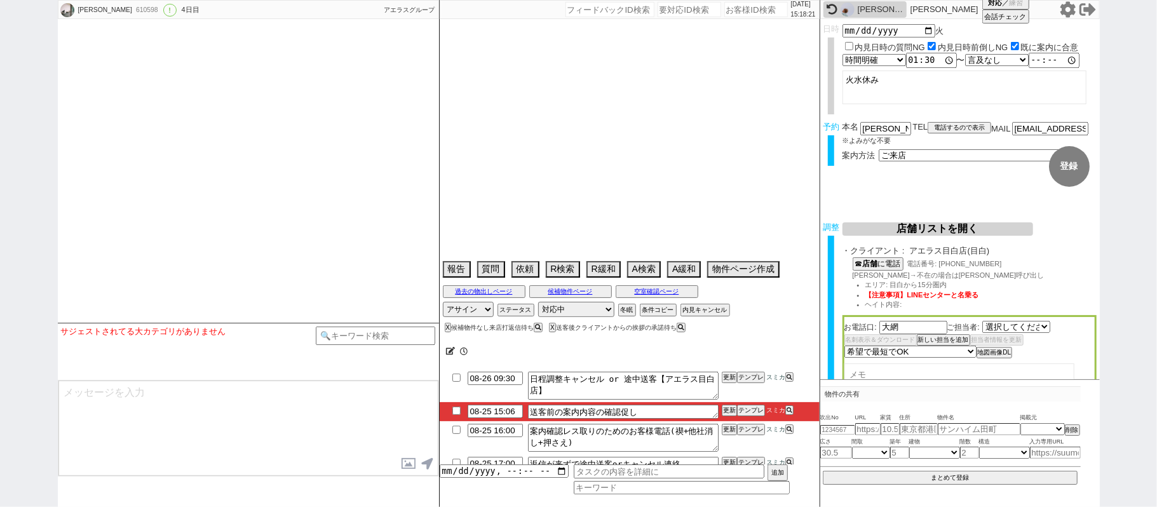
select select "[DATE]"
select select "2025"
select select "9"
select select "36"
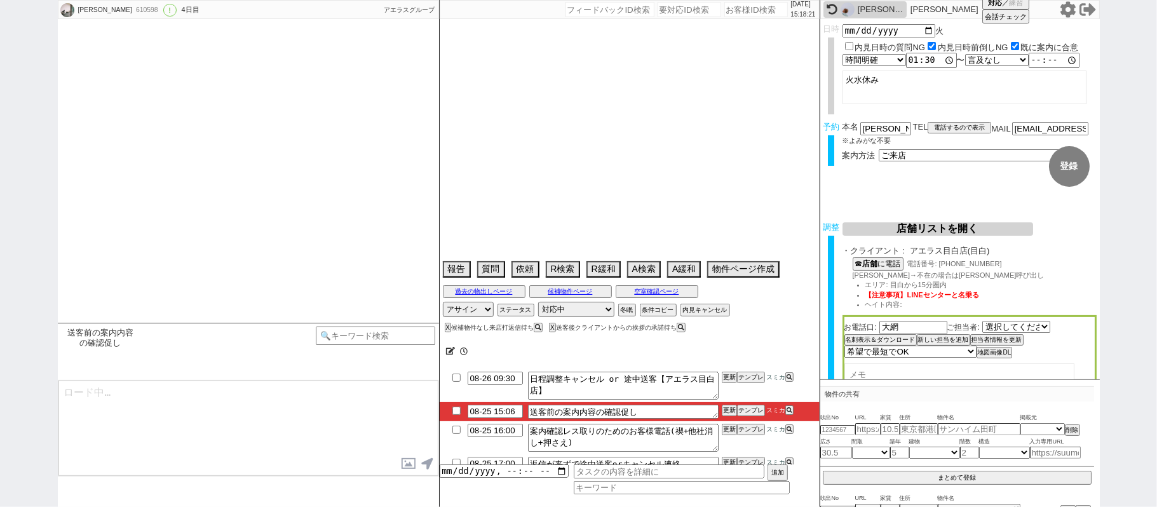
select select "1"
select select "65"
select select "[DATE]"
select select "68"
select select "[DATE]"
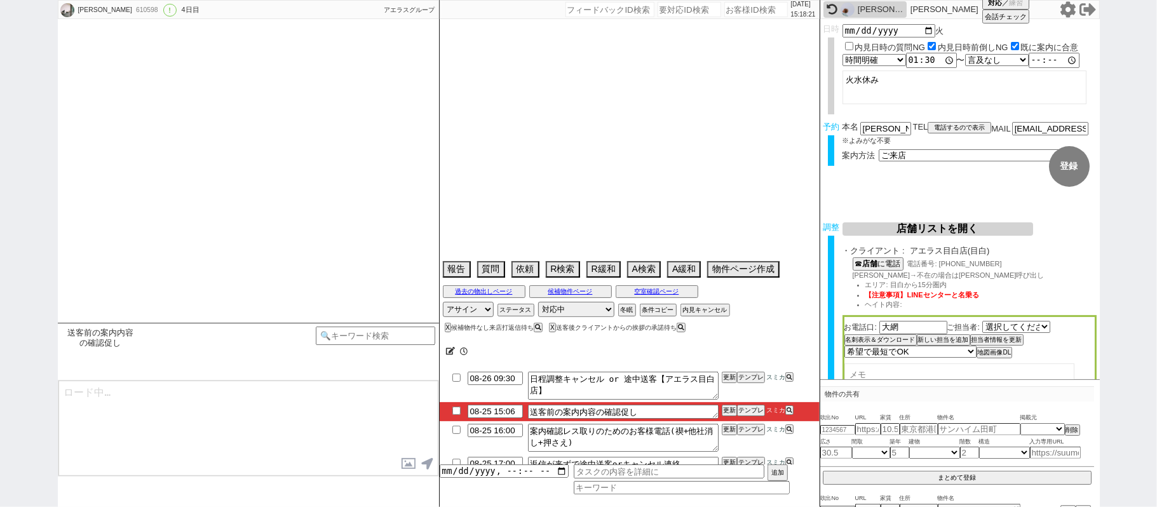
select select "70"
select select "1682"
select select "14"
select select "484"
select select "44"
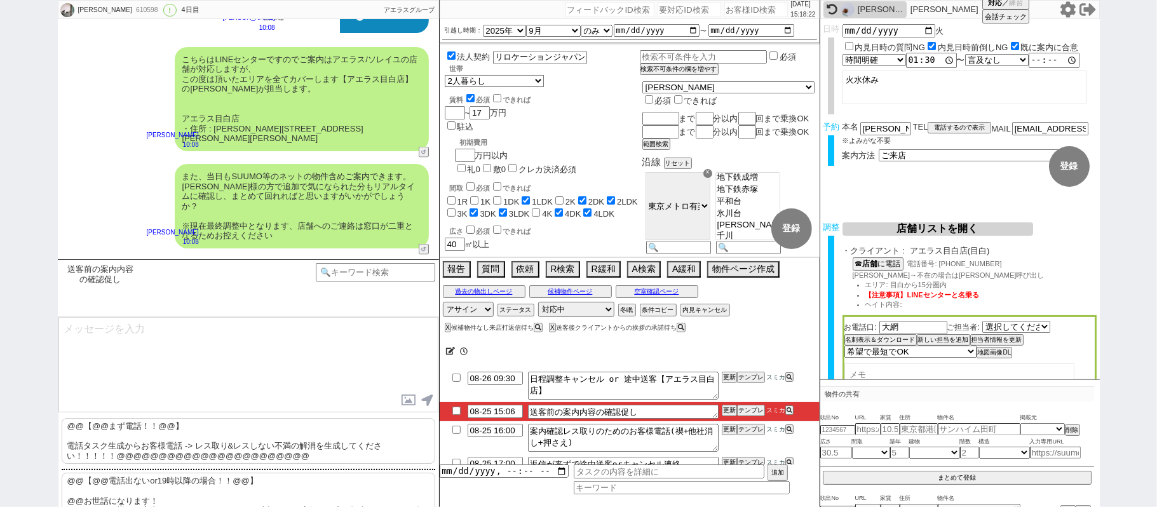
scroll to position [1503, 0]
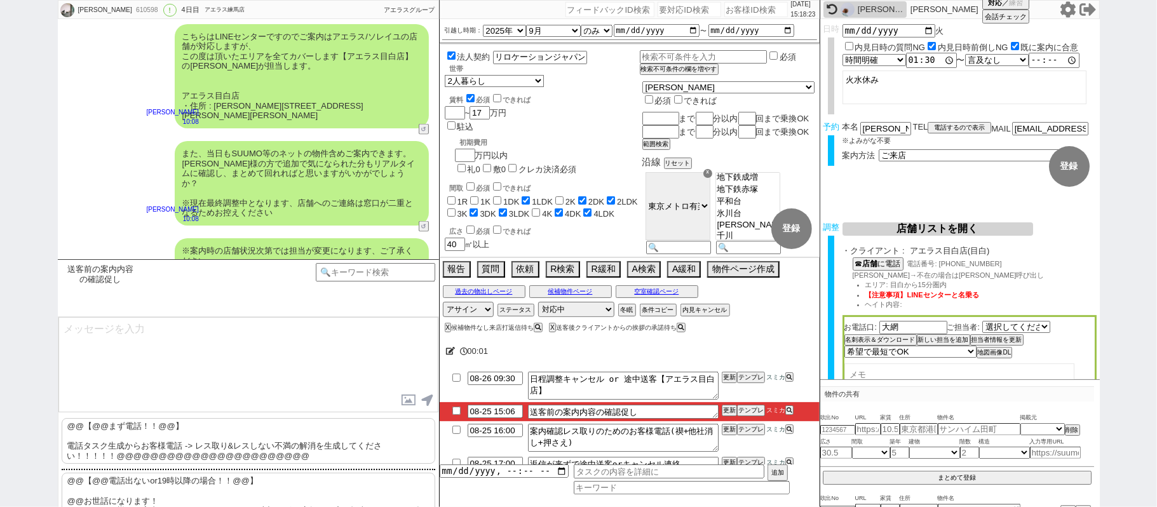
click at [207, 430] on p "@@【@@まず電話！！@@】 電話タスク生成からお客様電話 -> レス取り&レスしない不満の解消を生成してください！！！！！@@@@@@@@@@@@@@@@@…" at bounding box center [249, 441] width 374 height 46
type textarea "@@【@@まず電話！！@@】 電話タスク生成からお客様電話 -> レス取り&レスしない不満の解消を生成してください！！！！！@@@@@@@@@@@@@@@@@…"
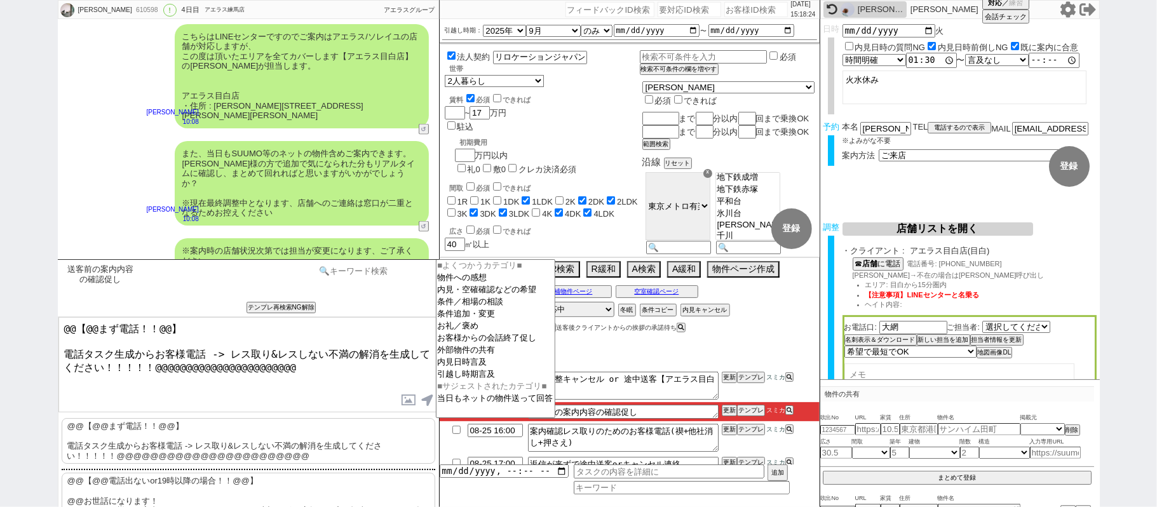
click at [341, 272] on input at bounding box center [376, 271] width 120 height 16
type input "タスク"
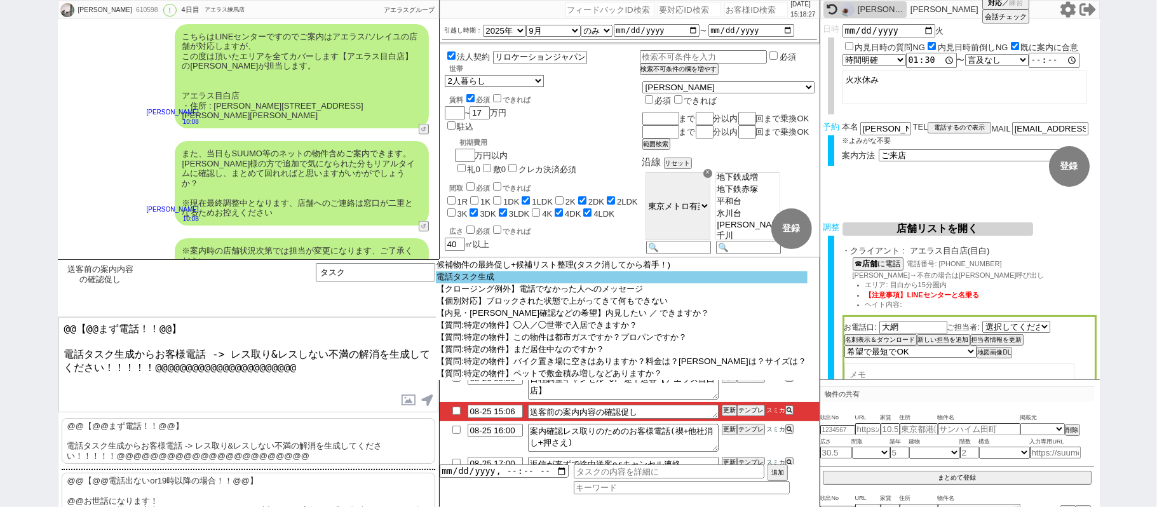
click at [484, 283] on option "電話タスク生成" at bounding box center [622, 277] width 372 height 12
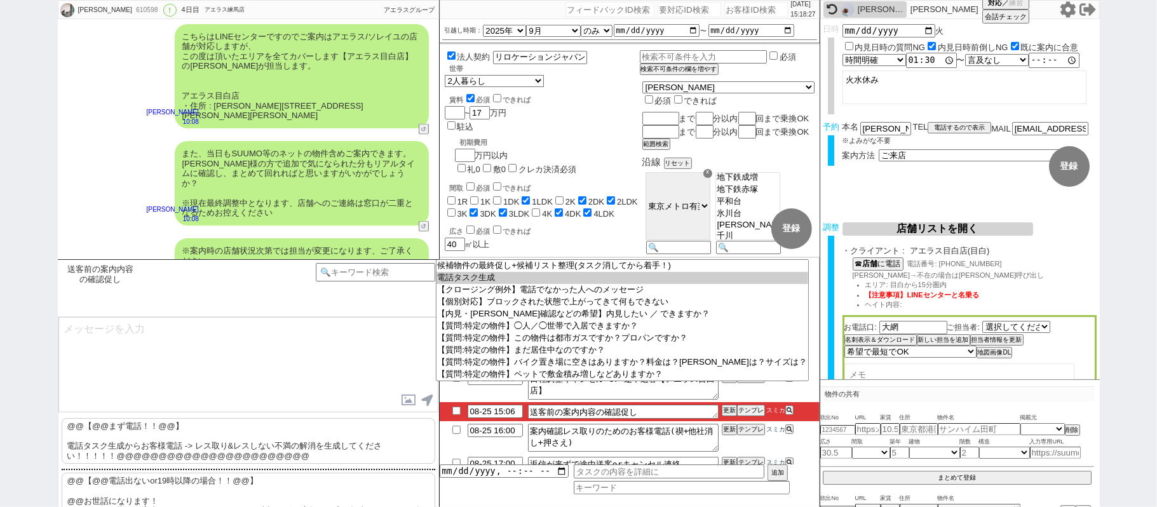
scroll to position [1440, 0]
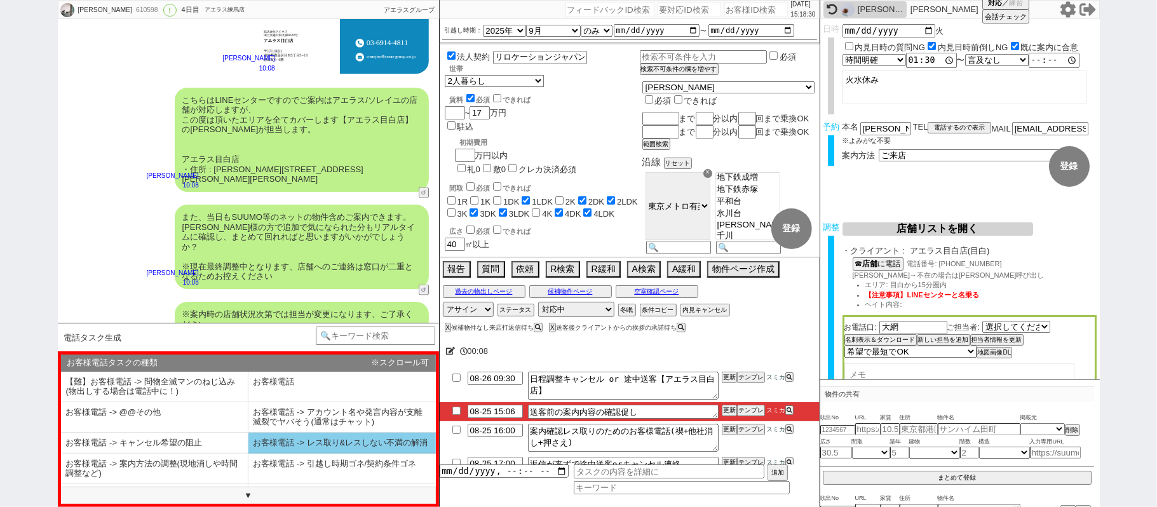
click at [313, 440] on li "お客様電話 -> レス取り&レスしない不満の解消" at bounding box center [343, 443] width 188 height 21
select select "お客様電話 -> レス取り&レスしない不満の解消"
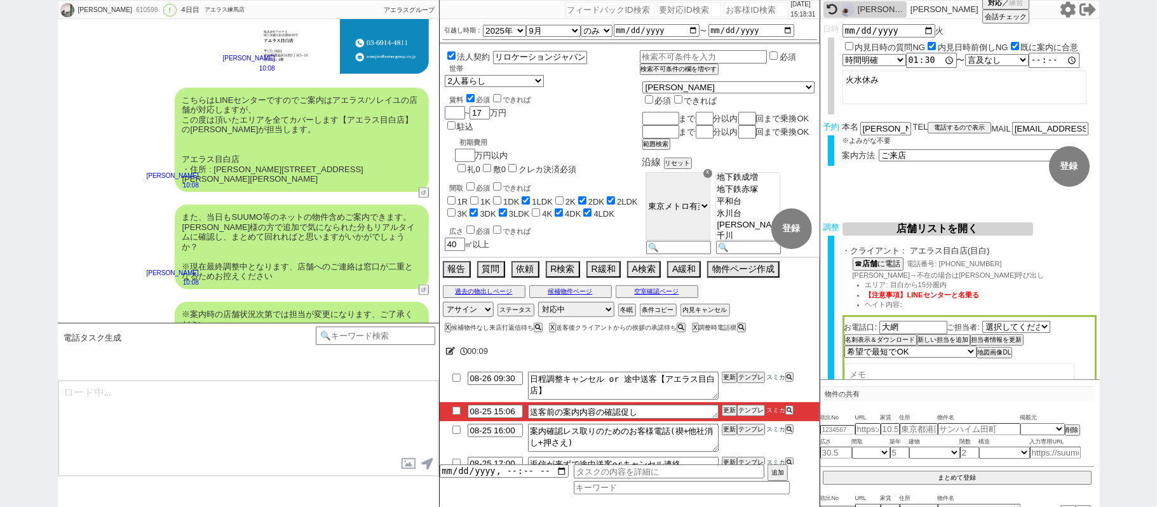
type textarea "@@この文字をクリック"
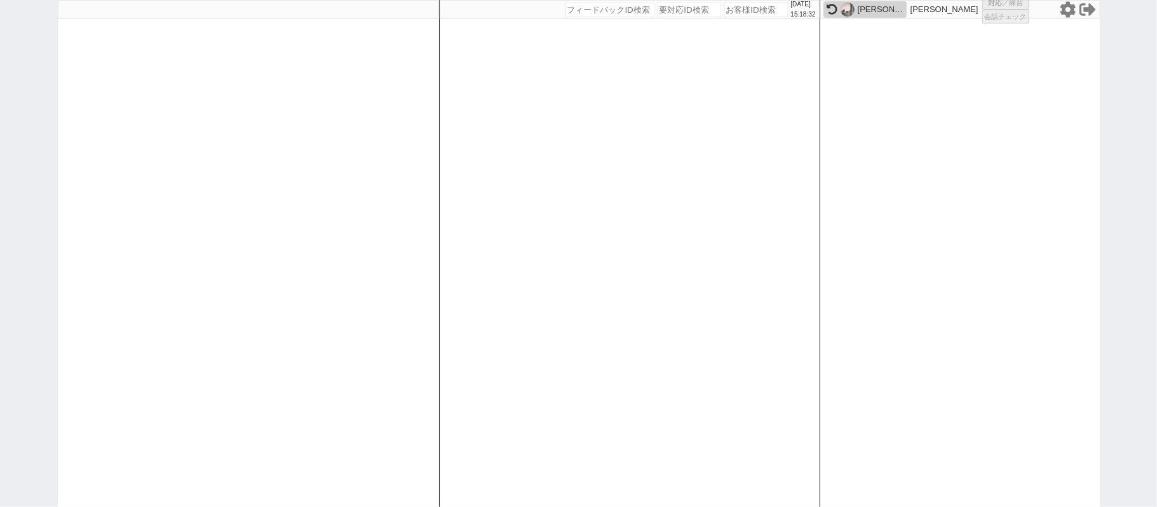
select select "1"
select select "2"
select select "3"
select select "8"
select select
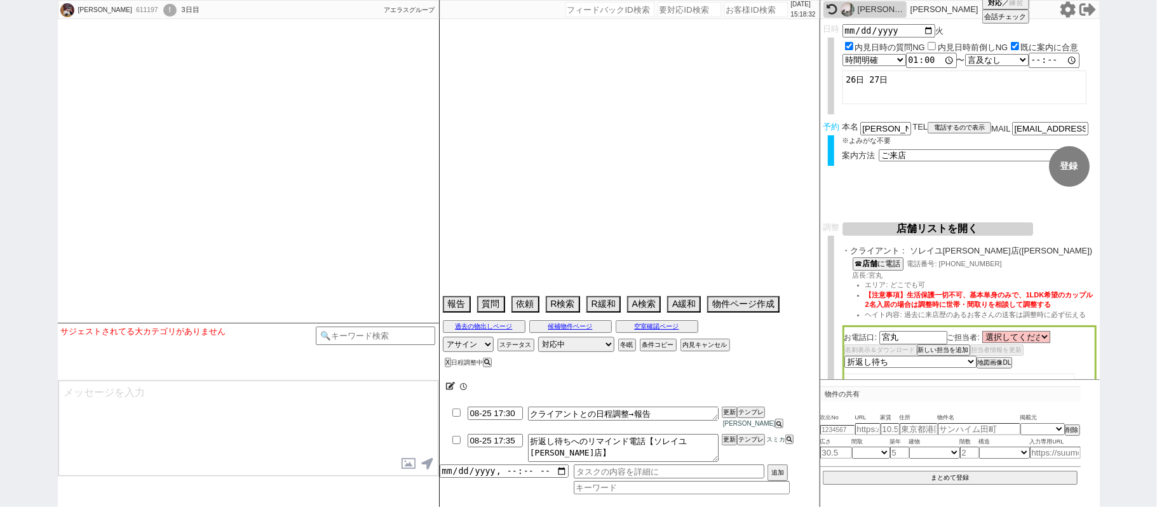
type textarea "45日圏内、他社なし"
select select "2025"
select select "10"
select select "36"
select select "1"
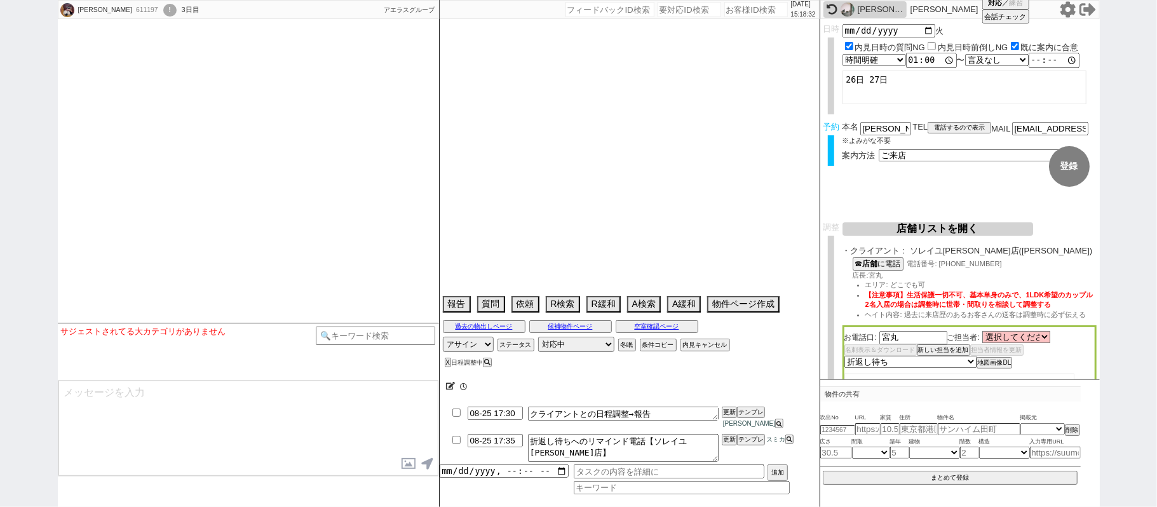
select select "16"
select select "543"
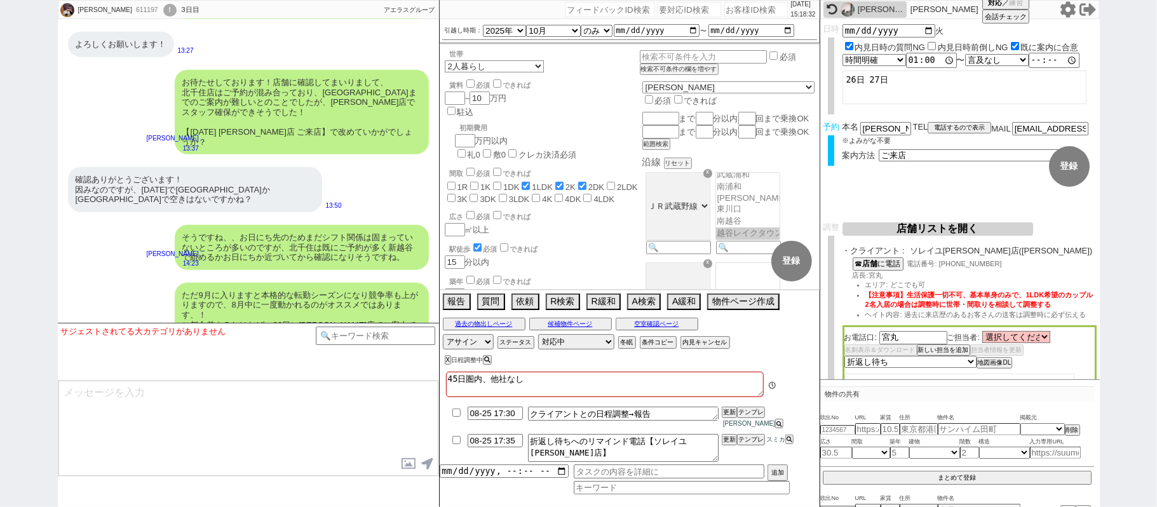
scroll to position [133, 0]
click at [234, 400] on textarea at bounding box center [248, 428] width 380 height 95
click at [207, 409] on textarea at bounding box center [248, 428] width 380 height 95
click at [191, 404] on textarea "[DATE]の[DATE]" at bounding box center [248, 428] width 380 height 95
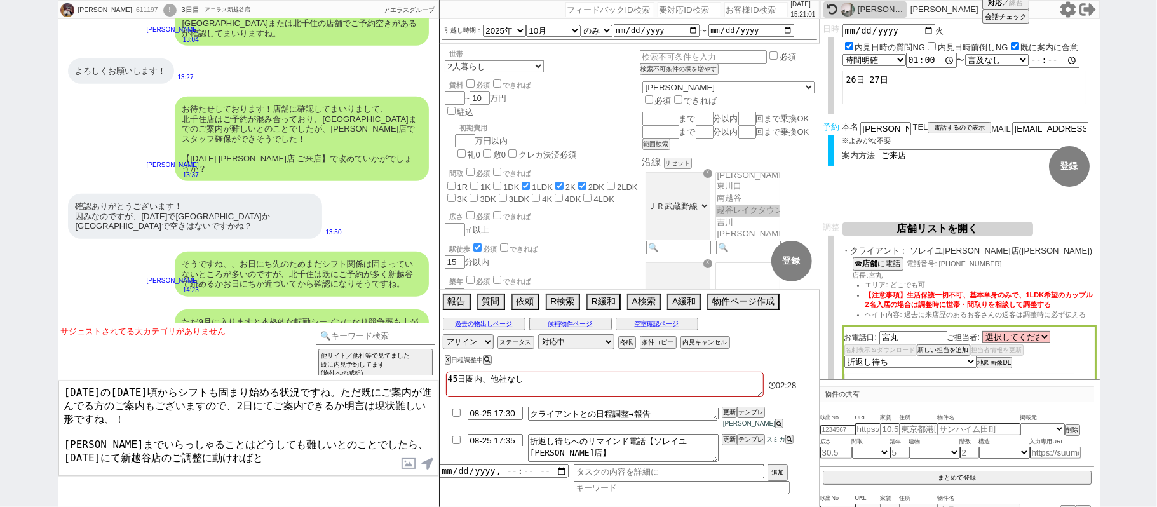
scroll to position [4483, 0]
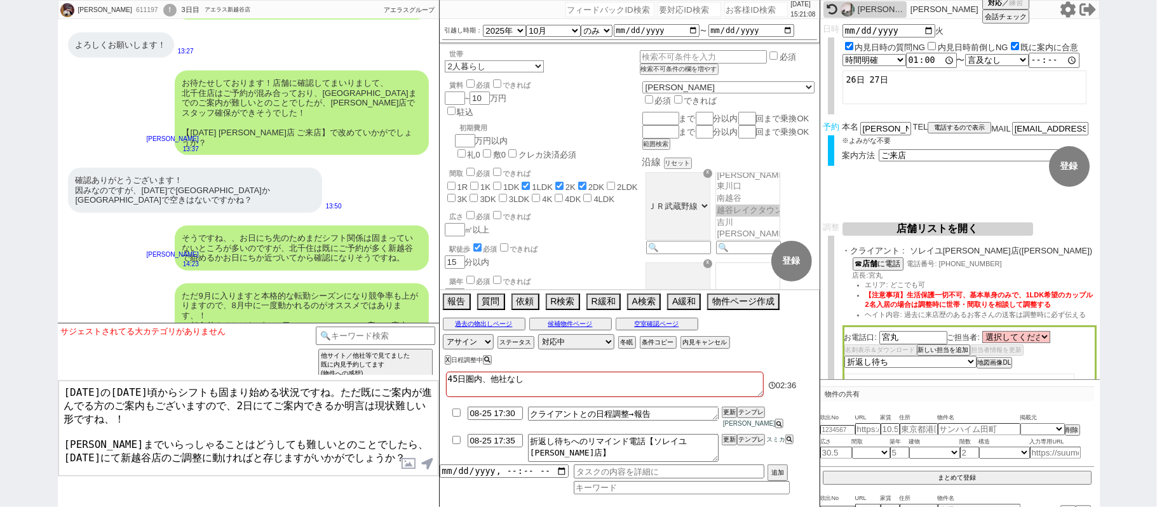
click at [67, 436] on textarea "[DATE]の[DATE]頃からシフトも固まり始める状況ですね。ただ既にご案内が進んでる方のご案内もございますので、2日にてご案内できるか明言は現状難しい形で…" at bounding box center [248, 428] width 380 height 95
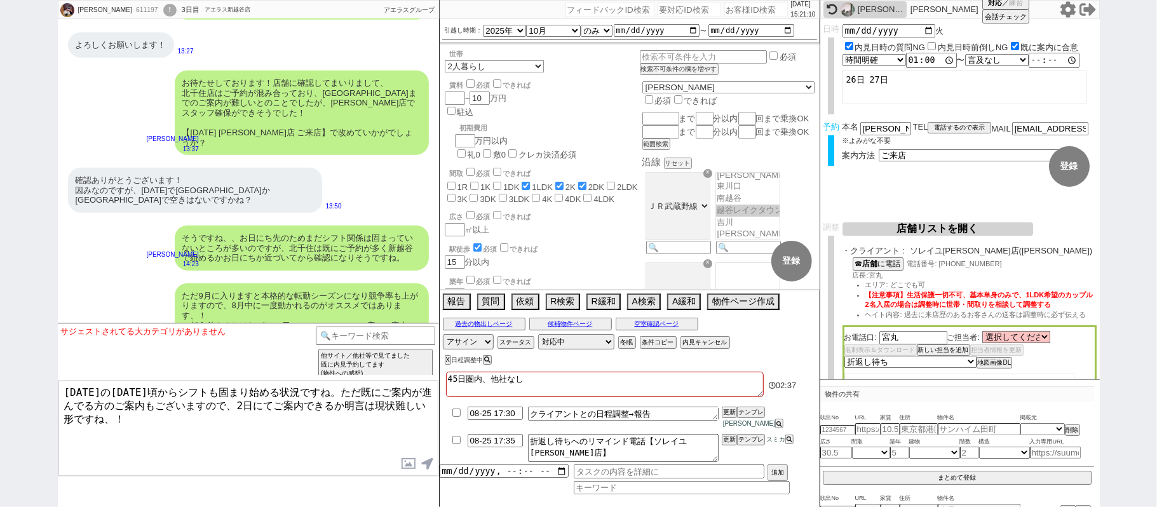
type textarea "[DATE]の[DATE]頃からシフトも固まり始める状況ですね。ただ既にご案内が進んでる方のご案内もございますので、2日にてご案内できるか明言は現状難しい形で…"
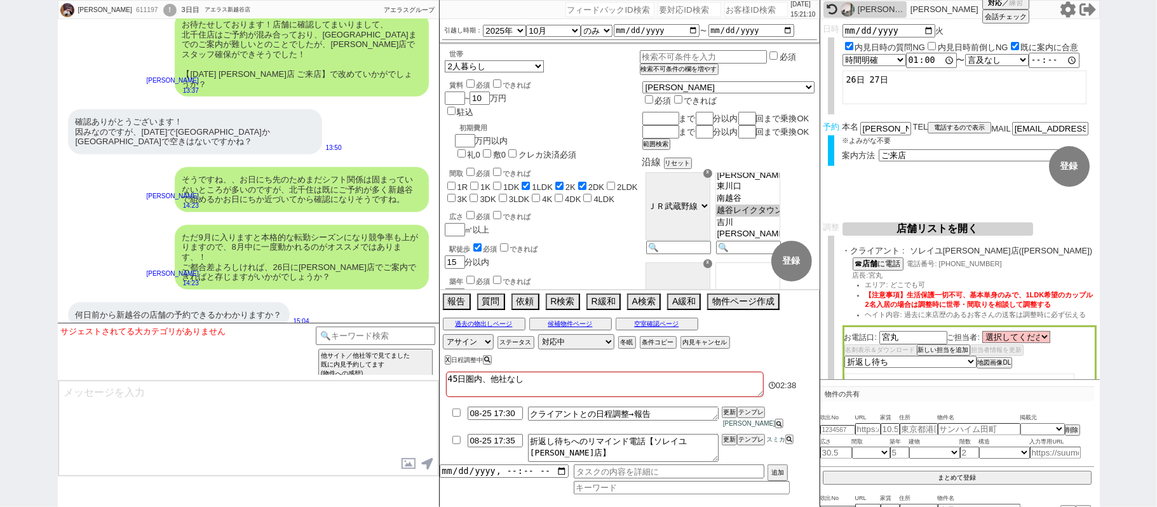
paste textarea "[PERSON_NAME]までいらっしゃることはどうしても難しいとのことでしたら、[DATE]にて新越谷店のご調整に動ければと存じますがいかがでしょうか？"
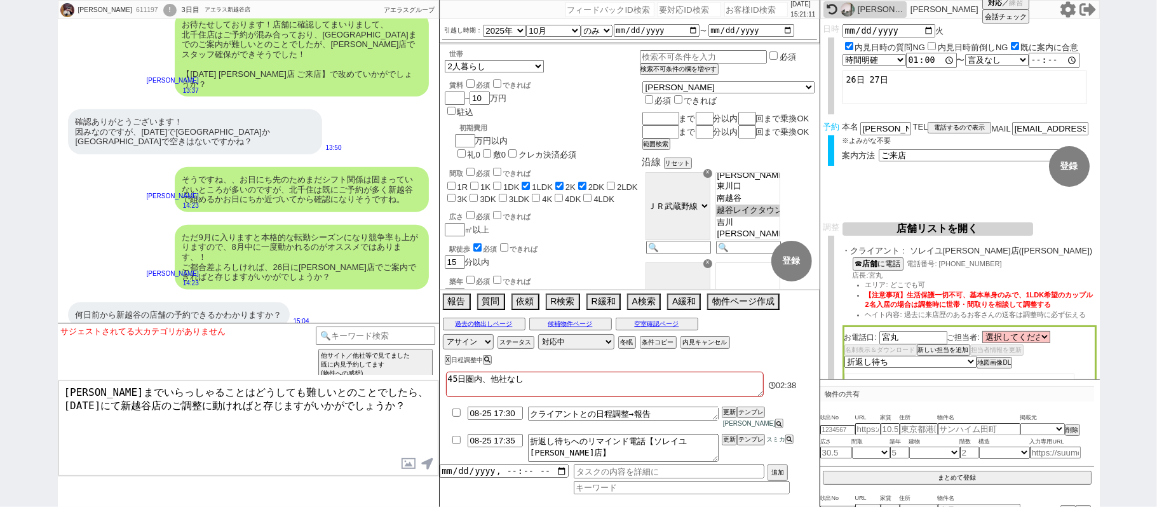
type textarea "[PERSON_NAME]までいらっしゃることはどうしても難しいとのことでしたら、[DATE]にて新越谷店のご調整に動ければと存じますがいかがでしょうか？"
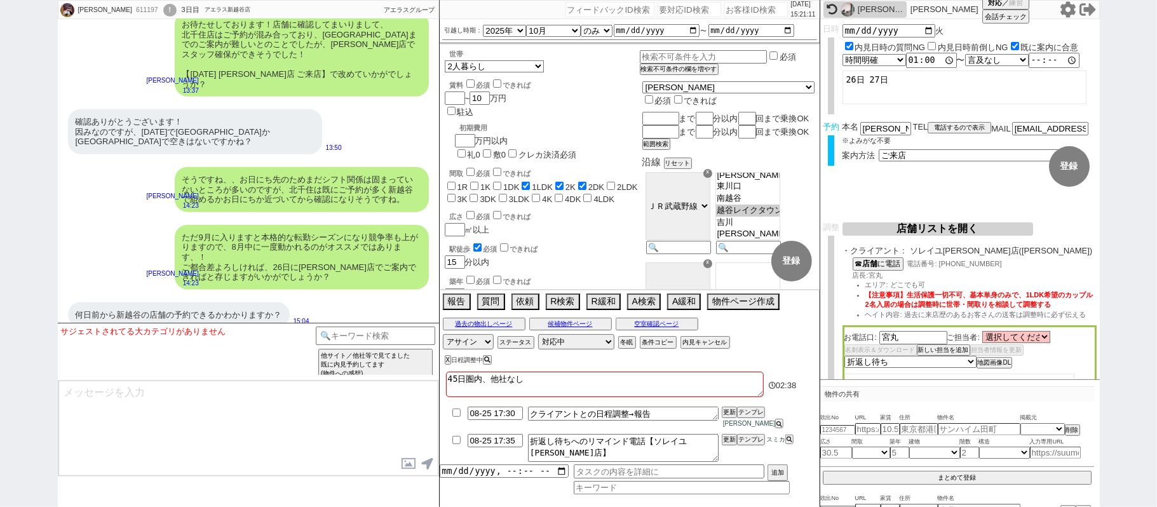
scroll to position [4599, 0]
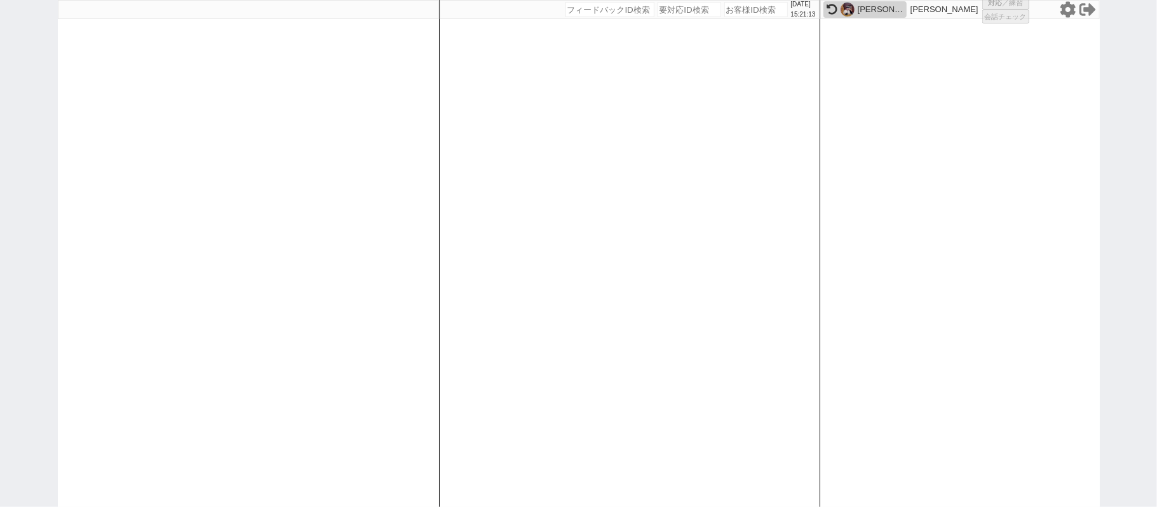
select select
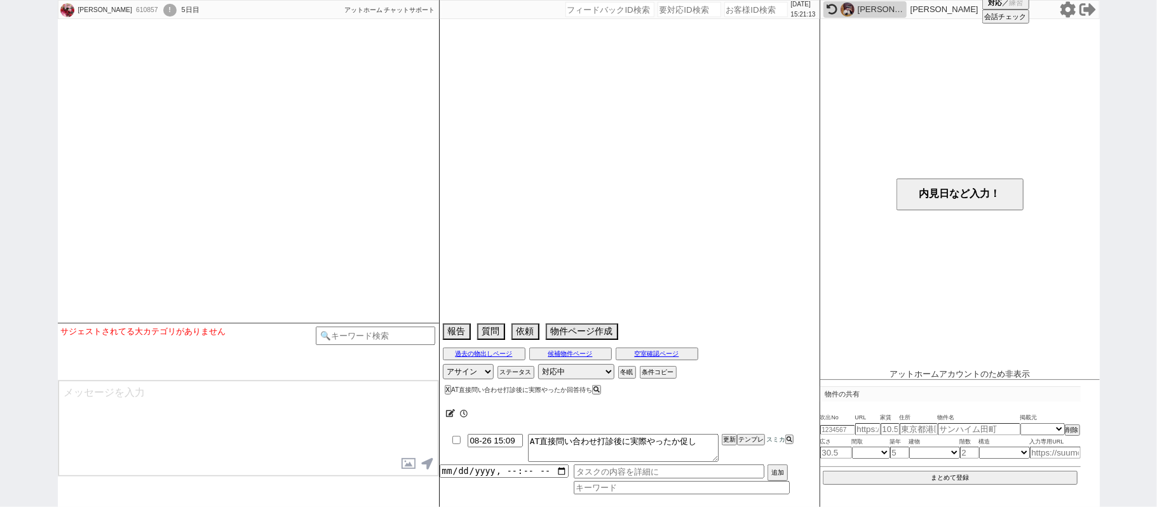
select select
select select "2026"
select select "3"
select select "36"
select select "0"
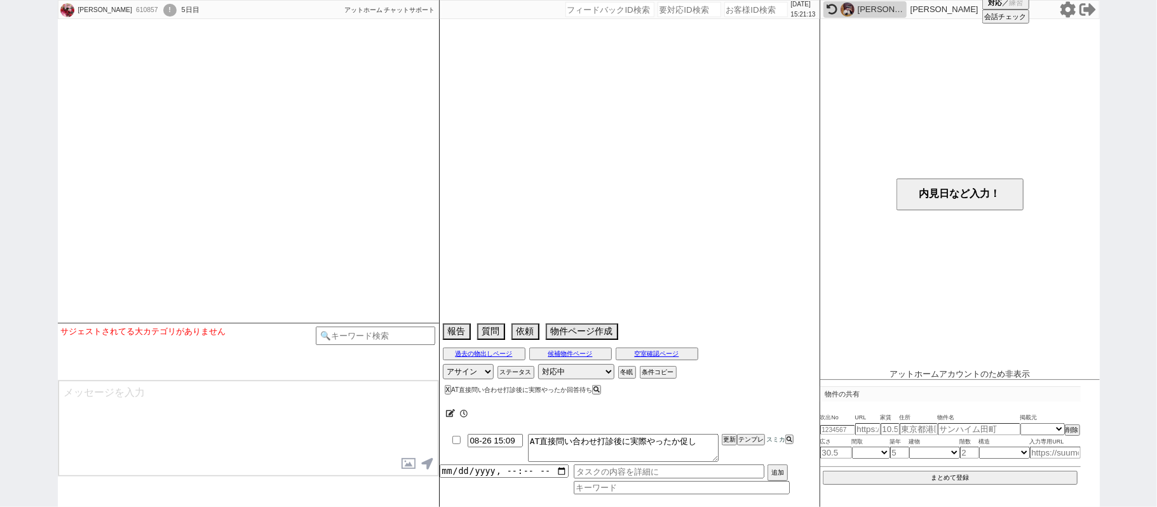
select select "838"
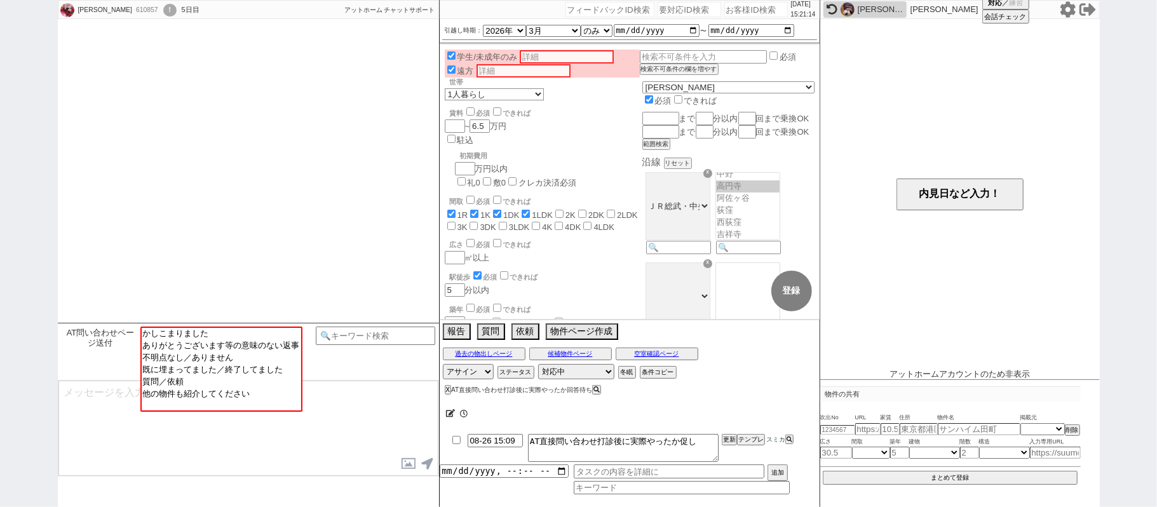
scroll to position [385, 0]
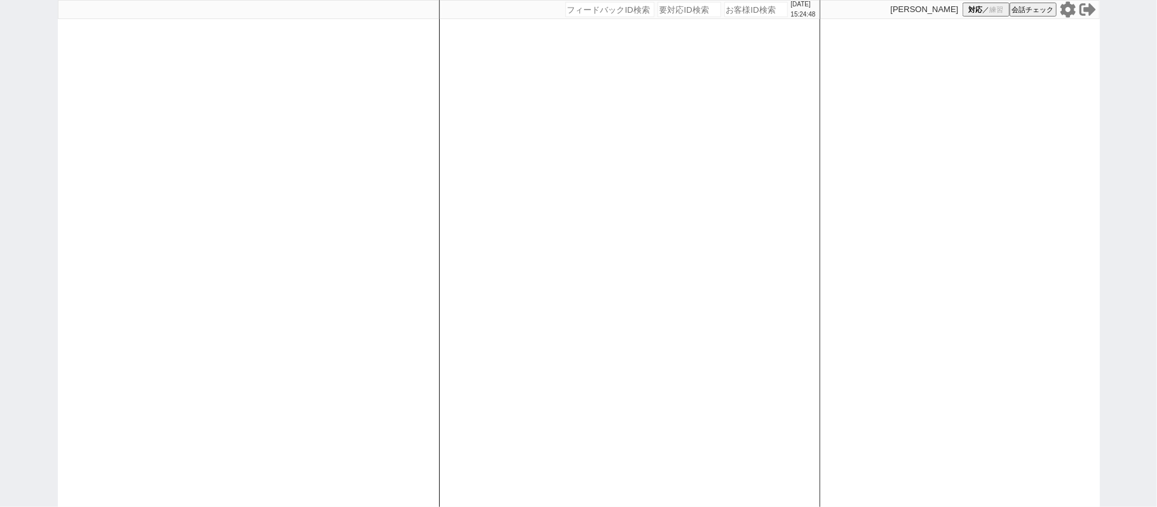
click at [750, 15] on input "number" at bounding box center [757, 9] width 64 height 15
paste input "611472"
type input "611472"
select select
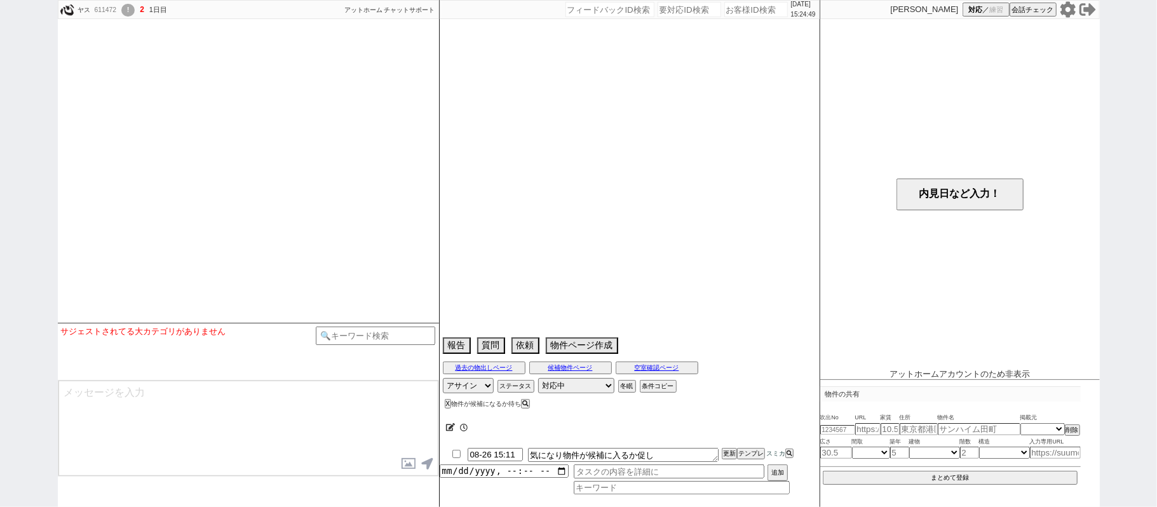
select select "2025"
select select "8"
select select "36"
select select "0"
select select "65"
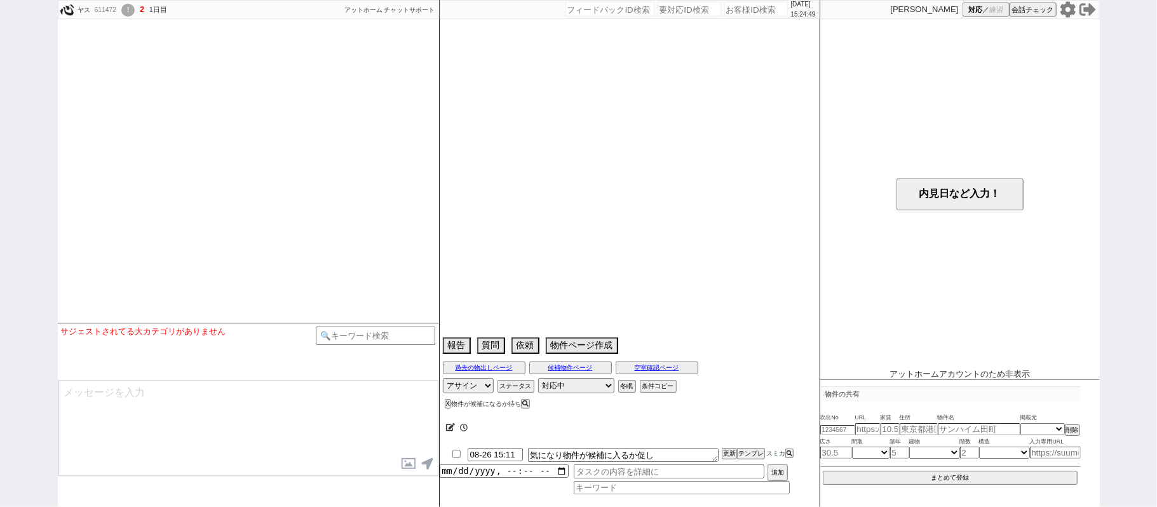
select select "35"
select select "1023"
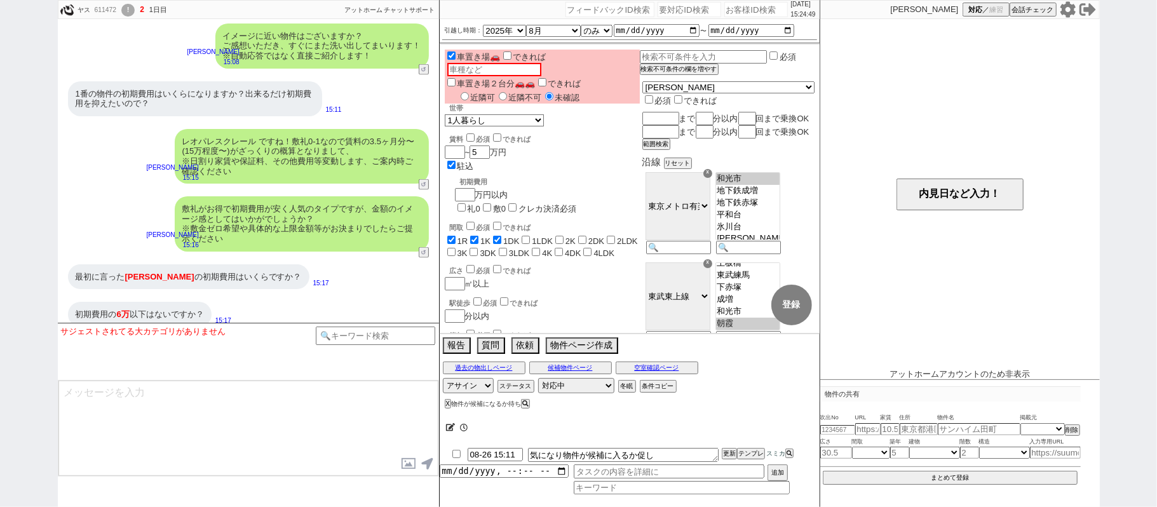
scroll to position [93, 0]
drag, startPoint x: 146, startPoint y: 130, endPoint x: 137, endPoint y: 95, distance: 36.7
click at [143, 123] on div "レオパレスクレール ですね！敷礼0-1なので賃料の3.5ヶ月分〜(15万程度〜)がざっくりの概算となりまして、 ※日割り家賃や保証料、その他費用等変動します、…" at bounding box center [248, 156] width 381 height 67
click at [127, 9] on div "!" at bounding box center [127, 10] width 13 height 13
click at [133, 9] on div "!" at bounding box center [127, 10] width 13 height 13
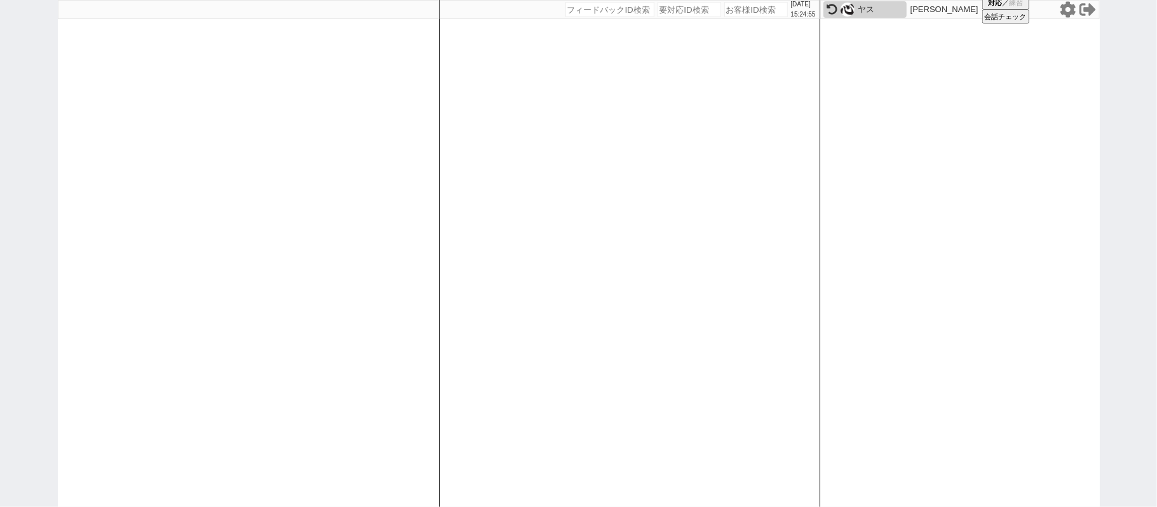
click at [836, 10] on icon at bounding box center [832, 9] width 11 height 11
select select
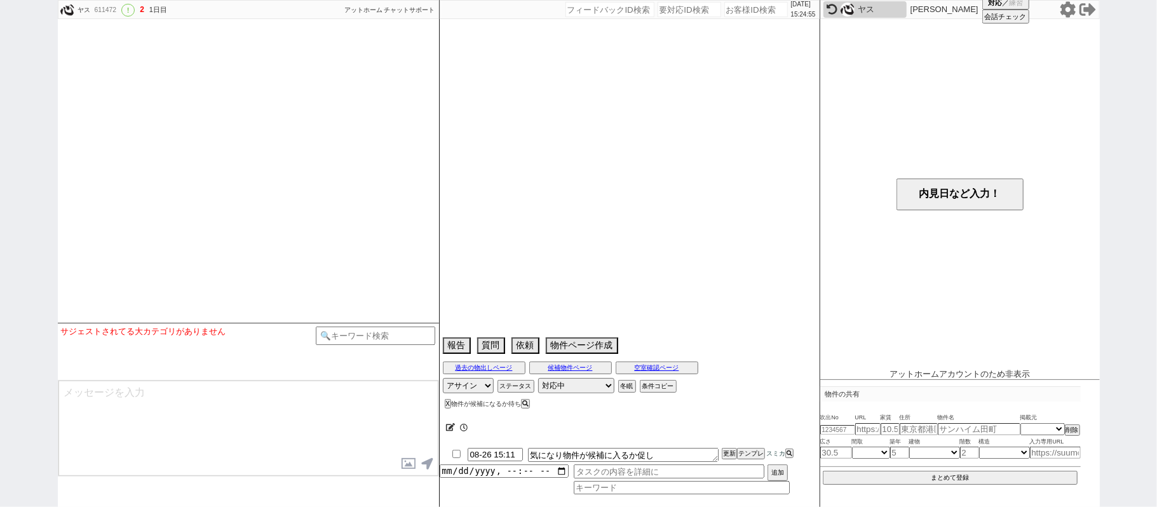
select select "2025"
select select "8"
select select "36"
select select "0"
select select "65"
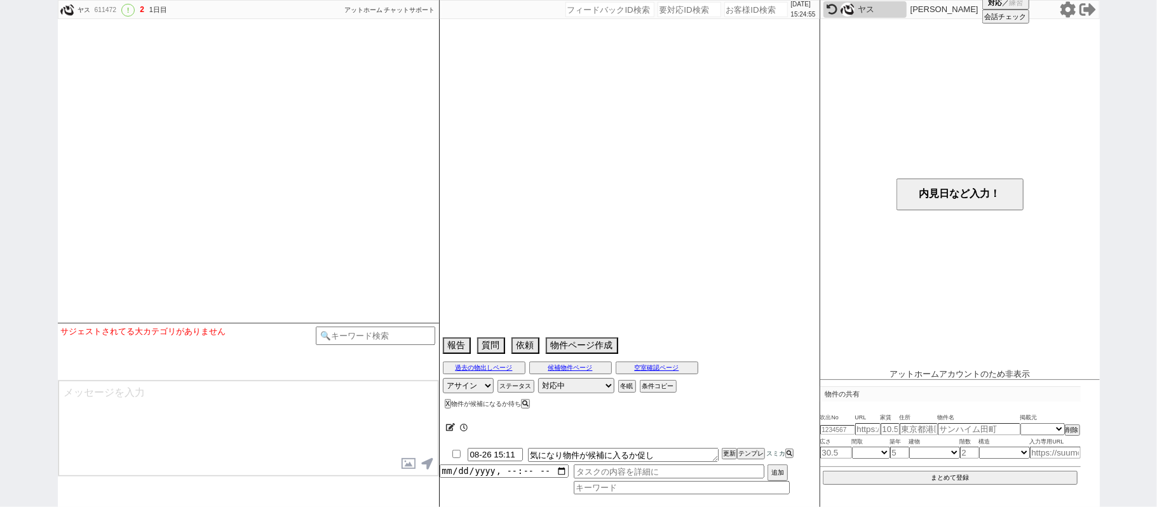
select select "35"
select select "1023"
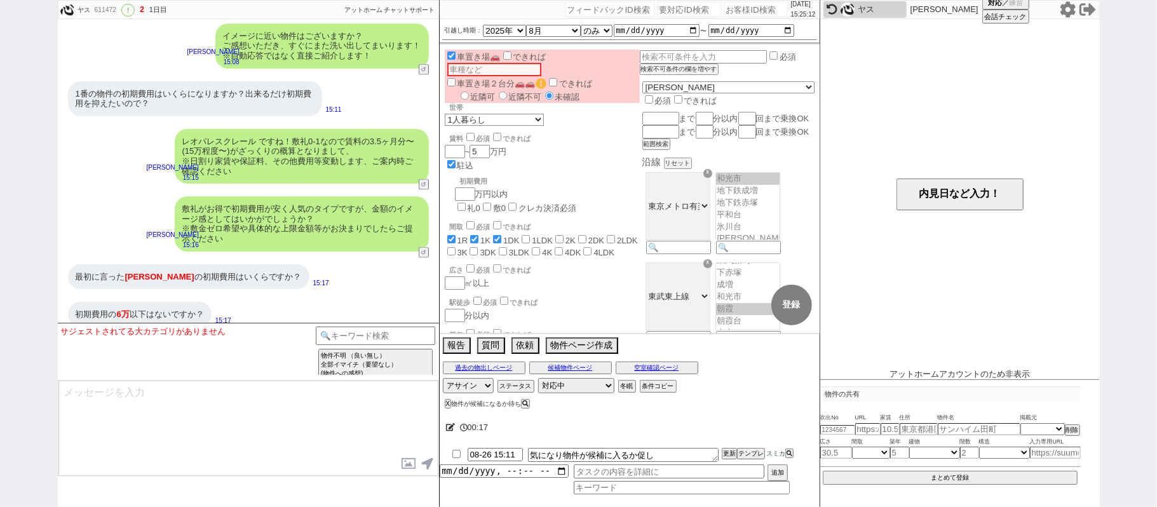
click at [147, 191] on div "敷礼がお得で初期費用が安く人気のタイプですが、金額のイメージ感としてはいかがでしょうか？ ※敷金ゼロ希望や具体的な上限金額等がお決まりでしたらご提示ください …" at bounding box center [248, 223] width 381 height 67
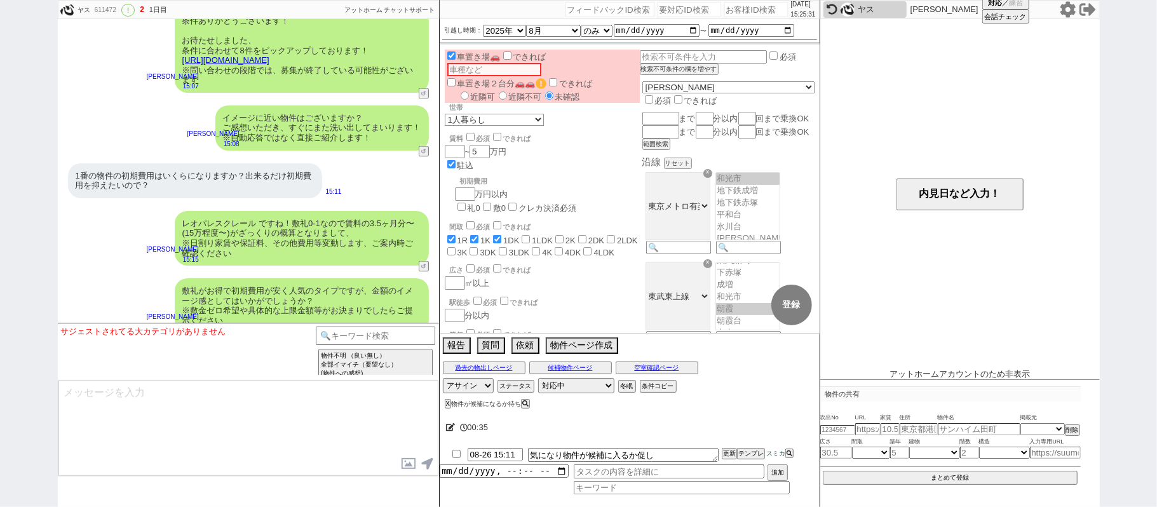
scroll to position [1368, 0]
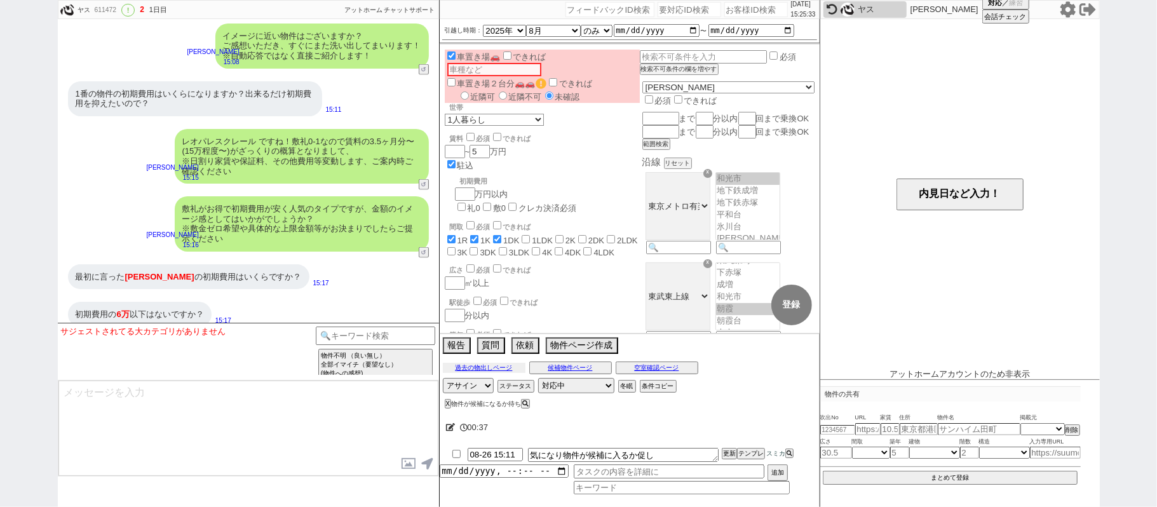
click at [493, 369] on button "過去の物出しページ" at bounding box center [484, 368] width 83 height 10
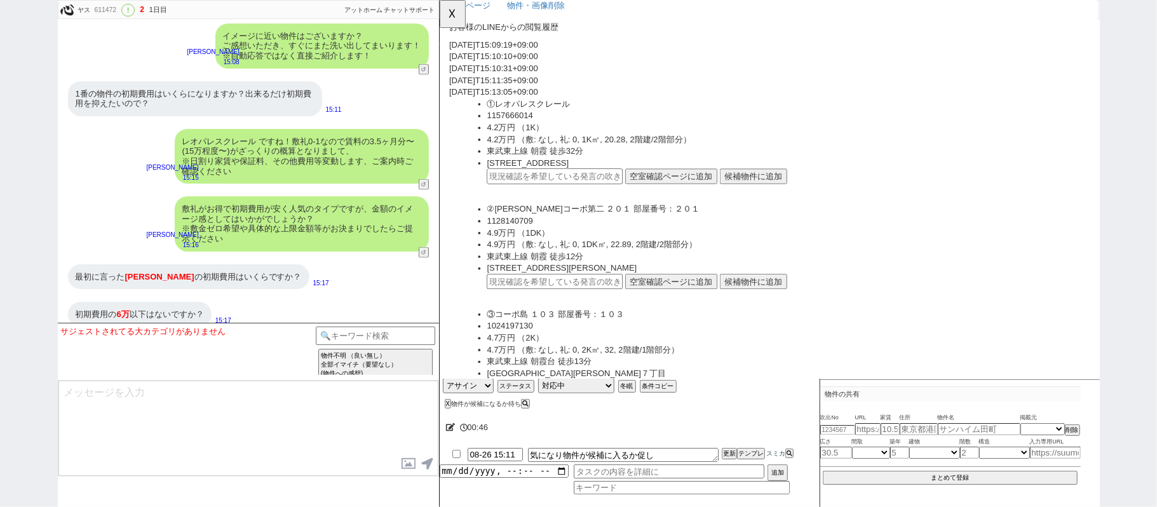
scroll to position [75, 0]
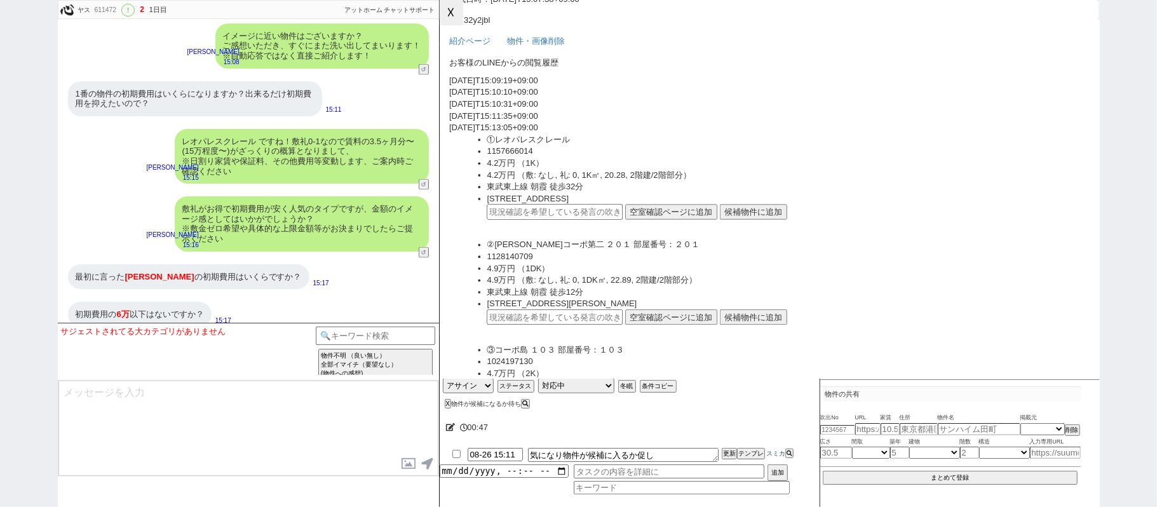
click at [451, 15] on button "☓" at bounding box center [452, 12] width 24 height 25
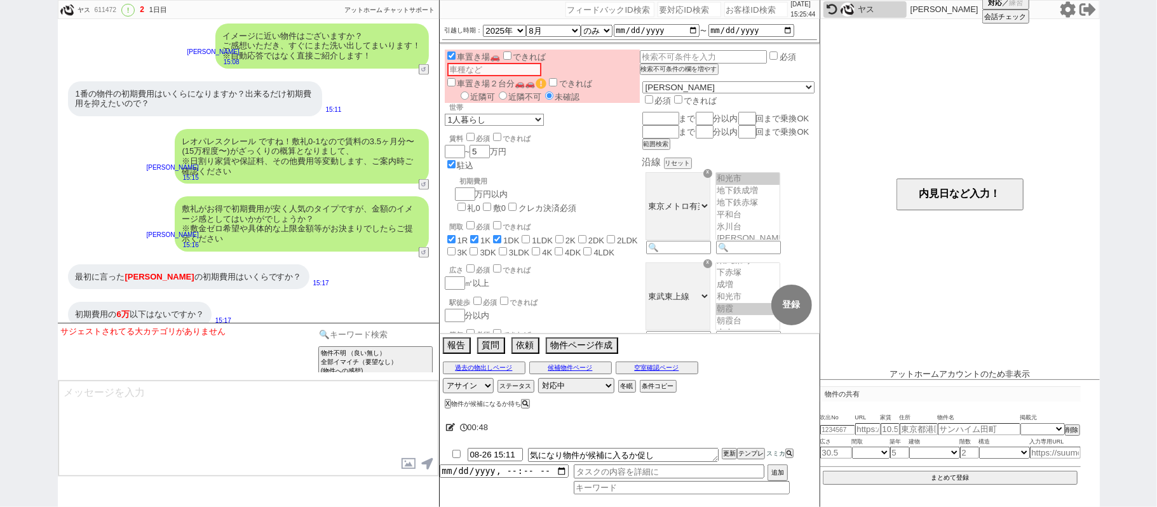
click at [377, 331] on input at bounding box center [376, 335] width 120 height 16
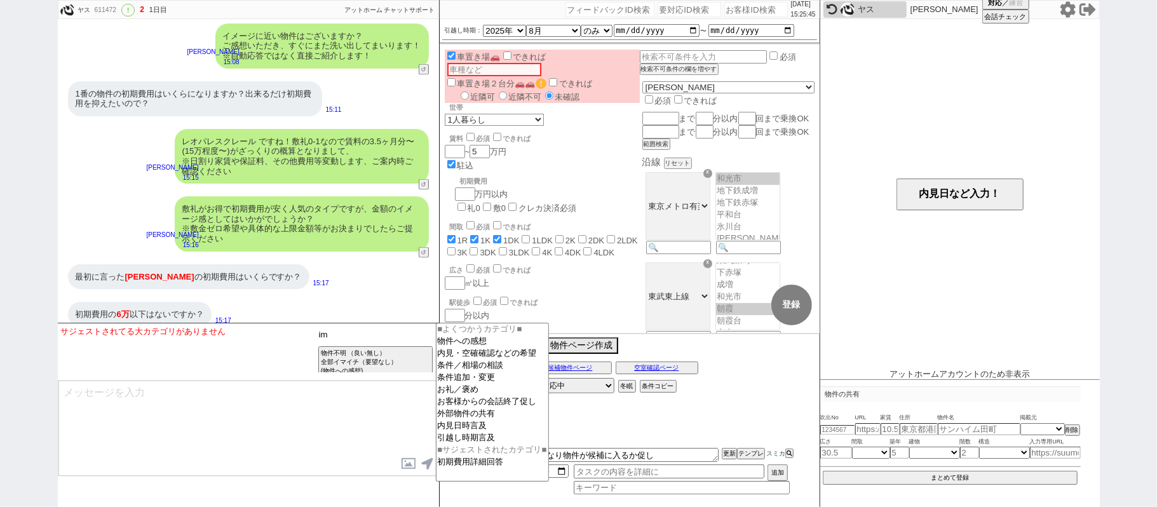
type input "i"
type input "意味"
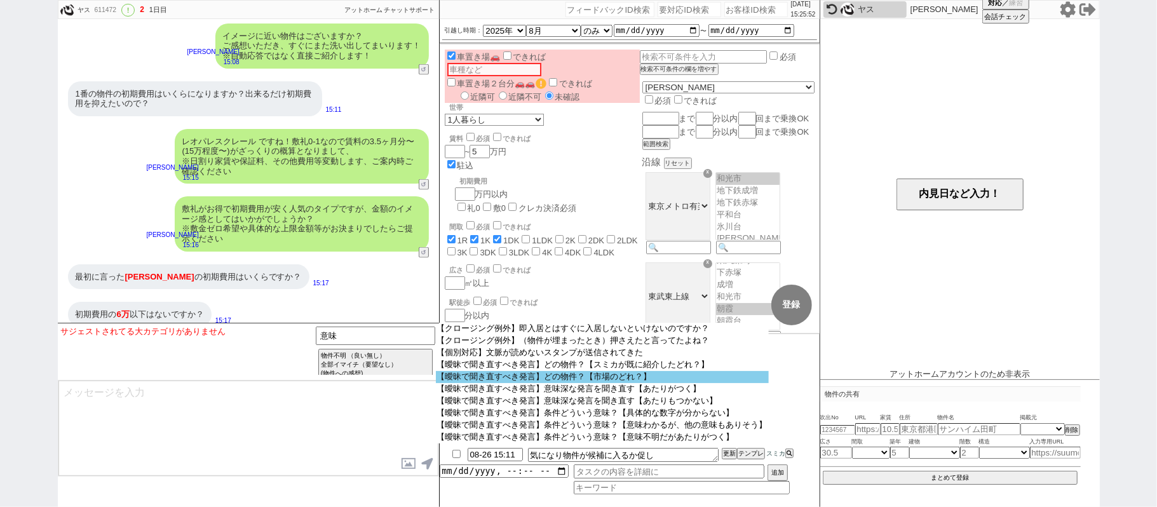
click at [601, 383] on option "【曖昧で聞き直すべき発言】どの物件？【市場のどれ？】" at bounding box center [602, 377] width 333 height 12
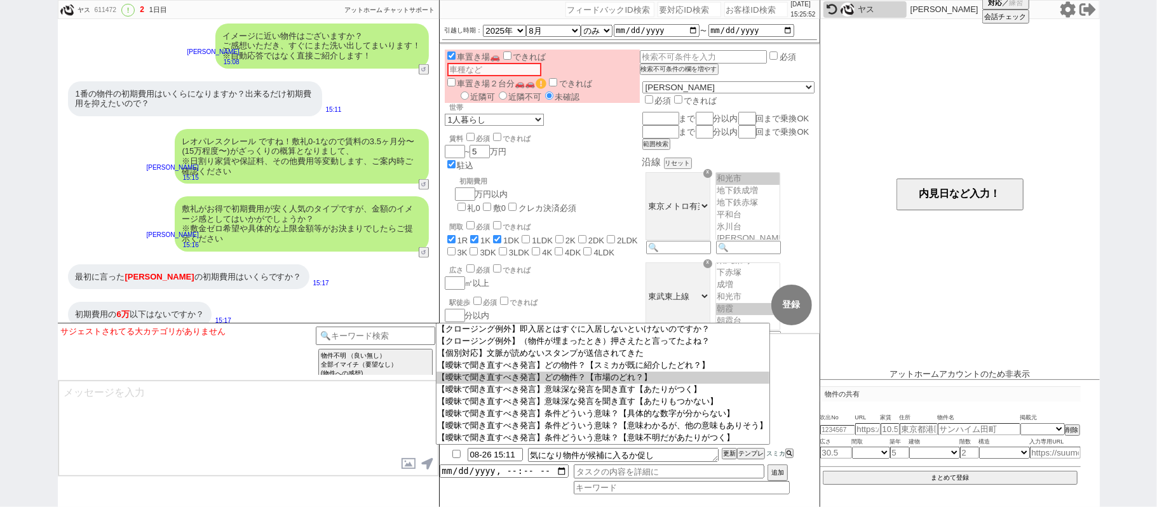
select select "どの物件？【市場のどれ？】"
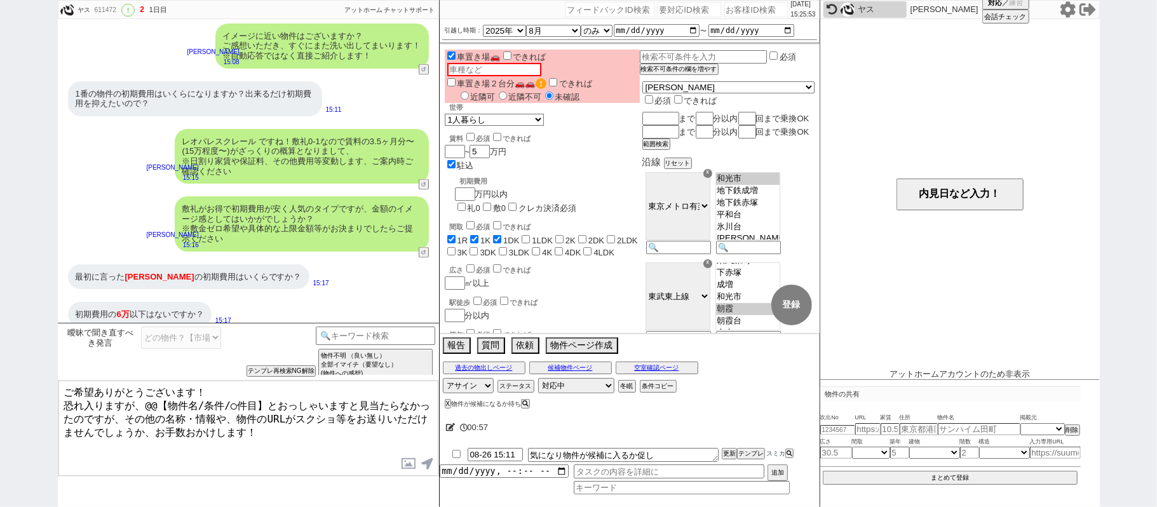
drag, startPoint x: 109, startPoint y: 333, endPoint x: 0, endPoint y: 146, distance: 217.1
click at [0, 236] on div "ヤス 611472 ! 2 1日目 冬眠中 自社客 アットホーム チャットサポート スミカ_BPO チャット全表示 2025-08-25 ようこそLINE物件…" at bounding box center [578, 253] width 1157 height 507
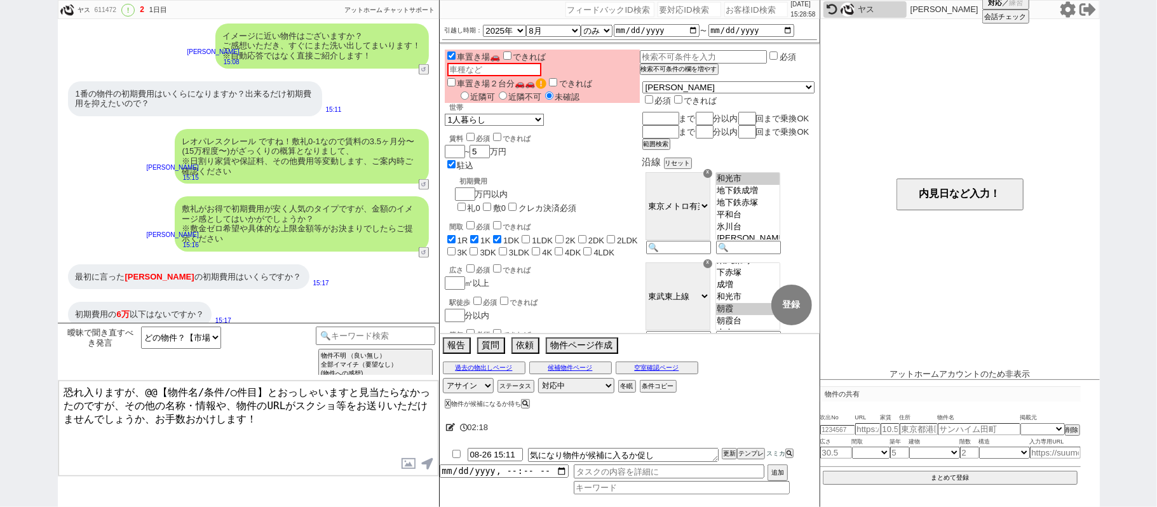
drag, startPoint x: 141, startPoint y: 392, endPoint x: 257, endPoint y: 385, distance: 115.9
click at [270, 394] on textarea "恐れ入りますが、@@【物件名/条件/◯件目】とおっしゃいますと見当たらなかったのですが、その他の名称・情報や、物件のURLがスクショ等をお送りいただけませんで…" at bounding box center [248, 428] width 380 height 95
drag, startPoint x: 369, startPoint y: 395, endPoint x: 407, endPoint y: 389, distance: 37.9
click at [407, 389] on textarea "恐れ入りますが、最初に言った宮戸とおっしゃいますと見当たらなかったのですが、その他の名称・情報や、物件のURLがスクショ等をお送りいただけませんでしょうか、お…" at bounding box center [248, 428] width 380 height 95
click at [496, 367] on button "過去の物出しページ" at bounding box center [484, 368] width 83 height 10
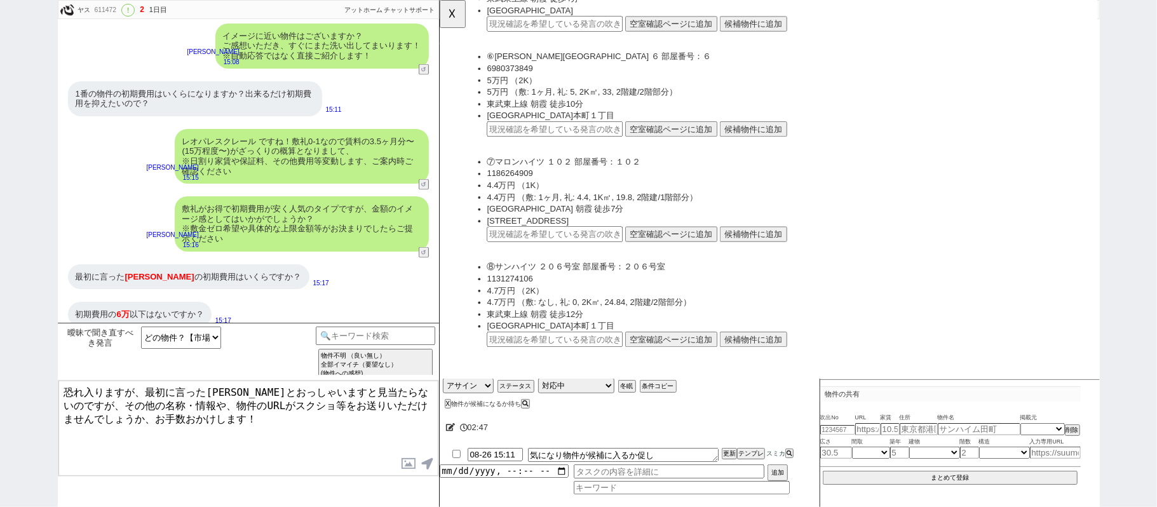
scroll to position [753, 0]
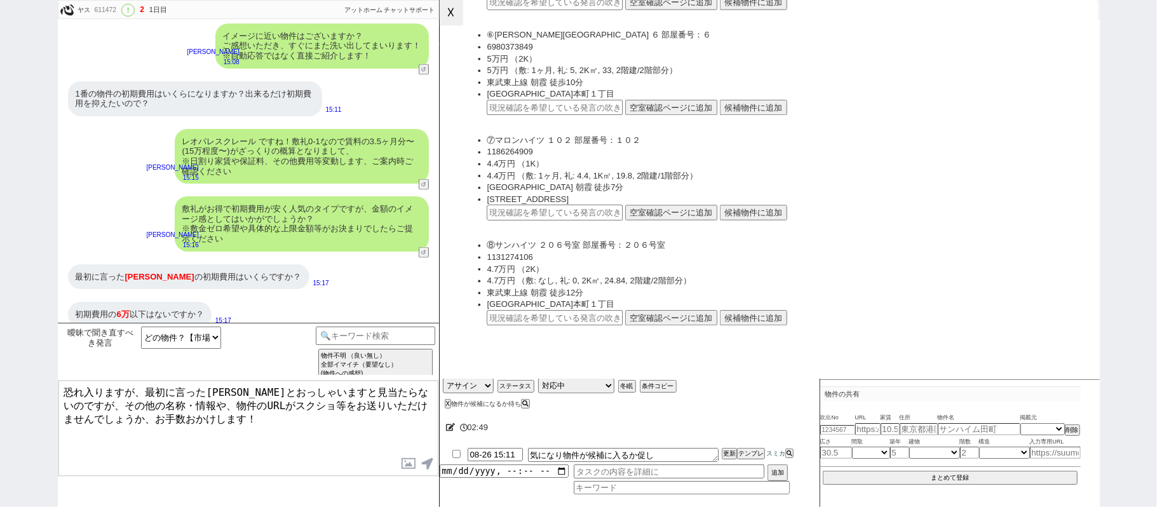
click at [443, 11] on button "☓" at bounding box center [452, 12] width 24 height 25
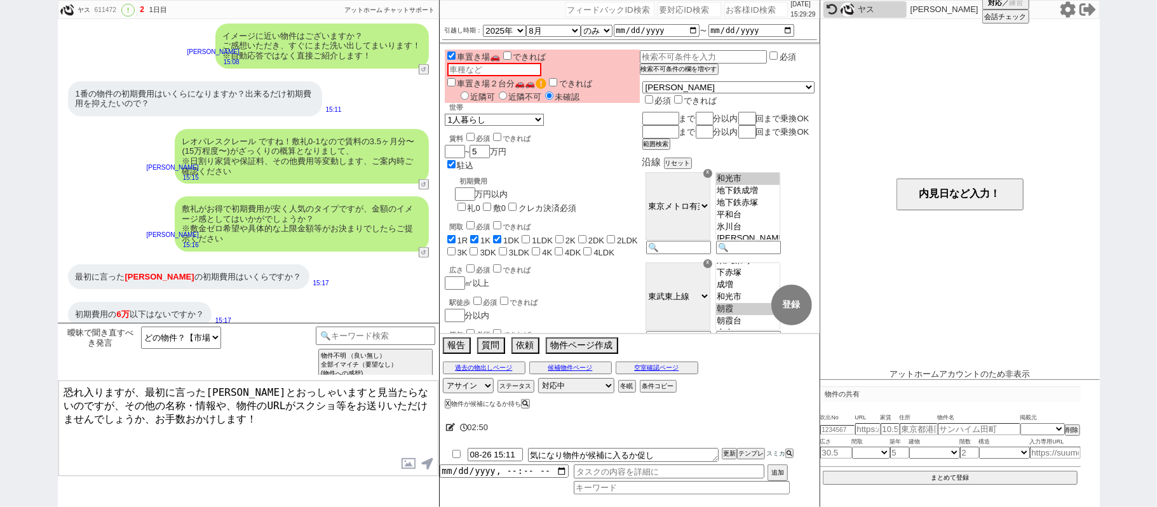
click at [235, 422] on textarea "恐れ入りますが、最初に言った宮戸とおっしゃいますと見当たらないのですが、その他の名称・情報や、物件のURLがスクショ等をお送りいただけませんでしょうか、お手数…" at bounding box center [248, 428] width 380 height 95
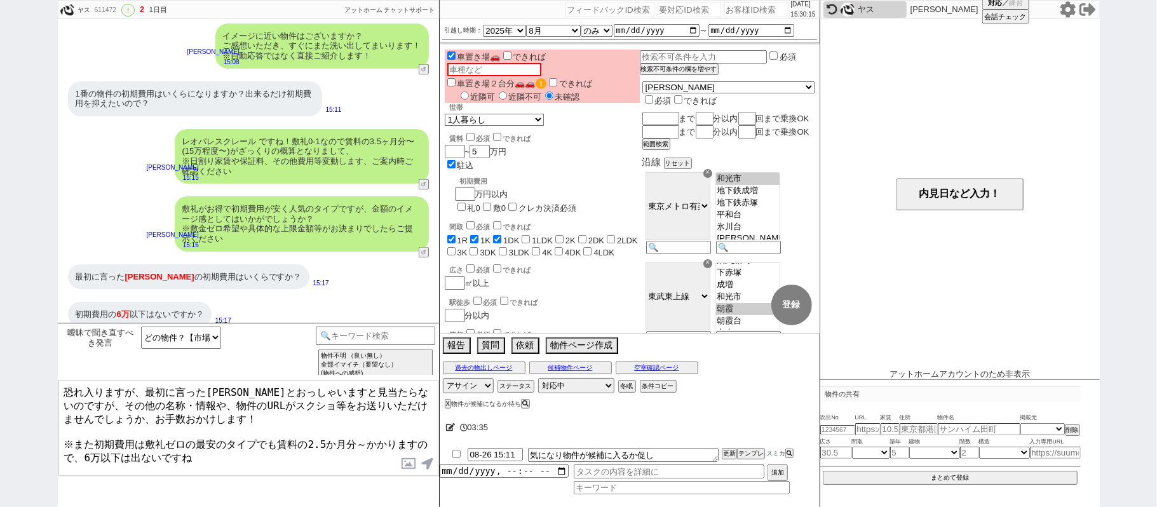
type textarea "恐れ入りますが、最初に言った宮戸とおっしゃいますと見当たらないのですが、その他の名称・情報や、物件のURLがスクショ等をお送りいただけませんでしょうか、お手数…"
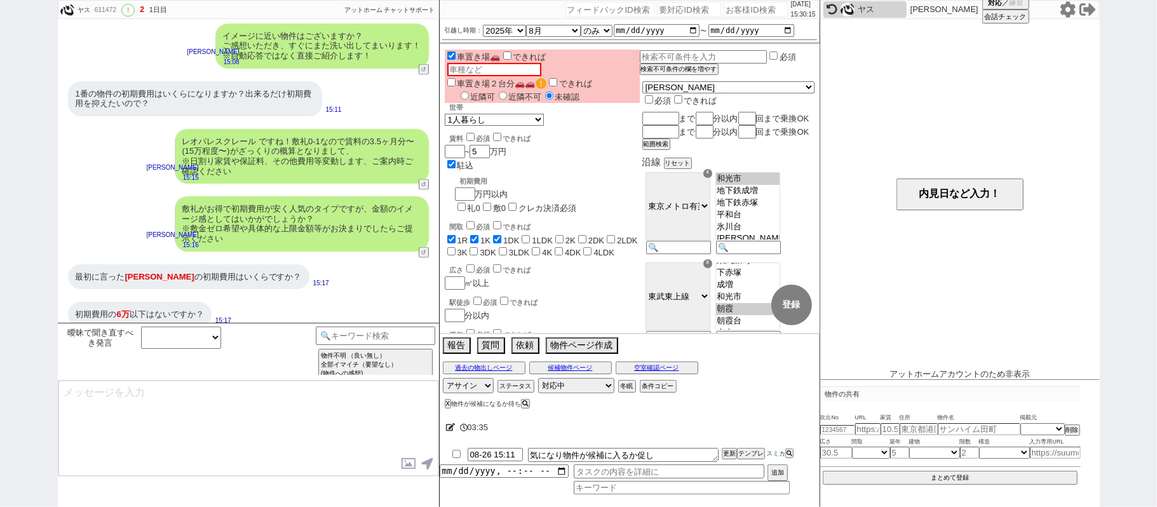
scroll to position [1466, 0]
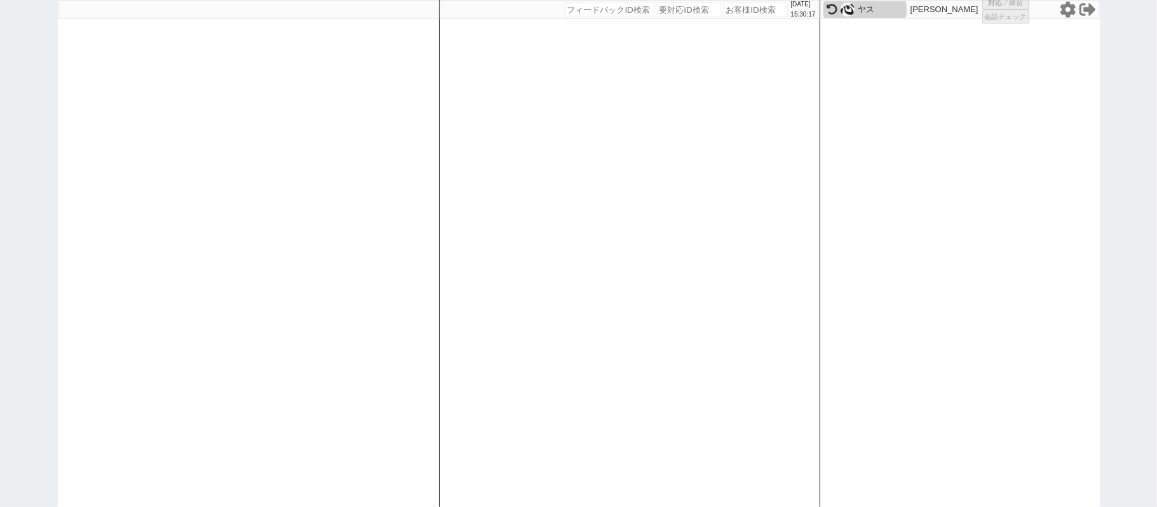
select select
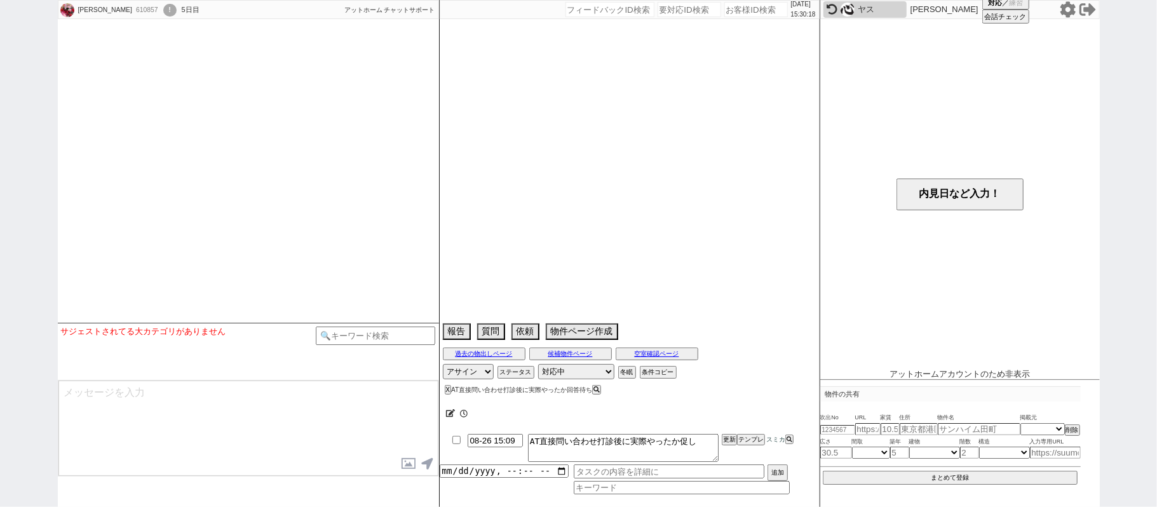
select select
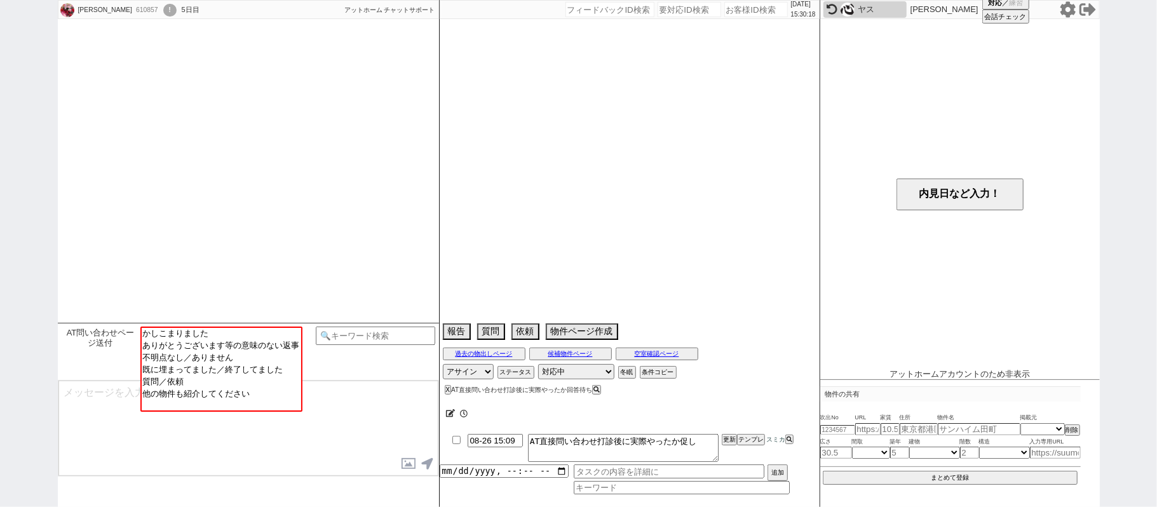
select select "2026"
select select "3"
select select "36"
select select "0"
select select "838"
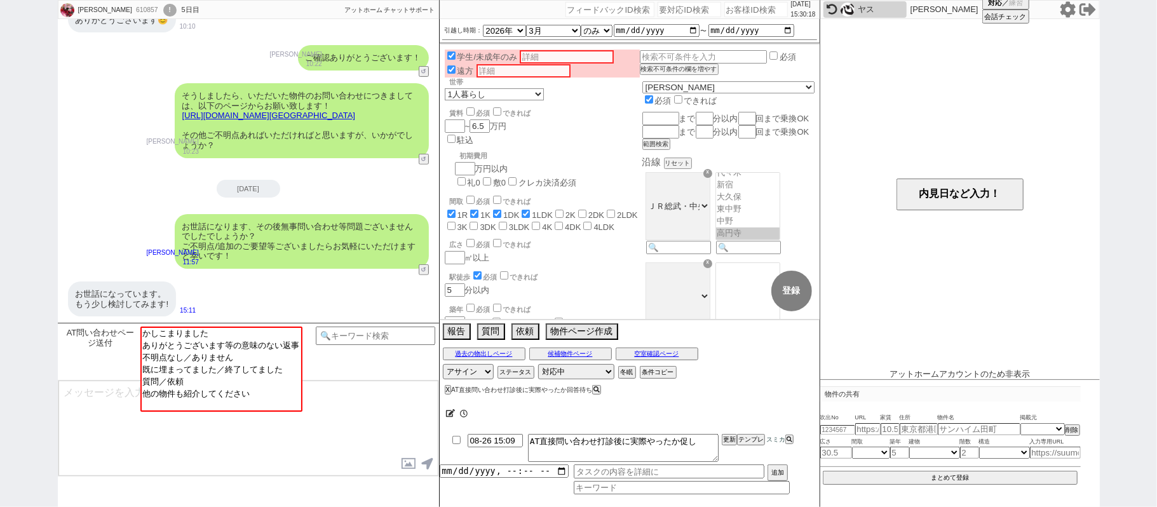
scroll to position [387, 0]
click at [28, 172] on div "美歌 610857 ! 0 5日目 冬眠中 自社客 アットホーム チャットサポート スミカ_BPO チャット全表示 2025-08-24 ありがとうございます…" at bounding box center [578, 253] width 1157 height 507
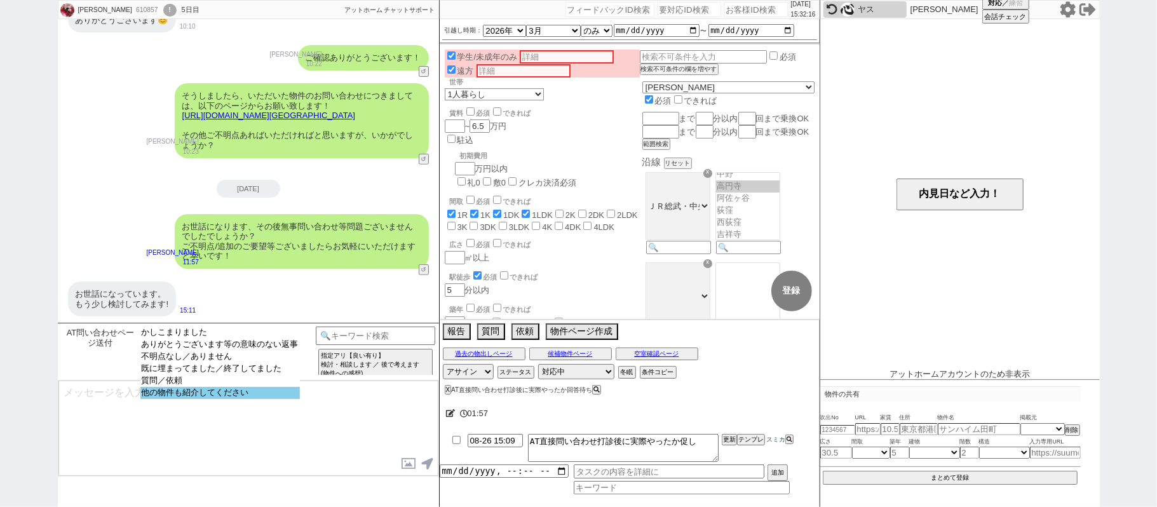
select select "他の物件も紹介してください"
click at [197, 399] on option "他の物件も紹介してください" at bounding box center [220, 393] width 160 height 12
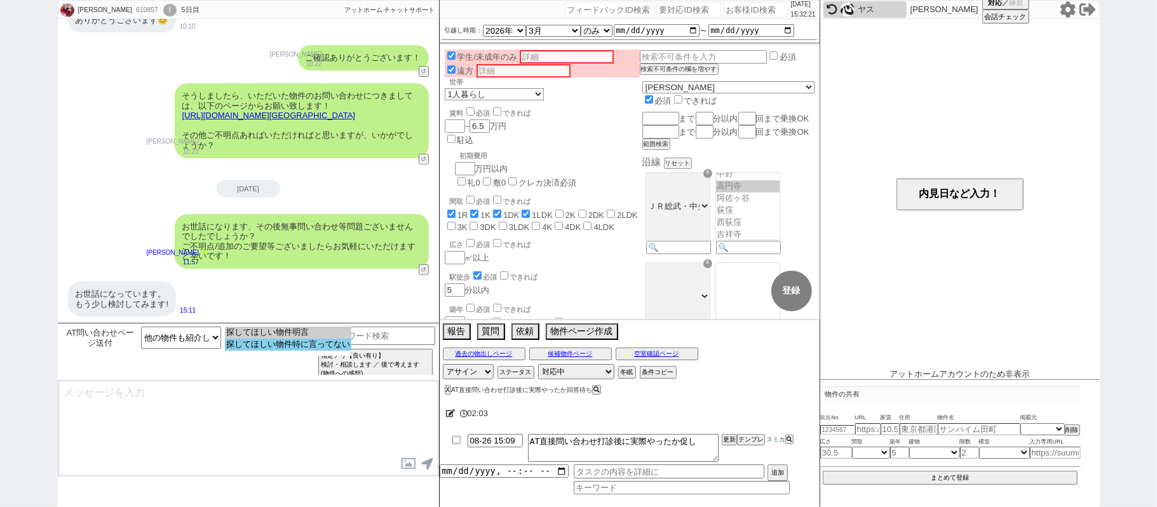
select select "探してほしい物件特に言ってない"
click at [268, 346] on option "探してほしい物件特に言ってない" at bounding box center [288, 345] width 126 height 12
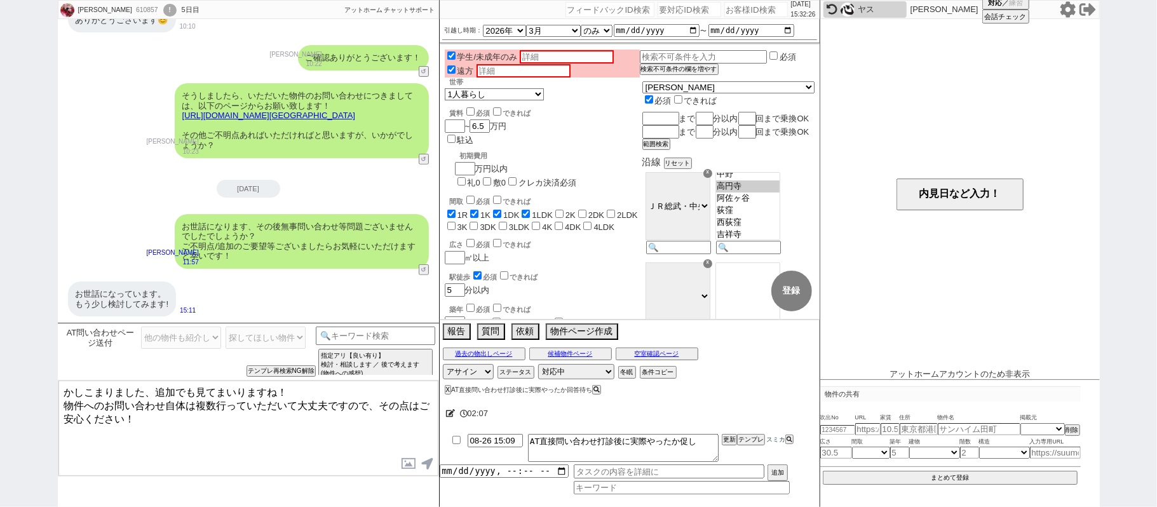
drag, startPoint x: 159, startPoint y: 392, endPoint x: 235, endPoint y: 454, distance: 98.1
click at [235, 454] on textarea "かしこまりました、追加でも見てまいりますね！ 物件へのお問い合わせ自体は複数行っていただいて大丈夫ですので、その点はご安心ください！" at bounding box center [248, 428] width 380 height 95
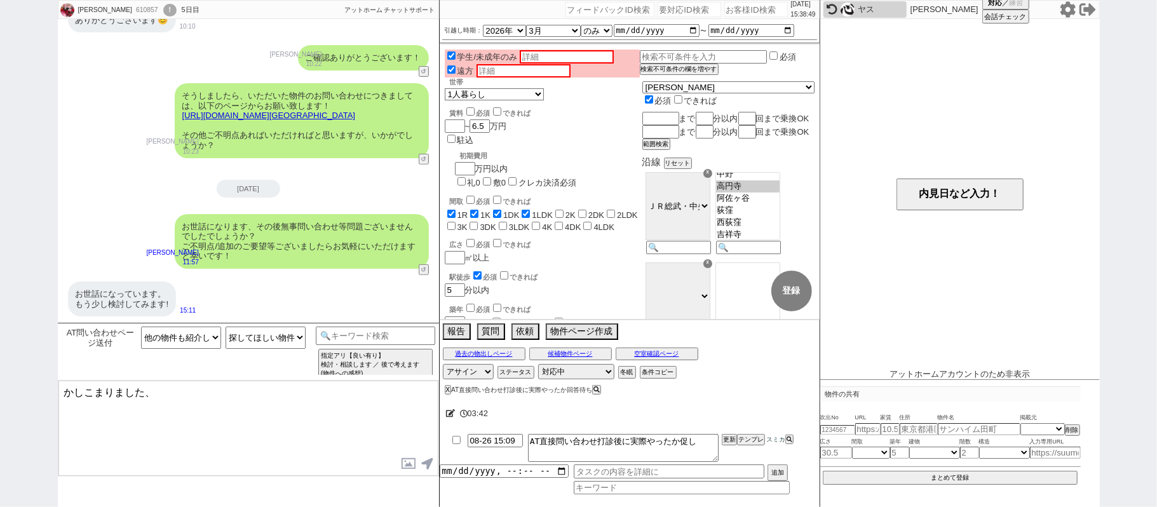
scroll to position [385, 0]
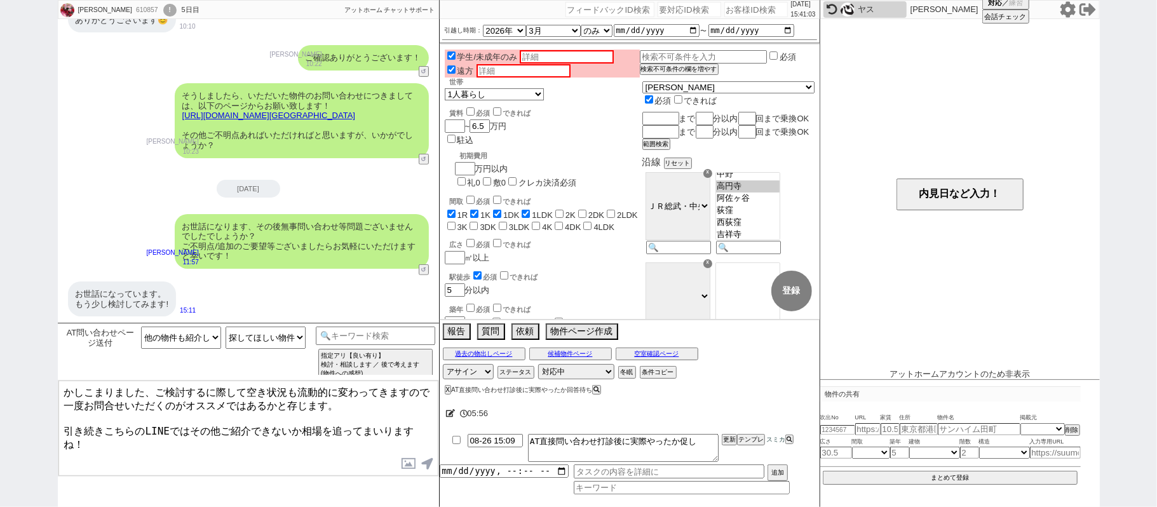
type textarea "かしこまりました、ご検討するに際して空き状況も流動的に変わってきますので一度お問合せいただくのがオススメではあるかと存じます。 引き続きこちらのLINEではそ…"
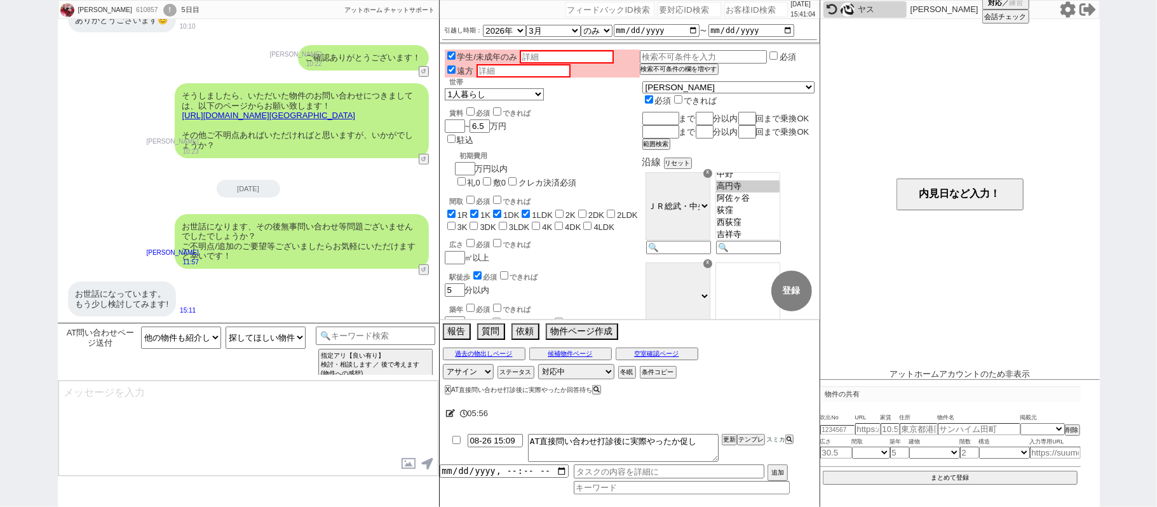
scroll to position [200, 0]
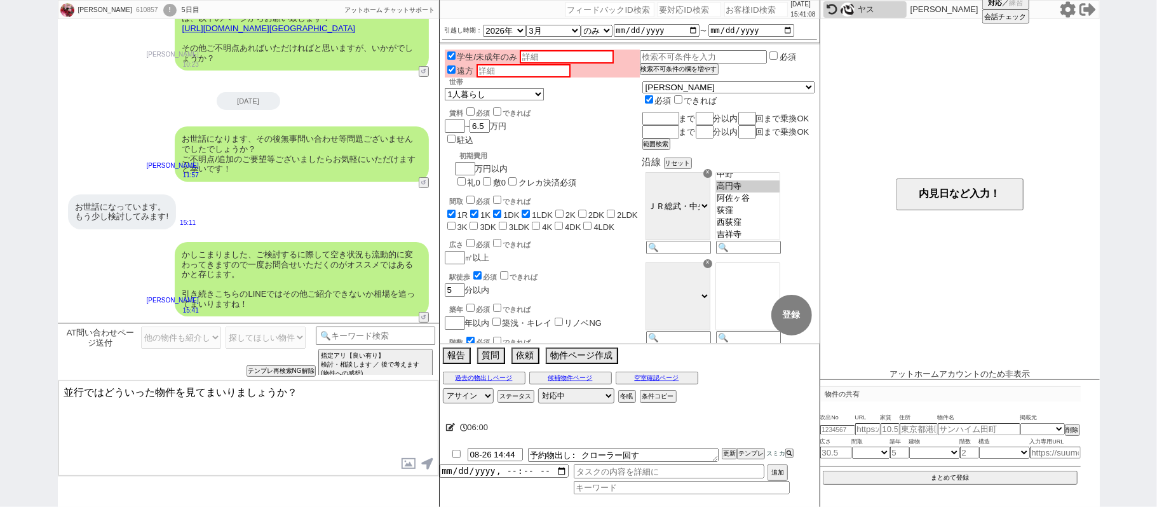
click at [132, 13] on div "610857" at bounding box center [146, 10] width 29 height 10
copy div "610857"
click at [310, 423] on textarea "並行ではどういった物件を見てまいりましょうか？" at bounding box center [248, 428] width 380 height 95
drag, startPoint x: 247, startPoint y: 392, endPoint x: 0, endPoint y: 281, distance: 270.9
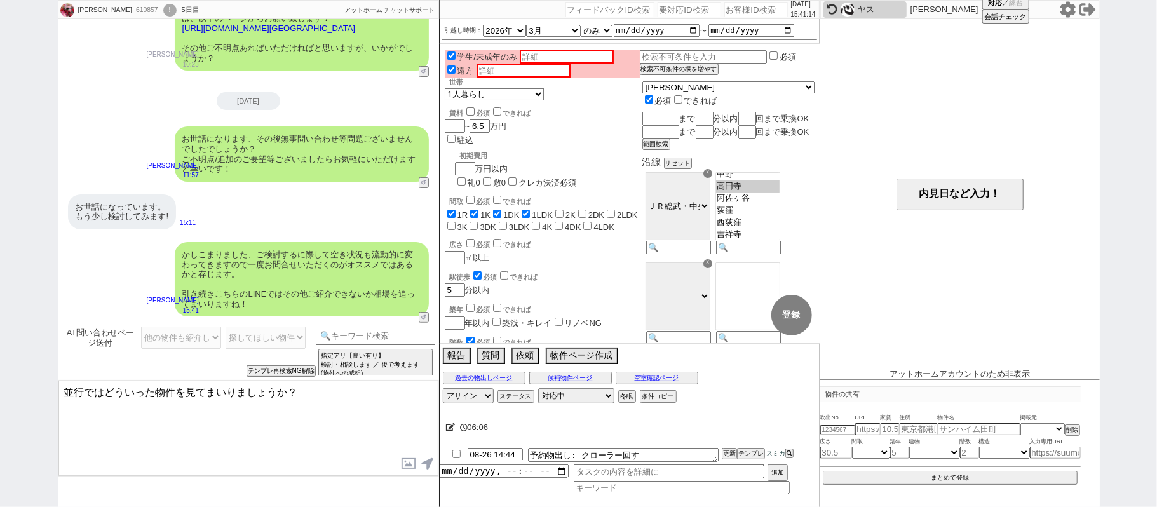
click at [0, 292] on div "美歌 610857 ! 0 5日目 冬眠中 自社客 アットホーム チャットサポート スミカ_BPO チャット全表示 2025-08-24 わかりました! あり…" at bounding box center [578, 253] width 1157 height 507
type textarea "ご検討される中でご条件に変更などございませんでしょうか？"
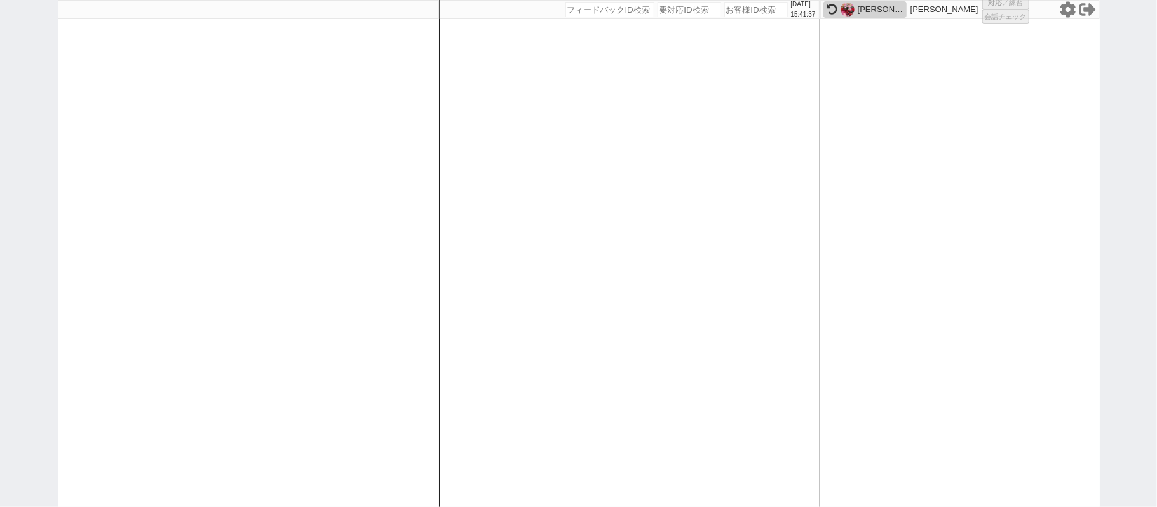
select select
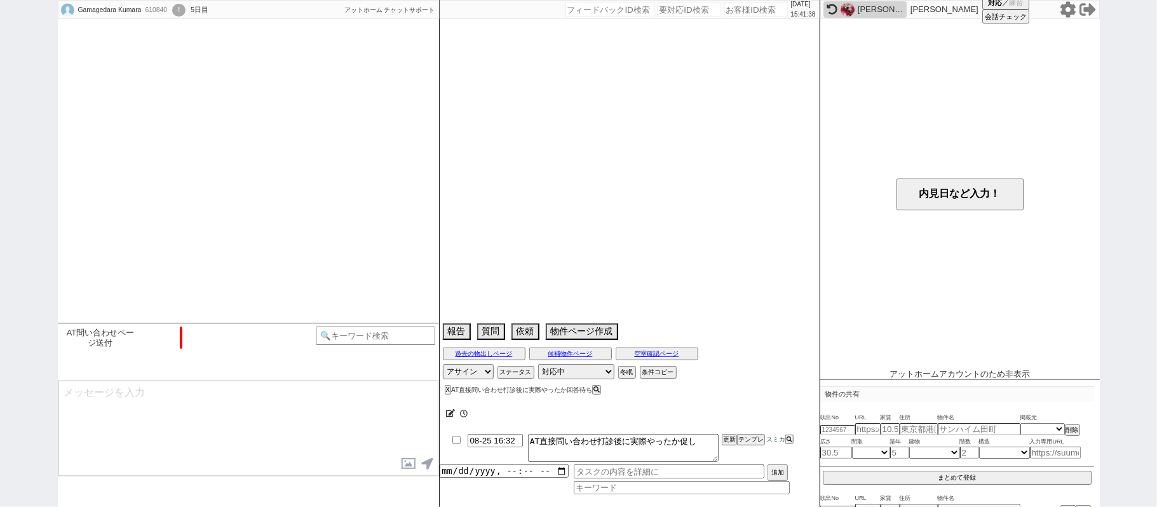
select select "2025"
select select "9"
select select "25"
select select "6"
select select "57"
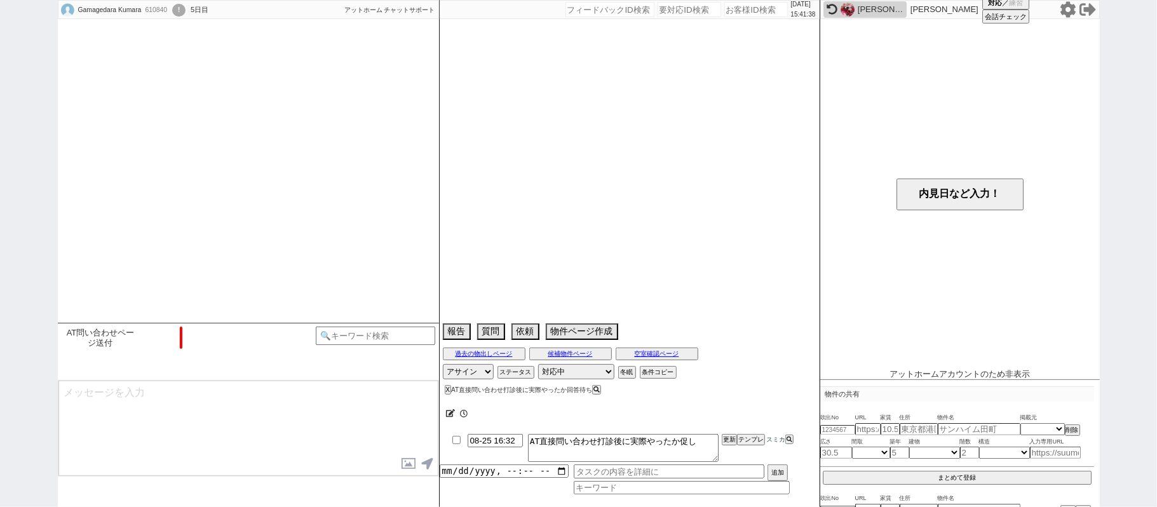
select select "1433"
select select "23"
select select "763"
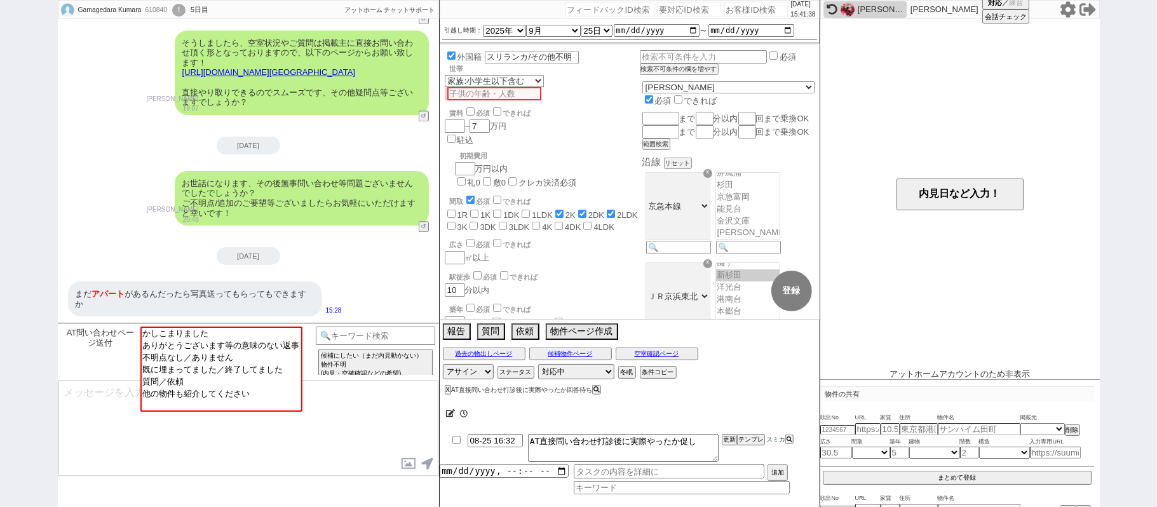
scroll to position [2129, 0]
click at [0, 150] on div "Gamagedara Kumara 610840 ! 0 5日目 冬眠中 自社客 アットホーム チャットサポート スミカ_BPO チャット全表示 2025-0…" at bounding box center [578, 253] width 1157 height 507
click at [230, 67] on link "https://www.athome.co.jp/chintai/1014573080/?property_source=sumika" at bounding box center [269, 72] width 174 height 10
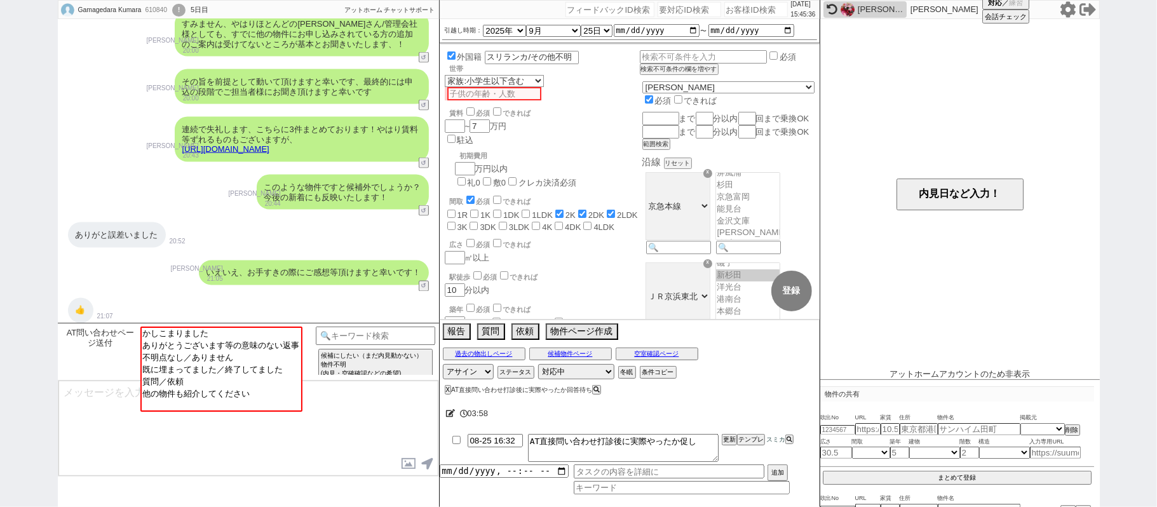
scroll to position [1496, 0]
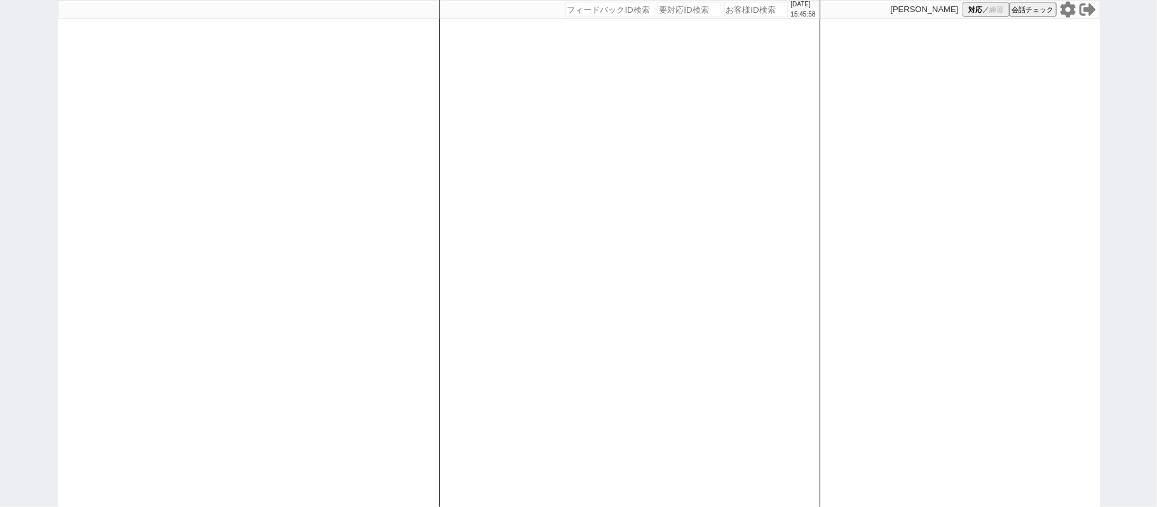
click at [1035, 278] on div "[PERSON_NAME] 対応 ／ 練習 会話チェック" at bounding box center [961, 253] width 280 height 507
click at [725, 15] on input "number" at bounding box center [757, 9] width 64 height 15
paste input "611472"
type input "611472"
select select "400"
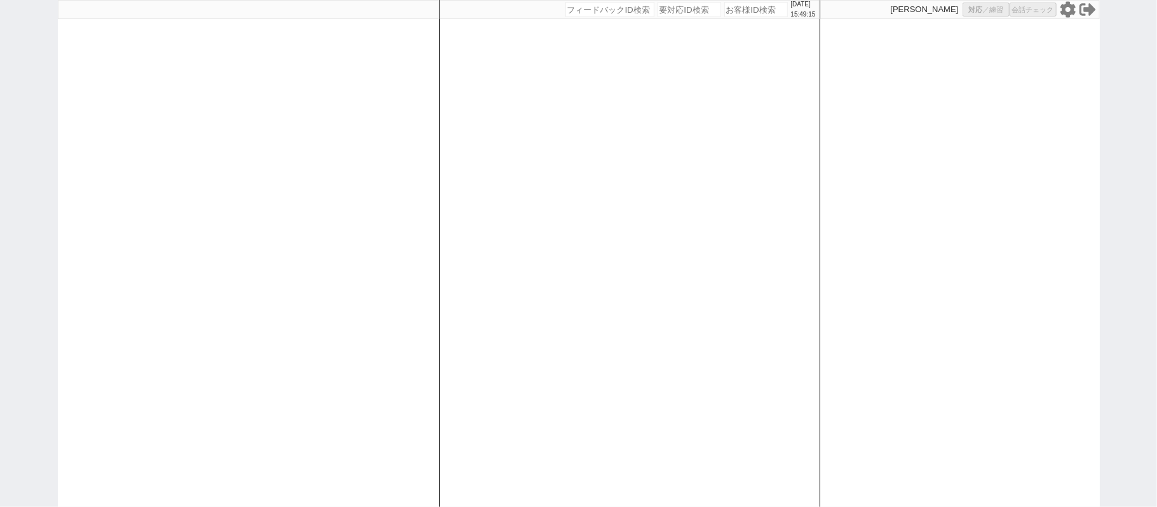
select select
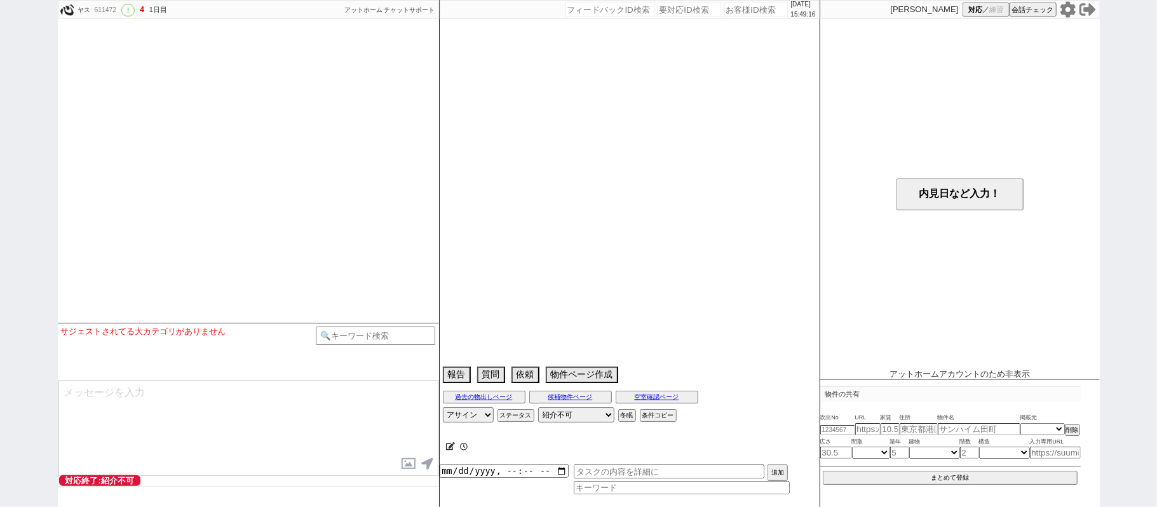
select select "2025"
select select "8"
select select "36"
select select "0"
select select "65"
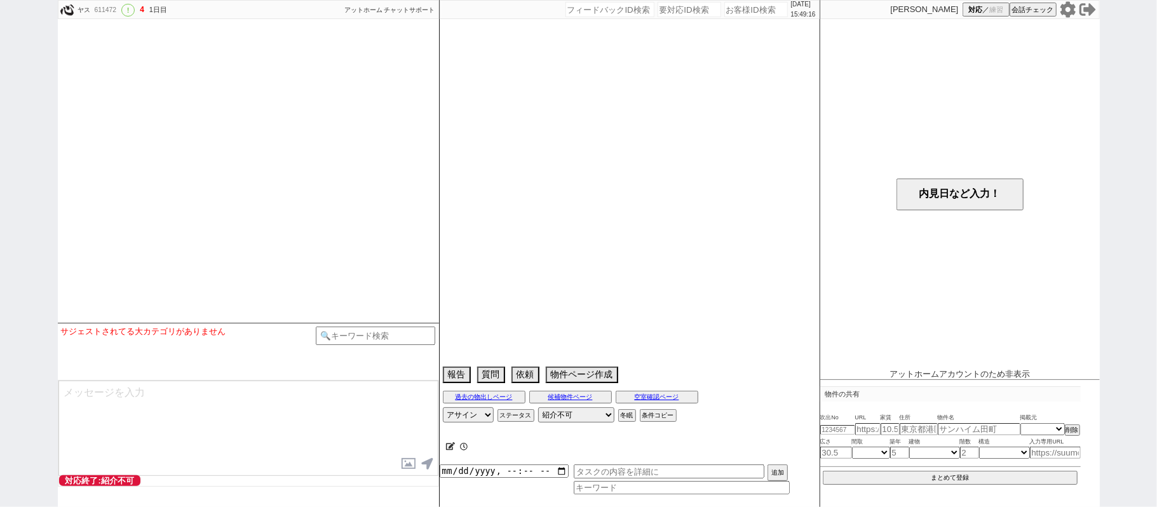
select select "35"
select select "1023"
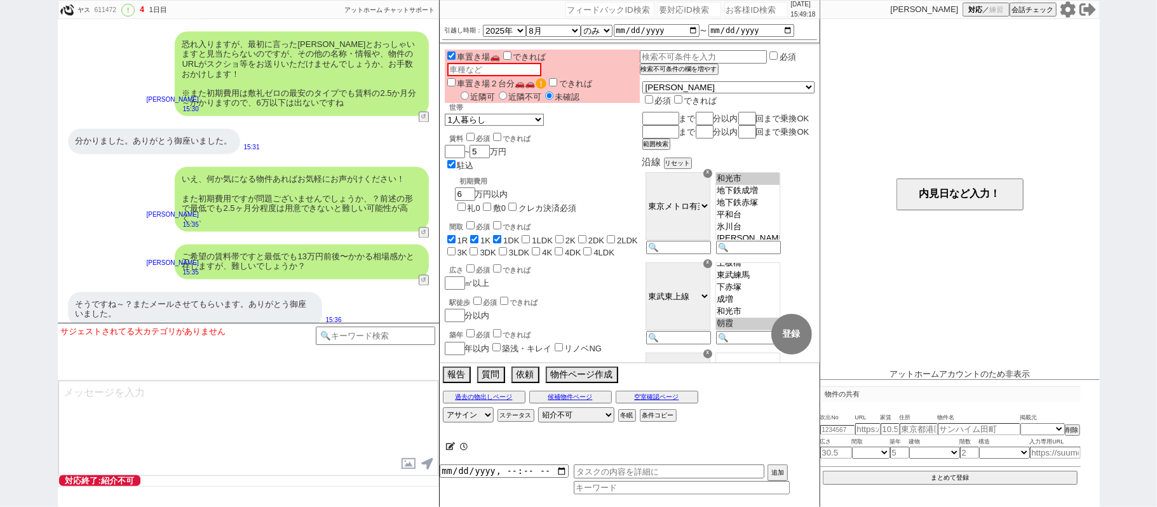
scroll to position [93, 0]
click at [234, 407] on textarea at bounding box center [248, 428] width 380 height 95
click at [376, 328] on input at bounding box center [376, 335] width 120 height 16
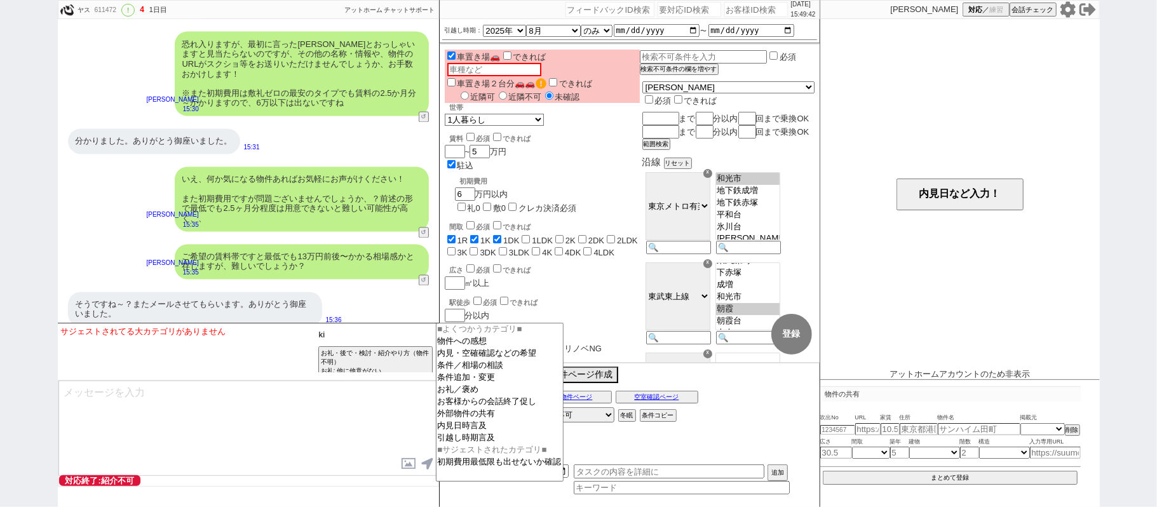
type input "k"
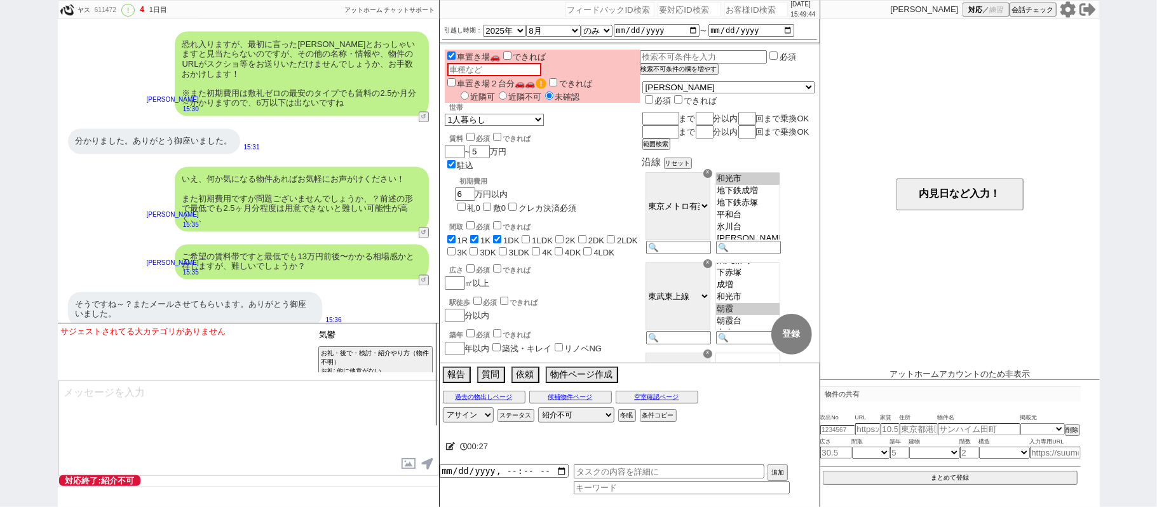
type input "気"
type input "記述"
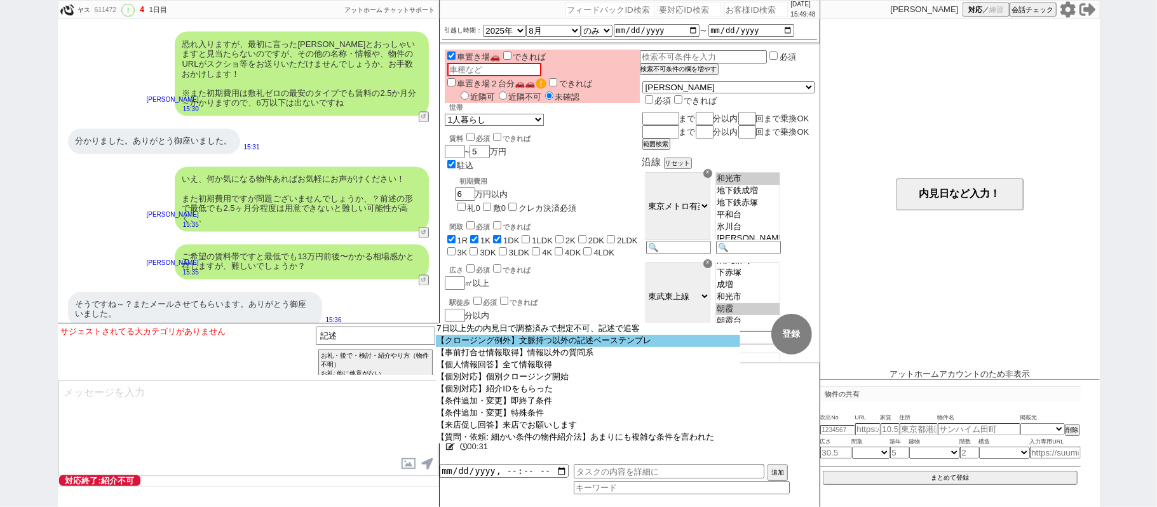
click at [488, 346] on option "【クロージング例外】文脈持つ以外の記述ベーステンプレ" at bounding box center [588, 341] width 304 height 12
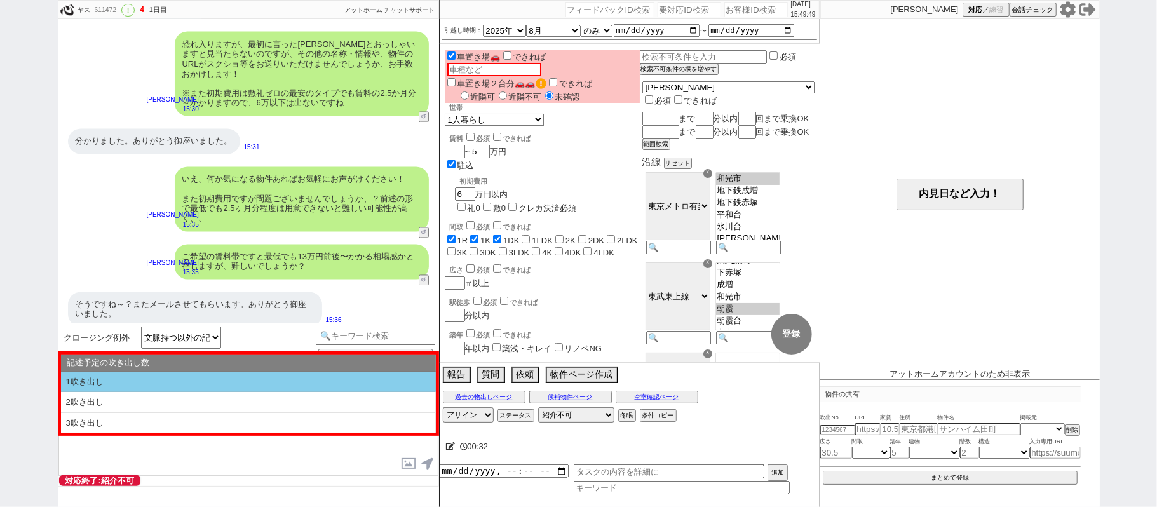
click at [240, 376] on li "1吹き出し" at bounding box center [248, 382] width 375 height 21
type textarea "@@【@@①記述したい内容を②の下に入力@@】@@ @@【@@②記述したい内容を入力後に①と②を@@ごと消して送信！！@@】@@"
select select "1吹き出し"
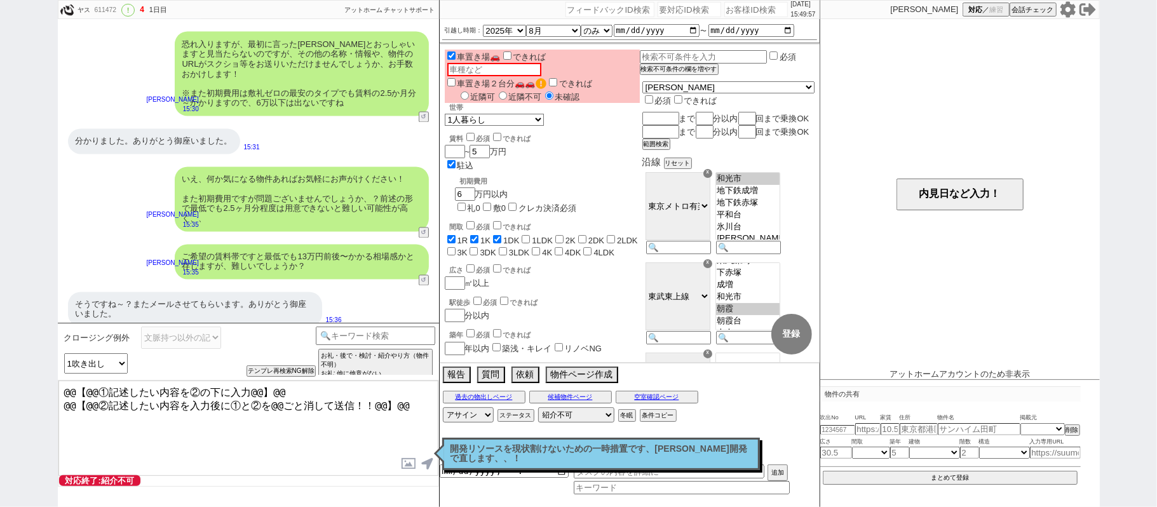
click at [418, 402] on textarea "@@【@@①記述したい内容を②の下に入力@@】@@ @@【@@②記述したい内容を入力後に①と②を@@ごと消して送信！！@@】@@" at bounding box center [248, 428] width 380 height 95
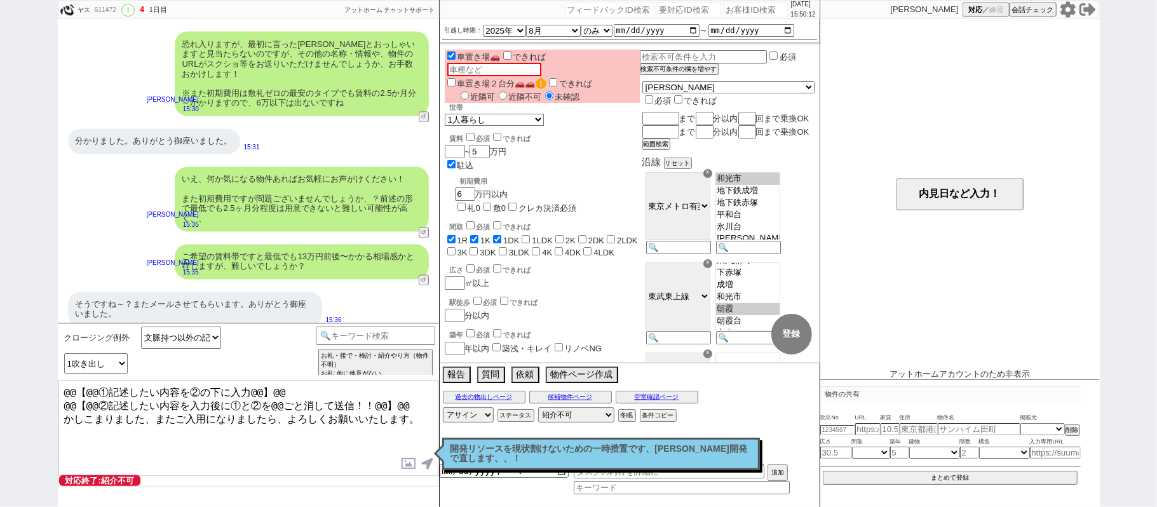
drag, startPoint x: 113, startPoint y: 306, endPoint x: 0, endPoint y: 132, distance: 207.7
click at [0, 202] on div "ヤス 611472 ! 4 1日目 冬眠中 自社客 アットホーム チャットサポート スミカ_BPO チャット全表示 [DATE] ようこそLINE物件紹介のア…" at bounding box center [578, 253] width 1157 height 507
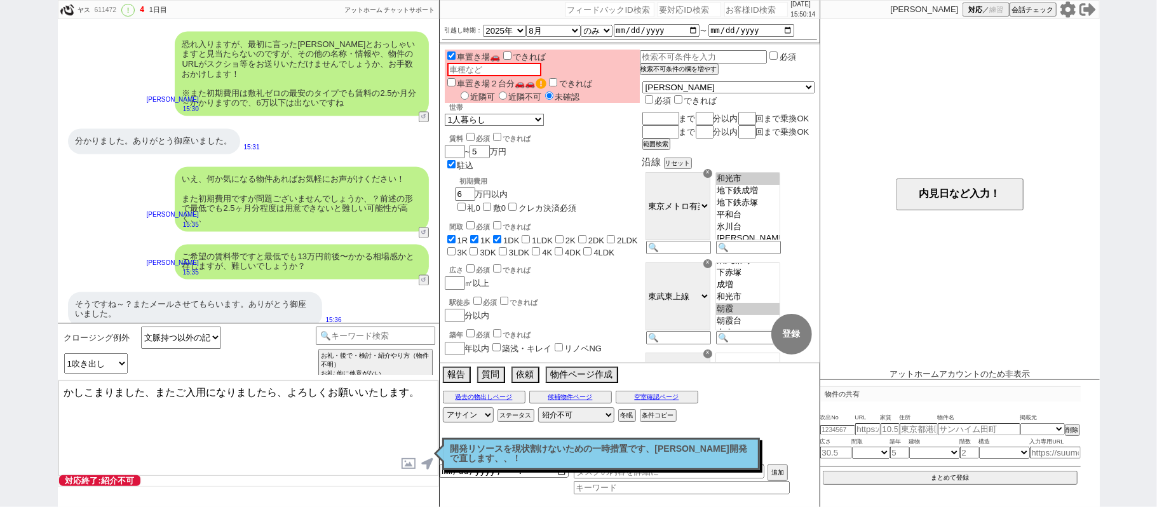
type textarea "かしこまりました、またご入用になりましたら、よろしくお願いいたします。"
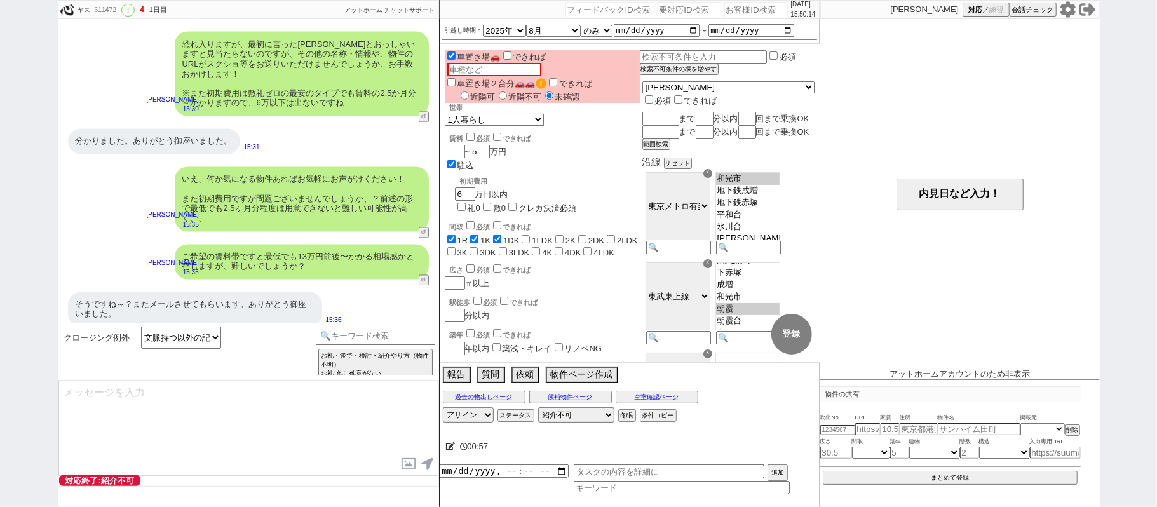
select select
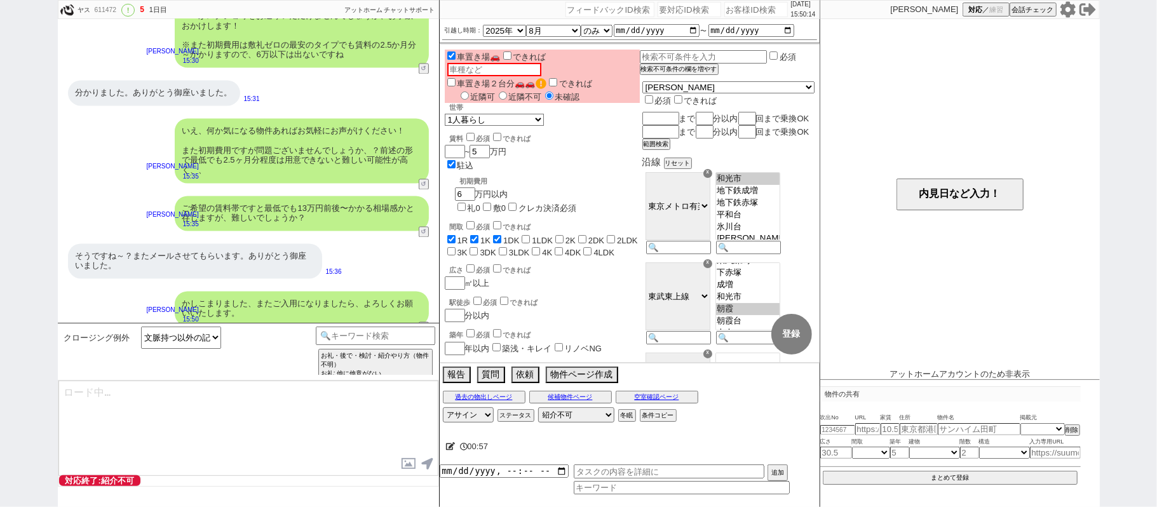
type textarea "@@【@@メッセージは打たず、以下やってください@@】@@ @@【@@タスク整理、追加、条件入力等のやるべきことはやりましたか？？全て終わったら自分に付いたア…"
select select
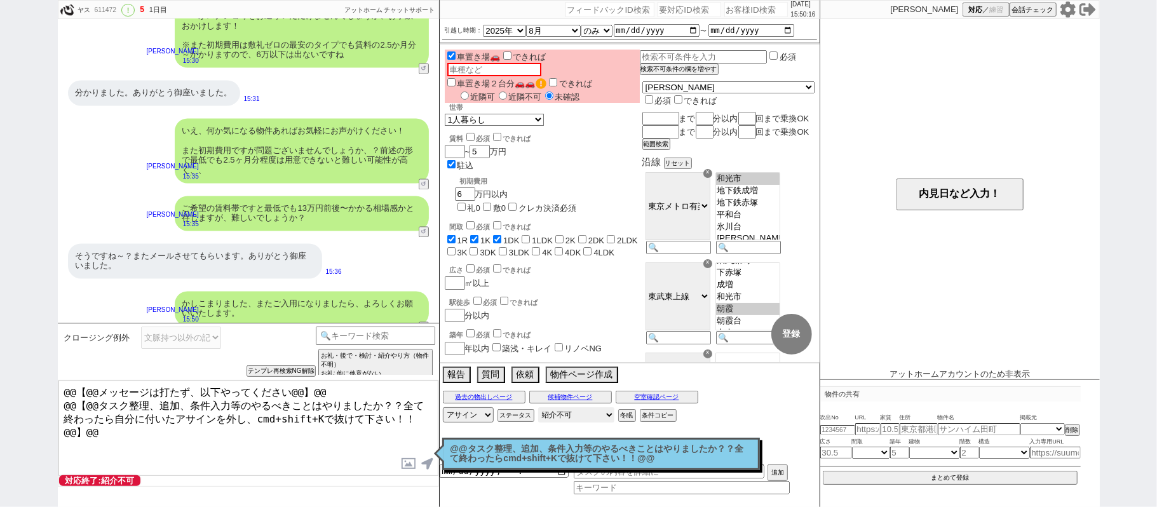
click at [557, 420] on select "対応中 引き継ぎ完了 ブロック 長期間返信なし 紹介不可 別の所で決まった 客の都合で引越しが無くなった 接客開始後に冬眠" at bounding box center [576, 414] width 76 height 15
select select "600"
click at [538, 409] on select "対応中 引き継ぎ完了 ブロック 長期間返信なし 紹介不可 別の所で決まった 客の都合で引越しが無くなった 接客開始後に冬眠" at bounding box center [576, 414] width 76 height 15
click at [451, 415] on select "アサイン" at bounding box center [468, 414] width 51 height 15
select select
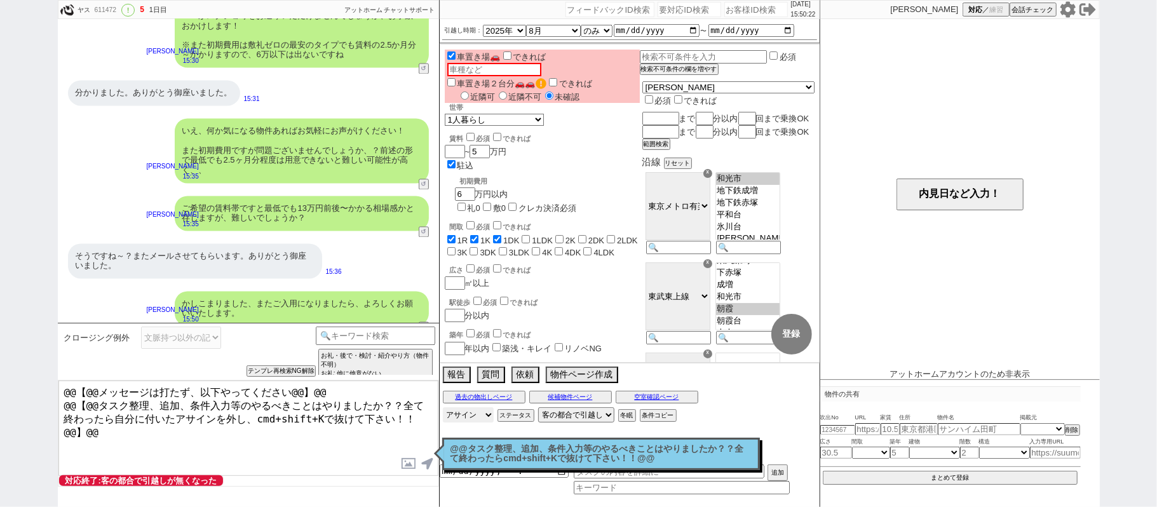
click at [443, 409] on select "アサイン" at bounding box center [468, 414] width 51 height 15
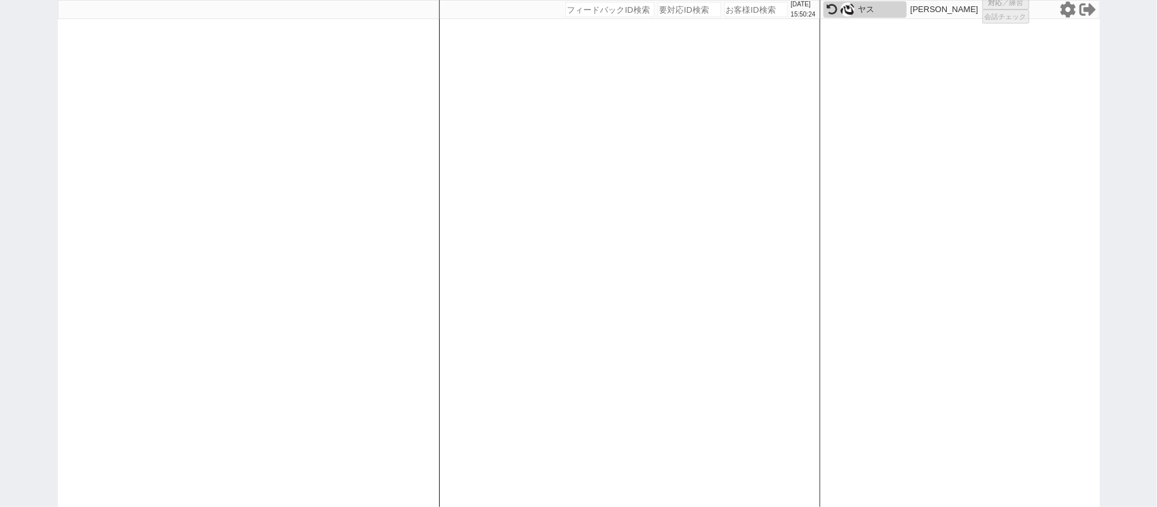
select select
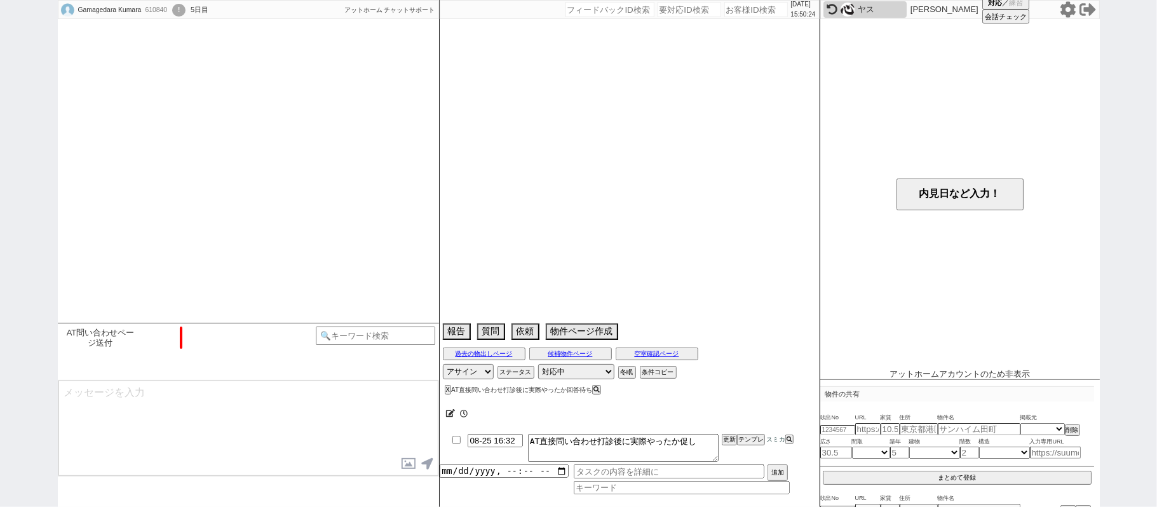
scroll to position [2129, 0]
select select "2025"
select select "9"
select select "25"
select select "6"
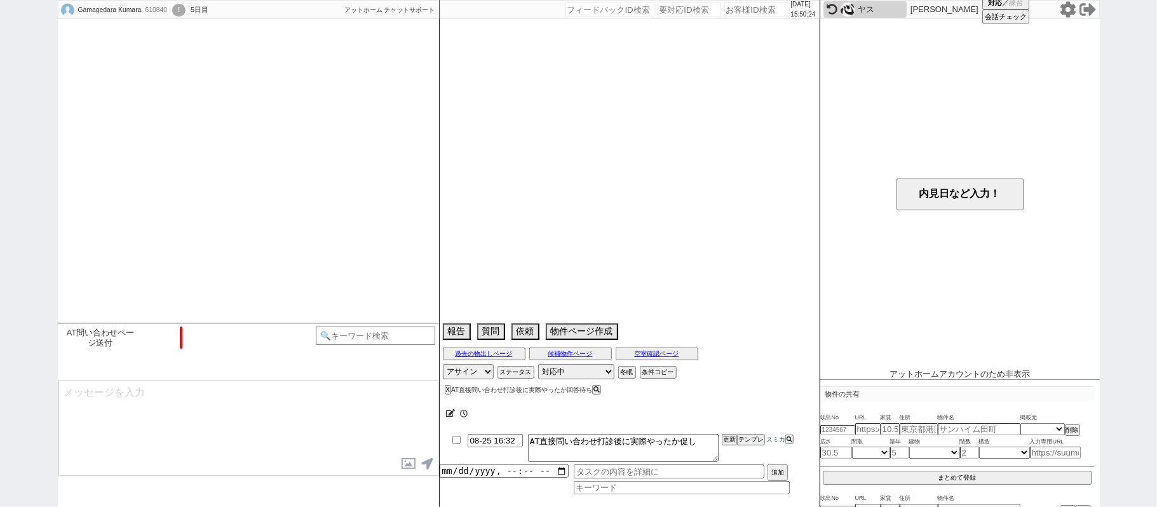
select select "57"
select select "[DATE]"
select select "23"
select select "763"
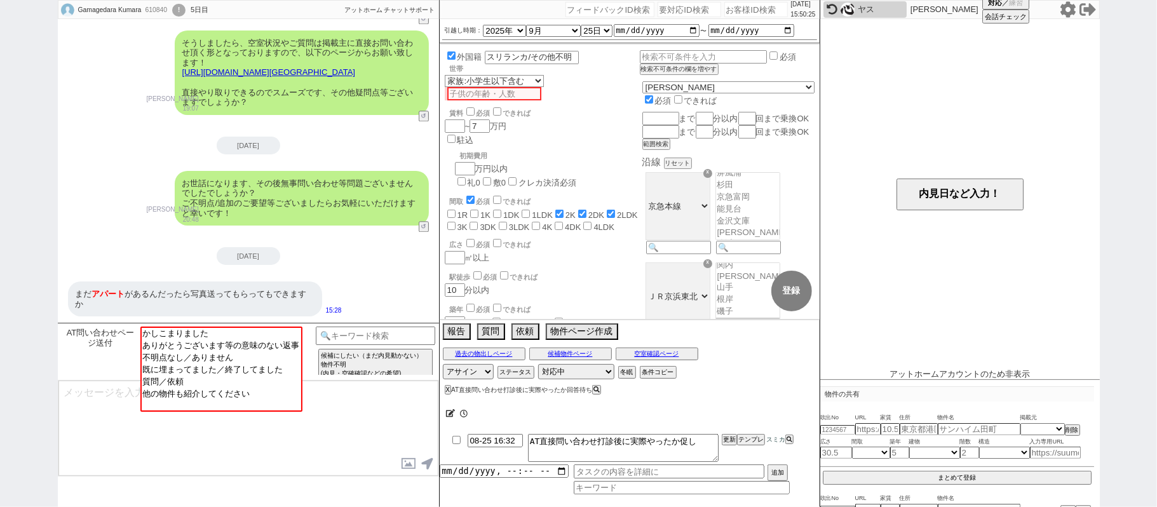
scroll to position [507, 0]
click at [85, 226] on div "お世話になります、その後無事問い合わせ等問題ございませんでしたでしょうか？ ご不明点/追加のご要望等ございましたらお気軽にいただけますと幸いです！ [PERS…" at bounding box center [248, 198] width 381 height 67
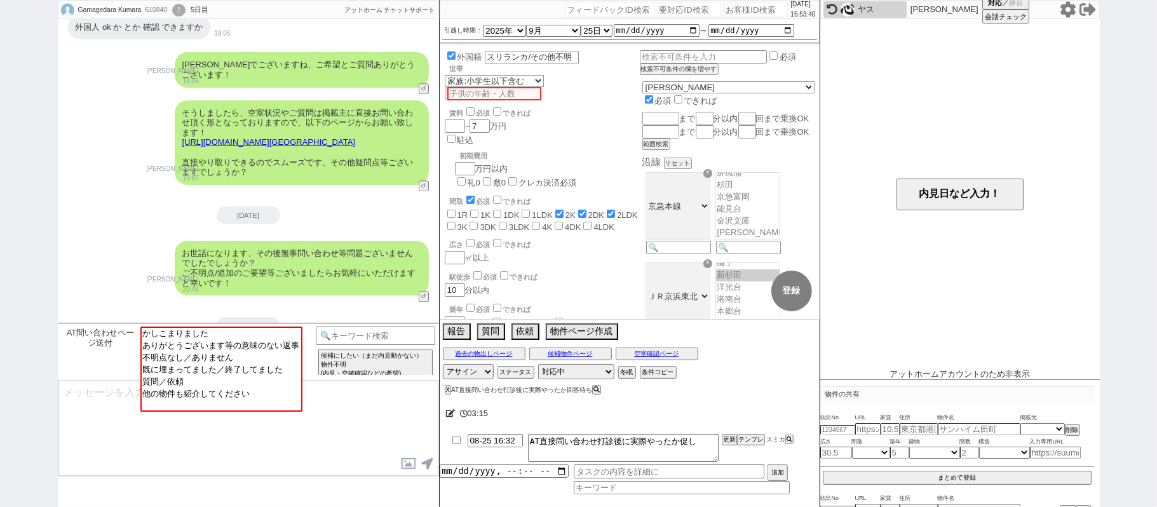
scroll to position [2129, 0]
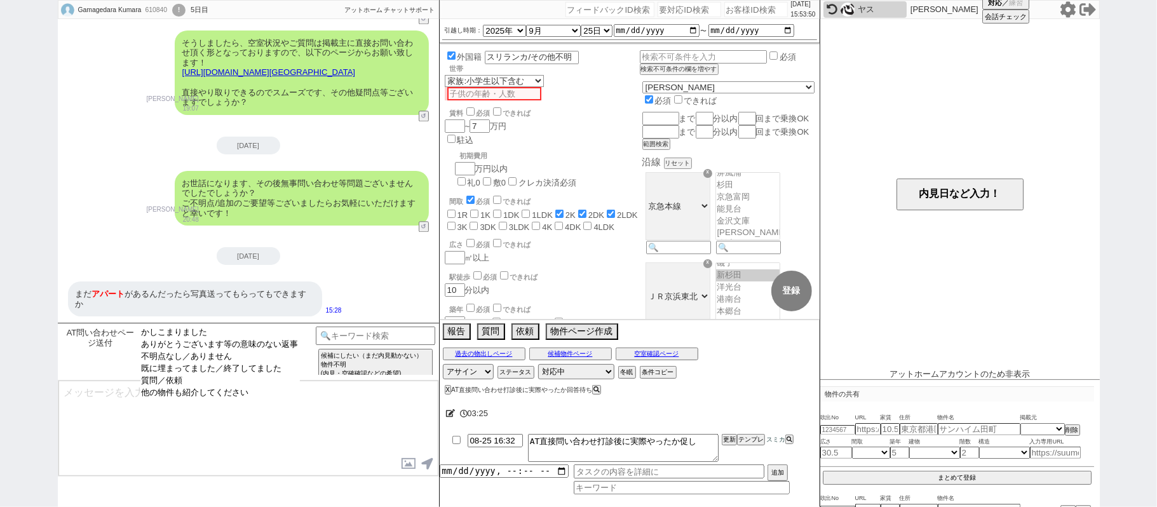
select select "ありがとうございます等の意味のない返事"
click at [261, 350] on option "ありがとうございます等の意味のない返事" at bounding box center [220, 345] width 160 height 12
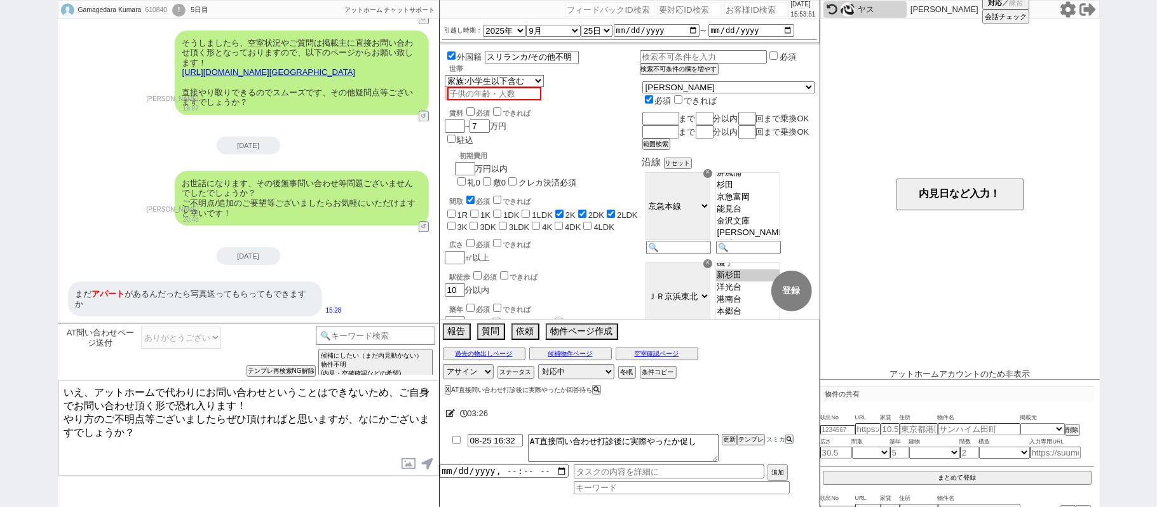
scroll to position [2044, 0]
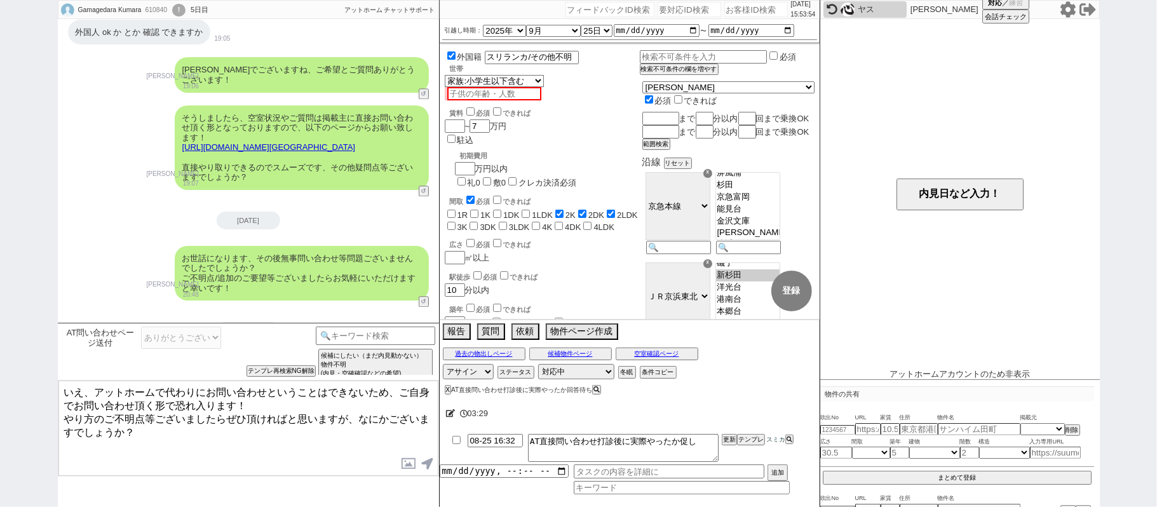
drag, startPoint x: 80, startPoint y: 390, endPoint x: 0, endPoint y: 367, distance: 83.5
click at [1, 369] on div "[PERSON_NAME] 610840 ! 0 5日目 冬眠中 自社客 アットホーム チャットサポート スミカ_BPO チャット全表示 [DATE] 9月の…" at bounding box center [578, 253] width 1157 height 507
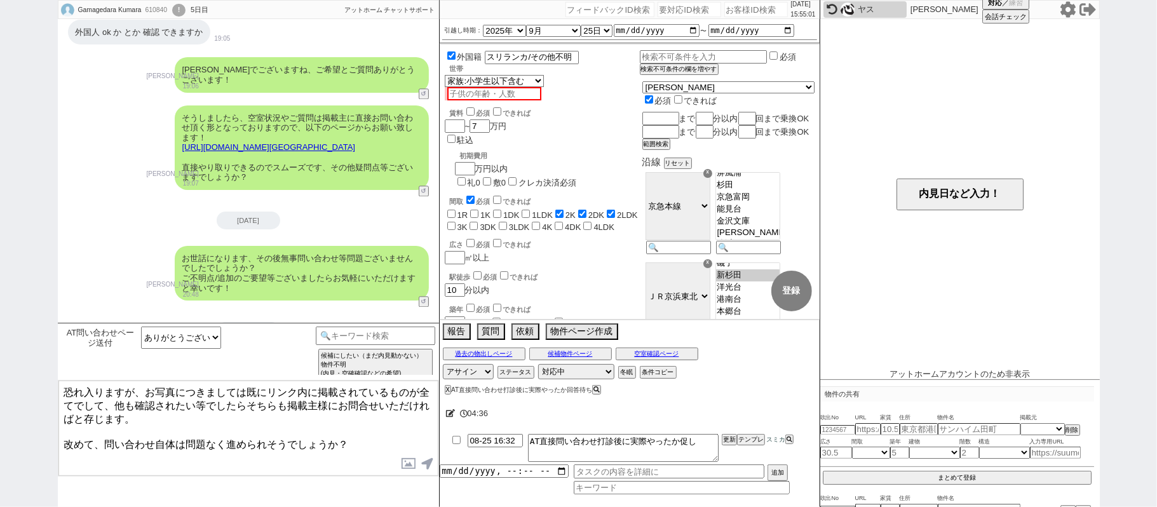
type textarea "恐れ入りますが、お写真につきましては既にリンク内に掲載されているものが全てでして、他も確認されたい等でしたらそちらも掲載主様にお問合せいただければと存じます。…"
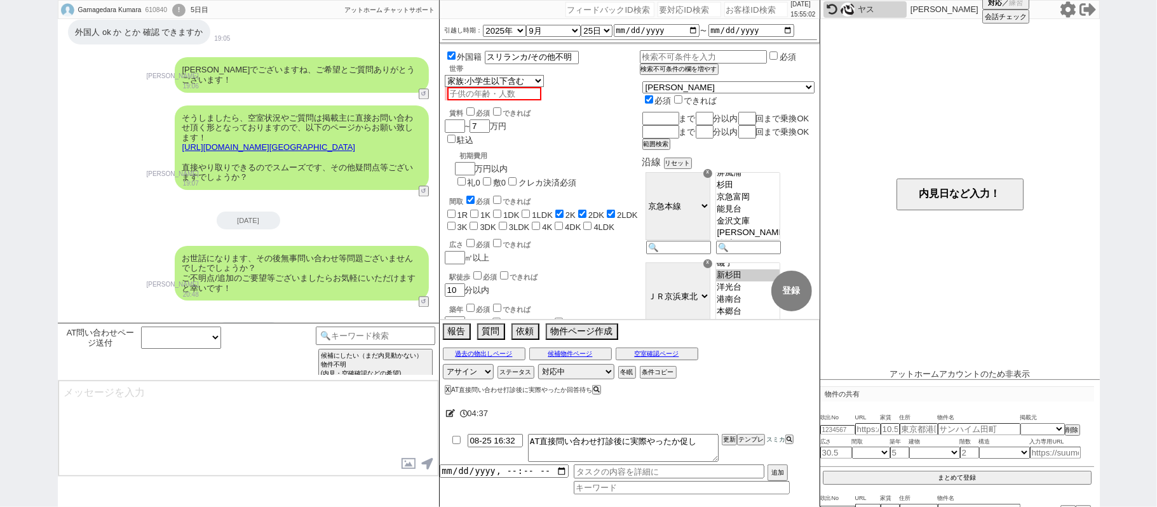
scroll to position [1625, 0]
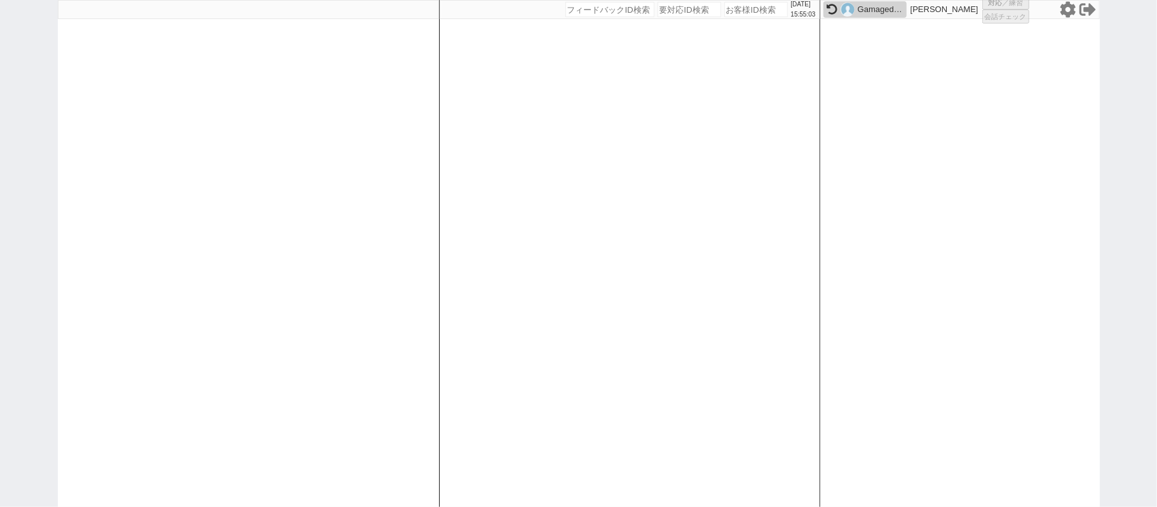
select select
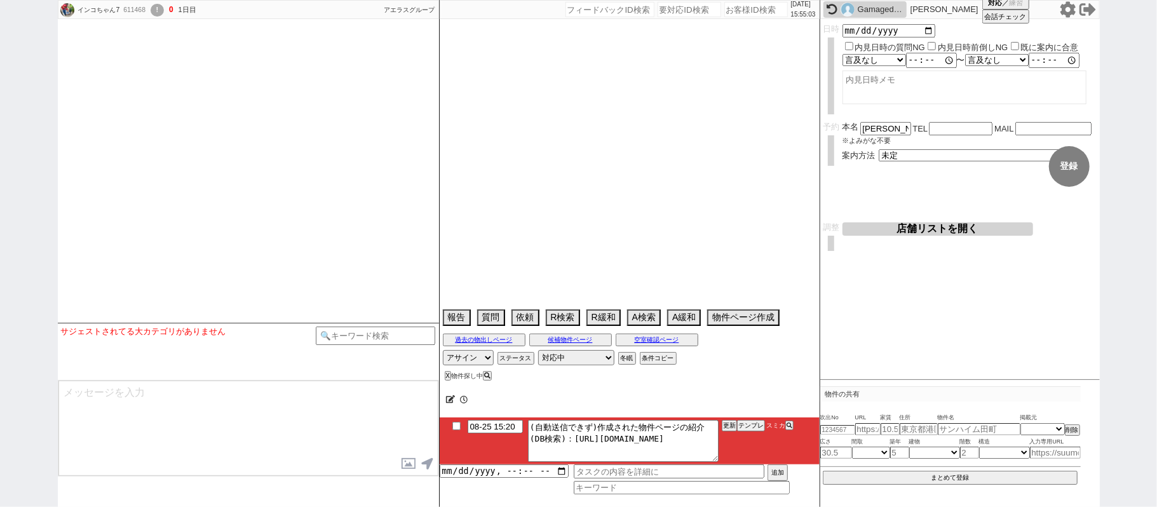
select select
select select "2025"
select select "9"
select select "37"
select select "7"
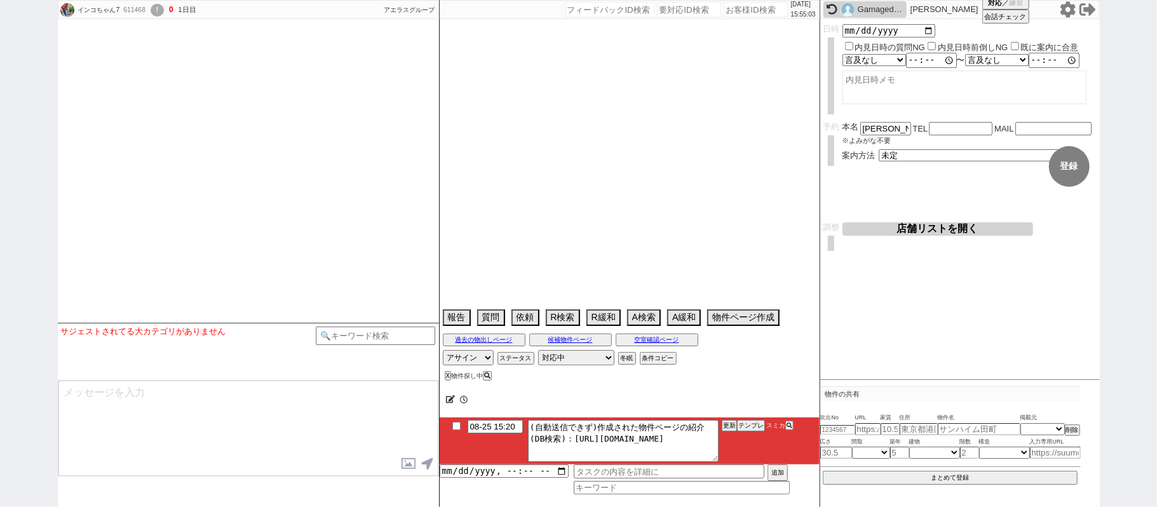
select select "35"
select select "[DATE]"
select select "70"
select select "[DATE]"
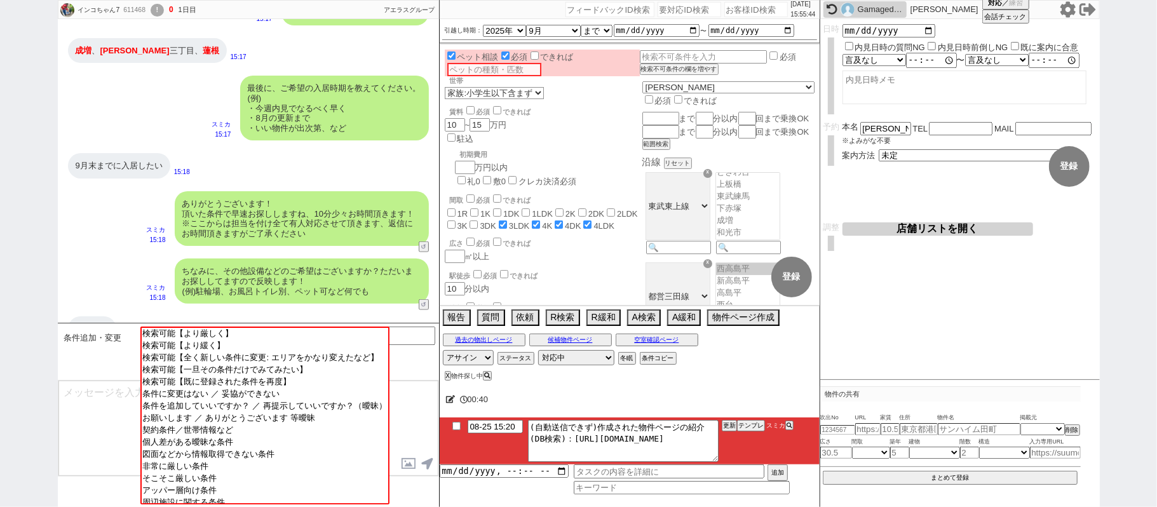
scroll to position [727, 0]
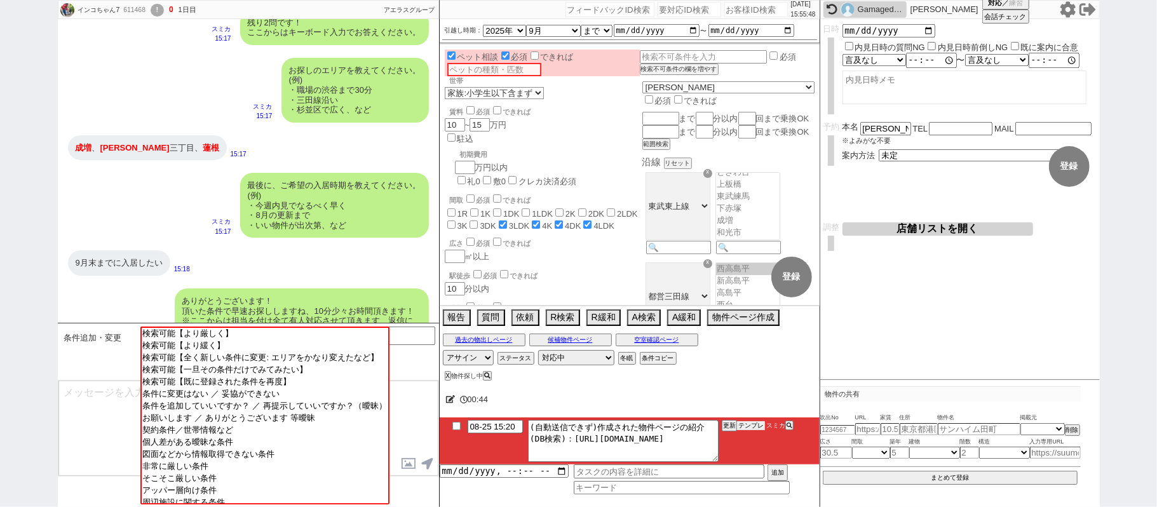
click at [750, 428] on button "テンプレ" at bounding box center [751, 425] width 28 height 9
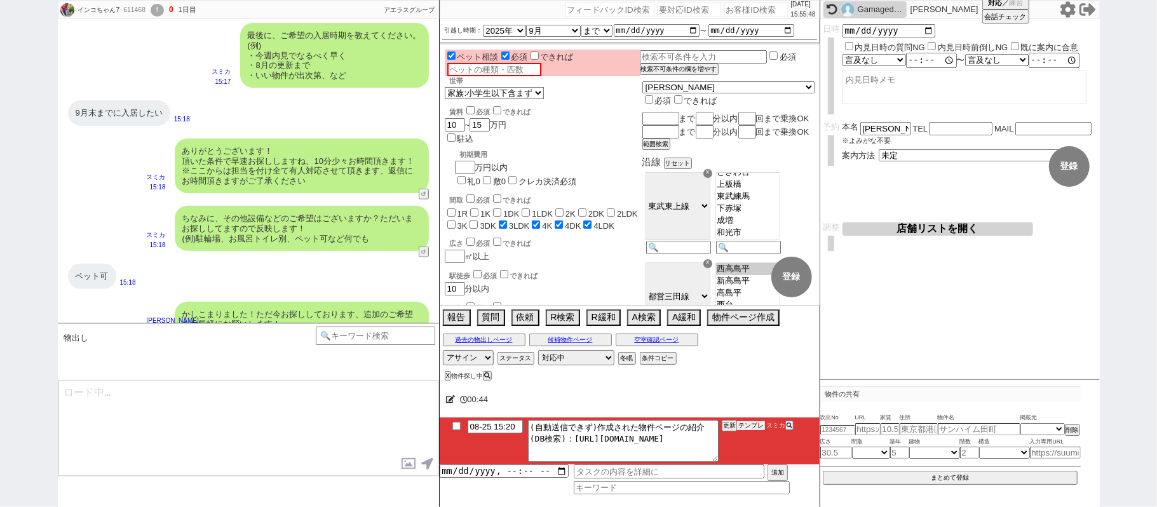
scroll to position [896, 0]
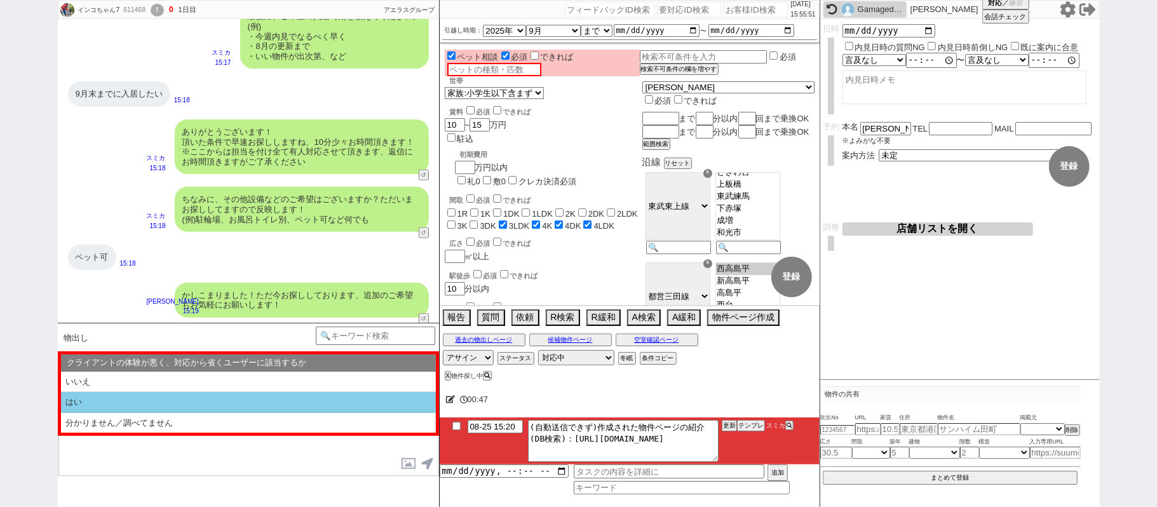
click at [172, 404] on li "はい" at bounding box center [248, 402] width 375 height 21
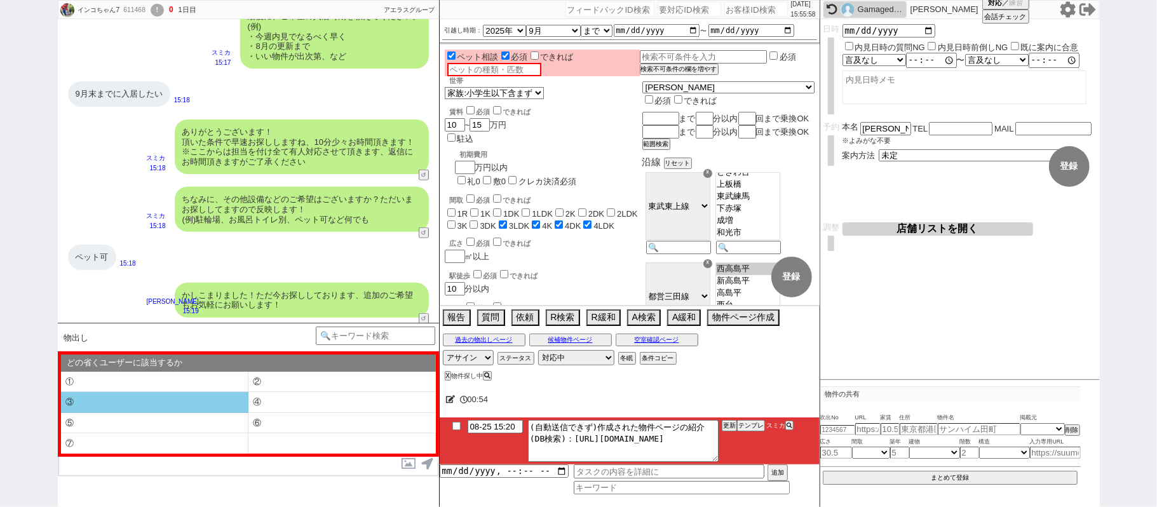
click at [181, 402] on li "③" at bounding box center [155, 402] width 188 height 21
select select "③"
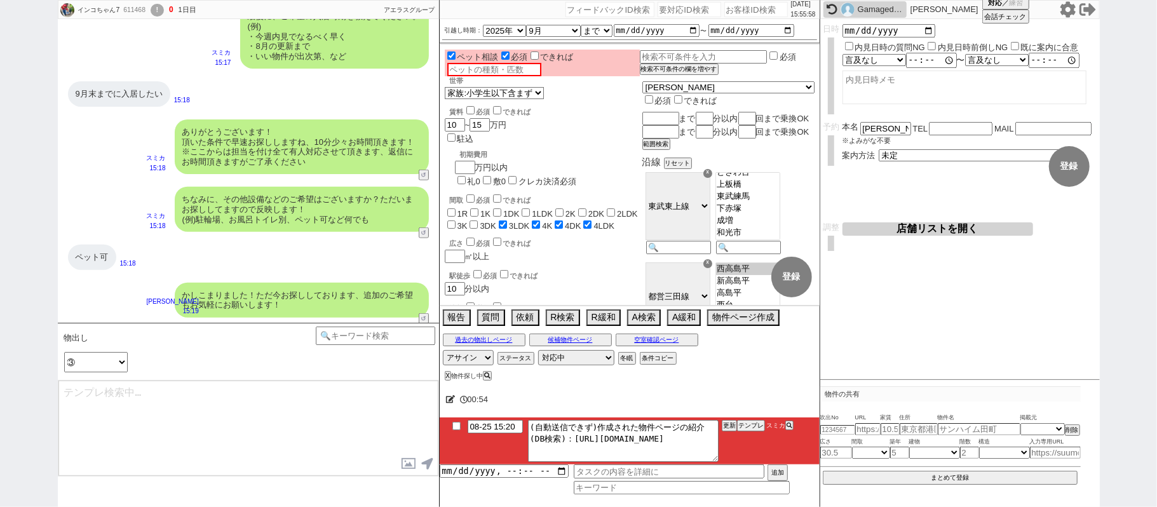
type textarea "すみません、業者システム上でお探ししているのですが、頂いている条件ですと合致する物件がほとんど無く、、！"
click at [273, 425] on textarea "すみません、業者システム上でお探ししているのですが、頂いている条件ですと合致する物件がほとんど無く、、！" at bounding box center [248, 428] width 380 height 95
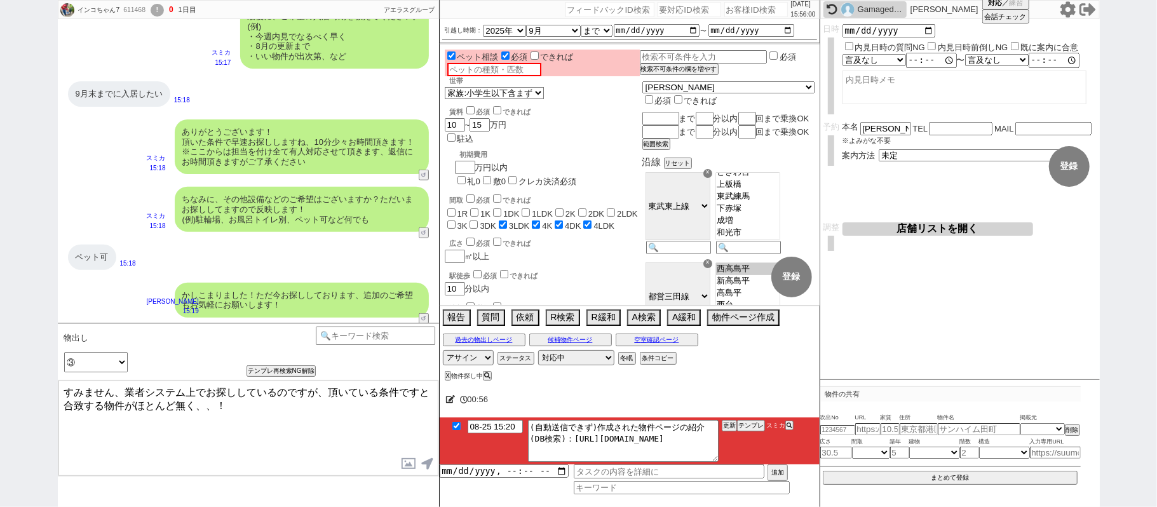
checkbox input "true"
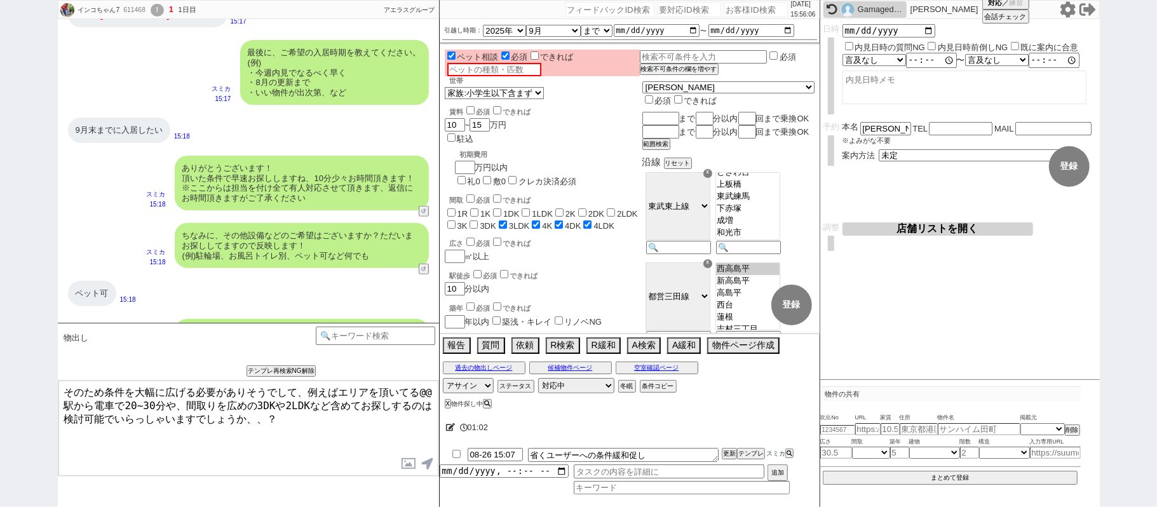
scroll to position [775, 0]
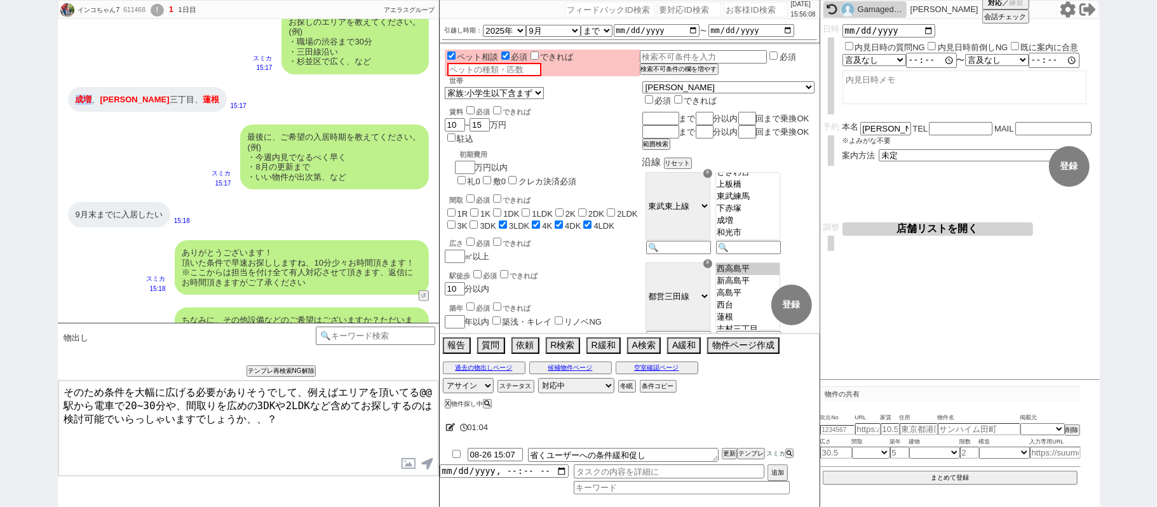
drag, startPoint x: 75, startPoint y: 97, endPoint x: 90, endPoint y: 95, distance: 14.7
click at [90, 95] on span "成増" at bounding box center [84, 100] width 17 height 10
copy span "成増"
drag, startPoint x: 421, startPoint y: 392, endPoint x: 431, endPoint y: 395, distance: 10.5
click at [431, 395] on textarea "そのため条件を大幅に広げる必要がありそうでして、例えばエリアを頂いてる@@駅から電車で20~30分や、間取りを広めの3DKや2LDKなど含めてお探しするのは検…" at bounding box center [248, 428] width 380 height 95
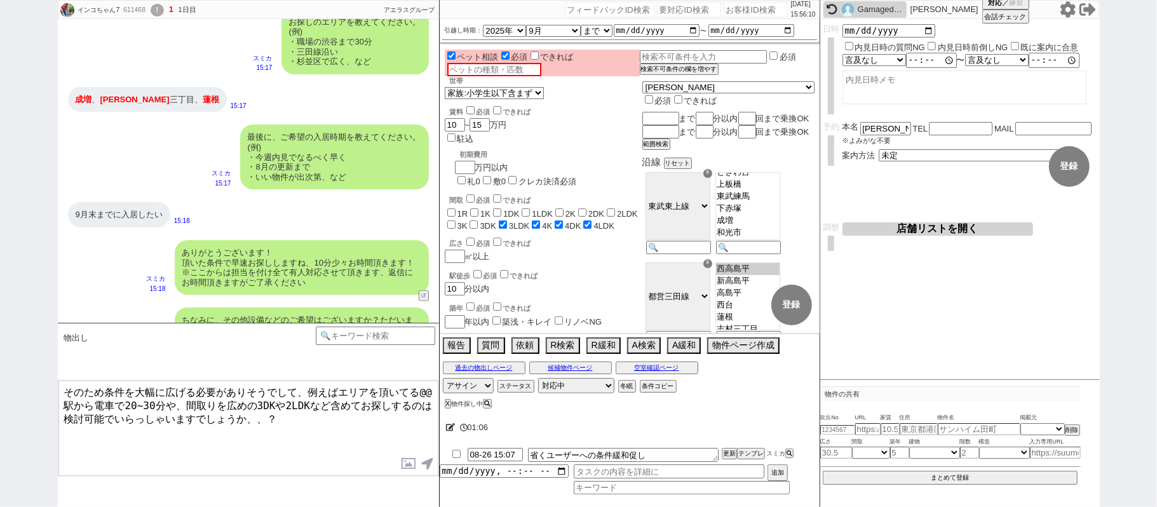
paste textarea "成増"
type textarea "そのため条件を大幅に広げる必要がありそうでして、例えばエリアを頂いてる成増駅から電車で20~30分や、間取りを広めの3DKや2LDKなど含めてお探しするのは検…"
click at [319, 412] on textarea "そのため条件を大幅に広げる必要がありそうでして、例えばエリアを頂いてる成増駅から電車で20~30分や、間取りを広めの3DKや2LDKなど含めてお探しするのは検…" at bounding box center [248, 428] width 380 height 95
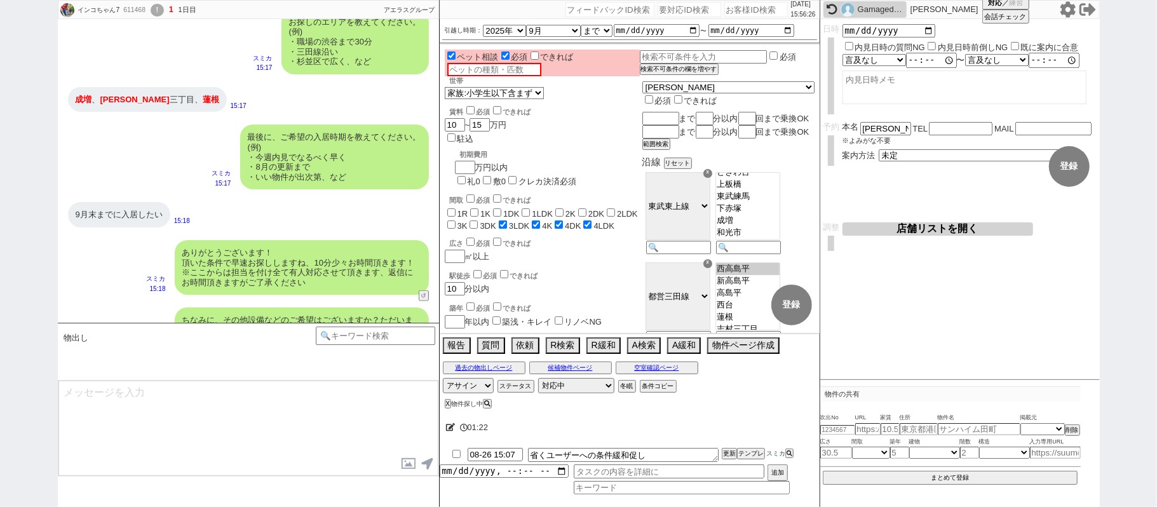
scroll to position [1013, 0]
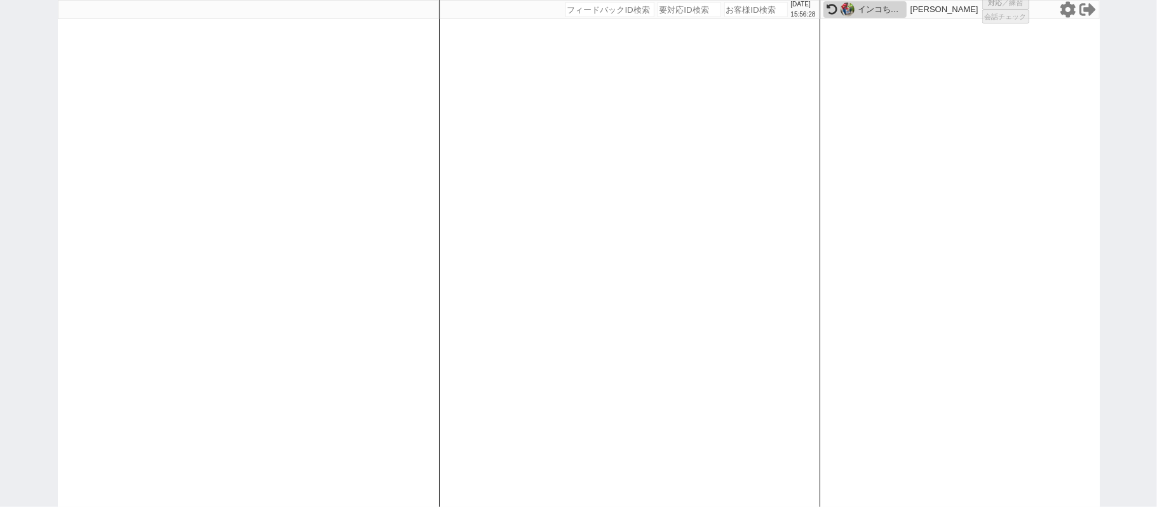
select select "100"
select select "1"
select select "6"
select select "2"
select select "5"
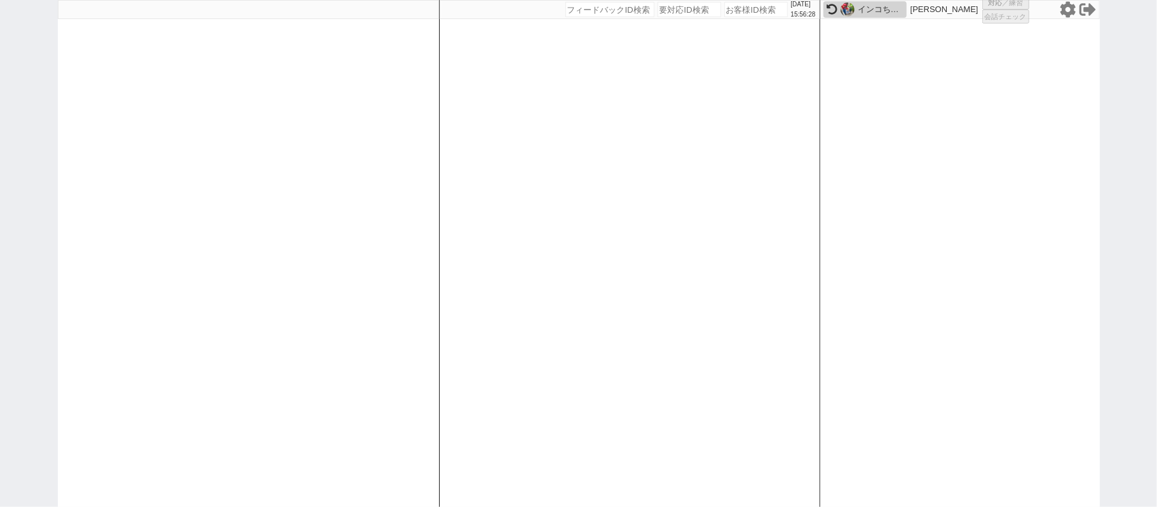
select select "9"
select select
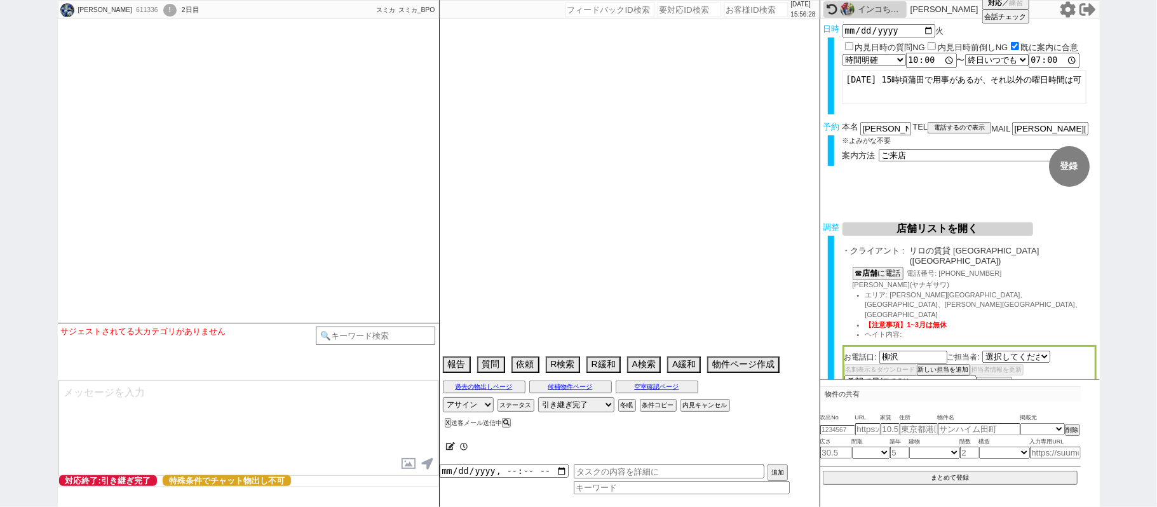
select select "[DATE]"
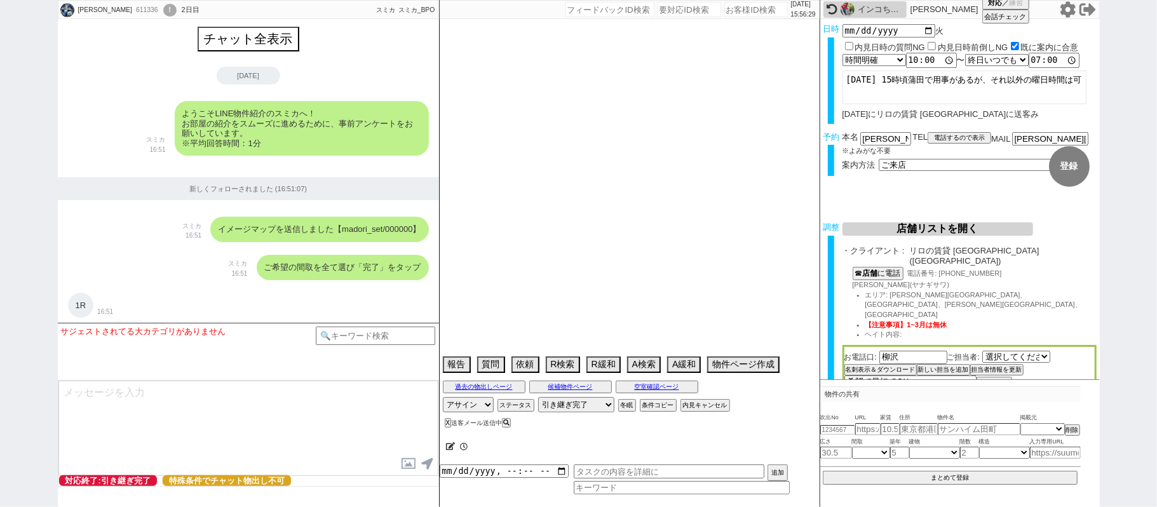
type textarea "旧ID：609915　条件から別IDと判断"
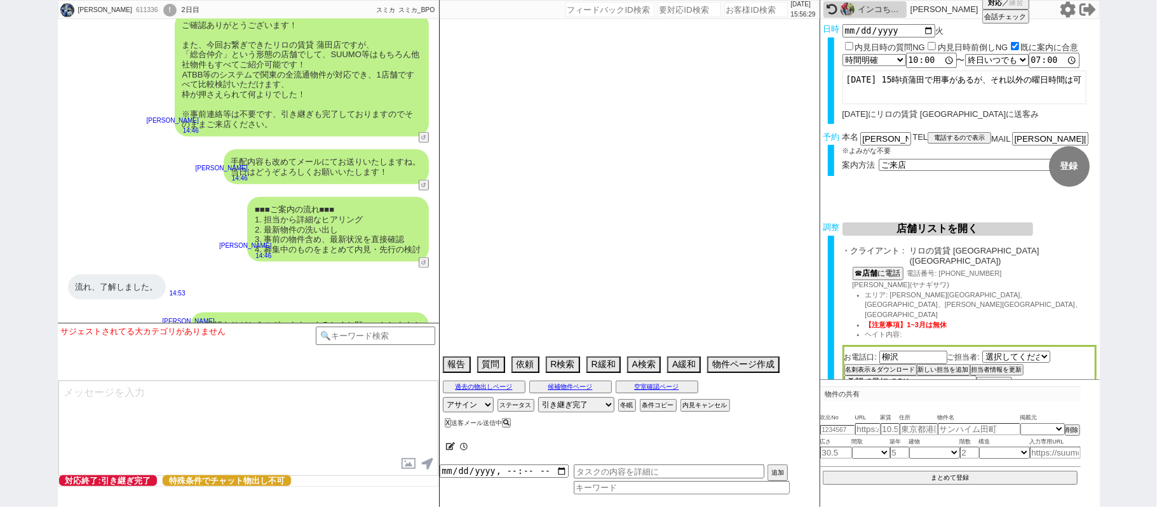
select select "2025"
select select "12"
select select "37"
select select "0"
select select "58"
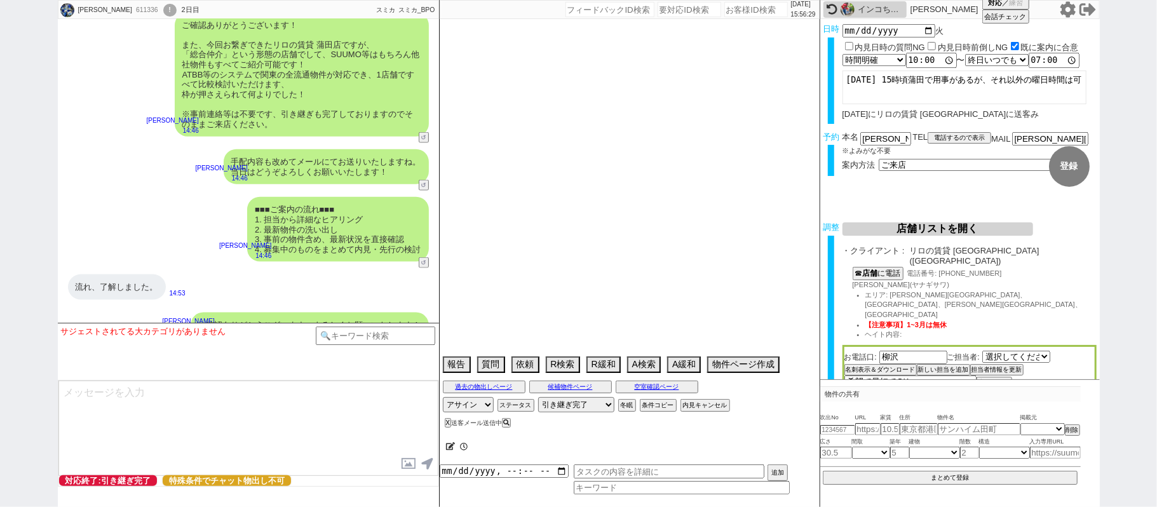
select select "57"
select select "[DATE]"
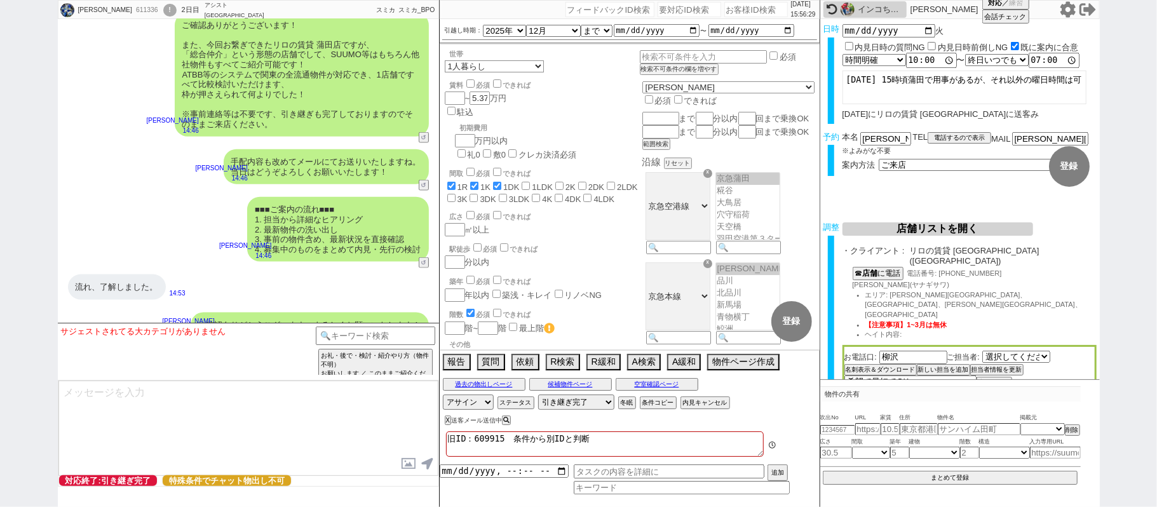
scroll to position [80, 0]
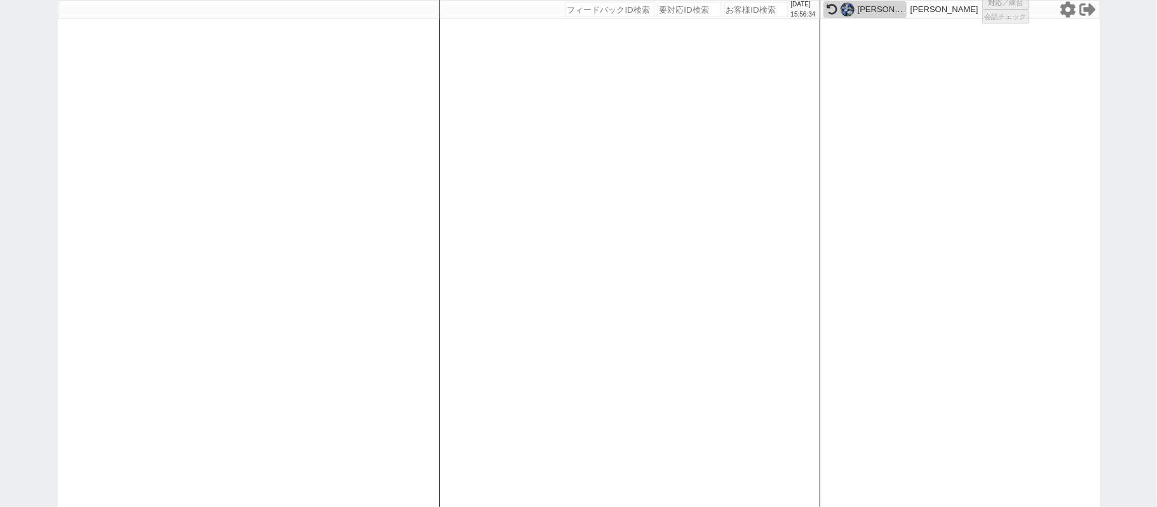
select select "1"
select select "2"
select select "3"
select select "8"
select select
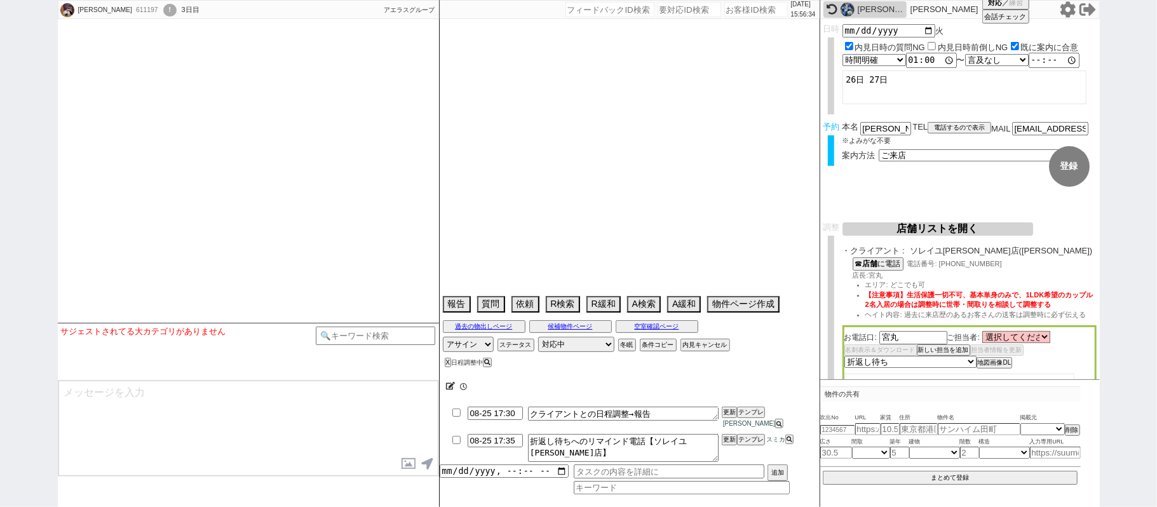
type textarea "45日圏内、他社なし"
select select "2025"
select select "10"
select select "36"
select select "1"
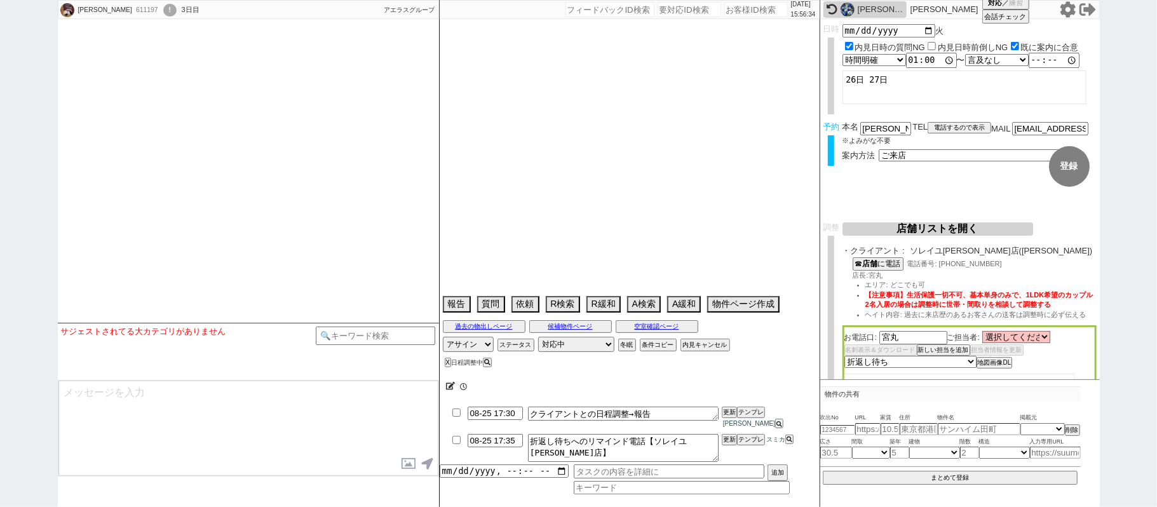
select select "16"
select select "543"
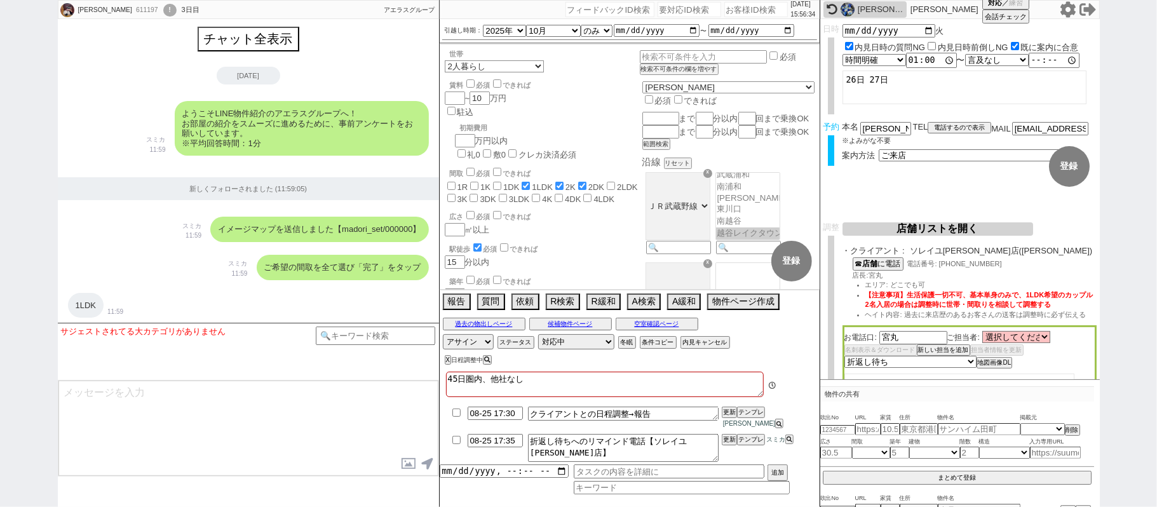
scroll to position [133, 0]
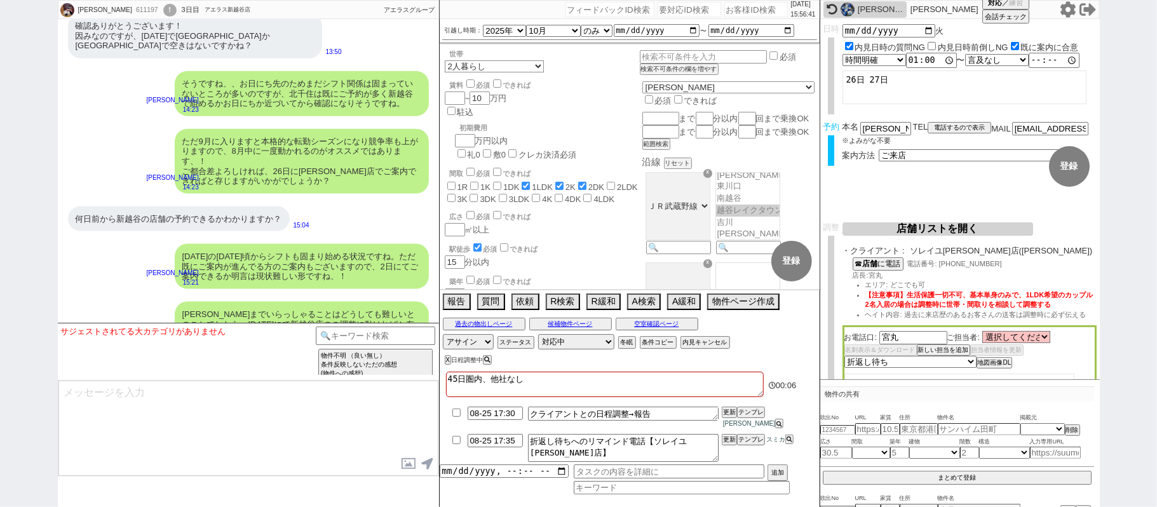
click at [187, 425] on textarea at bounding box center [248, 428] width 380 height 95
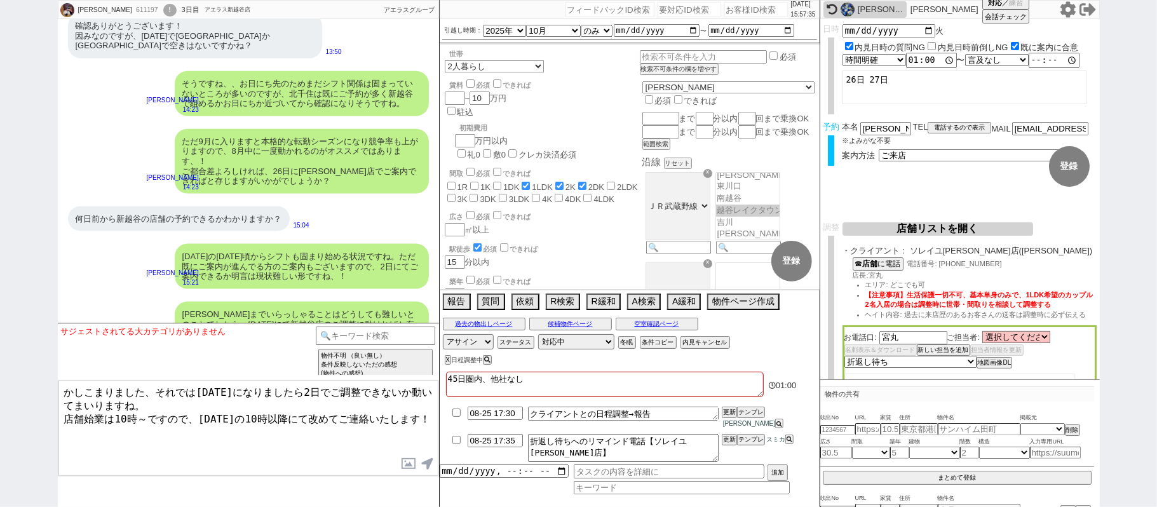
type textarea "かしこまりました、それでは[DATE]になりましたら2日でご調整できないか動いてまいりますね。 店舗始業は10時～ですので、[DATE]の10時以降にて改めて…"
click at [455, 442] on input "checkbox" at bounding box center [456, 440] width 18 height 8
checkbox input "true"
click at [726, 441] on button "更新" at bounding box center [728, 439] width 13 height 9
click at [726, 444] on button "更新" at bounding box center [728, 439] width 13 height 9
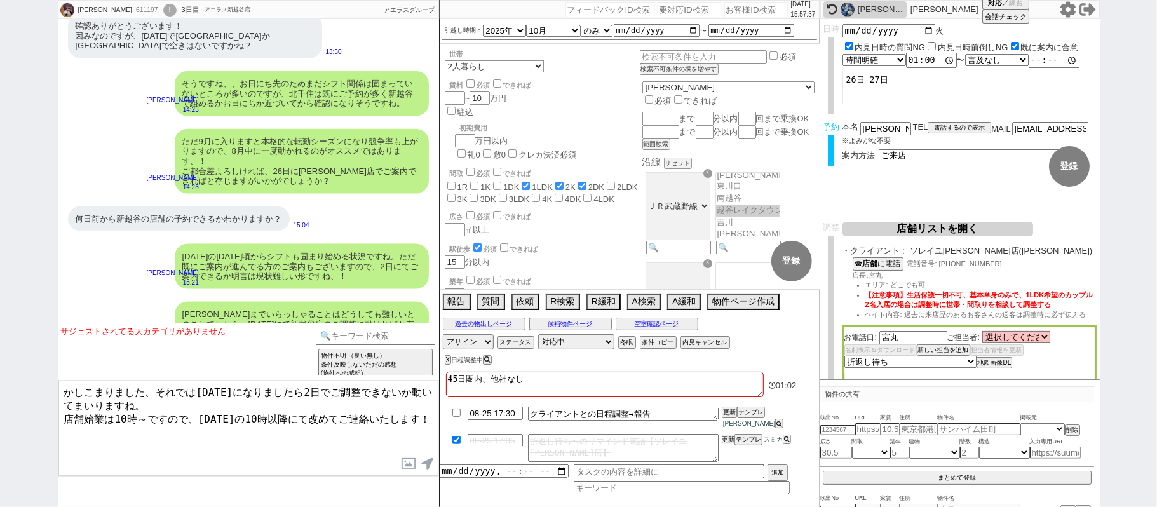
drag, startPoint x: 726, startPoint y: 441, endPoint x: 728, endPoint y: 453, distance: 11.6
click at [726, 448] on li "08-25 17:35 折返し待ちへのリマインド電話【ソレイユ[PERSON_NAME]店】 更新 テンプレ スミカ" at bounding box center [630, 448] width 380 height 33
drag, startPoint x: 728, startPoint y: 453, endPoint x: 728, endPoint y: 440, distance: 12.7
click at [728, 449] on li "08-25 17:35 折返し待ちへのリマインド電話【ソレイユ[PERSON_NAME]店】 更新 テンプレ スミカ" at bounding box center [630, 448] width 380 height 33
drag, startPoint x: 728, startPoint y: 440, endPoint x: 728, endPoint y: 449, distance: 8.9
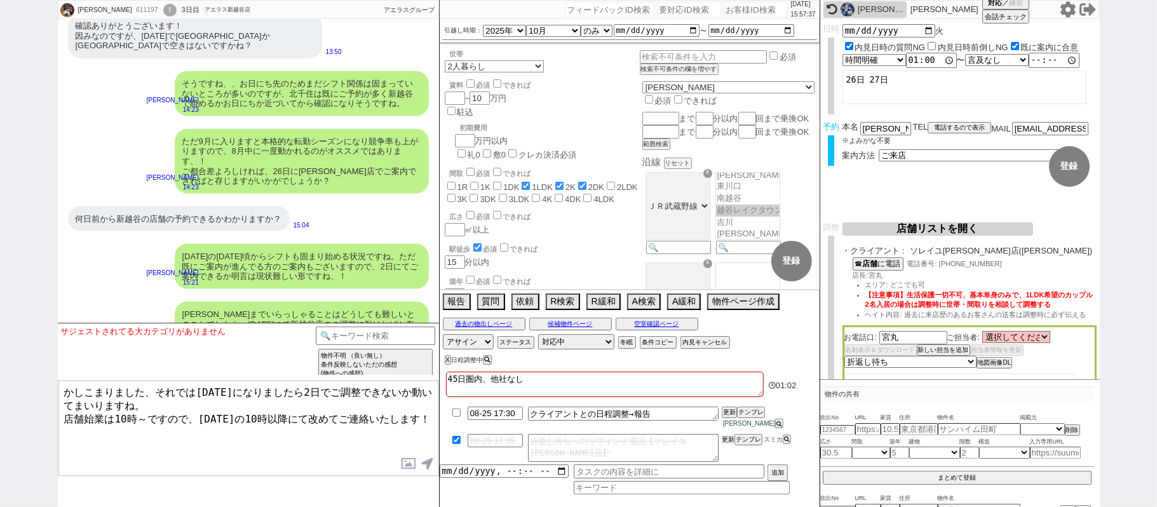
click at [728, 444] on button "更新" at bounding box center [728, 439] width 13 height 9
click at [728, 448] on li "08-25 17:35 折返し待ちへのリマインド電話【ソレイユ[PERSON_NAME]店】 更新 テンプレ スミカ" at bounding box center [630, 448] width 380 height 33
click at [489, 418] on input "08-25 17:30" at bounding box center [495, 412] width 55 height 11
type input "08-26 10:00"
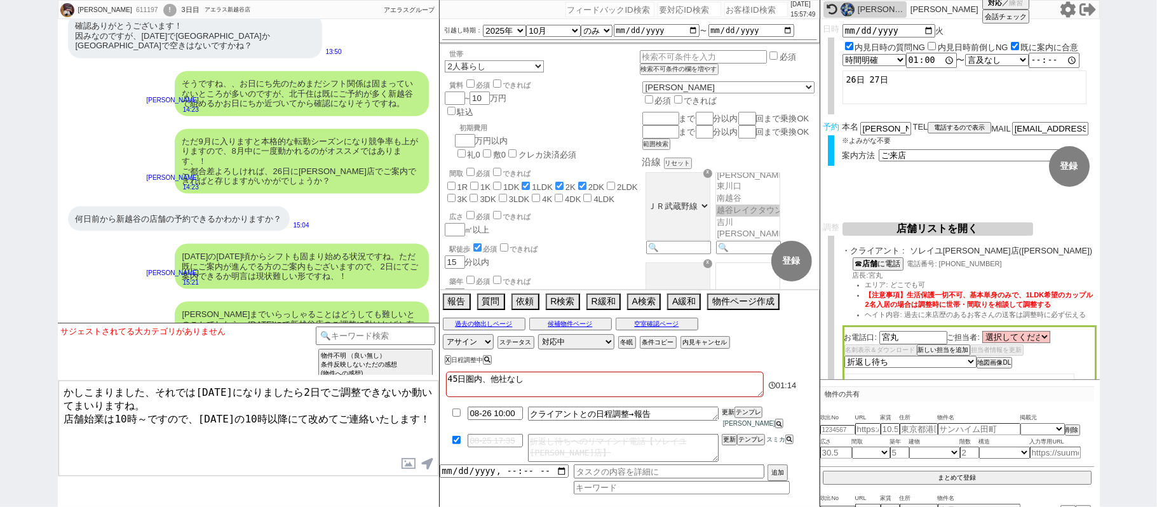
click at [726, 417] on button "更新" at bounding box center [728, 412] width 13 height 9
click at [726, 413] on div "45日圏内、他社なし 01:[PHONE_NUMBER]:00 クライアントとの日程調整→報告 更新 テンプレ [PERSON_NAME] 08-25 17:…" at bounding box center [630, 438] width 380 height 139
click at [725, 417] on button "更新" at bounding box center [728, 412] width 13 height 9
click at [725, 415] on li "08-26 10:00 クライアントとの日程調整→報告 更新 テンプレ [PERSON_NAME]" at bounding box center [630, 417] width 380 height 27
drag, startPoint x: 725, startPoint y: 418, endPoint x: 725, endPoint y: 410, distance: 8.3
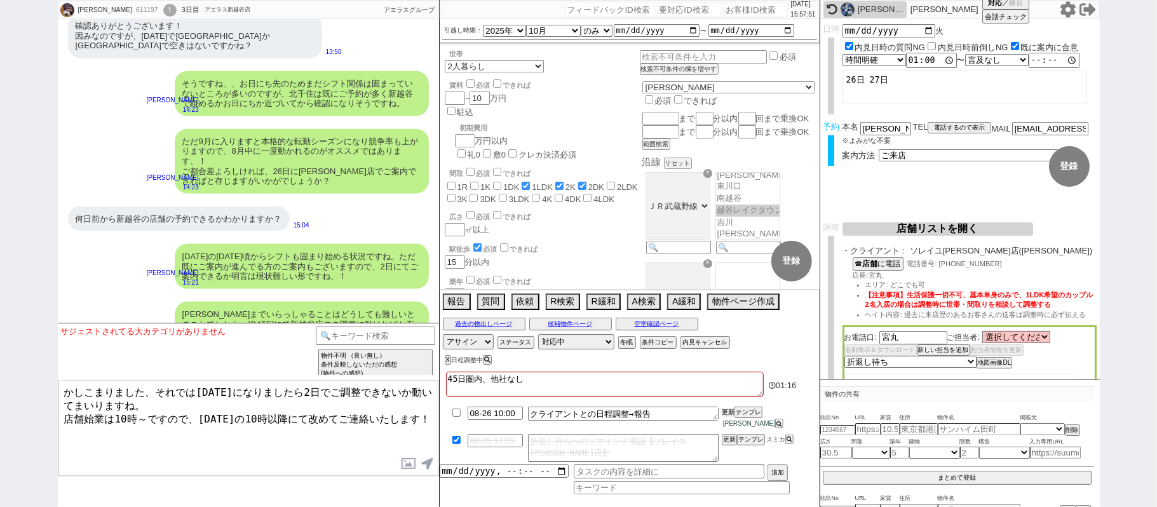
click at [725, 415] on li "08-26 10:00 クライアントとの日程調整→報告 更新 テンプレ [PERSON_NAME]" at bounding box center [630, 417] width 380 height 27
drag, startPoint x: 725, startPoint y: 410, endPoint x: 726, endPoint y: 417, distance: 7.1
click at [725, 404] on div at bounding box center [630, 401] width 380 height 5
click at [727, 417] on button "更新" at bounding box center [728, 412] width 13 height 9
click at [727, 404] on div at bounding box center [630, 401] width 380 height 5
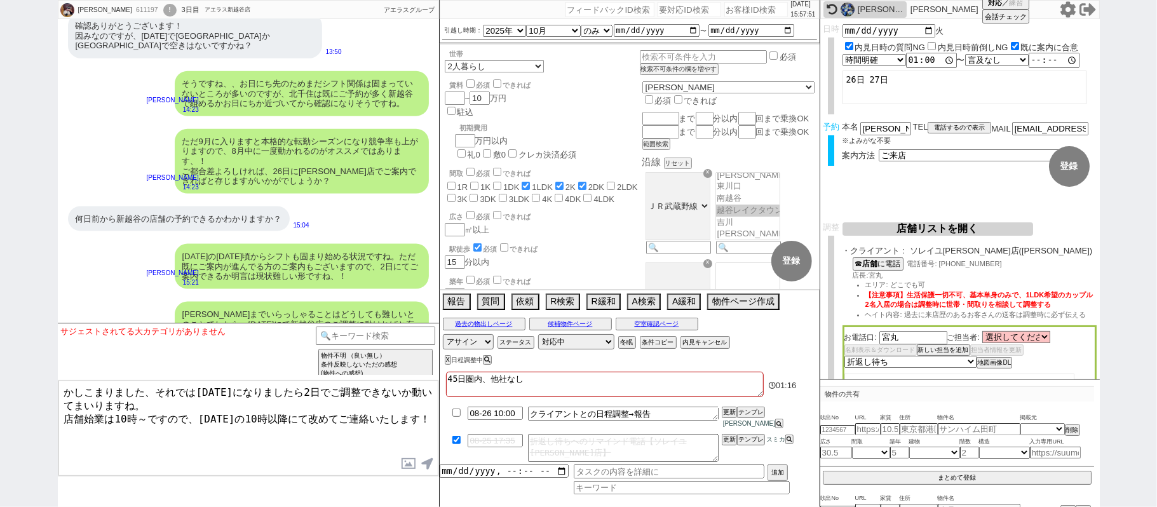
click at [728, 415] on li "08-26 10:00 クライアントとの日程調整→報告 更新 テンプレ [PERSON_NAME]" at bounding box center [630, 417] width 380 height 27
click at [360, 443] on textarea "かしこまりました、それでは[DATE]になりましたら2日でご調整できないか動いてまいりますね。 店舗始業は10時～ですので、[DATE]の10時以降にて改めて…" at bounding box center [248, 428] width 380 height 95
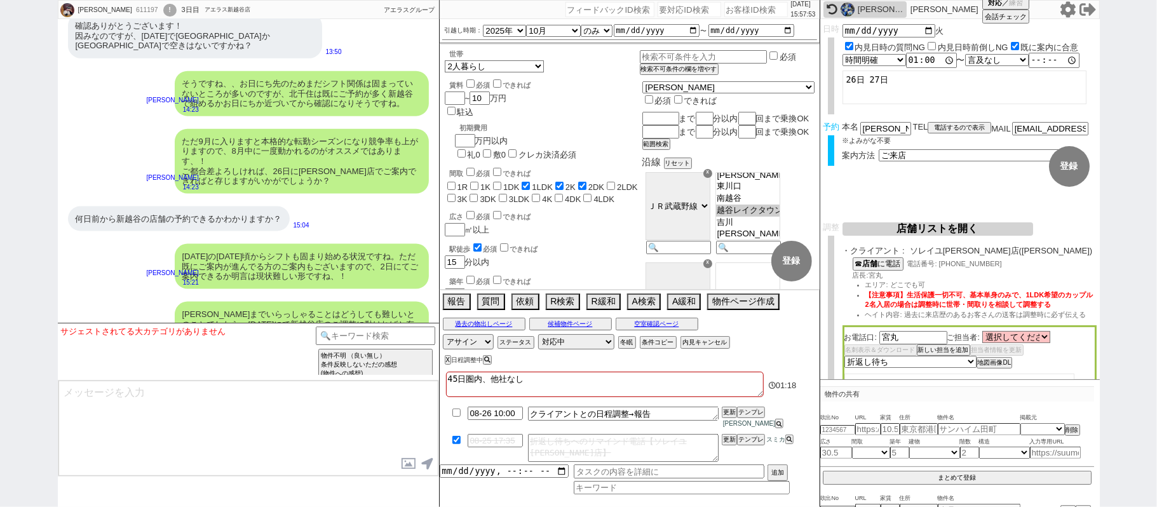
scroll to position [4705, 0]
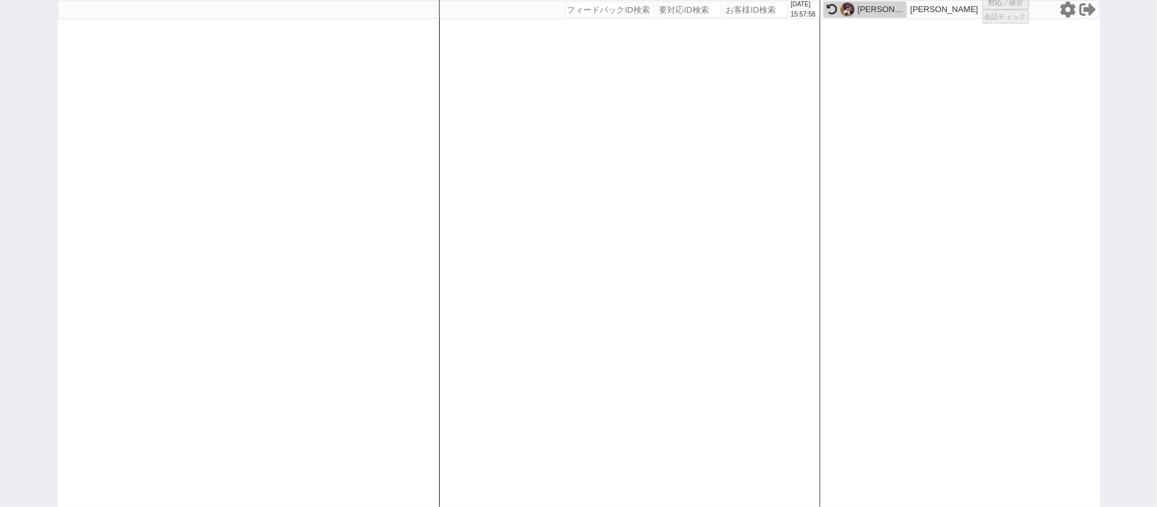
select select "1"
select select
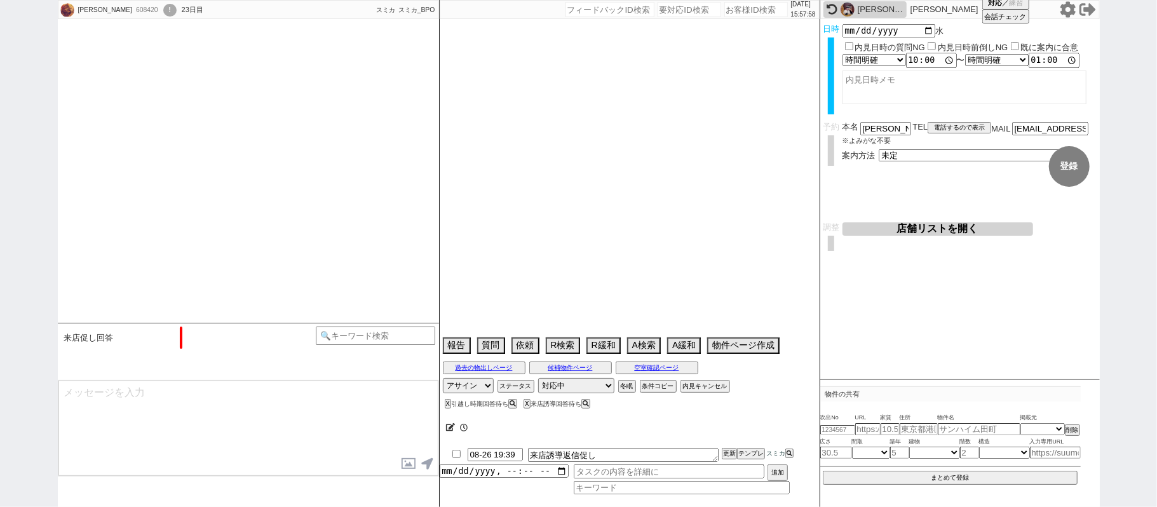
select select "15"
select select "0"
select select "26"
select select "19"
select select "609"
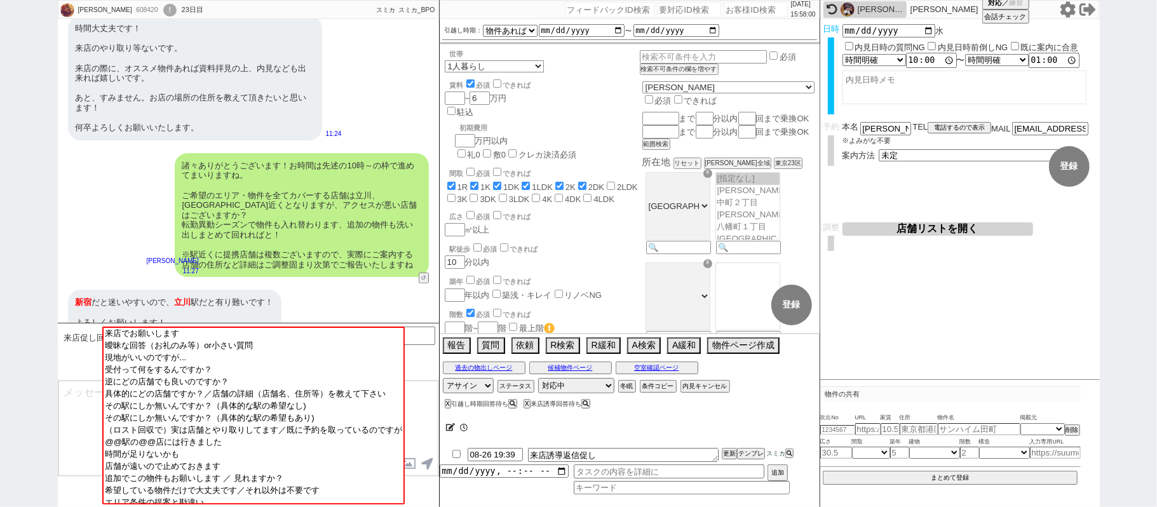
scroll to position [107, 0]
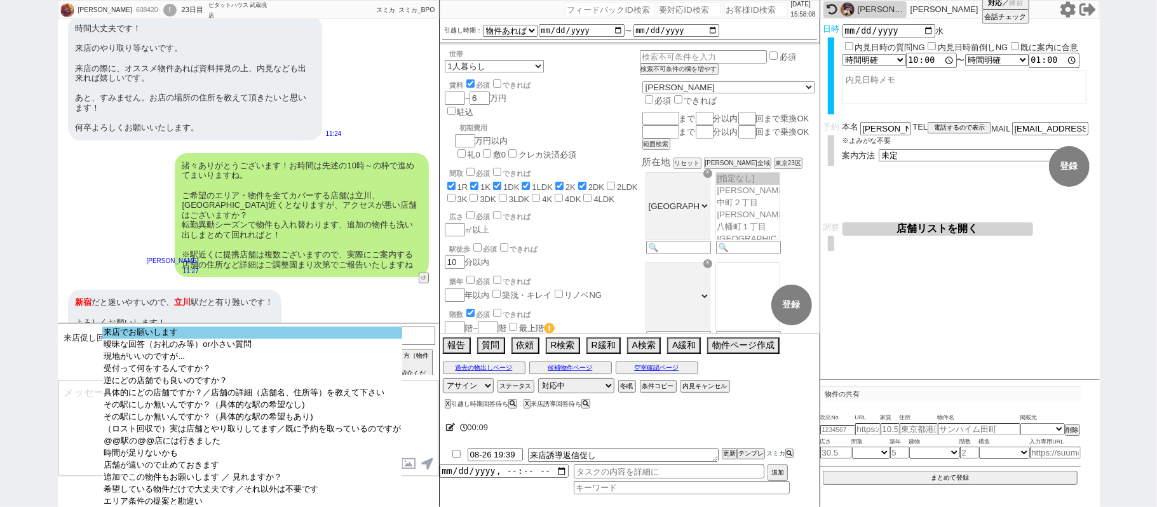
drag, startPoint x: 275, startPoint y: 332, endPoint x: 286, endPoint y: 329, distance: 11.7
click at [275, 331] on option "来店でお願いします" at bounding box center [252, 333] width 300 height 12
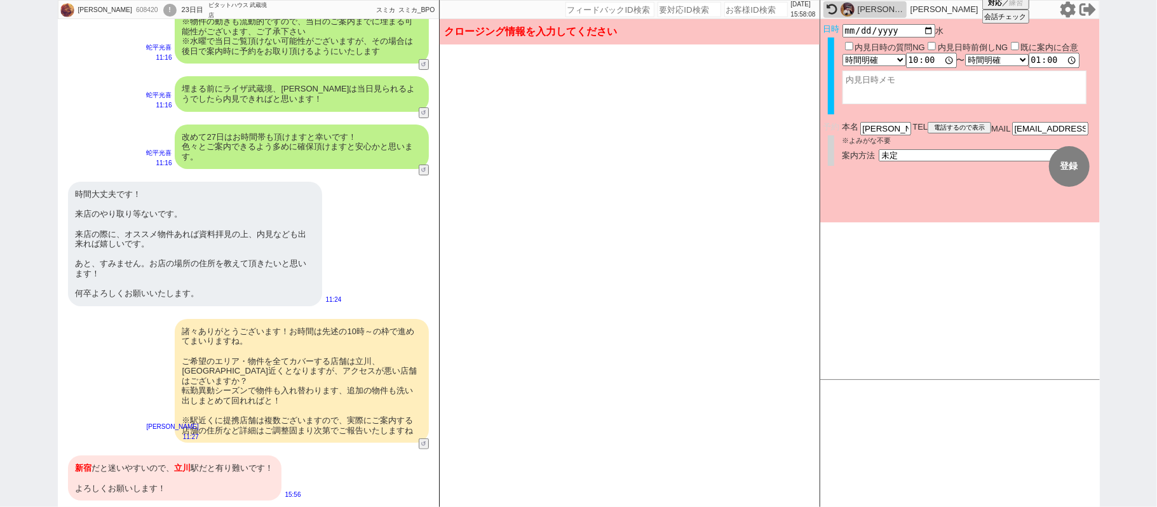
scroll to position [3570, 0]
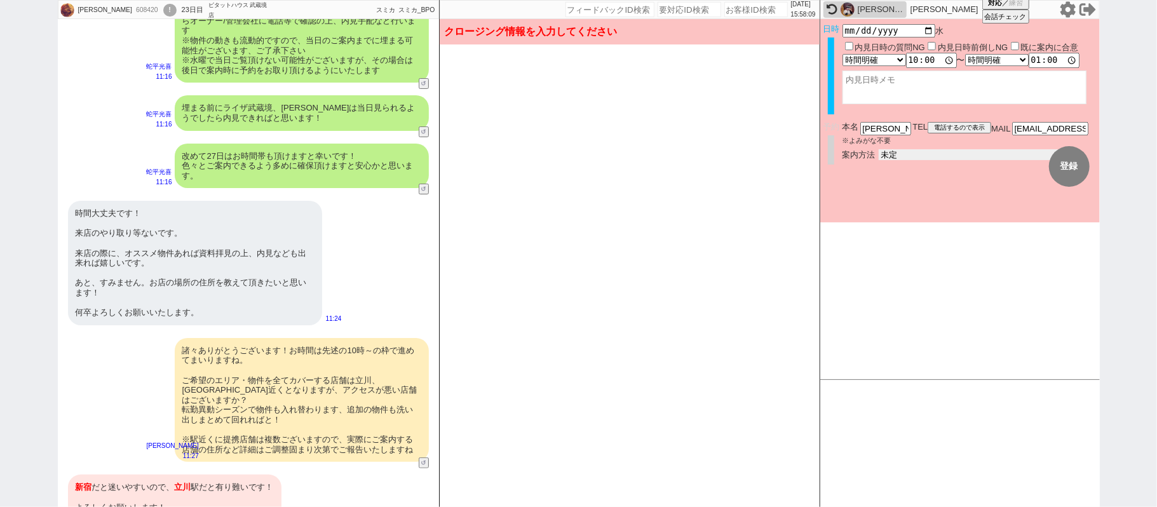
click at [914, 153] on select "未定 現地お待ち合わせ ご来店 先行申し込みのご案内or内見無しでの申し込みのご案内 オンラインでのご接客 オンラインで1件の内見のご案内" at bounding box center [974, 154] width 191 height 11
select select "2"
click at [879, 149] on select "未定 現地お待ち合わせ ご来店 先行申し込みのご案内or内見無しでの申し込みのご案内 オンラインでのご接客 オンラインで1件の内見のご案内" at bounding box center [974, 154] width 191 height 11
click at [1061, 170] on button "登録" at bounding box center [1069, 166] width 41 height 41
checkbox input "true"
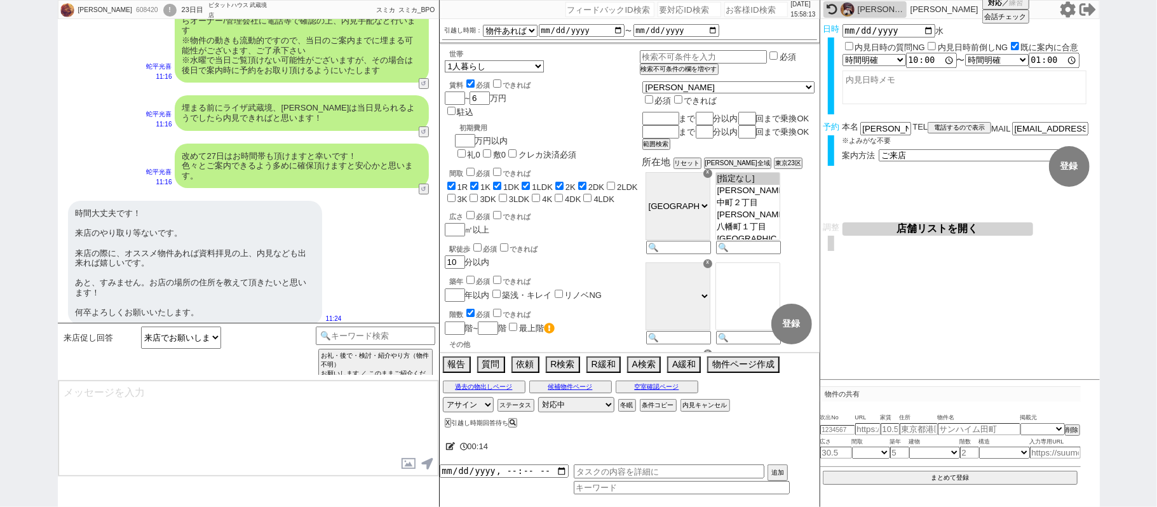
scroll to position [3755, 0]
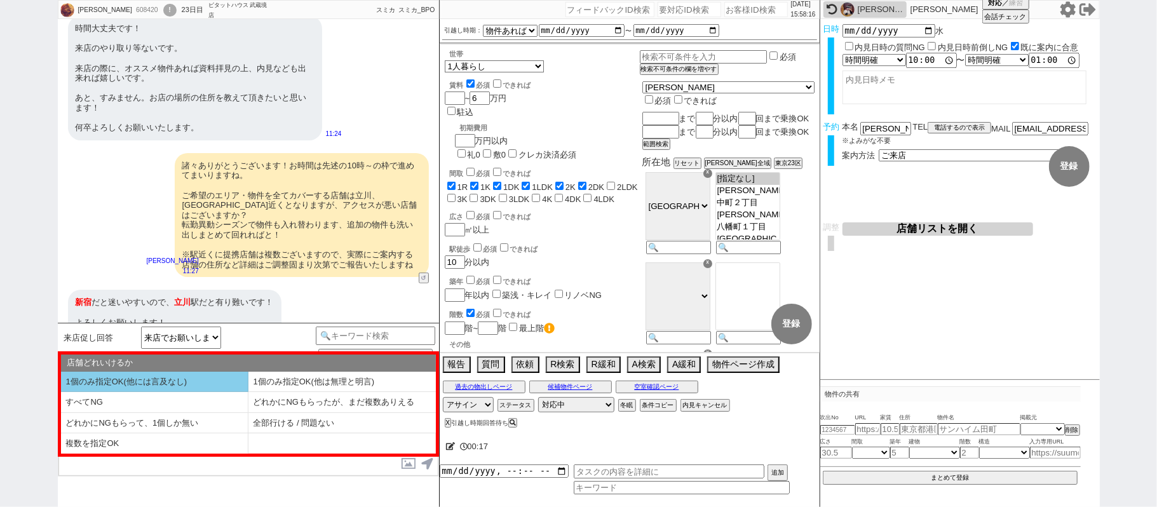
click at [177, 382] on li "1個のみ指定OK(他には言及なし)" at bounding box center [155, 382] width 188 height 21
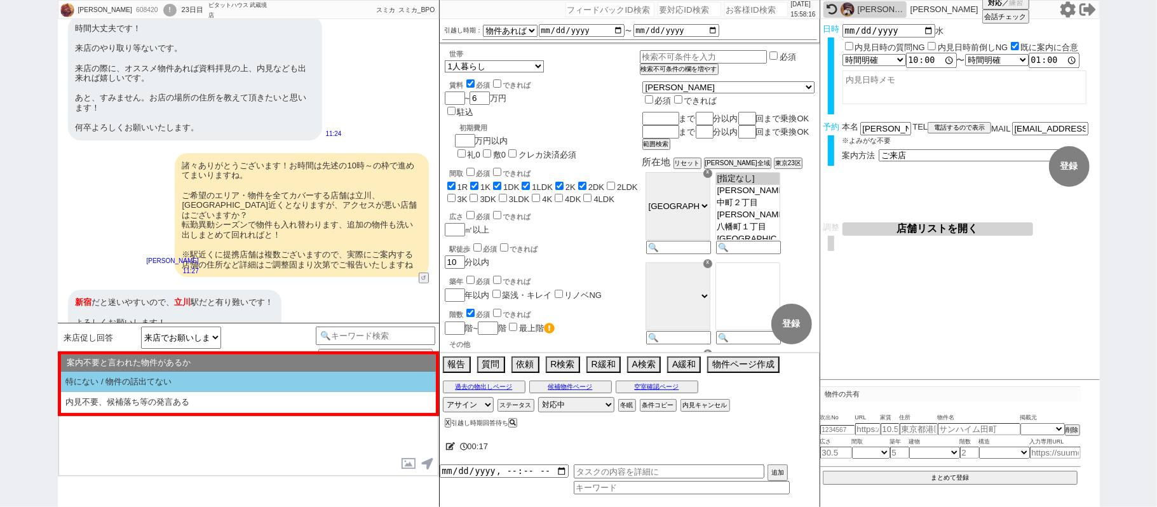
click at [175, 381] on li "特にない / 物件の話出てない" at bounding box center [248, 382] width 375 height 21
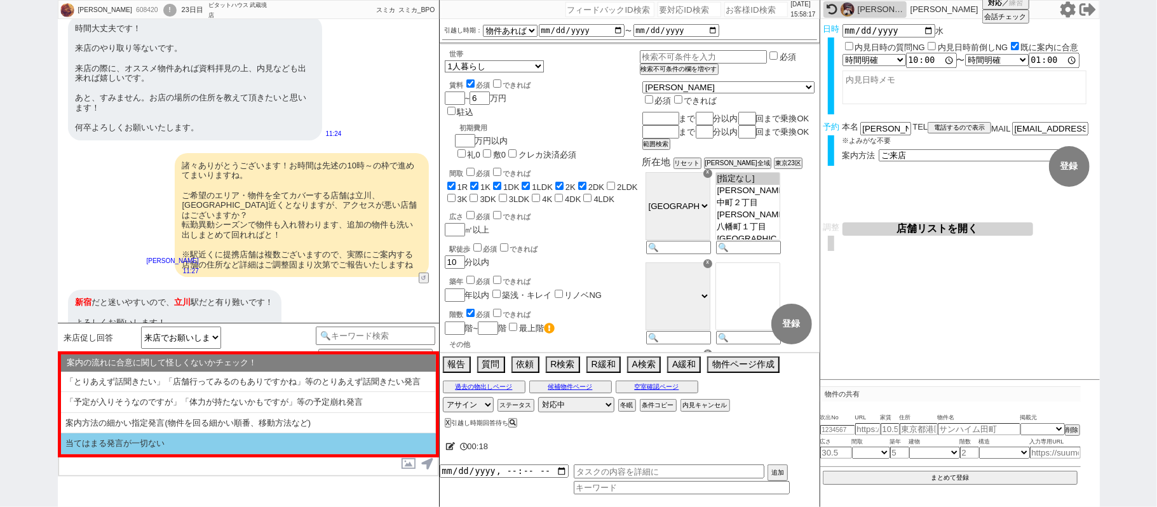
click at [155, 446] on li "当てはまる発言が一切ない" at bounding box center [248, 443] width 375 height 21
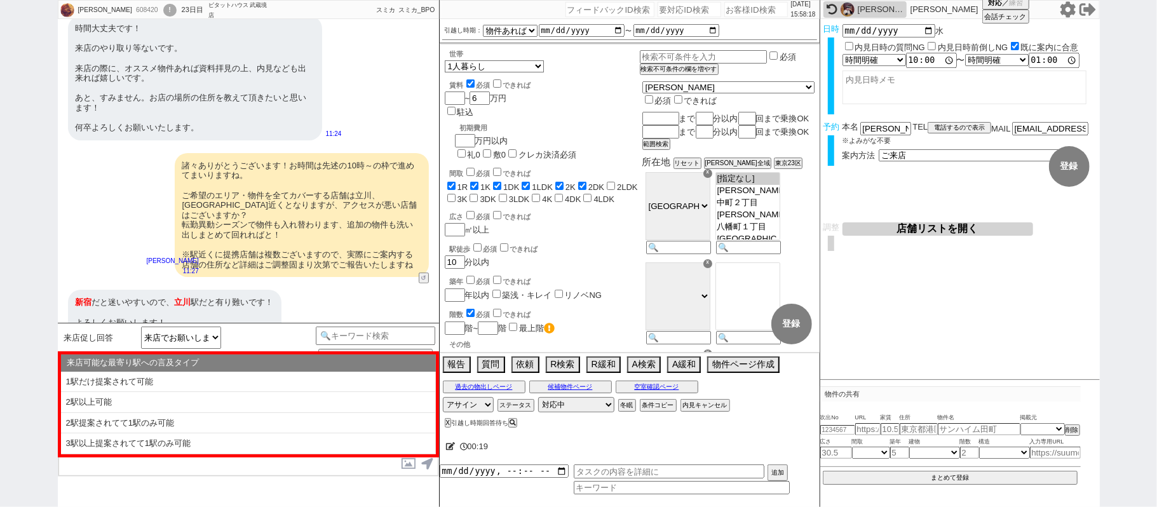
click at [155, 402] on li "2駅以上可能" at bounding box center [248, 402] width 375 height 21
select select "1個のみ指定OK(他には言及なし)"
select select "特にない / 物件の話出てない"
select select "当てはまる発言が一切ない"
select select "2駅以上可能"
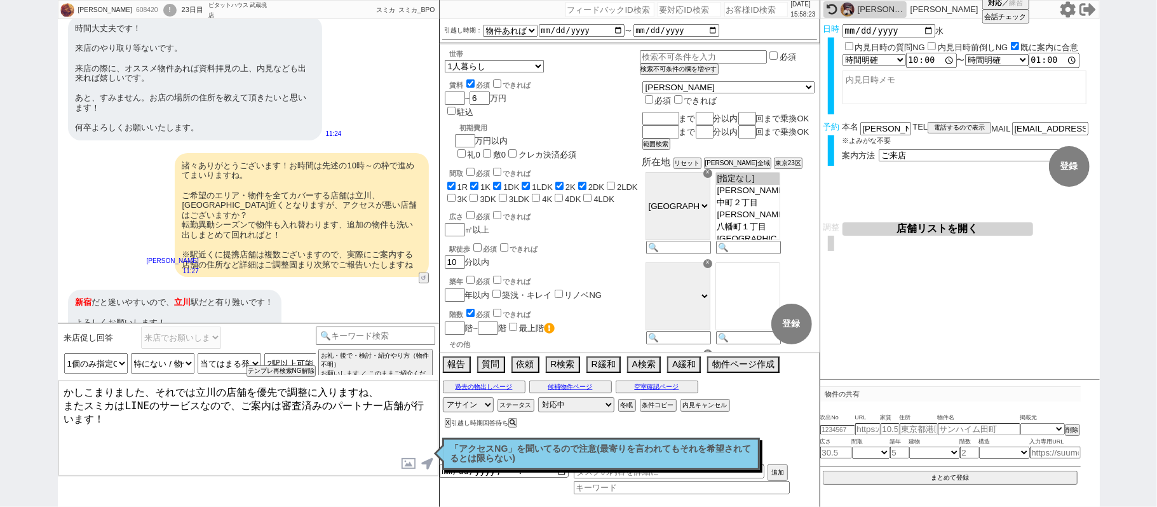
click at [290, 404] on textarea "かしこまりました、それでは立川の店舗を優先で調整に入りますね、 またスミカはLINEのサービスなので、ご案内は審査済みのパートナー店舗が行います！" at bounding box center [248, 428] width 380 height 95
type textarea "かしこまりました、それでは立川の店舗を優先で調整に入りますね、 またスミカはLINEのサービスなので、ご案内は審査済みのパートナー店舗が行います！"
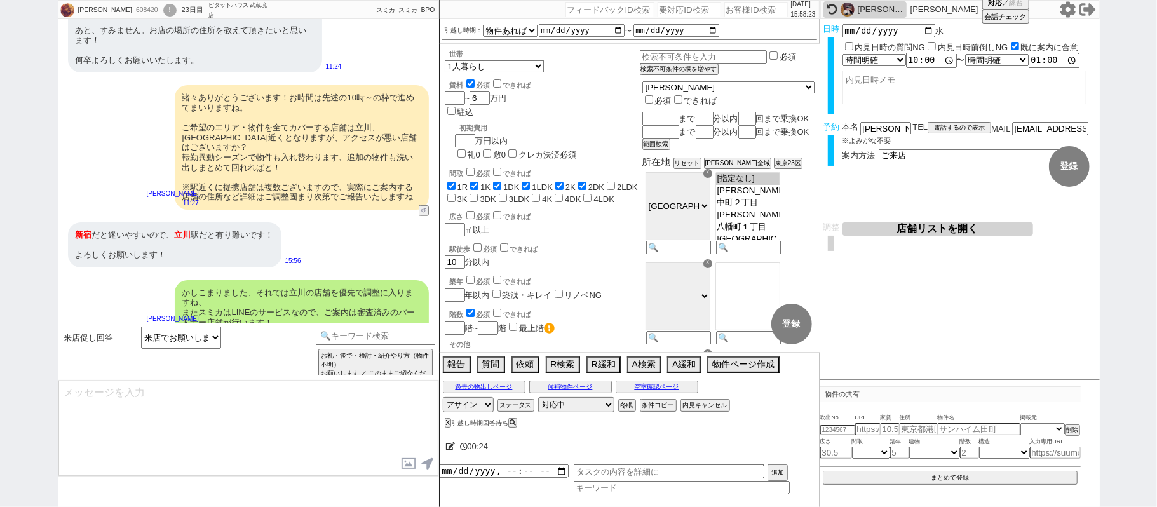
scroll to position [3687, 0]
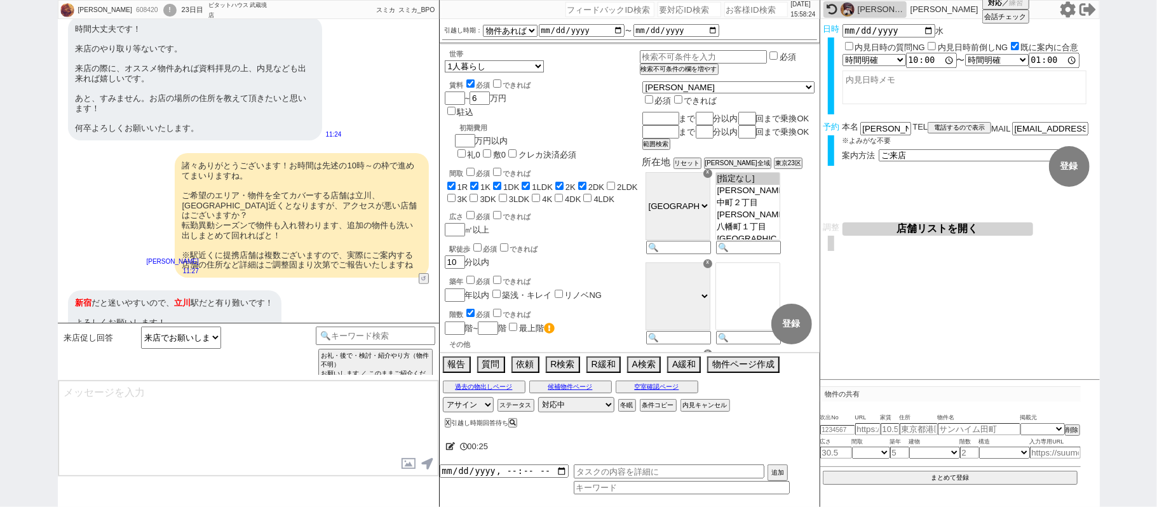
type textarea "やり取りも共有されておりスムーズです。 最終調整をし引き継ぎ作業を行うため、少々お待ちください。"
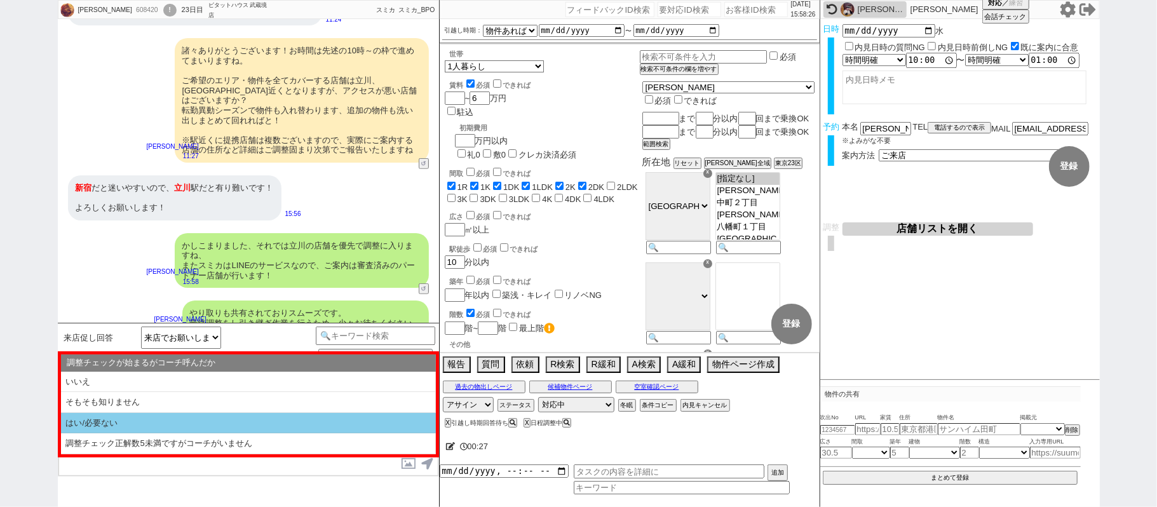
click at [220, 425] on li "はい/必要ない" at bounding box center [248, 423] width 375 height 21
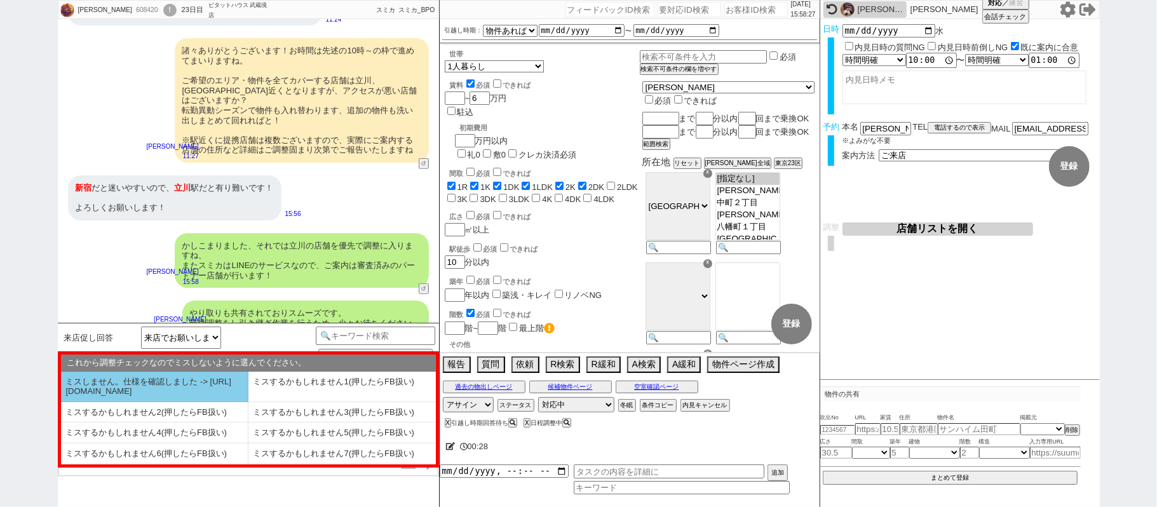
click at [196, 399] on li "ミスしません。仕様を確認しました -> [URL][DOMAIN_NAME]" at bounding box center [155, 387] width 188 height 31
select select "はい/必要ない"
select select "ミスしません。仕様を確認しました -> [URL][DOMAIN_NAME]"
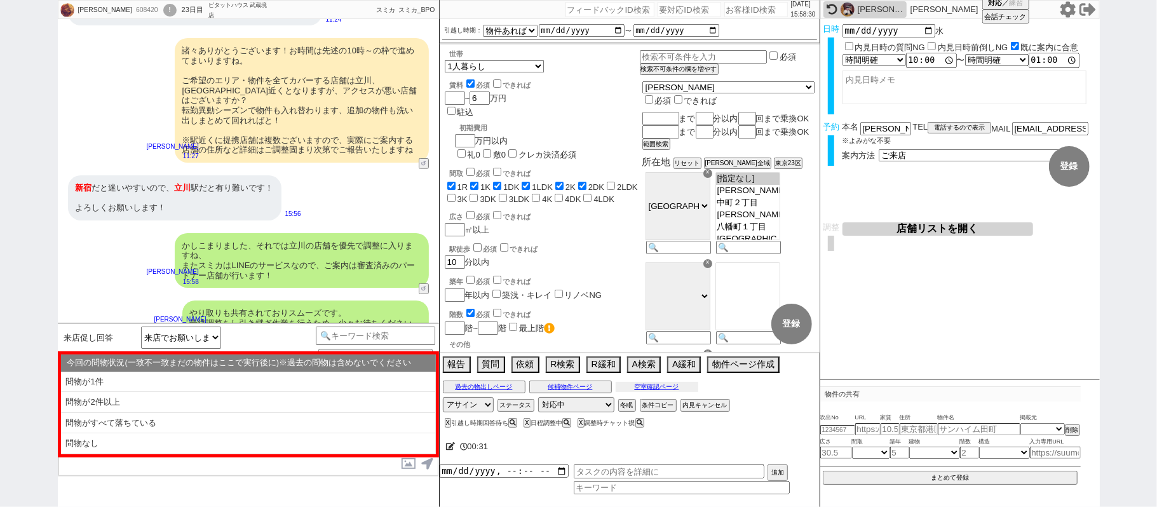
click at [678, 392] on button "空室確認ページ" at bounding box center [657, 387] width 83 height 10
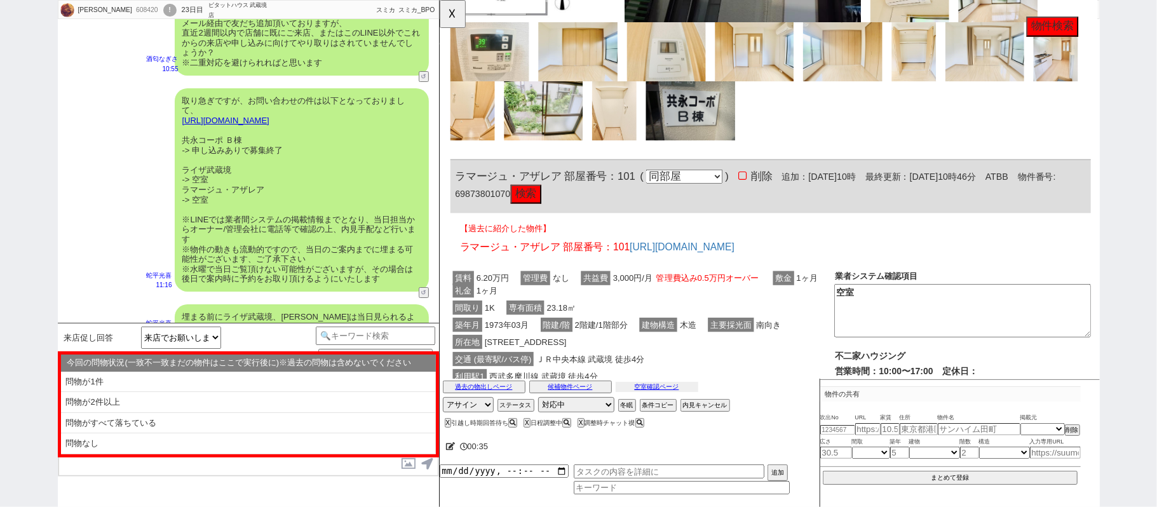
scroll to position [1875, 0]
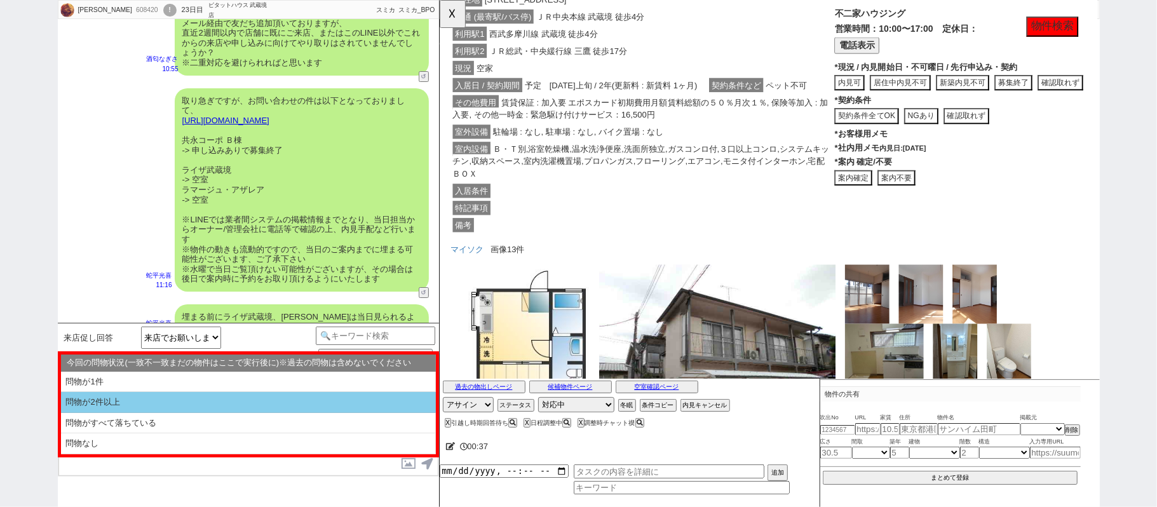
click at [202, 394] on li "問物が2件以上" at bounding box center [248, 402] width 375 height 21
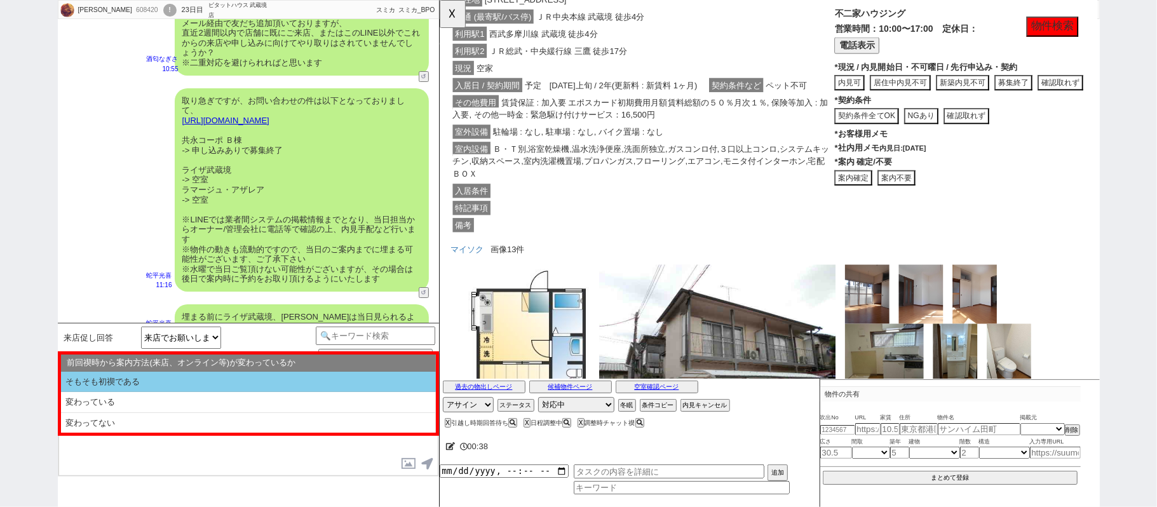
click at [209, 381] on li "そもそも初禊である" at bounding box center [248, 382] width 375 height 21
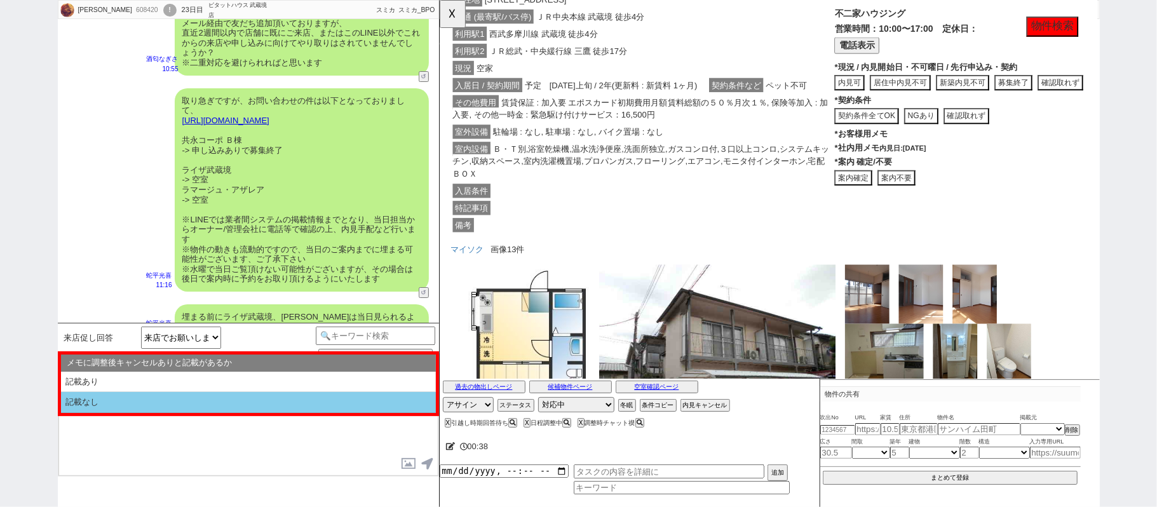
click at [207, 403] on li "記載なし" at bounding box center [248, 402] width 375 height 21
select select "問物が2件以上"
select select "そもそも初禊である"
select select "記載なし"
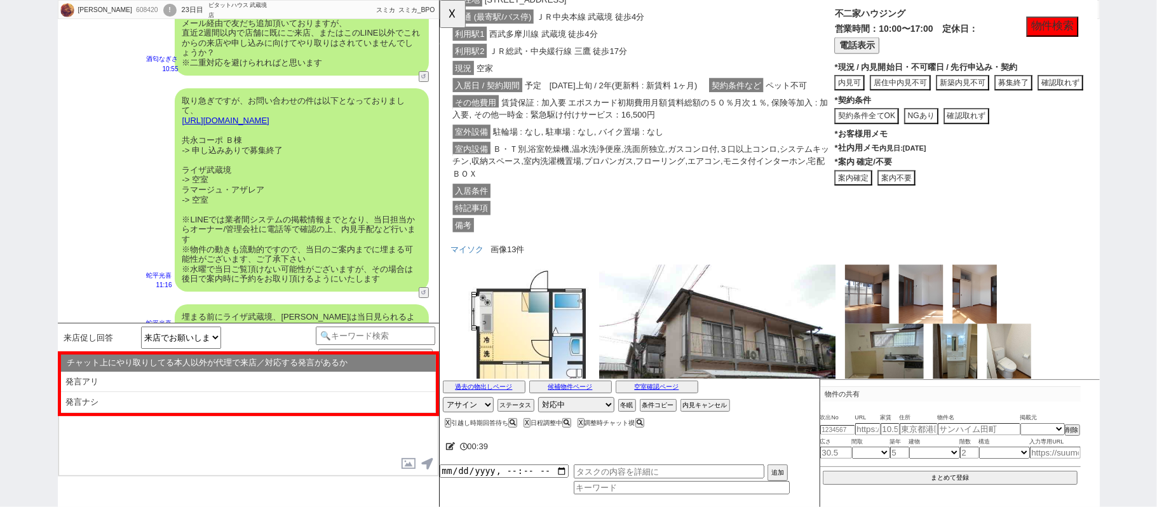
click at [207, 404] on li "発言ナシ" at bounding box center [248, 402] width 375 height 21
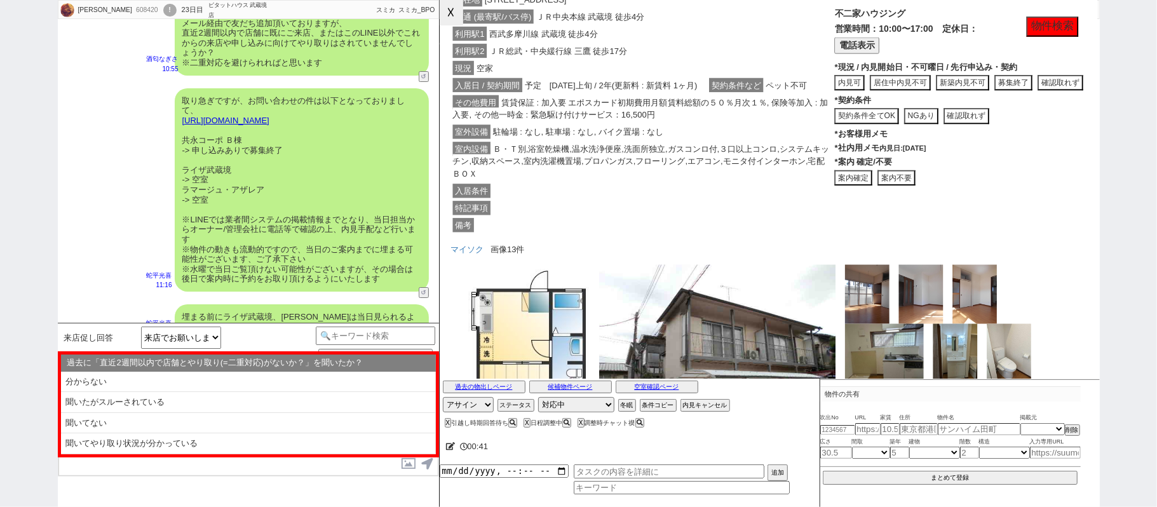
click at [449, 8] on button "☓" at bounding box center [452, 12] width 24 height 25
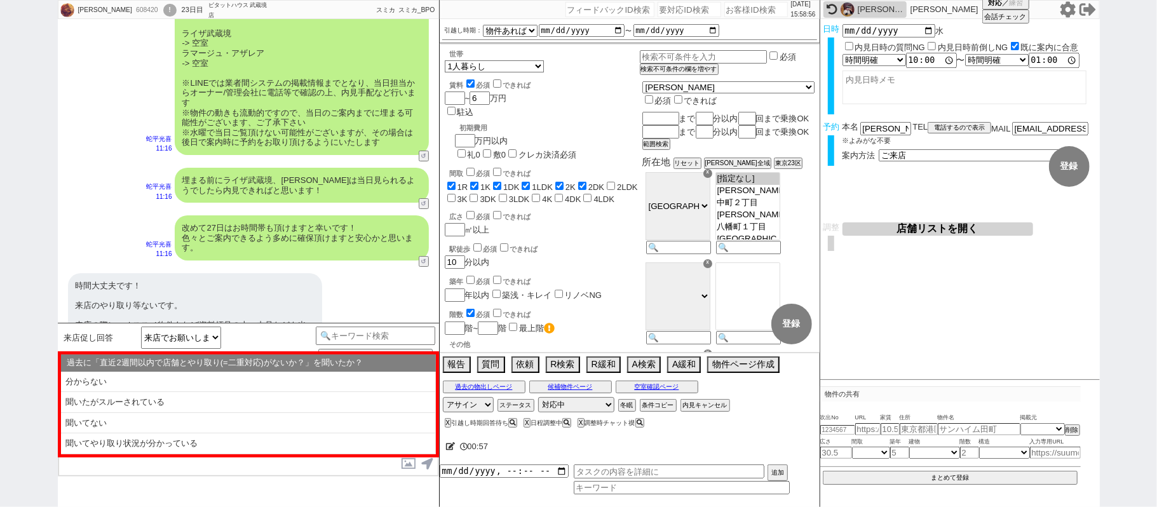
scroll to position [3515, 0]
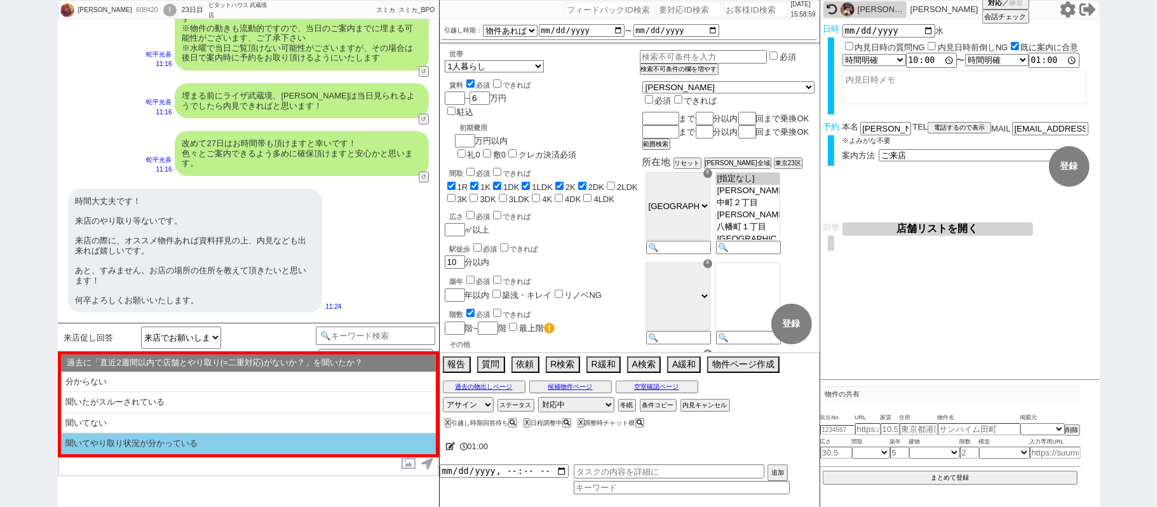
click at [207, 440] on li "聞いてやり取り状況が分かっている" at bounding box center [248, 443] width 375 height 21
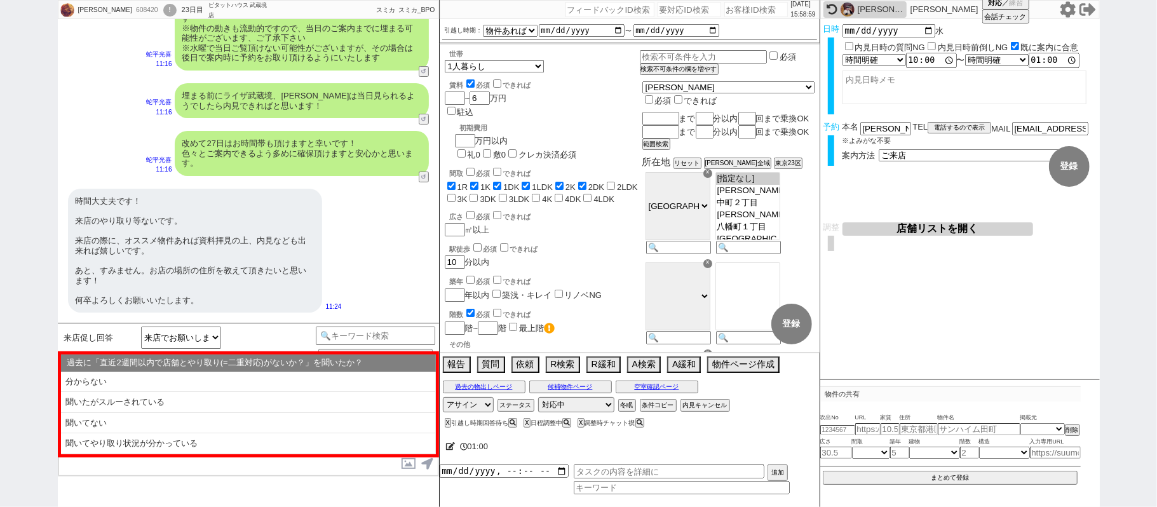
select select "問物が2件以上"
select select "そもそも初禊である"
select select "記載なし"
select select "発言ナシ"
select select "聞いてやり取り状況が分かっている"
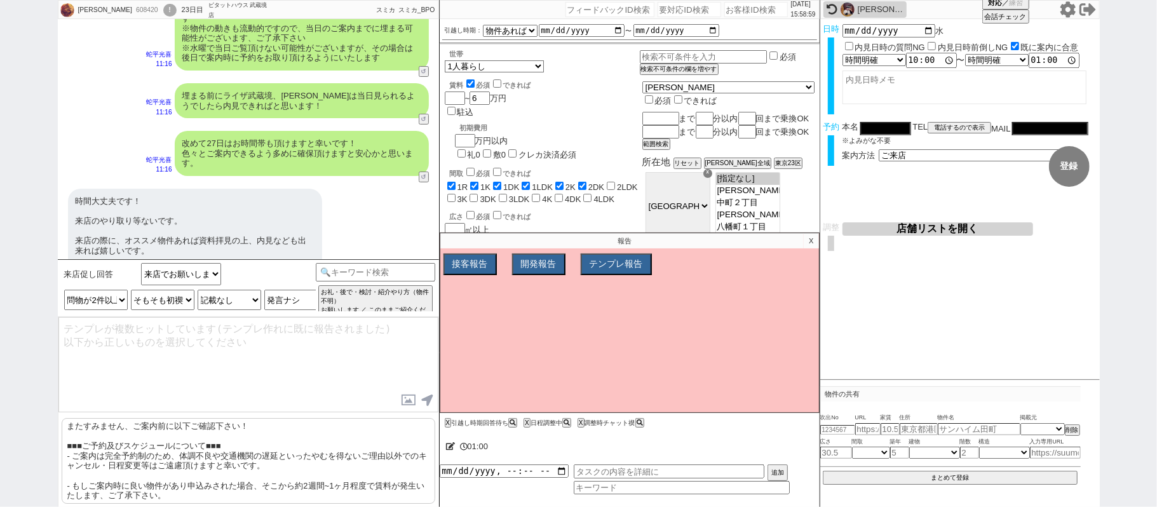
click at [208, 431] on p "またすみません、ご案内前に以下ご確認下さい！ ■■■ご予約及びスケジュールについて■■■ - ご案内は完全予約制のため、体調不良や交通機関の遅延といったやむを…" at bounding box center [249, 461] width 374 height 86
type textarea "またすみません、ご案内前に以下ご確認下さい！ ■■■ご予約及びスケジュールについて■■■ - ご案内は完全予約制のため、体調不良や交通機関の遅延といったやむを…"
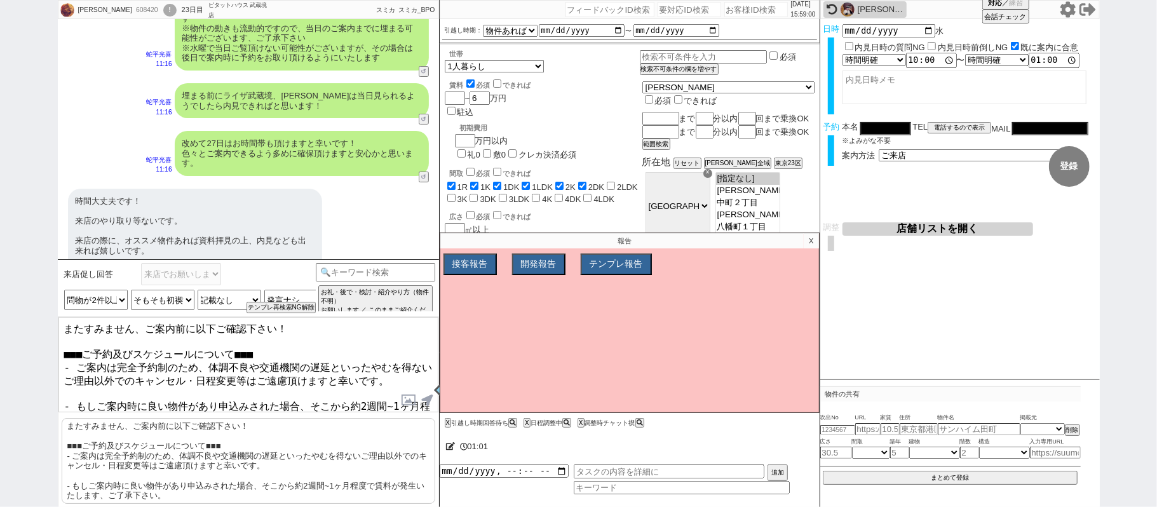
click at [219, 366] on textarea "またすみません、ご案内前に以下ご確認下さい！ ■■■ご予約及びスケジュールについて■■■ - ご案内は完全予約制のため、体調不良や交通機関の遅延といったやむを…" at bounding box center [248, 364] width 380 height 95
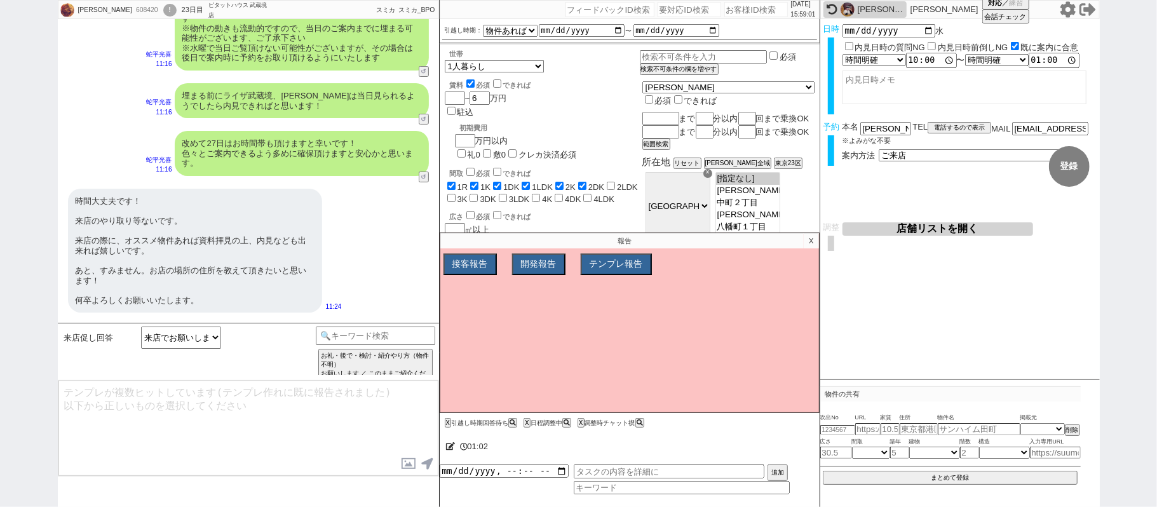
scroll to position [3919, 0]
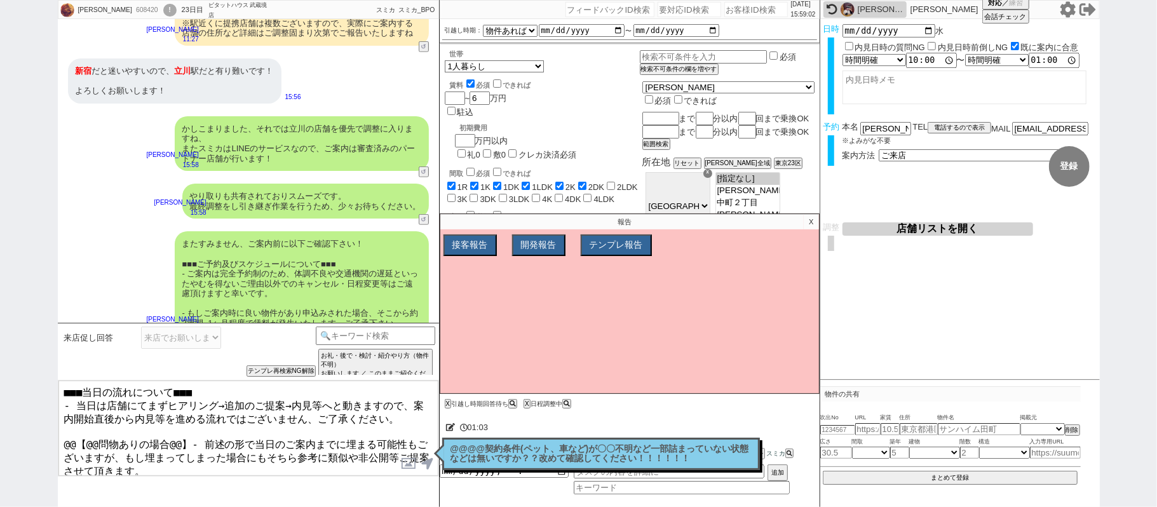
click at [183, 436] on textarea "■■■当日の流れについて■■■ - 当日は店舗にてまずヒアリング→追加のご提案→内見等へと動きますので、案内開始直後から内見等を進める流れではございません、ご…" at bounding box center [248, 428] width 380 height 95
click at [65, 435] on textarea "■■■当日の流れについて■■■ - 当日は店舗にてまずヒアリング→追加のご提案→内見等へと動きますので、案内開始直後から内見等を進める流れではございません、ご…" at bounding box center [248, 428] width 380 height 95
type textarea "■■■当日の流れについて■■■ - 当日は店舗にてまずヒアリング→追加のご提案→内見等へと動きますので、案内開始直後から内見等を進める流れではございません、ご…"
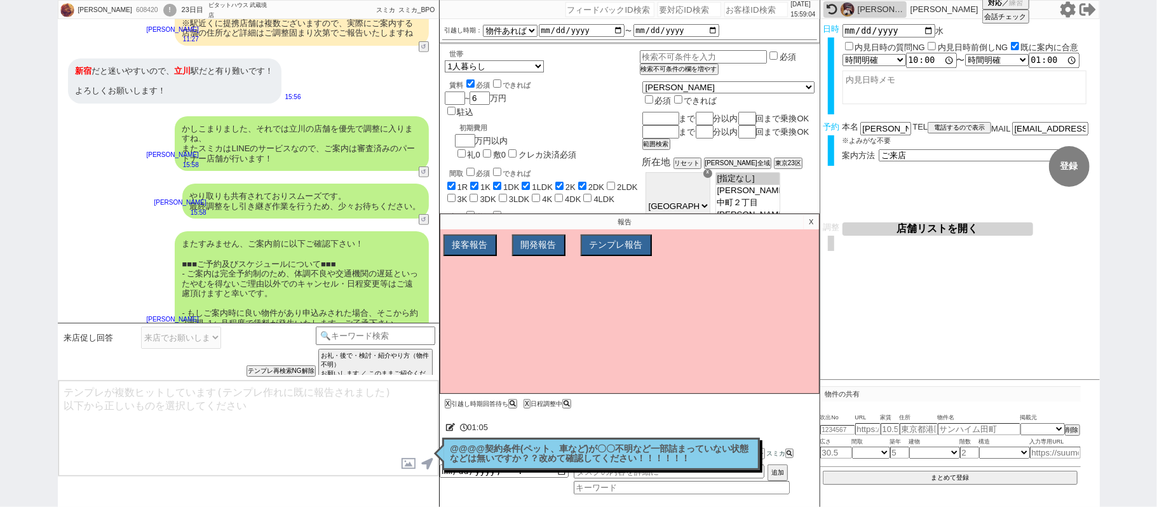
scroll to position [4027, 0]
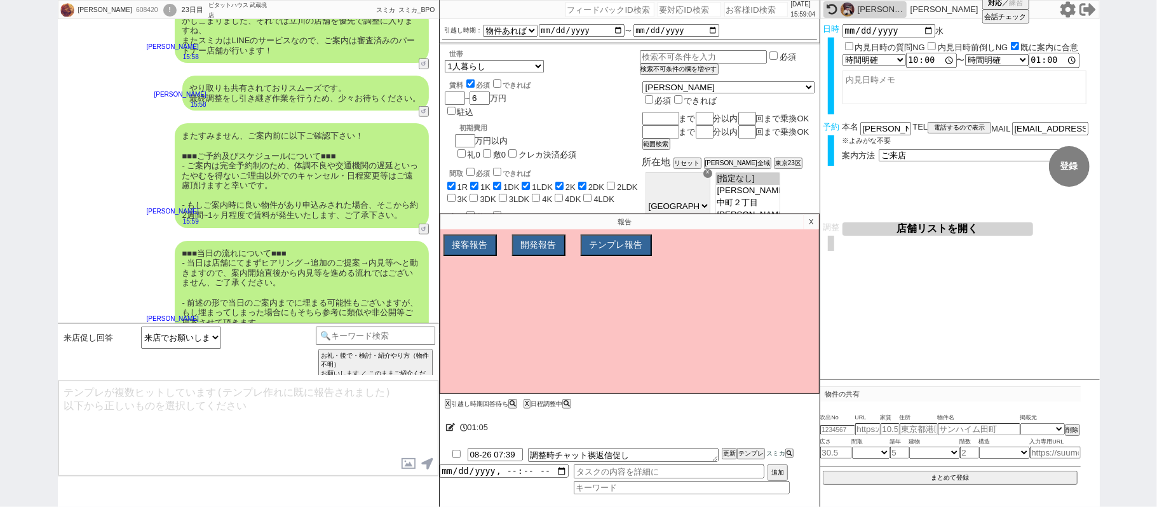
type textarea "念のため、上記のご案内内容に齟齬などございませんでしょうか？ ※水曜で当日ご覧頂けない可能性がございますが、その場合は後日で案内時に予約をお取り頂けるようにい…"
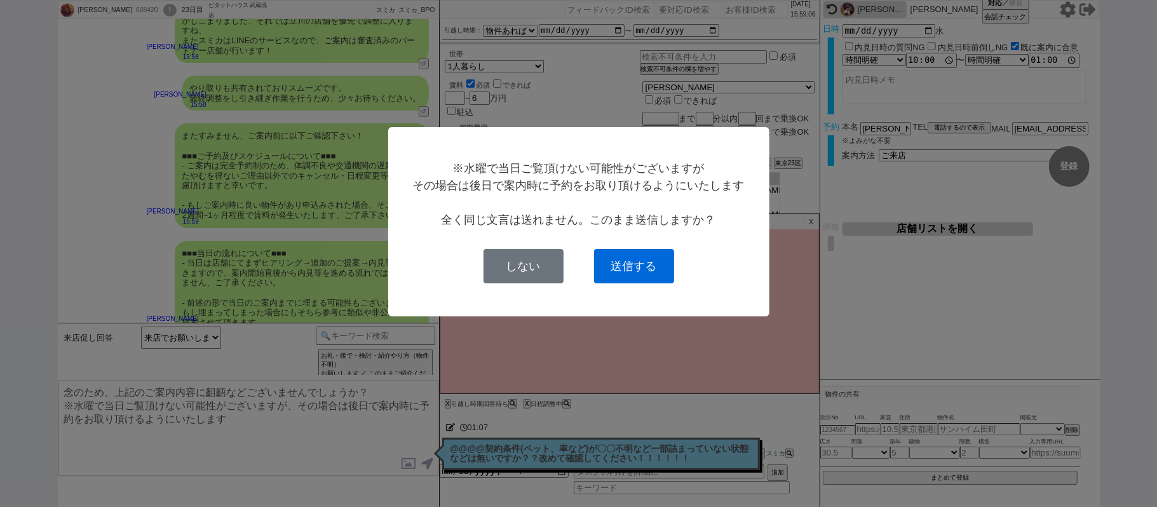
click at [629, 278] on button "送信する" at bounding box center [634, 266] width 80 height 34
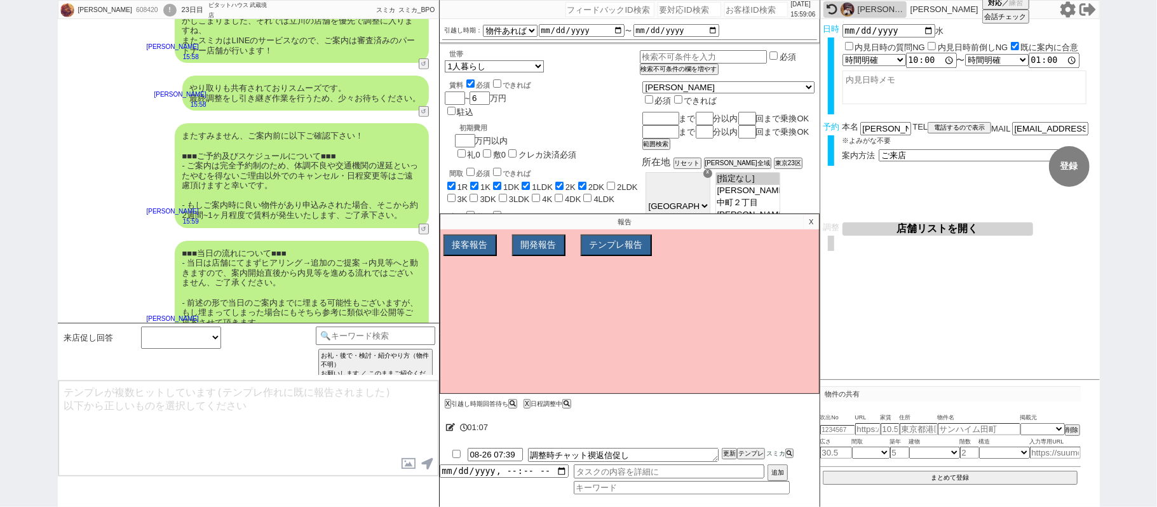
scroll to position [4095, 0]
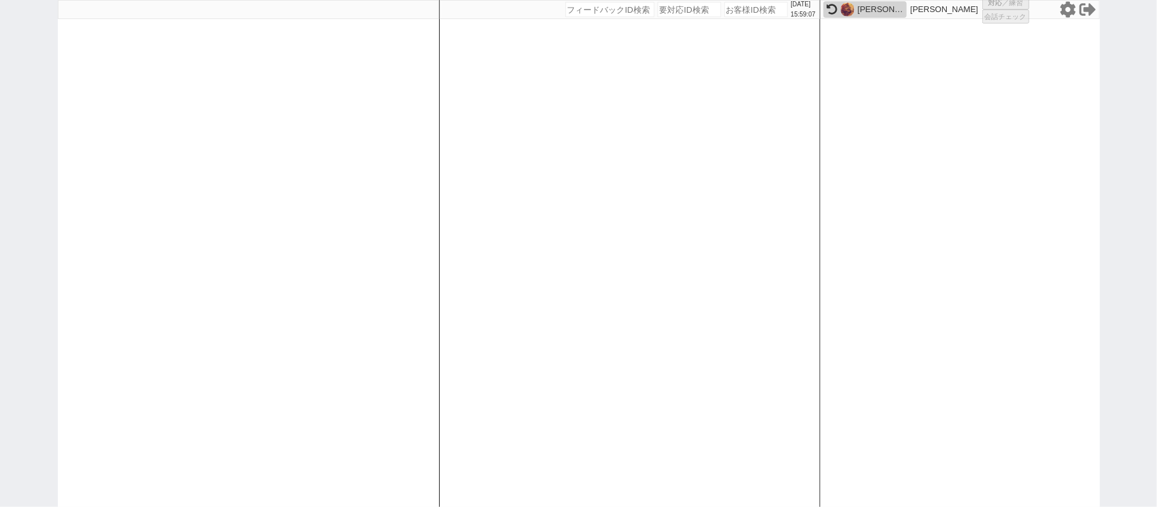
select select "1"
select select "2"
select select "3"
select select "8"
select select
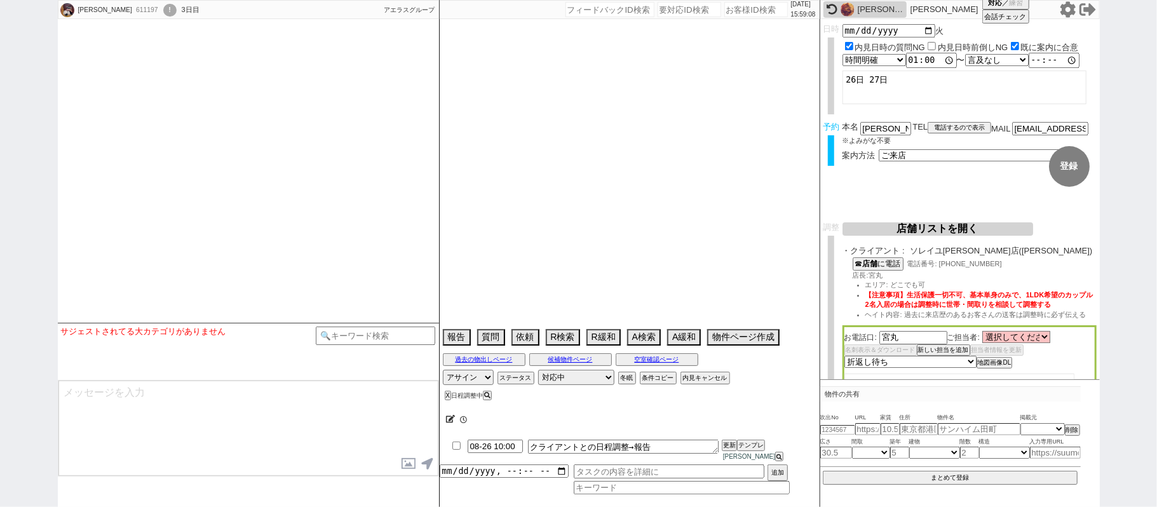
type textarea "45日圏内、他社なし"
select select "2025"
select select "10"
select select "36"
select select "1"
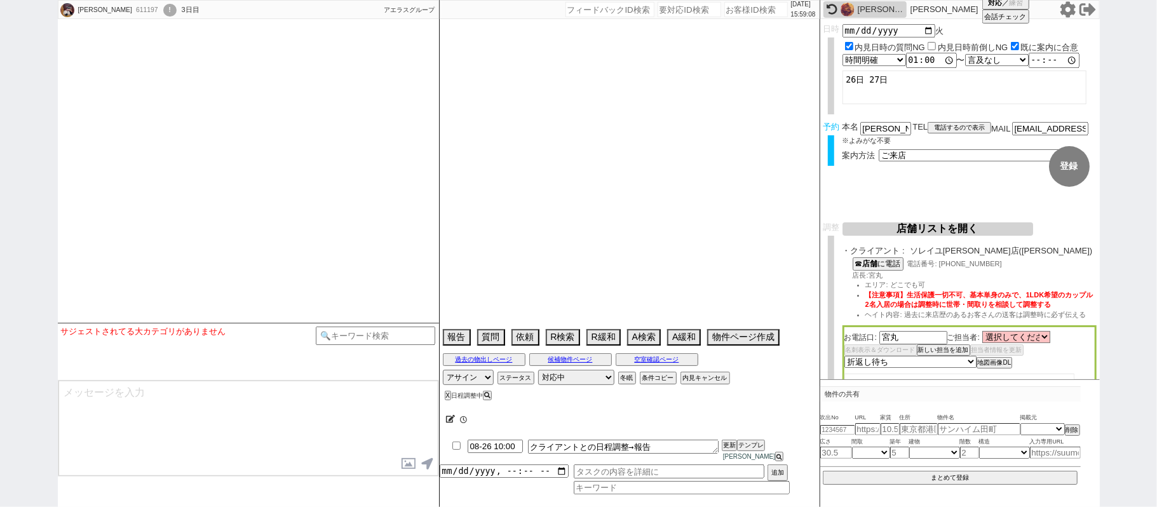
select select "16"
select select "543"
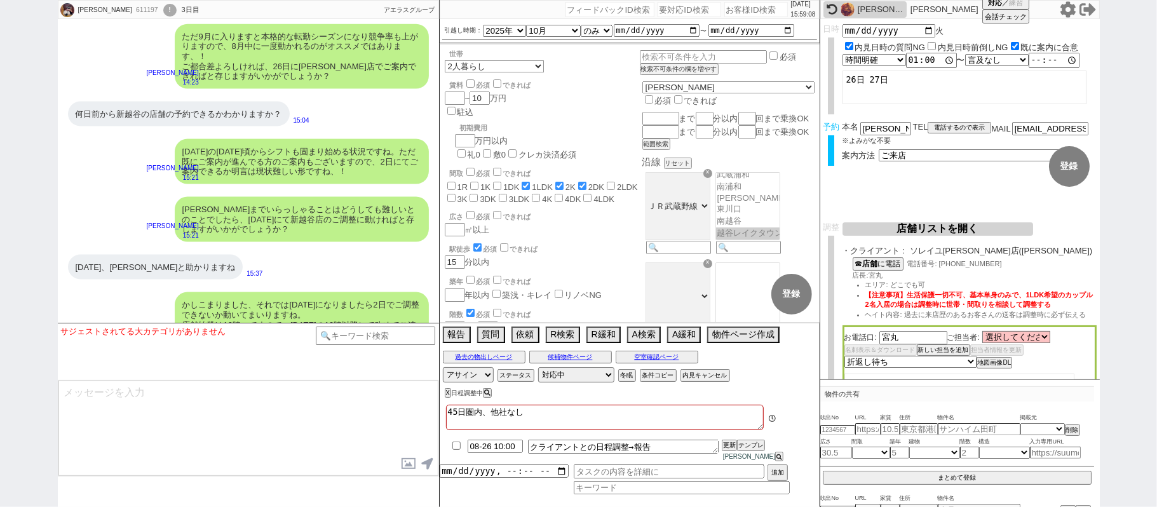
scroll to position [133, 0]
click at [232, 417] on textarea at bounding box center [248, 428] width 380 height 95
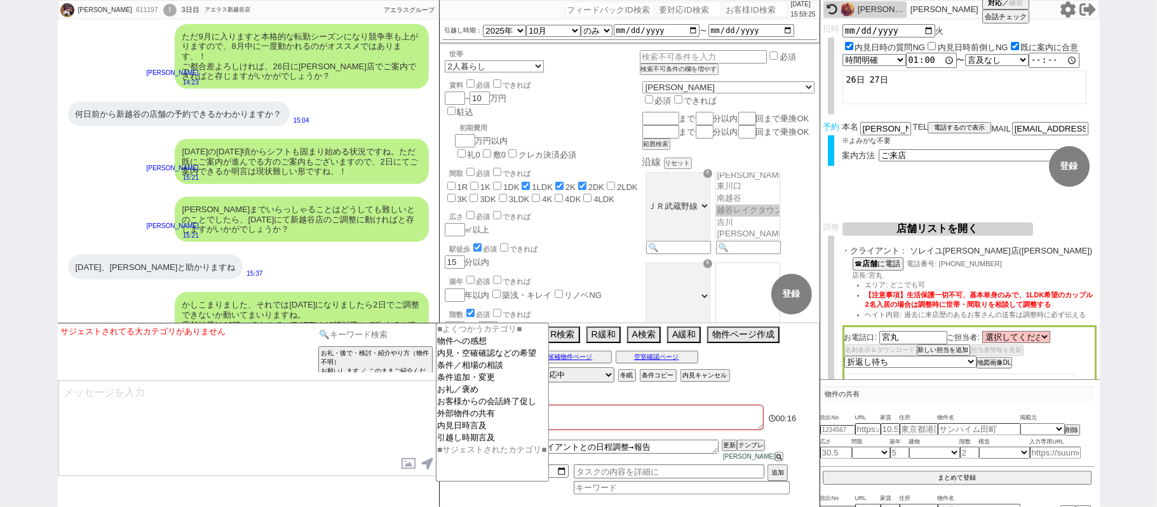
click at [374, 332] on input at bounding box center [376, 335] width 120 height 16
type input "記述"
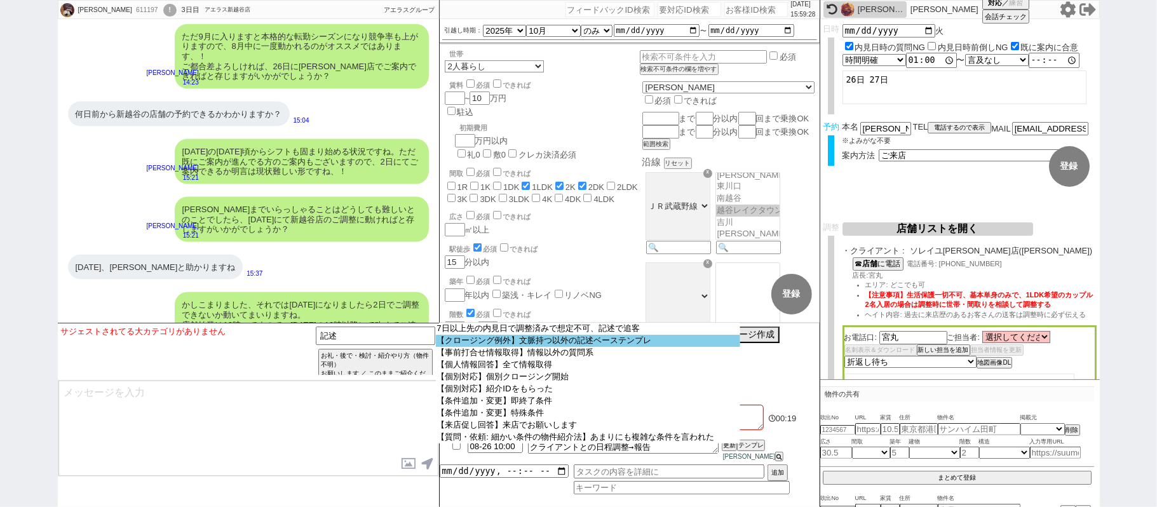
click at [662, 346] on option "【クロージング例外】文脈持つ以外の記述ベーステンプレ" at bounding box center [588, 341] width 304 height 12
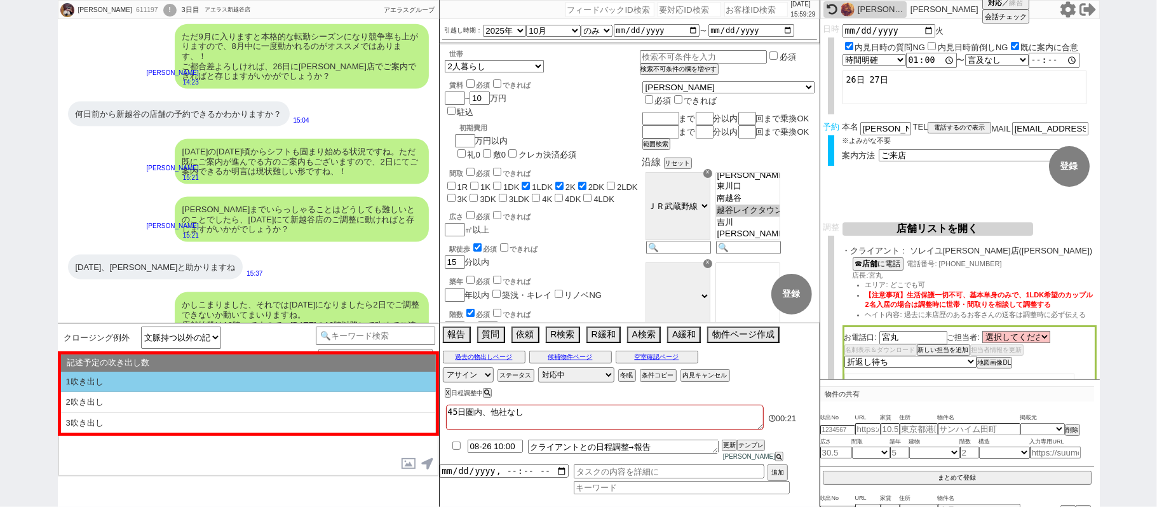
click at [255, 381] on li "1吹き出し" at bounding box center [248, 382] width 375 height 21
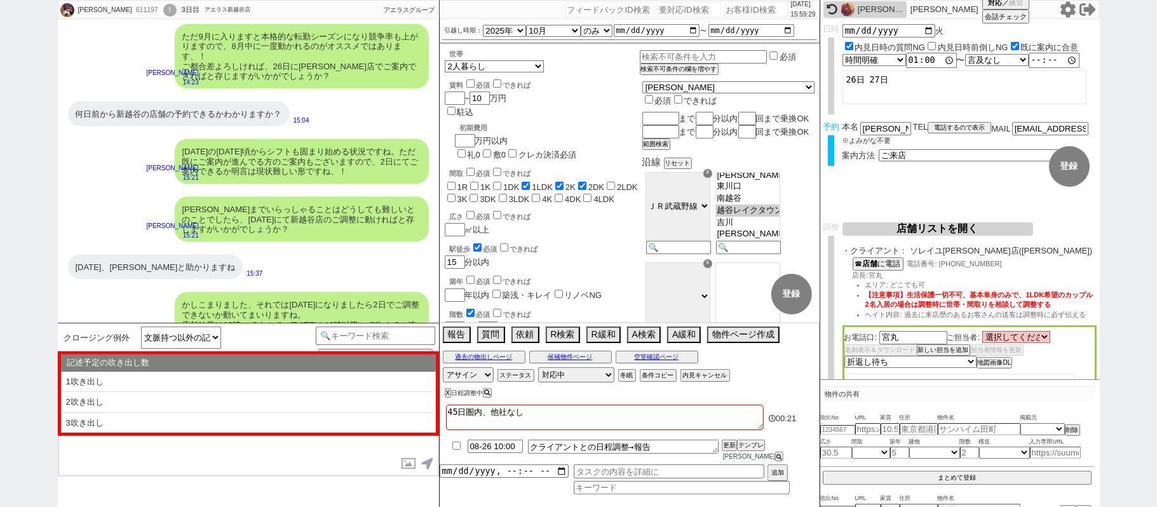
select select "1吹き出し"
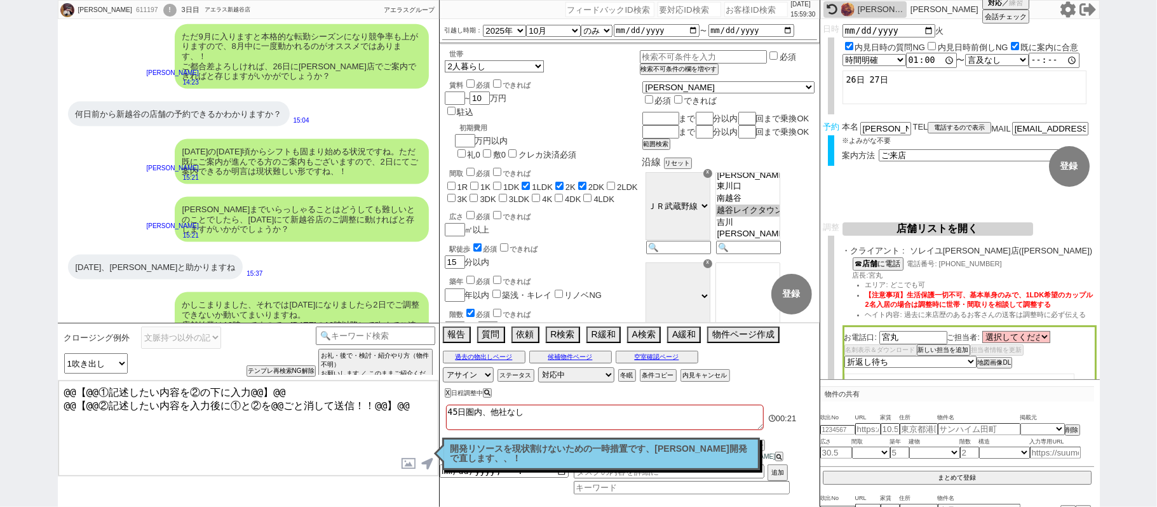
click at [416, 402] on textarea "@@【@@①記述したい内容を②の下に入力@@】@@ @@【@@②記述したい内容を入力後に①と②を@@ごと消して送信！！@@】@@" at bounding box center [248, 428] width 380 height 95
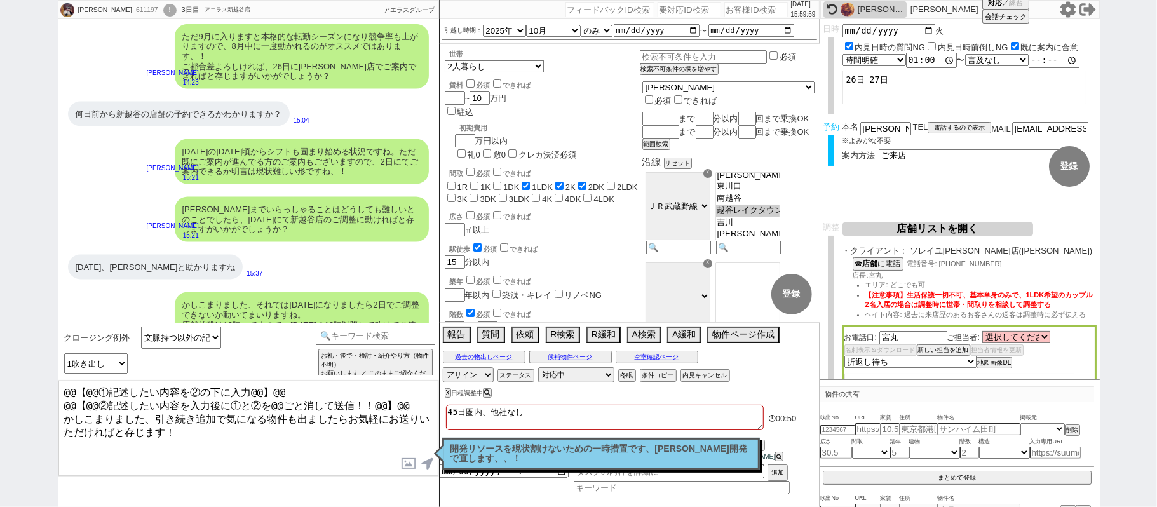
drag, startPoint x: 402, startPoint y: 403, endPoint x: 0, endPoint y: 175, distance: 461.7
click at [0, 222] on div "[PERSON_NAME] 611197 ! 0 3日目 アエラス新越谷店 冬眠中 自社客 アエラスグループ スミカ_BPO チャット全表示 [DATE] よ…" at bounding box center [578, 253] width 1157 height 507
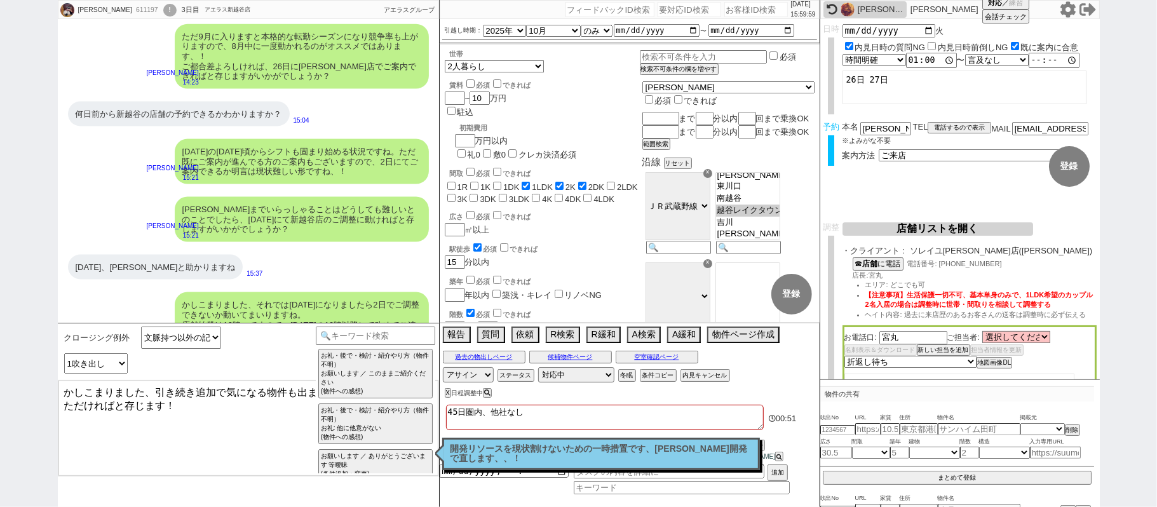
type textarea "かしこまりました、引き続き追加で気になる物件も出ましたらお気軽にお送りいただければと存じます！"
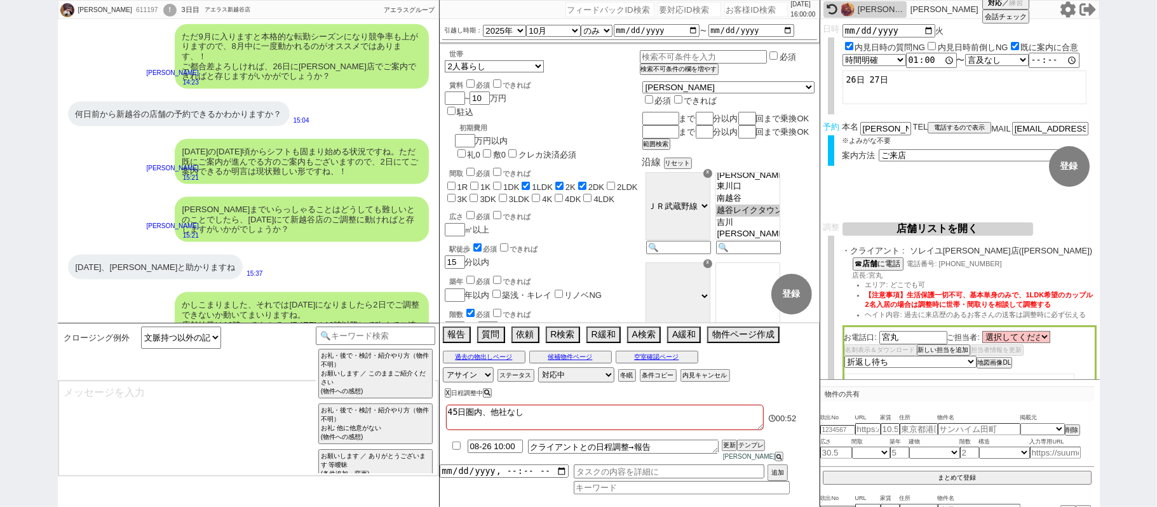
scroll to position [4791, 0]
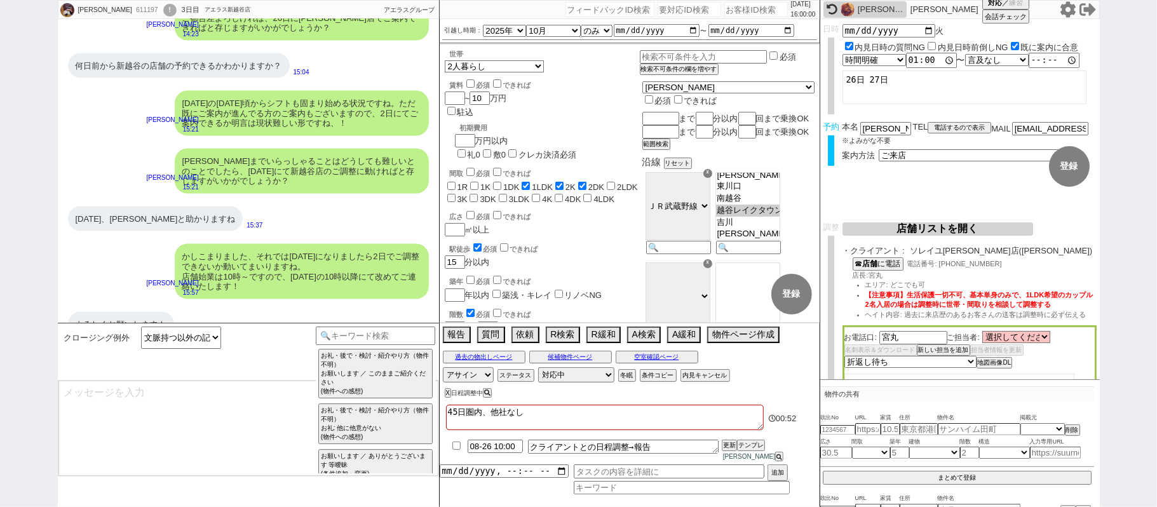
select select "431"
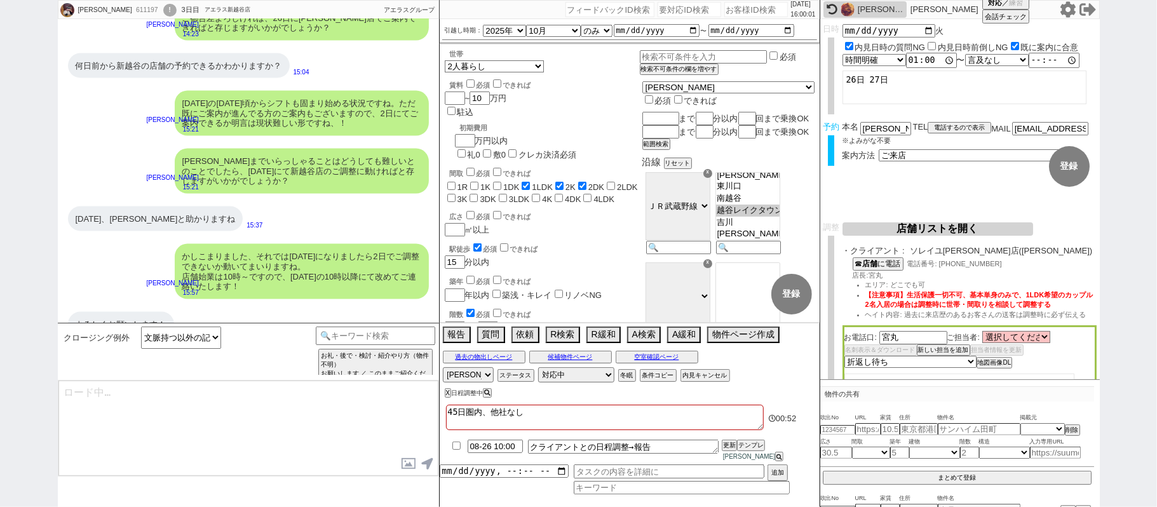
type textarea "@@【@@メッセージは打たず、以下やってください@@】@@ @@【@@タスク整理、追加、条件入力等のやるべきことはやりましたか？？全て終わったら自分に付いたア…"
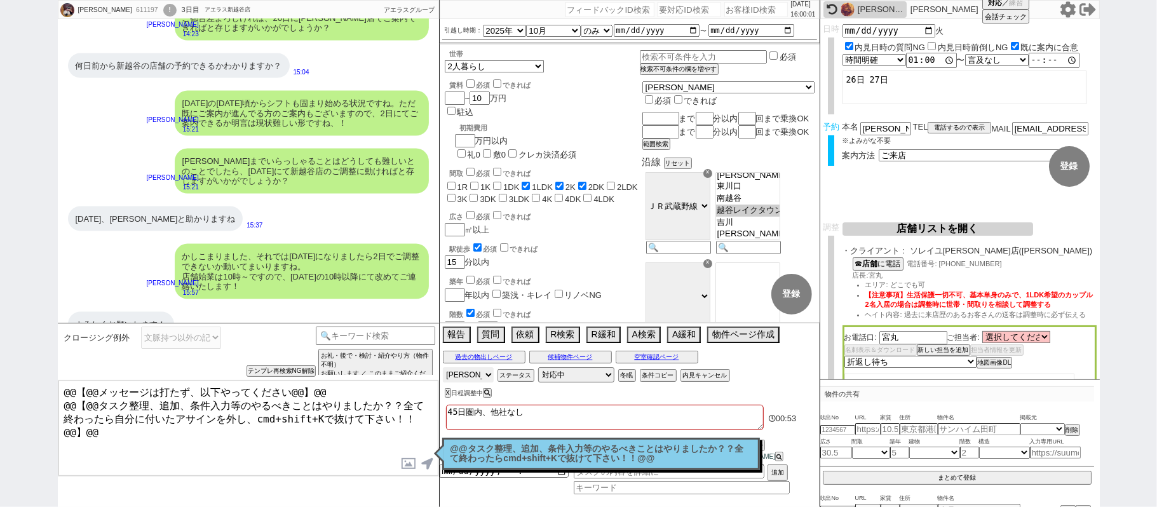
click at [466, 383] on select "アサイン [PERSON_NAME] [PERSON_NAME] [PERSON_NAME] [PERSON_NAME] [PERSON_NAME]" at bounding box center [468, 374] width 51 height 15
select select
click at [443, 377] on select "アサイン [PERSON_NAME] [PERSON_NAME] [PERSON_NAME] [PERSON_NAME] [PERSON_NAME]" at bounding box center [468, 374] width 51 height 15
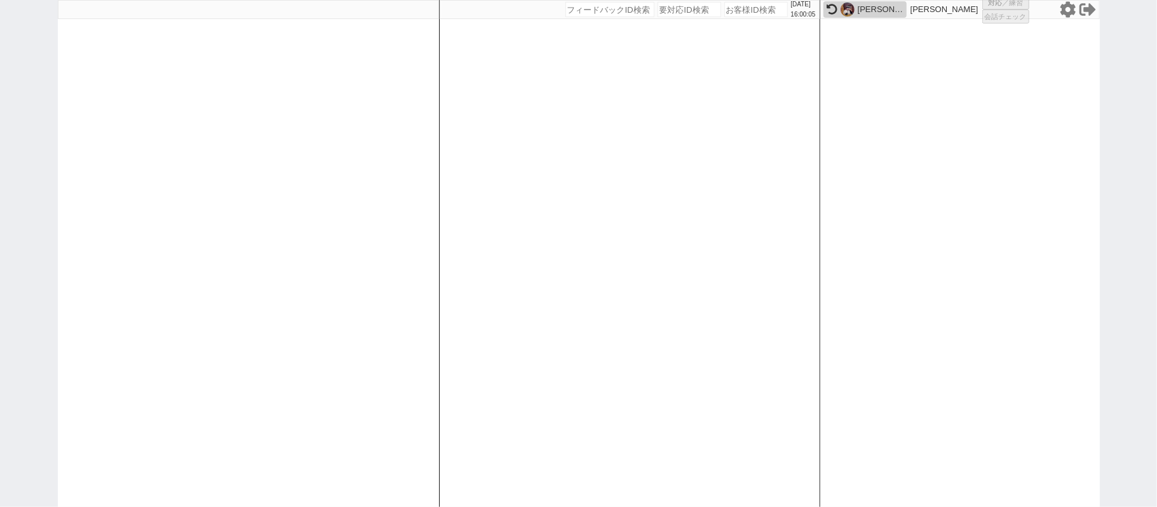
select select "1"
select select "2"
select select "5"
select select
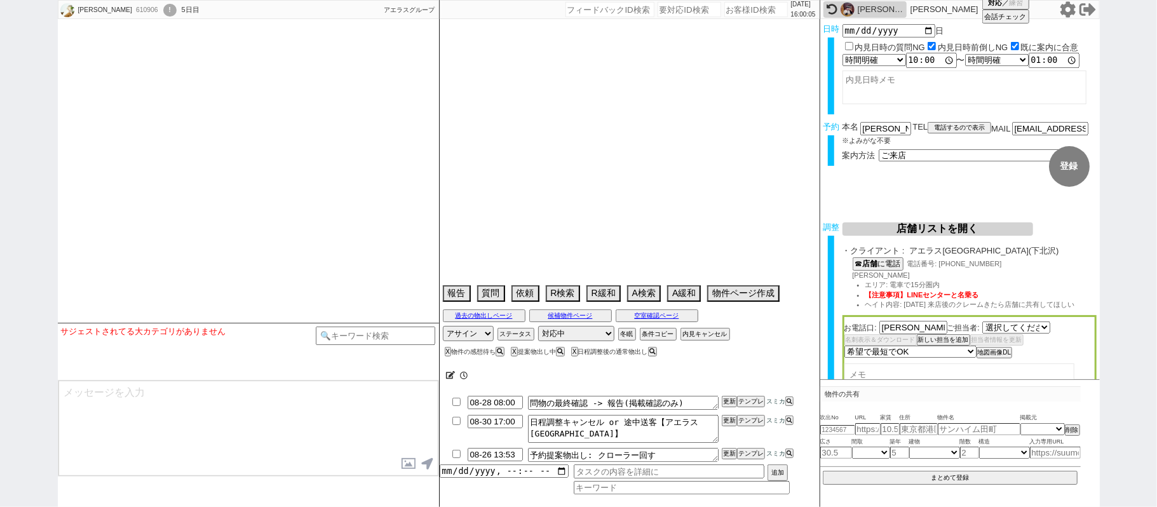
select select "719"
type textarea "@当日までの予定なし"
select select "2025"
select select "10"
select select "37"
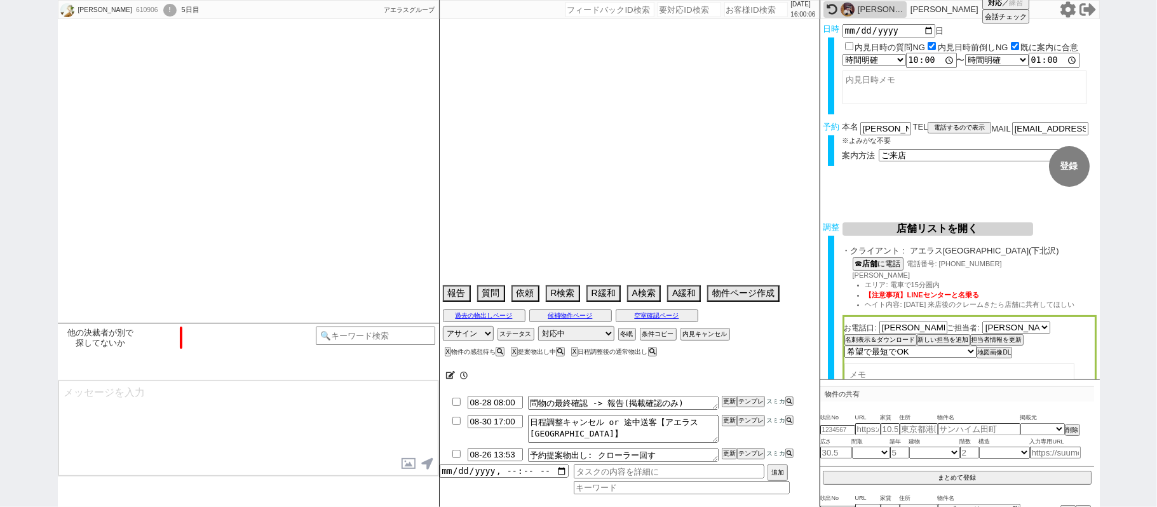
select select "1"
select select "10"
select select "11"
select select "12"
select select "48"
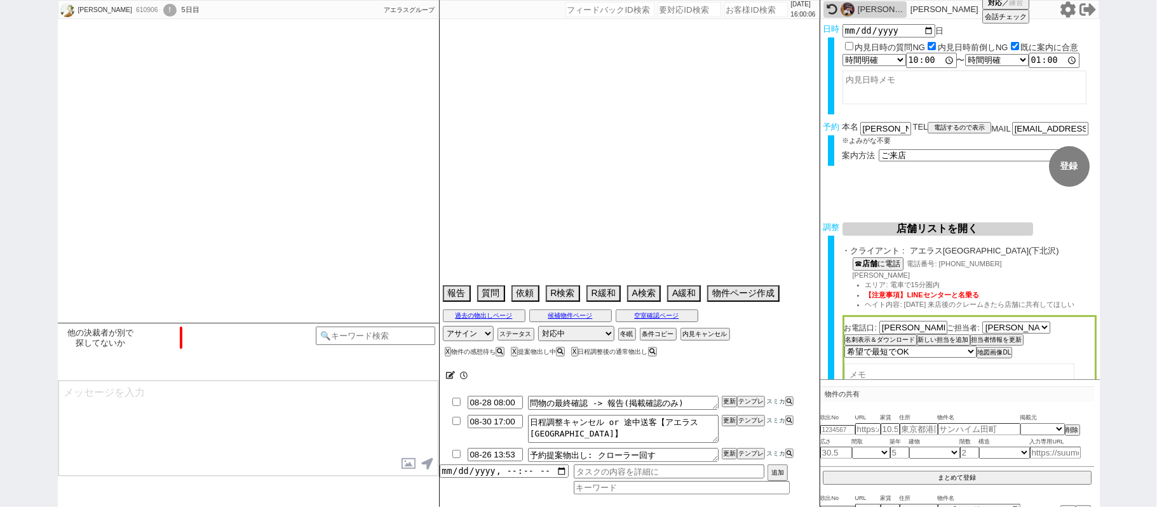
select select "[DATE]"
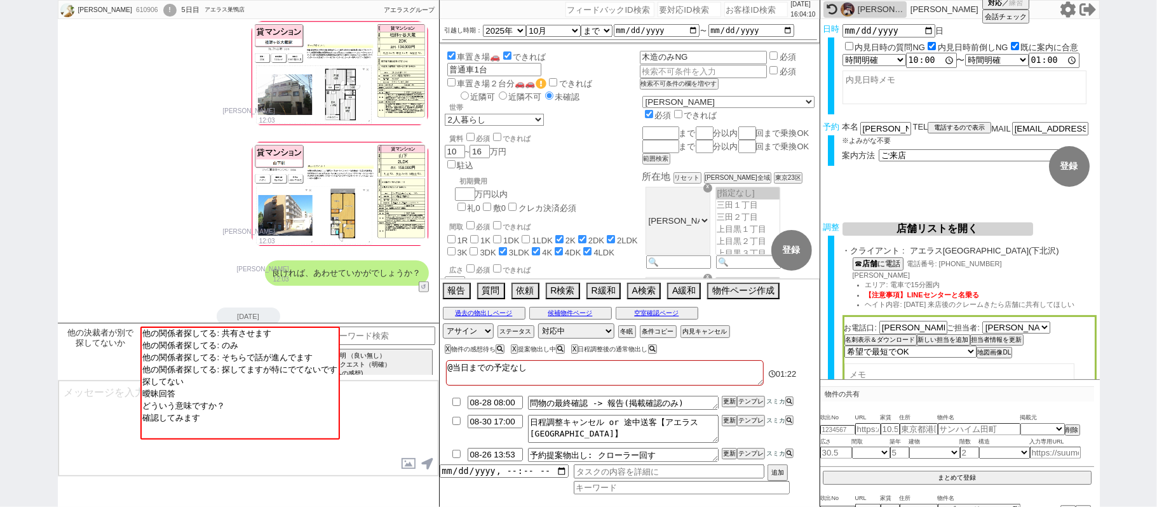
scroll to position [897, 0]
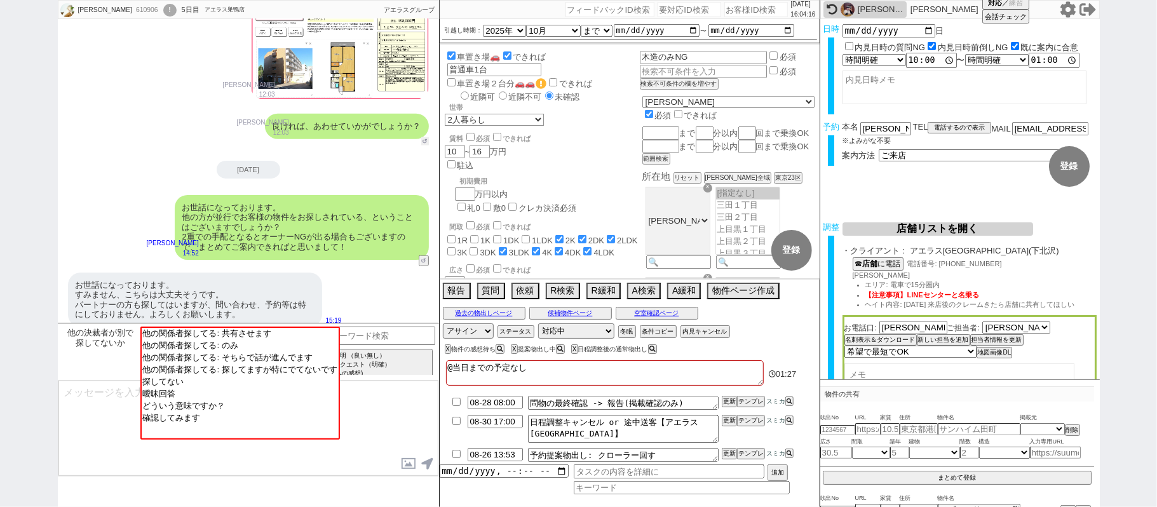
click at [421, 137] on button "↺" at bounding box center [425, 141] width 8 height 8
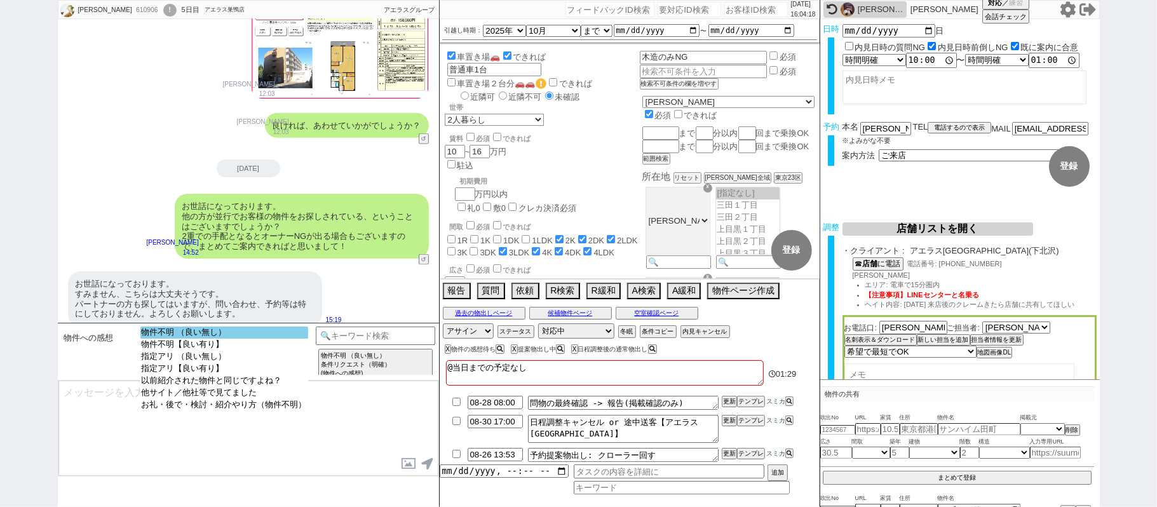
select select "物件不明 （良い無し）"
click at [250, 332] on option "物件不明 （良い無し）" at bounding box center [224, 333] width 168 height 12
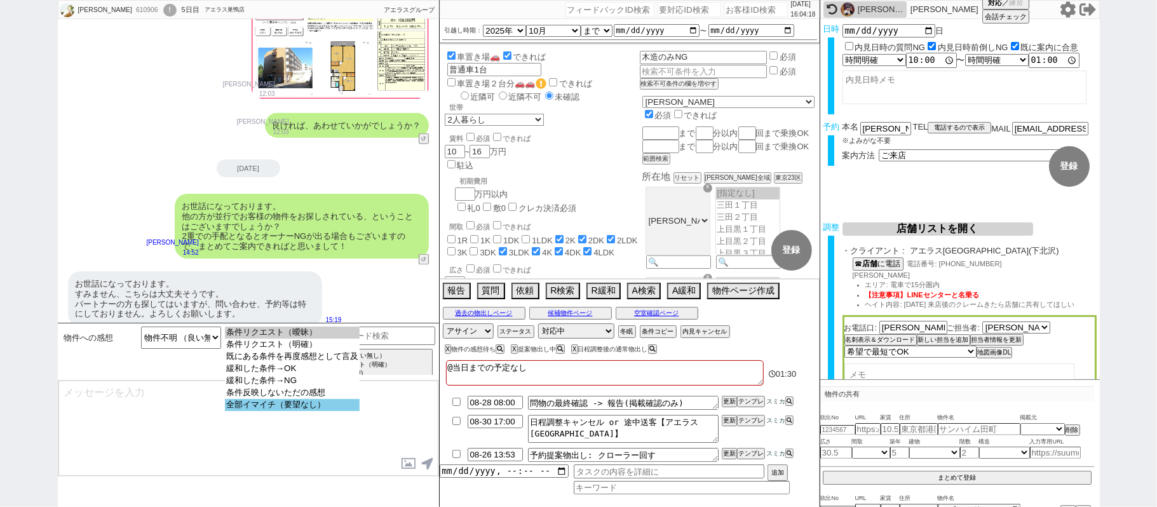
select select "全部イマイチ（要望なし）"
click at [282, 411] on option "全部イマイチ（要望なし）" at bounding box center [292, 405] width 135 height 12
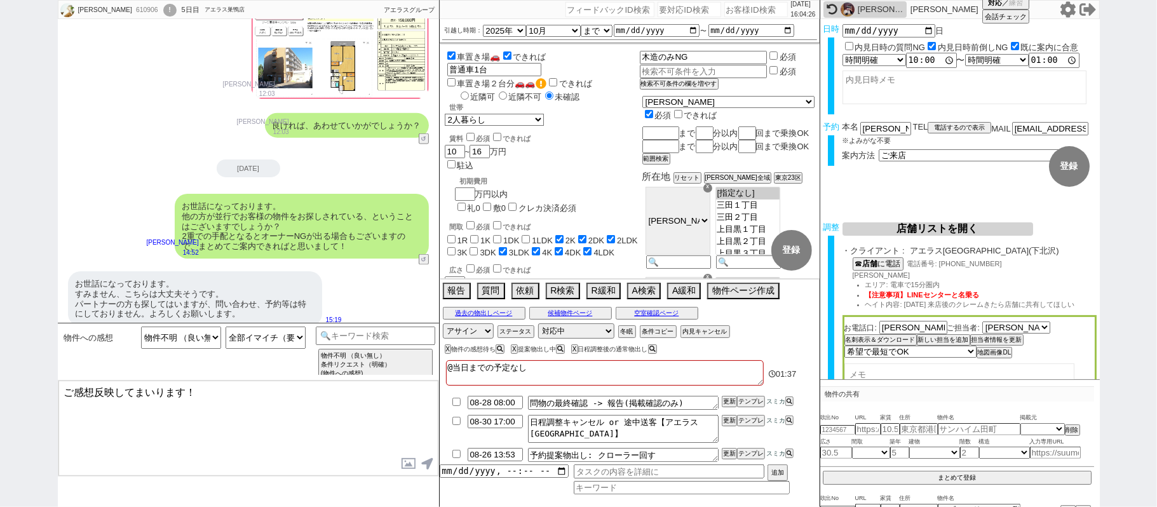
drag, startPoint x: 187, startPoint y: 392, endPoint x: 0, endPoint y: 323, distance: 199.1
click at [0, 345] on div "[PERSON_NAME]音 610906 ! 0 5日目 アエラス巣鴨店 冬眠中 自社客 アエラスグループ スミカ_BPO チャット全表示 [DATE] 承…" at bounding box center [578, 253] width 1157 height 507
drag, startPoint x: 90, startPoint y: 290, endPoint x: 119, endPoint y: 292, distance: 29.9
click at [119, 292] on div "お世話になっております。 すみません、こちらは大丈夫そうです。 パートナーの方も探してはいますが、問い合わせ、予約等は特にしておりません。よろしくお願いします。" at bounding box center [195, 298] width 254 height 55
copy div "パートナー"
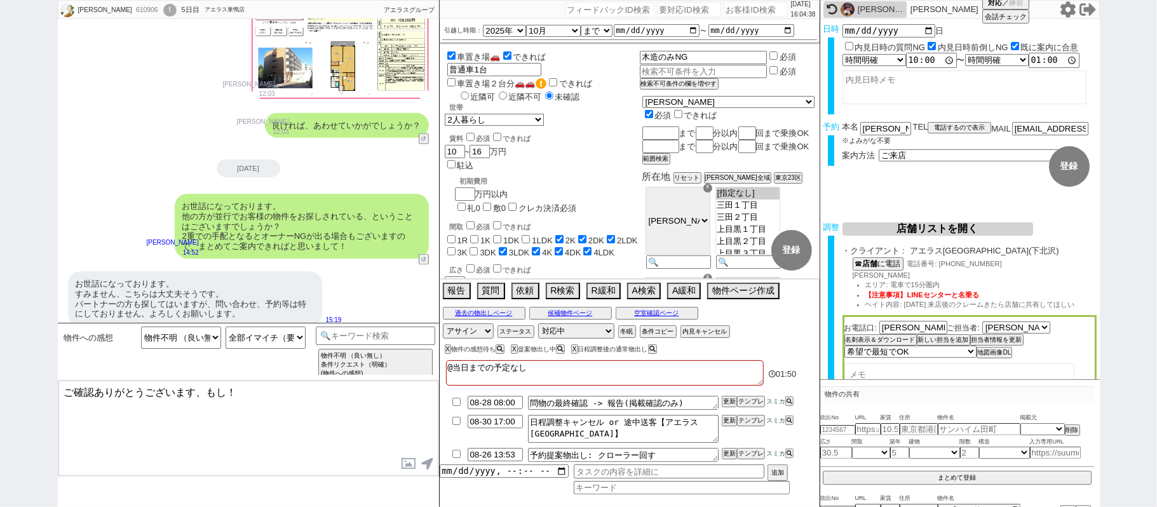
click at [229, 392] on textarea "ご確認ありがとうございます、もし！" at bounding box center [248, 428] width 380 height 95
paste textarea "パートナー"
click at [259, 402] on textarea "ご確認ありがとうございます、もしパートナー様の方でも気になる物件見つかりましたらご共有いただけますと幸いです！まとめて案内できるようにいたしますね。" at bounding box center [248, 428] width 380 height 95
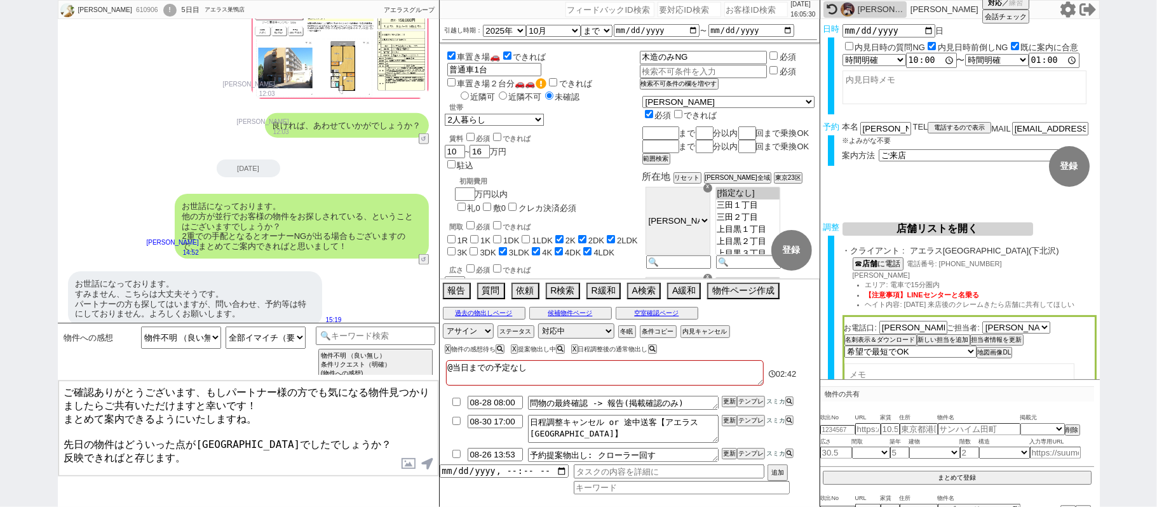
type textarea "ご確認ありがとうございます、もしパートナー様の方でも気になる物件見つかりましたらご共有いただけますと幸いです！ まとめて案内できるようにいたしますね。 先日の…"
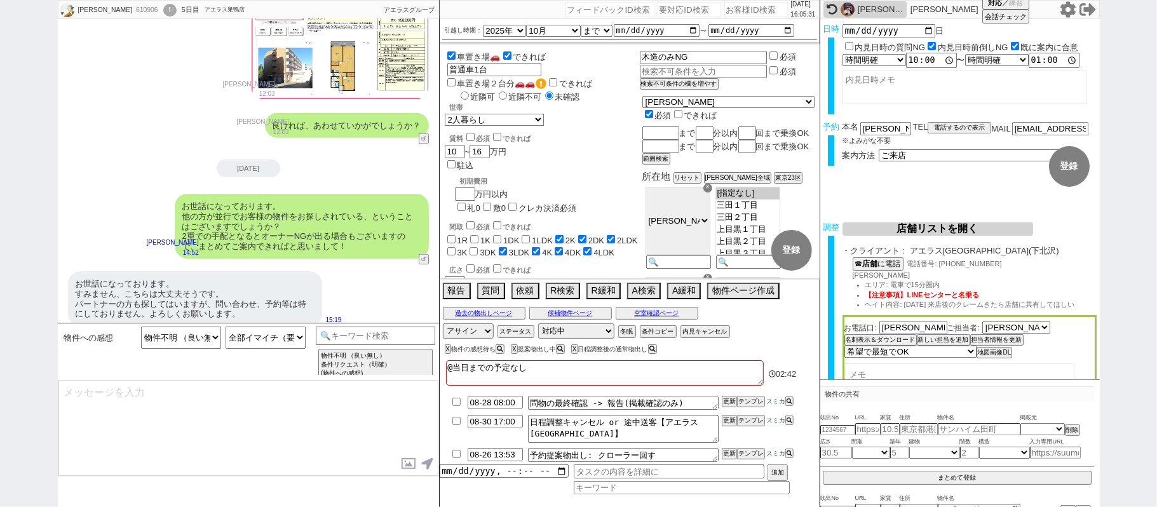
scroll to position [1091, 0]
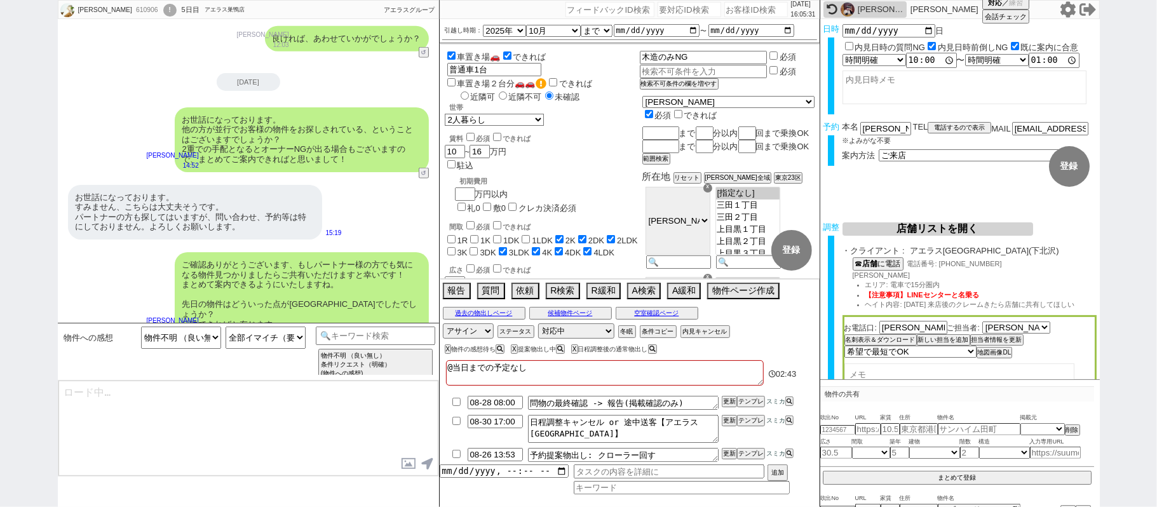
type textarea "また別件ですが、現在のご希望条件にも頂いた物件を参考に反映してよろしいでしょうか？ [GEOGRAPHIC_DATA] [GEOGRAPHIC_DATA] 2…"
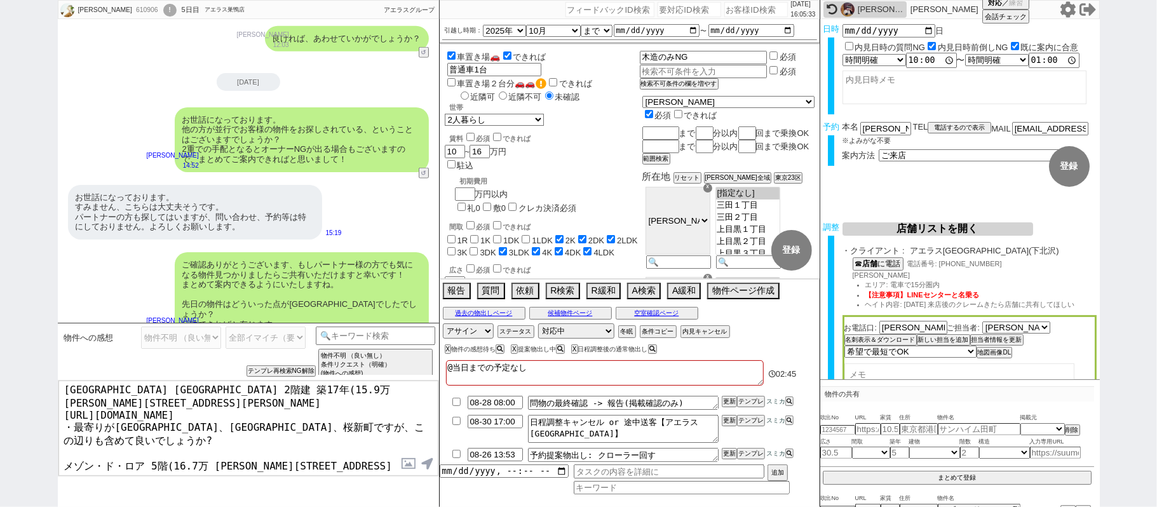
scroll to position [79, 0]
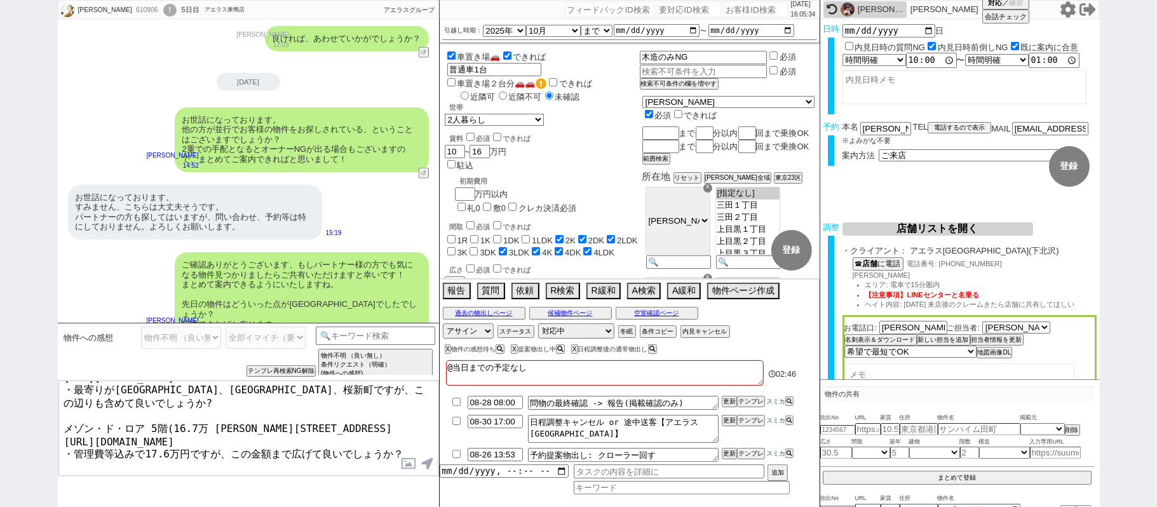
click at [132, 8] on div "610906" at bounding box center [146, 10] width 29 height 10
copy div "610906"
click at [725, 13] on input "number" at bounding box center [757, 9] width 64 height 15
paste input "610906"
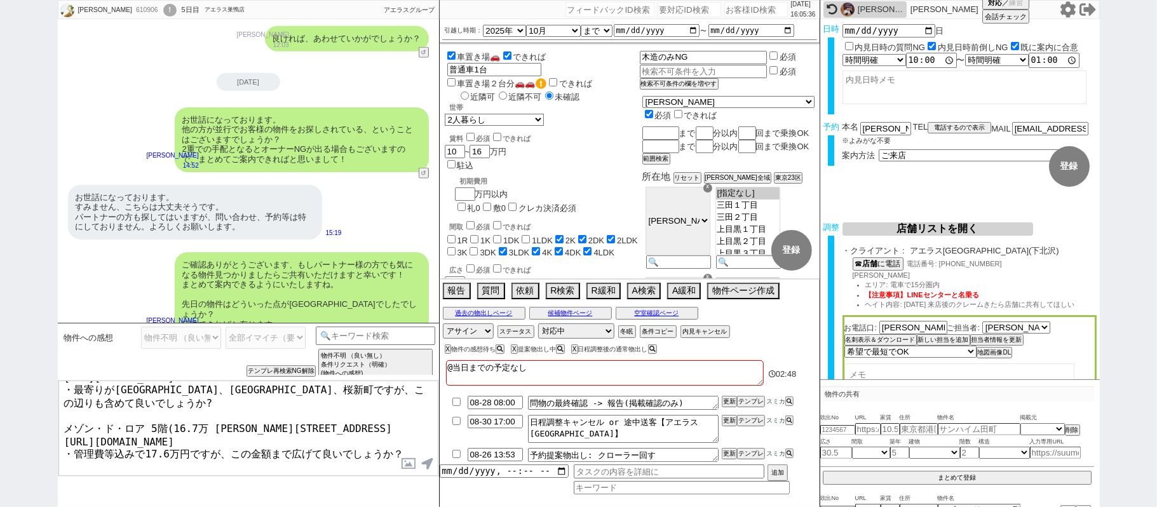
type input "610906"
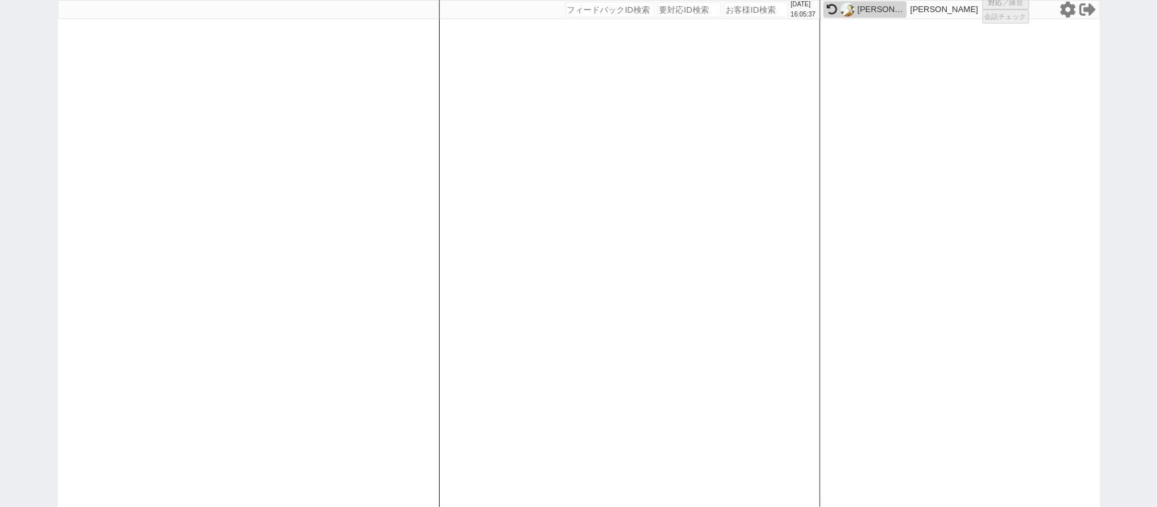
select select "1"
select select "2"
select select "5"
select select
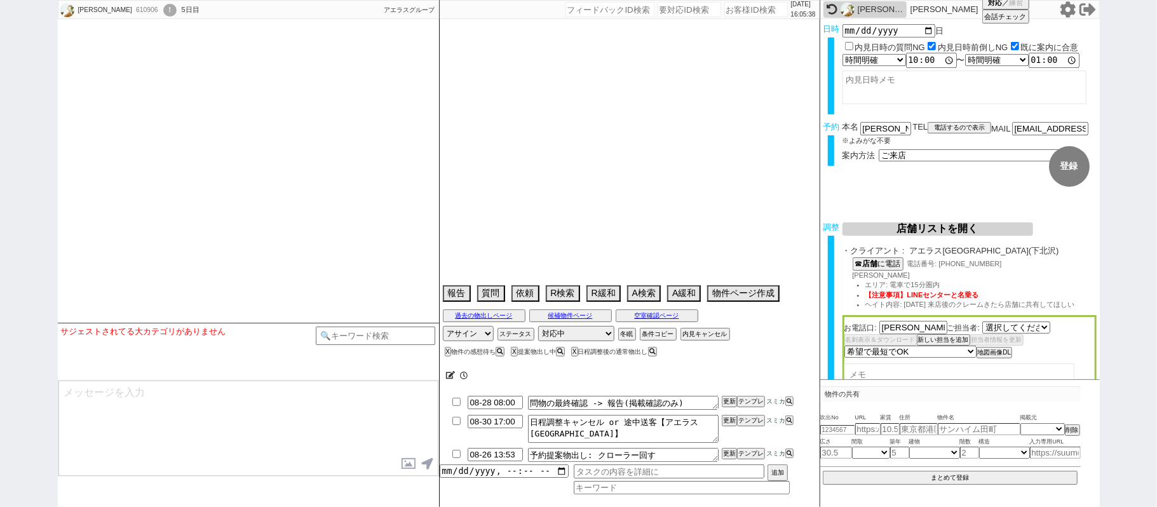
select select "719"
type textarea "@当日までの予定なし"
select select "2025"
select select "10"
select select "37"
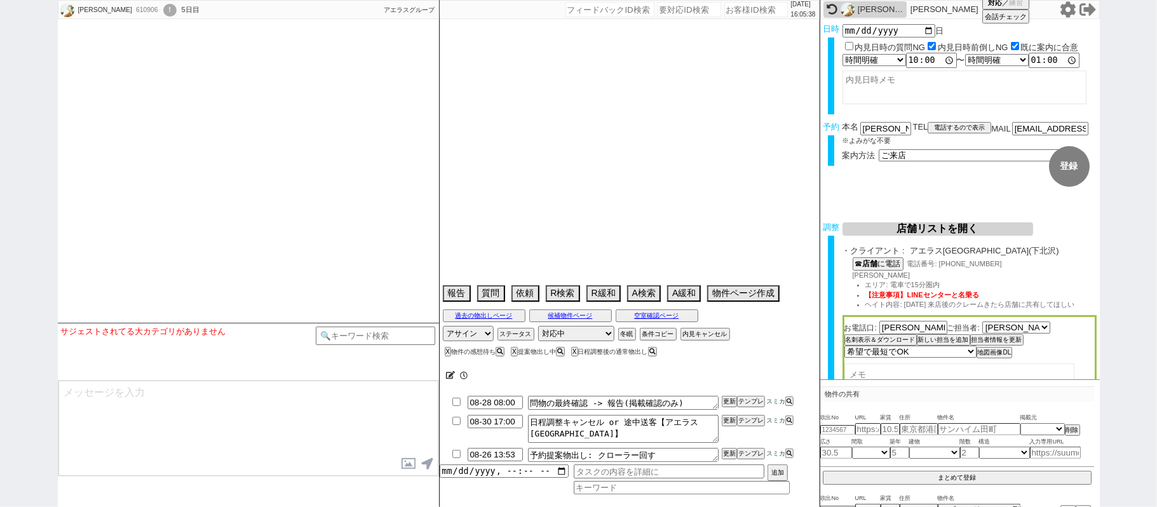
select select "1"
select select "10"
select select "11"
select select "12"
select select "48"
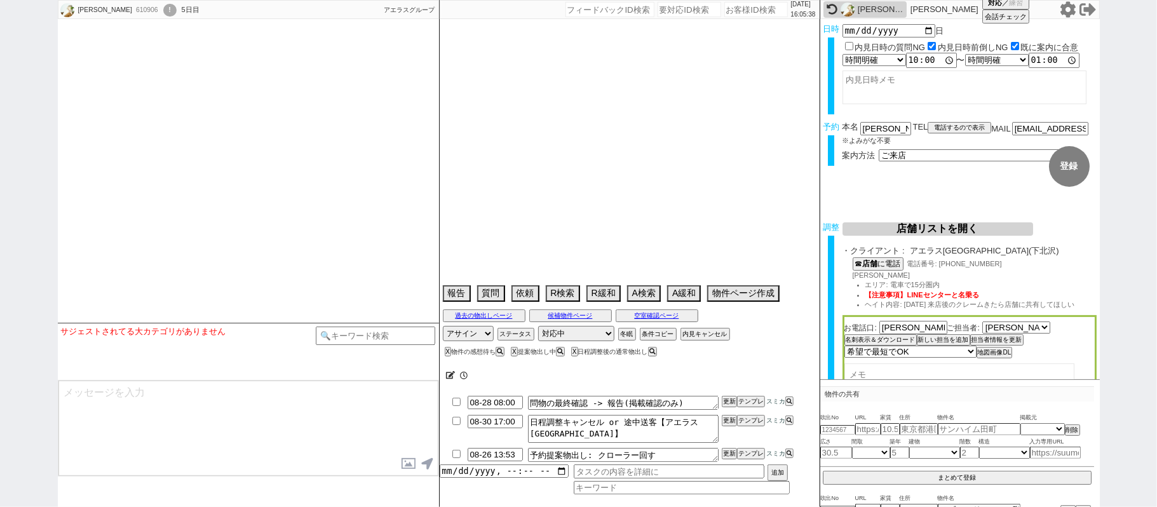
select select "[DATE]"
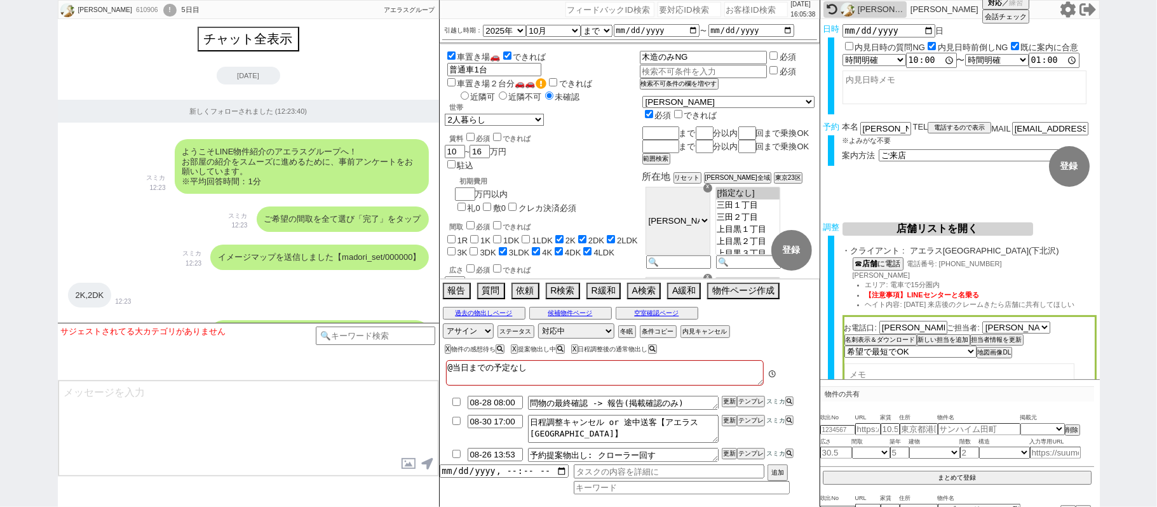
scroll to position [5860, 0]
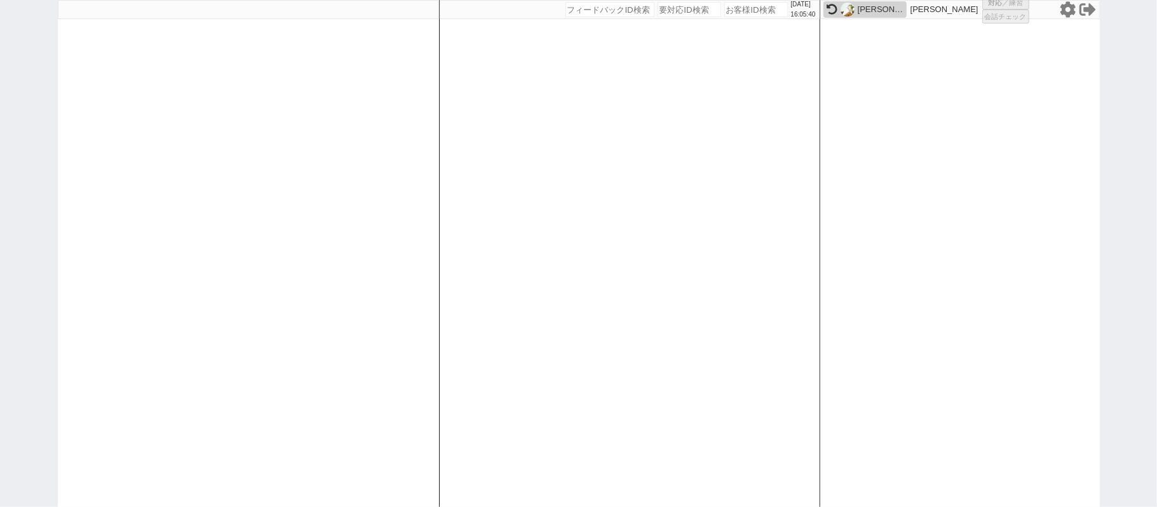
select select "3"
select select
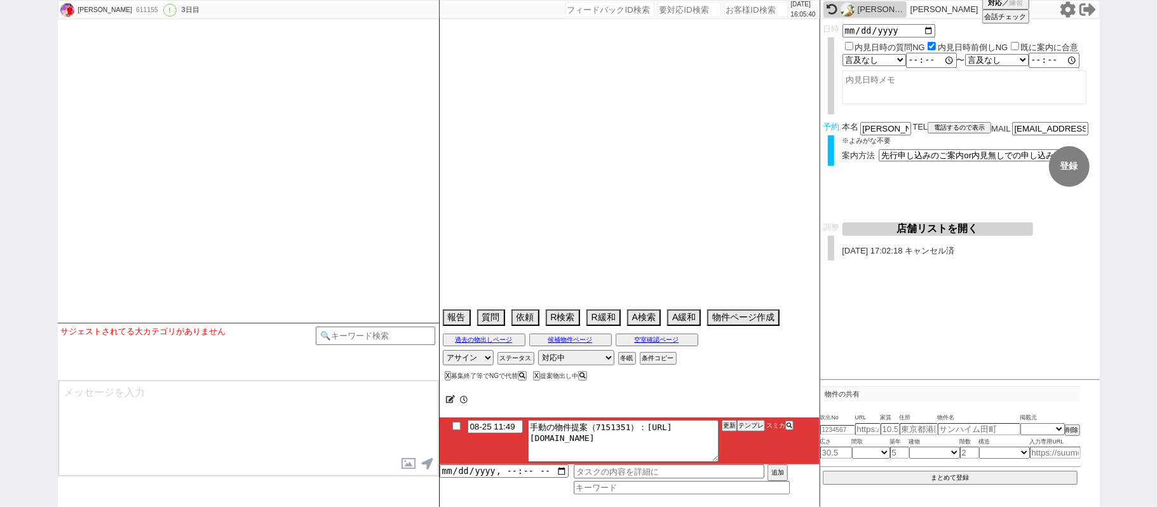
select select "2025"
select select "9"
select select "36"
select select "0"
select select "67"
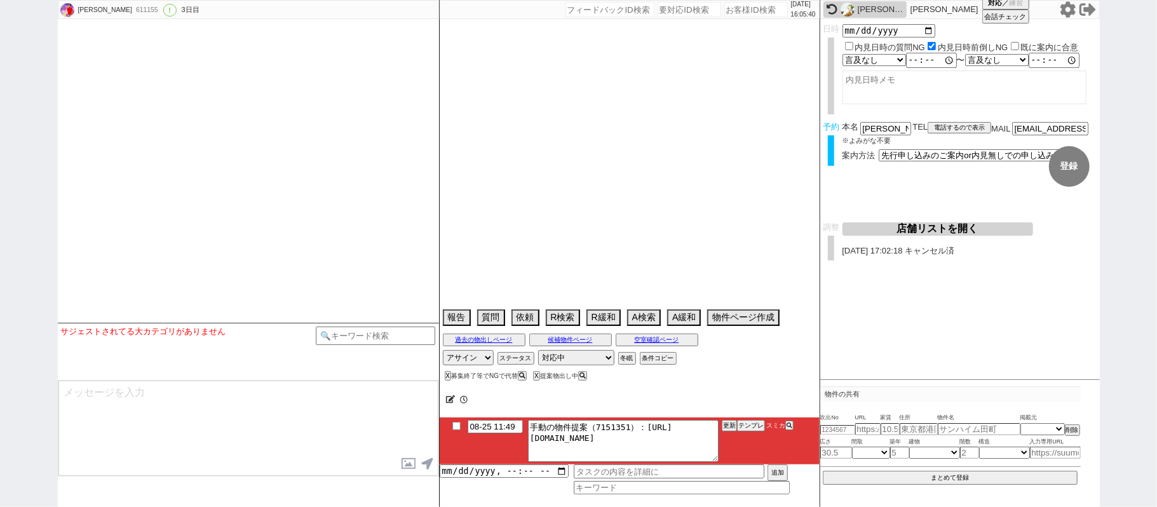
select select "1619"
select select "14"
select select "488"
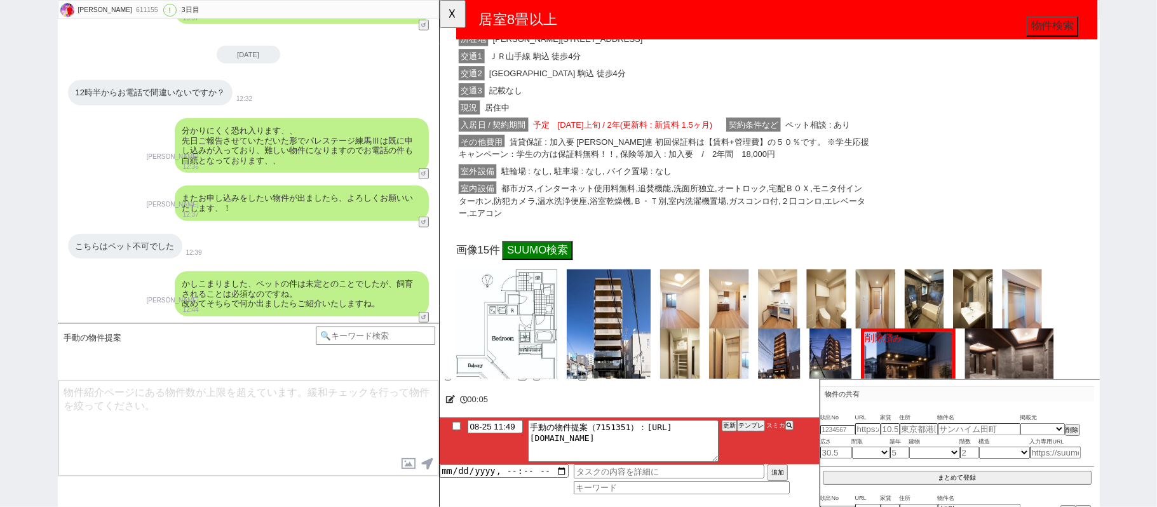
scroll to position [339, 0]
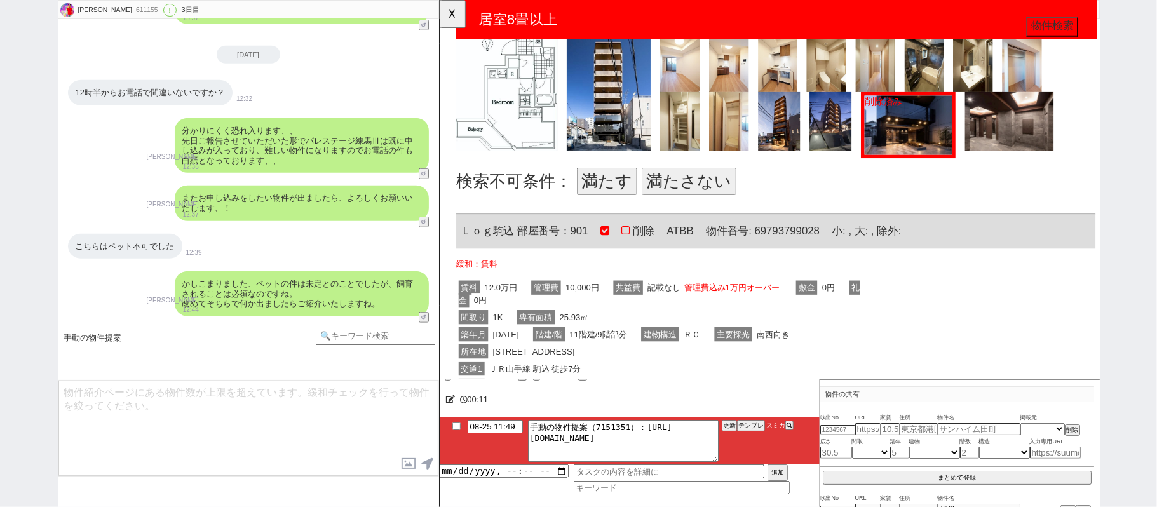
click at [719, 201] on button "満たさない" at bounding box center [708, 195] width 102 height 29
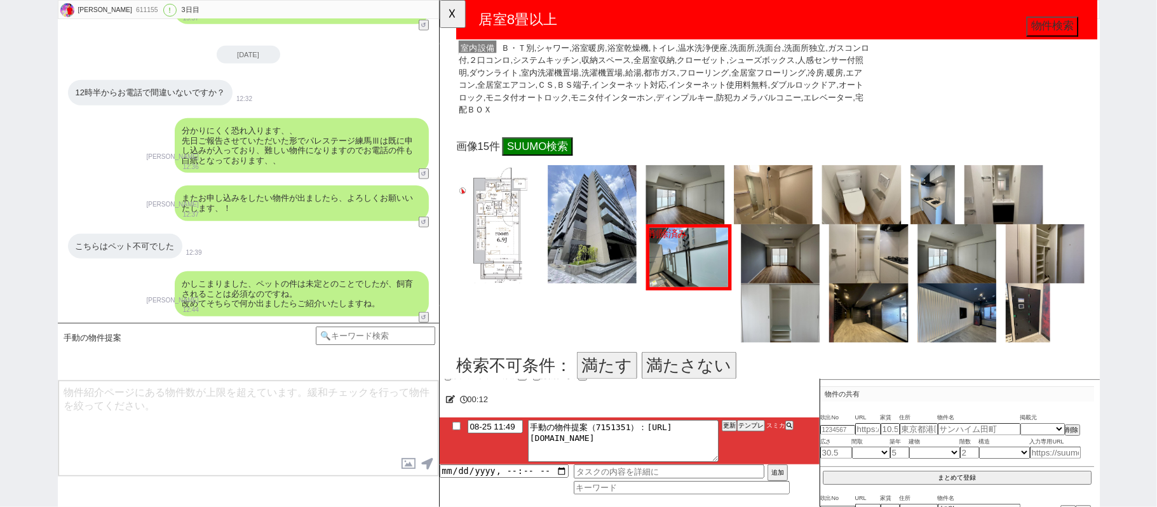
scroll to position [1017, 0]
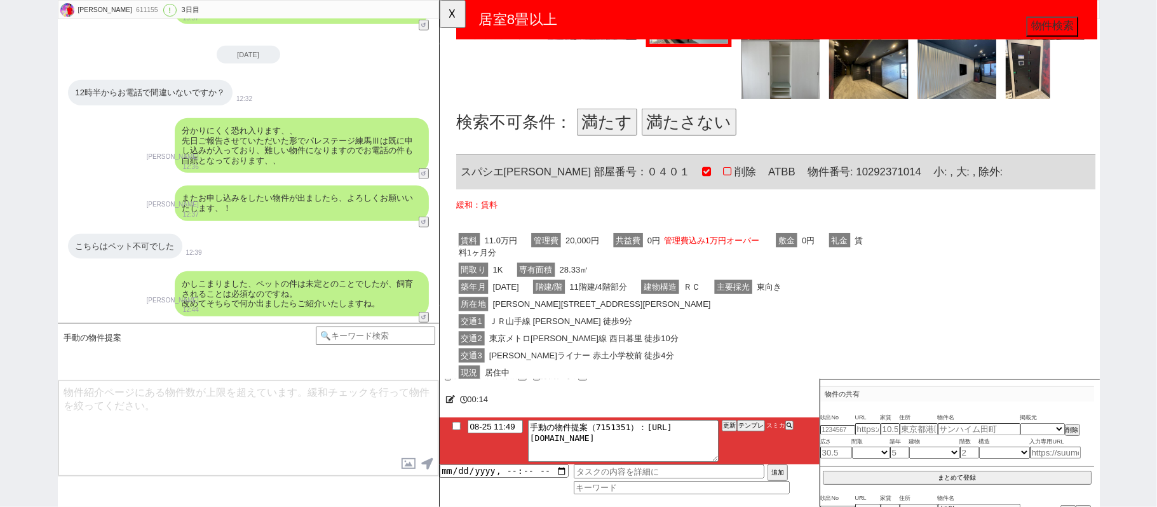
click at [709, 133] on button "満たさない" at bounding box center [708, 131] width 102 height 29
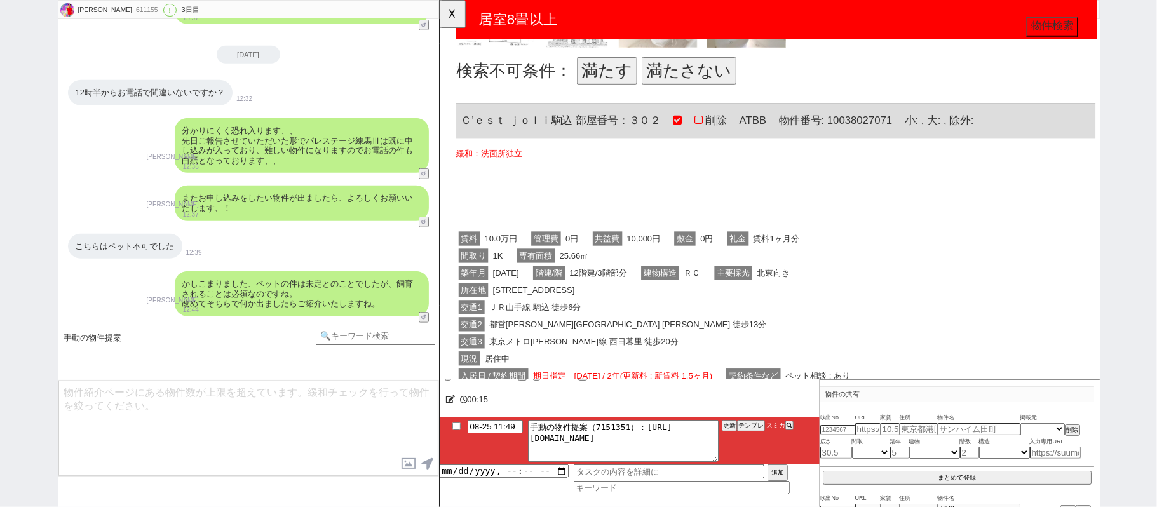
scroll to position [1780, 0]
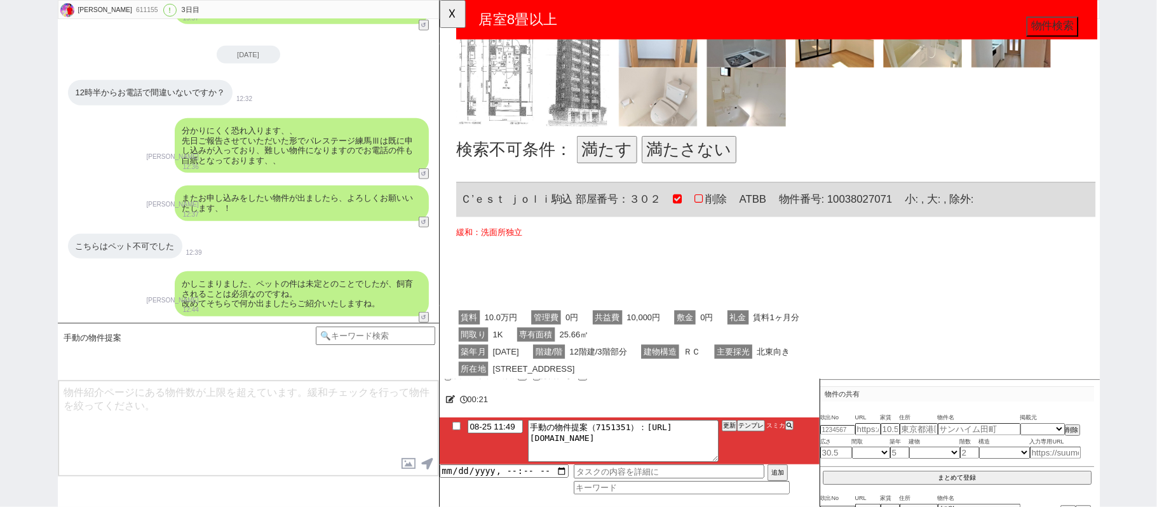
click at [606, 150] on button "満たす" at bounding box center [619, 160] width 65 height 29
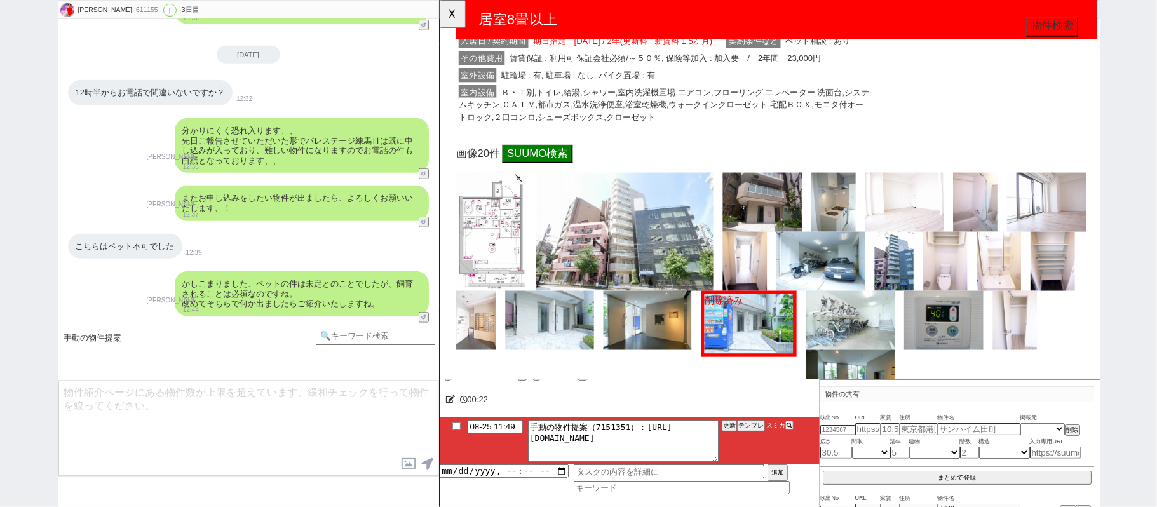
scroll to position [2373, 0]
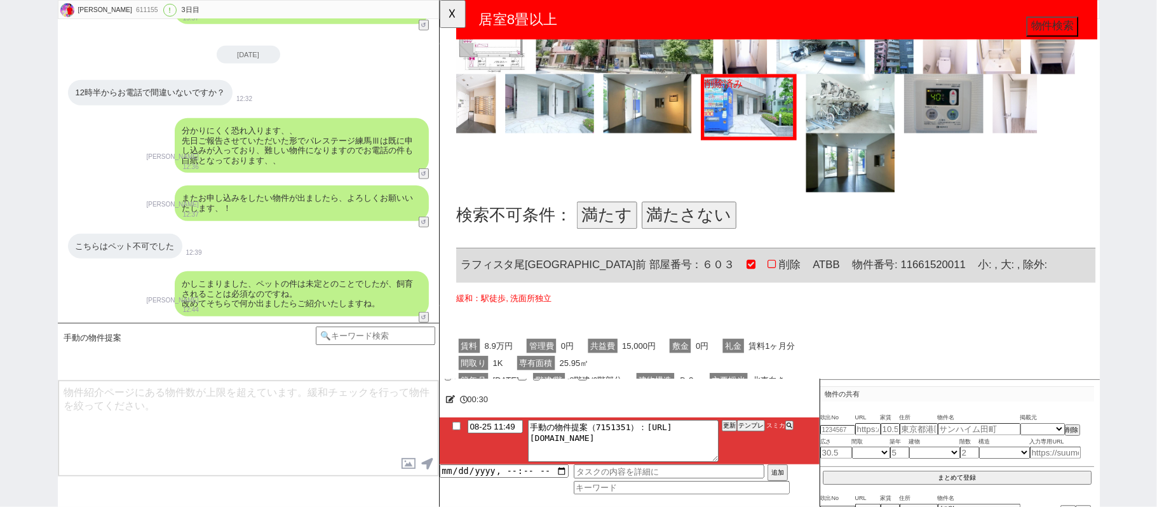
click at [701, 220] on button "満たさない" at bounding box center [708, 231] width 102 height 29
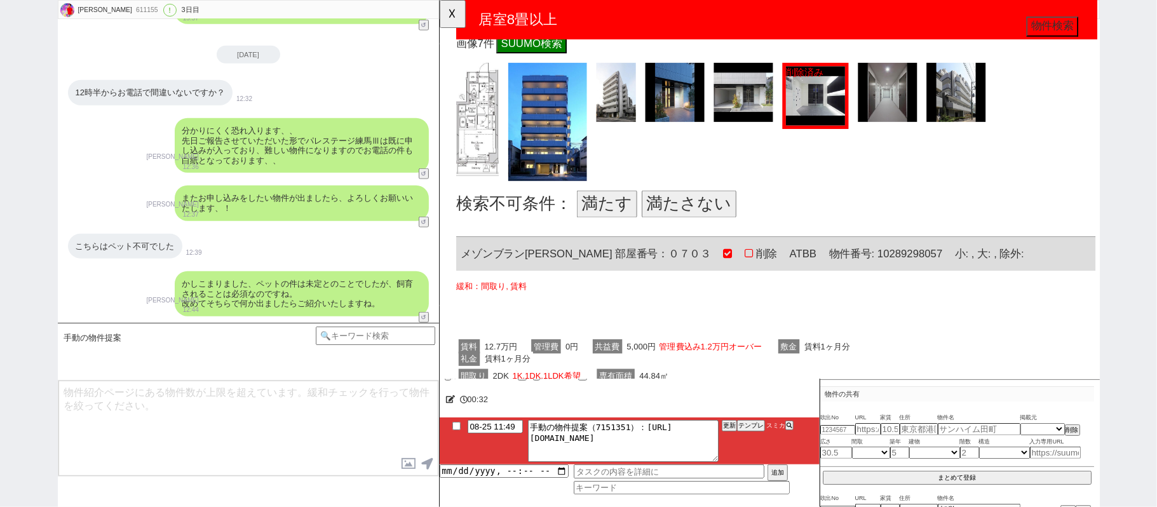
scroll to position [3136, 0]
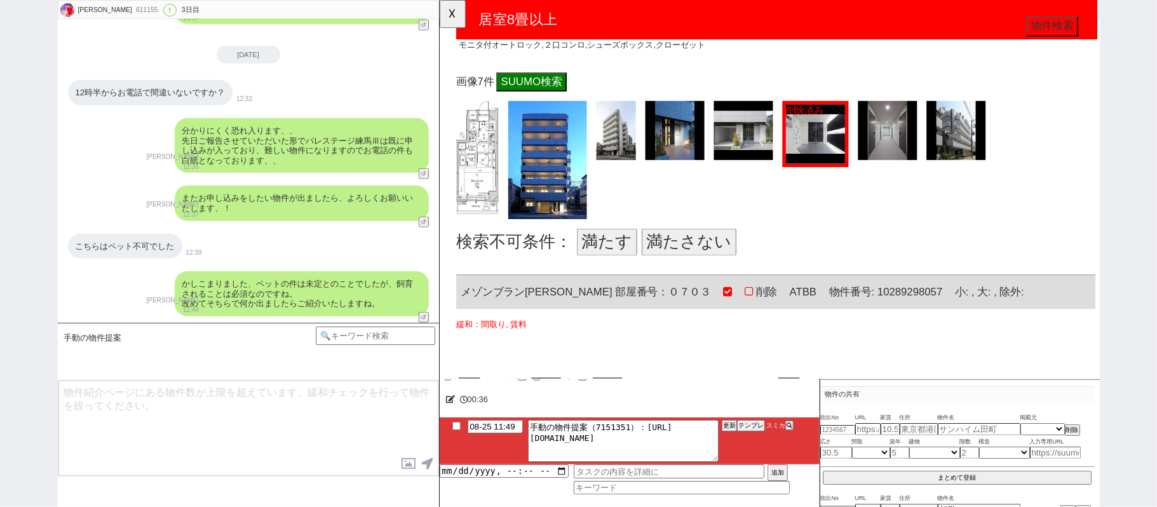
click at [734, 257] on button "満たさない" at bounding box center [708, 260] width 102 height 29
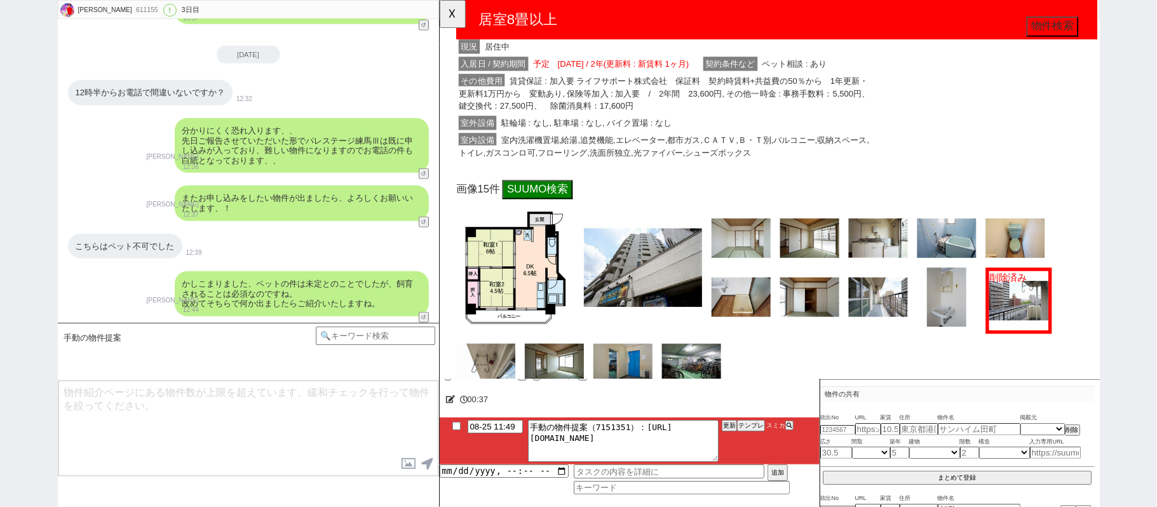
scroll to position [3729, 0]
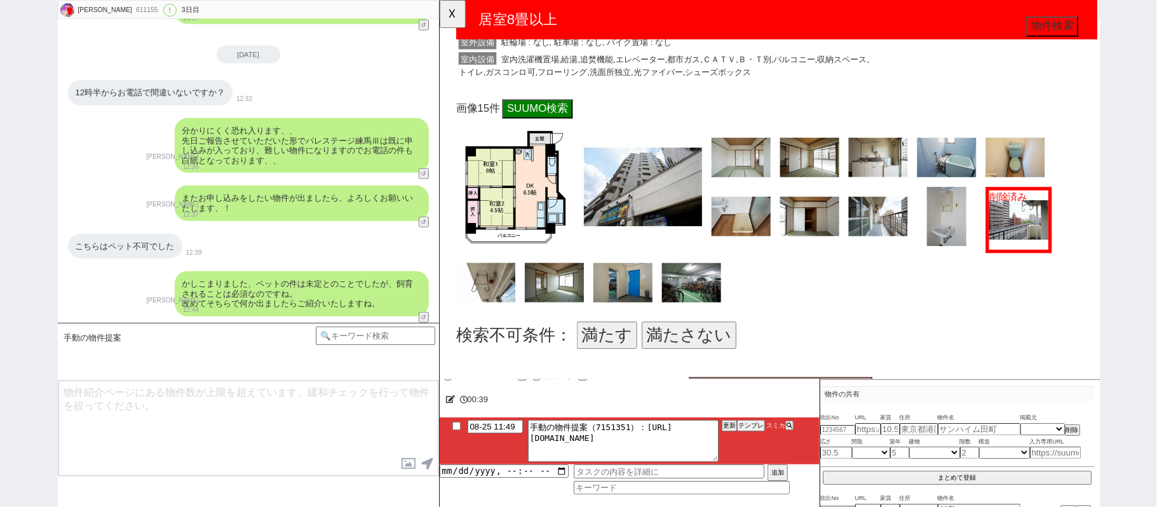
click at [667, 346] on button "満たさない" at bounding box center [708, 360] width 102 height 29
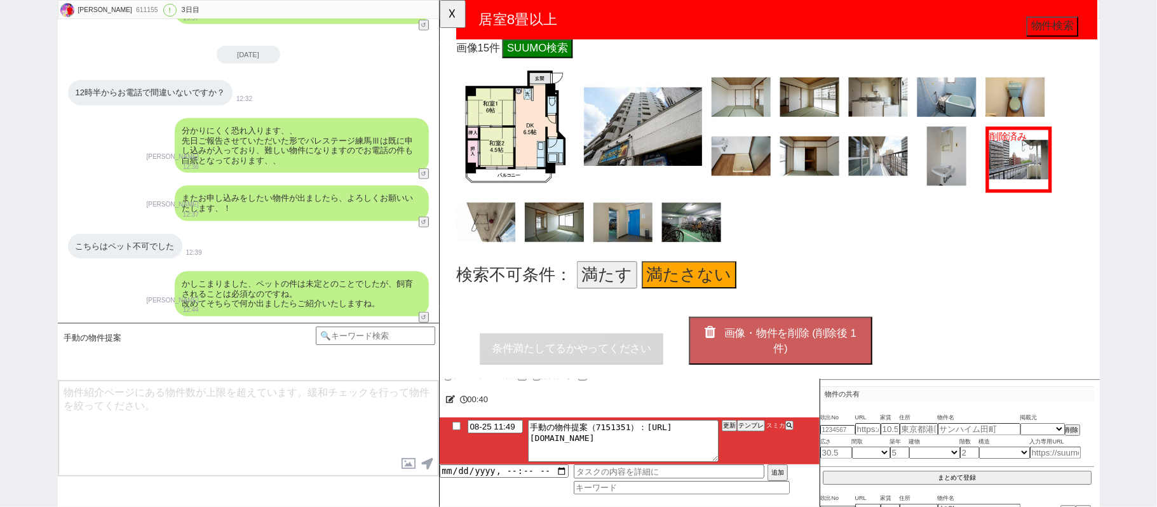
scroll to position [3853, 0]
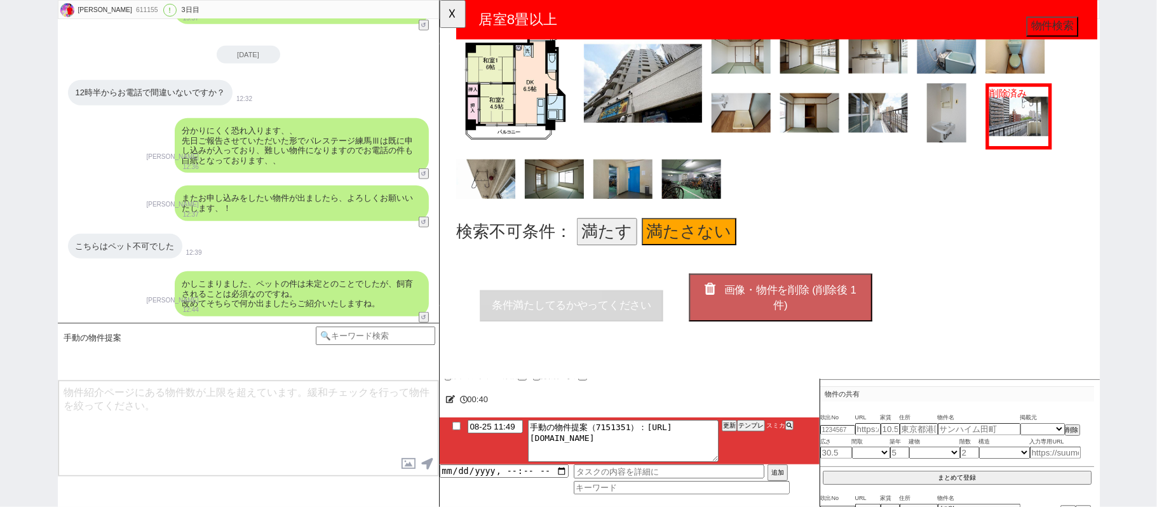
click at [762, 306] on span "画像・物件を削除 (削除後 1 件)" at bounding box center [816, 320] width 142 height 29
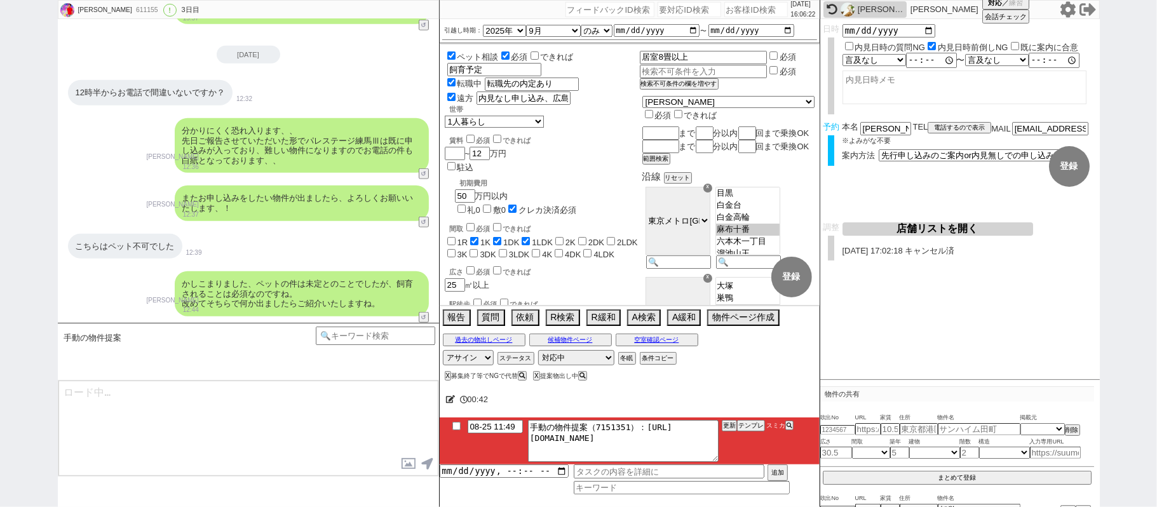
type textarea "並行で先の物件を参考にしつつ相場を見ておりまして、賃料がズレますがピックアップしてまいりました！ https://tools.sumika.live/page…"
checkbox input "true"
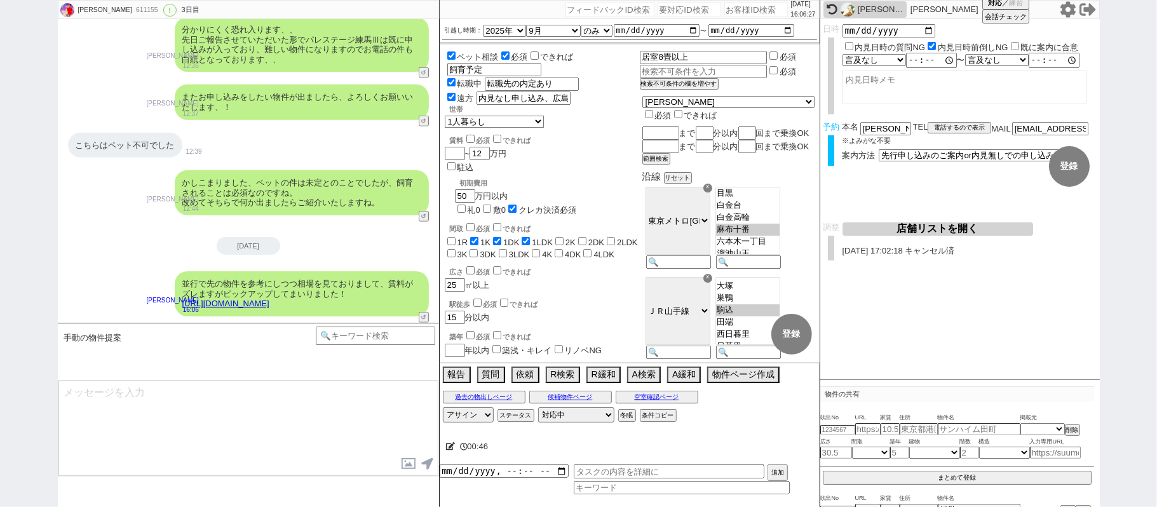
type textarea "こちらも敷金ゼロでもありオススメのタイプです、 イメージいかがでしょうか？"
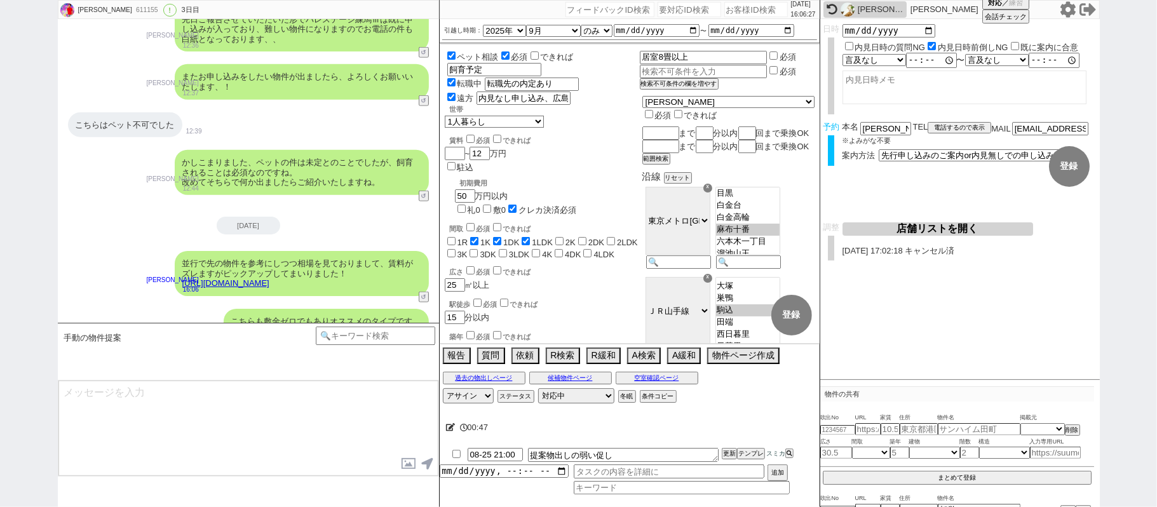
scroll to position [4454, 0]
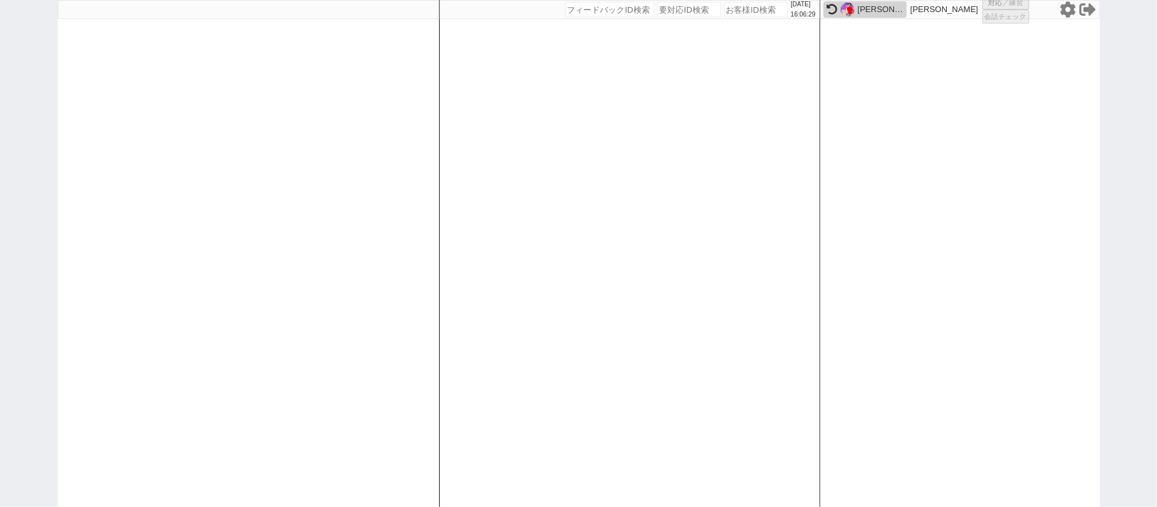
select select
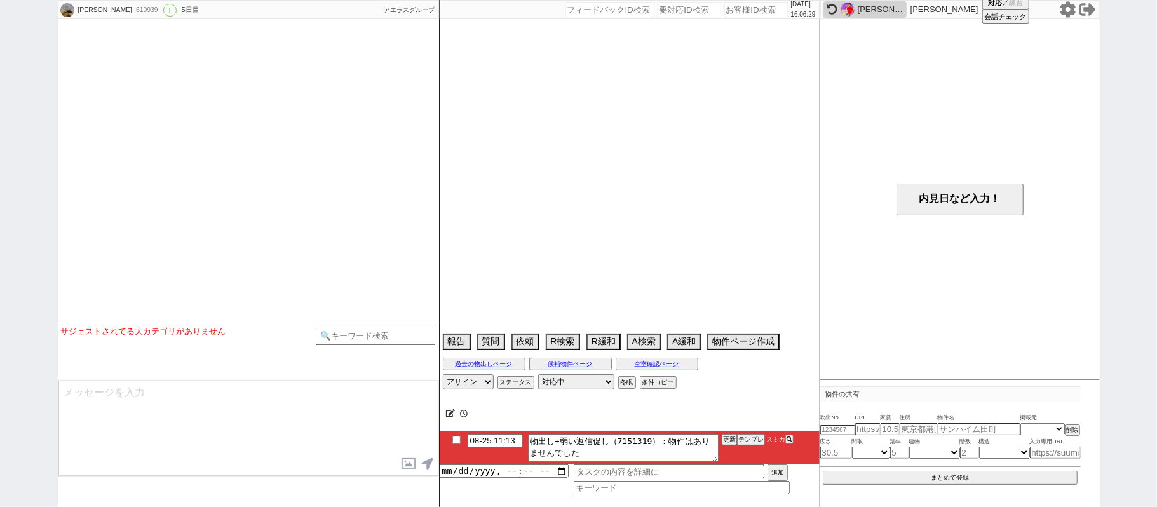
select select "2025"
select select "9"
select select "36"
select select "0"
select select "25"
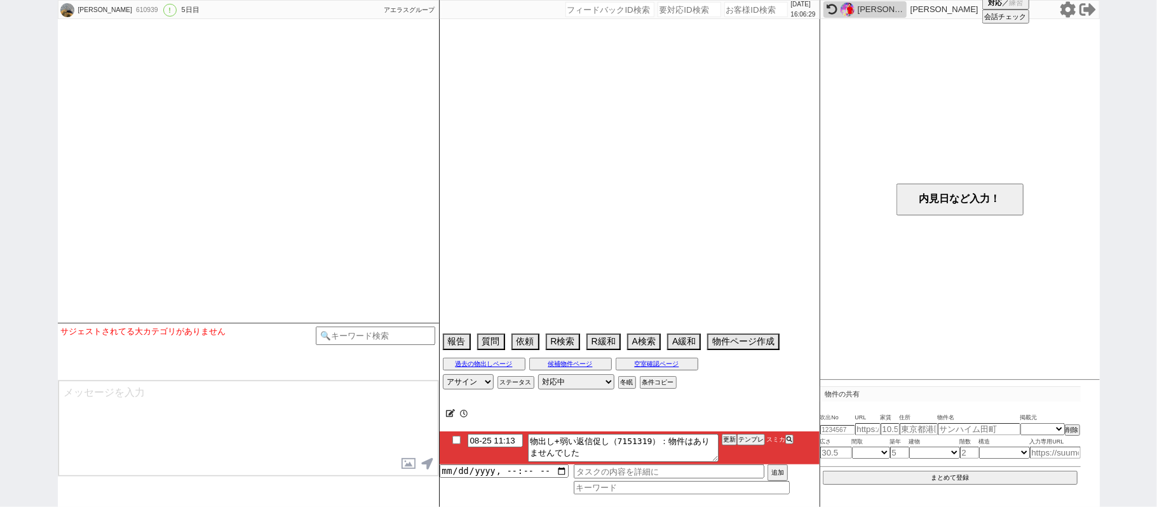
select select "791"
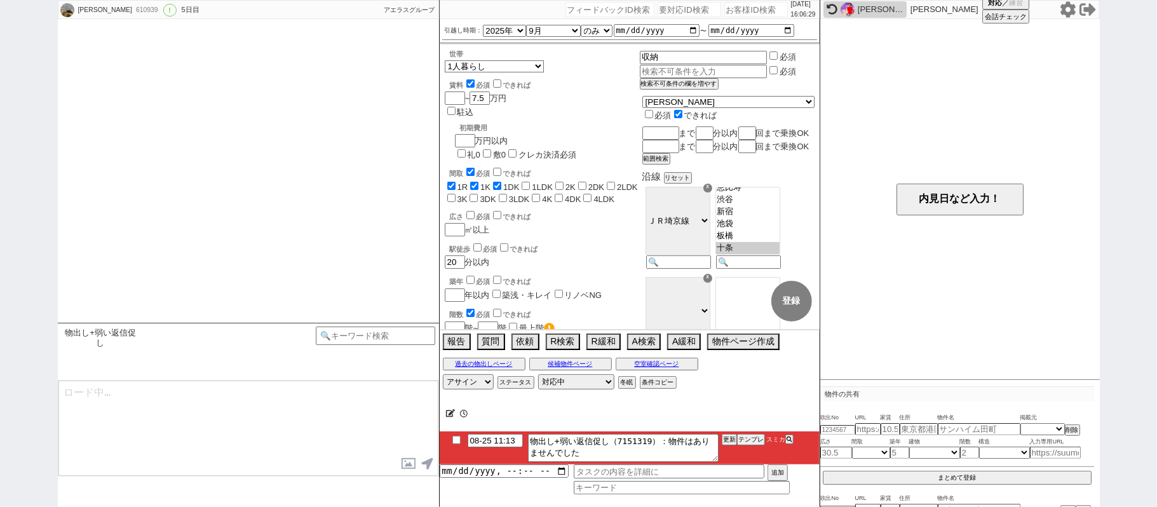
scroll to position [67, 0]
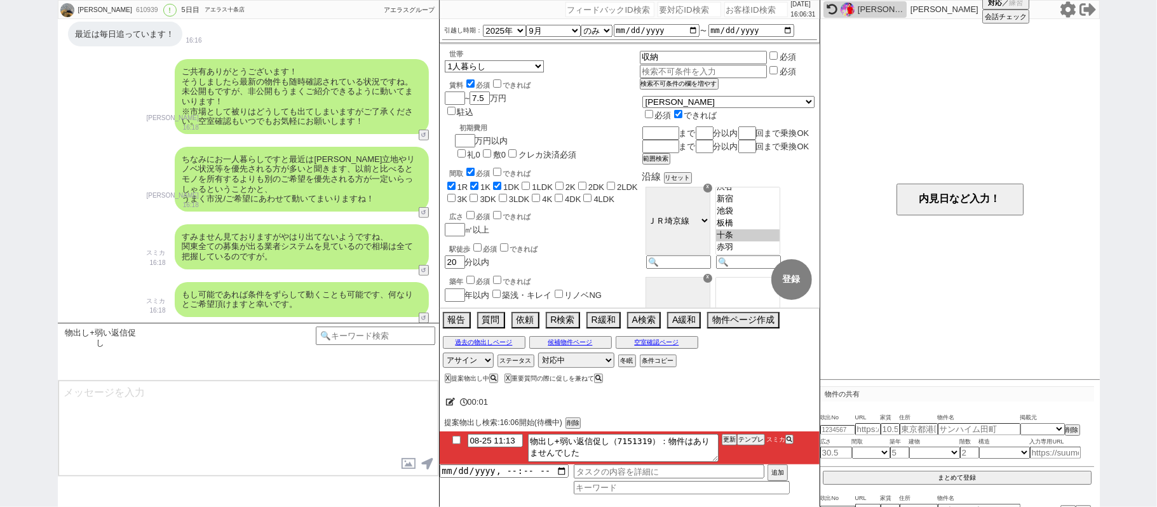
type textarea "@@【@@提案物出しのシーンですが物件が自動で取れてません。「重要質問の際に促しを兼ねて」なシーンなので手動でしっかり探して1件物出しします。物件を探してペー…"
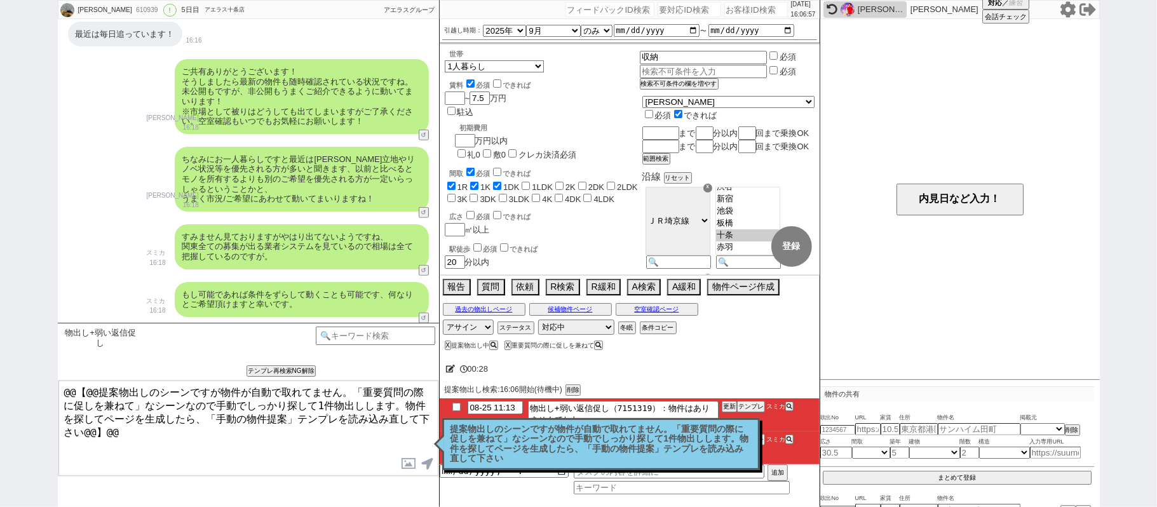
click at [585, 439] on p "提案物出しのシーンですが物件が自動で取れてません。「重要質問の際に促しを兼ねて」なシーンなので手動でしっかり探して1件物出しします。物件を探してページを生成し…" at bounding box center [601, 444] width 301 height 39
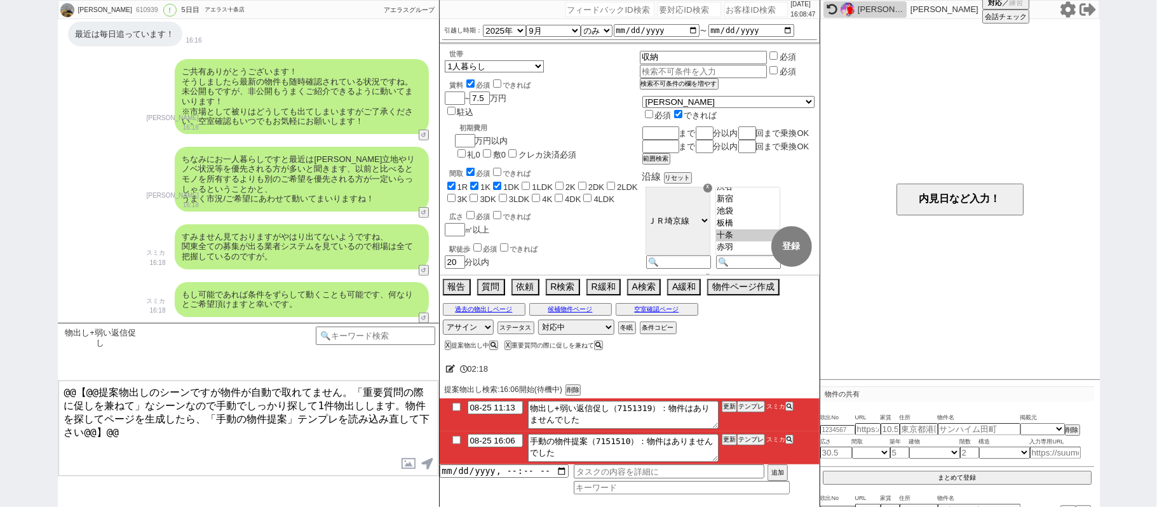
drag, startPoint x: 69, startPoint y: 151, endPoint x: 114, endPoint y: 150, distance: 45.1
click at [69, 151] on div "ちなみにお一人暮らしですと最近は広さより立地やリノベ状況等を優先される方が多いと聞きます、以前と比べるとモノを所有するよりも別のご希望を優先される方が一定いら…" at bounding box center [248, 179] width 381 height 78
click at [455, 411] on input "checkbox" at bounding box center [456, 407] width 18 height 8
checkbox input "true"
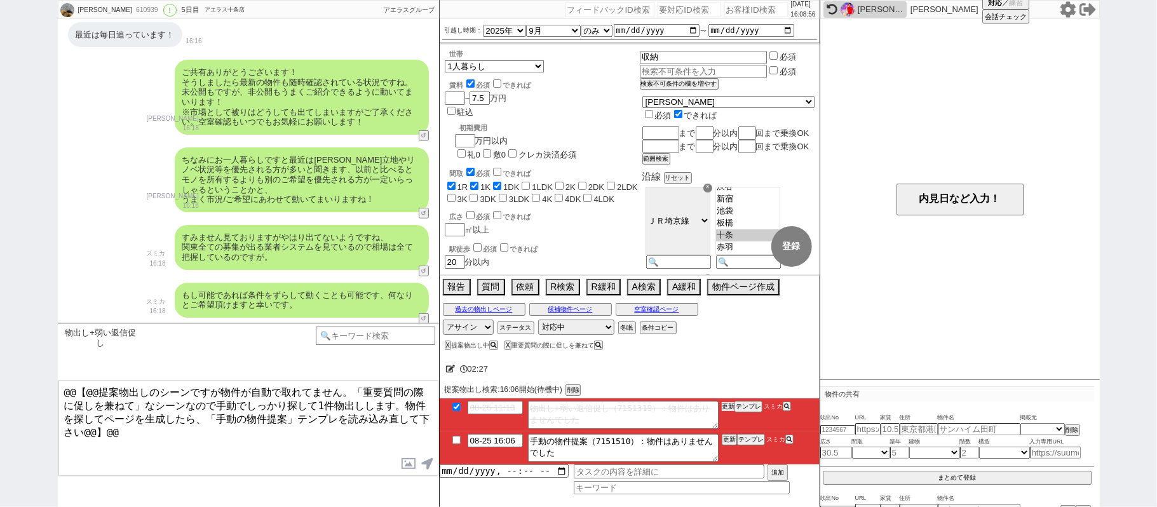
drag, startPoint x: 725, startPoint y: 411, endPoint x: 725, endPoint y: 393, distance: 17.8
click at [725, 405] on button "更新" at bounding box center [728, 406] width 13 height 9
drag, startPoint x: 725, startPoint y: 393, endPoint x: 727, endPoint y: 402, distance: 9.3
click at [727, 396] on div "提案物出し検索:16:06開始(待機中) 削除" at bounding box center [630, 390] width 370 height 11
click at [728, 405] on button "更新" at bounding box center [728, 406] width 13 height 9
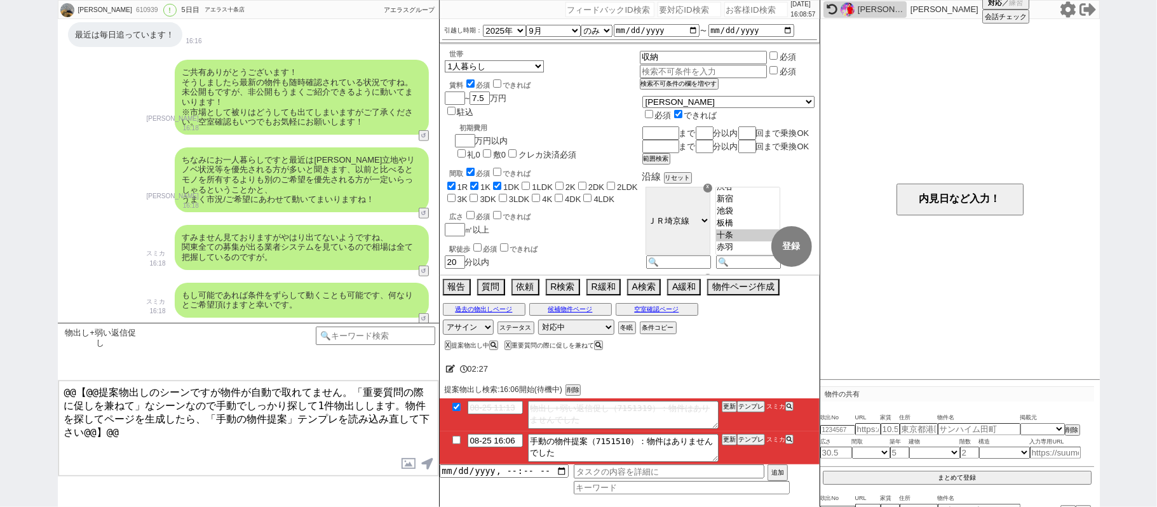
click at [728, 400] on li "08-25 11:13 物出し+弱い返信促し（7151319）：物件はありませんでした 更新 テンプレ スミカ" at bounding box center [630, 415] width 380 height 33
click at [728, 404] on button "更新" at bounding box center [728, 406] width 13 height 9
click at [726, 395] on div "提案物出し検索:16:06開始(待機中) 削除" at bounding box center [630, 390] width 370 height 11
click at [458, 441] on input "checkbox" at bounding box center [456, 440] width 18 height 8
checkbox input "true"
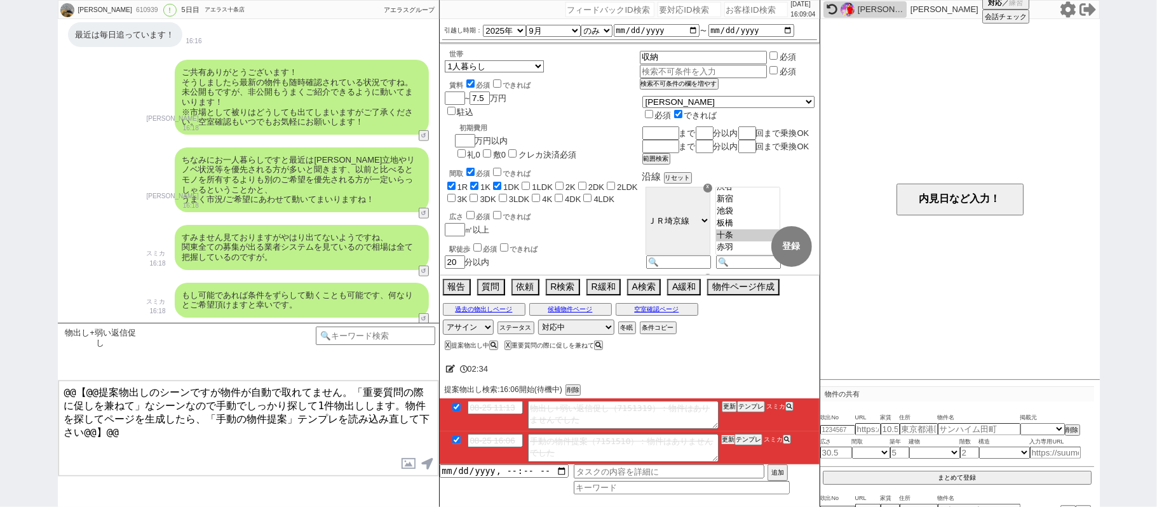
click at [732, 441] on button "更新" at bounding box center [728, 439] width 13 height 9
drag, startPoint x: 728, startPoint y: 432, endPoint x: 725, endPoint y: 439, distance: 7.4
click at [727, 432] on li "08-25 11:13 物出し+弱い返信促し（7151319）：物件はありませんでした 更新 テンプレ スミカ" at bounding box center [630, 415] width 380 height 33
click at [725, 438] on button "更新" at bounding box center [728, 439] width 13 height 9
drag, startPoint x: 725, startPoint y: 433, endPoint x: 728, endPoint y: 445, distance: 12.7
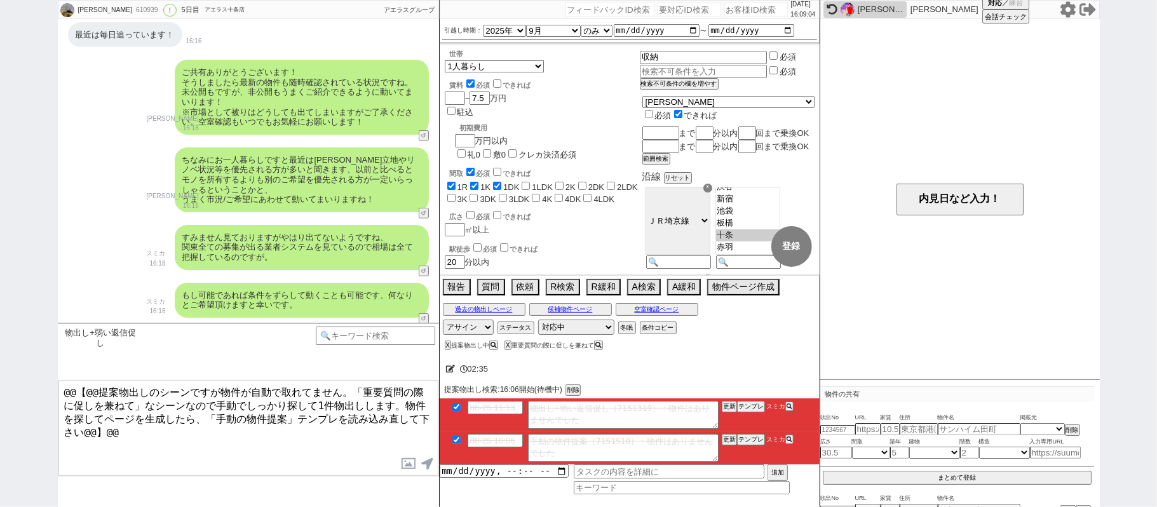
click at [725, 433] on li "08-25 16:06 手動の物件提案（7151510）：物件はありませんでした 更新 テンプレ スミカ" at bounding box center [630, 448] width 380 height 33
drag, startPoint x: 728, startPoint y: 445, endPoint x: 730, endPoint y: 431, distance: 14.0
click at [730, 436] on button "更新" at bounding box center [728, 439] width 13 height 9
drag, startPoint x: 730, startPoint y: 440, endPoint x: 730, endPoint y: 428, distance: 12.7
click at [730, 438] on button "更新" at bounding box center [728, 439] width 13 height 9
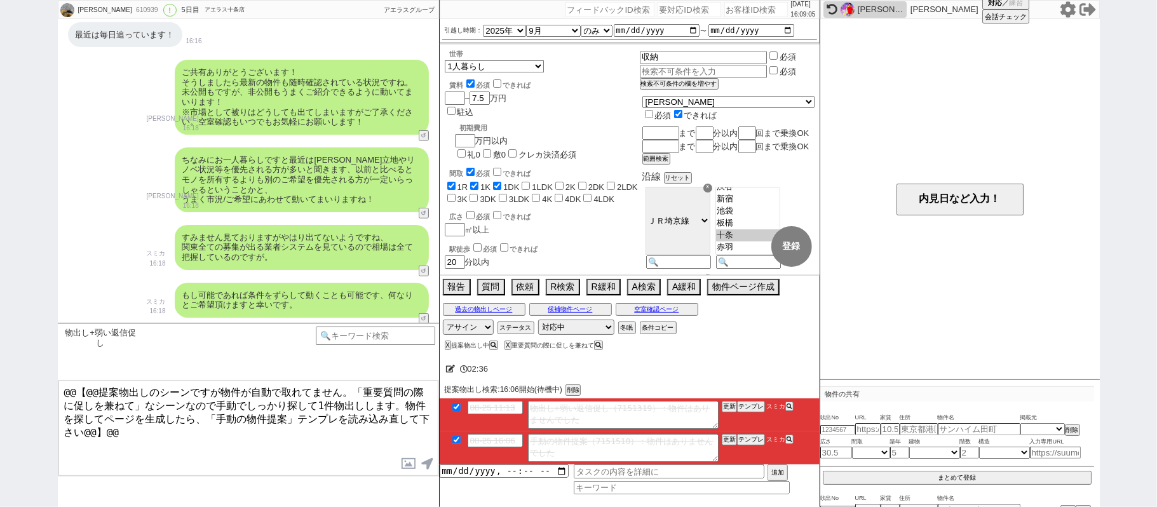
click at [730, 428] on li "08-25 11:13 物出し+弱い返信促し（7151319）：物件はありませんでした 更新 テンプレ スミカ" at bounding box center [630, 415] width 380 height 33
click at [728, 441] on button "更新" at bounding box center [728, 439] width 13 height 9
click at [728, 431] on li "08-25 11:13 物出し+弱い返信促し（7151319）：物件はありませんでした 更新 テンプレ スミカ" at bounding box center [630, 415] width 380 height 33
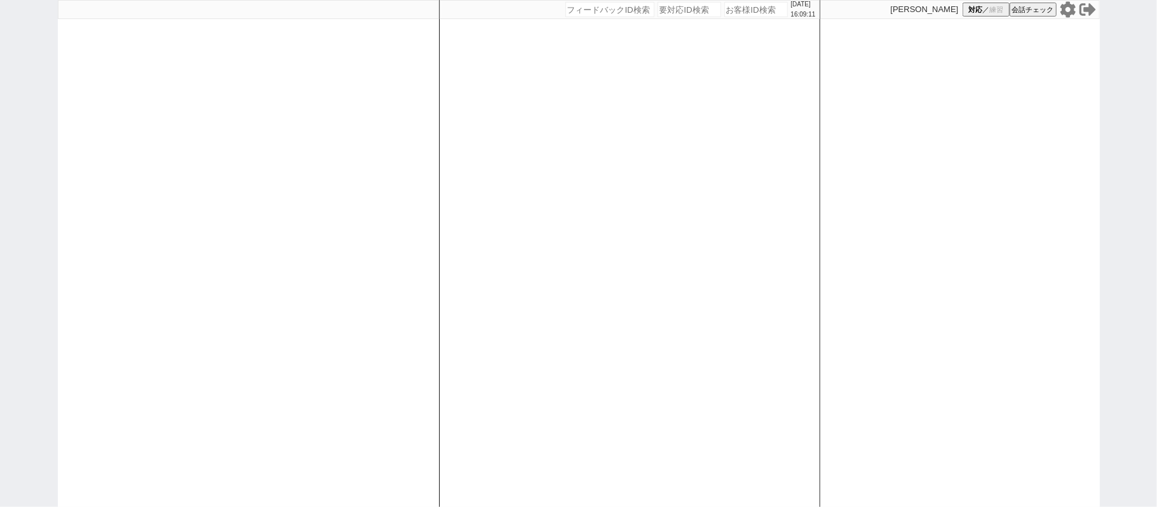
click at [550, 329] on div "[DATE] 16:09:11 候補物件を追加してしてください 紹介した物件一覧 他社物件を追加する 空室確認ページに追加・削除 紹介した物件一覧 他社物件を…" at bounding box center [629, 253] width 381 height 507
select select "2"
select select
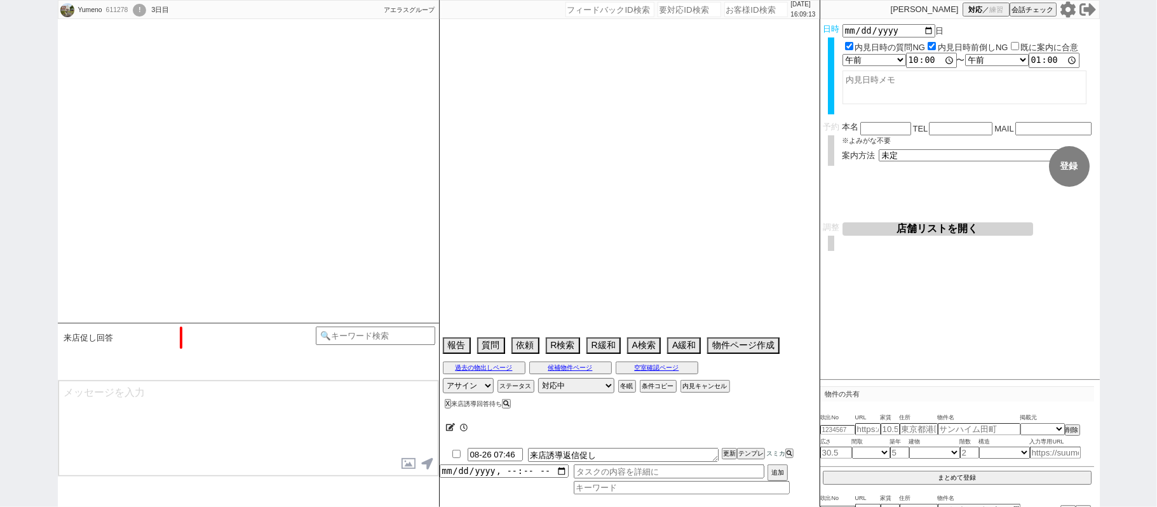
select select "2025"
select select "10"
select select "36"
select select "0"
select select "14"
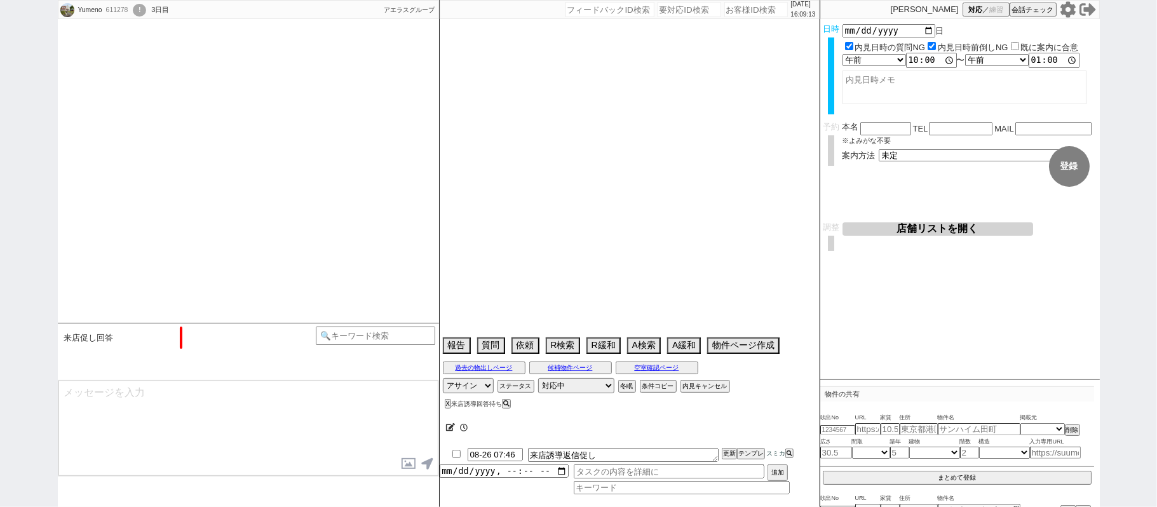
select select "53"
select select "[DATE]"
select select "91"
select select "2505"
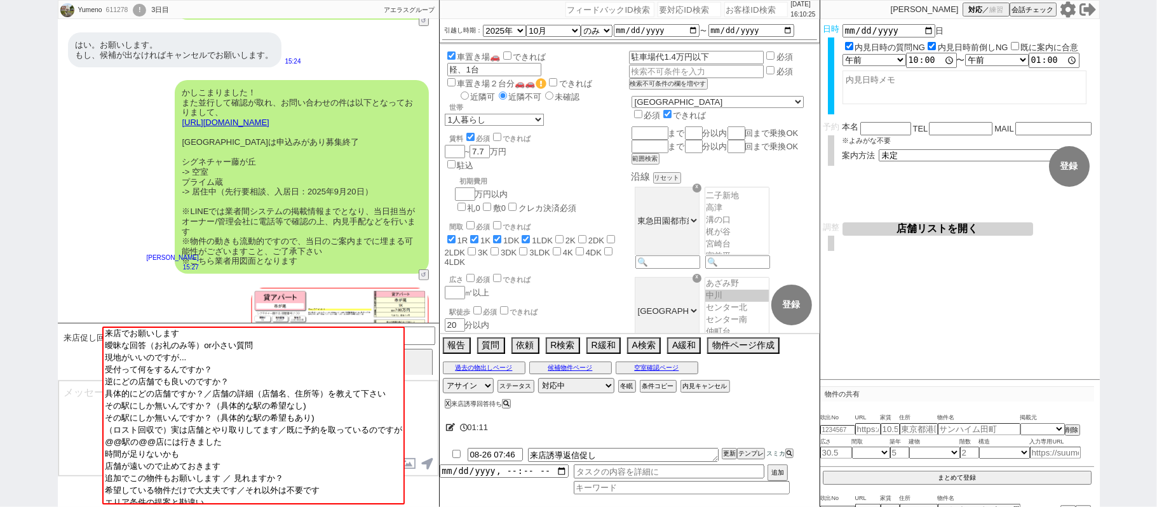
scroll to position [3732, 0]
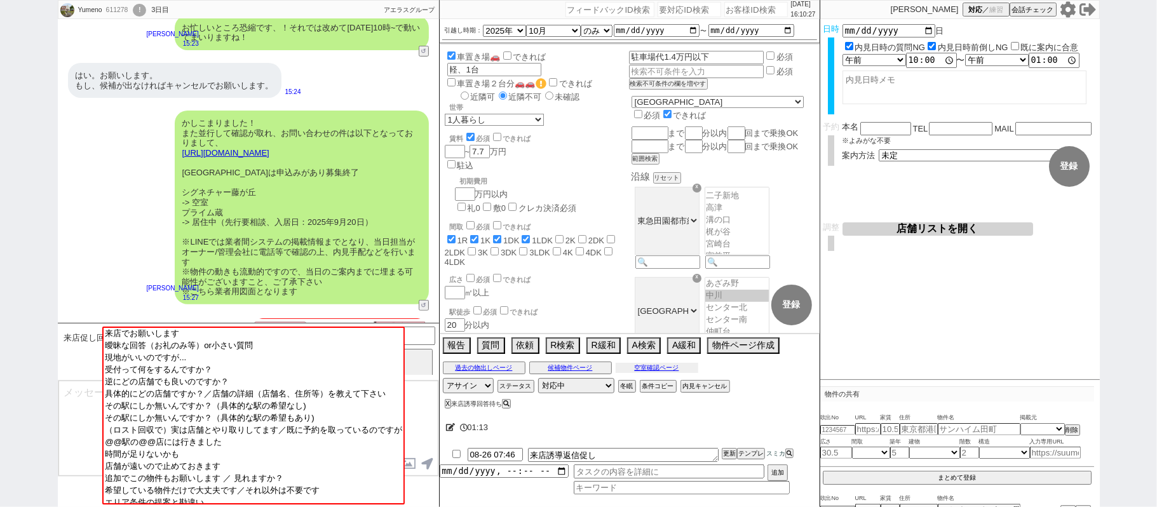
click at [676, 369] on button "空室確認ページ" at bounding box center [657, 368] width 83 height 10
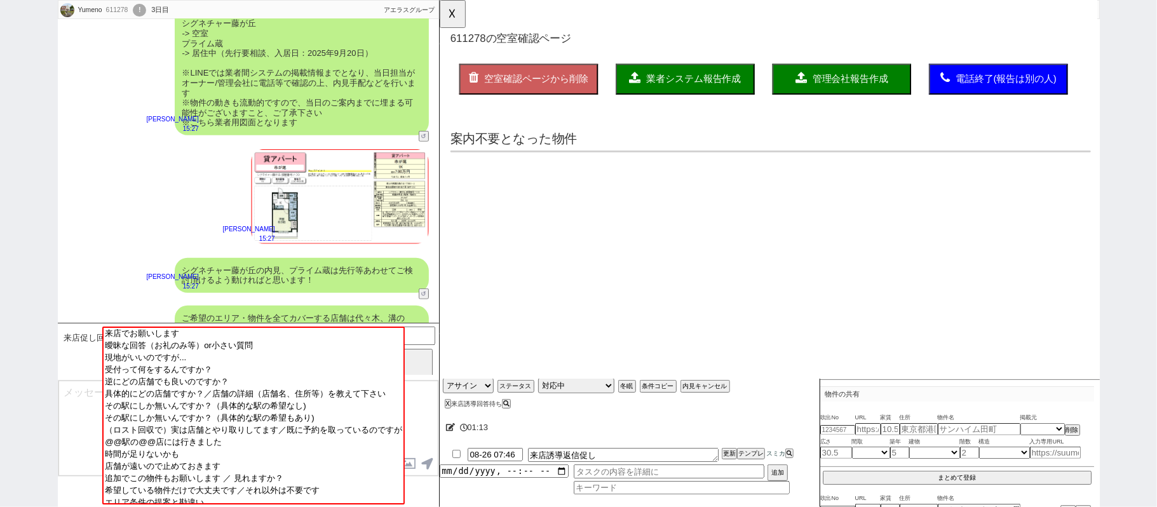
scroll to position [0, 0]
select select "another_room"
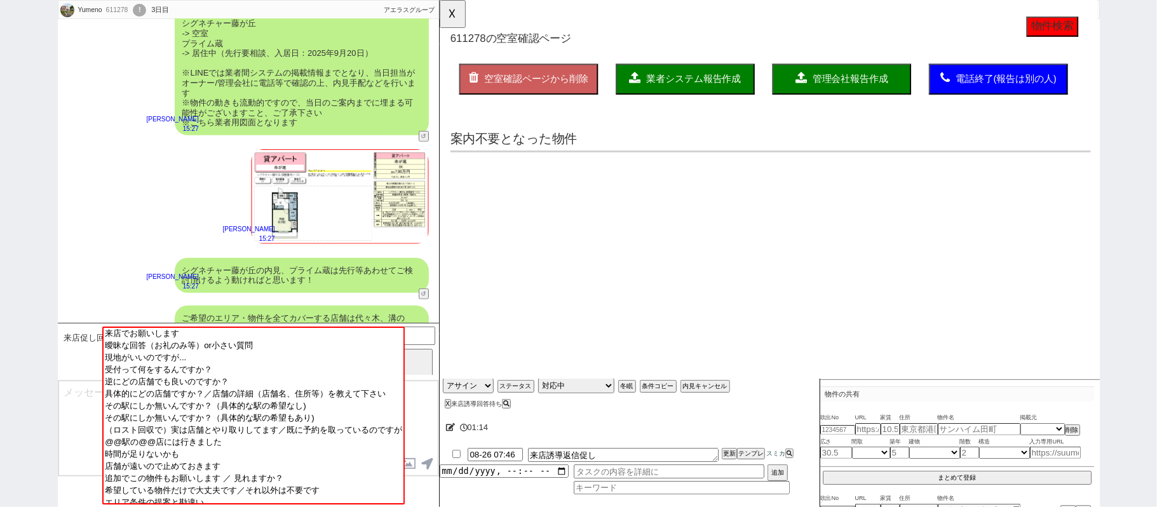
select select "another_room"
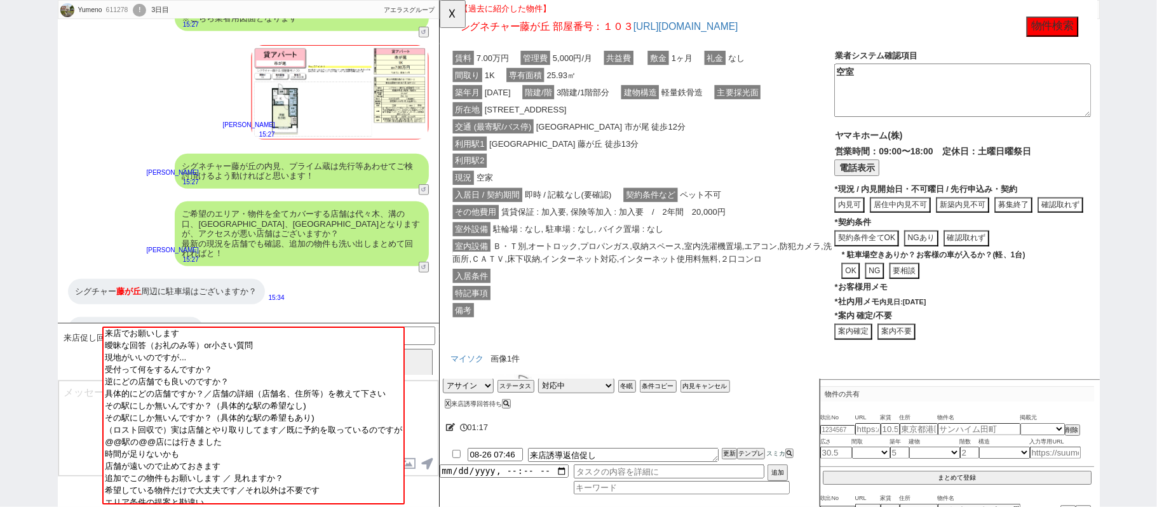
scroll to position [4071, 0]
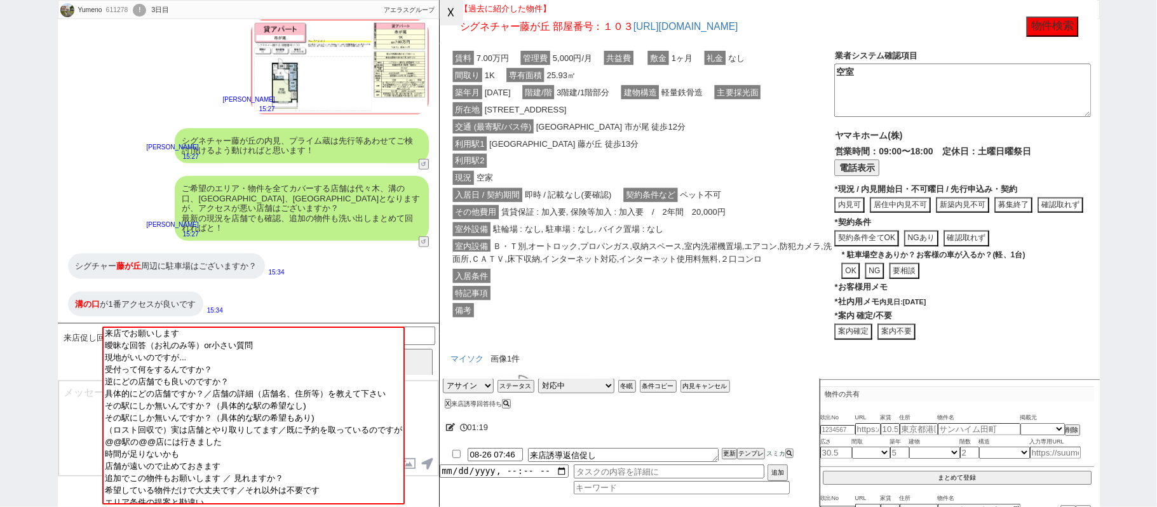
click at [458, 14] on button "☓" at bounding box center [452, 12] width 24 height 25
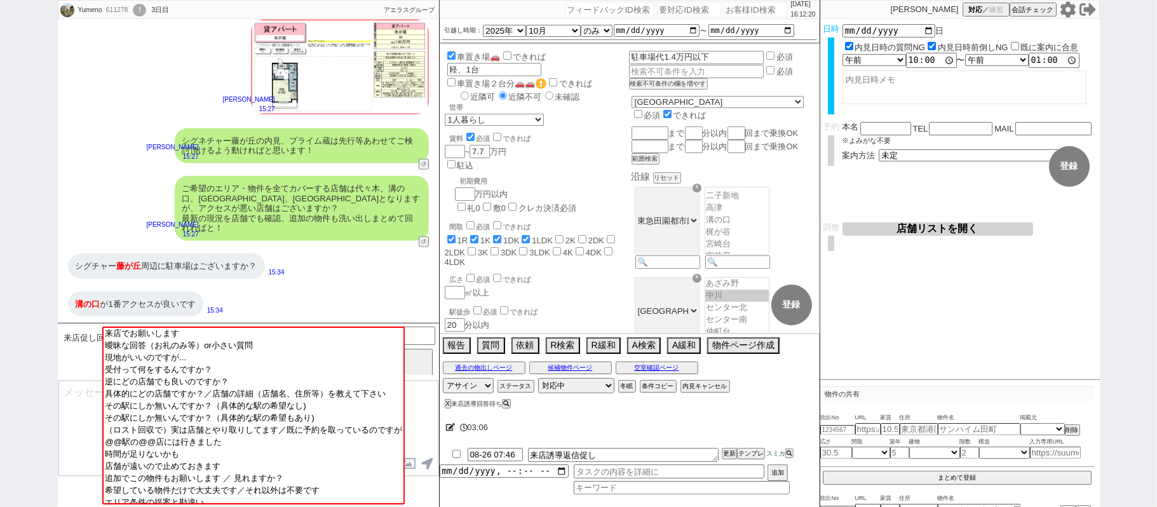
click at [143, 212] on div "ご希望のエリア・物件を全てカバーする店舗は代々木、溝の口、渋谷、横浜駅となりますが、アクセスが悪い店舗はございますか？ 最新の現況を店舗でも確認、追加の物件も…" at bounding box center [248, 209] width 381 height 78
drag, startPoint x: 67, startPoint y: 267, endPoint x: 196, endPoint y: 240, distance: 131.9
click at [145, 261] on div "シグチャー 藤が丘 周辺に駐車場はございますか？" at bounding box center [166, 266] width 197 height 25
click at [642, 369] on button "空室確認ページ" at bounding box center [657, 368] width 83 height 10
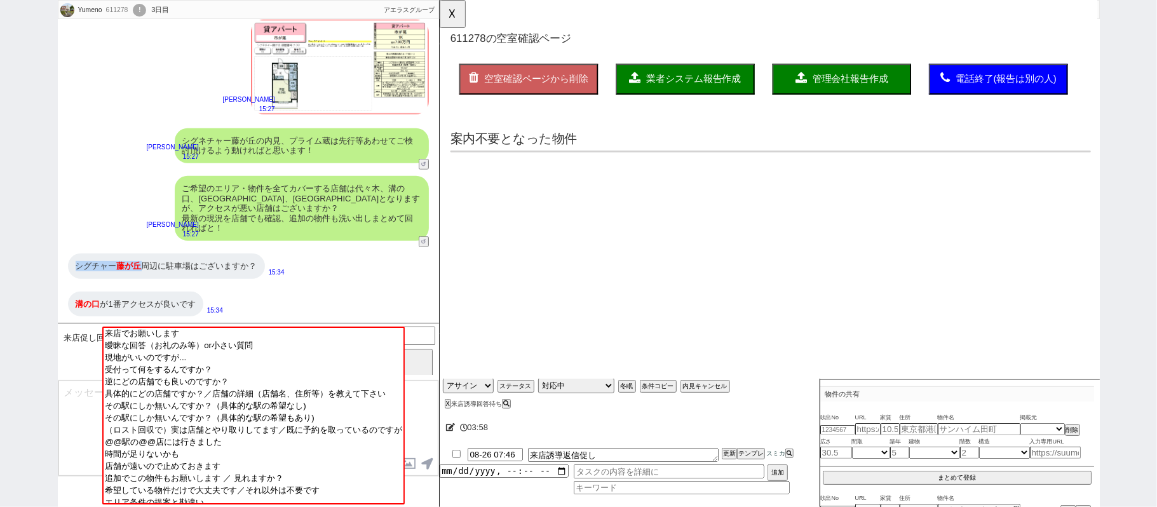
scroll to position [0, 0]
select select "another_room"
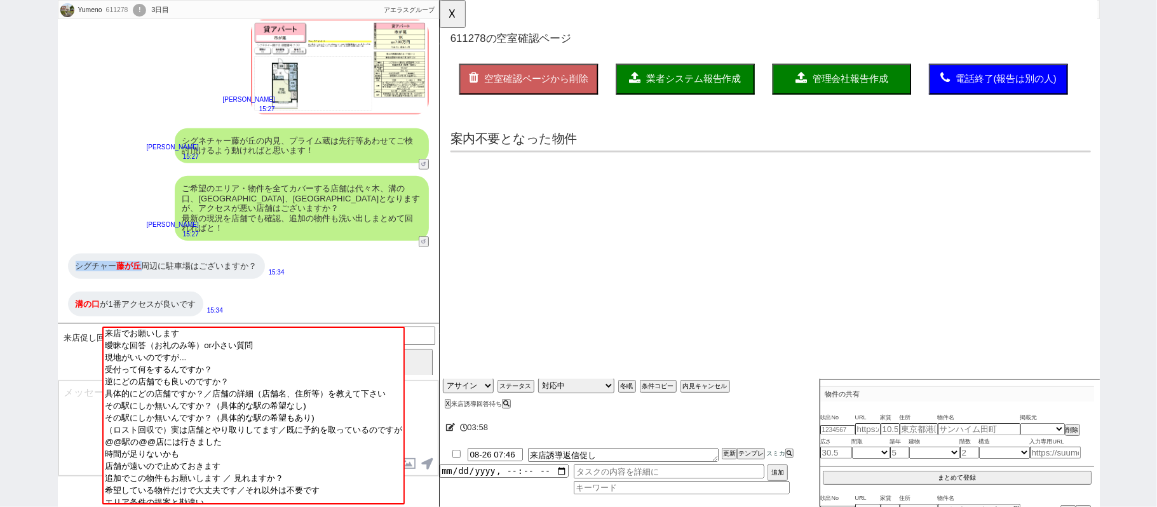
select select "another_room"
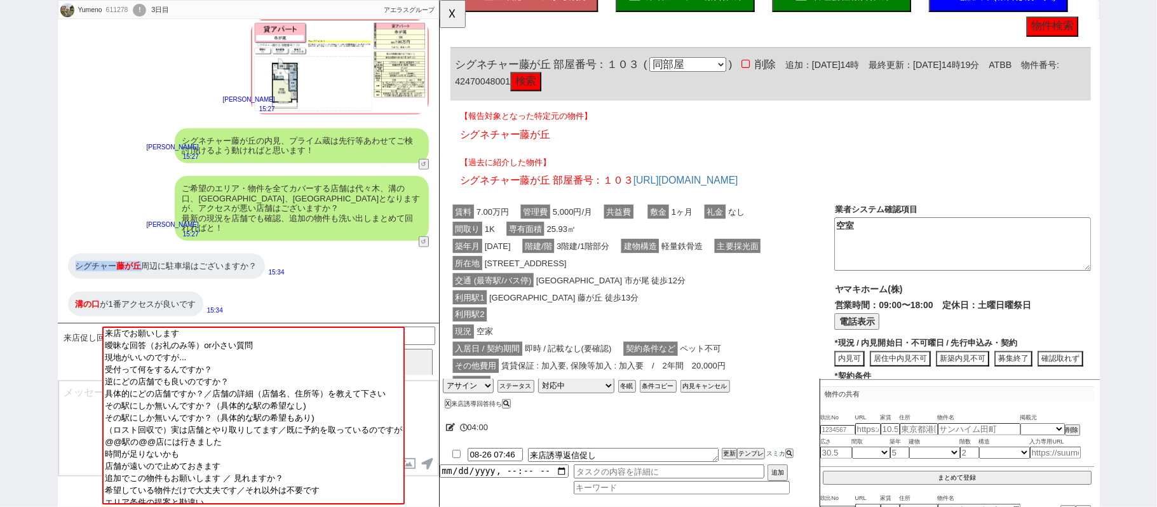
scroll to position [169, 0]
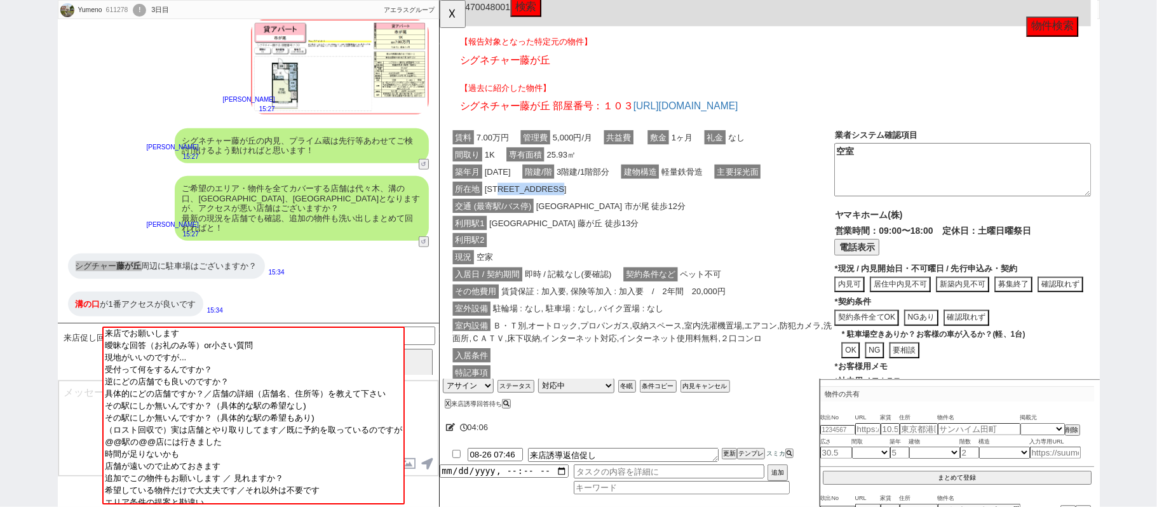
drag, startPoint x: 514, startPoint y: 200, endPoint x: 621, endPoint y: 201, distance: 106.8
click at [578, 201] on span "横浜市青葉区藤が丘１丁目８－２" at bounding box center [531, 202] width 93 height 15
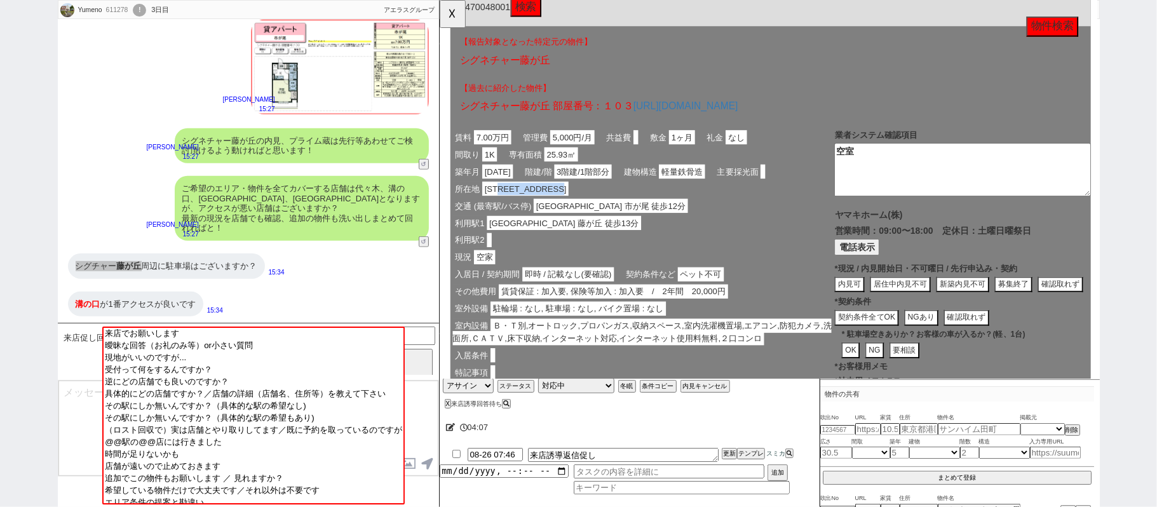
copy span "青葉区藤が丘１丁目８－２"
click at [450, 17] on button "☓" at bounding box center [452, 12] width 24 height 25
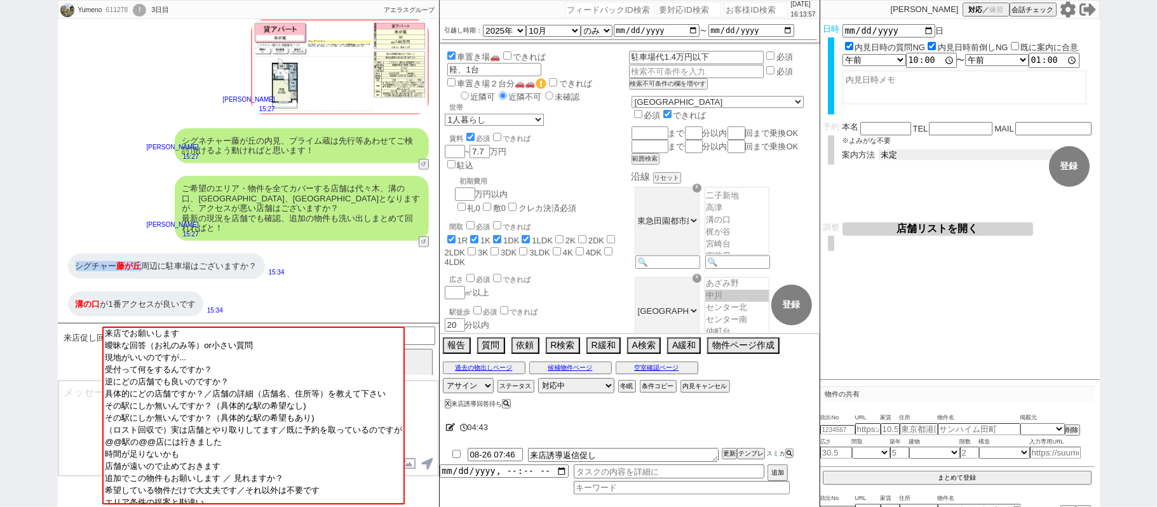
click at [908, 153] on select "未定 現地お待ち合わせ ご来店 先行申し込みのご案内or内見無しでの申し込みのご案内 オンラインでのご接客 オンラインで1件の内見のご案内" at bounding box center [974, 154] width 191 height 11
select select "2"
click at [879, 149] on select "未定 現地お待ち合わせ ご来店 先行申し込みのご案内or内見無しでの申し込みのご案内 オンラインでのご接客 オンラインで1件の内見のご案内" at bounding box center [974, 154] width 191 height 11
click at [1069, 166] on button "登録" at bounding box center [1069, 166] width 41 height 41
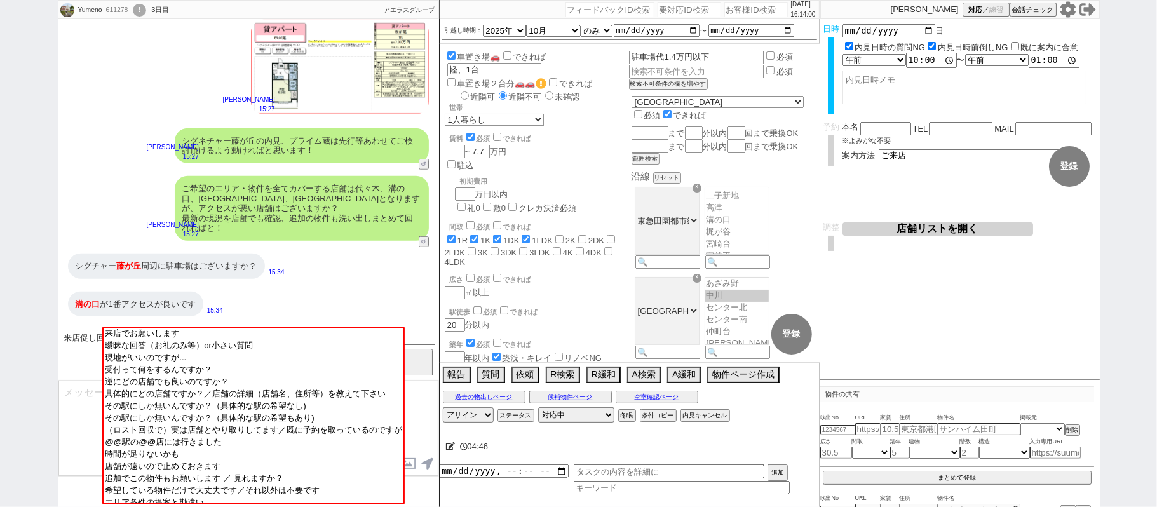
click at [74, 411] on textarea at bounding box center [248, 428] width 380 height 95
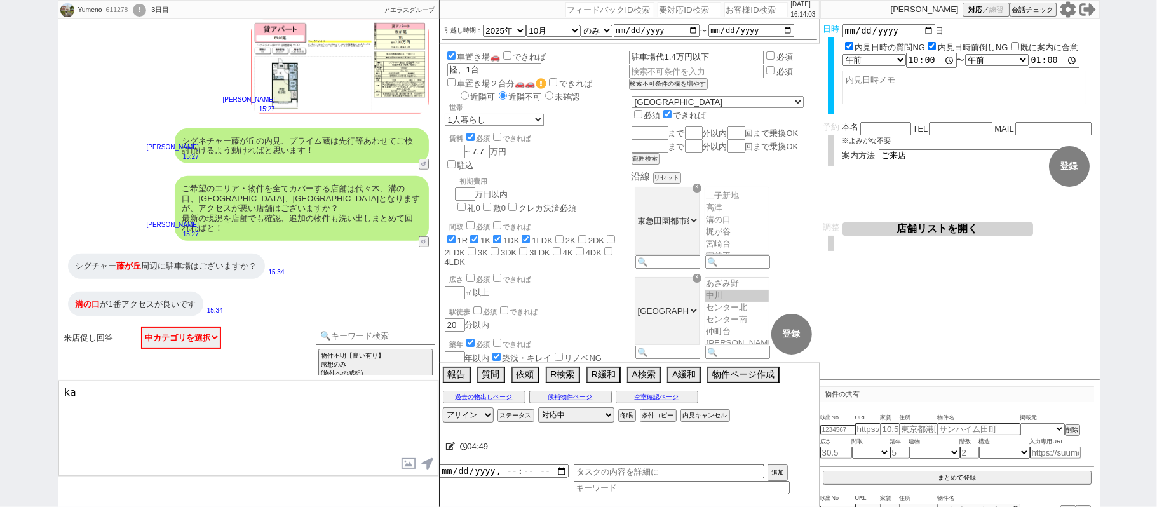
type textarea "k"
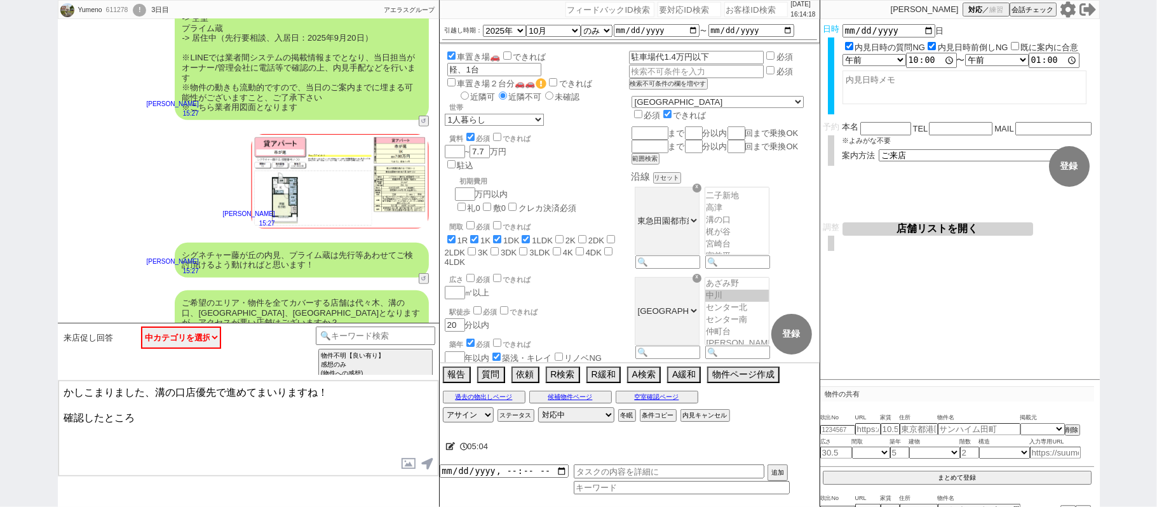
scroll to position [3901, 0]
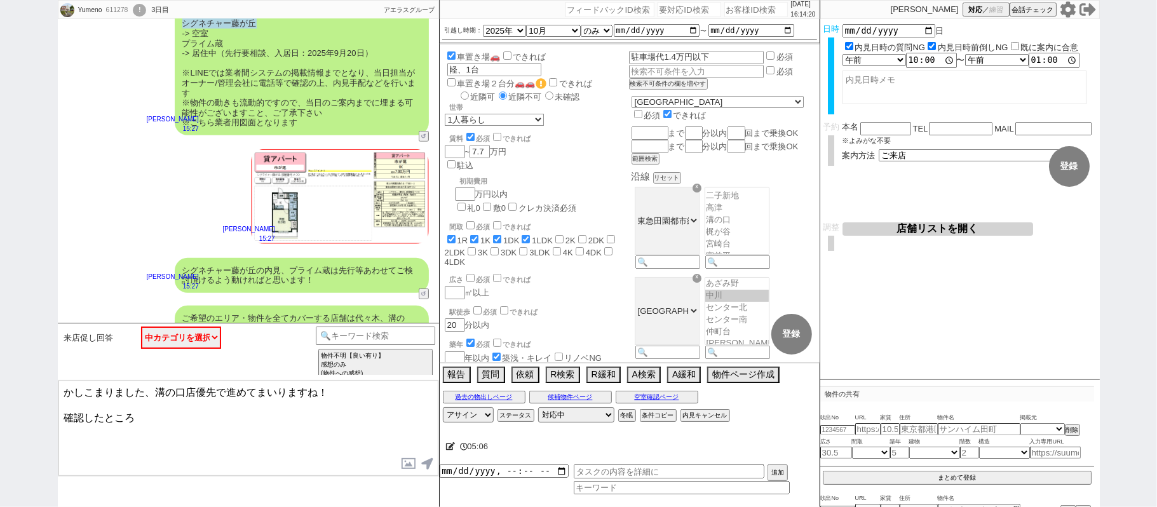
drag, startPoint x: 184, startPoint y: 66, endPoint x: 256, endPoint y: 66, distance: 71.2
click at [256, 66] on div "かしこまりました！ また並行して確認が取れ、お問い合わせの件は以下となっておりまして、 https://tools.sumika.live/pages/u7b…" at bounding box center [302, 39] width 254 height 194
copy div "シグネチャー藤が丘"
click at [209, 418] on textarea "かしこまりました、溝の口店優先で進めてまいりますね！ 確認したところ" at bounding box center [248, 428] width 380 height 95
paste textarea "シグネチャー藤が丘"
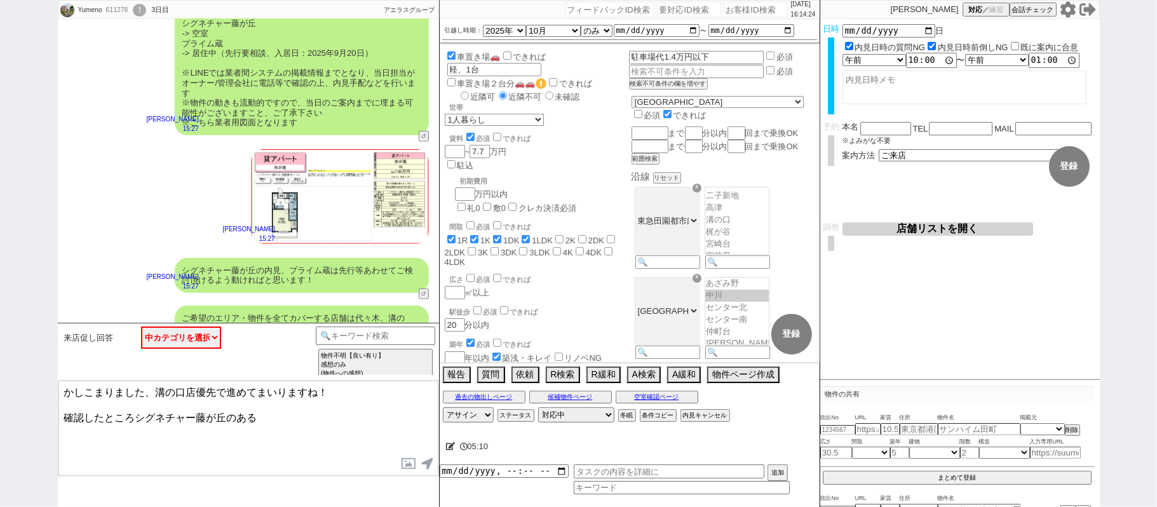
type textarea "かしこまりました、溝の口店優先で進めてまいりますね！ 確認したところシグネチャー藤が丘のある"
click at [627, 397] on button "空室確認ページ" at bounding box center [657, 397] width 83 height 10
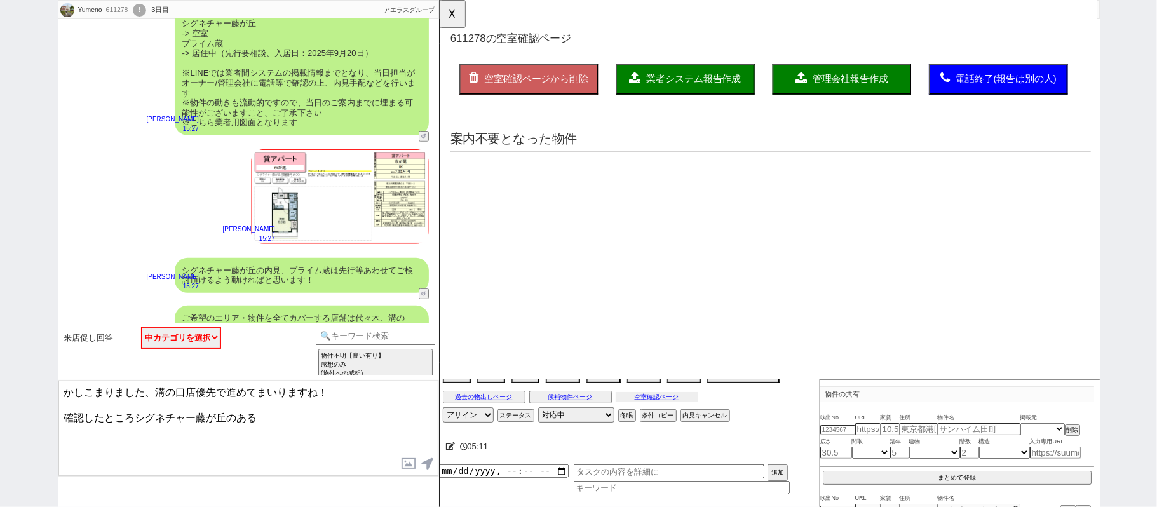
scroll to position [0, 0]
select select "another_room"
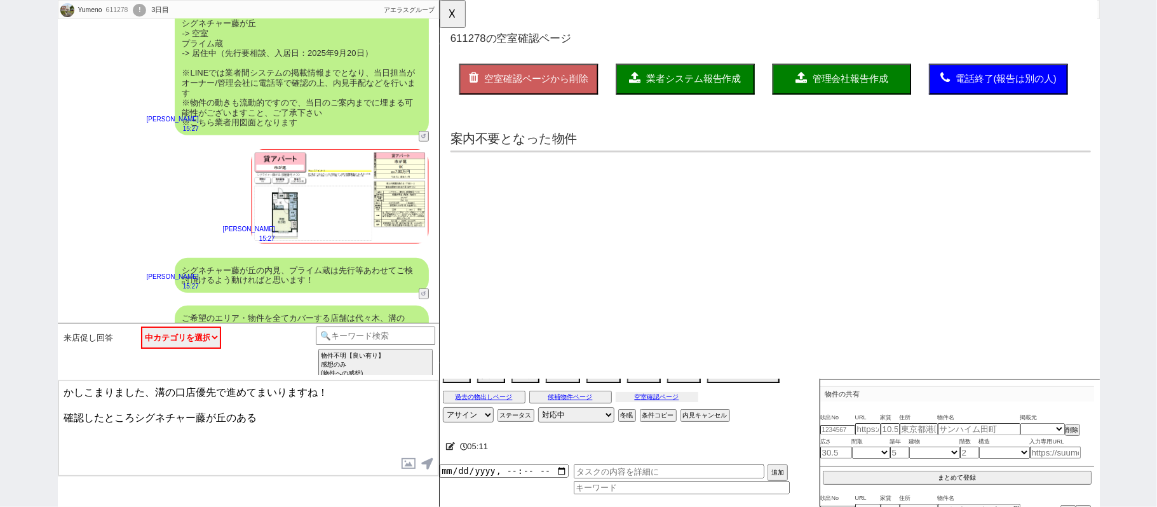
select select "another_room"
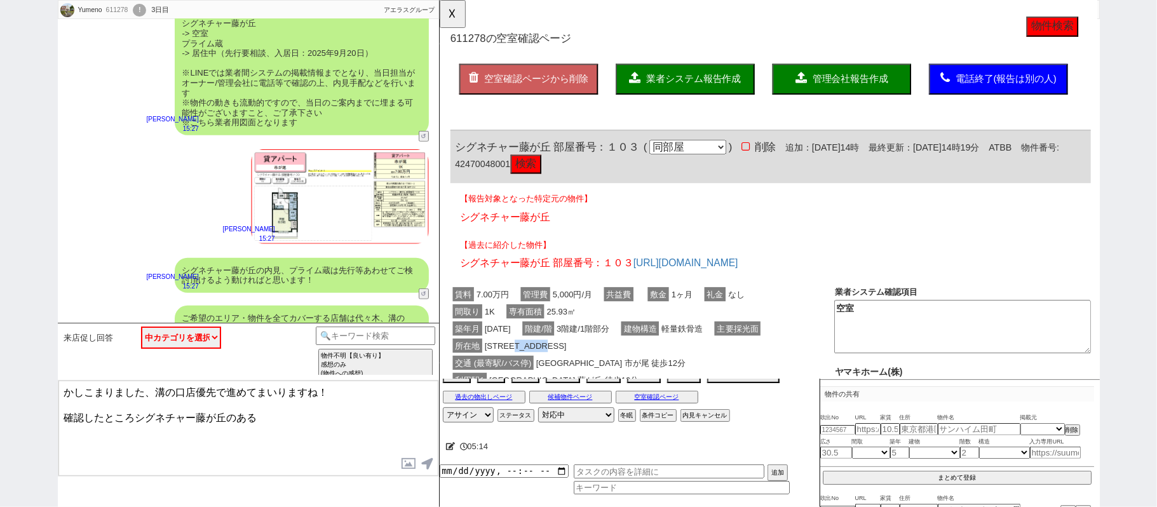
drag, startPoint x: 540, startPoint y: 368, endPoint x: 590, endPoint y: 368, distance: 49.6
click at [578, 368] on span "横浜市青葉区藤が丘１丁目８－２" at bounding box center [531, 371] width 93 height 15
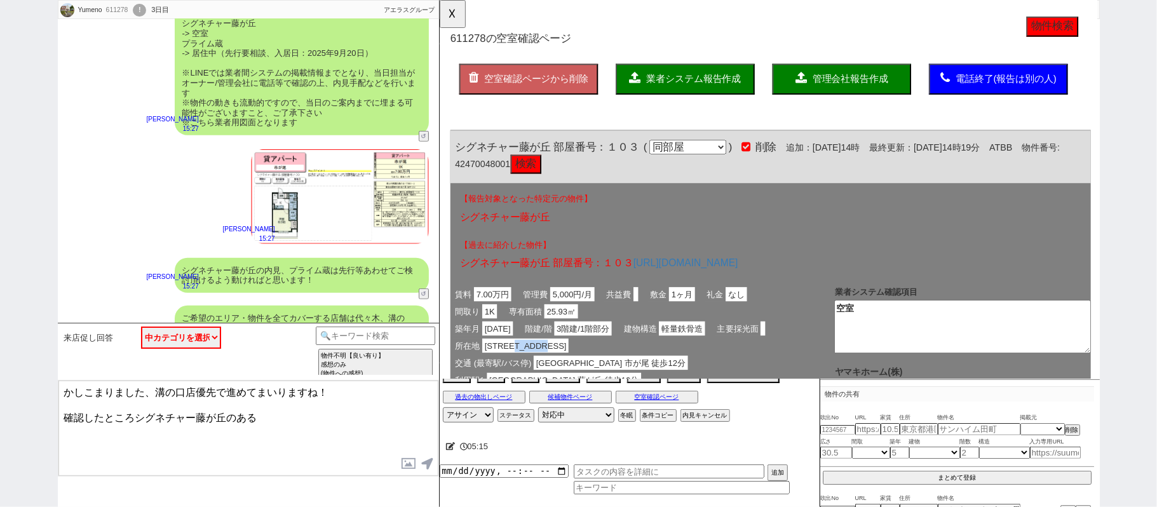
copy span "藤が丘１丁目"
click at [329, 417] on textarea "かしこまりました、溝の口店優先で進めてまいりますね！ 確認したところシグネチャー藤が丘のある" at bounding box center [248, 428] width 380 height 95
paste textarea "藤が丘１丁目"
click at [303, 413] on textarea "かしこまりました、溝の口店優先で進めてまいりますね！ 確認したところシグネチャー藤が丘のある藤が丘１丁目" at bounding box center [248, 428] width 380 height 95
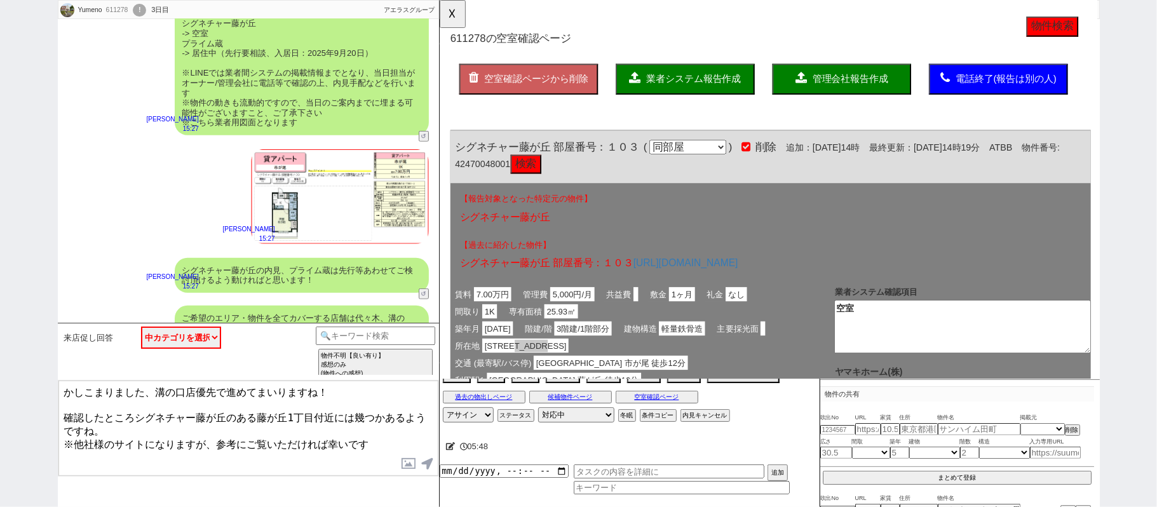
click at [383, 433] on textarea "かしこまりました、溝の口店優先で進めてまいりますね！ 確認したところシグネチャー藤が丘のある藤が丘1丁目付近には幾つかあるようですね。 ※他社様のサイトになり…" at bounding box center [248, 428] width 380 height 95
paste textarea "https://carparking.jp/area/region/141170528/?lat=35.5470092&lng=139.5318179"
type textarea "かしこまりました、溝の口店優先で進めてまいりますね！ 確認したところシグネチャー藤が丘のある藤が丘1丁目付近には幾つかあるようですね。 ※他社様のサイトになり…"
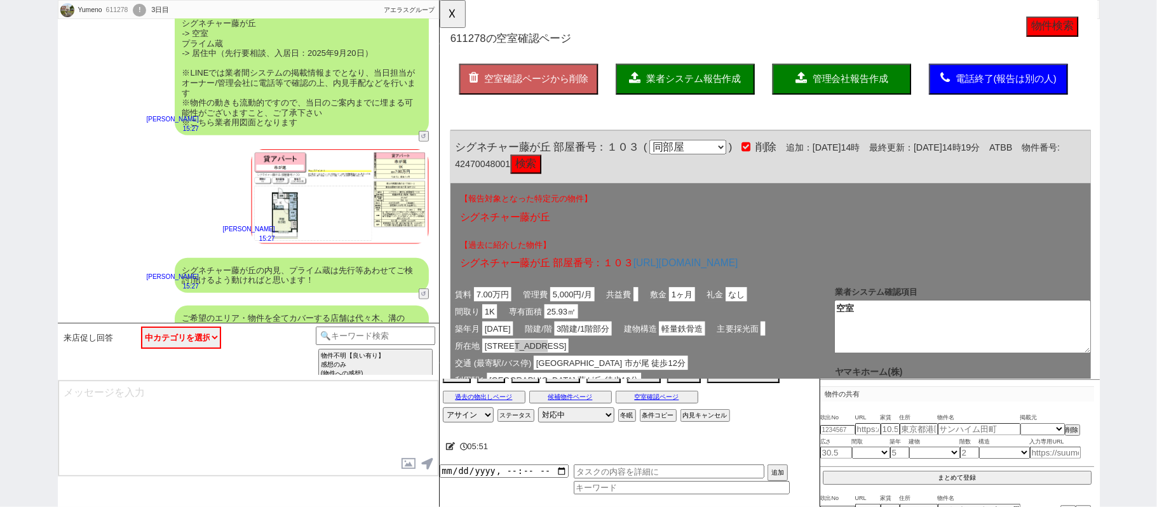
scroll to position [3972, 0]
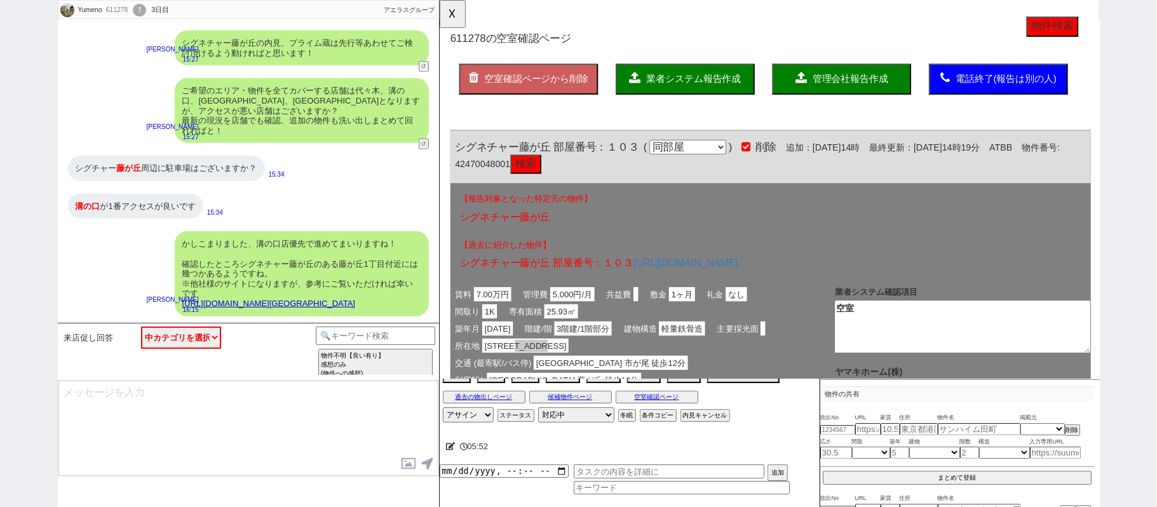
click at [412, 463] on label at bounding box center [409, 464] width 20 height 24
click at [0, 0] on input "file" at bounding box center [0, 0] width 0 height 0
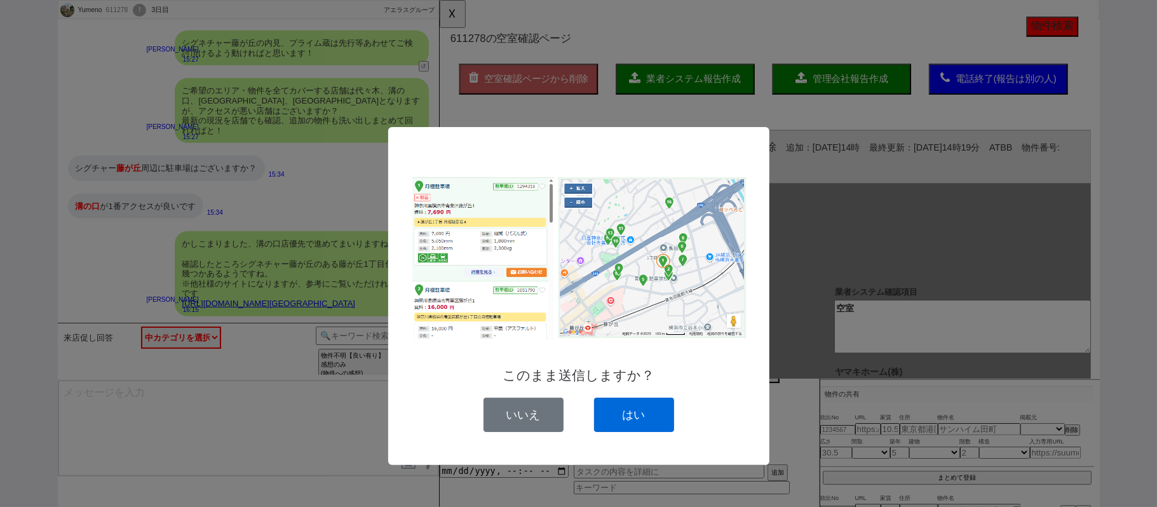
click at [638, 410] on button "はい" at bounding box center [634, 415] width 80 height 34
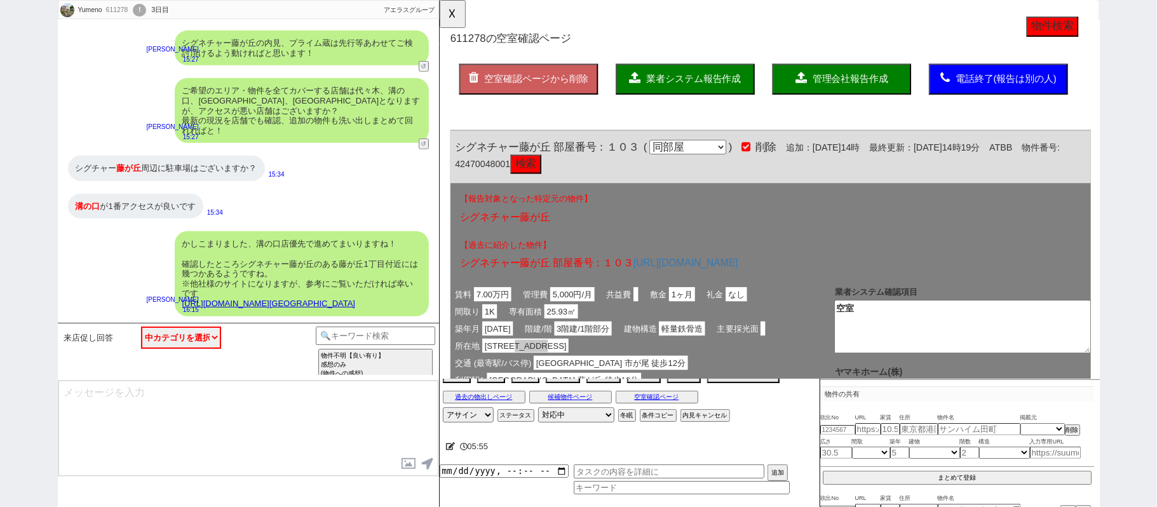
scroll to position [3872, 0]
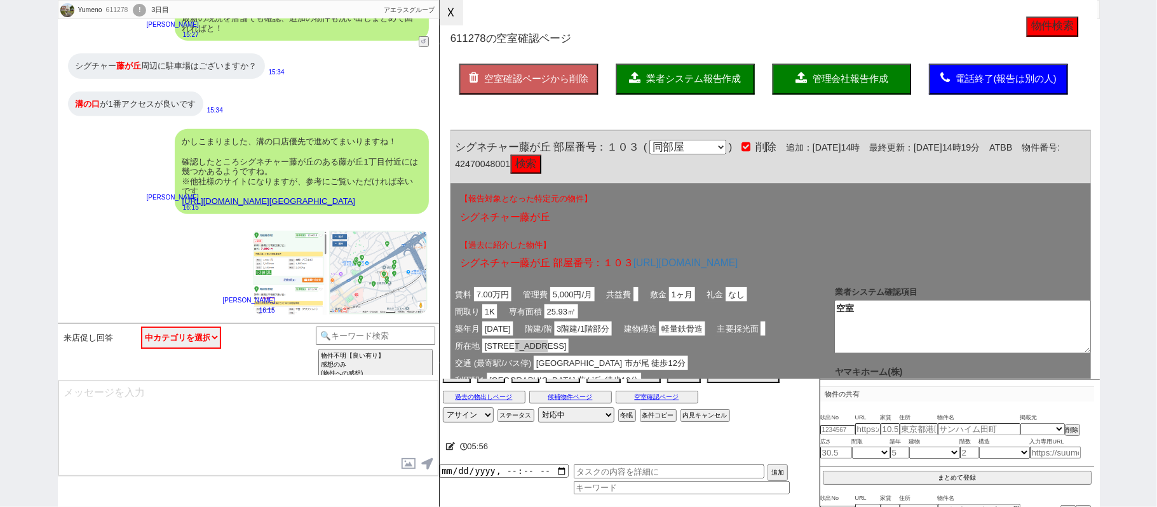
click at [447, 16] on button "☓" at bounding box center [452, 12] width 24 height 25
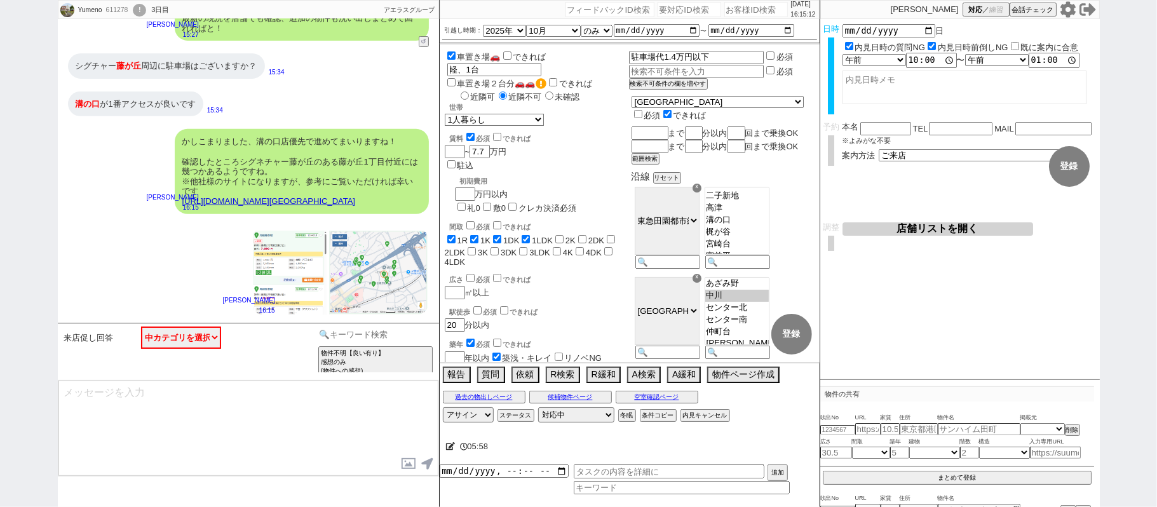
click at [374, 343] on div "物件不明【良い有り】 感想のみ (物件への感想) 指定アリ【良い有り】 言及中の物件への感想のみ (物件への感想) 候補にしたい（内見に関して言及なし） ＋ポ…" at bounding box center [376, 352] width 120 height 50
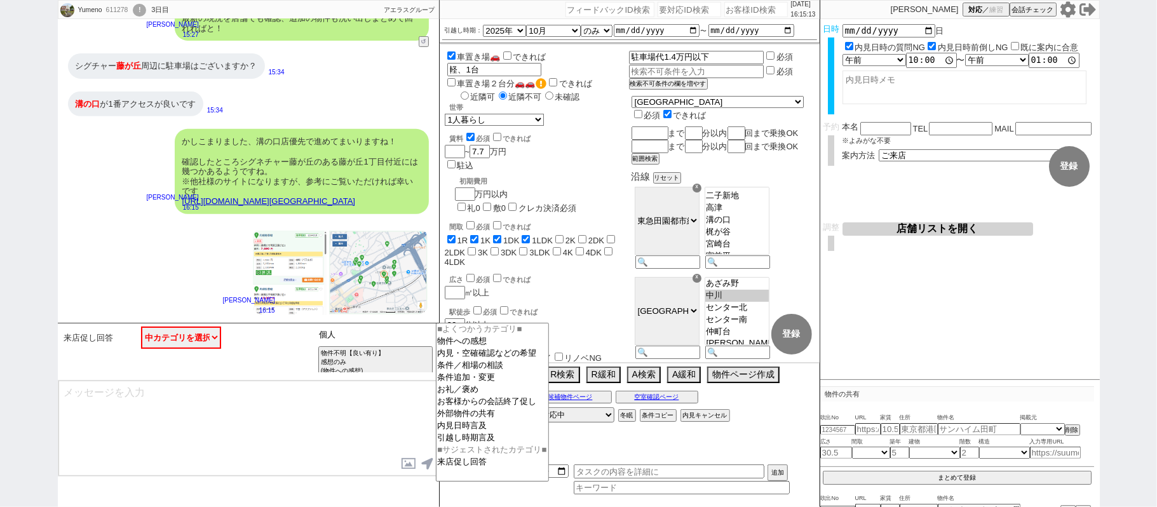
type input "個人"
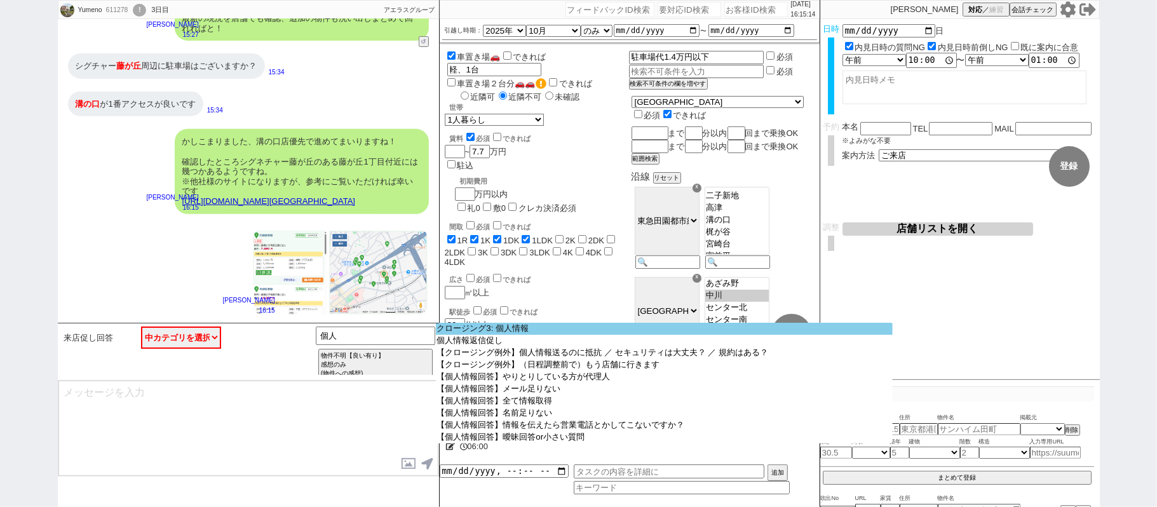
click at [467, 331] on option "クロージング3: 個人情報" at bounding box center [664, 329] width 457 height 12
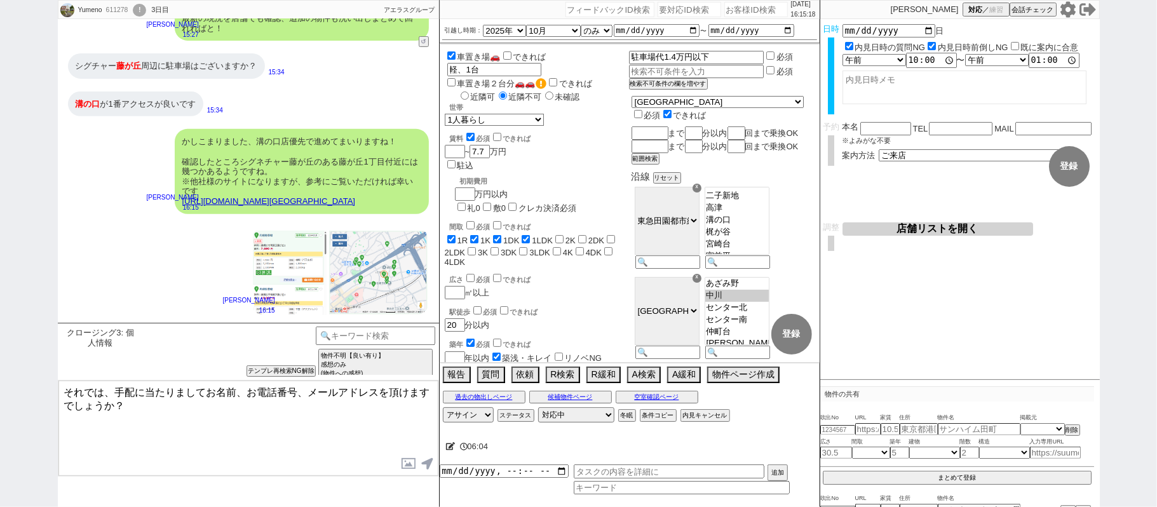
drag, startPoint x: 103, startPoint y: 392, endPoint x: 0, endPoint y: 318, distance: 126.3
click at [0, 331] on div "Yumeno 611278 ! 0 3日目 冬眠中 自社客 アエラスグループ スミカ_BPO チャット全表示 2025-08-24 軽自動車で、住宅から200…" at bounding box center [578, 253] width 1157 height 507
type textarea "また、手配に当たりましてお名前、お電話番号、メールアドレスを頂けますでしょうか？"
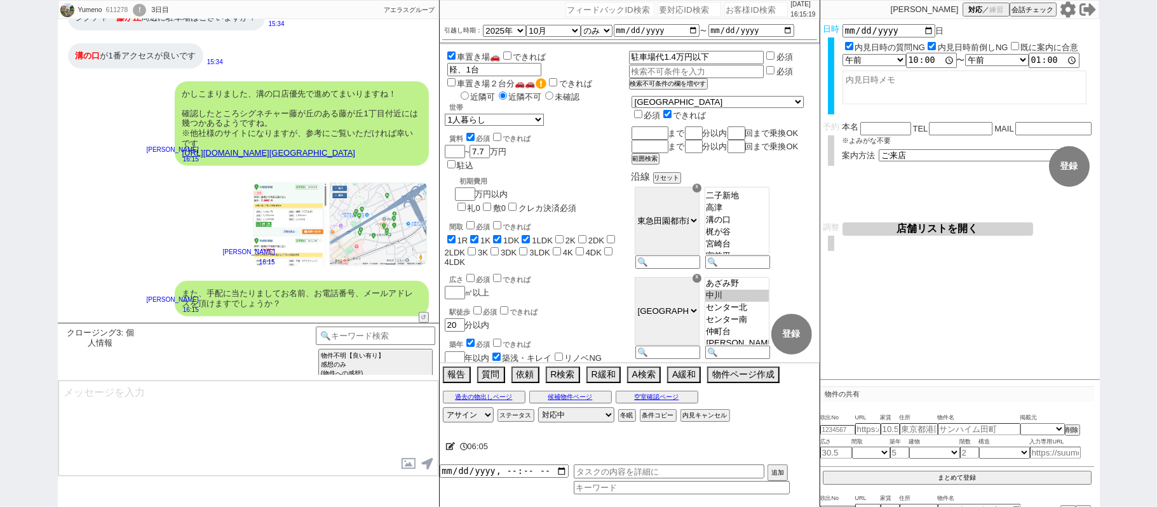
scroll to position [3835, 0]
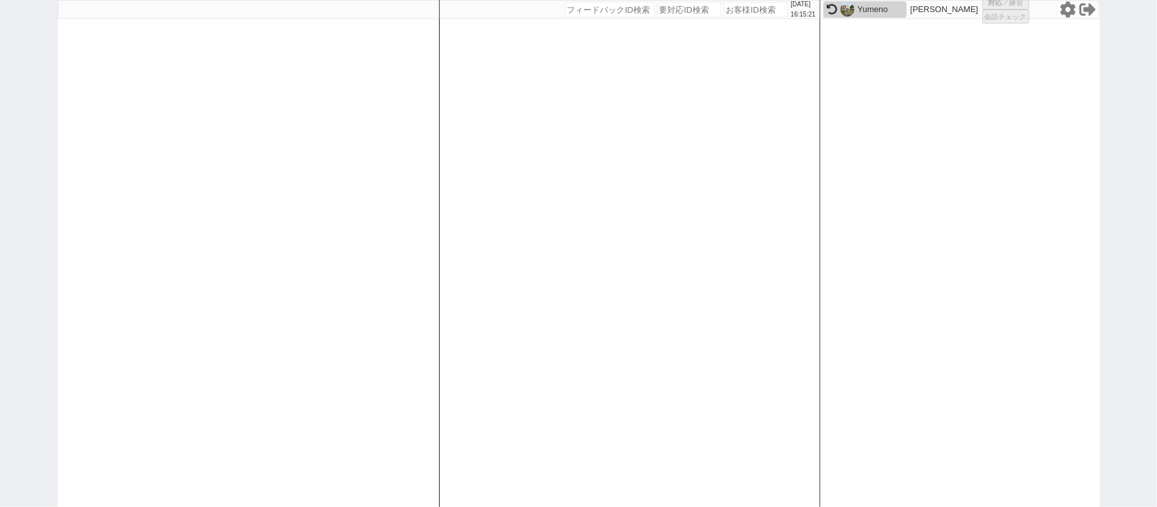
select select
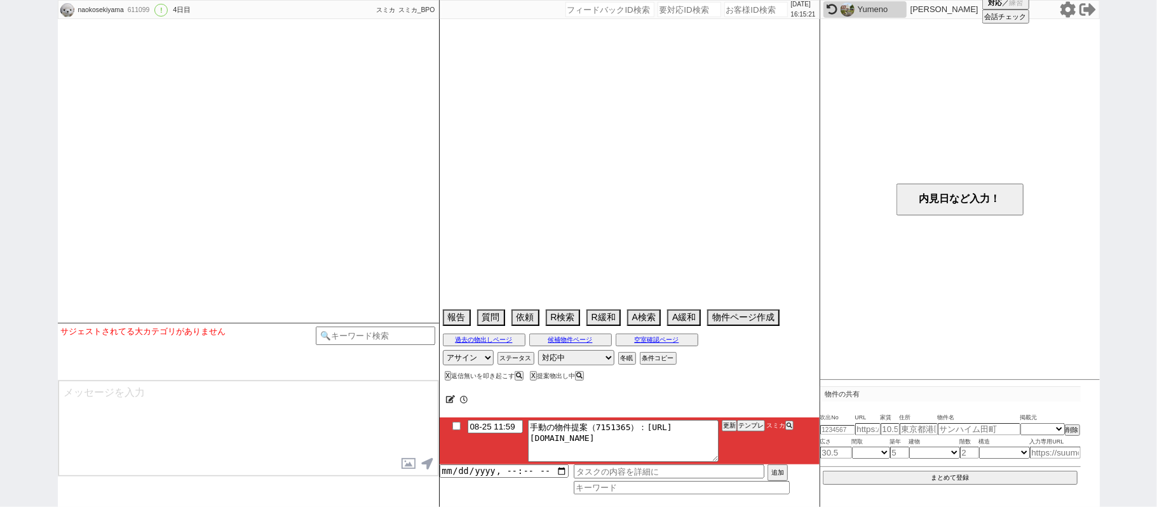
type textarea "ハウスコム三軒茶屋店で内見予定あり"
select select "2025"
select select "10"
select select "35"
select select "0"
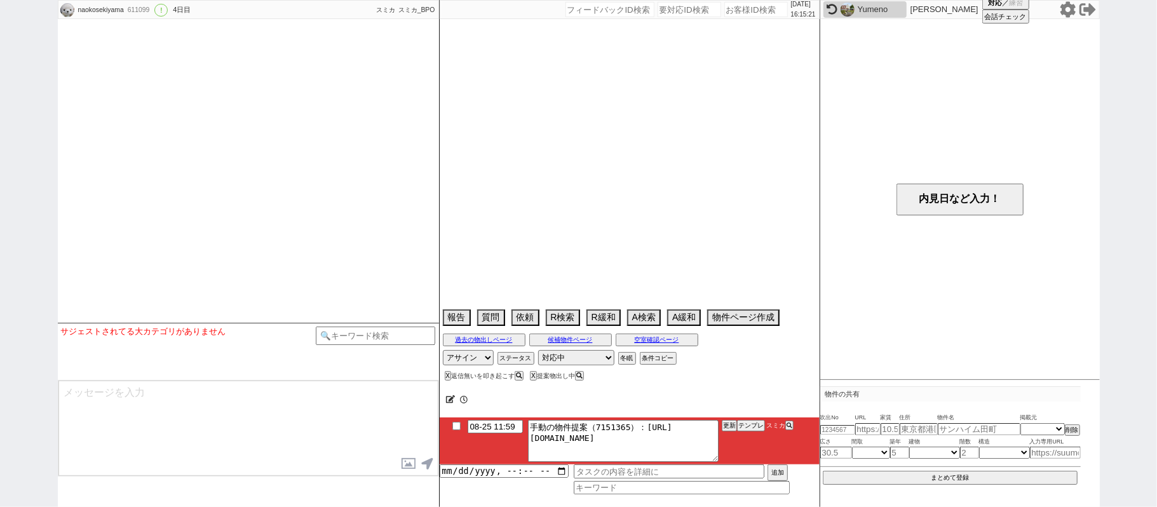
select select "10"
select select "12"
select select "15"
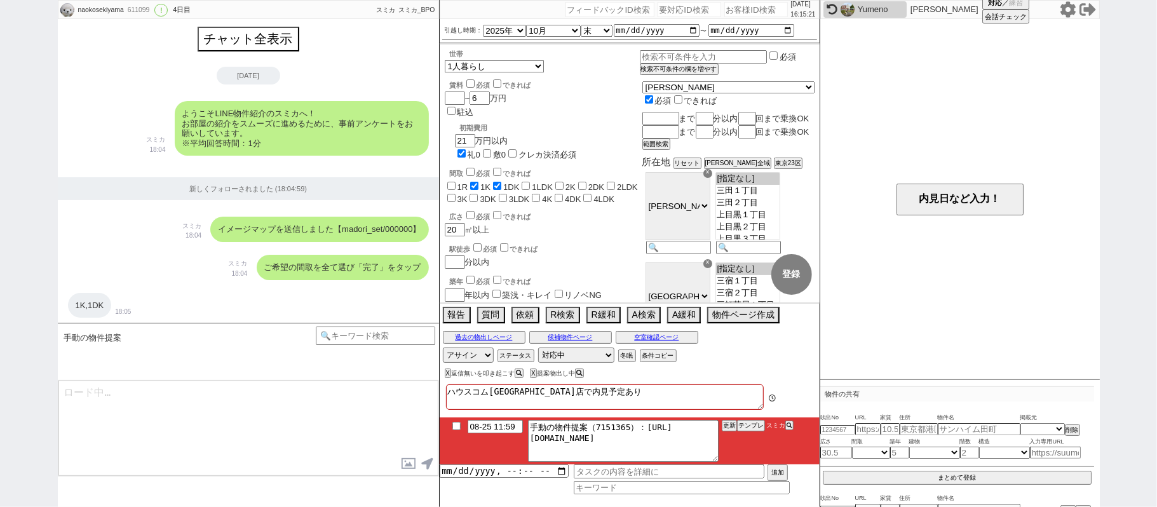
scroll to position [2446, 0]
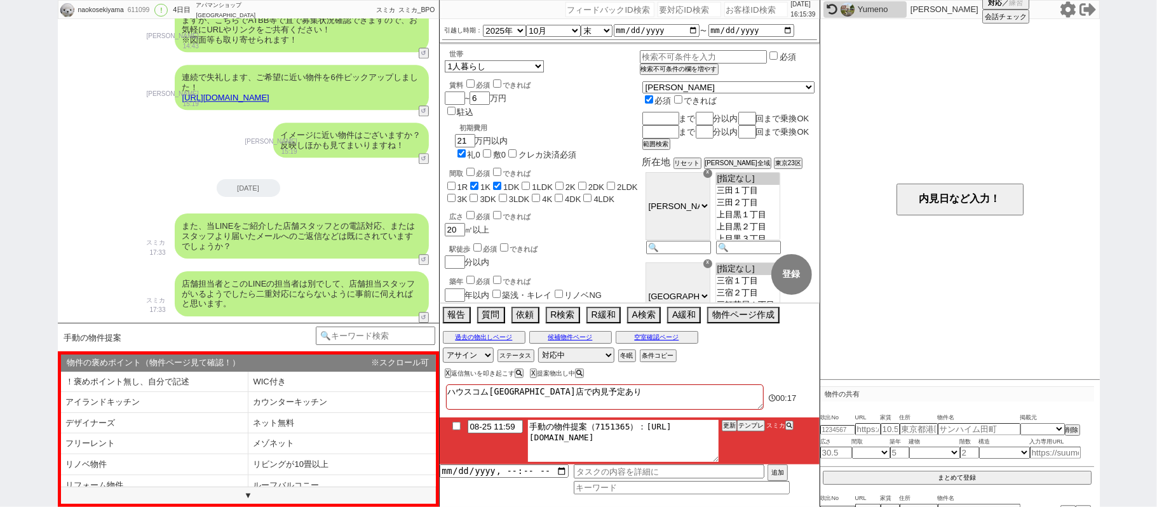
click at [641, 428] on textarea "手動の物件提案（7151365）：https://jent-crm.com/2ng-84y191pn3984hy/introduction_pages/485…" at bounding box center [623, 441] width 191 height 42
click at [702, 443] on textarea "手動の物件提案（7151365）：https://jent-crm.com/2ng-84y191pn3984hy/introduction_pages/485…" at bounding box center [623, 441] width 191 height 42
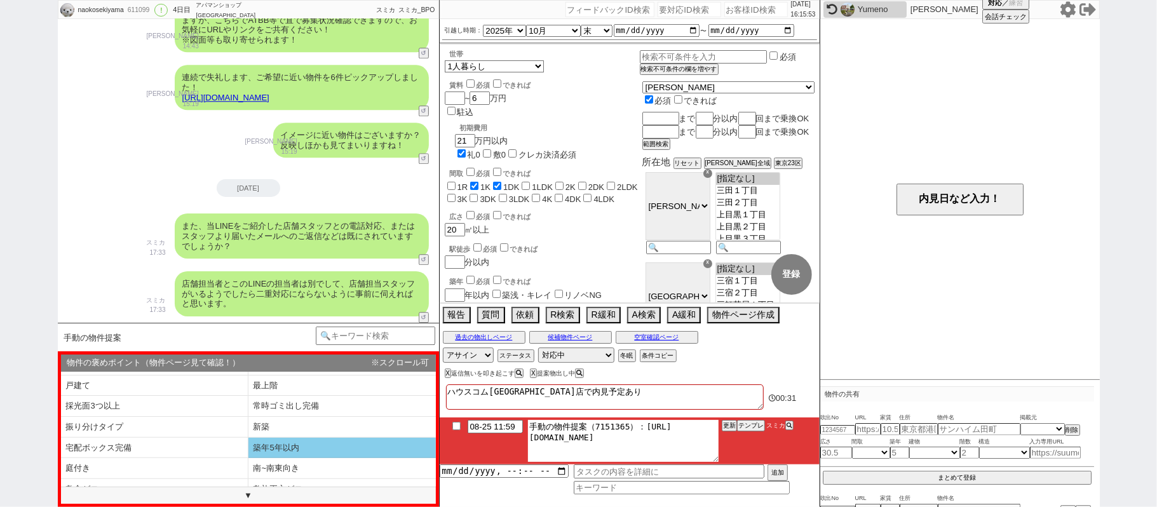
scroll to position [169, 0]
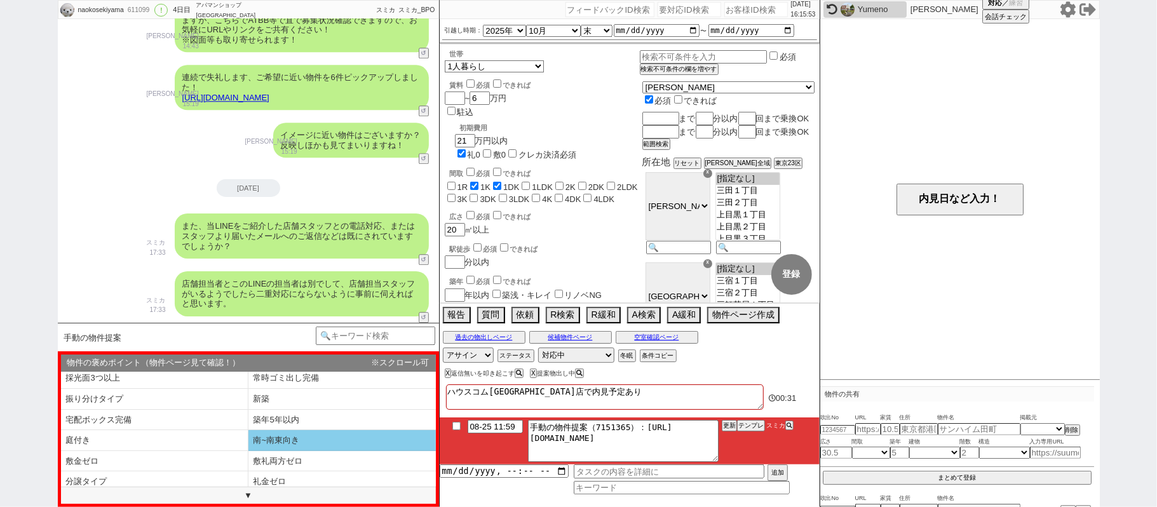
click at [313, 439] on li "南~南東向き" at bounding box center [343, 440] width 188 height 21
select select "南~南東向き"
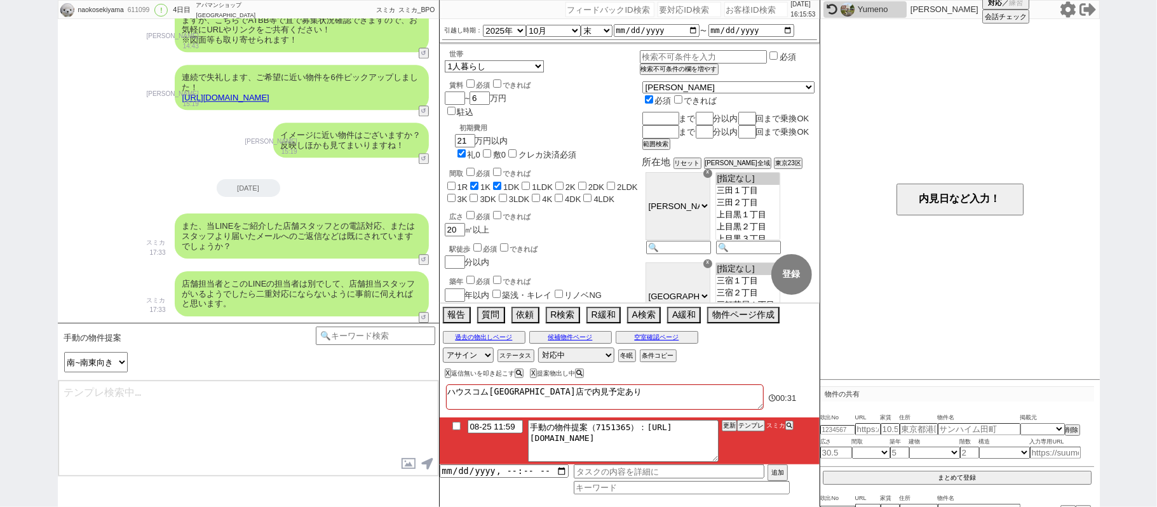
type textarea "お世話になります、本日こちらご提案させていただきます！ https://tools.sumika.live/pages/60s4l0z ただ特に1件目などは日…"
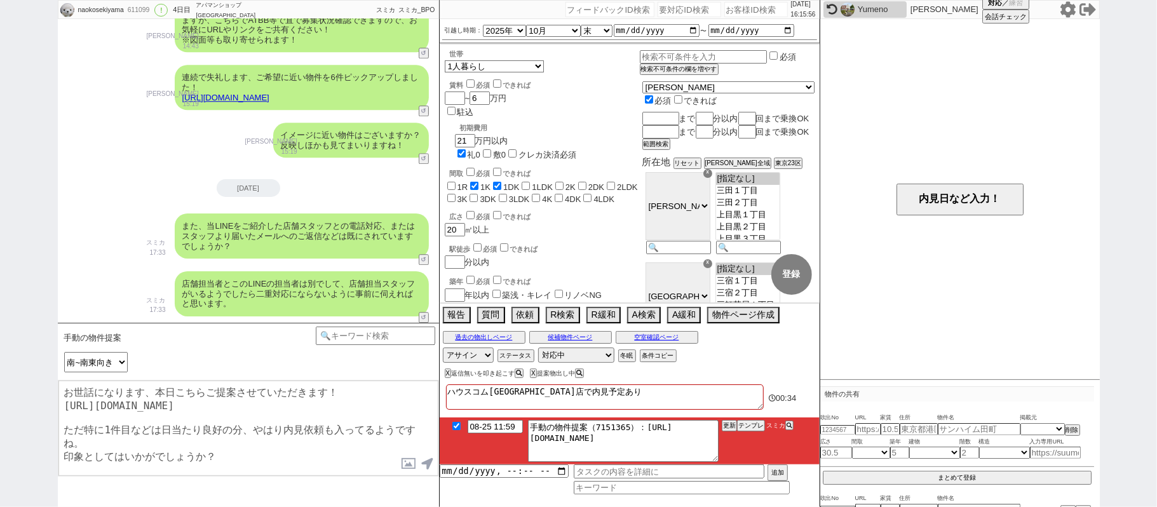
checkbox input "true"
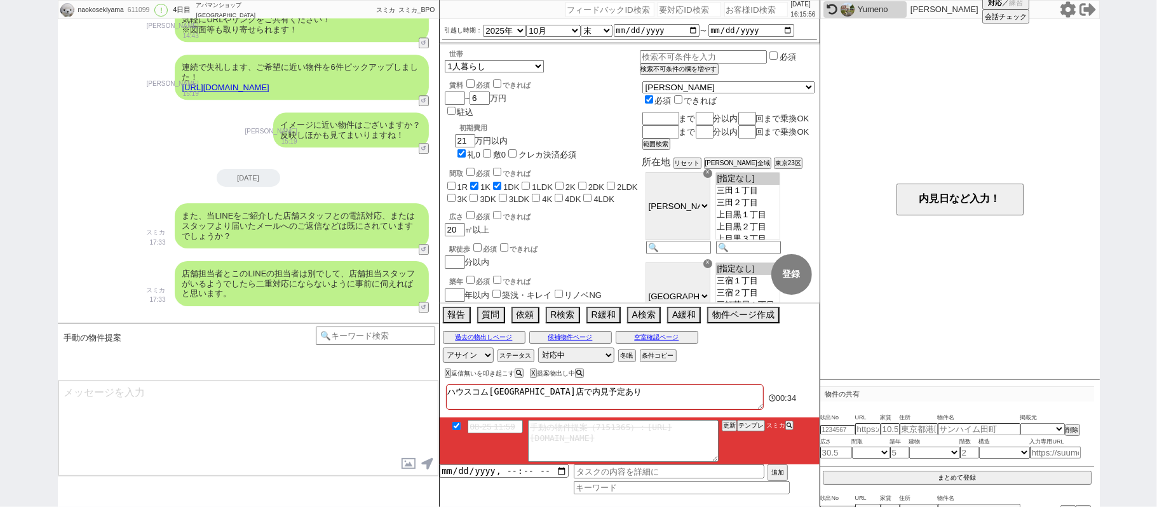
scroll to position [2577, 0]
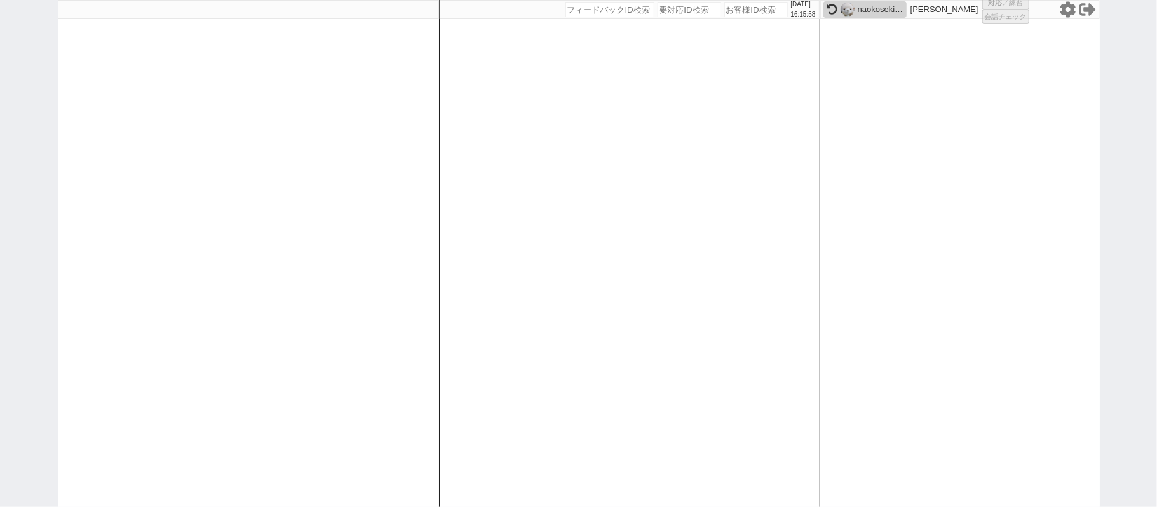
select select "3"
select select "2"
select select
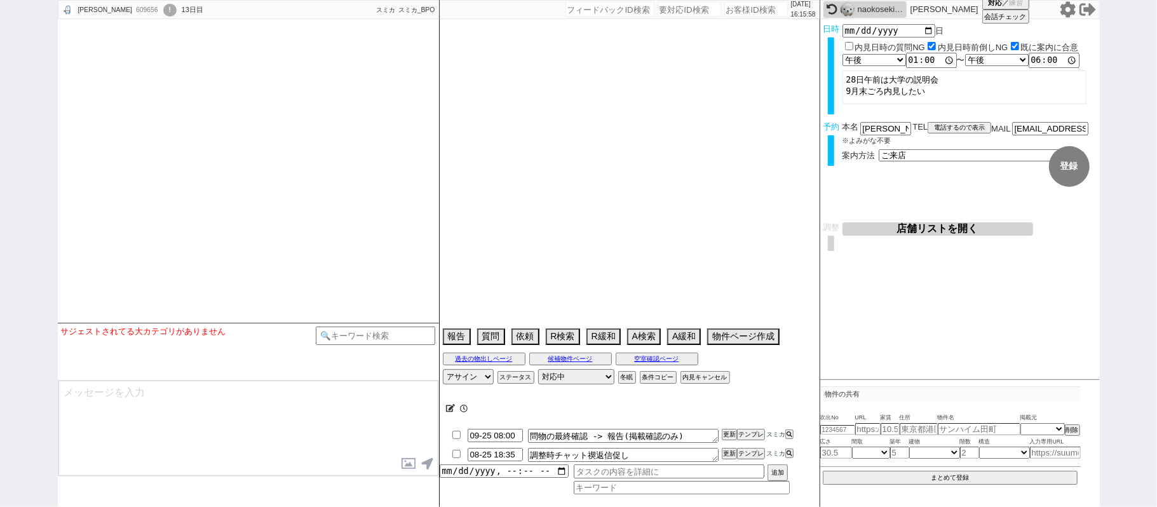
select select
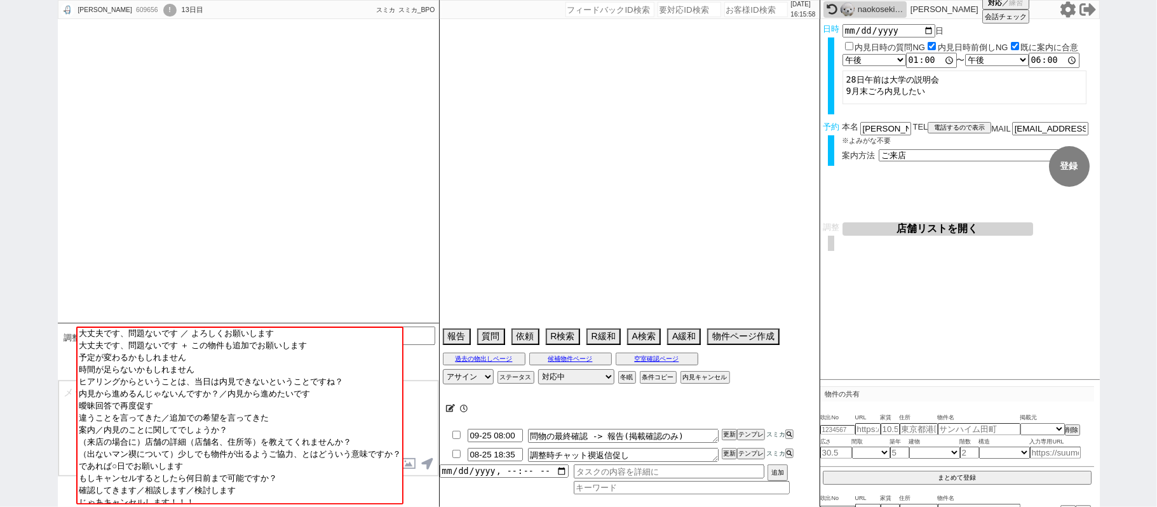
type textarea "他社なし"
select select "15"
select select "0"
select select "50"
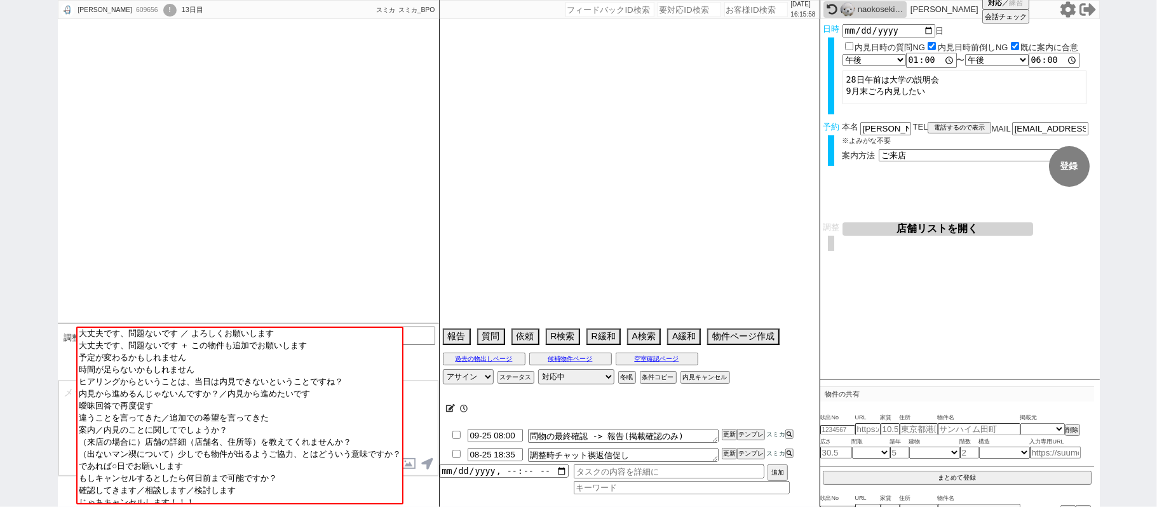
select select "1287"
select select "57"
select select "1419"
select select "23"
select select "752"
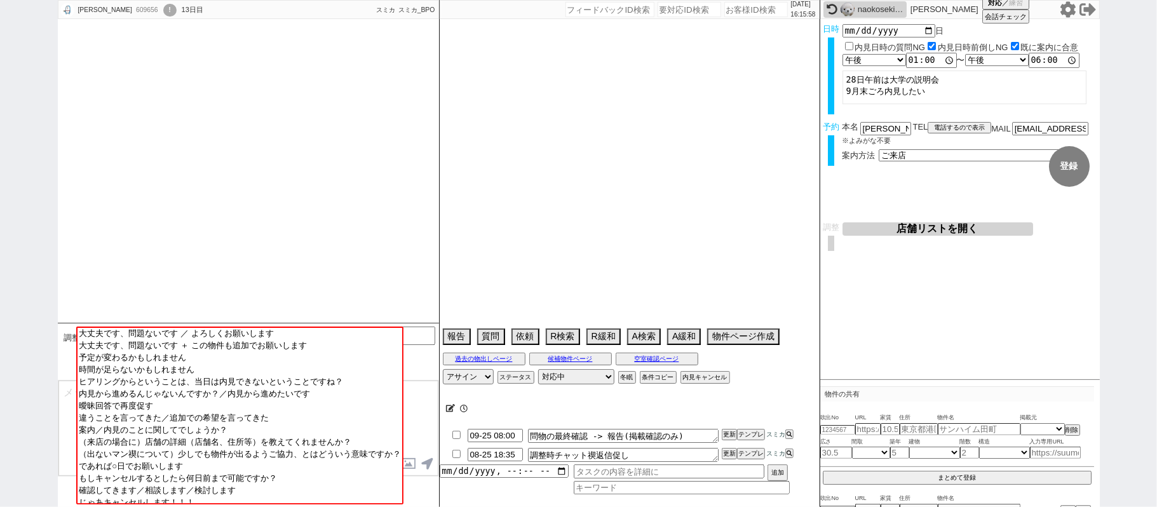
select select "17"
select select "9"
select select "340"
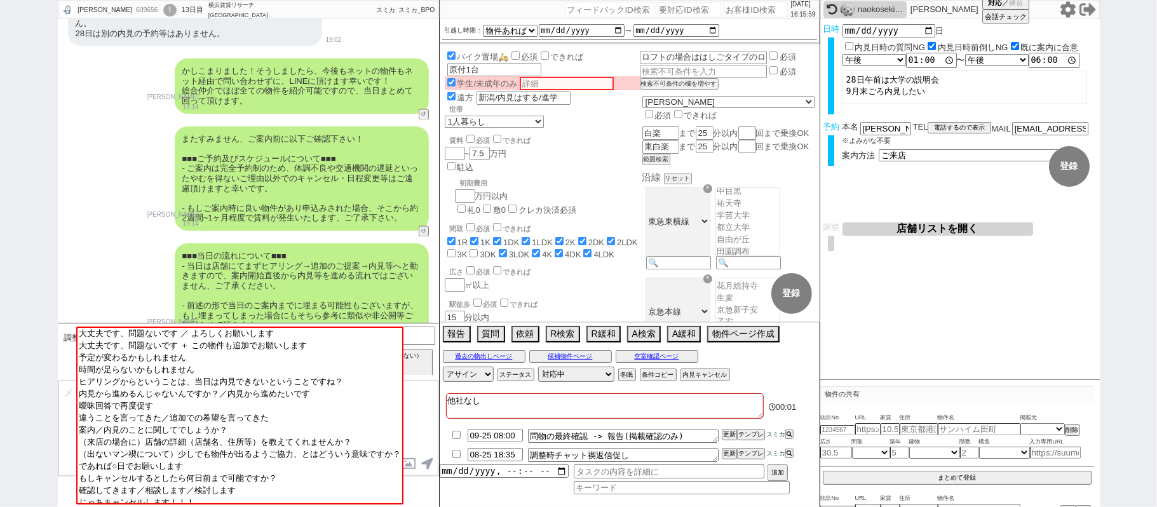
scroll to position [1587, 0]
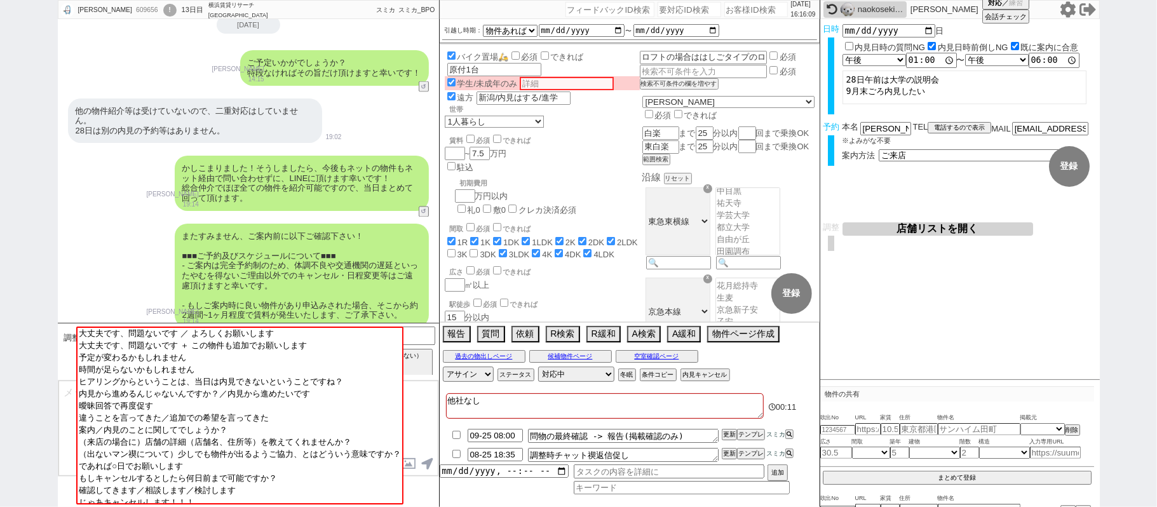
click at [43, 161] on div "怜生 609656 ! 0 13日目 横浜賃貸リサーチ 新横浜店 冬眠中 自社客 スミカ スミカ_BPO チャット全表示 2025-08-16 新潟から進学と…" at bounding box center [578, 253] width 1157 height 507
click at [94, 239] on div "またすみません、ご案内前に以下ご確認下さい！ ■■■ご予約及びスケジュールについて■■■ - ご案内は完全予約制のため、体調不良や交通機関の遅延といったやむを…" at bounding box center [248, 275] width 381 height 117
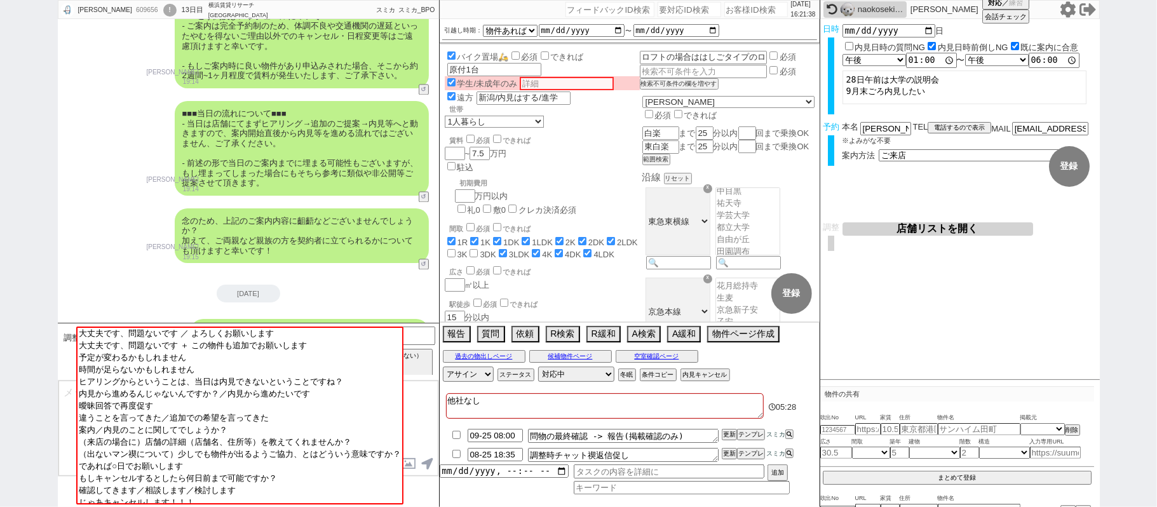
scroll to position [1925, 0]
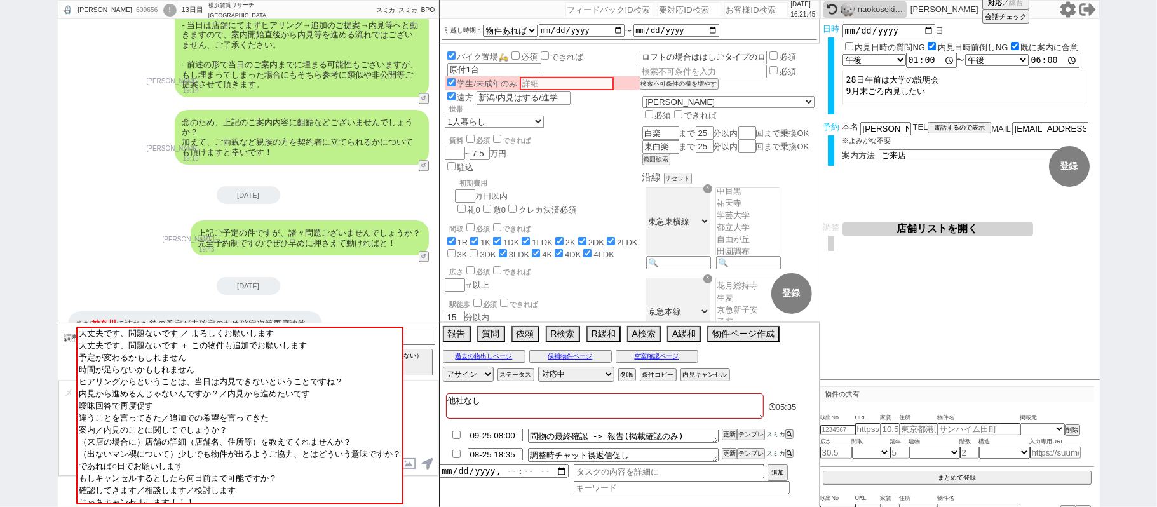
click at [428, 399] on textarea at bounding box center [248, 428] width 380 height 95
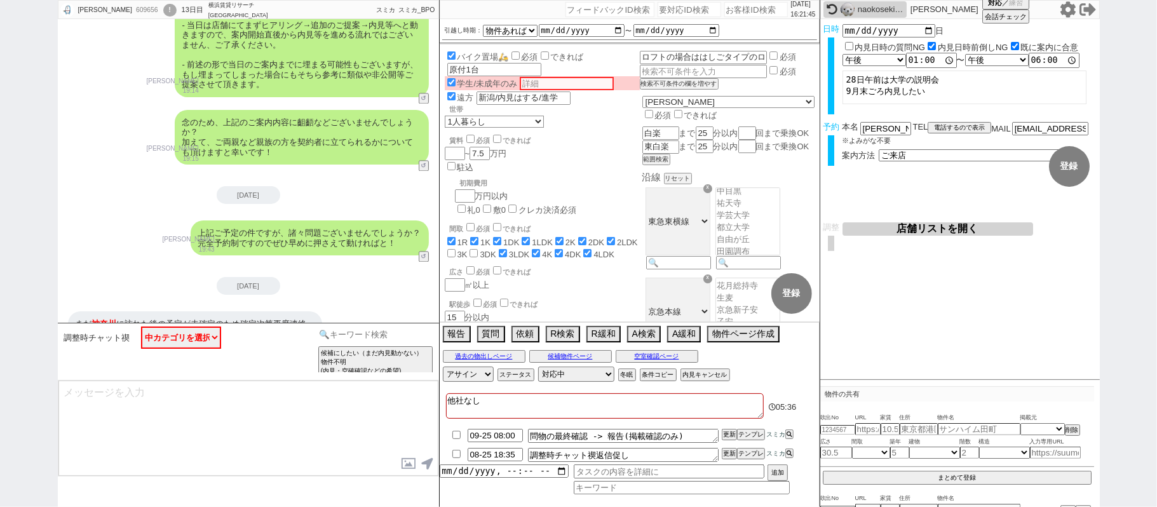
click at [402, 337] on input at bounding box center [376, 335] width 120 height 16
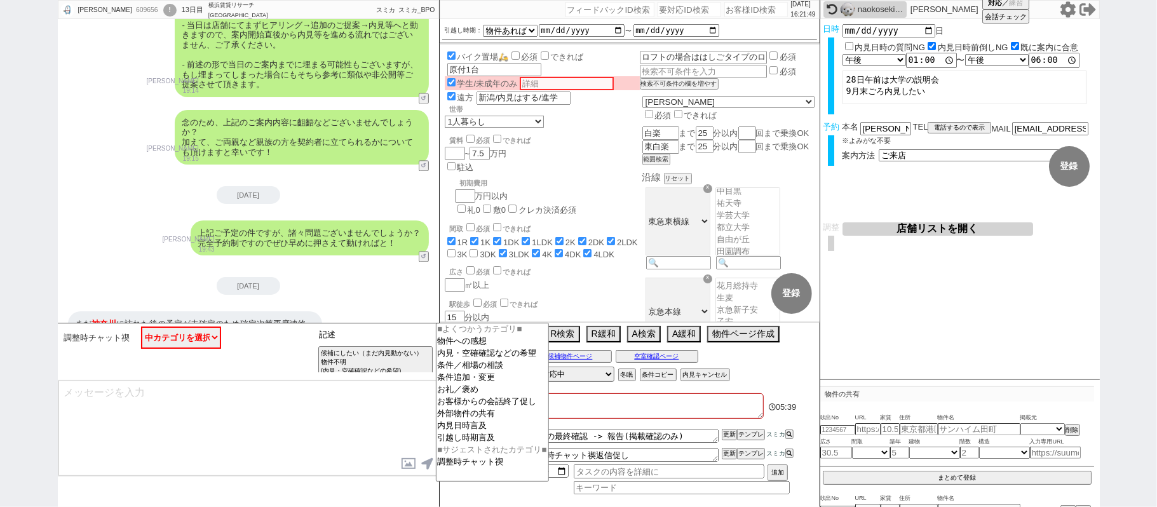
type input "記述"
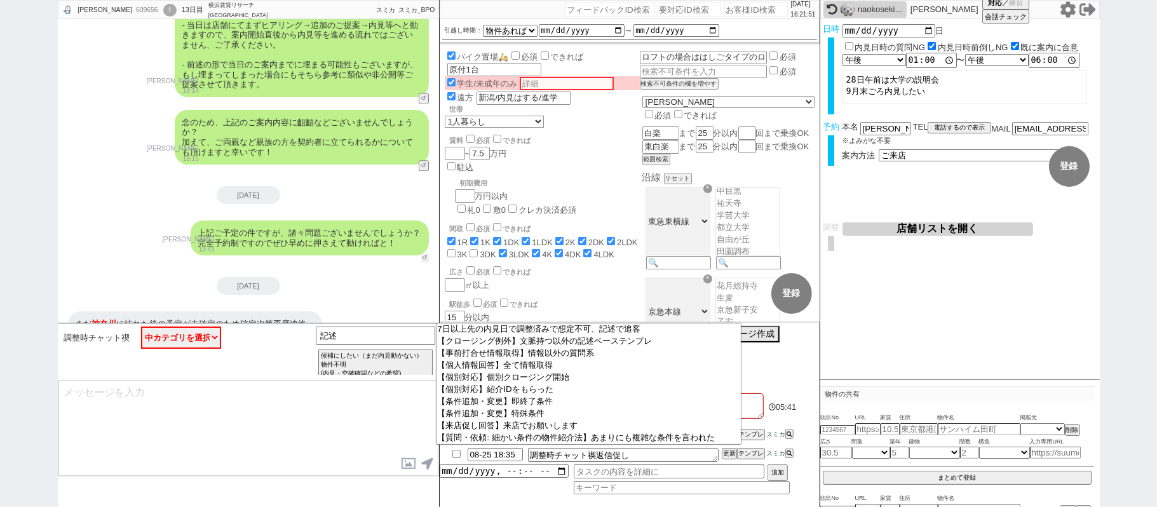
click at [423, 254] on button "↺" at bounding box center [425, 258] width 8 height 8
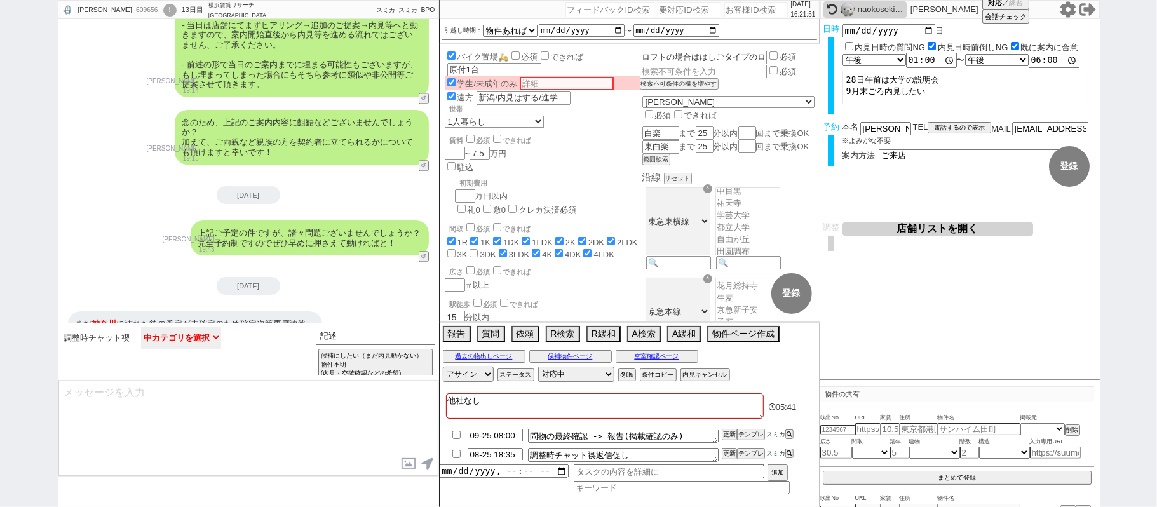
drag, startPoint x: 203, startPoint y: 333, endPoint x: 196, endPoint y: 331, distance: 7.2
click at [203, 333] on select "中カテゴリを選択 大丈夫です、問題ないです ／ よろしくお願いします 大丈夫です、問題ないです ＋ この物件も追加でお願いします 予定が変わるかもしれません …" at bounding box center [181, 338] width 80 height 22
select select "じゃあキャンセルします！！！"
click at [141, 327] on select "中カテゴリを選択 大丈夫です、問題ないです ／ よろしくお願いします 大丈夫です、問題ないです ＋ この物件も追加でお願いします 予定が変わるかもしれません …" at bounding box center [181, 338] width 80 height 22
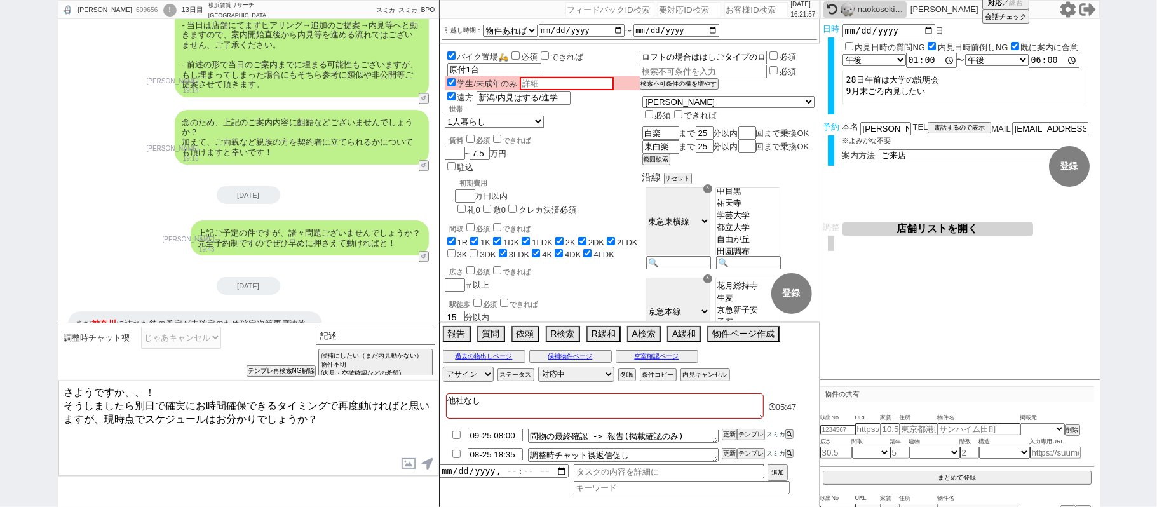
drag, startPoint x: 141, startPoint y: 389, endPoint x: 136, endPoint y: 375, distance: 14.9
click at [136, 376] on div "調整時チャット禊 大丈夫です、問題ないです ／ よろしくお願いします 大丈夫です、問題ないです ＋ この物件も追加でお願いします 予定が変わるかもしれません …" at bounding box center [248, 415] width 381 height 184
type textarea "さようですか、！ そうしましたら別日で確実にお時間確保できるタイミングで再度動ければと思いますが、現時点でスケジュールはお分かりでしょうか？"
click at [280, 374] on button "テンプレ再検索NG解除" at bounding box center [282, 372] width 67 height 9
click at [205, 346] on select "大丈夫です、問題ないです ／ よろしくお願いします 大丈夫です、問題ないです ＋ この物件も追加でお願いします 予定が変わるかもしれません 時間が足らないかも…" at bounding box center [181, 338] width 80 height 22
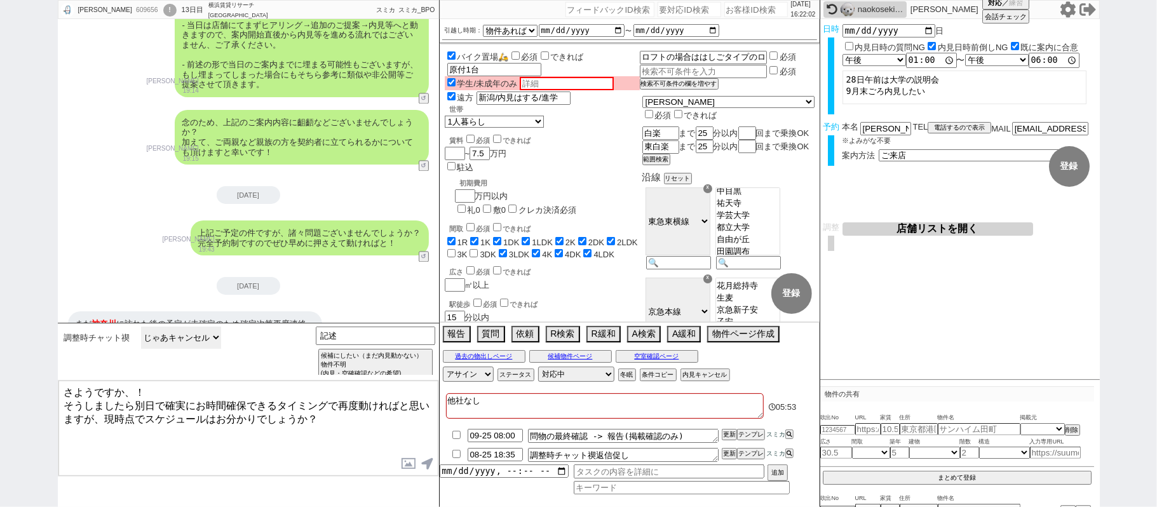
select select "曖昧回答で再度促す"
click at [141, 327] on select "大丈夫です、問題ないです ／ よろしくお願いします 大丈夫です、問題ないです ＋ この物件も追加でお願いします 予定が変わるかもしれません 時間が足らないかも…" at bounding box center [181, 338] width 80 height 22
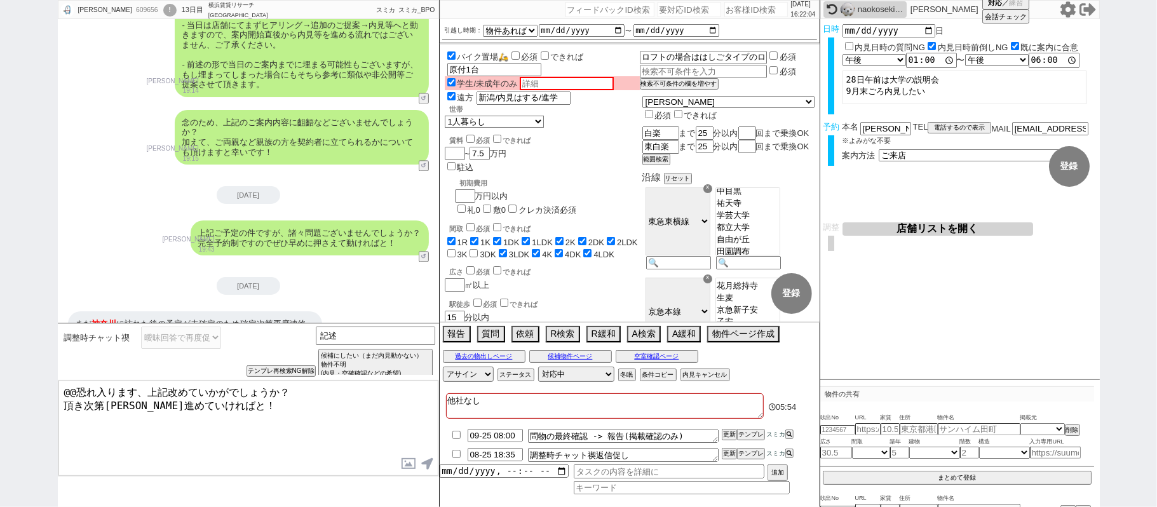
drag, startPoint x: 133, startPoint y: 389, endPoint x: 0, endPoint y: 336, distance: 143.8
click at [0, 375] on div "怜生 609656 ! 0 13日目 横浜賃貸リサーチ 新横浜店 冬眠中 自社客 スミカ スミカ_BPO チャット全表示 2025-08-16 新潟から進学と…" at bounding box center [578, 253] width 1157 height 507
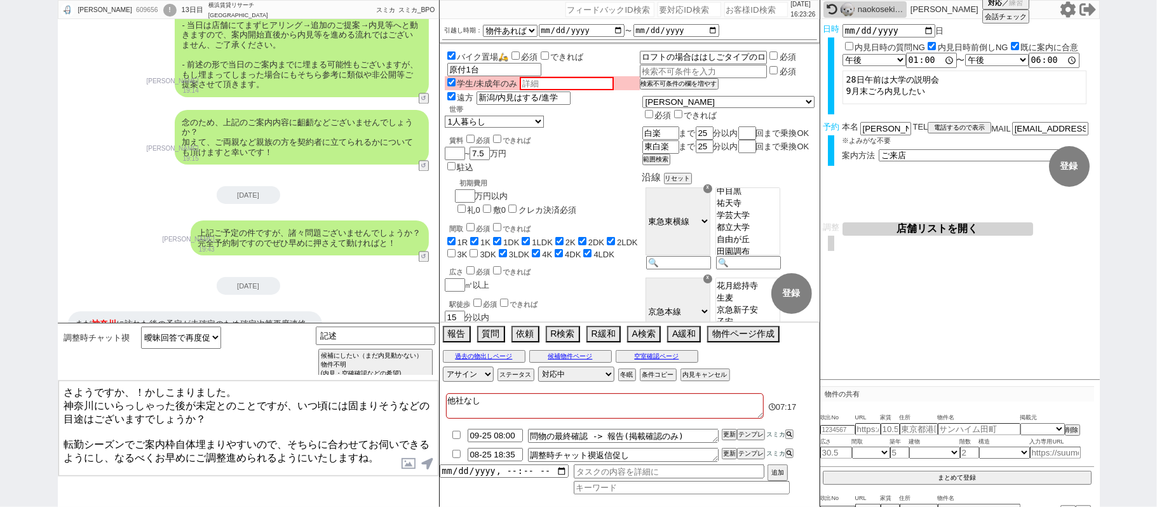
type textarea "さようですか、！かしこまりました。 神奈川にいらっしゃった後が未定とのことですが、いつ頃には固まりそうなどの目途はございますでしょうか？ 転勤シーズンでご案内…"
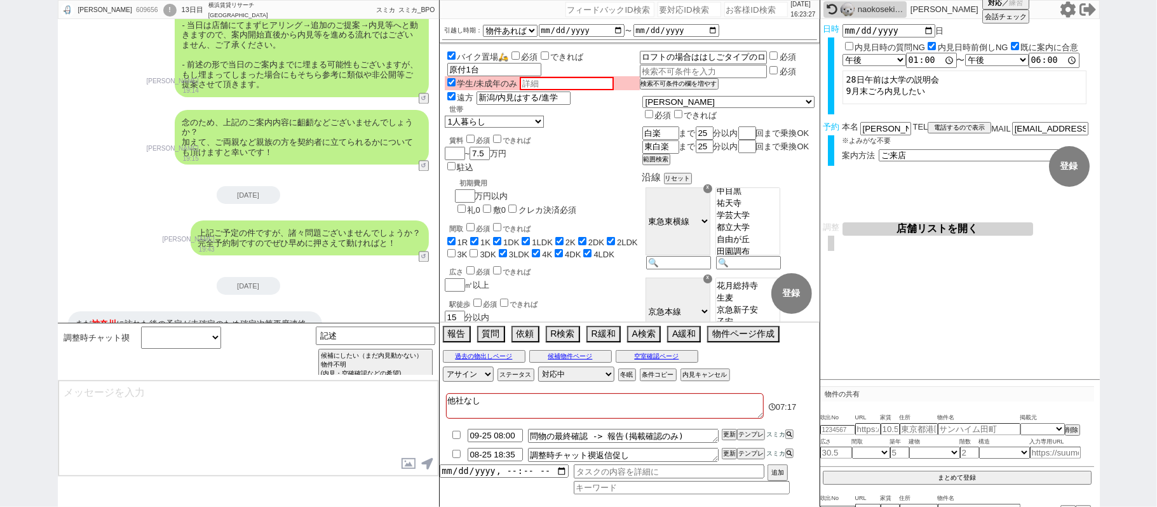
scroll to position [1806, 0]
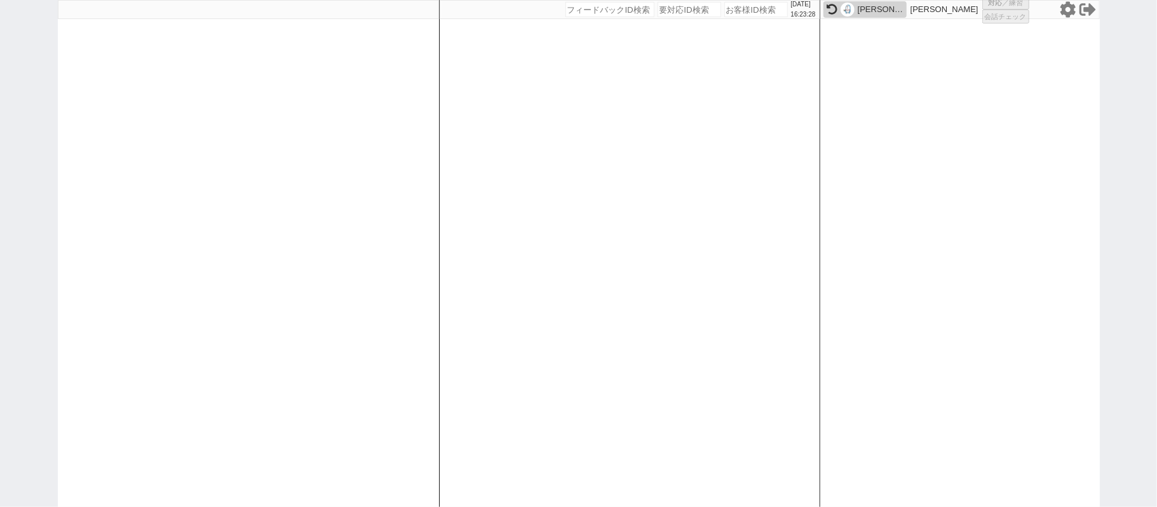
select select
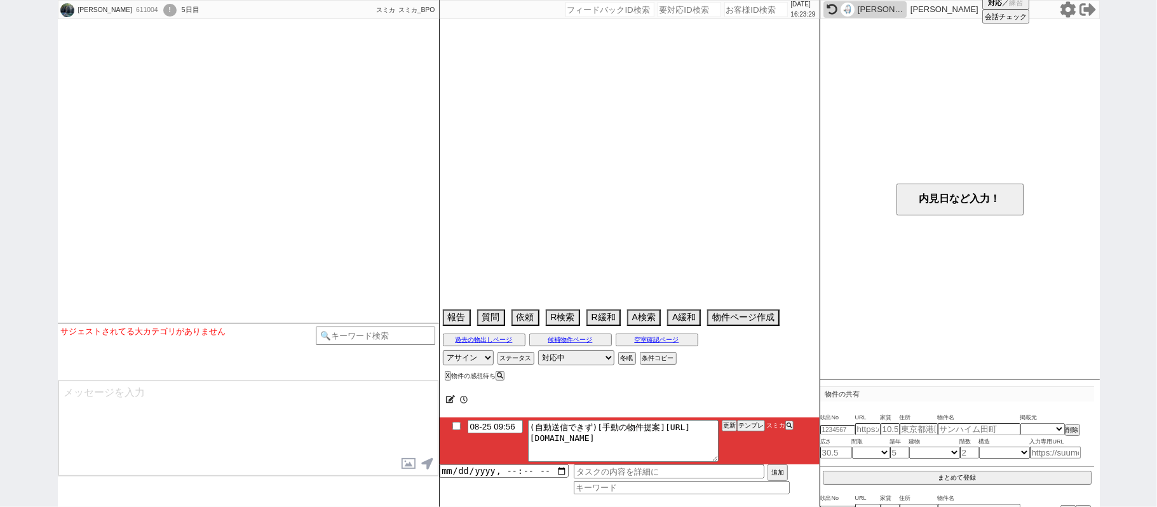
select select
select select "13"
select select "1"
select select "44"
select select "[DATE]"
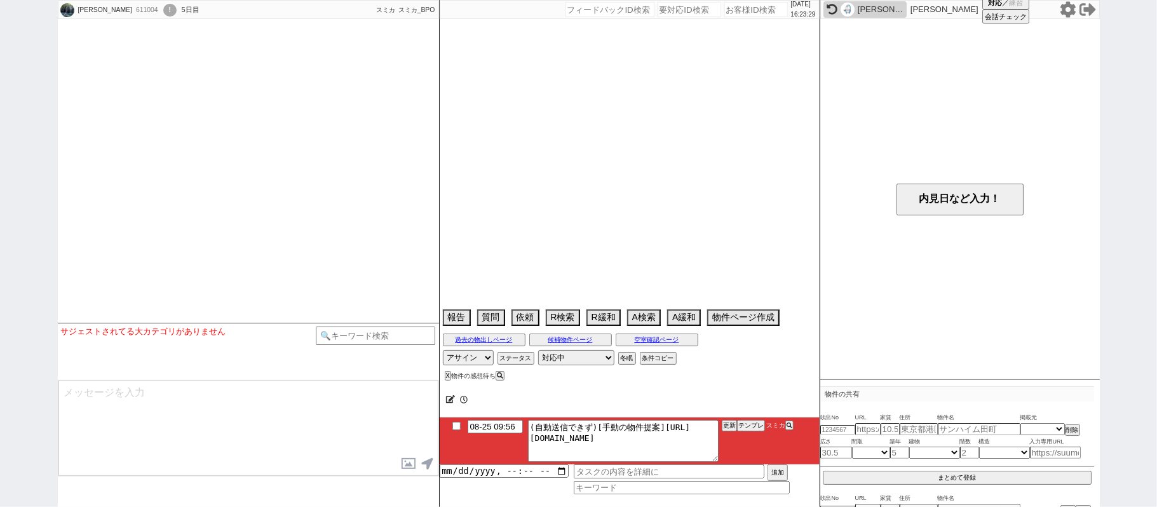
select select "46"
select select "[DATE]"
select select "49"
select select "[DATE]"
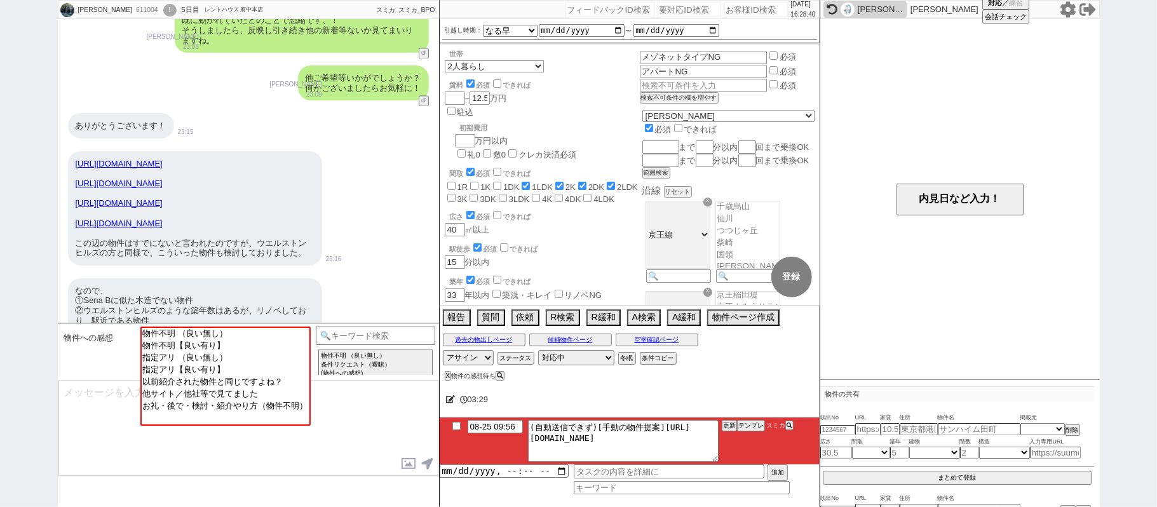
scroll to position [2289, 0]
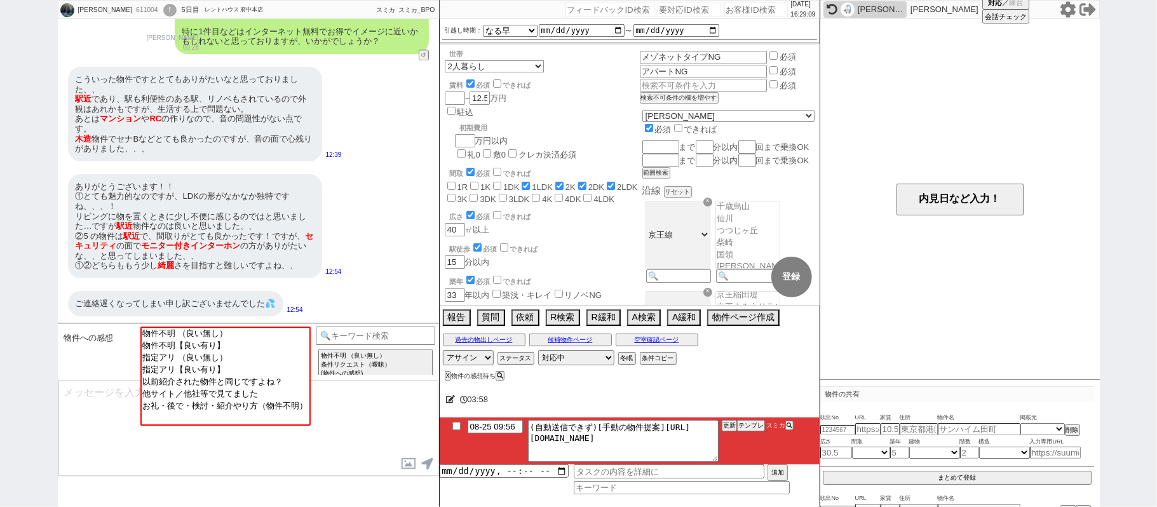
click at [1071, 9] on icon at bounding box center [1067, 9] width 15 height 16
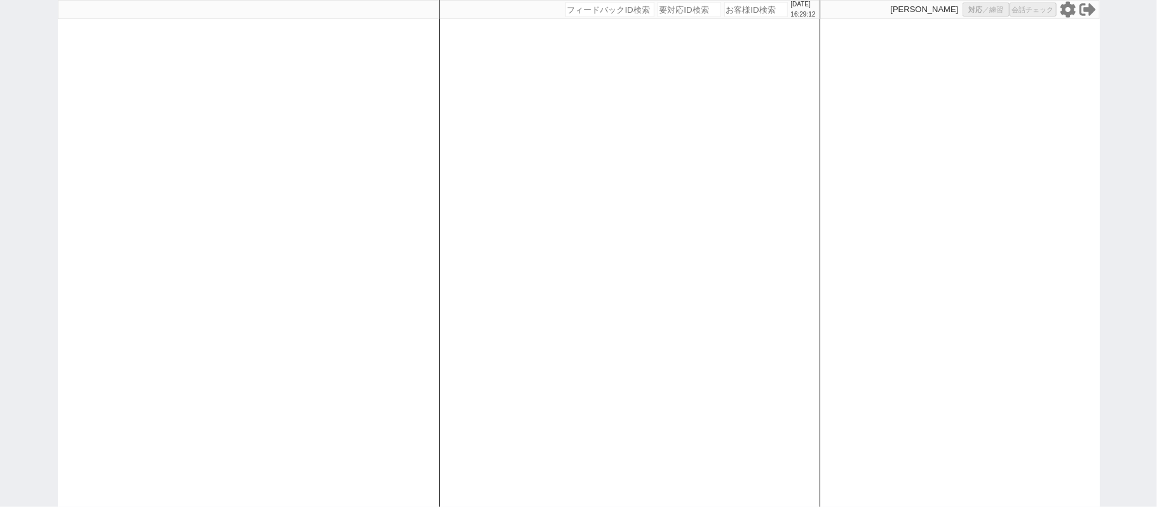
select select "1"
select select "2"
select select "5"
select select
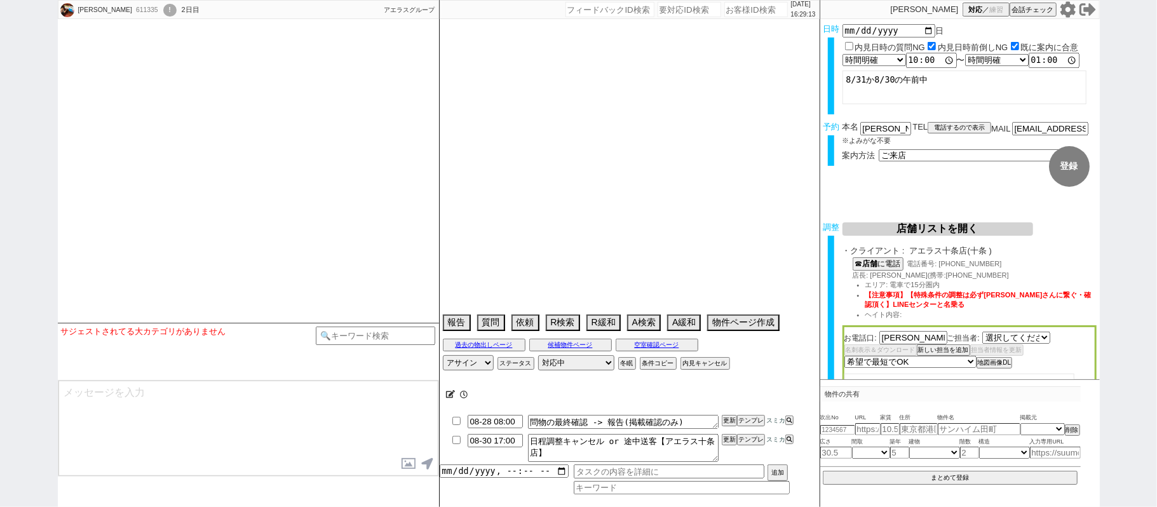
select select "[DATE]"
select select
select select "2025"
select select "9"
select select "34"
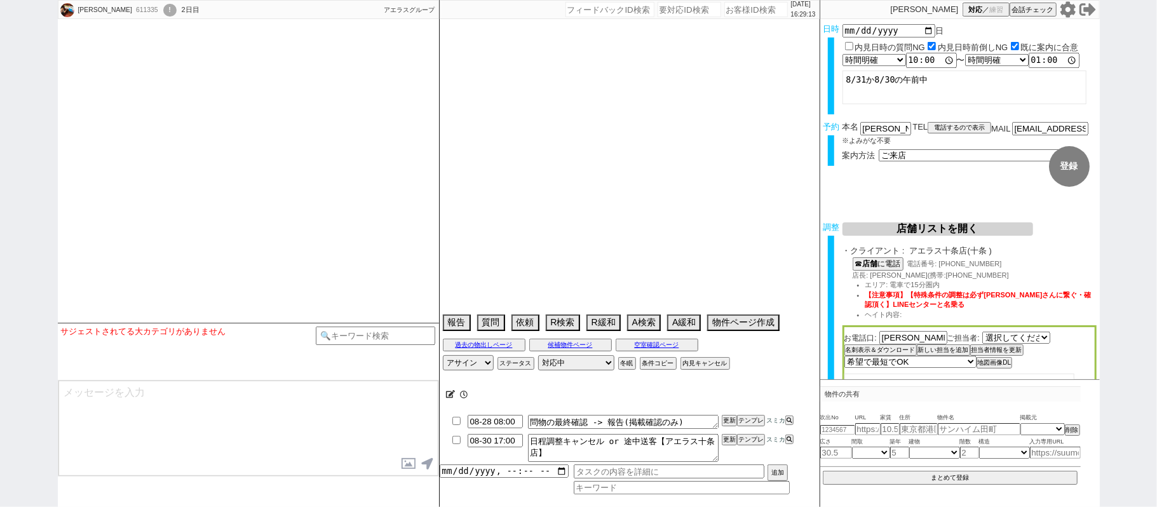
select select "1"
select select "25"
select select "791"
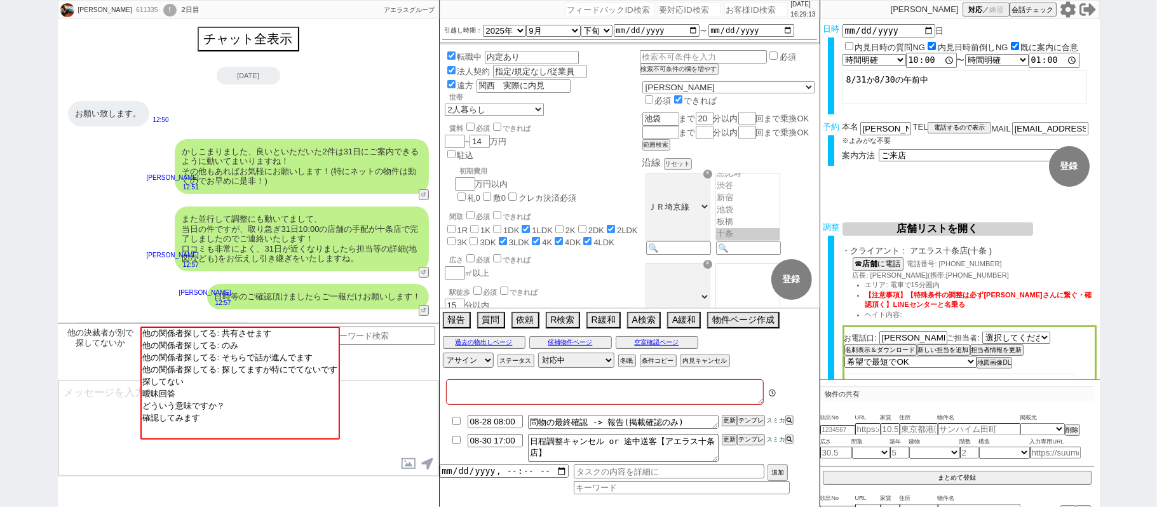
type textarea "@当日までの他社予定なし"
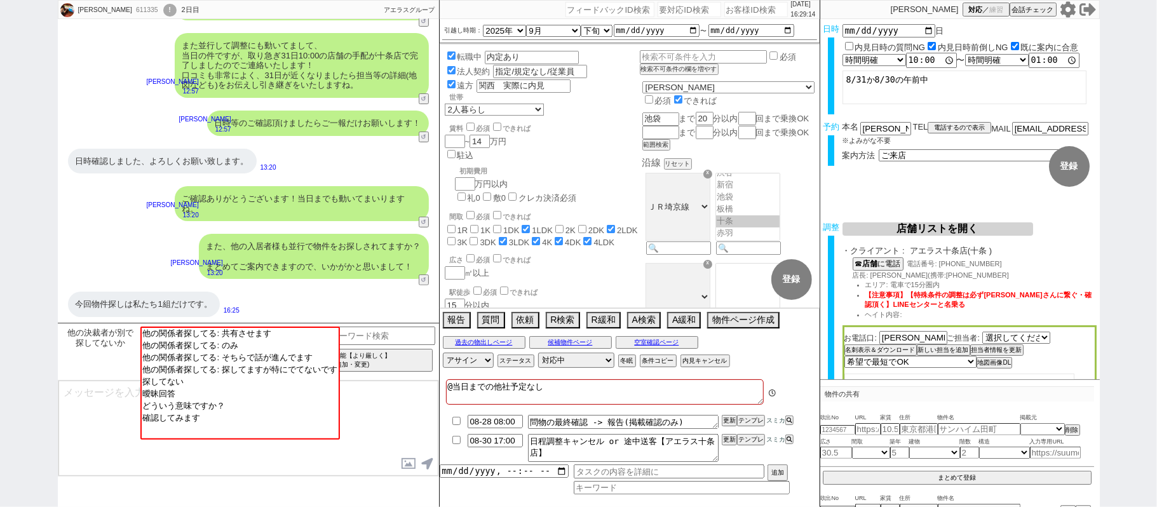
scroll to position [173, 0]
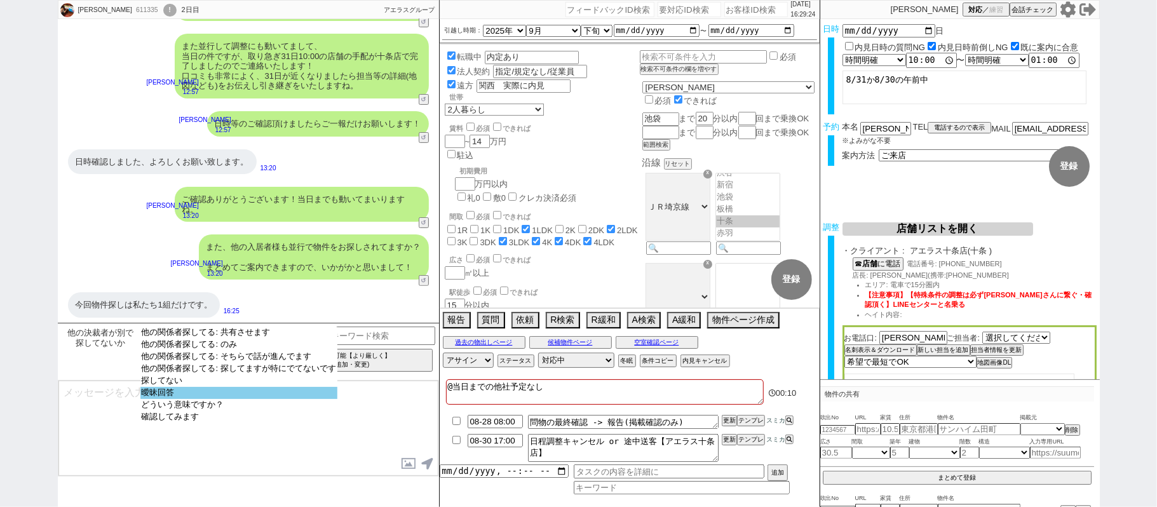
select select "曖昧回答"
click at [201, 399] on option "曖昧回答" at bounding box center [238, 393] width 197 height 12
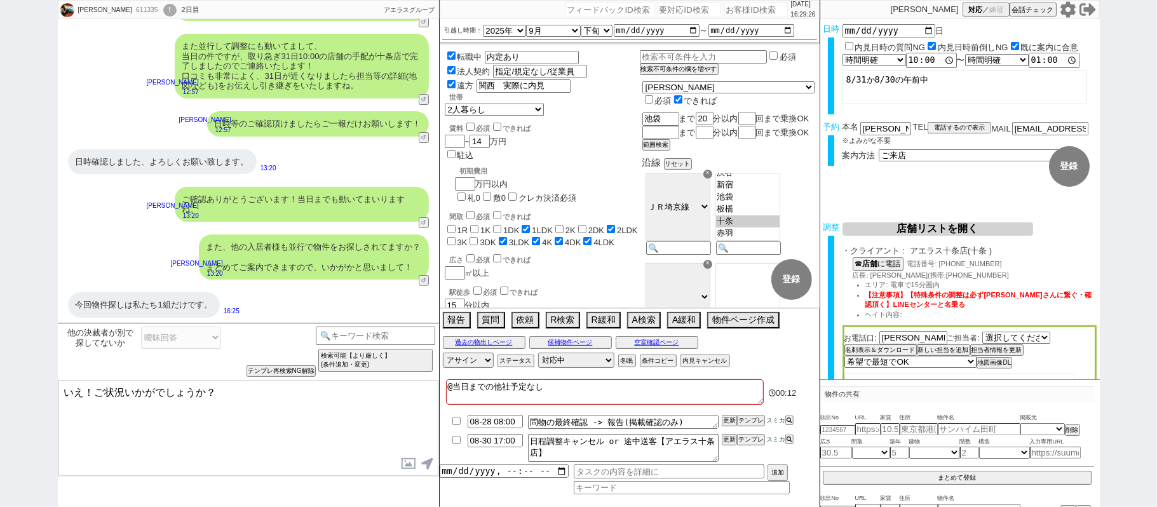
drag, startPoint x: 85, startPoint y: 392, endPoint x: 0, endPoint y: 334, distance: 102.6
click at [0, 346] on div "[PERSON_NAME] 611335 ! 0 2日目 冬眠中 自社客 アエラスグループ スミカ_BPO チャット全表示 [DATE] お願い致します。 1…" at bounding box center [578, 253] width 1157 height 507
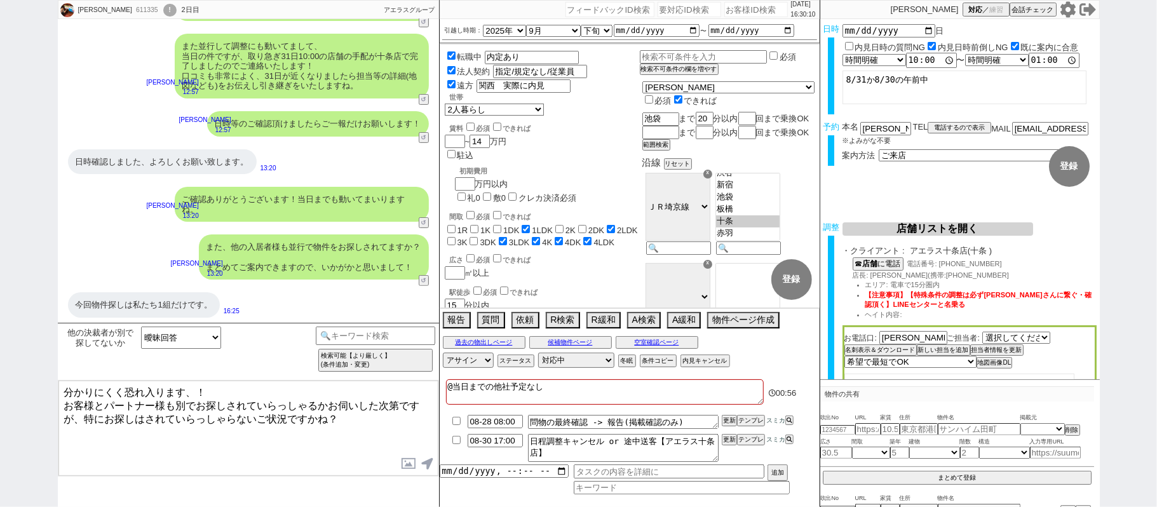
type textarea "分かりにくく恐れ入ります、！ お客様とパートナー様も別でお探しされていらっしゃるかお伺いした次第ですが、特にお探しはされていらっしゃらないご状況ですかね？"
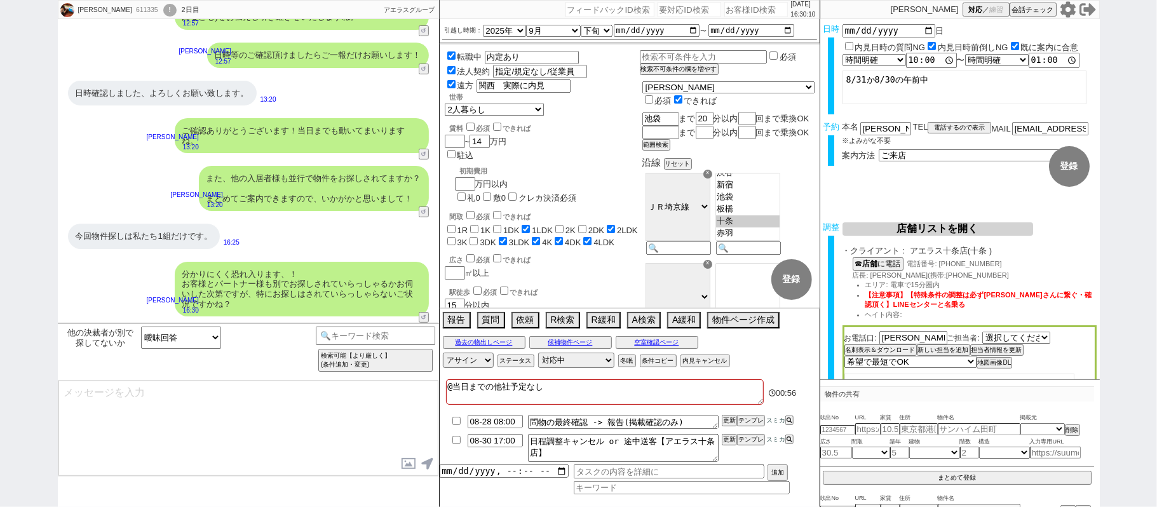
scroll to position [135, 0]
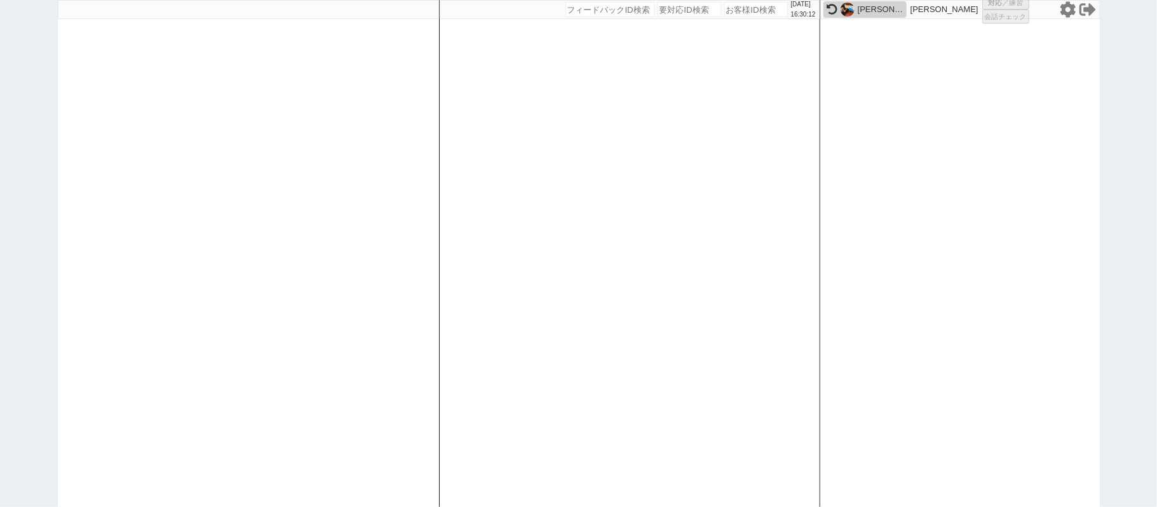
select select
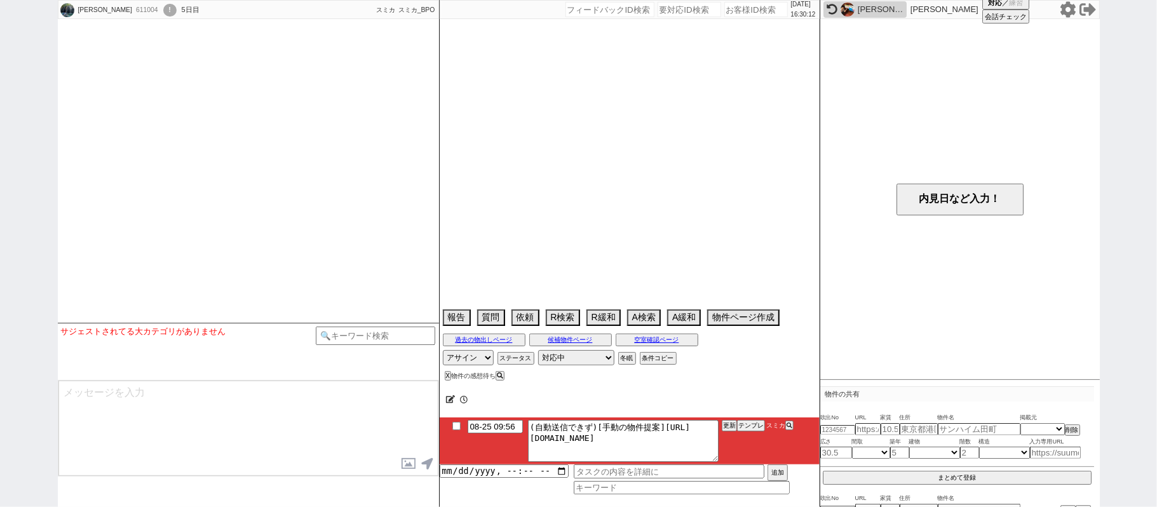
select select
select select "13"
select select "1"
select select "44"
select select "[DATE]"
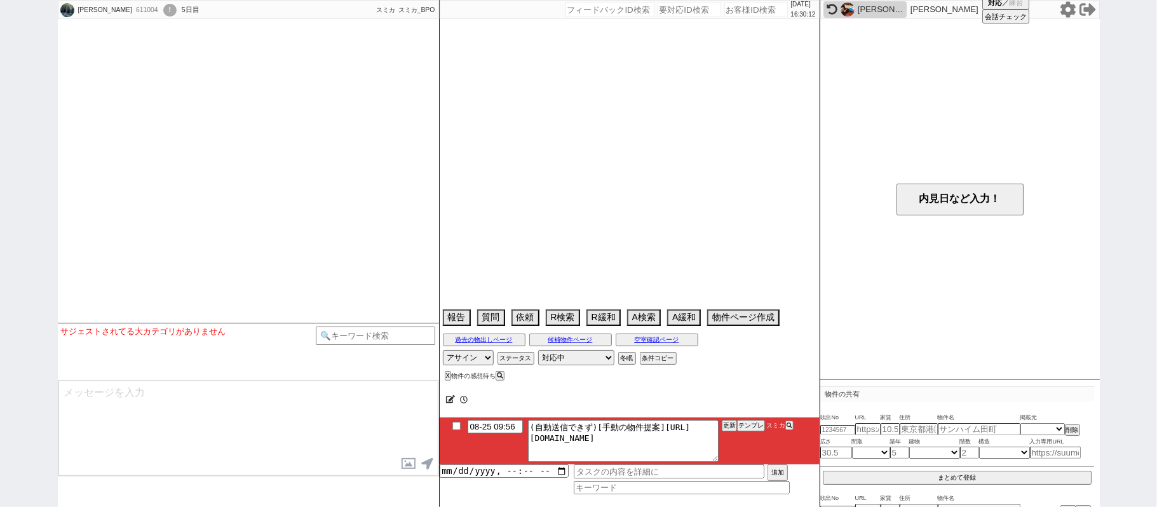
select select "46"
select select "[DATE]"
select select "49"
select select "[DATE]"
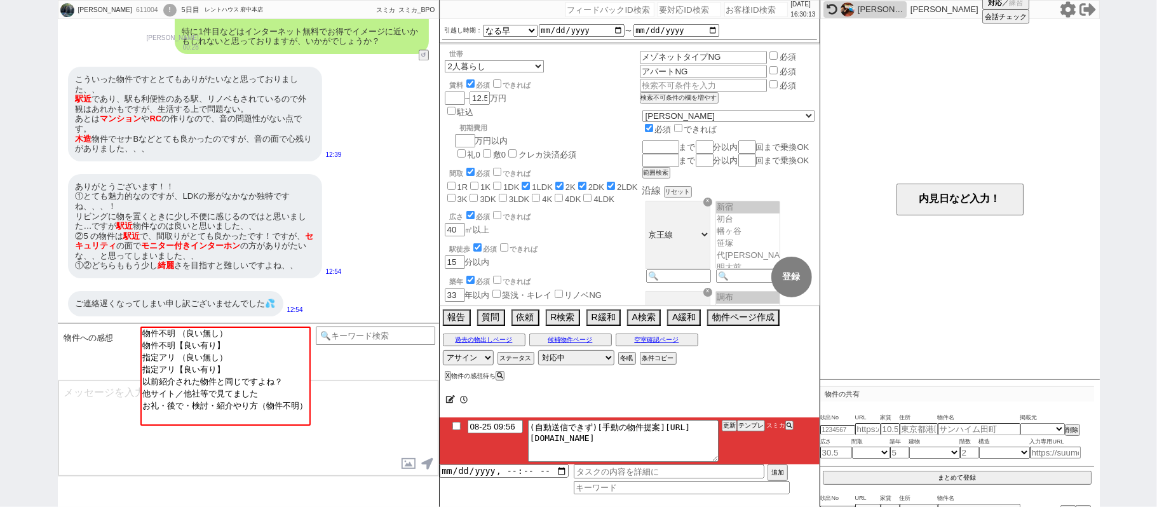
scroll to position [13, 0]
click at [1068, 10] on icon at bounding box center [1068, 9] width 17 height 17
